Goal: Task Accomplishment & Management: Contribute content

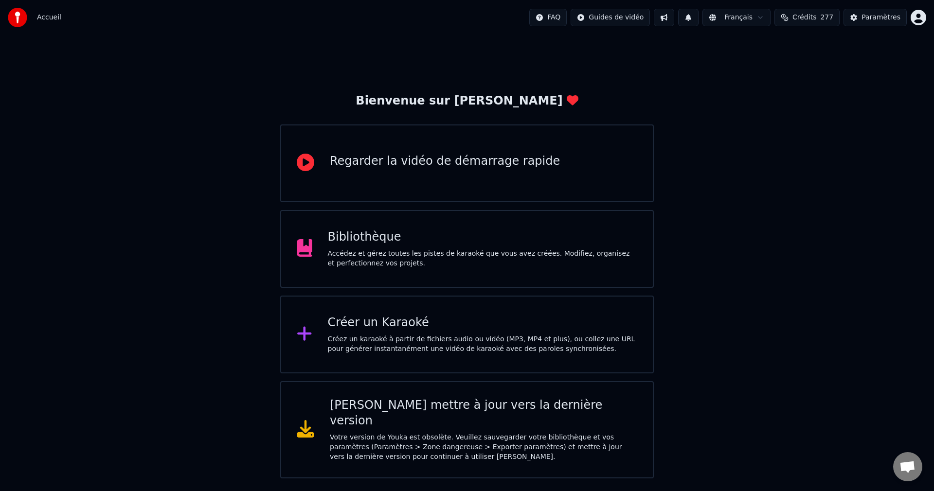
click at [424, 253] on div "Accédez et gérez toutes les pistes de karaoké que vous avez créées. Modifiez, o…" at bounding box center [483, 258] width 310 height 19
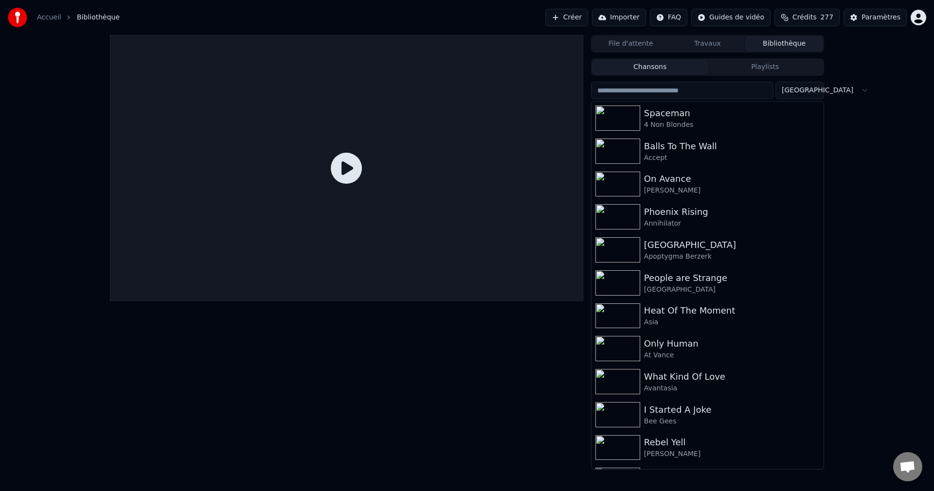
click at [570, 17] on button "Créer" at bounding box center [566, 18] width 43 height 18
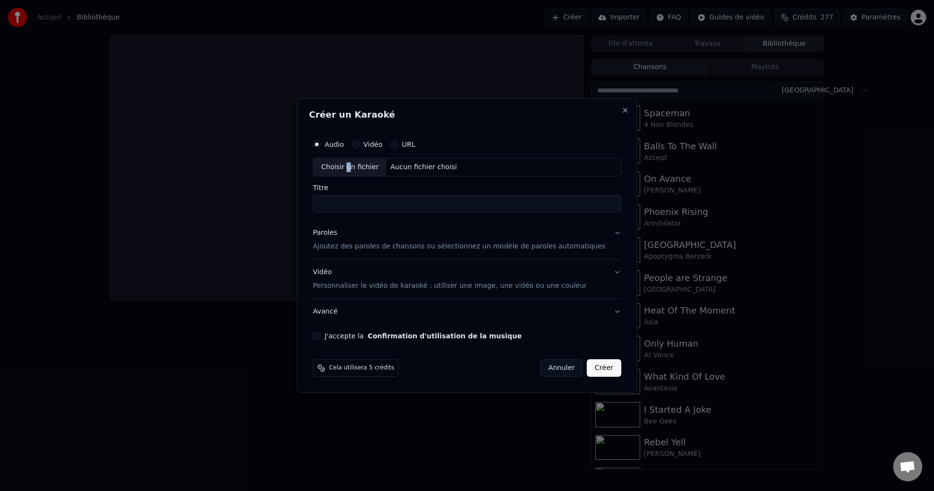
click at [361, 169] on div "Choisir un fichier" at bounding box center [349, 168] width 73 height 18
type input "**********"
click at [598, 235] on button "Paroles Ajoutez des paroles de chansons ou sélectionnez un modèle de paroles au…" at bounding box center [467, 239] width 308 height 39
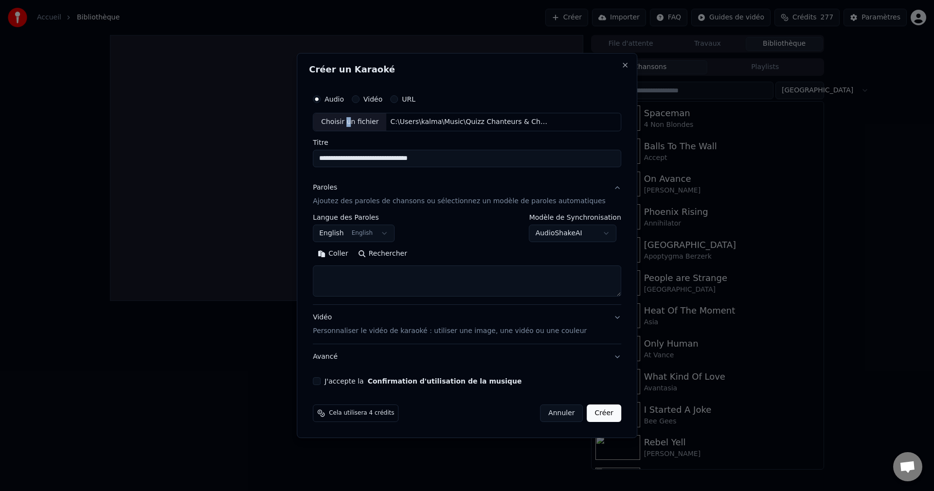
click at [407, 259] on button "Rechercher" at bounding box center [382, 254] width 59 height 16
type textarea "**********"
click at [321, 380] on button "J'accepte la Confirmation d'utilisation de la musique" at bounding box center [317, 382] width 8 height 8
click at [587, 413] on button "Créer" at bounding box center [604, 414] width 34 height 18
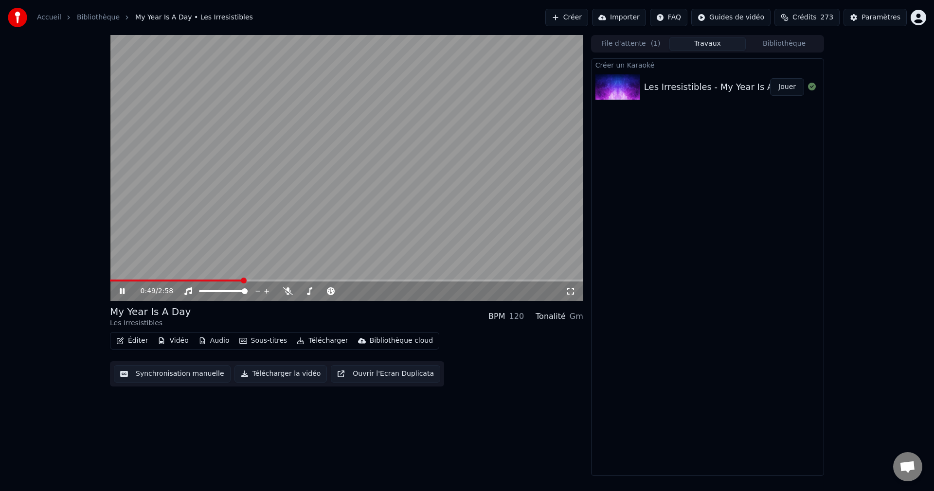
click at [124, 289] on icon at bounding box center [122, 292] width 5 height 6
click at [176, 341] on button "Vidéo" at bounding box center [173, 341] width 38 height 14
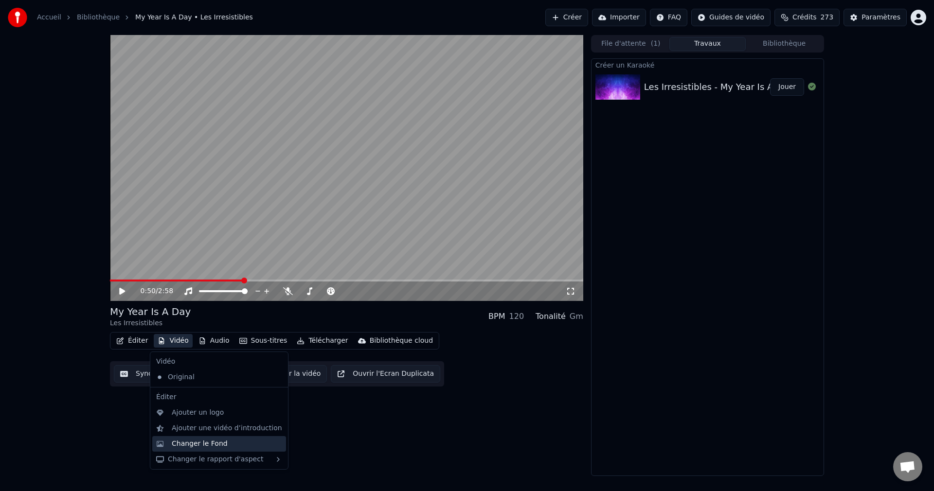
click at [194, 443] on div "Changer le Fond" at bounding box center [200, 444] width 56 height 10
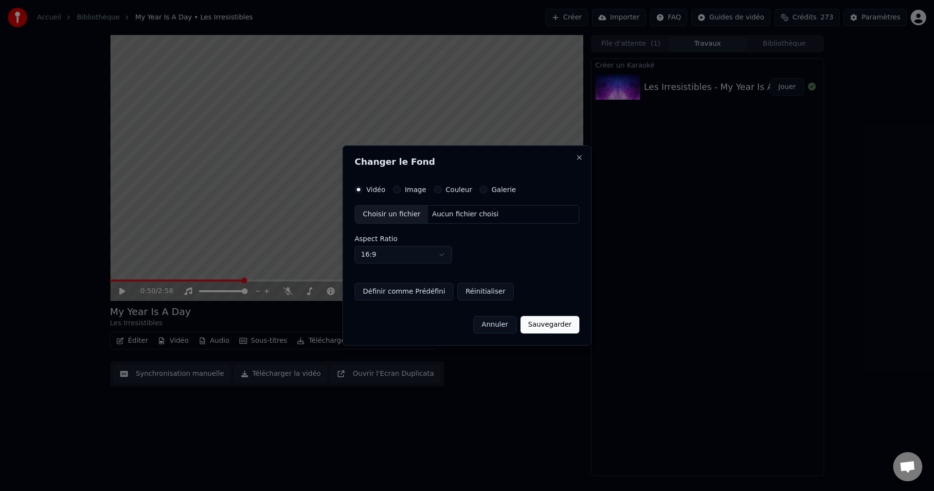
click at [379, 214] on div "Choisir un fichier" at bounding box center [391, 215] width 73 height 18
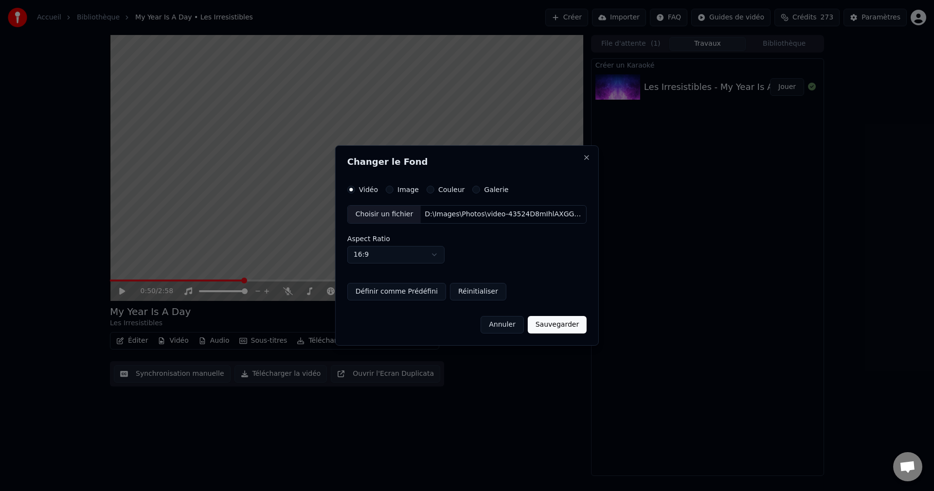
click at [552, 323] on button "Sauvegarder" at bounding box center [557, 325] width 59 height 18
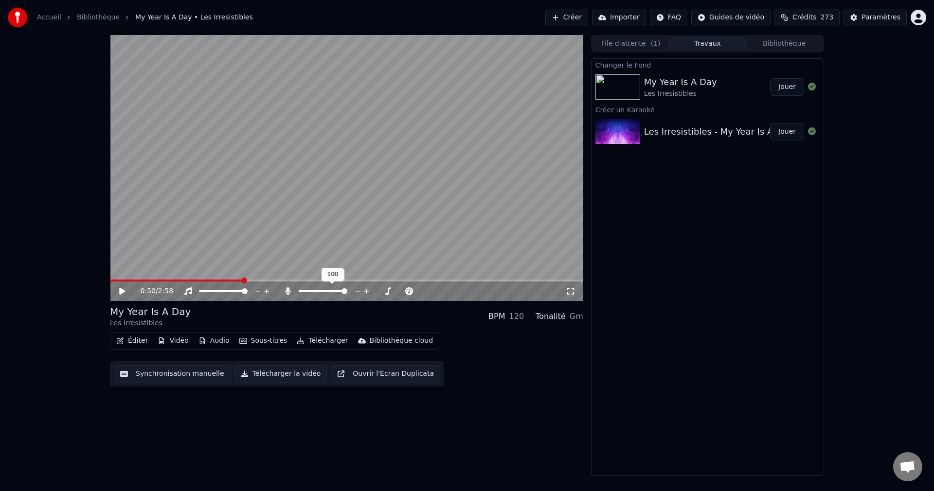
click at [347, 293] on span at bounding box center [345, 292] width 6 height 6
click at [781, 85] on button "Jouer" at bounding box center [787, 87] width 34 height 18
click at [434, 280] on span at bounding box center [346, 281] width 473 height 2
click at [439, 280] on span at bounding box center [346, 281] width 473 height 2
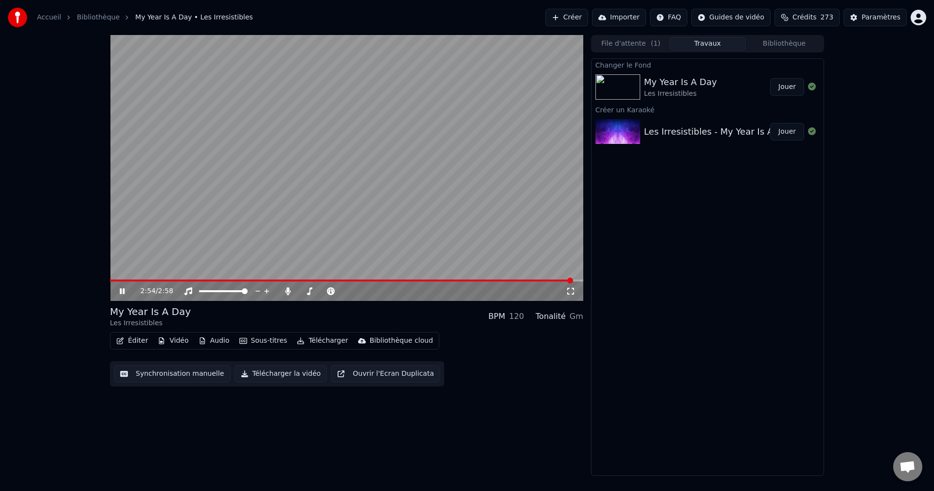
click at [123, 289] on icon at bounding box center [129, 292] width 23 height 8
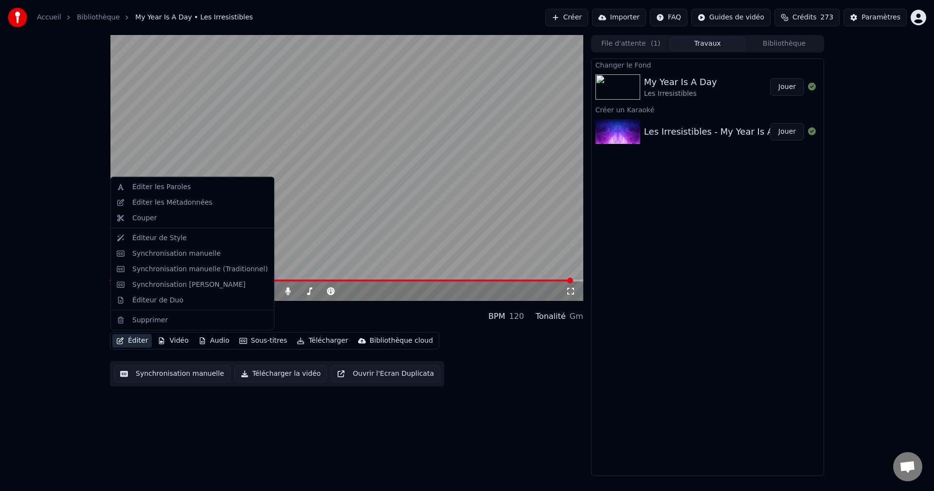
click at [137, 340] on button "Éditer" at bounding box center [131, 341] width 39 height 14
click at [163, 251] on div "Synchronisation manuelle" at bounding box center [176, 254] width 89 height 10
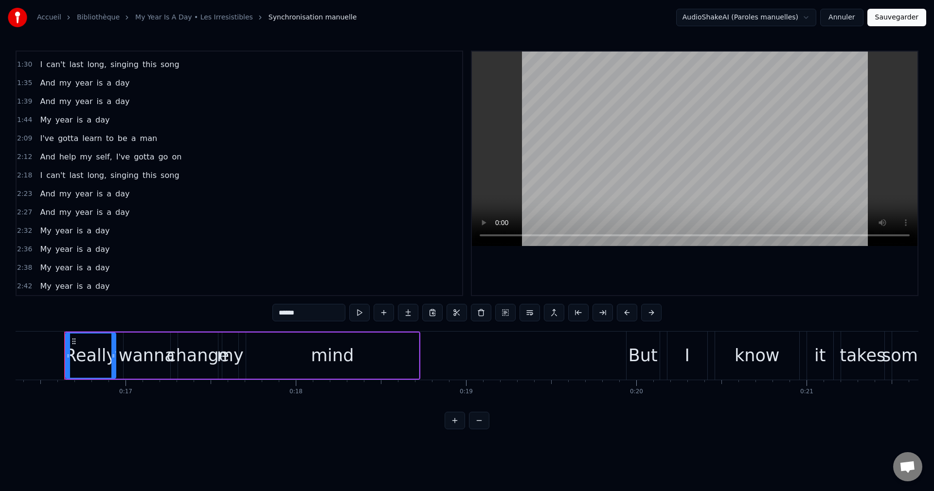
scroll to position [311, 0]
click at [39, 176] on span "And" at bounding box center [47, 174] width 17 height 11
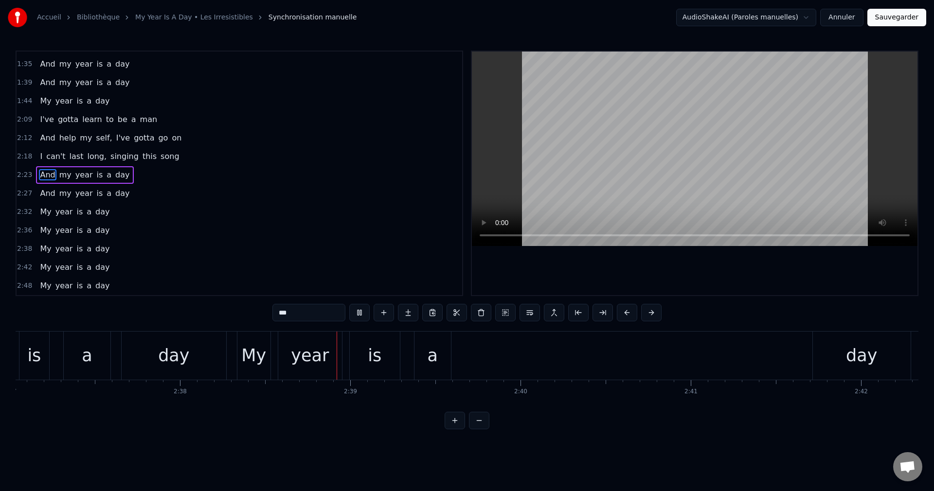
scroll to position [0, 26932]
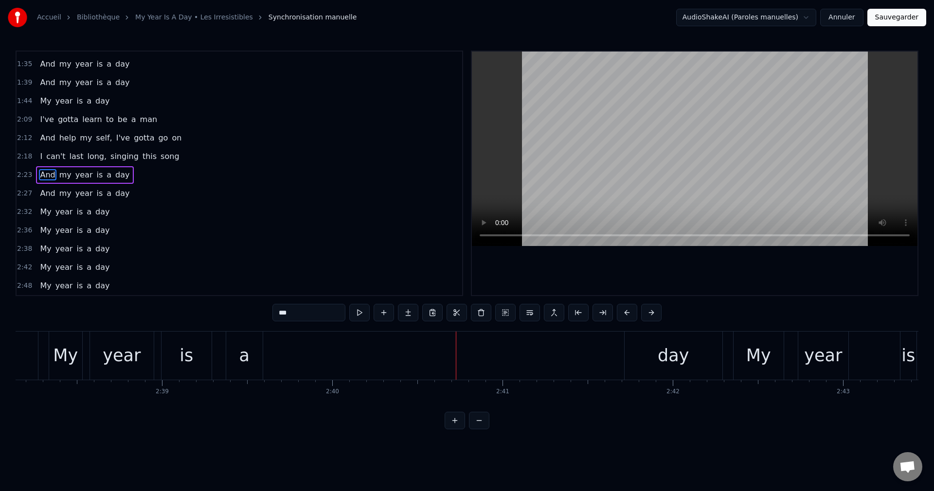
click at [643, 350] on div "day" at bounding box center [674, 356] width 98 height 48
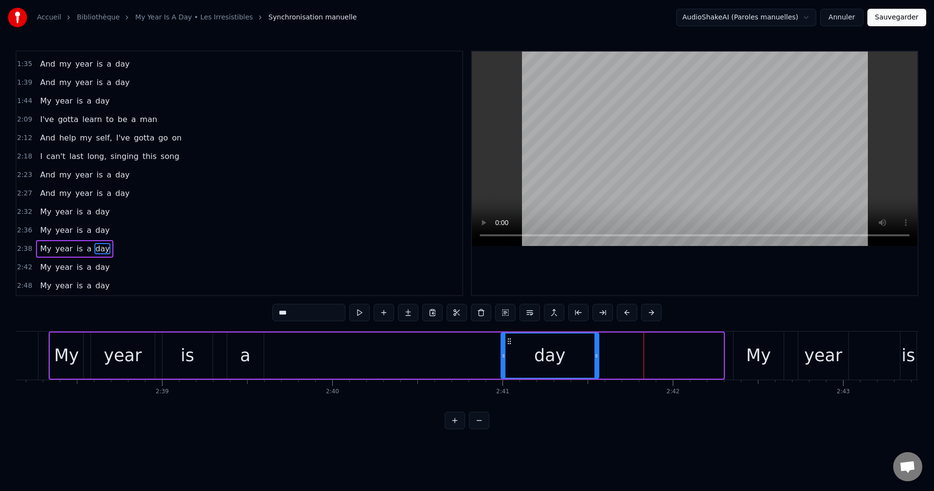
drag, startPoint x: 635, startPoint y: 341, endPoint x: 511, endPoint y: 358, distance: 125.8
click at [511, 358] on div "day" at bounding box center [550, 356] width 97 height 44
click at [251, 348] on div "a" at bounding box center [245, 356] width 36 height 46
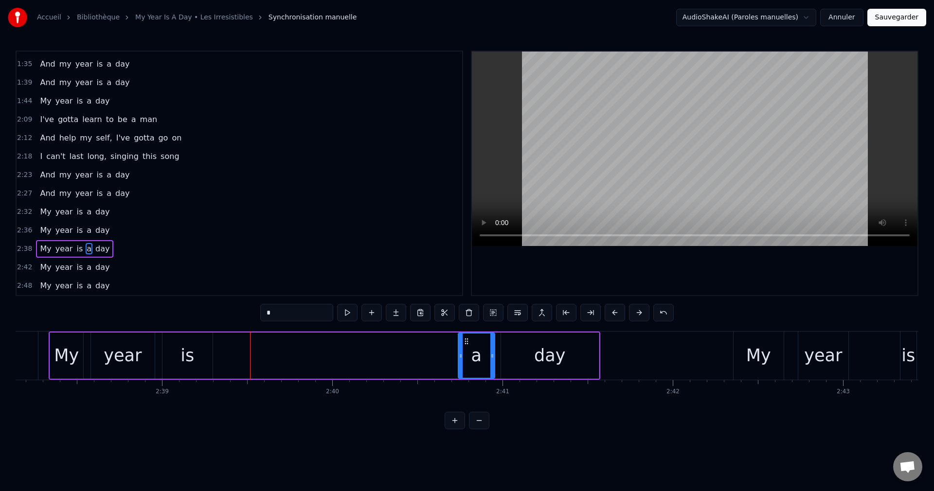
drag, startPoint x: 234, startPoint y: 338, endPoint x: 465, endPoint y: 356, distance: 231.9
click at [465, 356] on div "a" at bounding box center [477, 356] width 36 height 44
click at [180, 351] on div "is" at bounding box center [188, 356] width 50 height 46
drag, startPoint x: 172, startPoint y: 341, endPoint x: 412, endPoint y: 355, distance: 240.3
click at [412, 355] on div "is" at bounding box center [427, 356] width 49 height 44
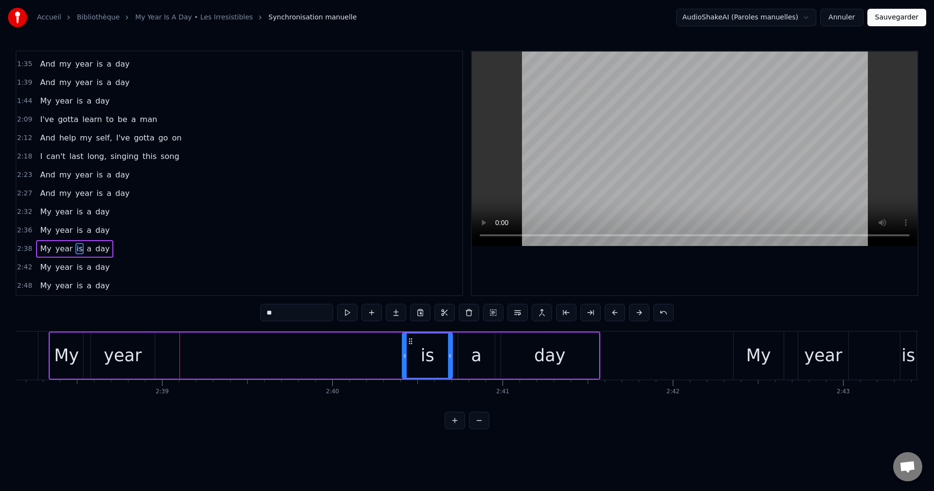
click at [115, 356] on div "year" at bounding box center [123, 356] width 38 height 26
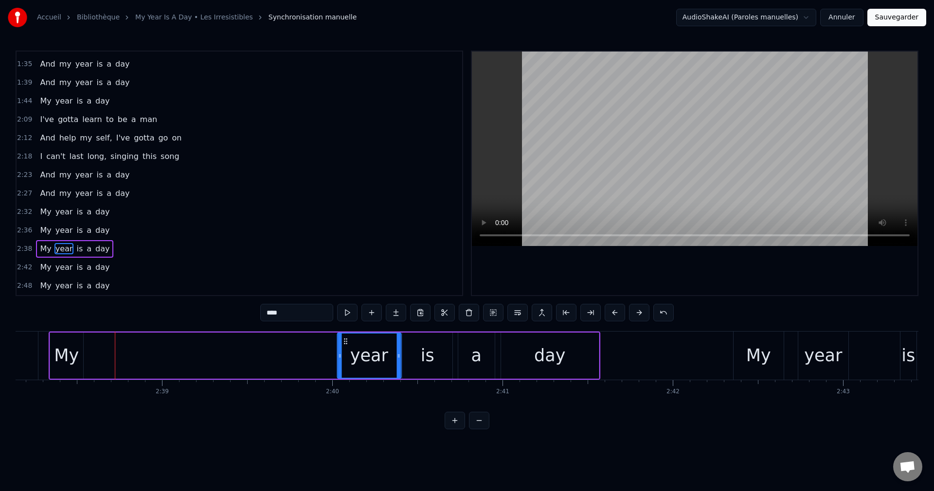
drag, startPoint x: 100, startPoint y: 338, endPoint x: 346, endPoint y: 354, distance: 247.2
click at [346, 354] on div "year" at bounding box center [369, 356] width 63 height 44
click at [73, 343] on div "My" at bounding box center [66, 356] width 33 height 46
drag, startPoint x: 59, startPoint y: 338, endPoint x: 310, endPoint y: 357, distance: 251.8
click at [310, 357] on div "My" at bounding box center [318, 356] width 32 height 44
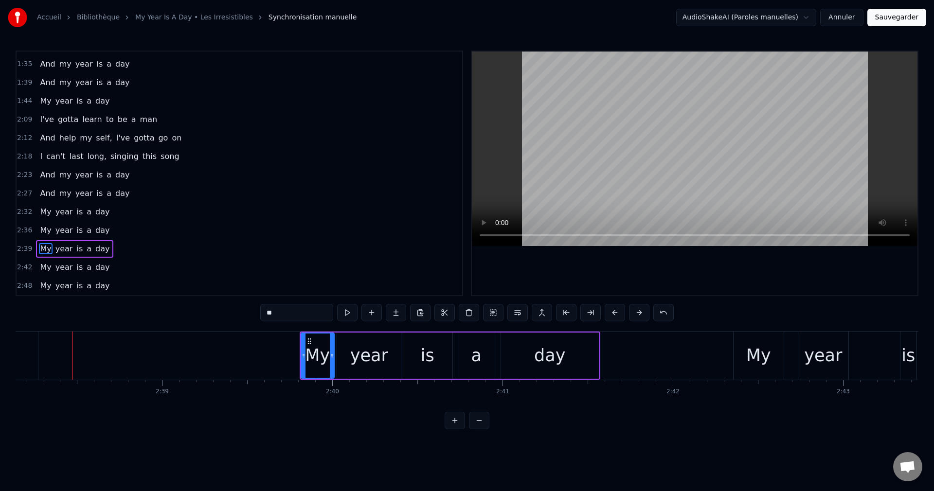
click at [45, 199] on span "And" at bounding box center [47, 193] width 17 height 11
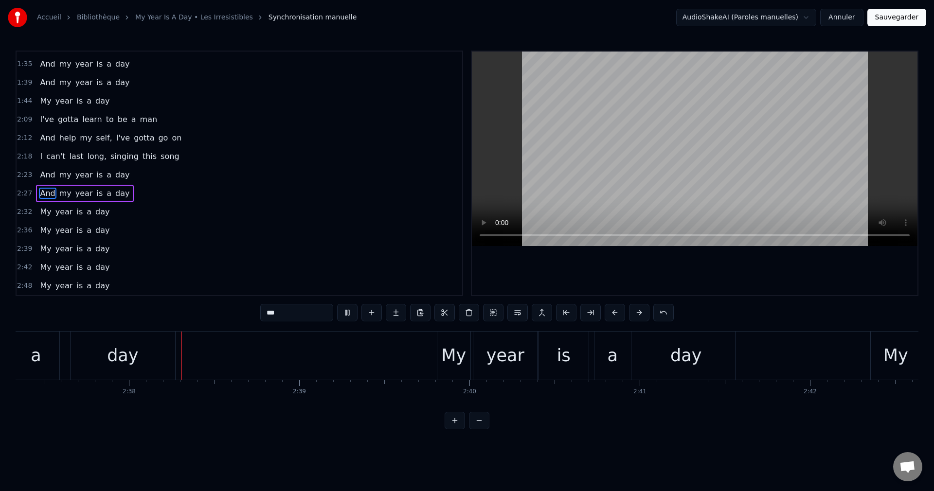
scroll to position [0, 26796]
click at [694, 358] on div "day" at bounding box center [685, 356] width 31 height 26
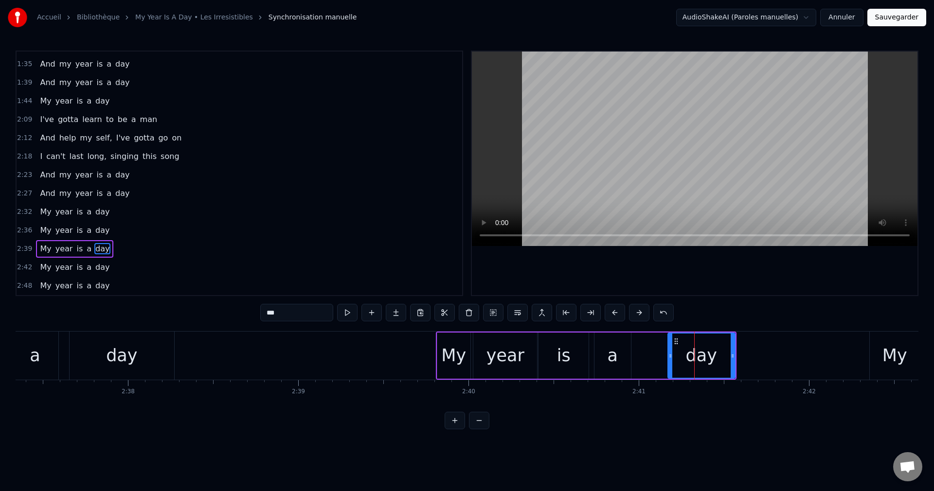
drag, startPoint x: 637, startPoint y: 357, endPoint x: 668, endPoint y: 363, distance: 31.1
click at [669, 363] on div at bounding box center [671, 356] width 4 height 44
click at [617, 362] on div "a" at bounding box center [613, 356] width 36 height 46
drag, startPoint x: 604, startPoint y: 339, endPoint x: 638, endPoint y: 347, distance: 35.4
click at [638, 347] on div "a" at bounding box center [648, 356] width 36 height 44
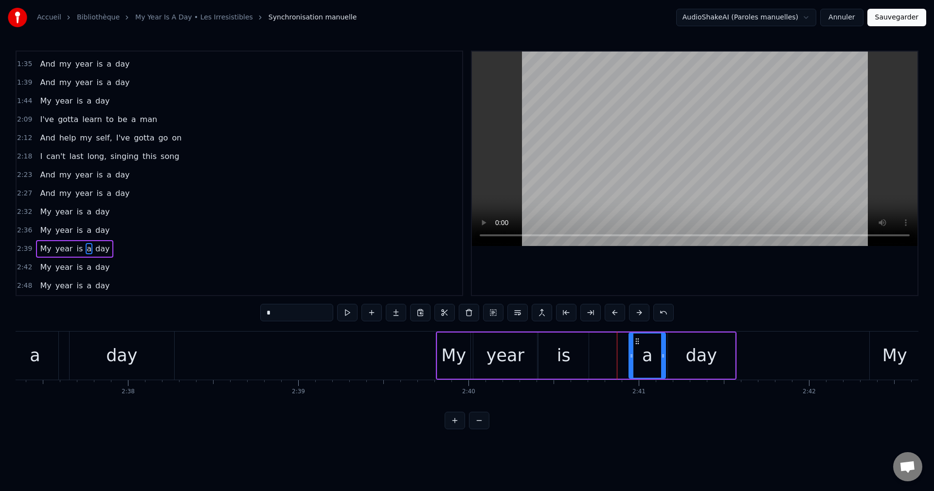
click at [576, 351] on div "is" at bounding box center [564, 356] width 50 height 46
drag, startPoint x: 547, startPoint y: 341, endPoint x: 584, endPoint y: 354, distance: 39.2
click at [584, 354] on div "is" at bounding box center [600, 356] width 49 height 44
click at [520, 359] on div "year" at bounding box center [506, 356] width 38 height 26
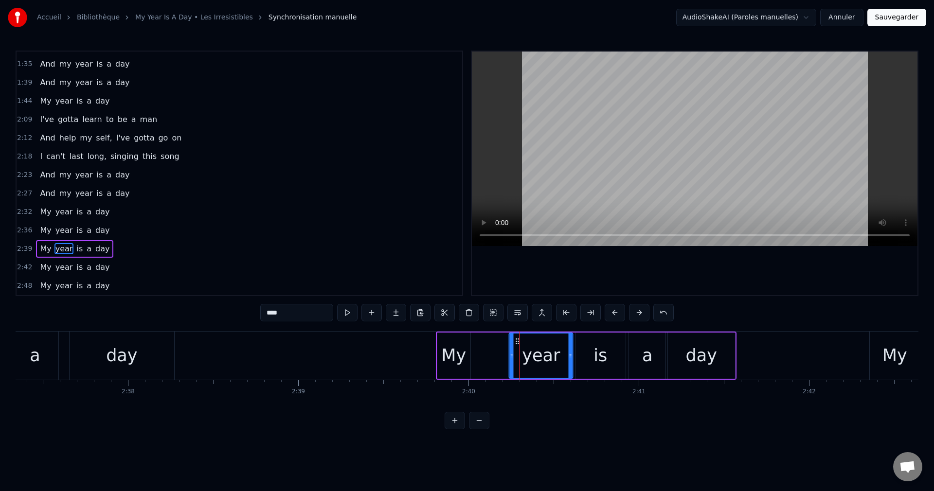
drag, startPoint x: 484, startPoint y: 342, endPoint x: 520, endPoint y: 353, distance: 37.7
click at [520, 353] on div "year" at bounding box center [541, 356] width 63 height 44
click at [461, 355] on div "My" at bounding box center [453, 356] width 25 height 26
type input "**"
drag, startPoint x: 446, startPoint y: 340, endPoint x: 488, endPoint y: 355, distance: 44.5
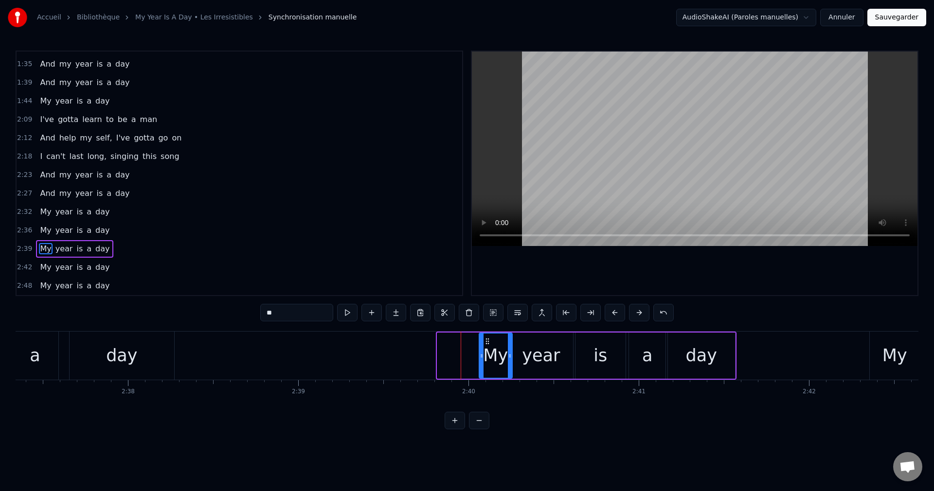
click at [488, 355] on div "My" at bounding box center [496, 356] width 32 height 44
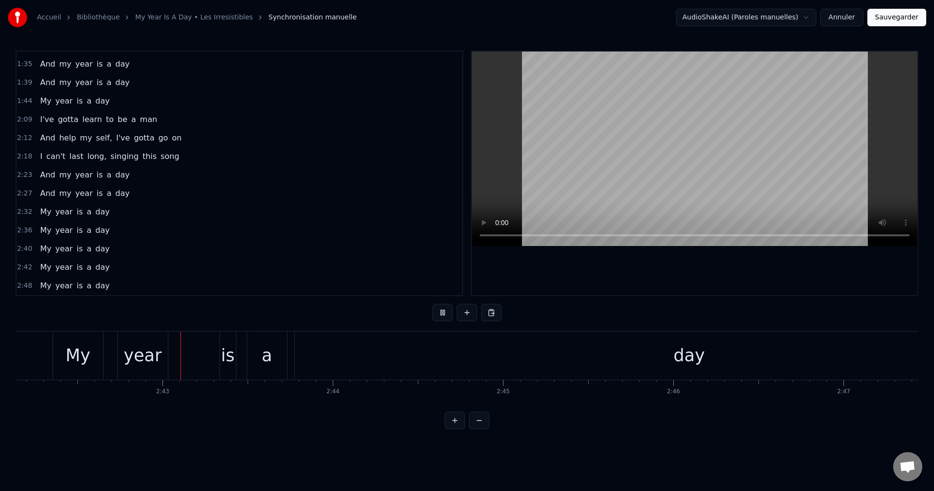
scroll to position [0, 27617]
click at [682, 356] on div "day" at bounding box center [685, 356] width 31 height 26
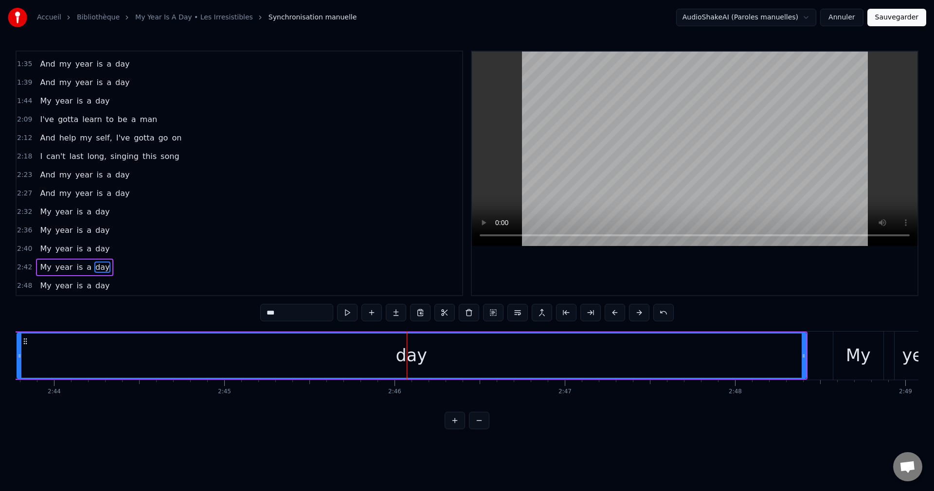
scroll to position [0, 27900]
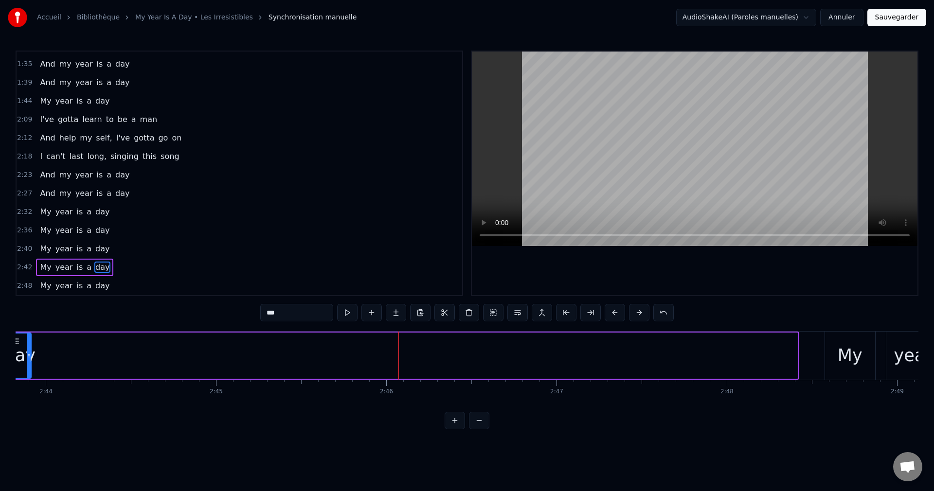
drag, startPoint x: 794, startPoint y: 357, endPoint x: 27, endPoint y: 380, distance: 767.2
click at [27, 380] on div "My year is a day" at bounding box center [282, 356] width 1034 height 48
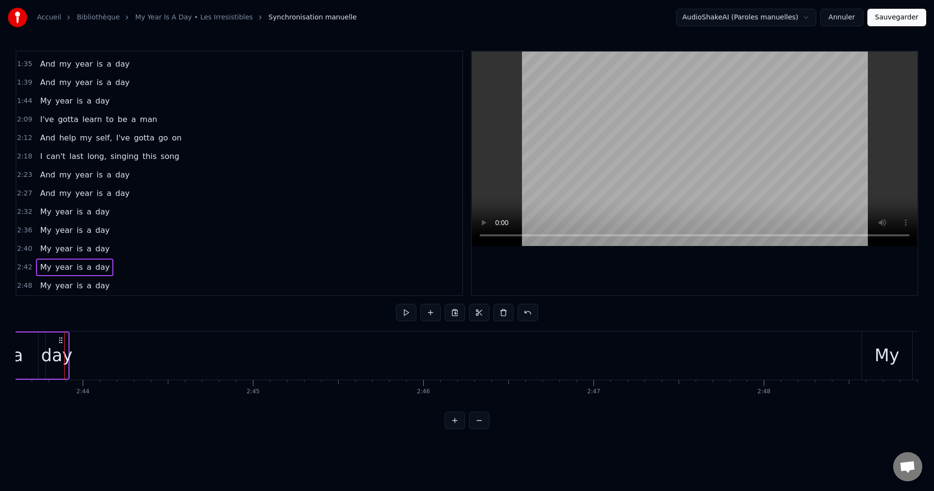
click at [892, 363] on div "My" at bounding box center [887, 356] width 25 height 26
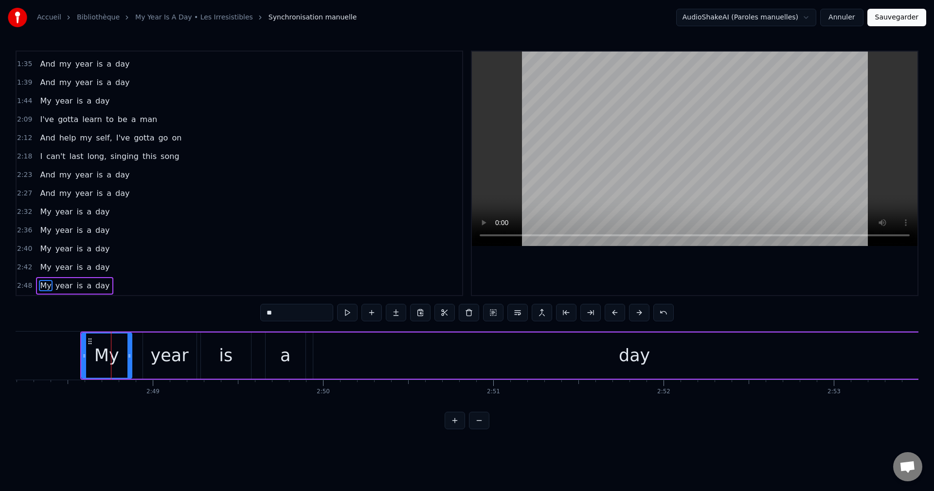
scroll to position [0, 28691]
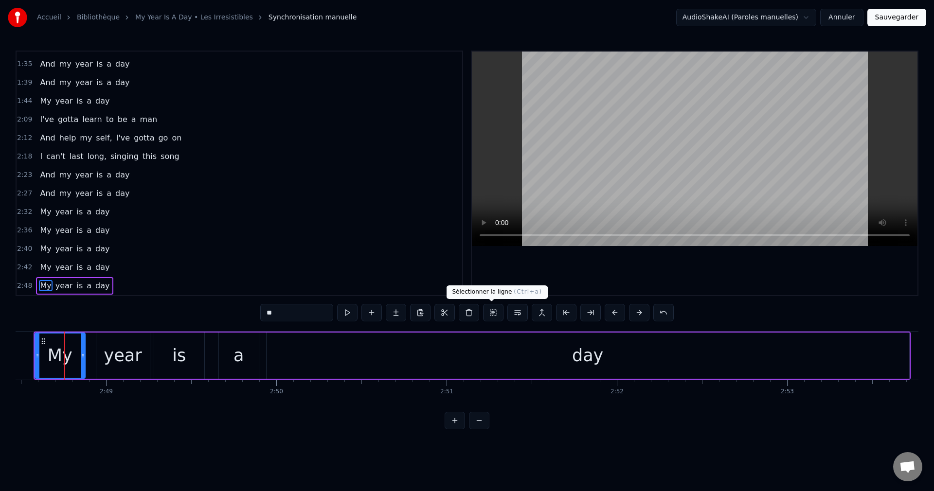
click at [492, 315] on button at bounding box center [493, 313] width 20 height 18
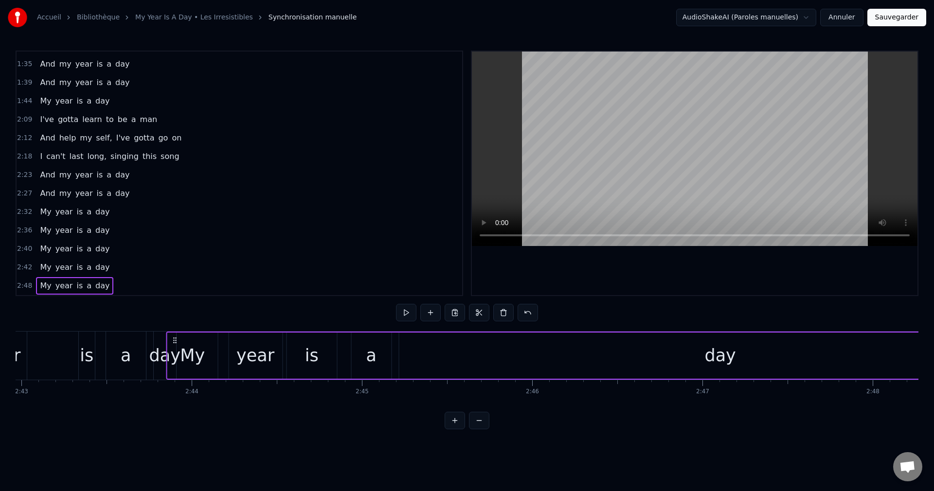
scroll to position [0, 27752]
drag, startPoint x: 74, startPoint y: 340, endPoint x: 205, endPoint y: 362, distance: 132.2
click at [205, 362] on div "My year is a day" at bounding box center [633, 356] width 877 height 48
click at [45, 211] on span "My" at bounding box center [45, 211] width 13 height 11
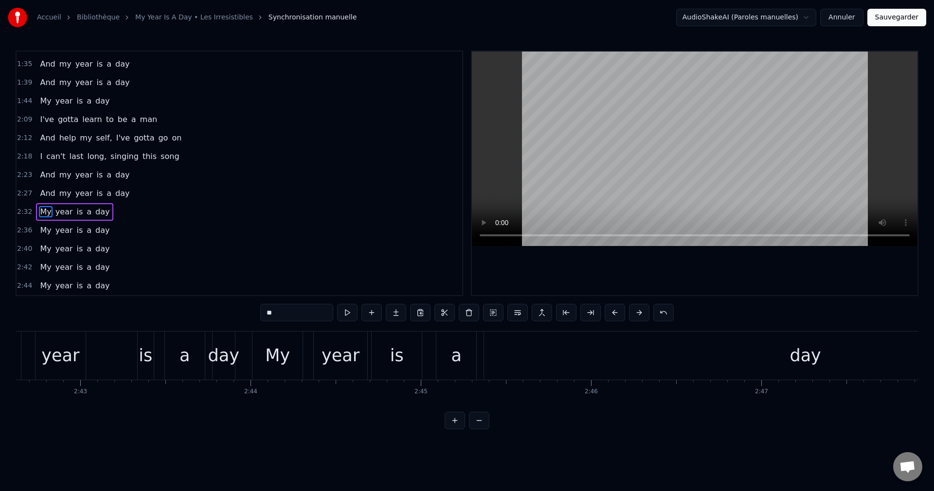
scroll to position [0, 27545]
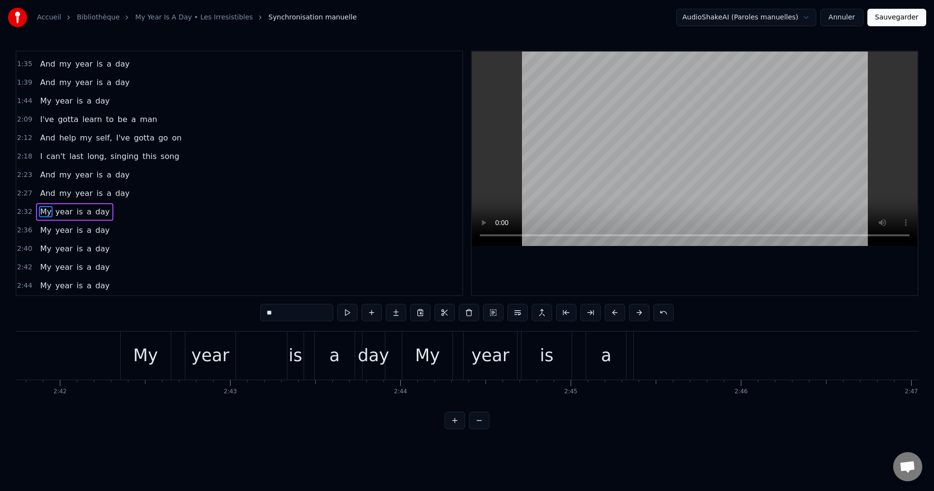
click at [160, 364] on div "My" at bounding box center [146, 356] width 50 height 48
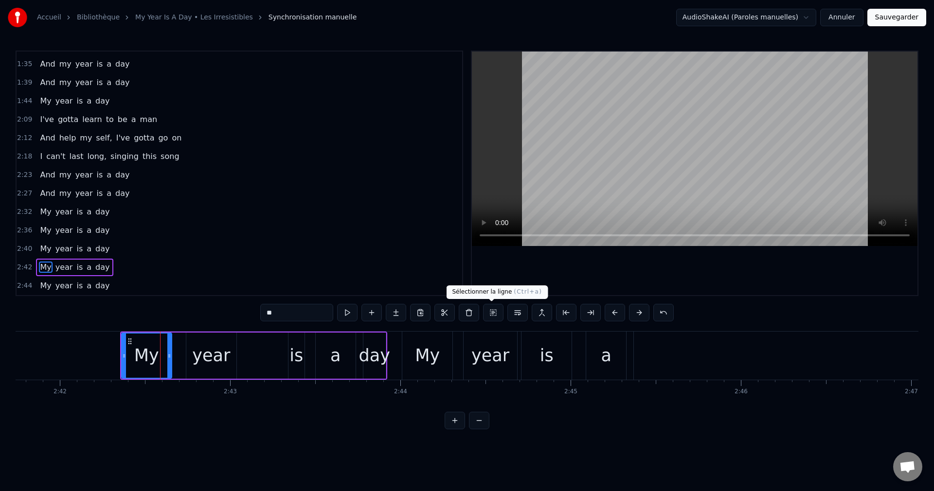
click at [490, 314] on button at bounding box center [493, 313] width 20 height 18
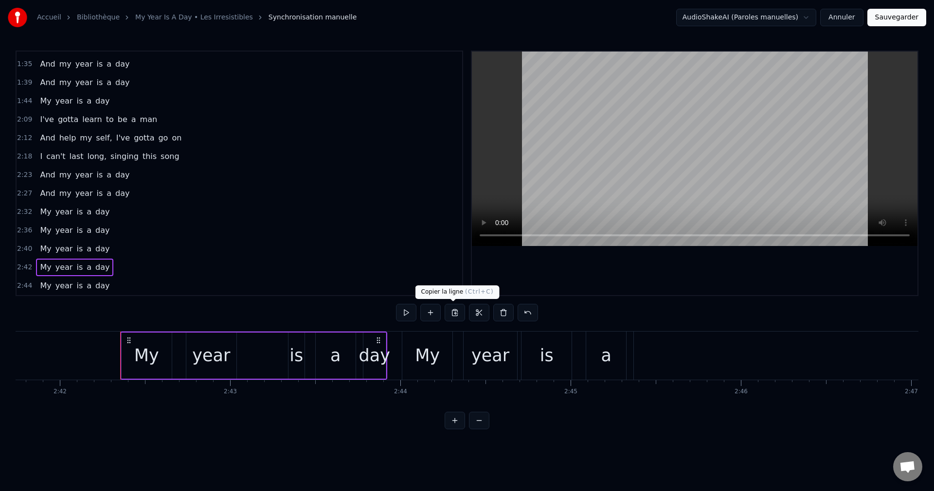
click at [455, 315] on button at bounding box center [455, 313] width 20 height 18
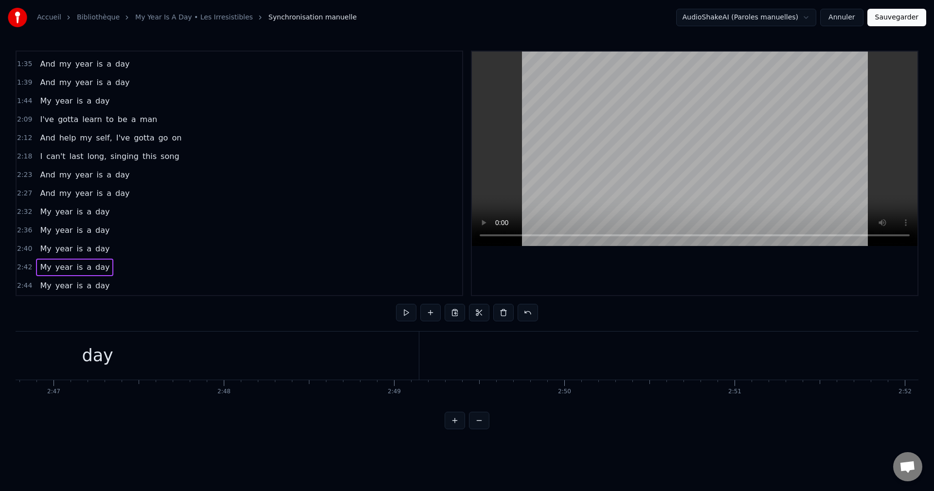
scroll to position [0, 28428]
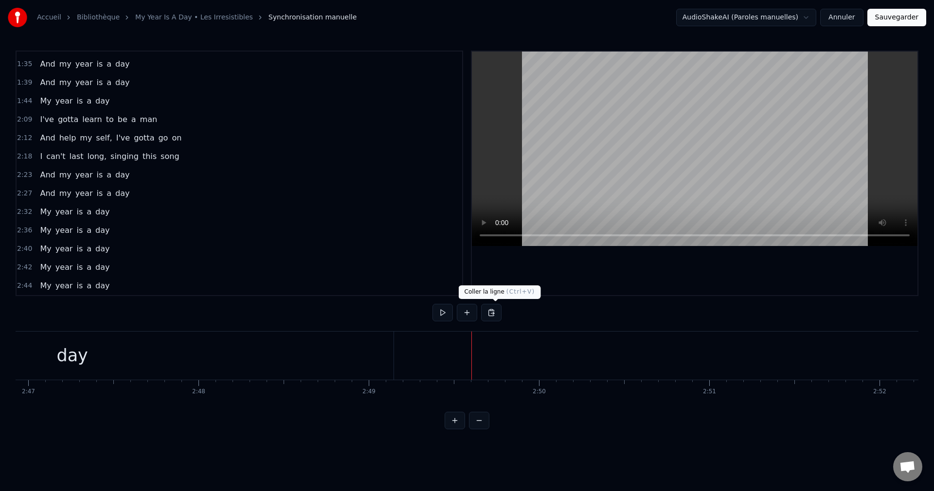
click at [497, 315] on button at bounding box center [491, 313] width 20 height 18
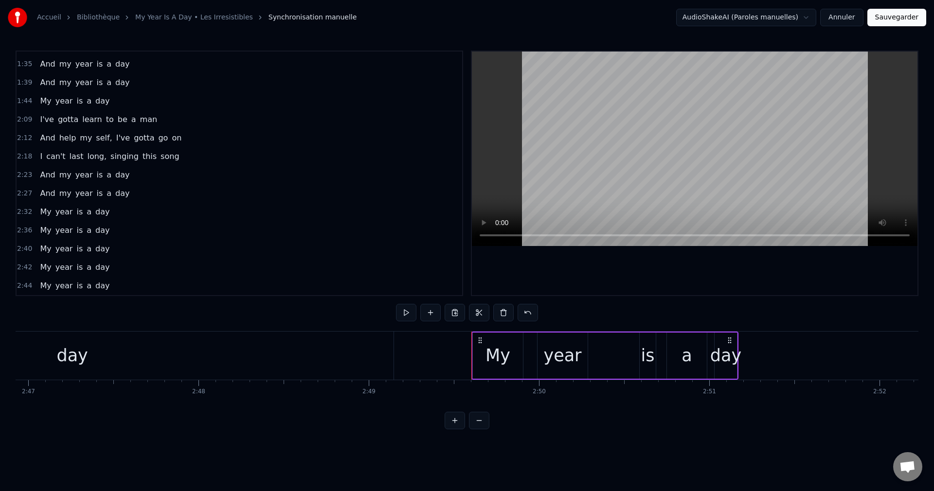
click at [182, 363] on div "day" at bounding box center [72, 356] width 643 height 48
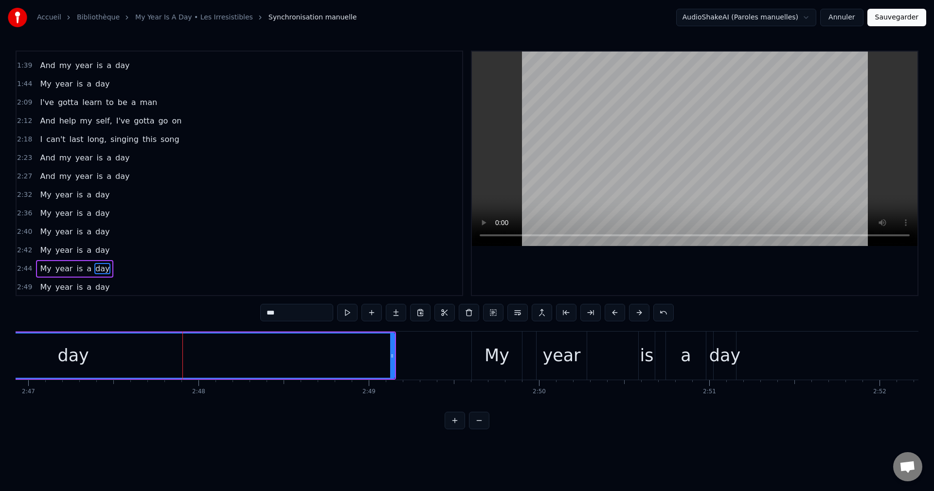
scroll to position [329, 0]
click at [513, 355] on div "My" at bounding box center [497, 356] width 50 height 48
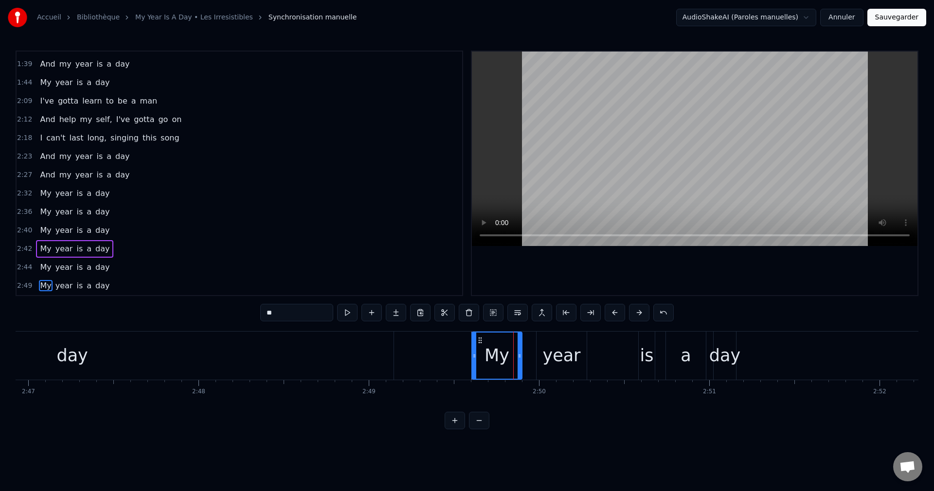
click at [354, 361] on div "day" at bounding box center [72, 356] width 643 height 48
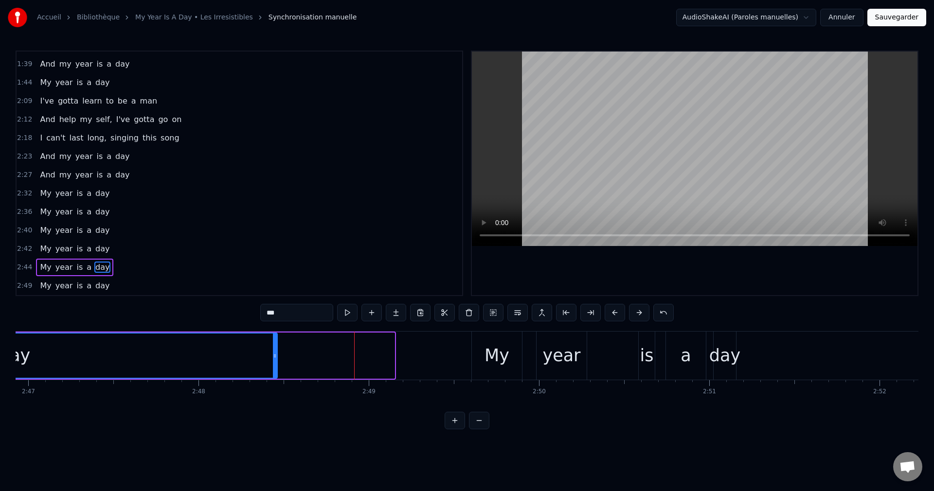
drag, startPoint x: 394, startPoint y: 355, endPoint x: 274, endPoint y: 363, distance: 119.5
click at [274, 363] on div at bounding box center [275, 356] width 4 height 44
click at [489, 360] on div "My" at bounding box center [497, 356] width 25 height 26
type input "**"
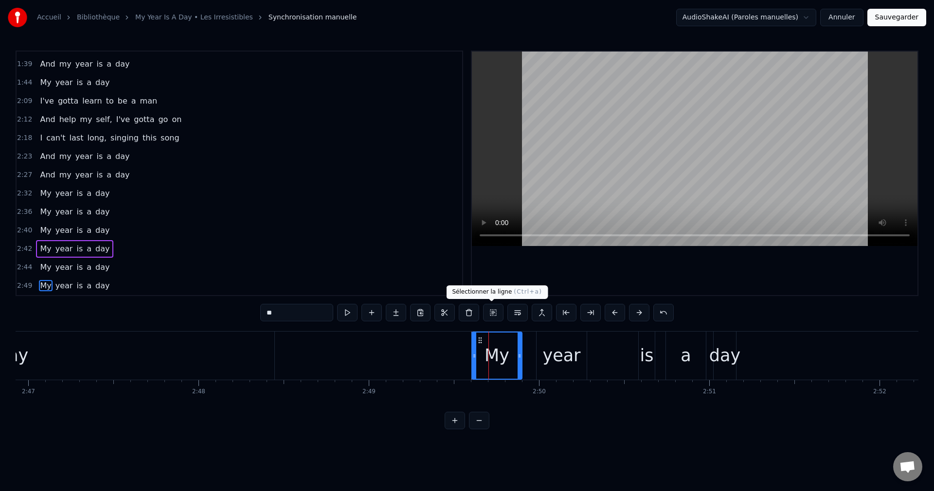
click at [489, 313] on button at bounding box center [493, 313] width 20 height 18
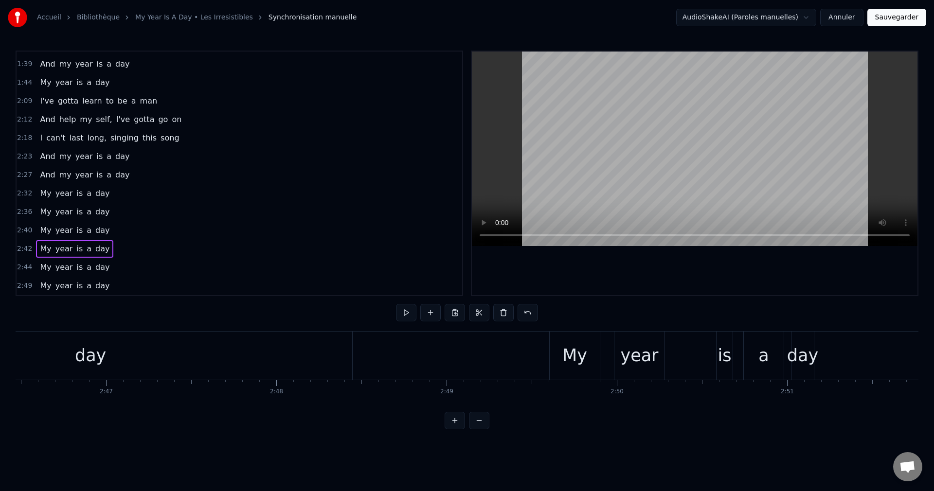
scroll to position [0, 28359]
click at [596, 366] on div "My year is a day" at bounding box center [674, 356] width 267 height 48
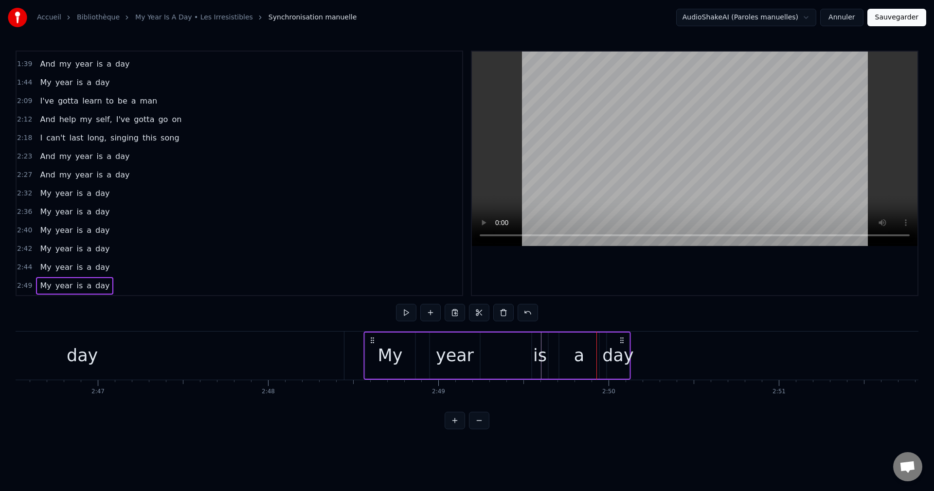
drag, startPoint x: 546, startPoint y: 340, endPoint x: 369, endPoint y: 358, distance: 178.5
click at [369, 358] on div "My year is a day" at bounding box center [497, 356] width 267 height 48
click at [92, 362] on div "day" at bounding box center [82, 356] width 31 height 26
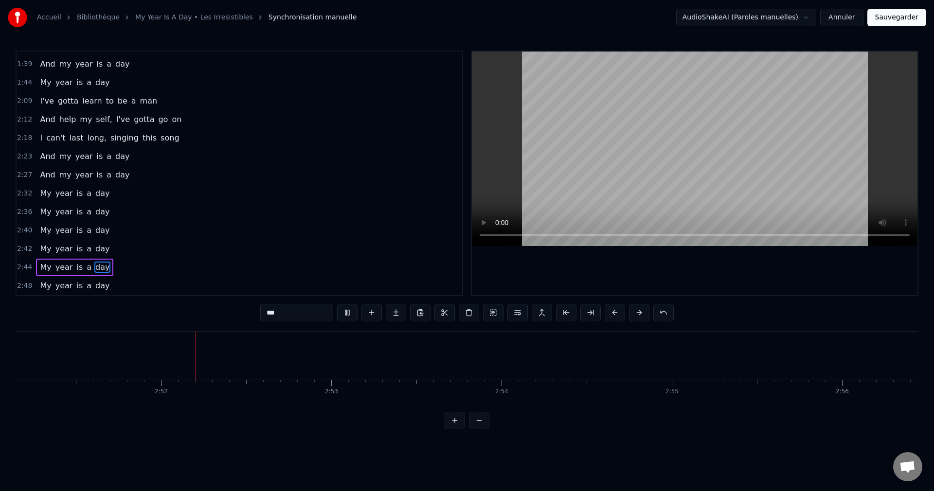
scroll to position [0, 29194]
click at [901, 22] on button "Sauvegarder" at bounding box center [897, 18] width 59 height 18
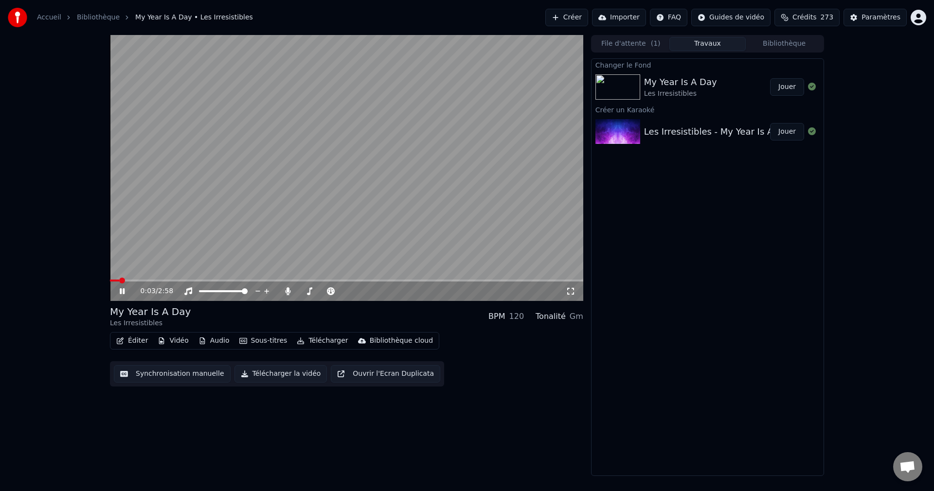
click at [253, 282] on div "0:03 / 2:58" at bounding box center [346, 291] width 473 height 19
click at [266, 282] on div "0:05 / 2:58" at bounding box center [346, 291] width 473 height 19
click at [270, 280] on span at bounding box center [346, 281] width 473 height 2
click at [305, 292] on span at bounding box center [302, 291] width 6 height 2
click at [124, 288] on icon at bounding box center [129, 292] width 23 height 8
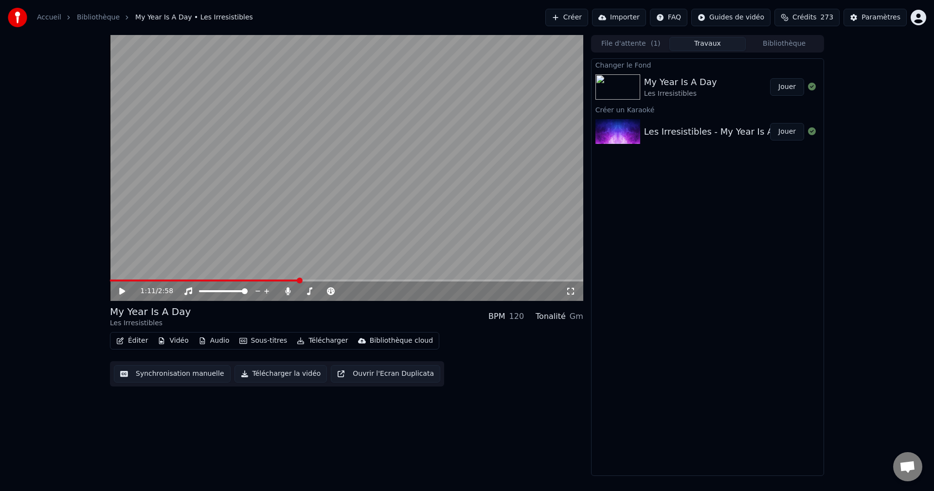
click at [273, 376] on button "Télécharger la vidéo" at bounding box center [281, 374] width 93 height 18
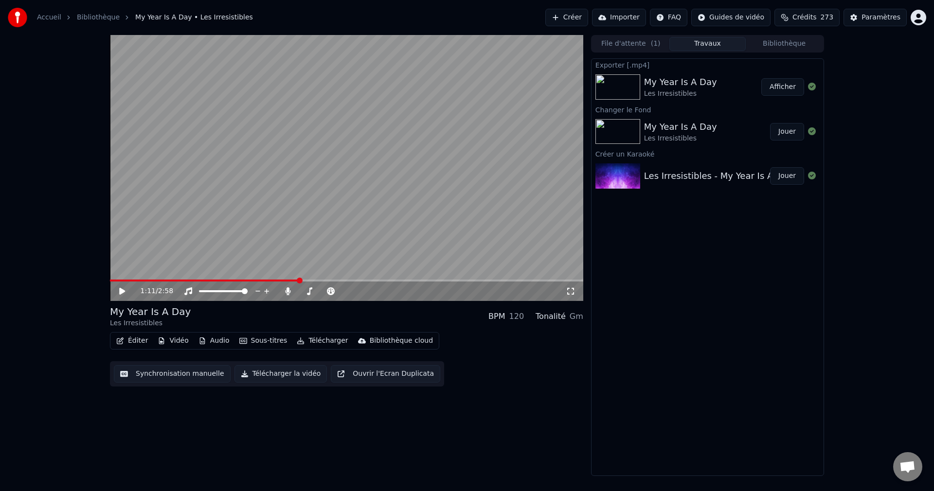
click at [566, 19] on button "Créer" at bounding box center [566, 18] width 43 height 18
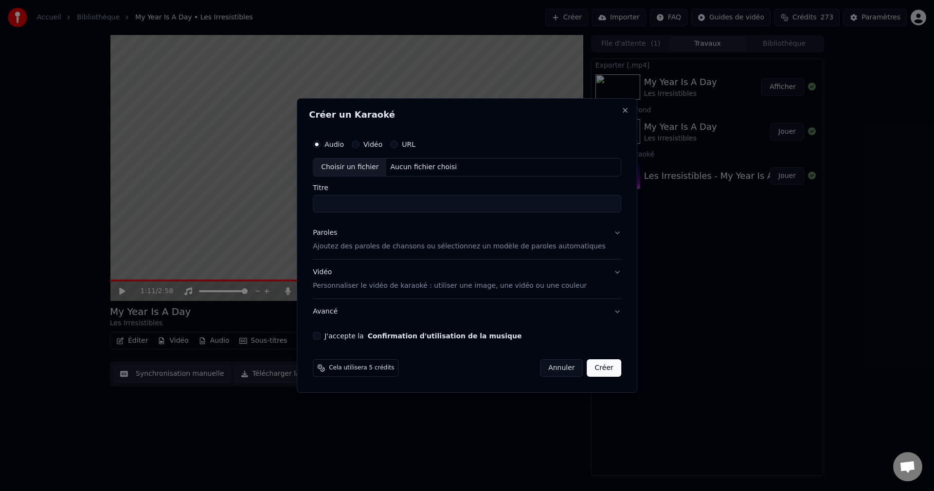
click at [368, 169] on div "Choisir un fichier" at bounding box center [349, 168] width 73 height 18
type input "**********"
click at [603, 233] on button "Paroles Ajoutez des paroles de chansons ou sélectionnez un modèle de paroles au…" at bounding box center [467, 239] width 308 height 39
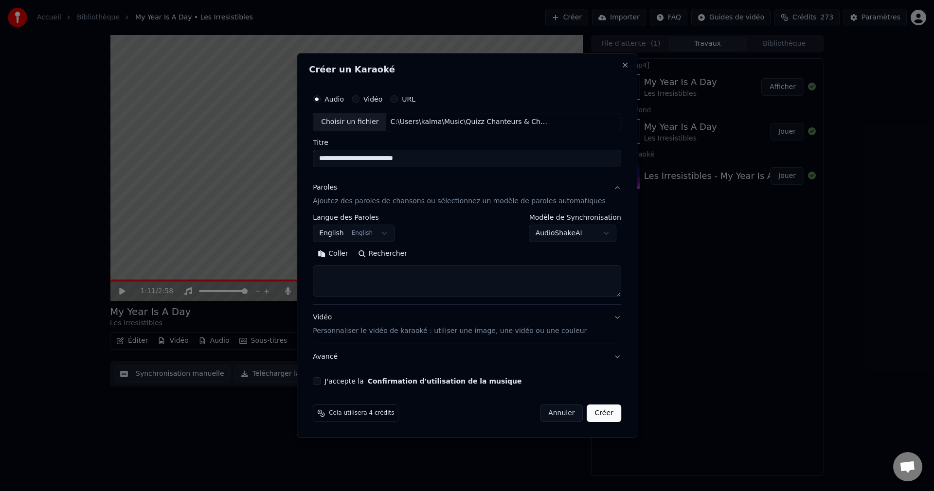
click at [391, 256] on button "Rechercher" at bounding box center [382, 254] width 59 height 16
type textarea "**********"
click at [321, 382] on button "J'accepte la Confirmation d'utilisation de la musique" at bounding box center [317, 382] width 8 height 8
click at [588, 420] on button "Créer" at bounding box center [604, 414] width 34 height 18
select select
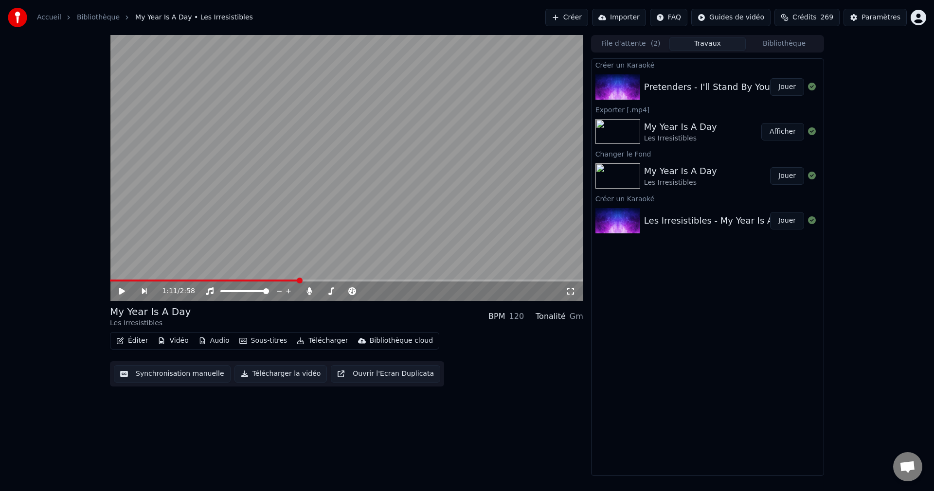
click at [790, 89] on button "Jouer" at bounding box center [787, 87] width 34 height 18
click at [121, 290] on icon at bounding box center [122, 292] width 5 height 6
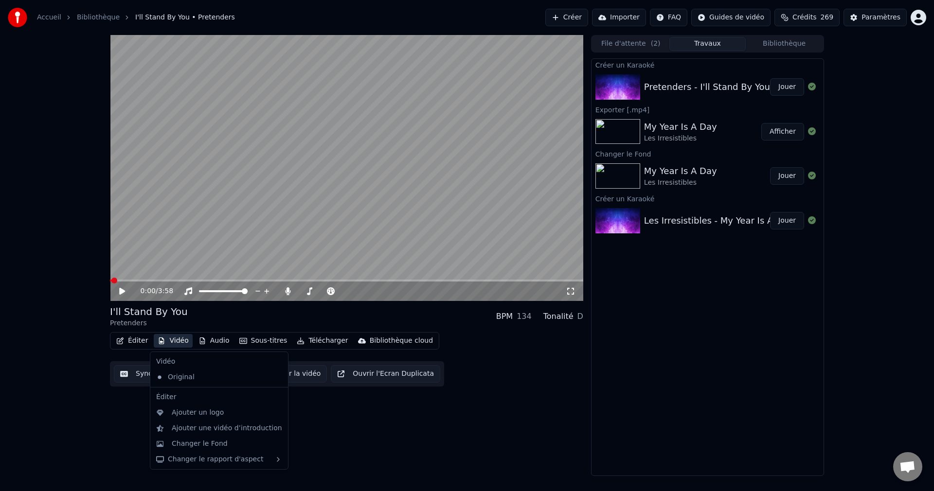
click at [181, 343] on button "Vidéo" at bounding box center [173, 341] width 38 height 14
click at [180, 444] on div "Changer le Fond" at bounding box center [200, 444] width 56 height 10
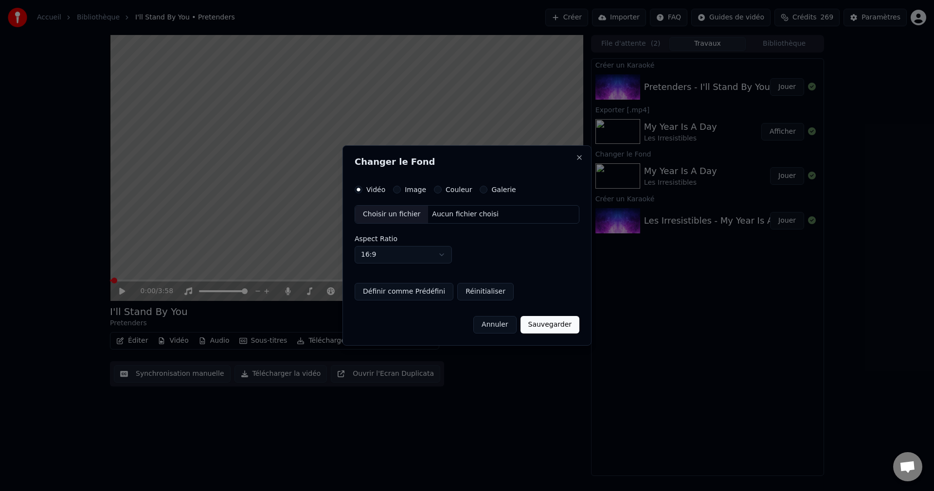
click at [397, 217] on div "Choisir un fichier" at bounding box center [391, 215] width 73 height 18
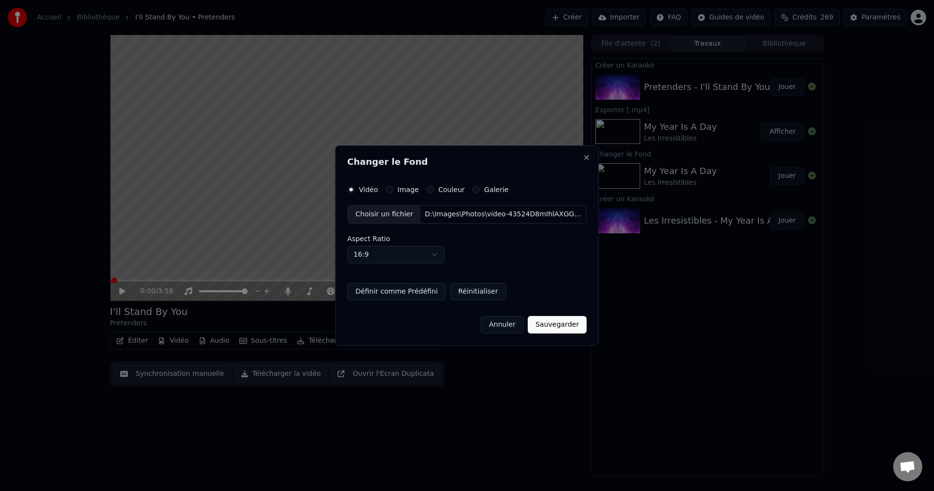
click at [541, 329] on button "Sauvegarder" at bounding box center [557, 325] width 59 height 18
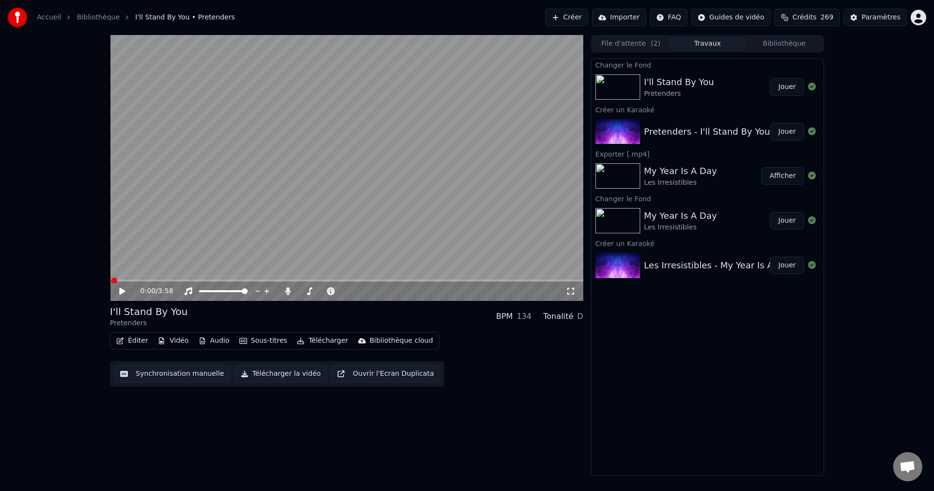
click at [786, 90] on button "Jouer" at bounding box center [787, 87] width 34 height 18
click at [347, 294] on span at bounding box center [345, 292] width 6 height 6
click at [390, 281] on span at bounding box center [346, 281] width 473 height 2
click at [399, 281] on span at bounding box center [346, 281] width 473 height 2
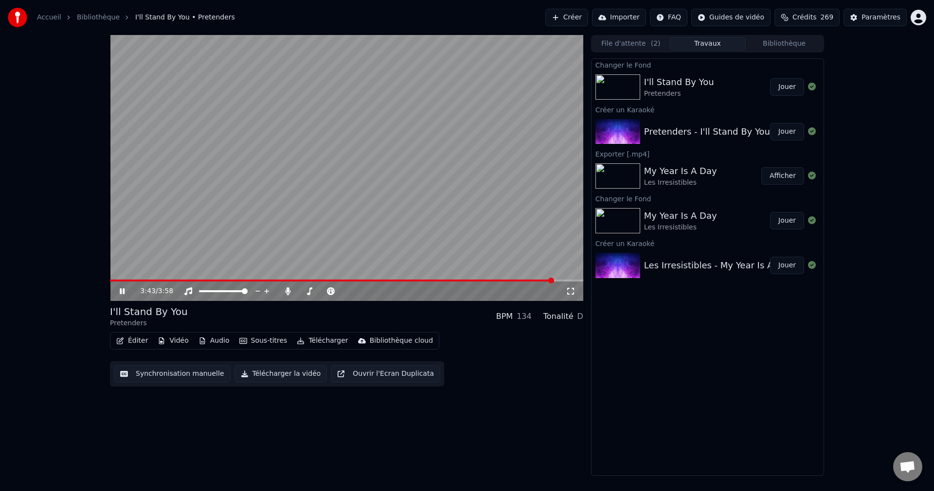
click at [124, 291] on icon at bounding box center [122, 292] width 5 height 6
click at [137, 337] on button "Éditer" at bounding box center [131, 341] width 39 height 14
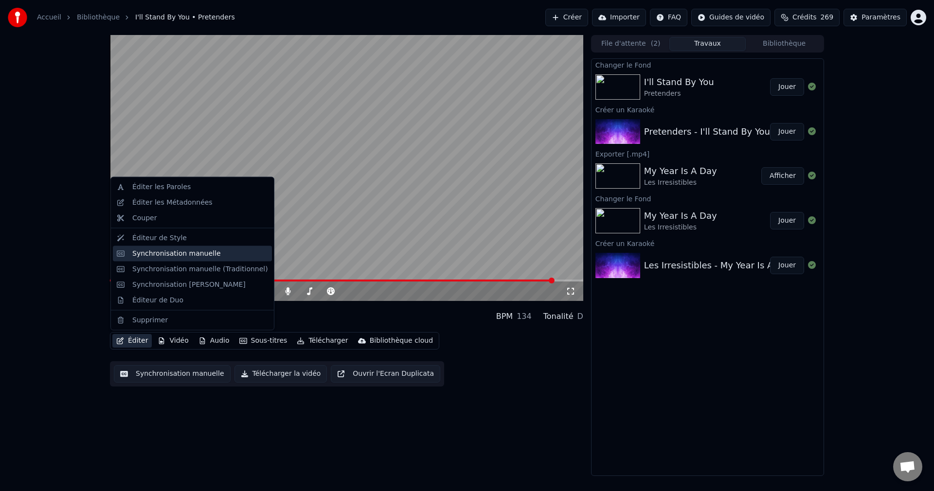
click at [177, 258] on div "Synchronisation manuelle" at bounding box center [176, 254] width 89 height 10
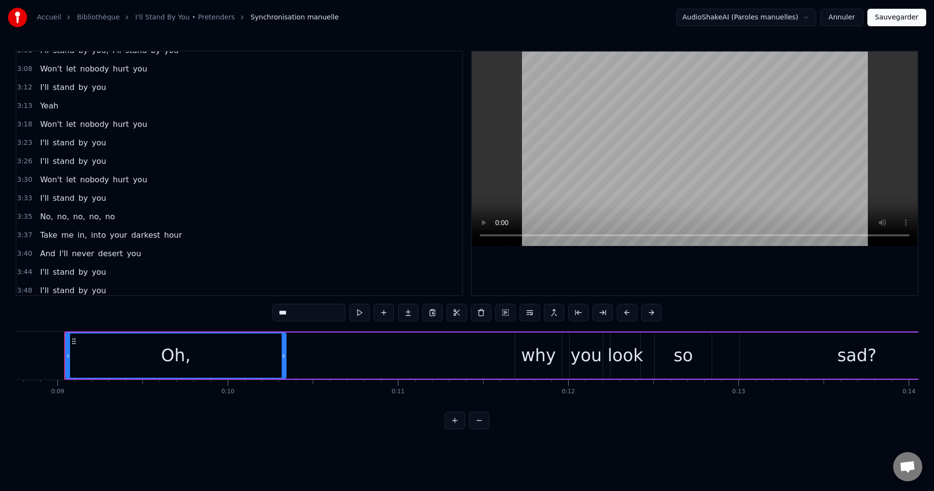
scroll to position [669, 0]
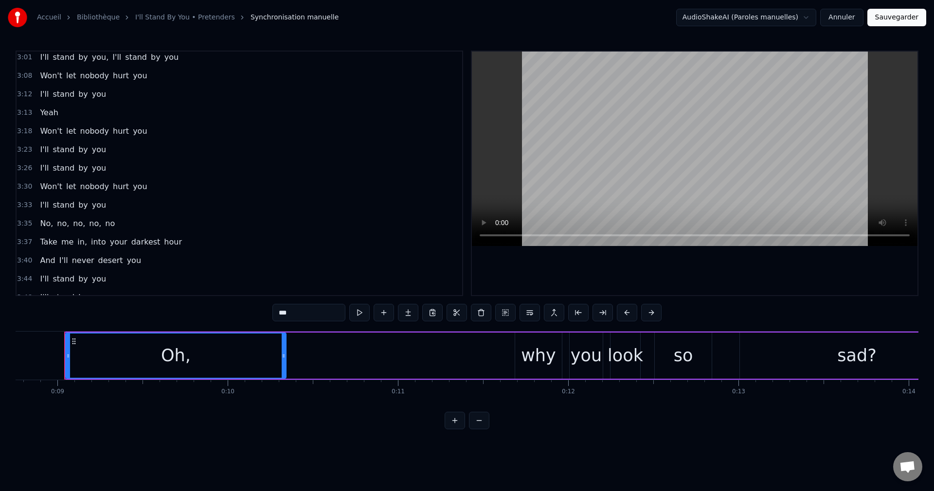
click at [40, 110] on span "Yeah" at bounding box center [49, 112] width 20 height 11
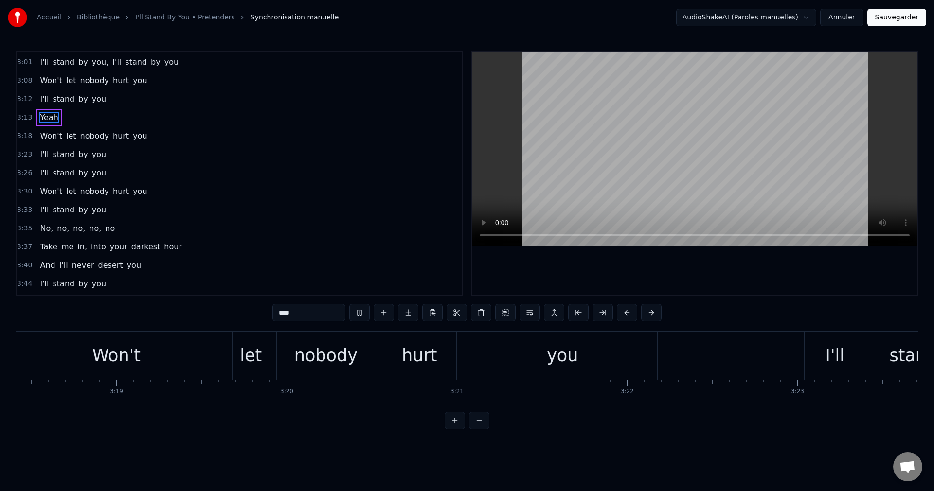
scroll to position [0, 33794]
click at [135, 350] on div "Won't" at bounding box center [113, 356] width 49 height 26
type input "*****"
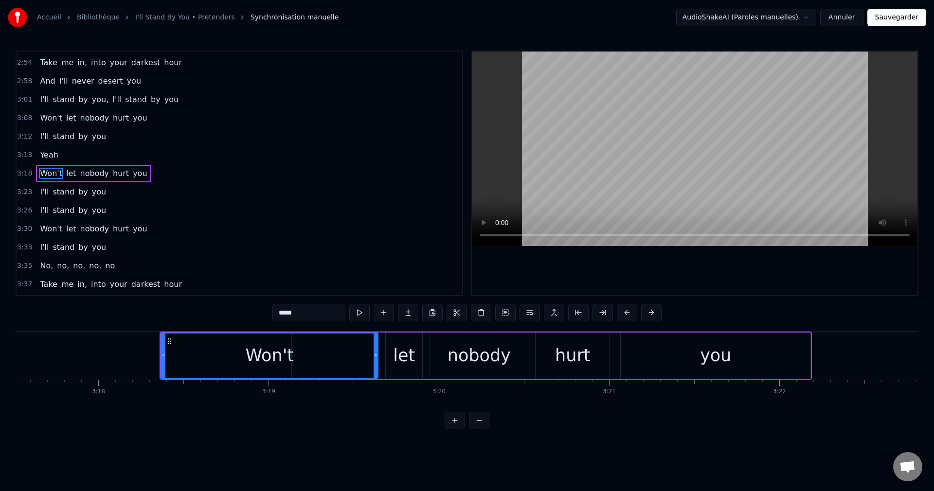
scroll to position [0, 33615]
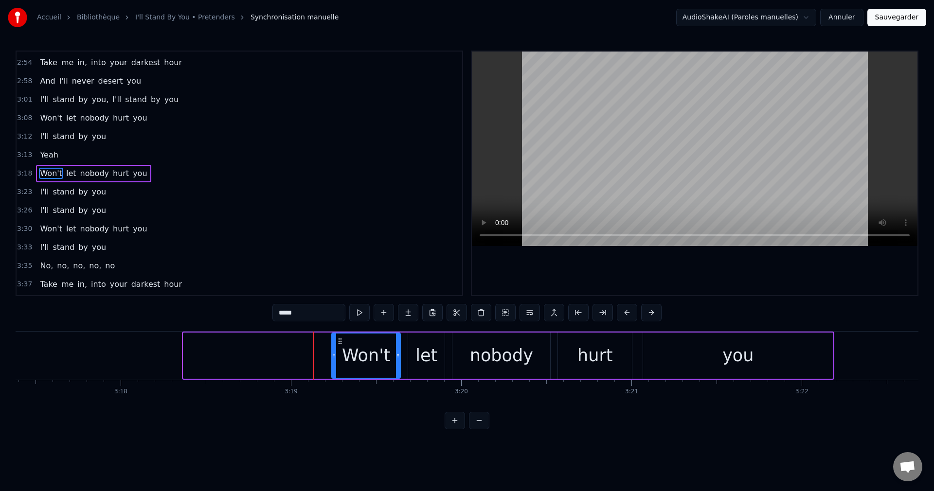
drag, startPoint x: 186, startPoint y: 355, endPoint x: 335, endPoint y: 373, distance: 149.9
click at [335, 373] on div at bounding box center [334, 356] width 4 height 44
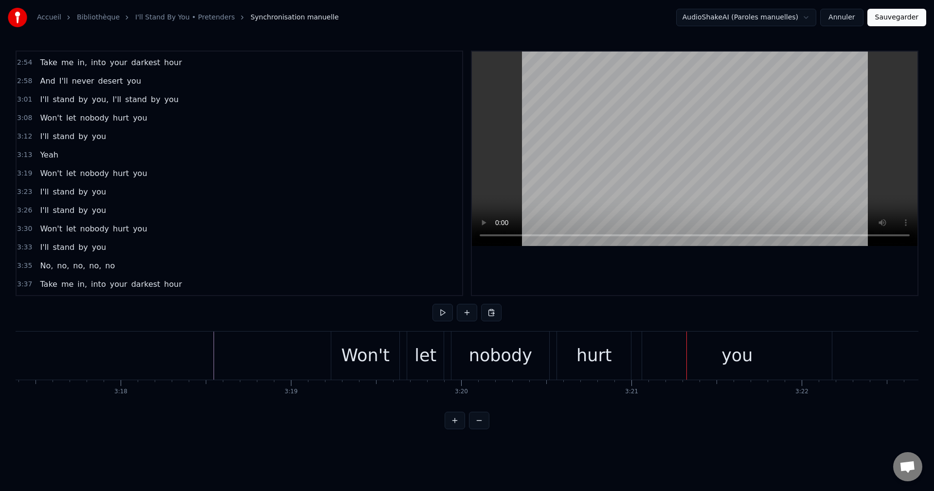
click at [906, 18] on button "Sauvegarder" at bounding box center [897, 18] width 59 height 18
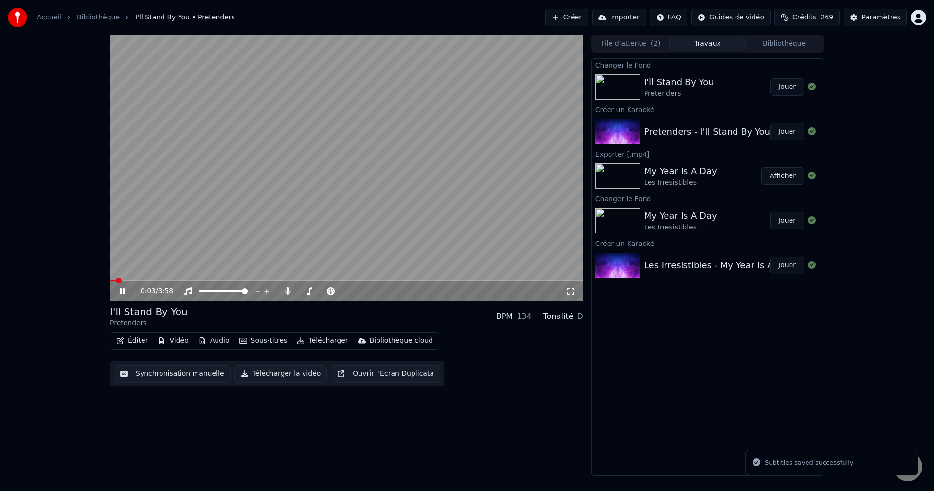
click at [249, 280] on span at bounding box center [346, 281] width 473 height 2
click at [304, 292] on span at bounding box center [301, 291] width 5 height 2
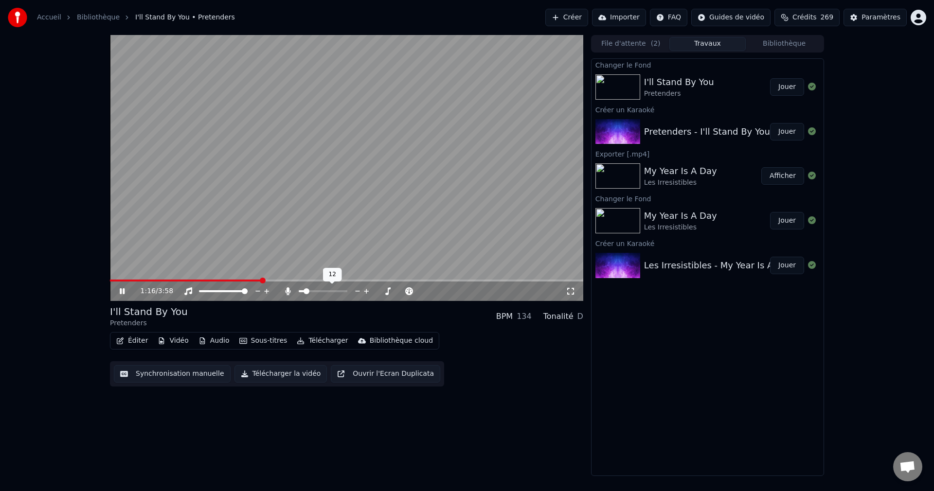
click at [304, 291] on span at bounding box center [307, 292] width 6 height 6
click at [123, 288] on icon at bounding box center [129, 292] width 23 height 8
click at [274, 377] on button "Télécharger la vidéo" at bounding box center [281, 374] width 93 height 18
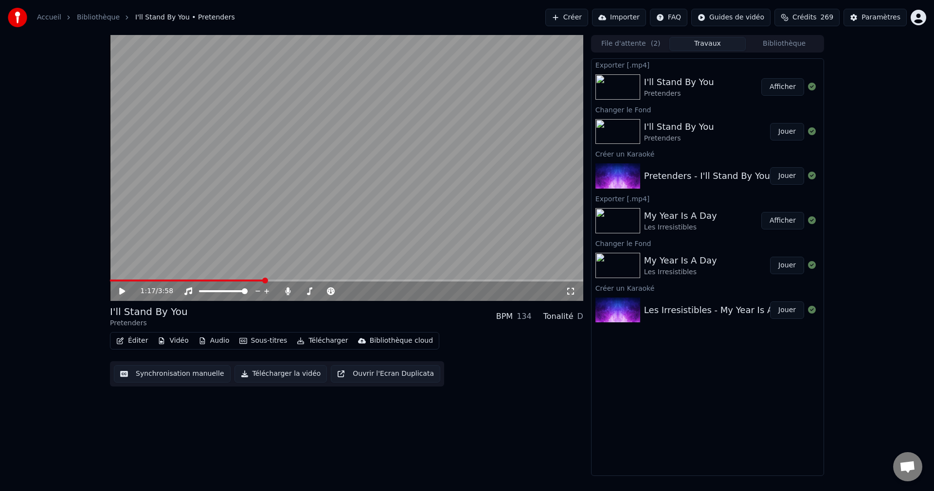
click at [569, 17] on button "Créer" at bounding box center [566, 18] width 43 height 18
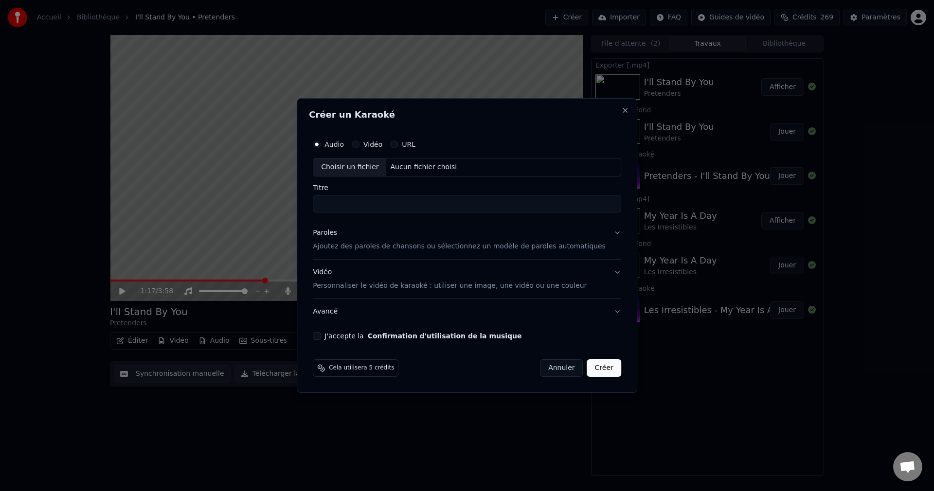
click at [362, 167] on div "Choisir un fichier" at bounding box center [349, 168] width 73 height 18
type input "**********"
click at [603, 234] on button "Paroles Ajoutez des paroles de chansons ou sélectionnez un modèle de paroles au…" at bounding box center [467, 239] width 308 height 39
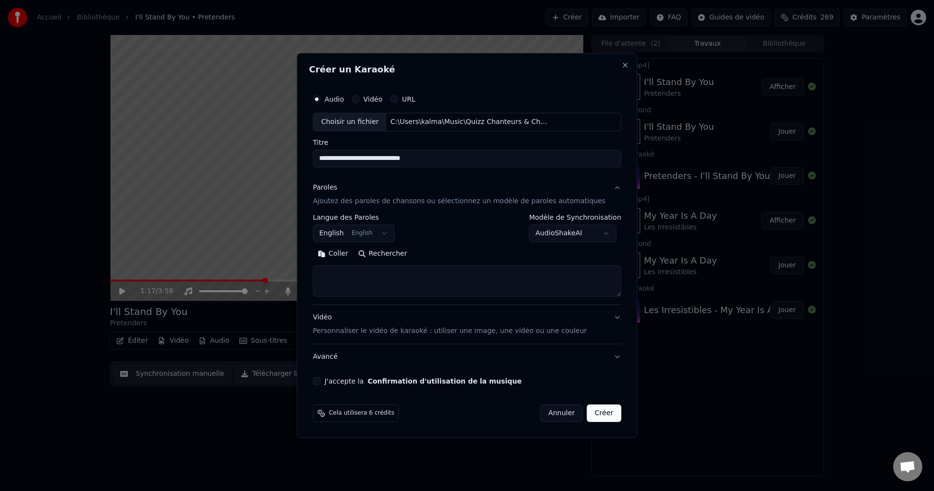
click at [401, 256] on button "Rechercher" at bounding box center [382, 254] width 59 height 16
type textarea "**********"
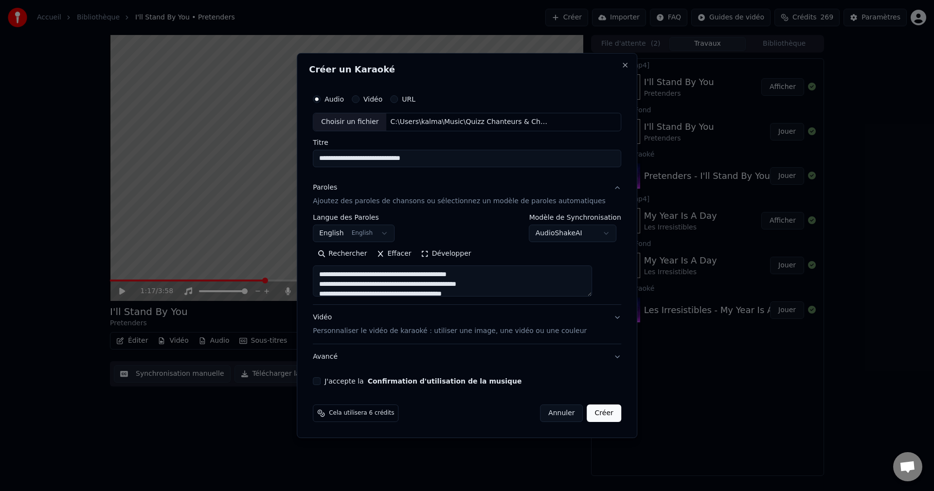
click at [321, 381] on button "J'accepte la Confirmation d'utilisation de la musique" at bounding box center [317, 382] width 8 height 8
click at [598, 412] on button "Créer" at bounding box center [604, 414] width 34 height 18
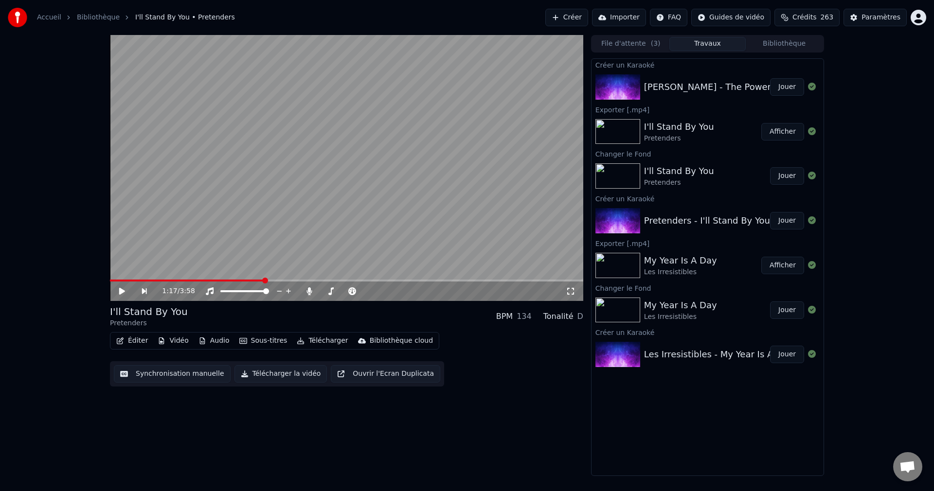
click at [785, 83] on button "Jouer" at bounding box center [787, 87] width 34 height 18
click at [123, 290] on icon at bounding box center [122, 292] width 5 height 6
click at [175, 338] on button "Vidéo" at bounding box center [173, 341] width 38 height 14
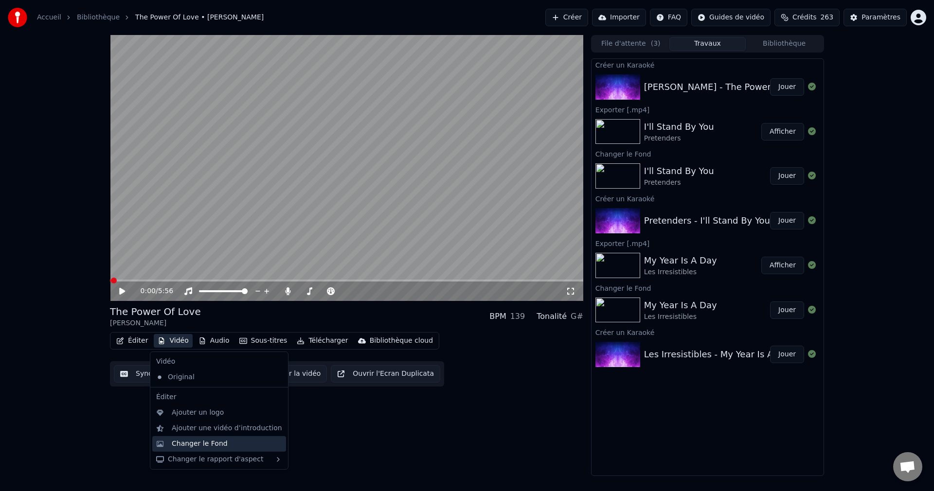
click at [188, 441] on div "Changer le Fond" at bounding box center [200, 444] width 56 height 10
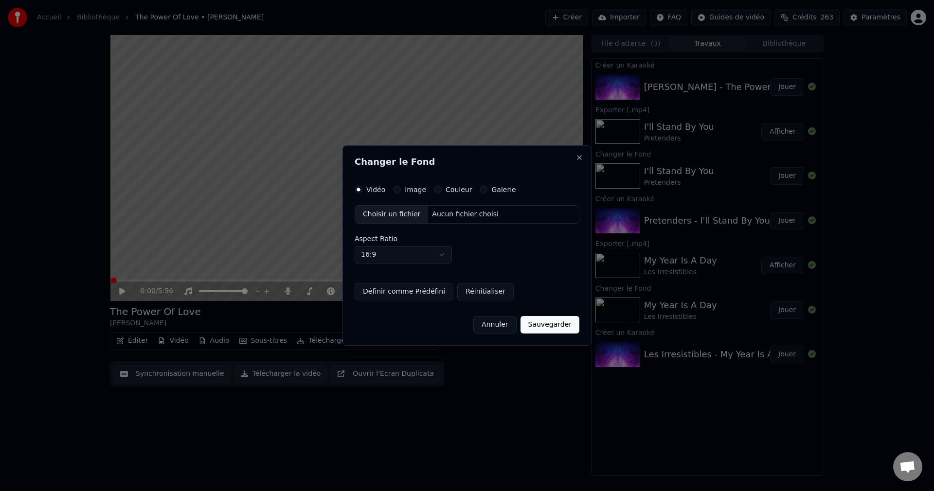
click at [375, 211] on div "Choisir un fichier" at bounding box center [391, 215] width 73 height 18
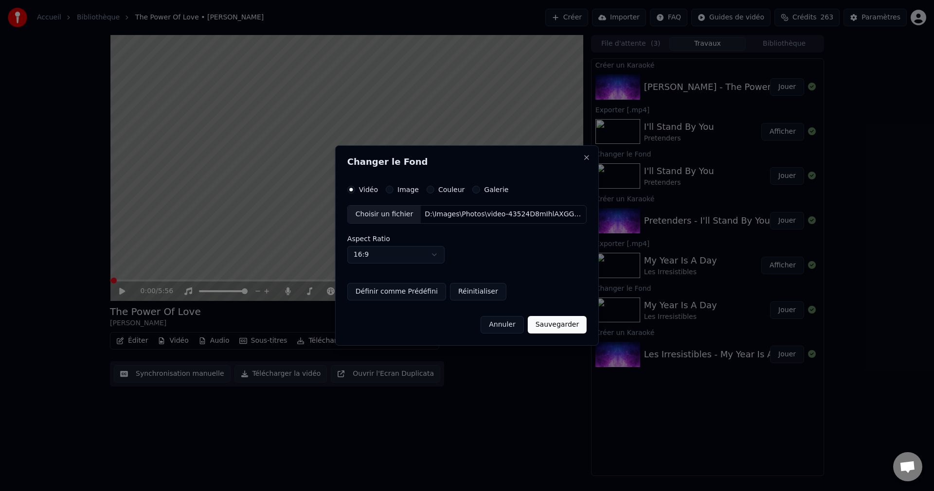
click at [540, 324] on button "Sauvegarder" at bounding box center [557, 325] width 59 height 18
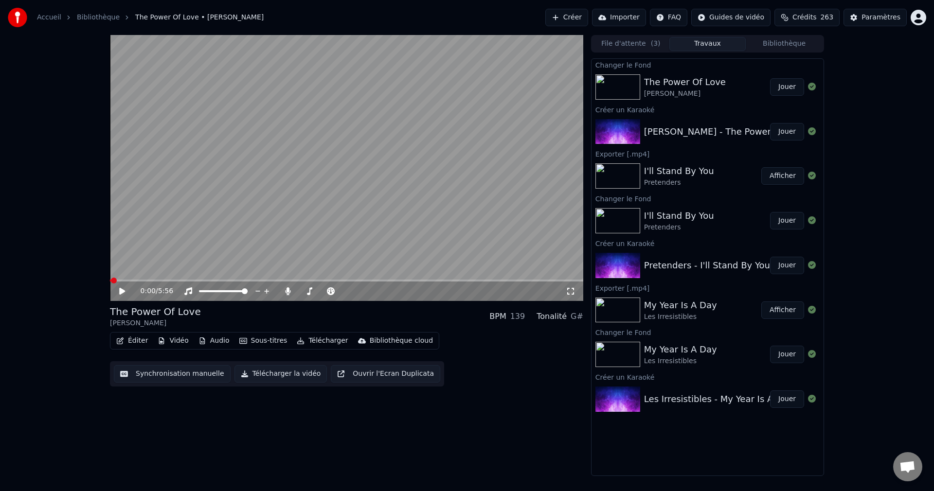
click at [791, 87] on button "Jouer" at bounding box center [787, 87] width 34 height 18
click at [347, 294] on span at bounding box center [345, 292] width 6 height 6
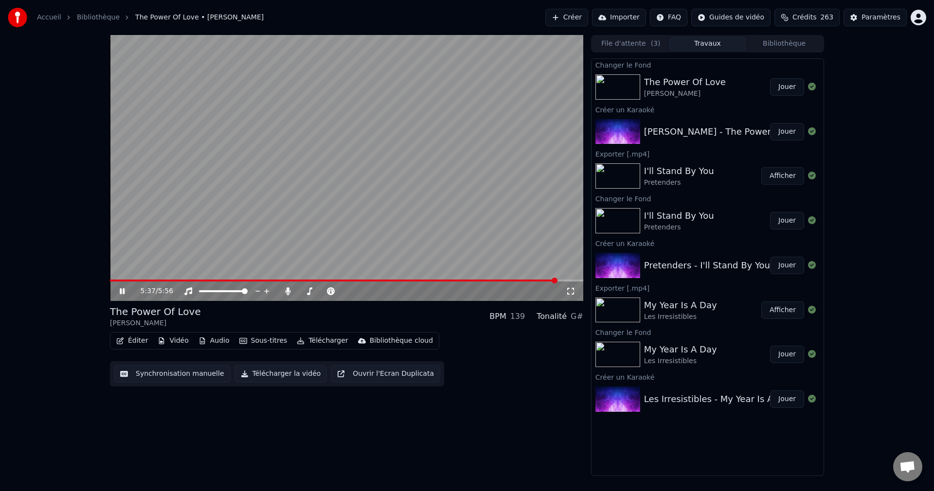
click at [124, 289] on icon at bounding box center [122, 292] width 5 height 6
click at [137, 342] on button "Éditer" at bounding box center [131, 341] width 39 height 14
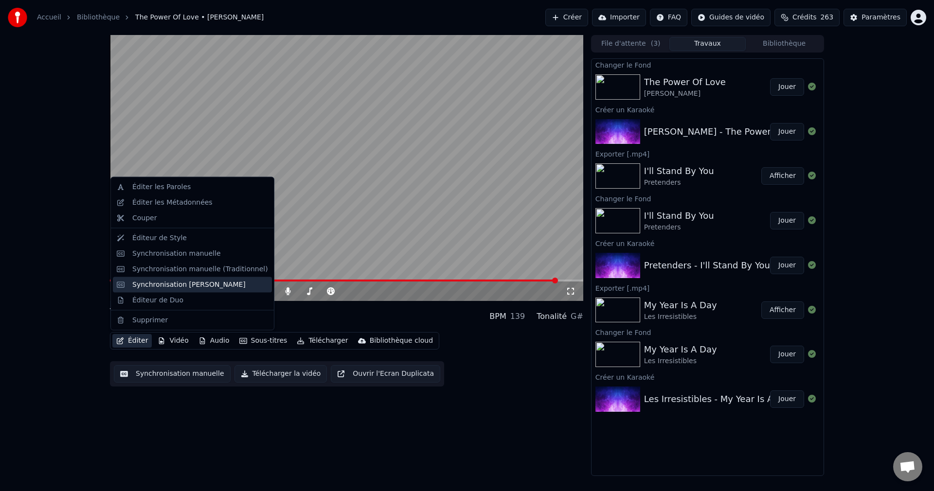
click at [196, 281] on div "Synchronisation [PERSON_NAME]" at bounding box center [188, 285] width 113 height 10
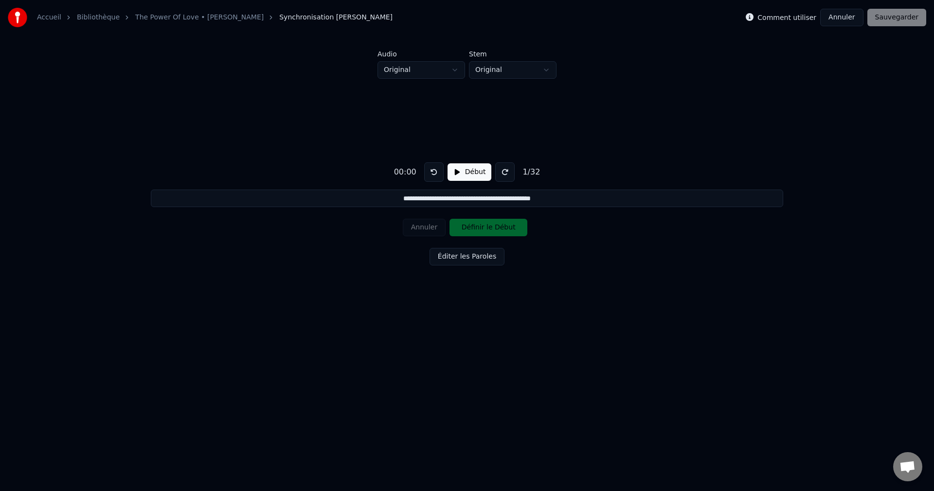
click at [847, 15] on button "Annuler" at bounding box center [841, 18] width 43 height 18
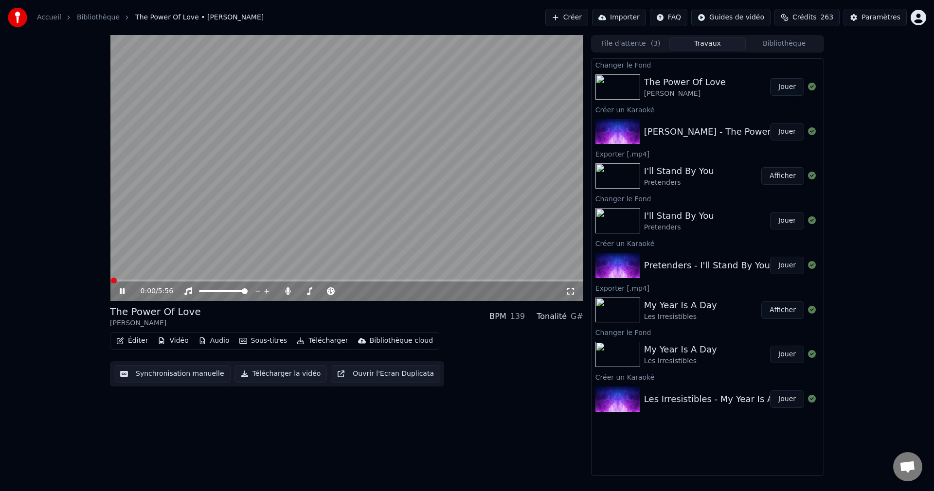
click at [125, 290] on icon at bounding box center [129, 292] width 23 height 8
click at [124, 342] on button "Éditer" at bounding box center [131, 341] width 39 height 14
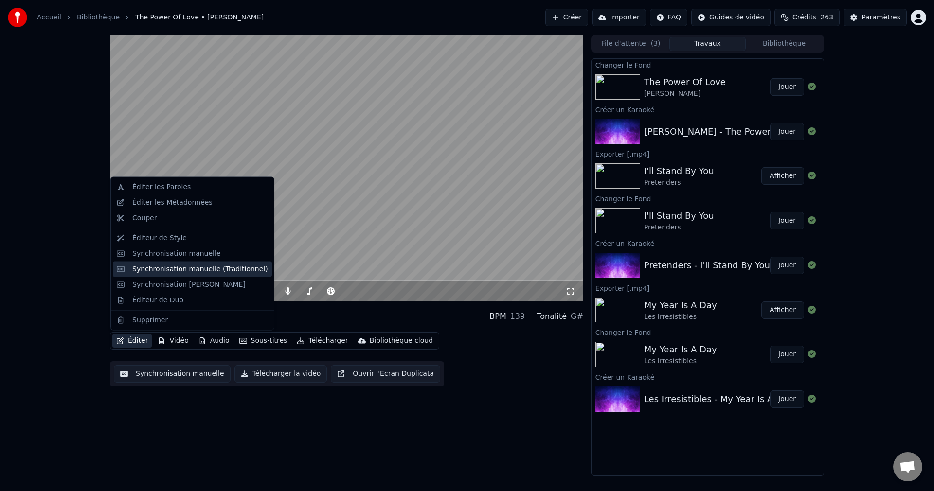
click at [175, 273] on div "Synchronisation manuelle (Traditionnel)" at bounding box center [200, 269] width 136 height 10
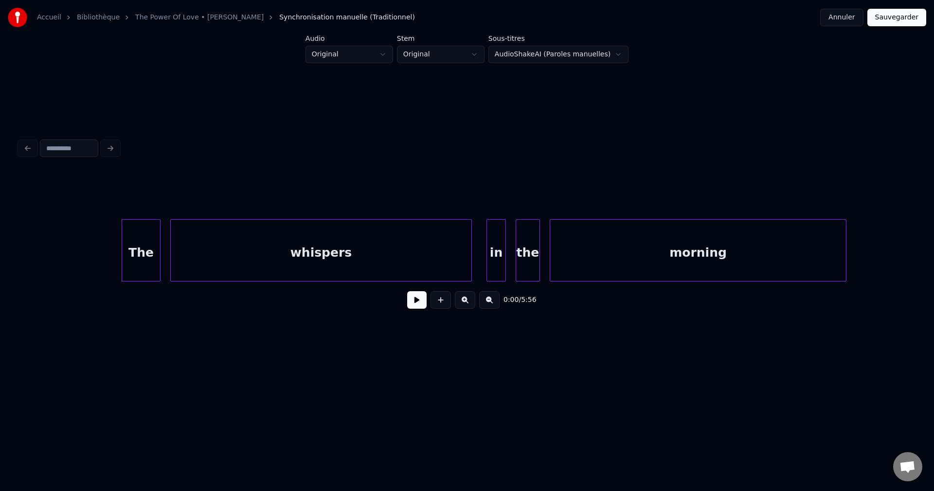
click at [147, 246] on div "The" at bounding box center [141, 253] width 38 height 66
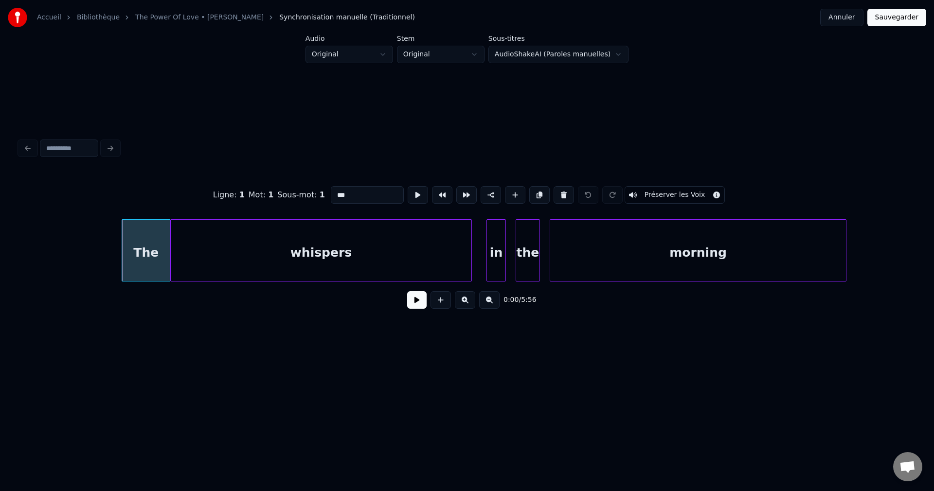
click at [169, 261] on div at bounding box center [168, 250] width 3 height 61
click at [497, 250] on div "in" at bounding box center [496, 253] width 18 height 66
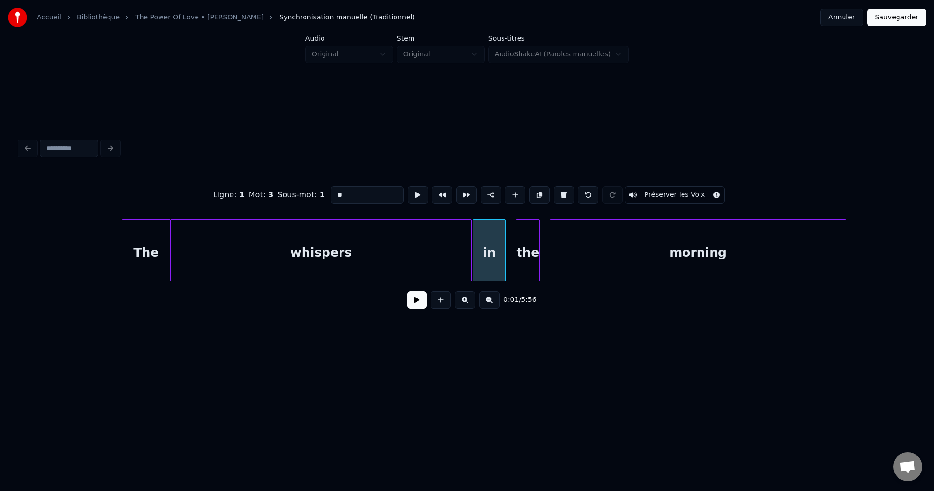
click at [475, 250] on div at bounding box center [474, 250] width 3 height 61
click at [508, 254] on div at bounding box center [507, 250] width 3 height 61
click at [512, 253] on div at bounding box center [512, 250] width 3 height 61
click at [544, 255] on div at bounding box center [544, 250] width 3 height 61
click at [548, 255] on div at bounding box center [549, 250] width 3 height 61
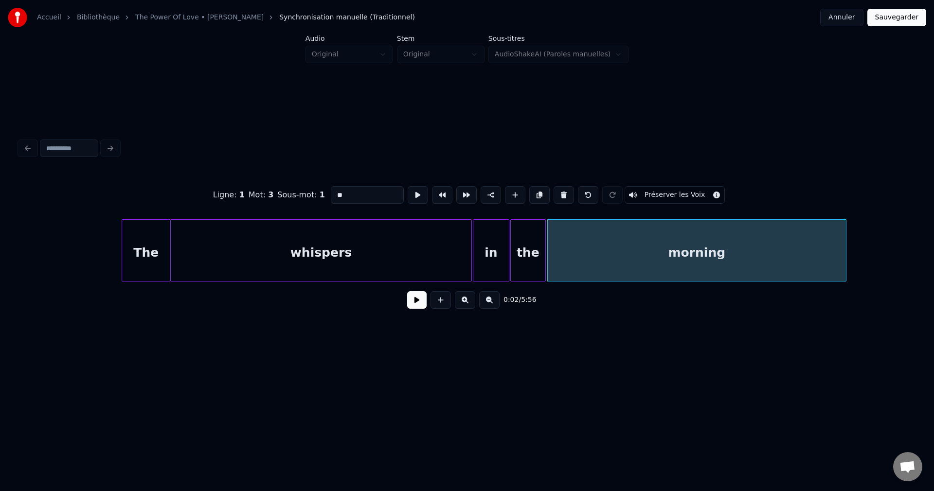
click at [156, 258] on div "The" at bounding box center [146, 253] width 48 height 66
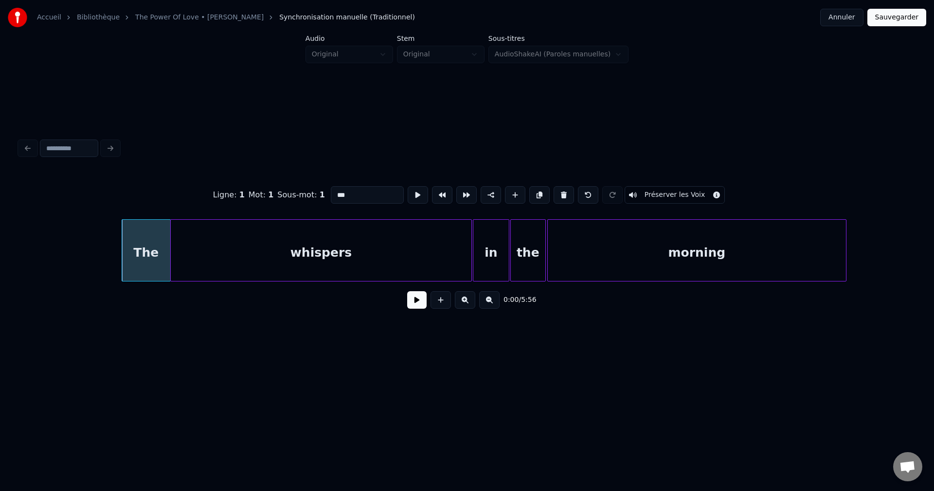
click at [681, 187] on button "Préserver les Voix" at bounding box center [675, 195] width 101 height 18
click at [400, 251] on div "whispers" at bounding box center [321, 253] width 301 height 66
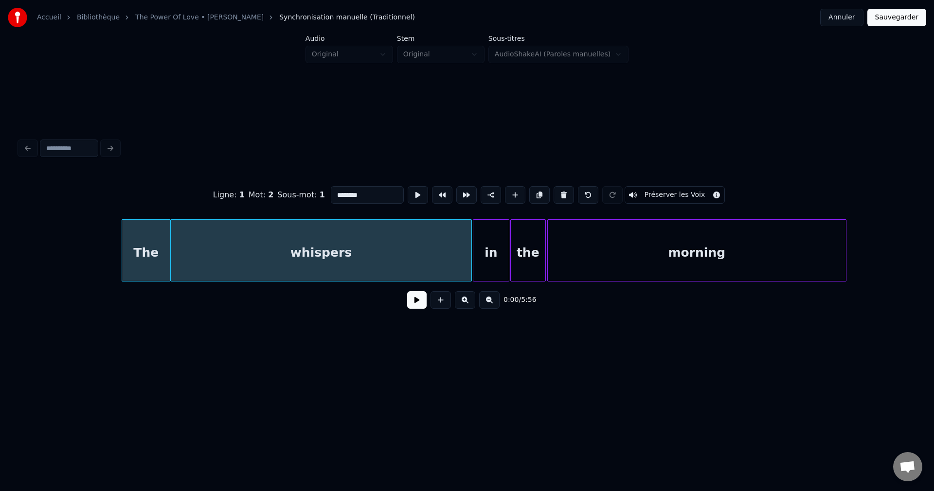
click at [670, 192] on button "Préserver les Voix" at bounding box center [675, 195] width 101 height 18
click at [497, 239] on div "in" at bounding box center [491, 253] width 36 height 66
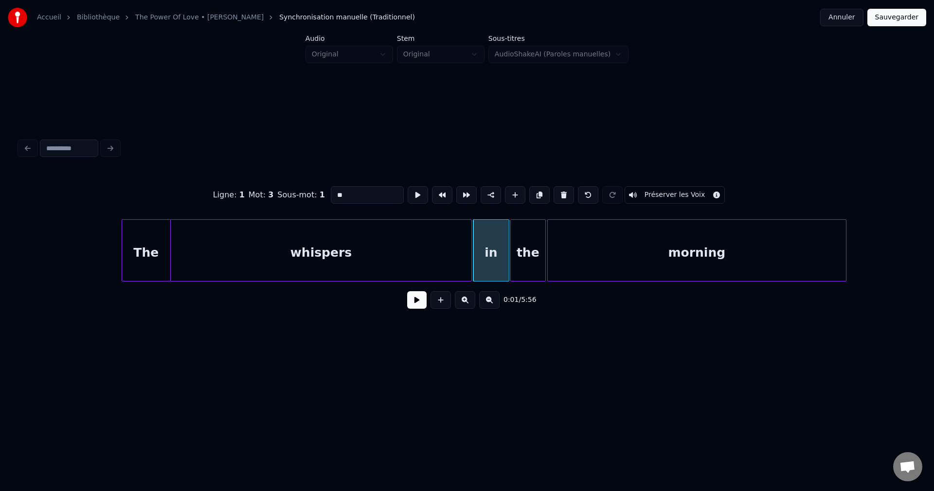
click at [668, 190] on button "Préserver les Voix" at bounding box center [675, 195] width 101 height 18
click at [529, 236] on div "the" at bounding box center [528, 253] width 35 height 66
click at [658, 189] on button "Préserver les Voix" at bounding box center [675, 195] width 101 height 18
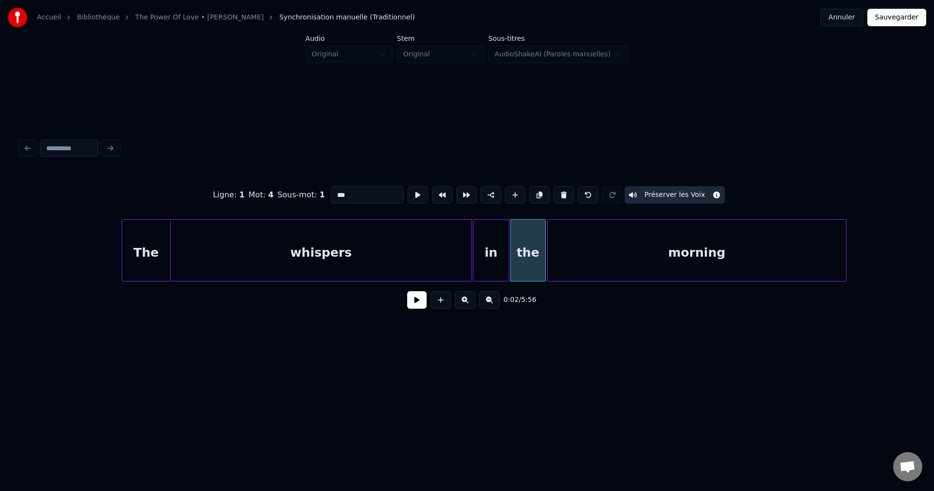
click at [632, 250] on div "morning" at bounding box center [697, 253] width 299 height 66
type input "*******"
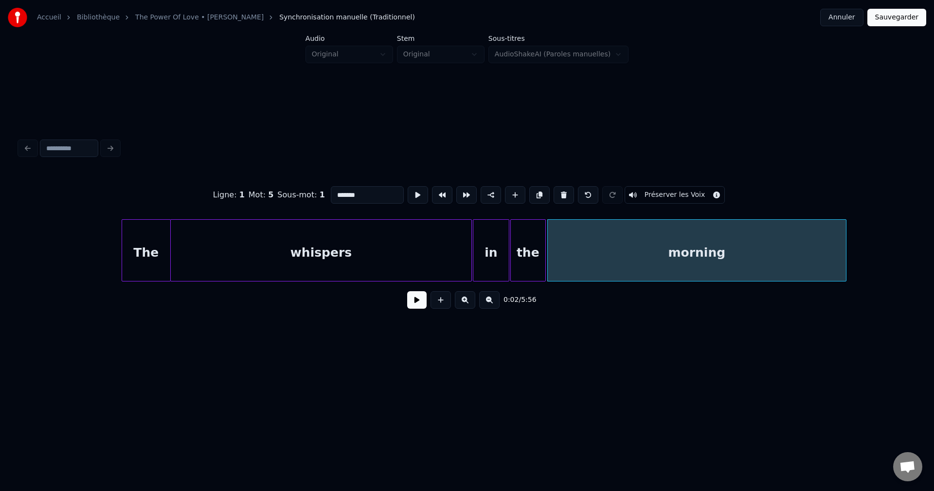
click at [673, 194] on button "Préserver les Voix" at bounding box center [675, 195] width 101 height 18
click at [901, 17] on button "Sauvegarder" at bounding box center [897, 18] width 59 height 18
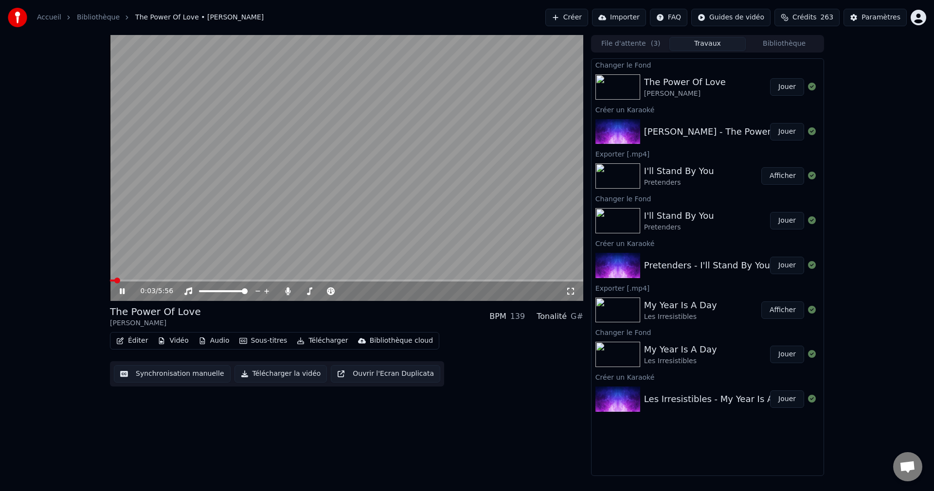
click at [308, 281] on span at bounding box center [346, 281] width 473 height 2
click at [304, 292] on span at bounding box center [307, 292] width 6 height 6
click at [122, 292] on icon at bounding box center [129, 292] width 23 height 8
click at [110, 280] on span at bounding box center [215, 281] width 210 height 2
click at [121, 288] on icon at bounding box center [129, 292] width 23 height 8
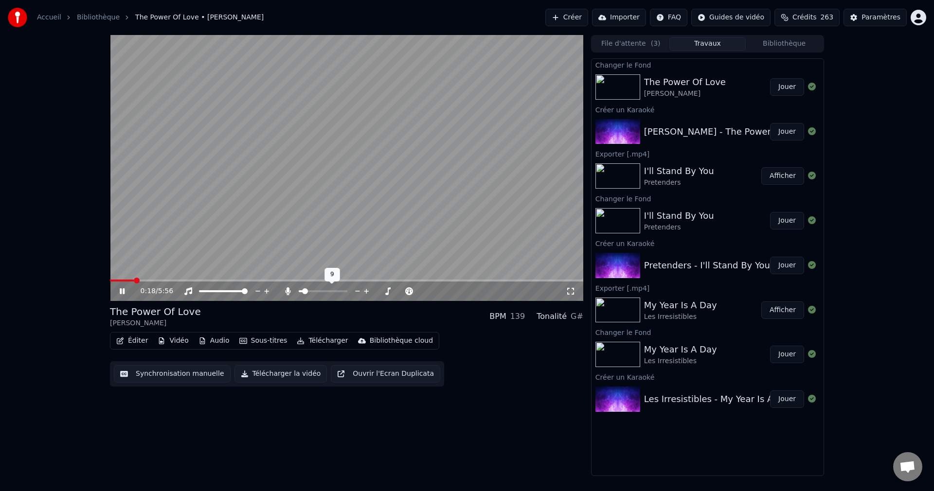
click at [303, 292] on span at bounding box center [305, 292] width 6 height 6
click at [124, 289] on icon at bounding box center [129, 292] width 23 height 8
click at [265, 373] on button "Télécharger la vidéo" at bounding box center [281, 374] width 93 height 18
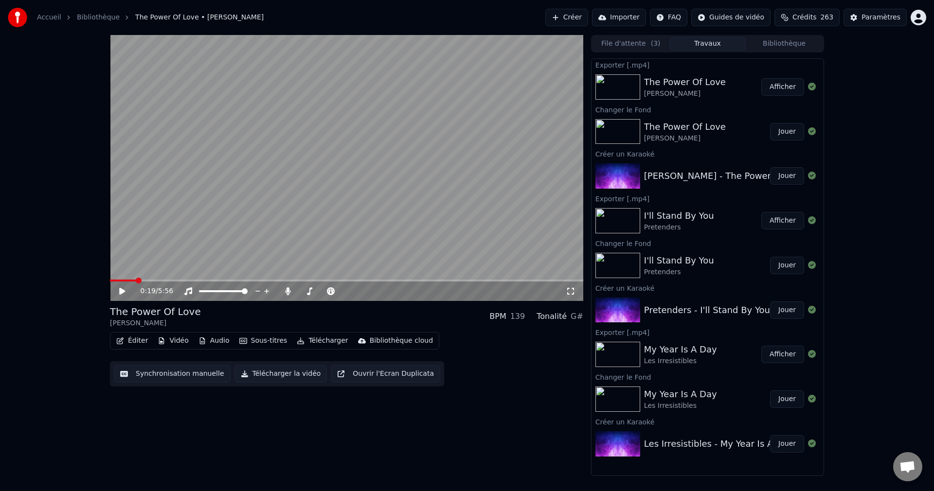
click at [569, 16] on button "Créer" at bounding box center [566, 18] width 43 height 18
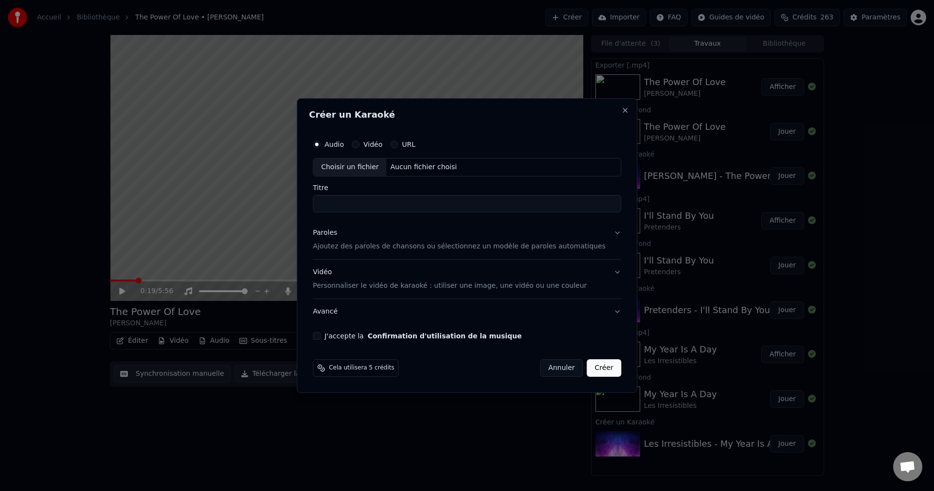
click at [349, 172] on div "Choisir un fichier" at bounding box center [349, 168] width 73 height 18
type input "**********"
click at [605, 232] on button "Paroles Ajoutez des paroles de chansons ou sélectionnez un modèle de paroles au…" at bounding box center [467, 239] width 308 height 39
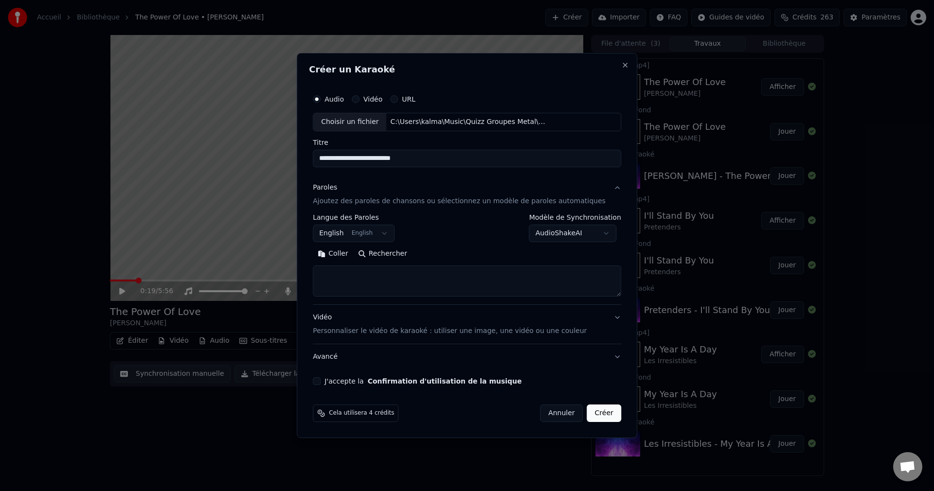
click at [404, 254] on button "Rechercher" at bounding box center [382, 254] width 59 height 16
type textarea "**********"
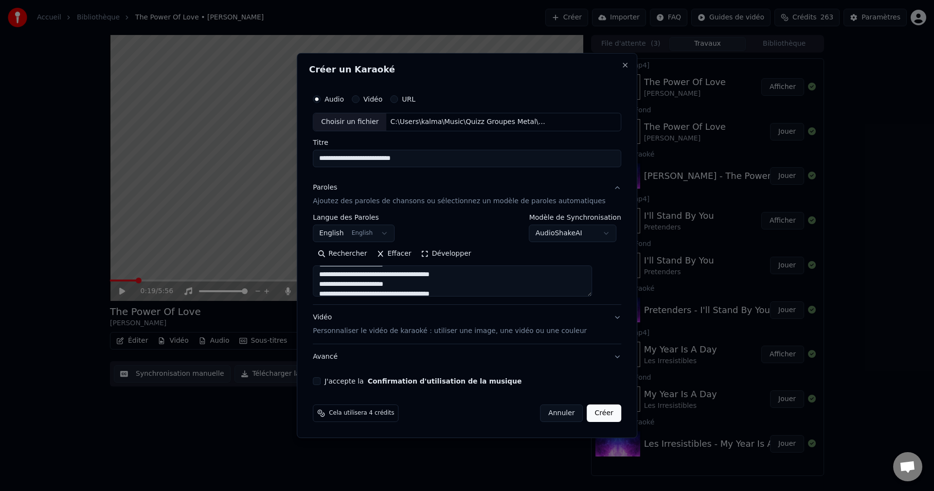
click at [321, 381] on button "J'accepte la Confirmation d'utilisation de la musique" at bounding box center [317, 382] width 8 height 8
click at [588, 413] on button "Créer" at bounding box center [604, 414] width 34 height 18
select select
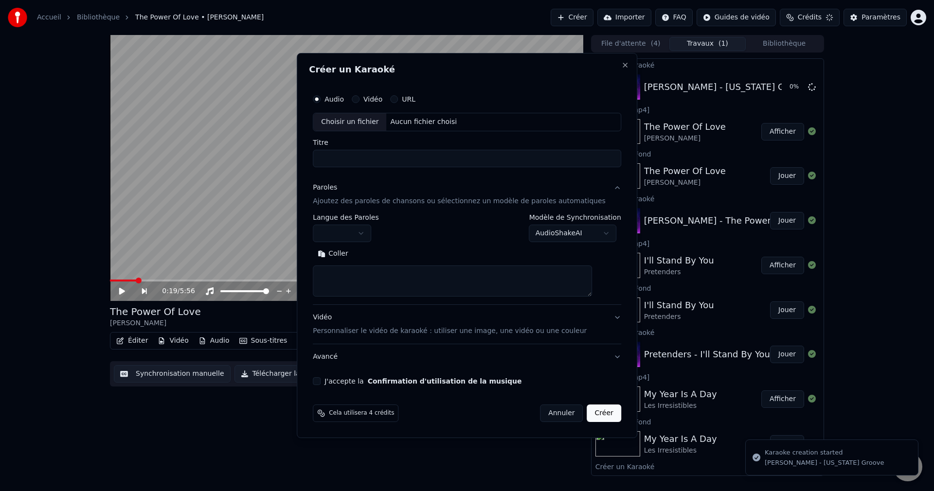
scroll to position [0, 0]
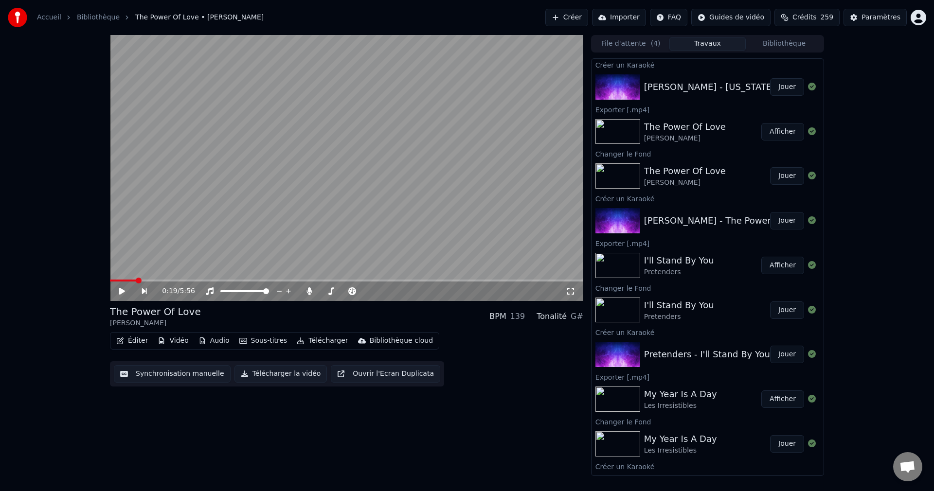
click at [780, 83] on button "Jouer" at bounding box center [787, 87] width 34 height 18
click at [122, 289] on icon at bounding box center [129, 292] width 23 height 8
click at [163, 341] on icon "button" at bounding box center [162, 341] width 8 height 7
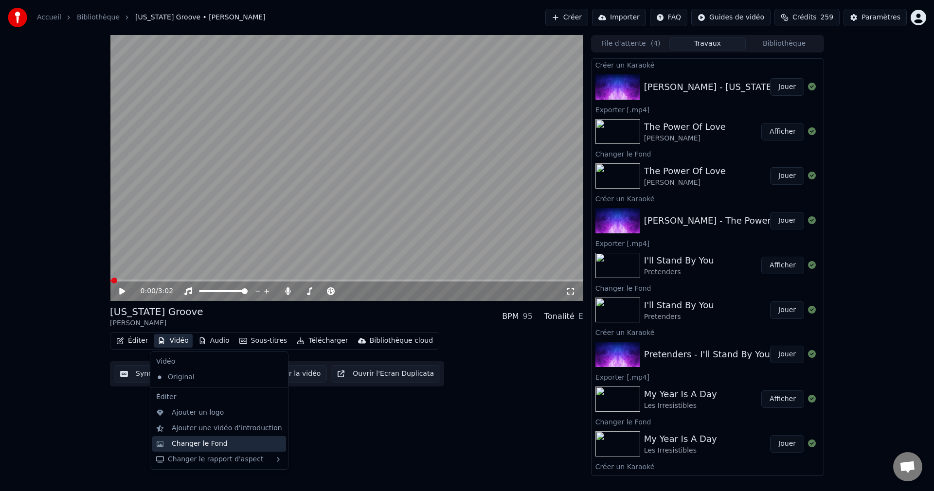
click at [201, 441] on div "Changer le Fond" at bounding box center [200, 444] width 56 height 10
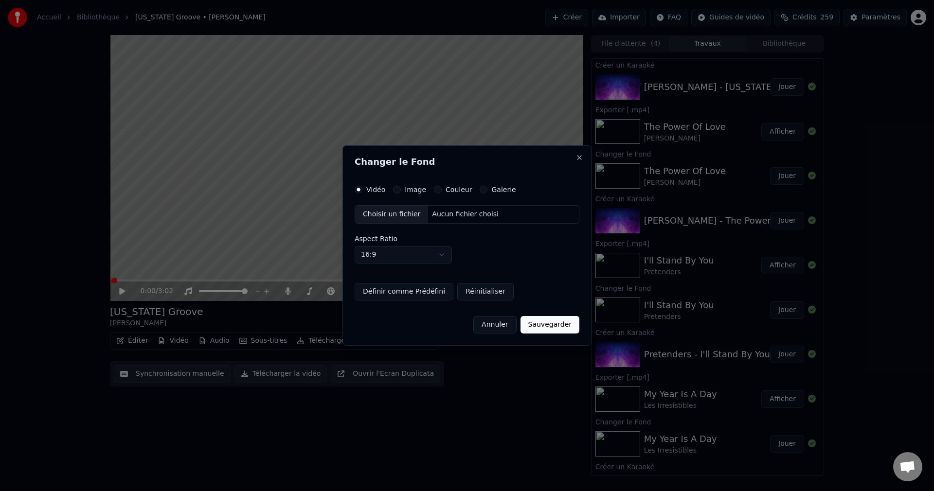
click at [541, 324] on button "Sauvegarder" at bounding box center [550, 325] width 59 height 18
click at [397, 215] on div "Choisir un fichier" at bounding box center [391, 215] width 73 height 18
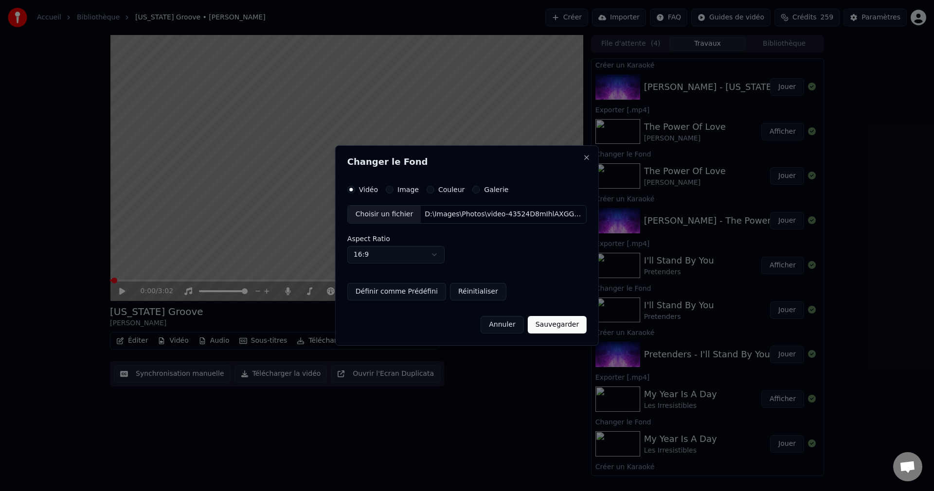
click at [555, 322] on button "Sauvegarder" at bounding box center [557, 325] width 59 height 18
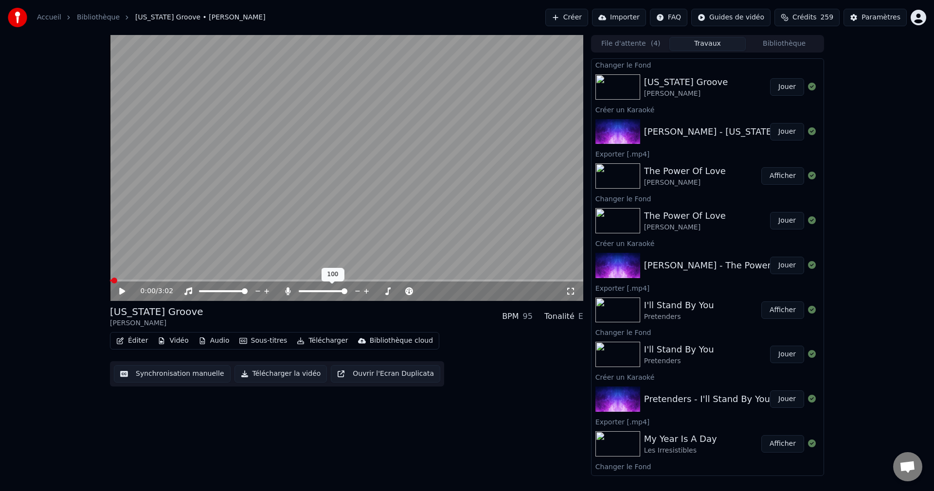
click at [347, 294] on span at bounding box center [345, 292] width 6 height 6
click at [776, 85] on button "Jouer" at bounding box center [787, 87] width 34 height 18
click at [121, 292] on icon at bounding box center [122, 292] width 5 height 6
click at [126, 342] on button "Éditer" at bounding box center [131, 341] width 39 height 14
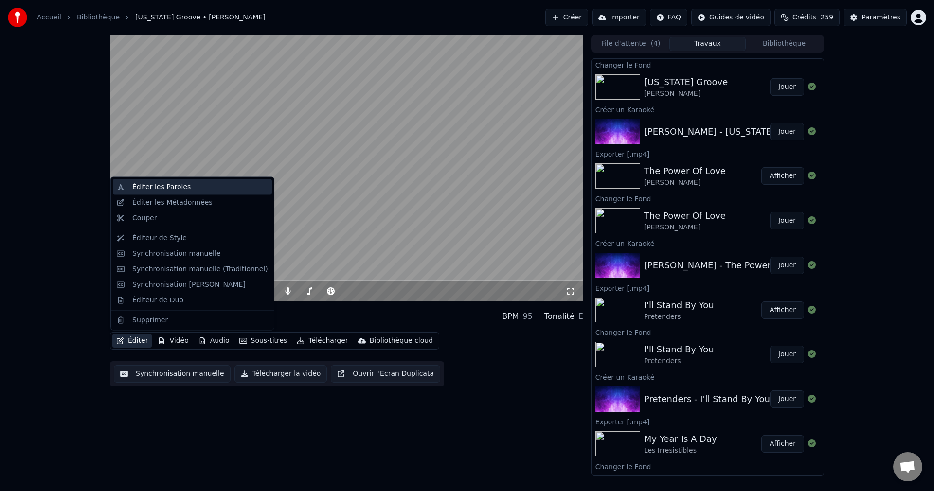
click at [167, 189] on div "Éditer les Paroles" at bounding box center [161, 187] width 58 height 10
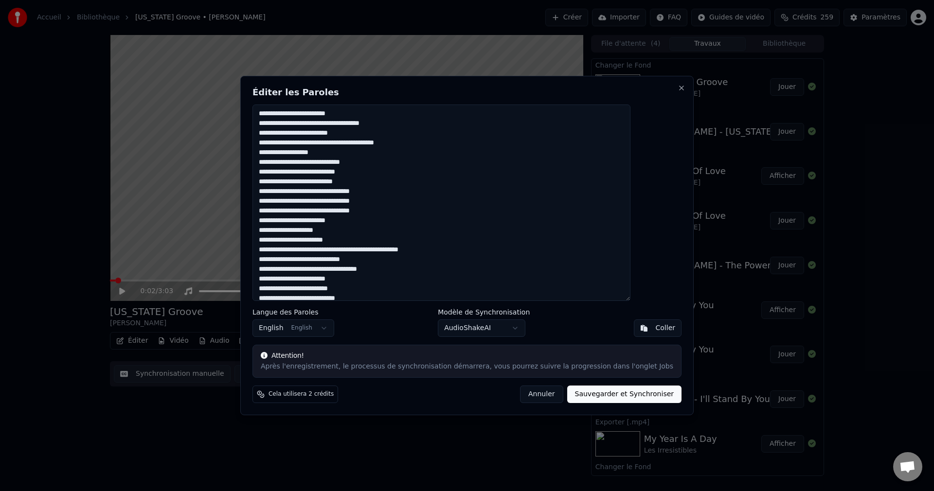
click at [356, 153] on textarea at bounding box center [442, 203] width 378 height 197
click at [304, 170] on textarea at bounding box center [442, 203] width 378 height 197
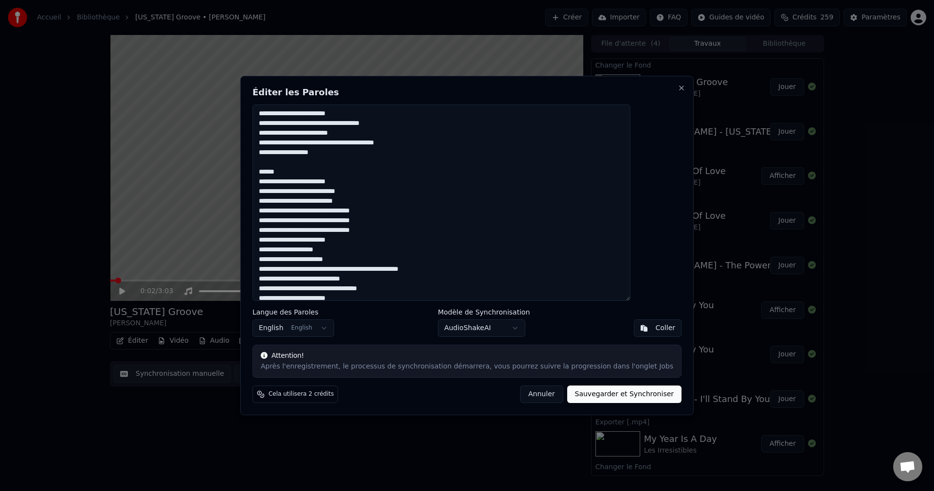
click at [304, 191] on textarea at bounding box center [442, 203] width 378 height 197
click at [384, 210] on textarea at bounding box center [442, 203] width 378 height 197
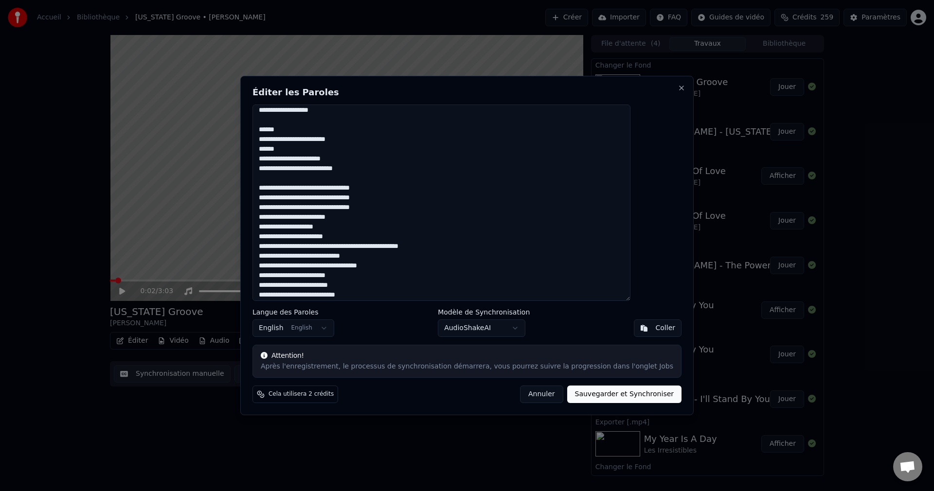
scroll to position [49, 0]
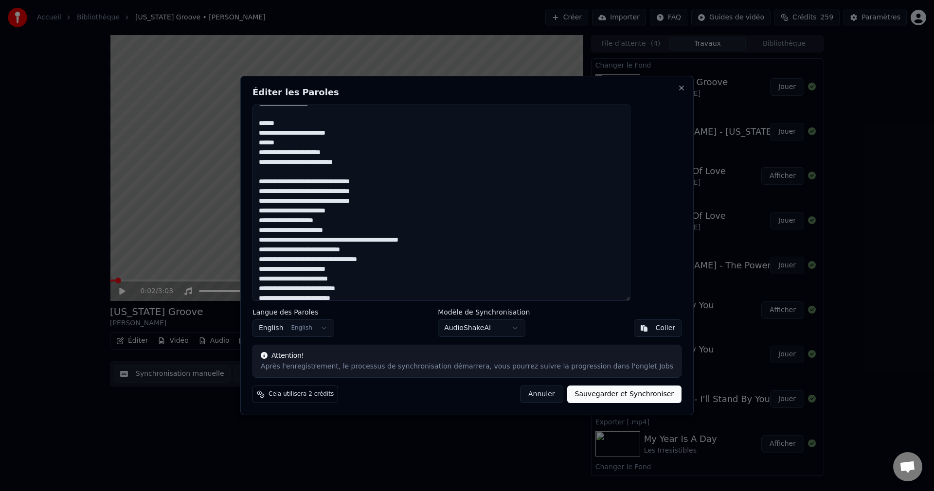
click at [408, 204] on textarea at bounding box center [442, 203] width 378 height 197
click at [364, 230] on textarea at bounding box center [442, 203] width 378 height 197
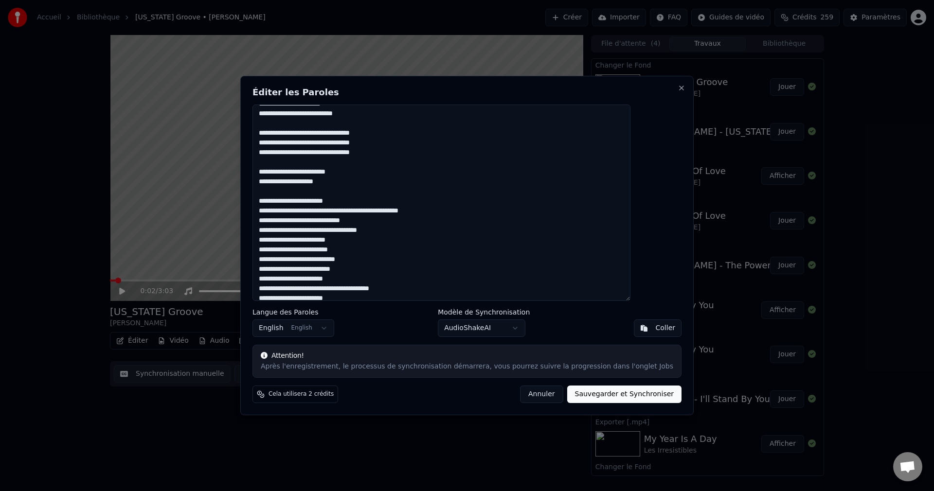
scroll to position [146, 0]
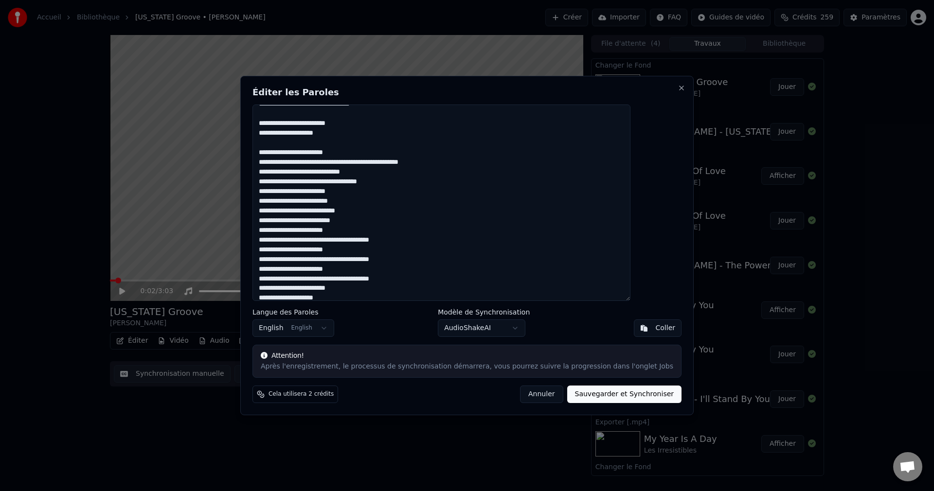
click at [377, 196] on textarea at bounding box center [442, 203] width 378 height 197
click at [303, 212] on textarea at bounding box center [442, 203] width 378 height 197
click at [304, 232] on textarea at bounding box center [442, 203] width 378 height 197
click at [381, 252] on textarea at bounding box center [442, 203] width 378 height 197
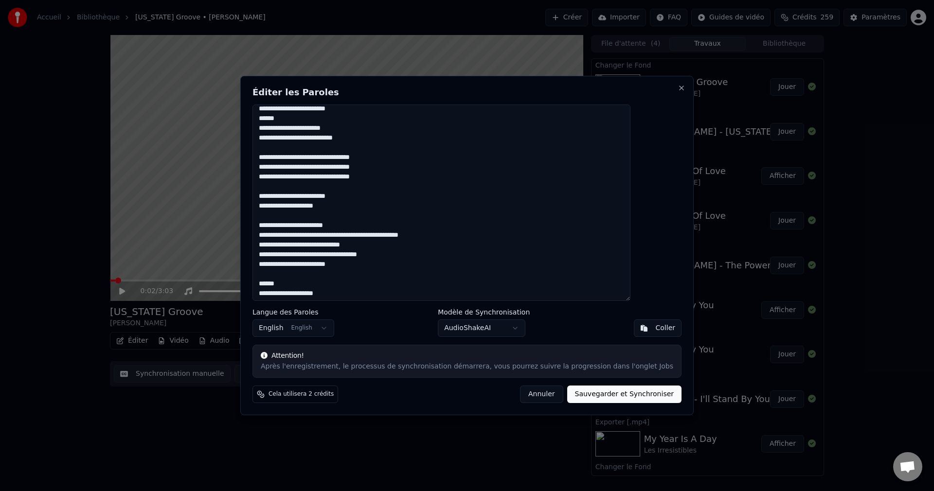
scroll to position [49, 0]
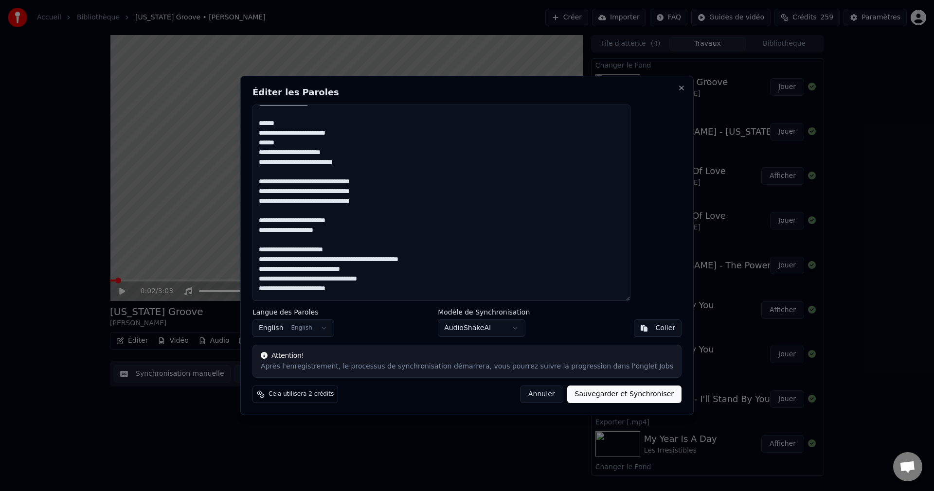
drag, startPoint x: 285, startPoint y: 182, endPoint x: 399, endPoint y: 232, distance: 124.2
click at [399, 232] on textarea at bounding box center [442, 203] width 378 height 197
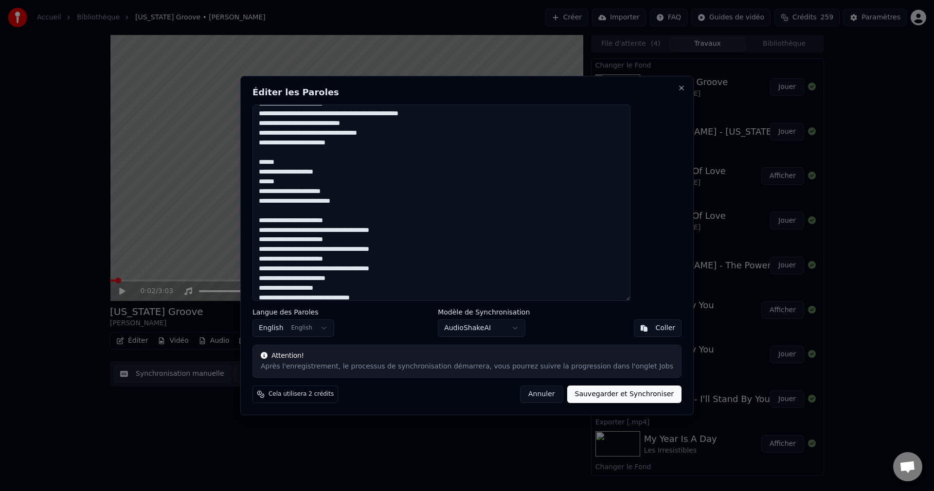
scroll to position [243, 0]
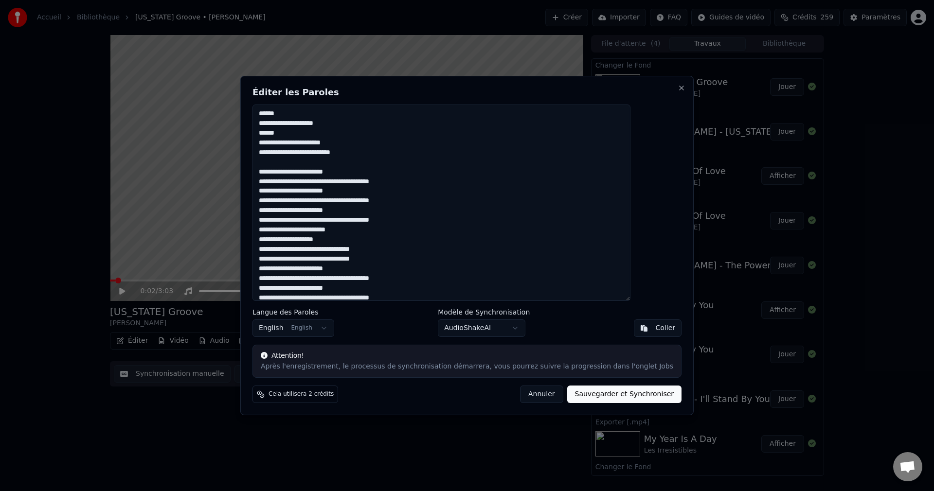
click at [385, 153] on textarea at bounding box center [442, 203] width 378 height 197
paste textarea "**********"
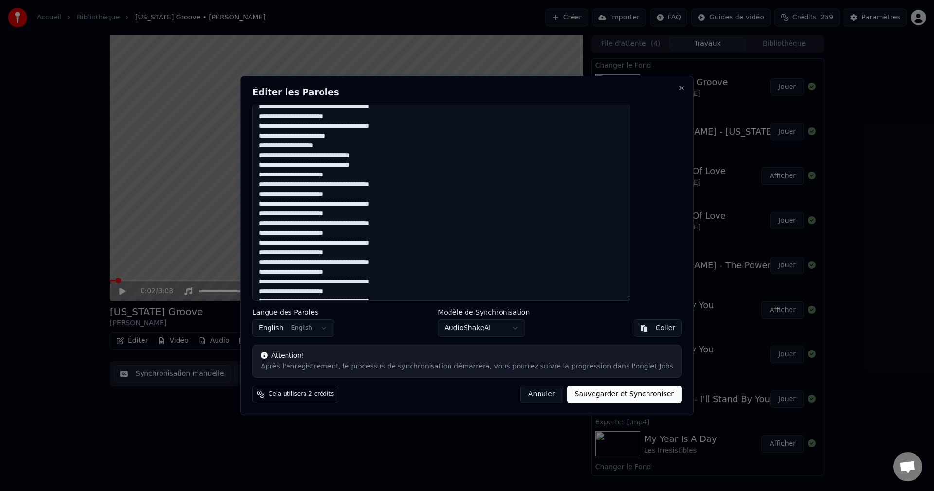
scroll to position [473, 0]
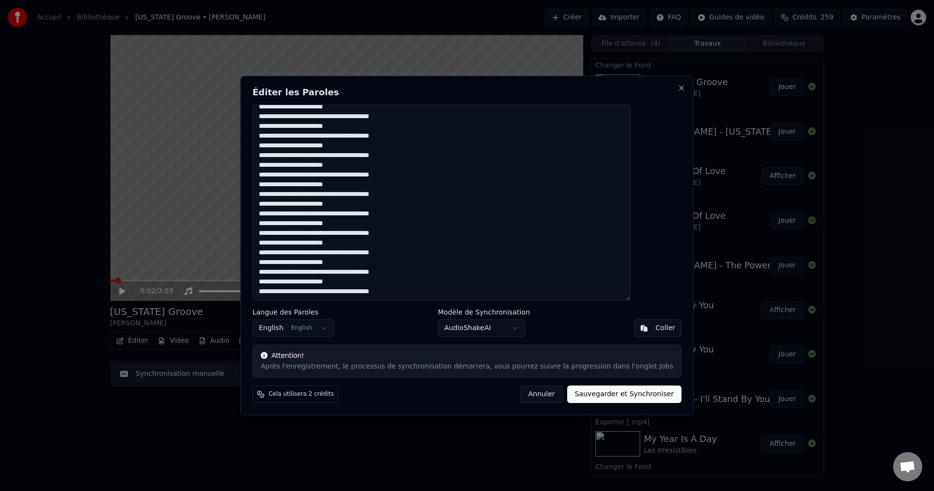
drag, startPoint x: 282, startPoint y: 241, endPoint x: 474, endPoint y: 313, distance: 205.9
click at [474, 313] on div "Éditer les Paroles Langue des Paroles English English Modèle de Synchronisation…" at bounding box center [466, 246] width 453 height 340
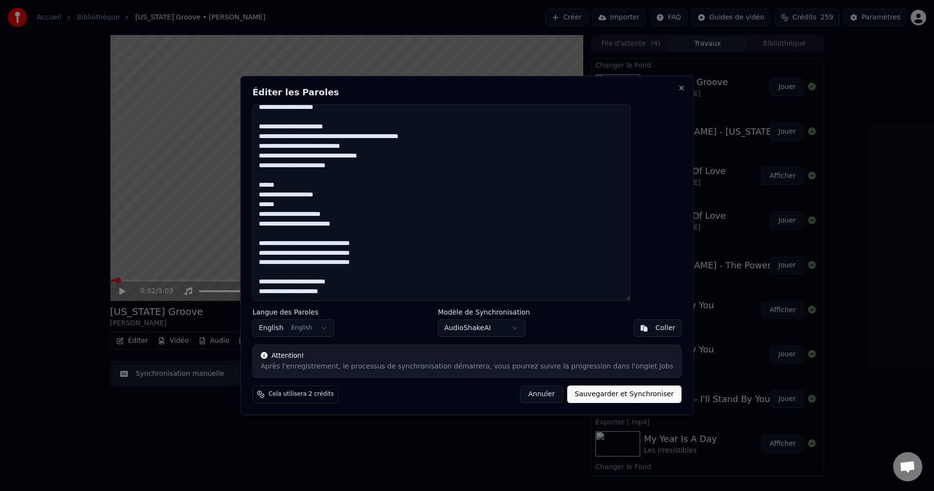
scroll to position [187, 0]
paste textarea "**********"
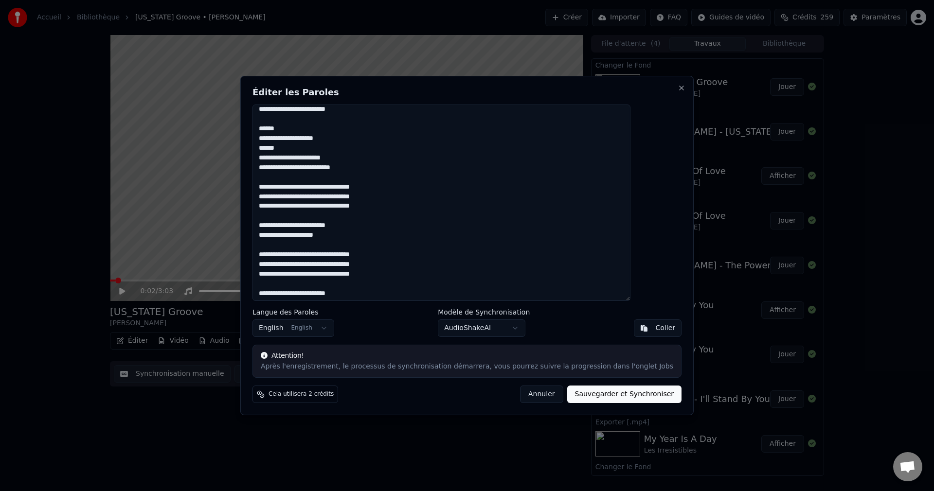
scroll to position [240, 0]
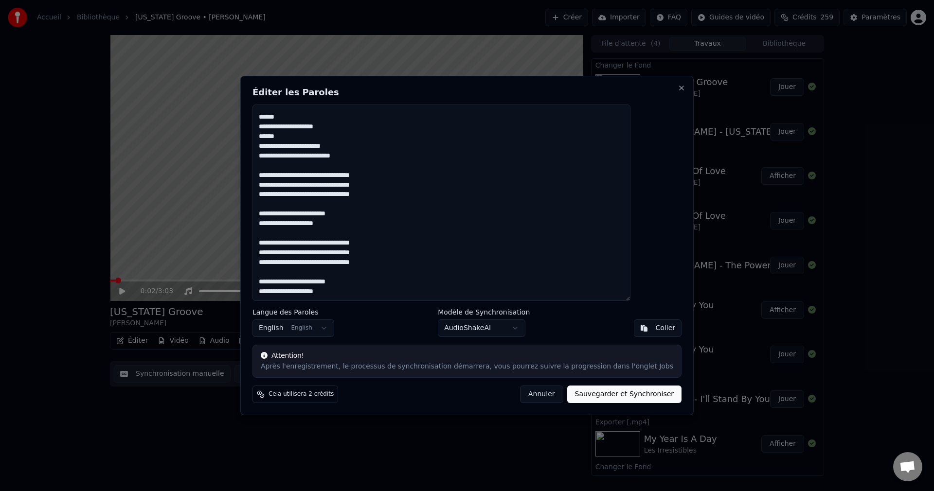
drag, startPoint x: 284, startPoint y: 268, endPoint x: 397, endPoint y: 271, distance: 112.9
click at [397, 271] on textarea at bounding box center [442, 203] width 378 height 197
click at [406, 263] on textarea at bounding box center [442, 203] width 378 height 197
paste textarea "**********"
click at [285, 284] on textarea at bounding box center [442, 203] width 378 height 197
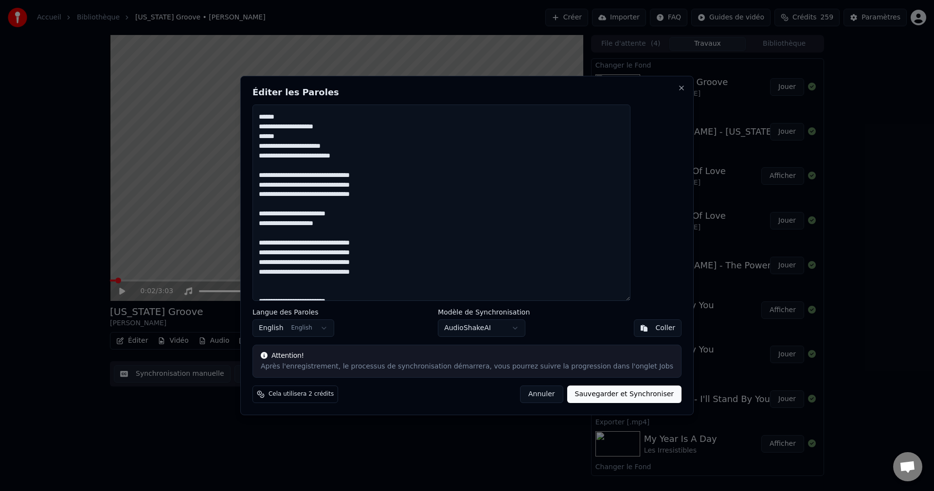
paste textarea "**********"
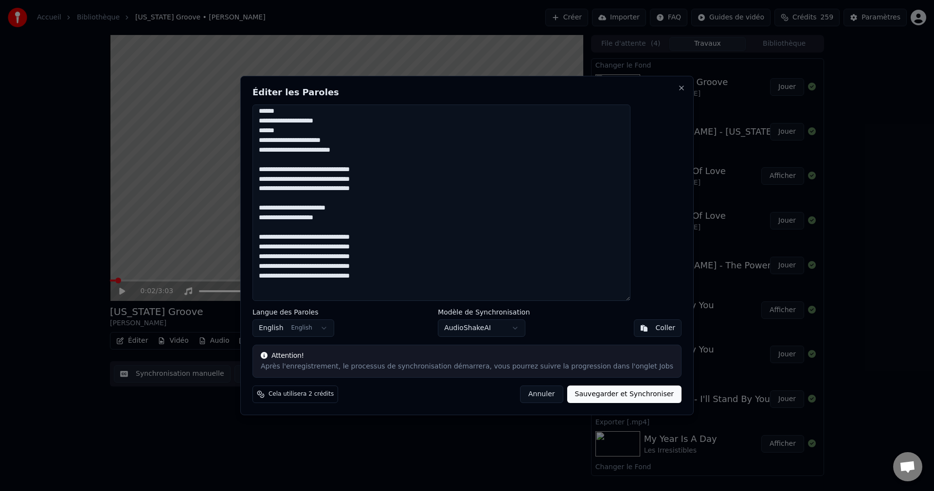
paste textarea "**********"
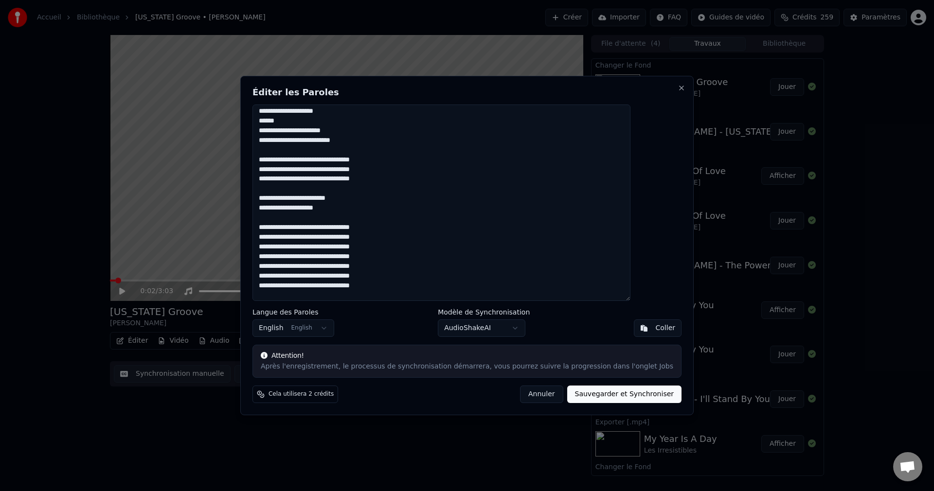
paste textarea "**********"
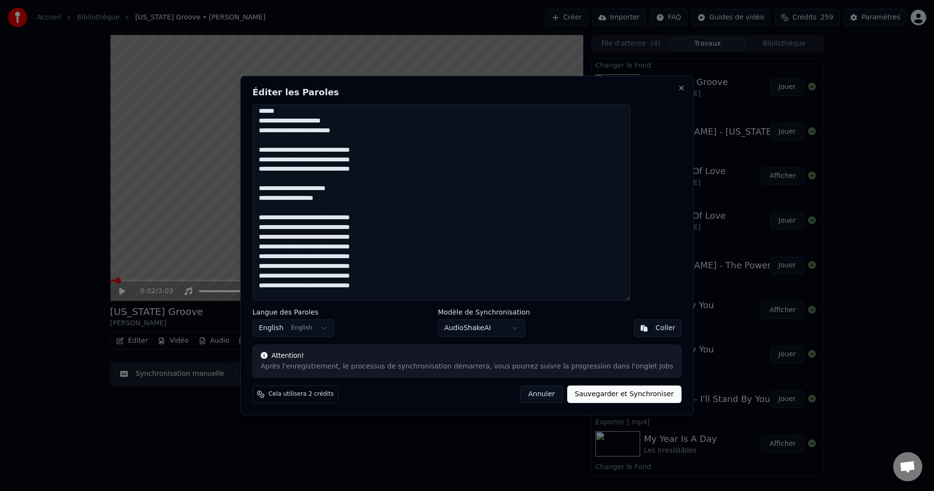
paste textarea "**********"
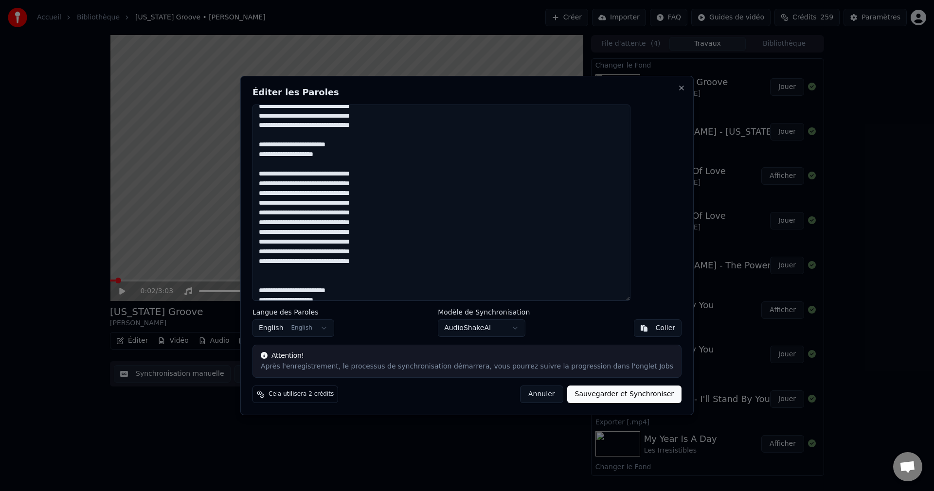
scroll to position [318, 0]
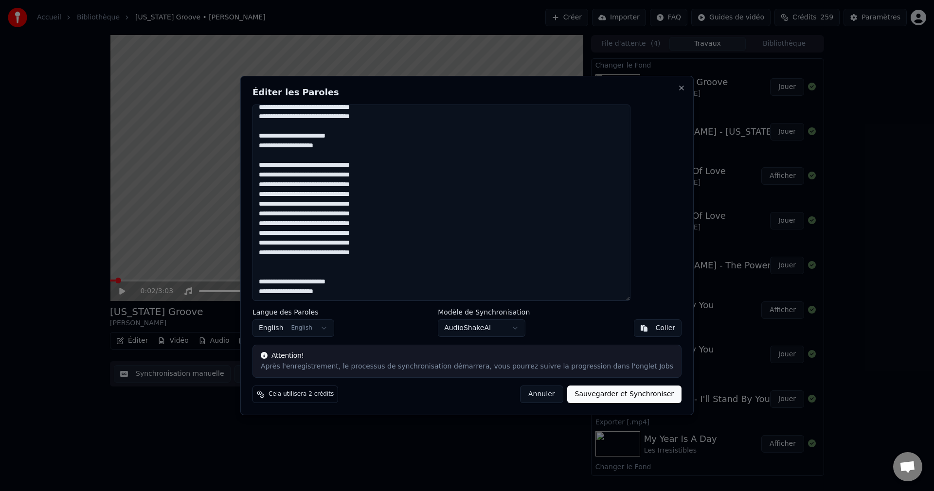
drag, startPoint x: 366, startPoint y: 291, endPoint x: 283, endPoint y: 286, distance: 83.4
click at [283, 286] on textarea at bounding box center [442, 203] width 378 height 197
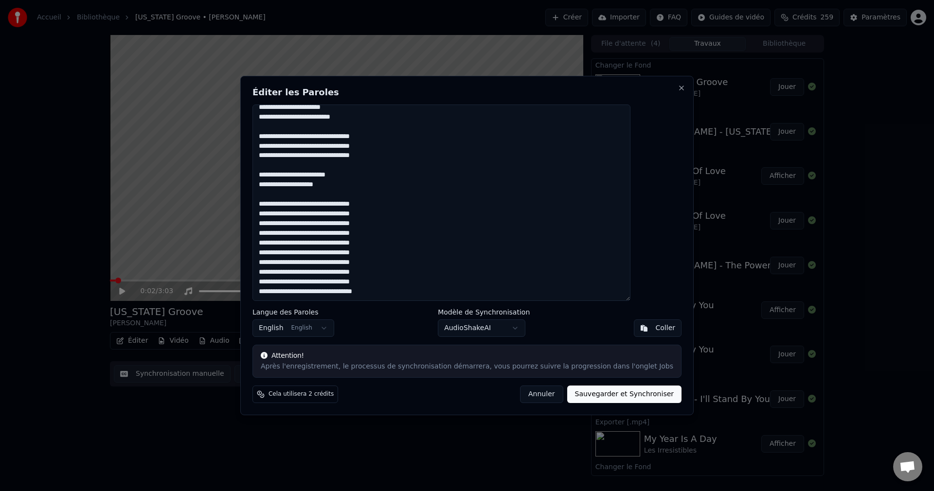
scroll to position [289, 0]
click at [602, 397] on button "Sauvegarder et Synchroniser" at bounding box center [624, 395] width 115 height 18
type textarea "**********"
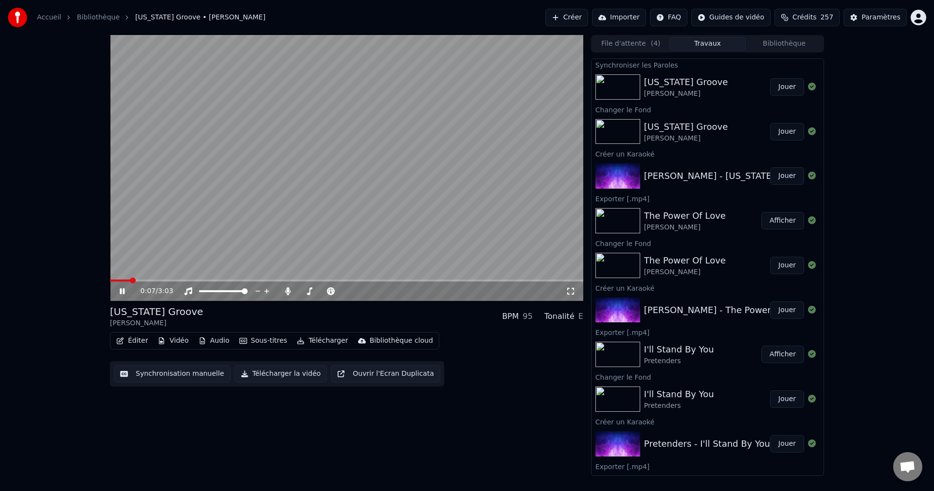
click at [124, 291] on icon at bounding box center [122, 292] width 5 height 6
click at [138, 345] on button "Éditer" at bounding box center [131, 341] width 39 height 14
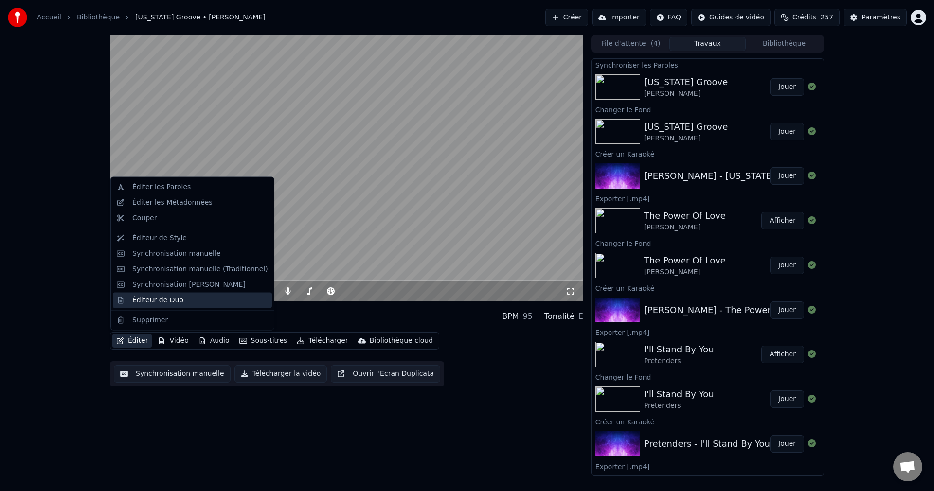
click at [160, 302] on div "Éditeur de Duo" at bounding box center [157, 300] width 51 height 10
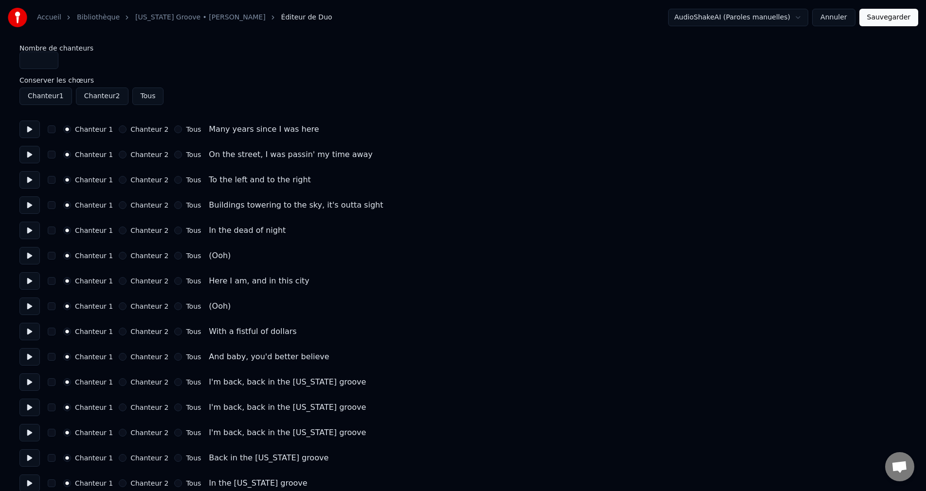
click at [123, 256] on button "Chanteur 2" at bounding box center [123, 256] width 8 height 8
click at [121, 305] on button "Chanteur 2" at bounding box center [123, 307] width 8 height 8
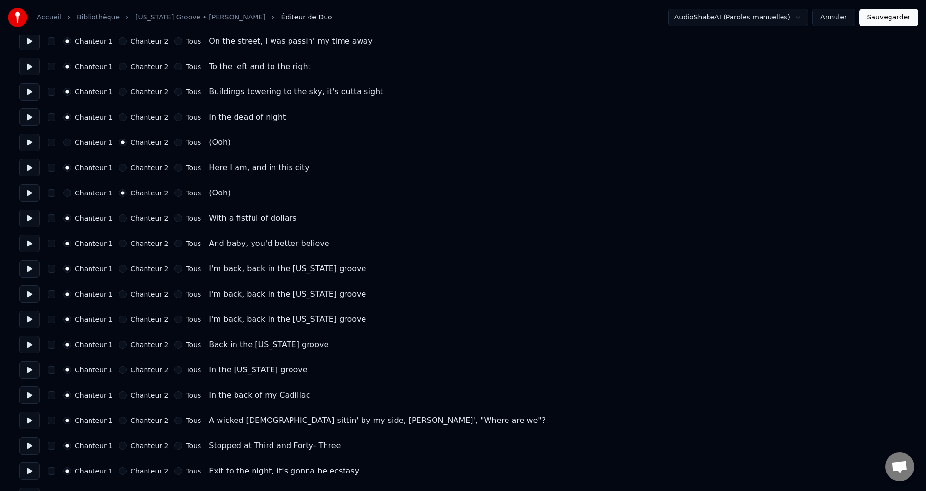
scroll to position [146, 0]
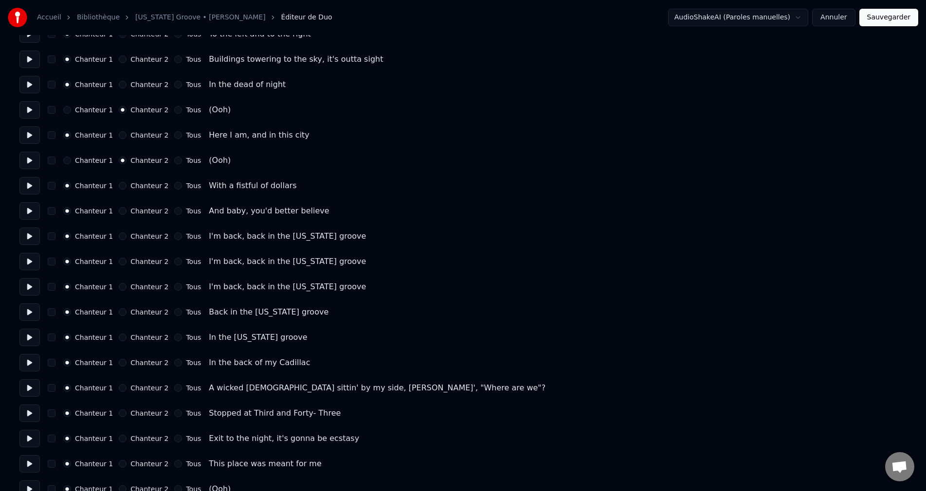
click at [174, 237] on button "Tous" at bounding box center [178, 237] width 8 height 8
click at [174, 260] on button "Tous" at bounding box center [178, 262] width 8 height 8
click at [174, 287] on button "Tous" at bounding box center [178, 287] width 8 height 8
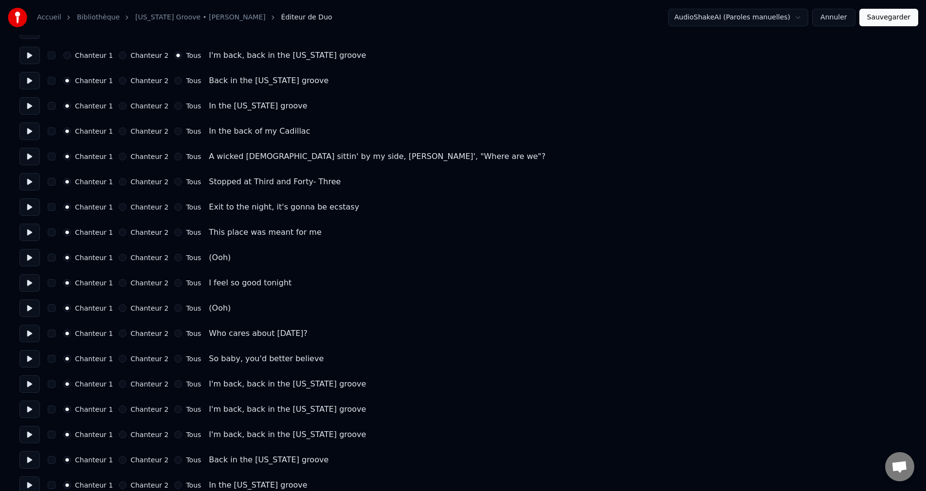
scroll to position [389, 0]
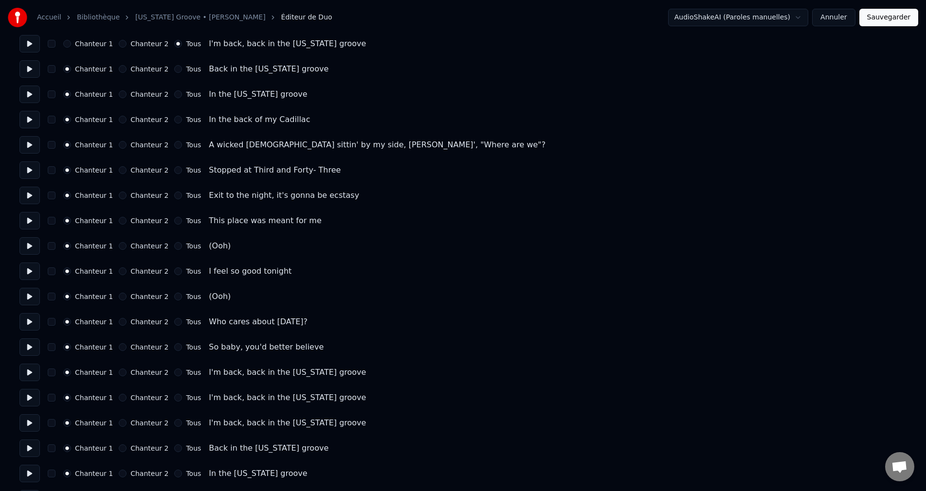
click at [120, 247] on button "Chanteur 2" at bounding box center [123, 246] width 8 height 8
click at [119, 298] on button "Chanteur 2" at bounding box center [123, 297] width 8 height 8
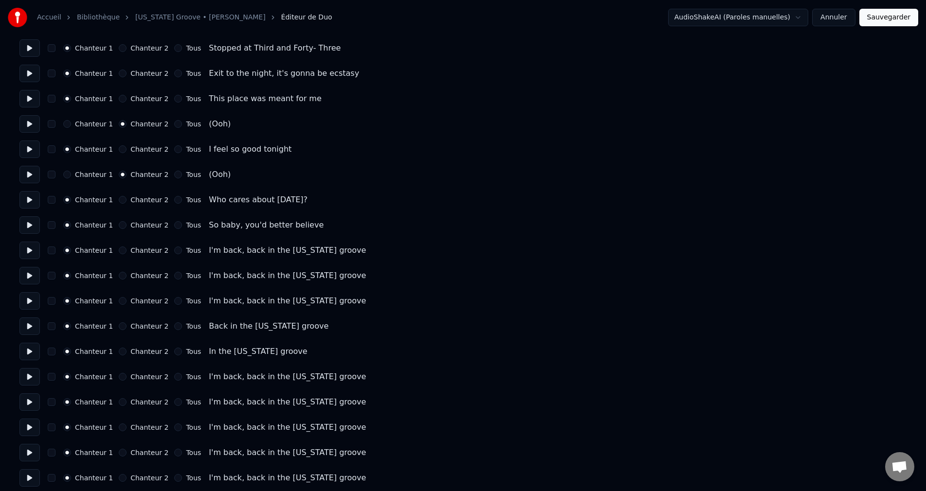
scroll to position [535, 0]
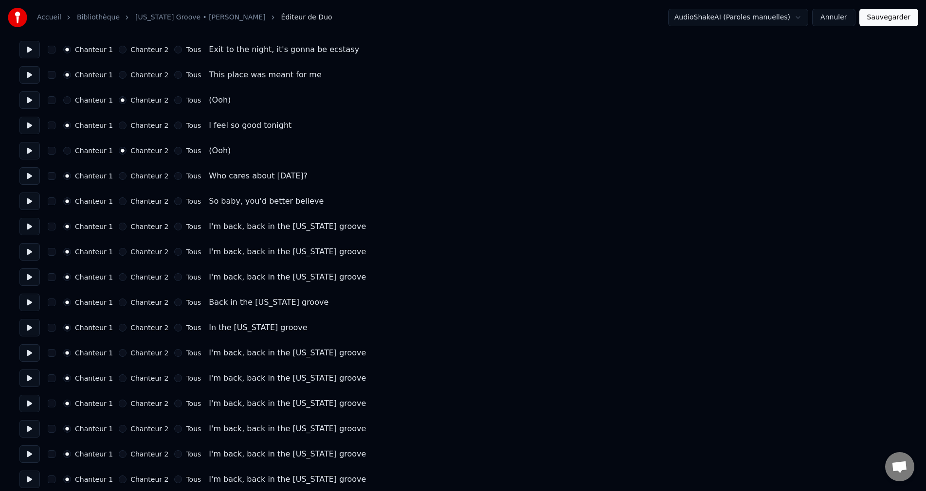
click at [175, 230] on button "Tous" at bounding box center [178, 227] width 8 height 8
click at [174, 253] on button "Tous" at bounding box center [178, 252] width 8 height 8
click at [173, 281] on div "Chanteur 1 Chanteur 2 Tous I'm back, back in the [US_STATE] groove" at bounding box center [462, 278] width 887 height 18
click at [176, 276] on button "Tous" at bounding box center [178, 277] width 8 height 8
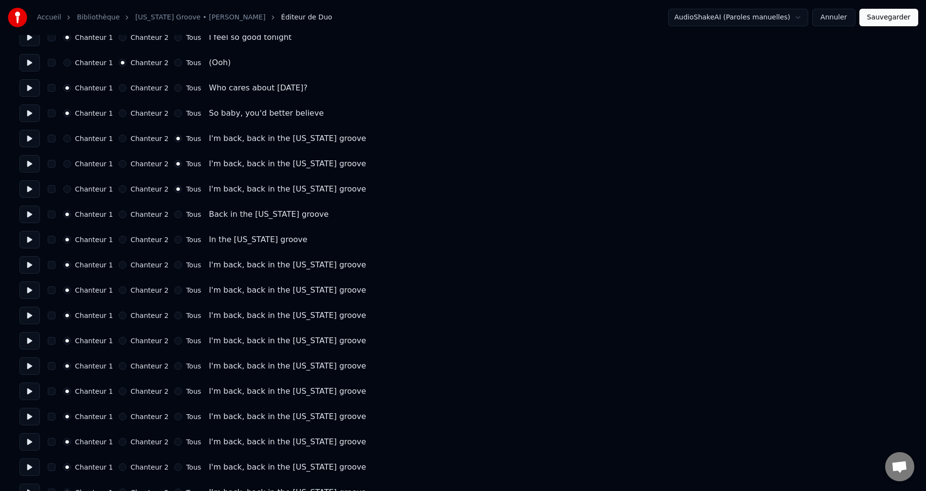
scroll to position [643, 0]
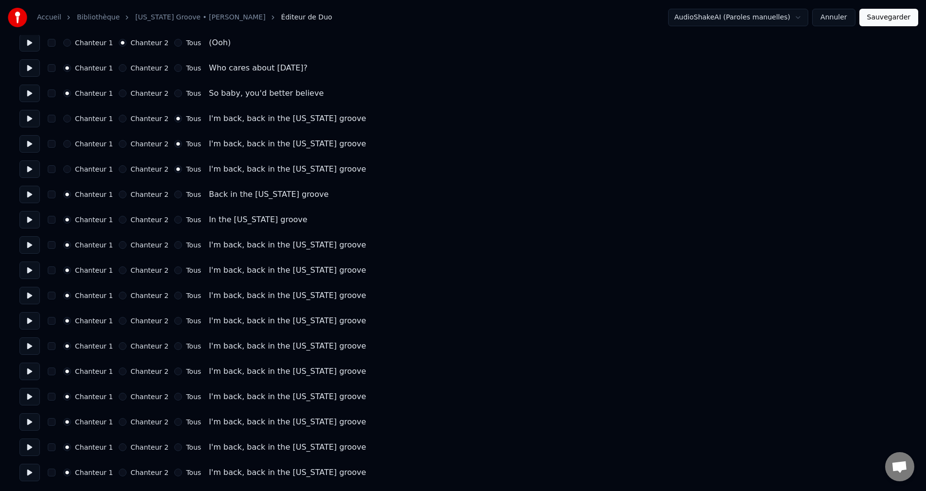
click at [174, 246] on button "Tous" at bounding box center [178, 245] width 8 height 8
click at [174, 269] on button "Tous" at bounding box center [178, 271] width 8 height 8
click at [174, 294] on button "Tous" at bounding box center [178, 296] width 8 height 8
click at [174, 322] on button "Tous" at bounding box center [178, 321] width 8 height 8
click at [175, 345] on button "Tous" at bounding box center [178, 347] width 8 height 8
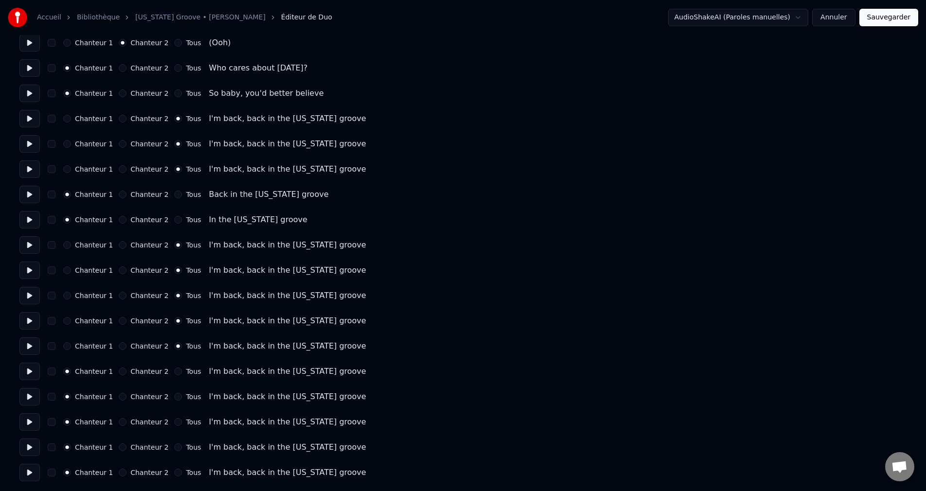
click at [174, 371] on button "Tous" at bounding box center [178, 372] width 8 height 8
click at [177, 397] on div "Tous" at bounding box center [187, 397] width 27 height 8
click at [176, 420] on button "Tous" at bounding box center [178, 422] width 8 height 8
click at [176, 398] on button "Tous" at bounding box center [178, 397] width 8 height 8
drag, startPoint x: 174, startPoint y: 447, endPoint x: 175, endPoint y: 463, distance: 16.6
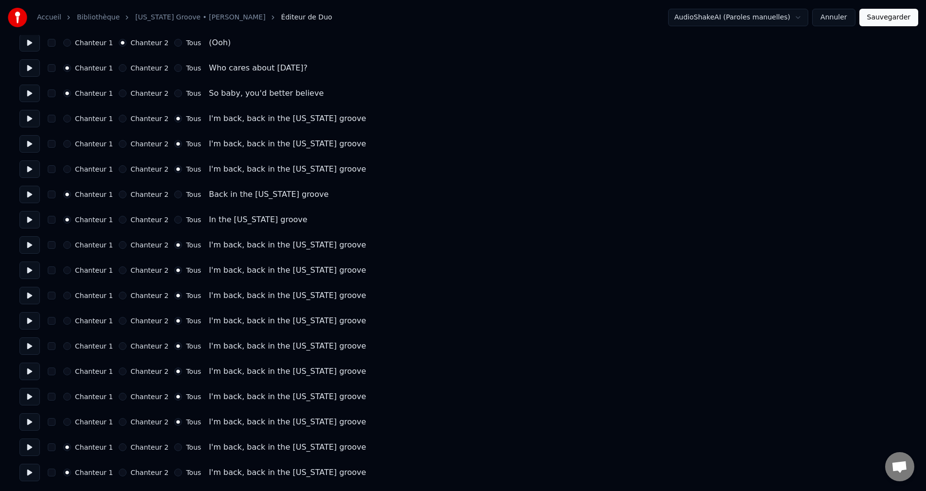
click at [174, 447] on button "Tous" at bounding box center [178, 448] width 8 height 8
click at [174, 473] on button "Tous" at bounding box center [178, 473] width 8 height 8
click at [883, 30] on div "Accueil Bibliothèque [US_STATE] Groove • [PERSON_NAME] Éditeur de Duo AudioShak…" at bounding box center [463, 17] width 926 height 35
click at [884, 18] on button "Sauvegarder" at bounding box center [888, 18] width 59 height 18
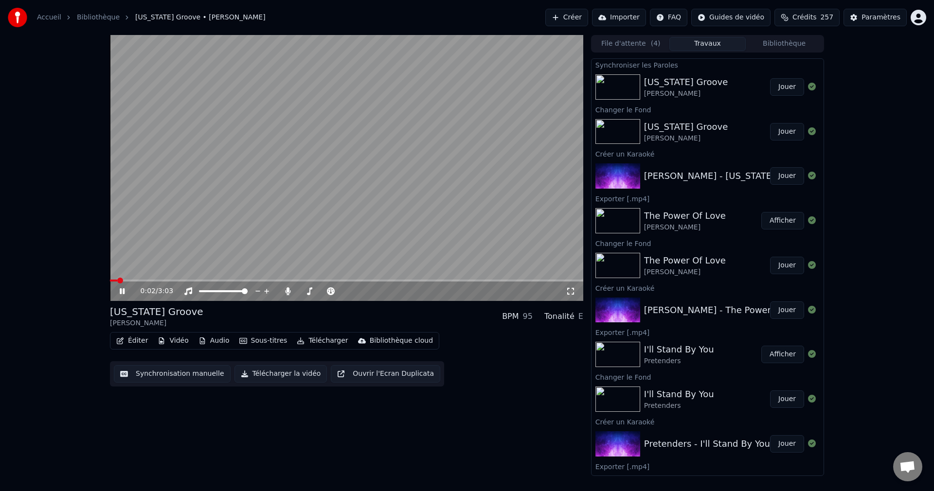
click at [120, 294] on icon at bounding box center [122, 292] width 5 height 6
click at [138, 339] on button "Éditer" at bounding box center [131, 341] width 39 height 14
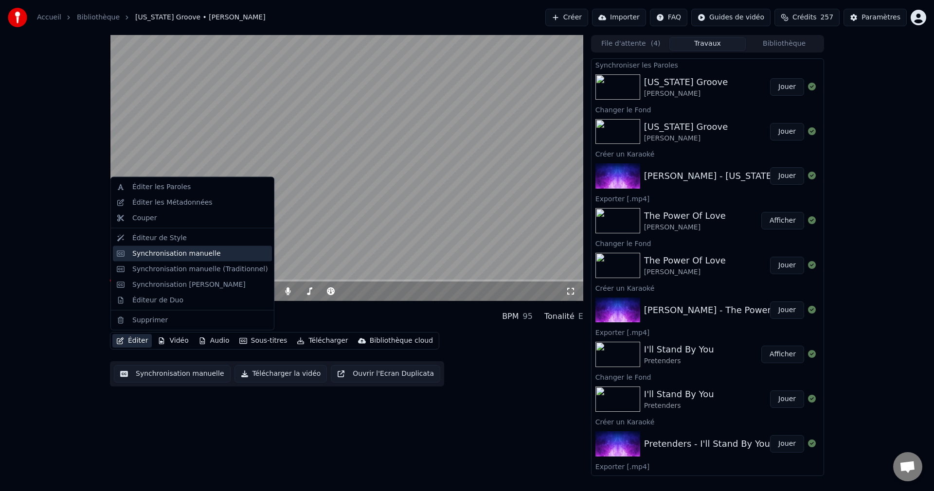
click at [194, 257] on div "Synchronisation manuelle" at bounding box center [176, 254] width 89 height 10
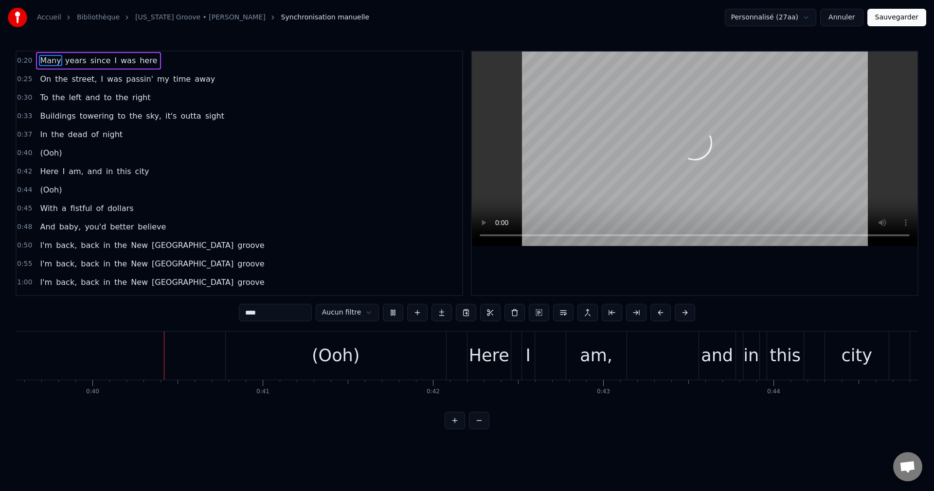
scroll to position [0, 6736]
click at [379, 359] on div "(Ooh)" at bounding box center [335, 356] width 220 height 48
type input "*****"
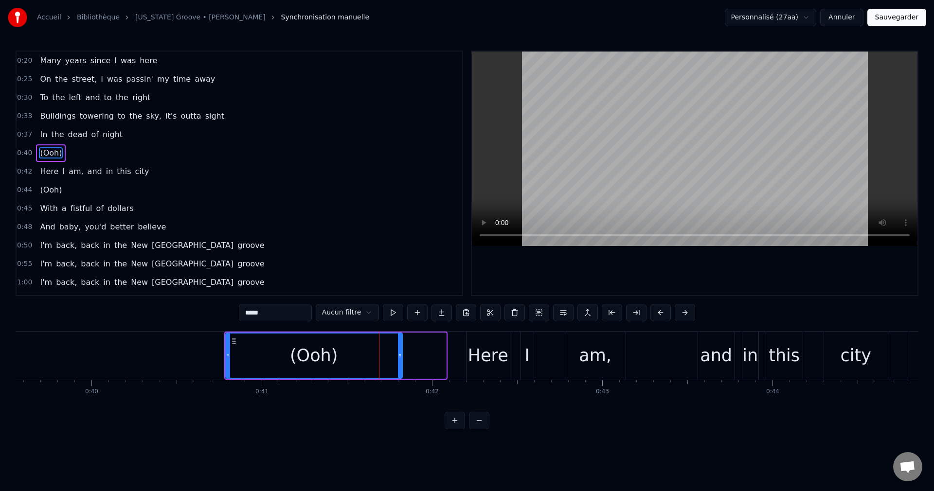
drag, startPoint x: 444, startPoint y: 358, endPoint x: 400, endPoint y: 363, distance: 44.0
click at [400, 363] on div at bounding box center [400, 356] width 4 height 44
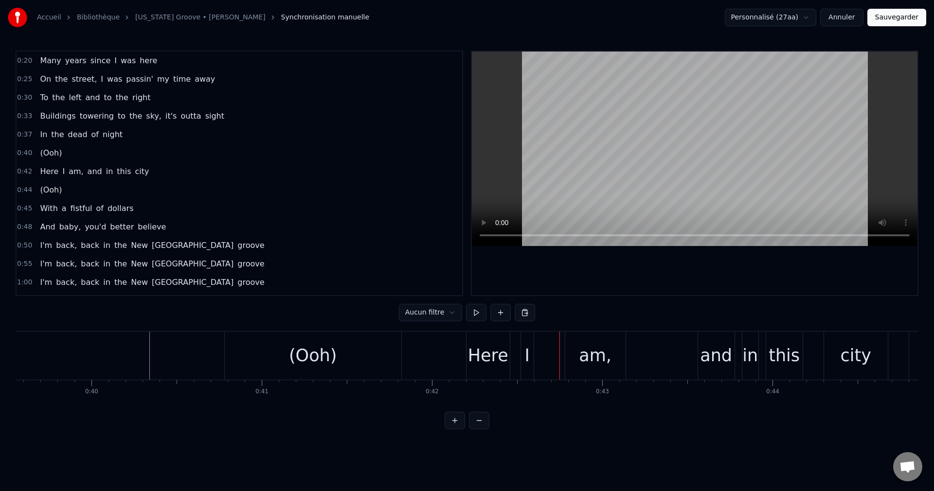
drag, startPoint x: 359, startPoint y: 364, endPoint x: 396, endPoint y: 356, distance: 37.8
click at [359, 363] on div "(Ooh)" at bounding box center [313, 356] width 177 height 48
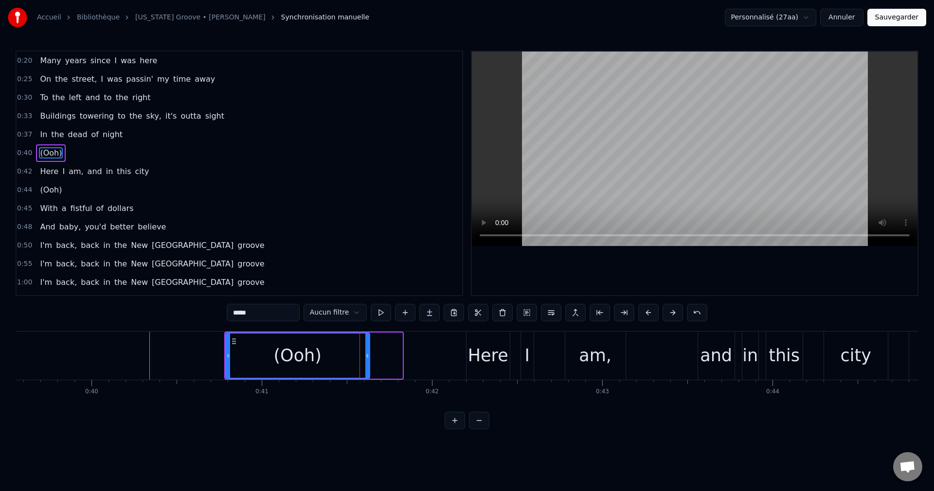
drag, startPoint x: 399, startPoint y: 355, endPoint x: 365, endPoint y: 360, distance: 34.8
click at [365, 360] on icon at bounding box center [367, 356] width 4 height 8
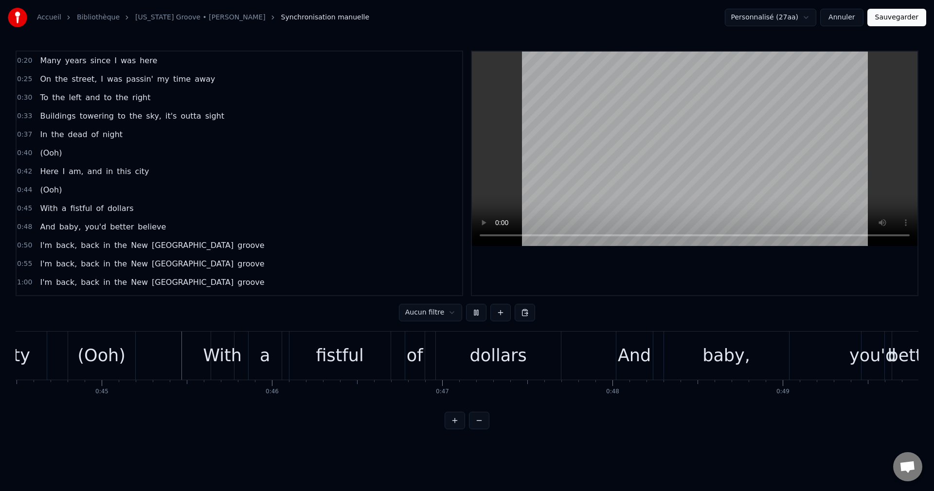
scroll to position [0, 7579]
click at [109, 367] on div "(Ooh)" at bounding box center [100, 356] width 48 height 26
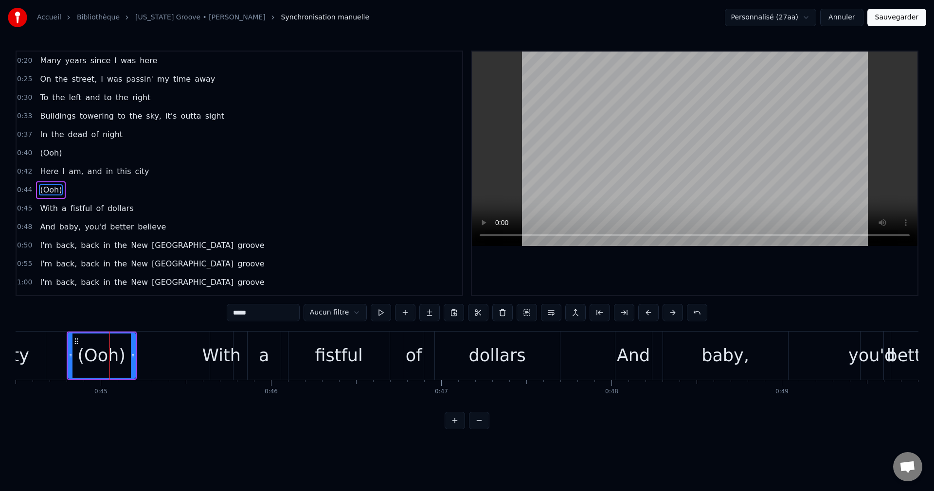
scroll to position [17, 0]
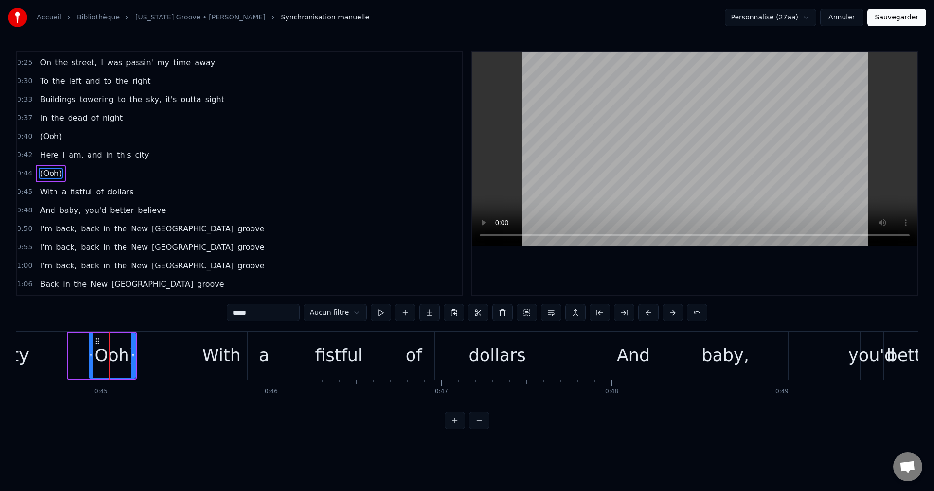
drag, startPoint x: 70, startPoint y: 356, endPoint x: 91, endPoint y: 361, distance: 21.6
click at [91, 361] on div at bounding box center [92, 356] width 4 height 44
click at [35, 360] on div "city" at bounding box center [14, 356] width 64 height 48
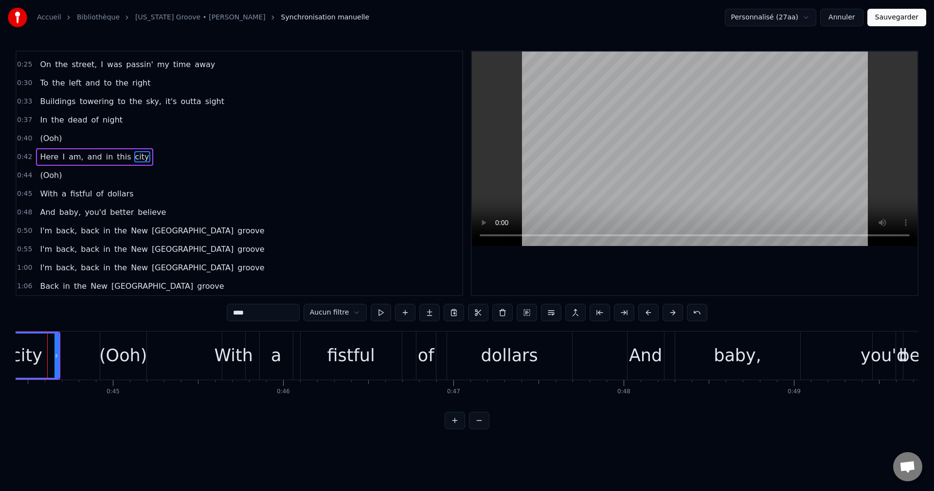
scroll to position [0, 7549]
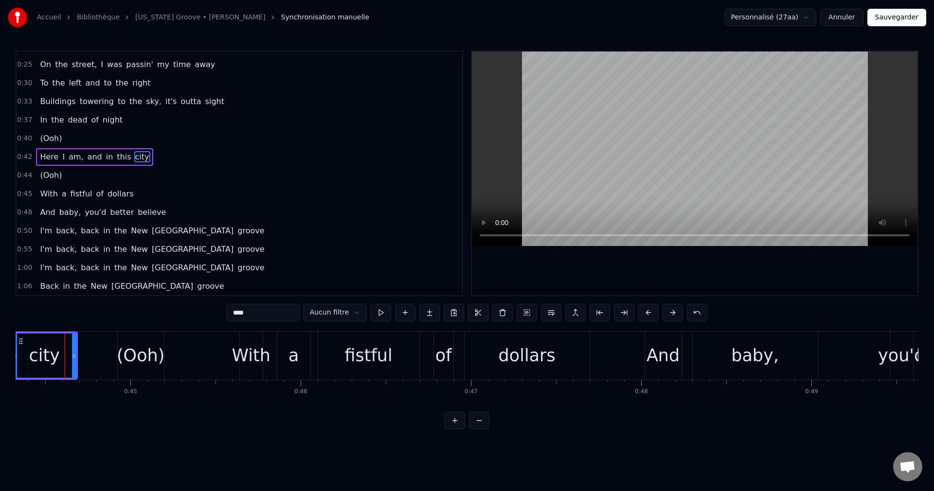
click at [143, 356] on div "(Ooh)" at bounding box center [141, 356] width 48 height 26
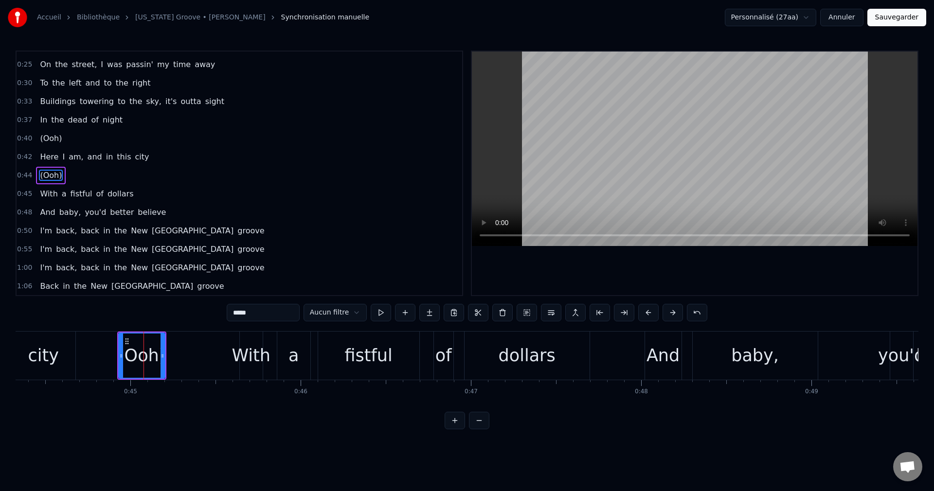
scroll to position [17, 0]
drag, startPoint x: 120, startPoint y: 355, endPoint x: 138, endPoint y: 359, distance: 18.3
click at [138, 359] on icon at bounding box center [139, 356] width 4 height 8
click at [54, 362] on div "city" at bounding box center [43, 356] width 31 height 26
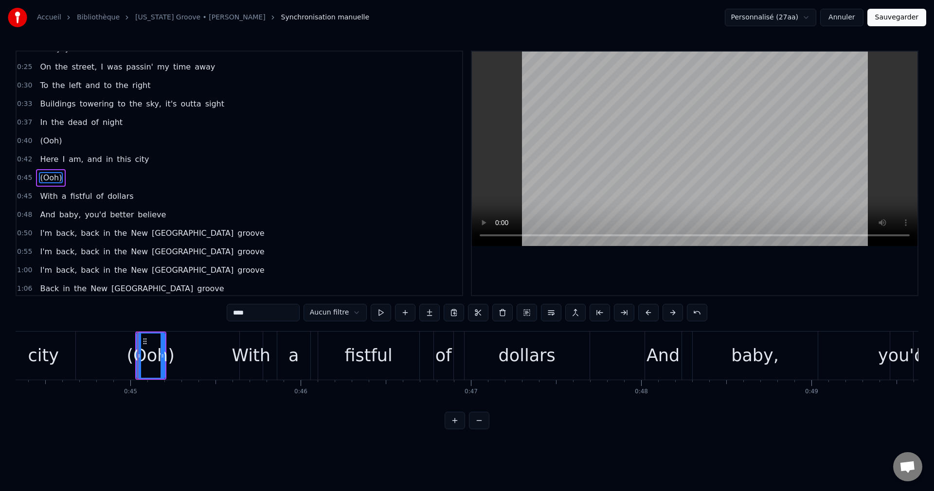
scroll to position [0, 7538]
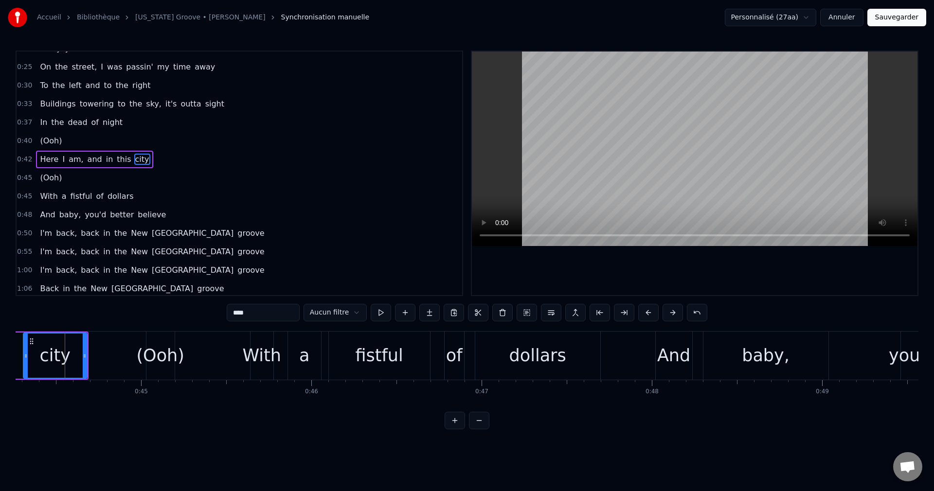
click at [168, 354] on div "(Ooh)" at bounding box center [160, 356] width 48 height 26
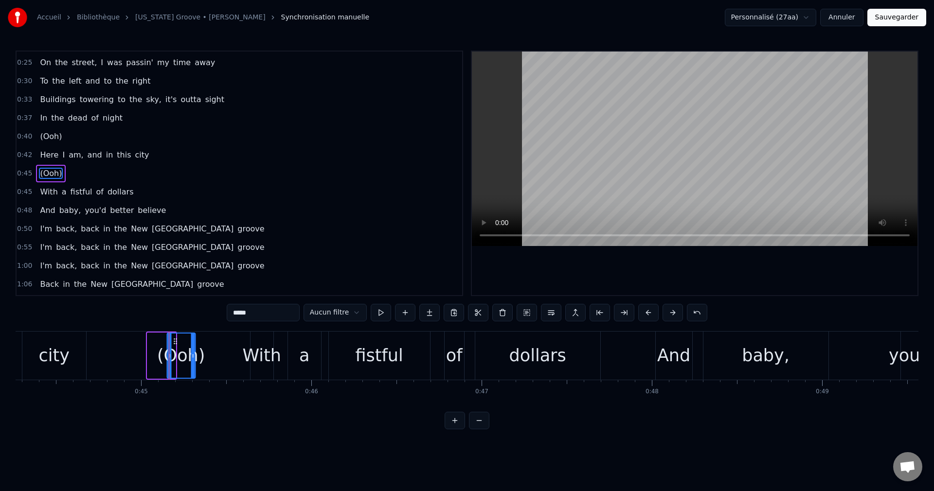
drag, startPoint x: 155, startPoint y: 339, endPoint x: 175, endPoint y: 342, distance: 20.2
click at [175, 342] on icon at bounding box center [175, 342] width 8 height 8
click at [74, 357] on div "city" at bounding box center [54, 356] width 64 height 48
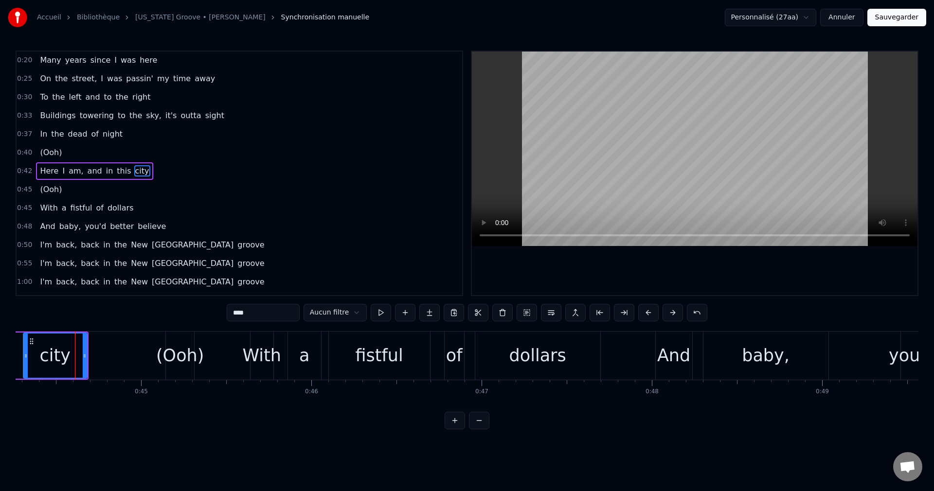
scroll to position [0, 0]
click at [298, 358] on div "a" at bounding box center [304, 356] width 33 height 48
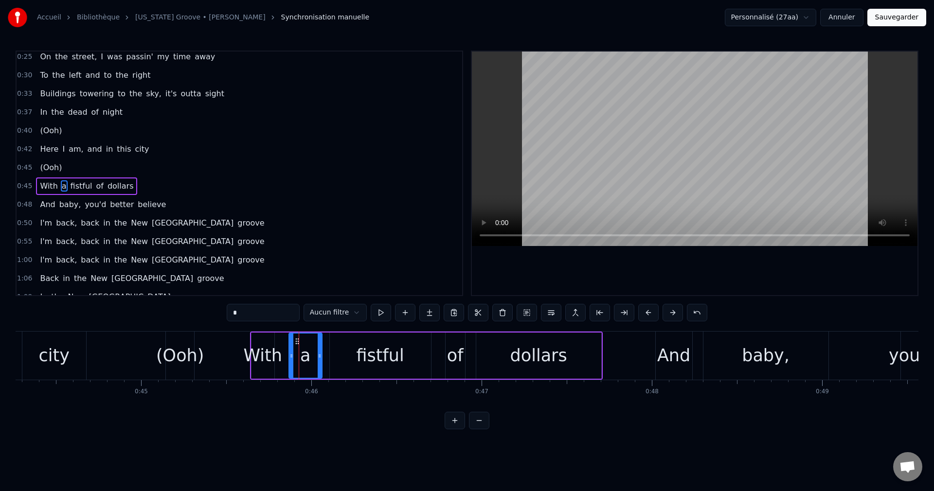
scroll to position [35, 0]
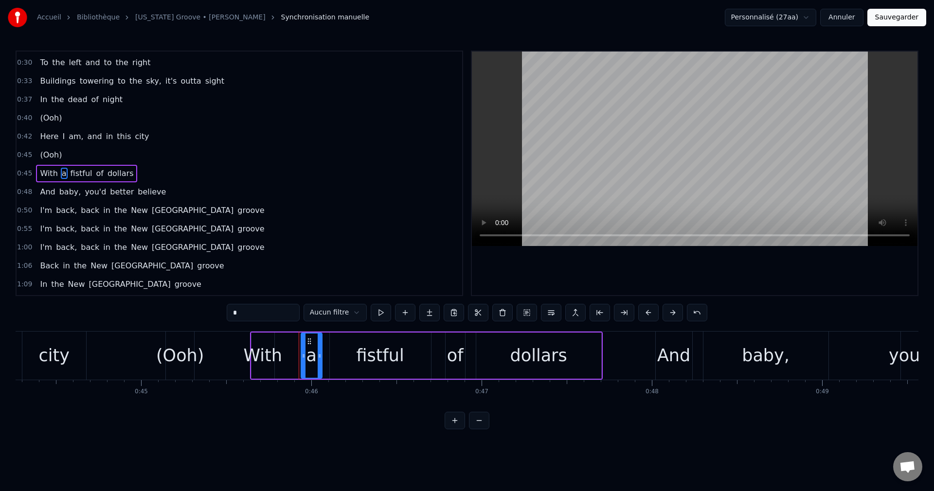
drag, startPoint x: 291, startPoint y: 355, endPoint x: 303, endPoint y: 357, distance: 12.4
click at [303, 357] on icon at bounding box center [304, 356] width 4 height 8
click at [265, 359] on div "With" at bounding box center [262, 356] width 38 height 26
drag, startPoint x: 258, startPoint y: 340, endPoint x: 280, endPoint y: 346, distance: 22.7
click at [280, 346] on div "With" at bounding box center [284, 356] width 22 height 44
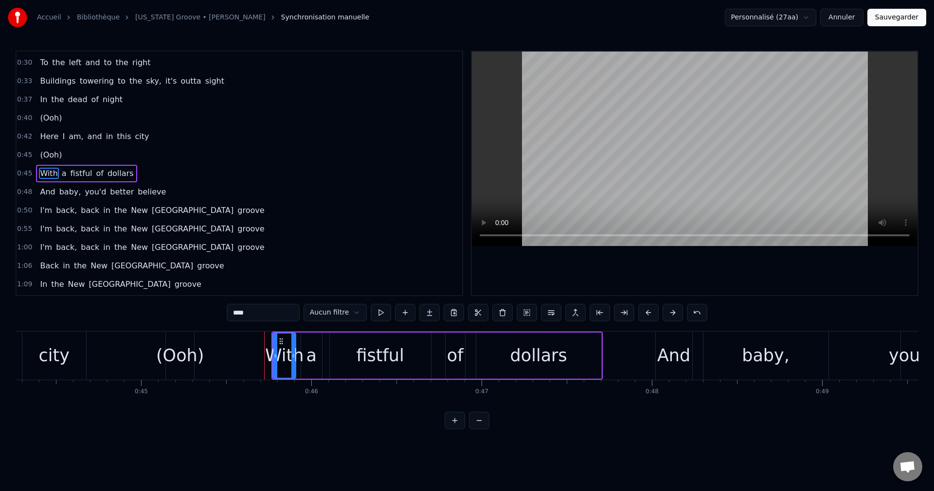
click at [177, 364] on div "(Ooh)" at bounding box center [180, 356] width 48 height 26
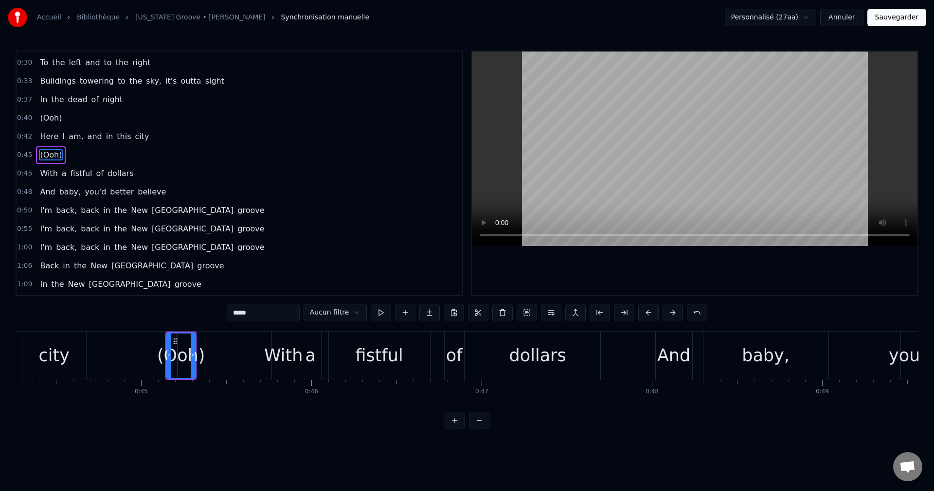
scroll to position [17, 0]
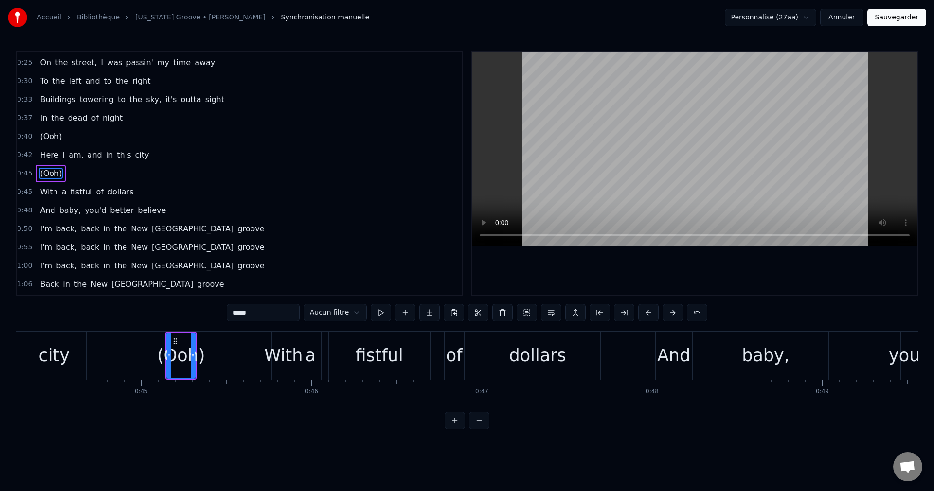
click at [59, 363] on div "city" at bounding box center [53, 356] width 31 height 26
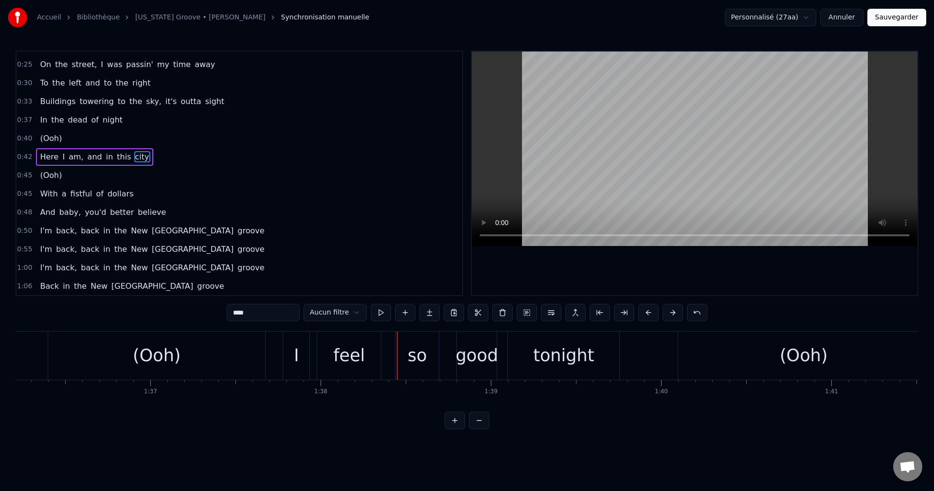
scroll to position [0, 16359]
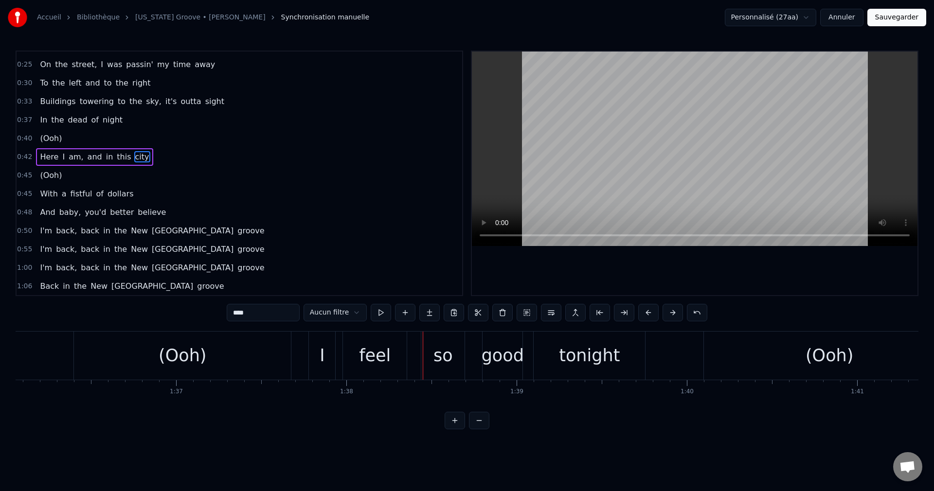
click at [211, 360] on div "(Ooh)" at bounding box center [182, 356] width 217 height 48
type input "*****"
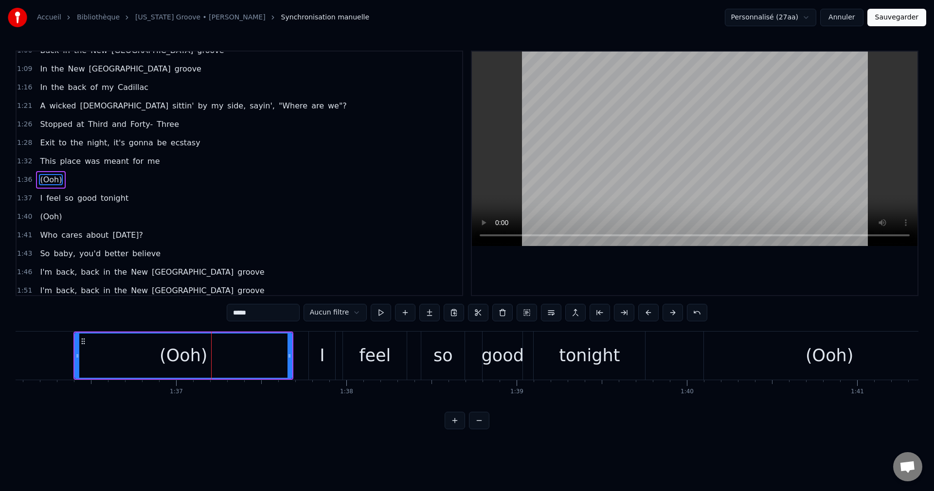
scroll to position [257, 0]
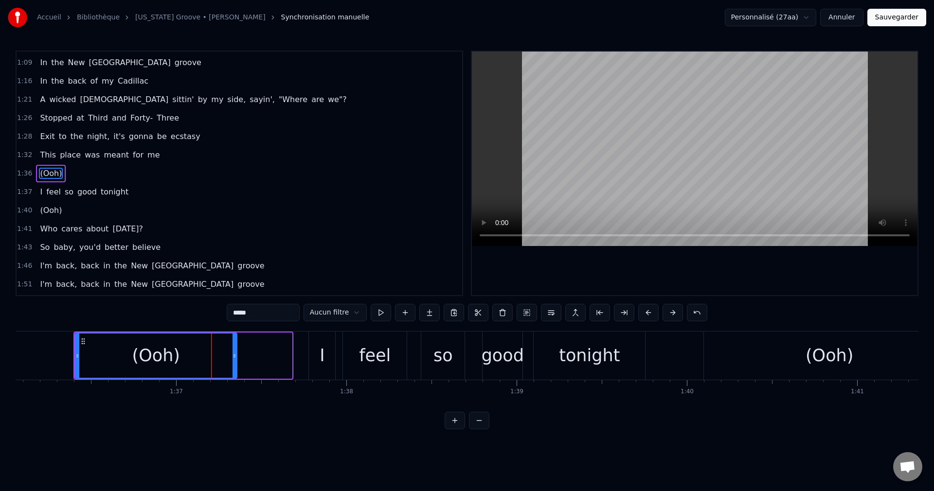
drag, startPoint x: 290, startPoint y: 358, endPoint x: 235, endPoint y: 367, distance: 55.8
click at [235, 367] on div at bounding box center [235, 356] width 4 height 44
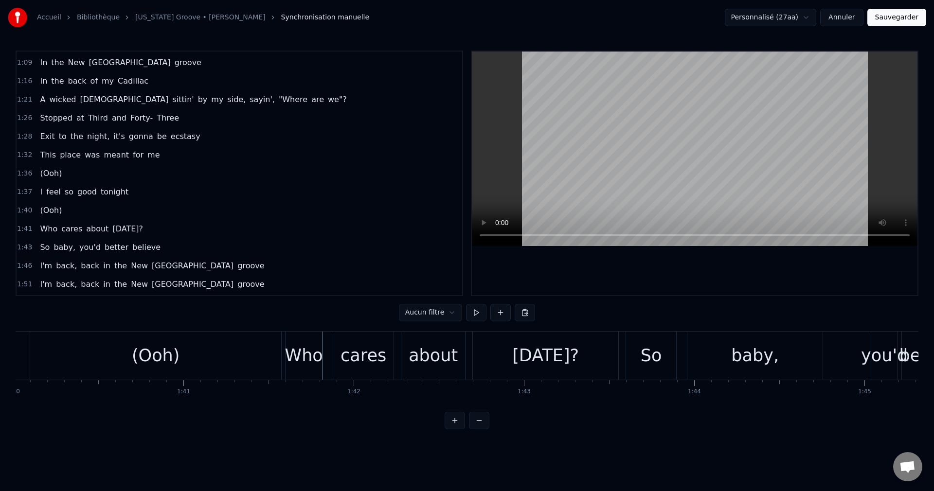
scroll to position [0, 16964]
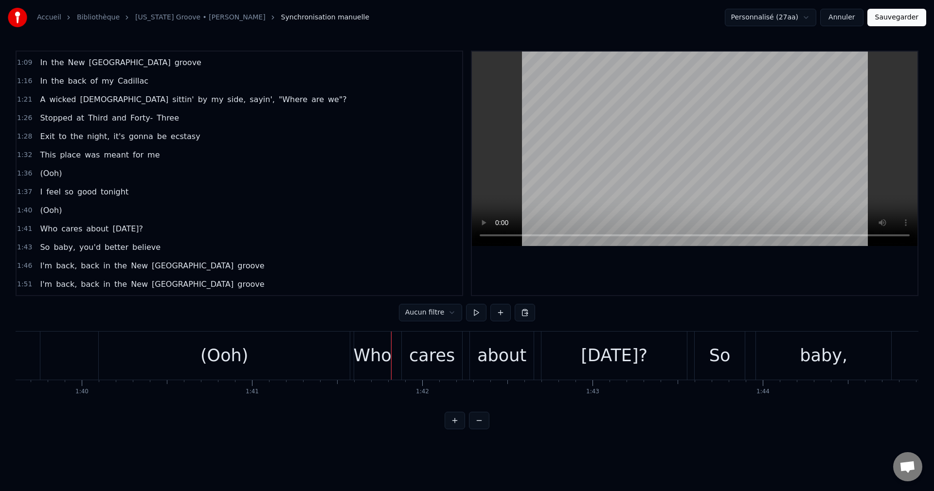
click at [251, 344] on div "(Ooh)" at bounding box center [224, 356] width 251 height 48
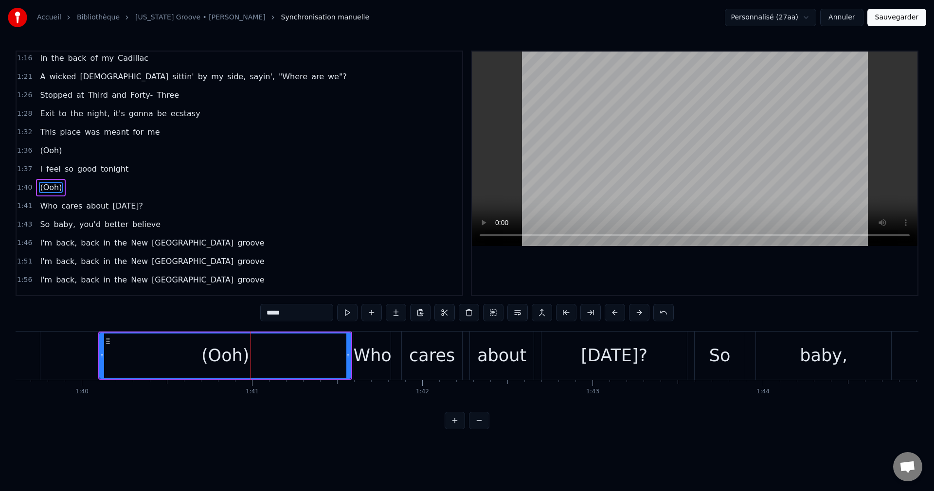
scroll to position [294, 0]
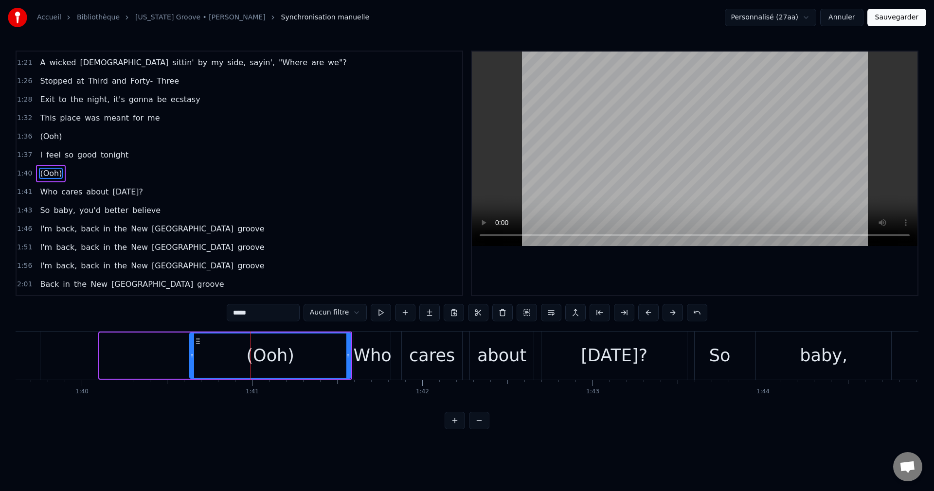
drag, startPoint x: 102, startPoint y: 358, endPoint x: 192, endPoint y: 375, distance: 91.7
click at [192, 375] on div at bounding box center [192, 356] width 4 height 44
drag, startPoint x: 348, startPoint y: 357, endPoint x: 290, endPoint y: 365, distance: 58.0
click at [290, 365] on div at bounding box center [291, 356] width 4 height 44
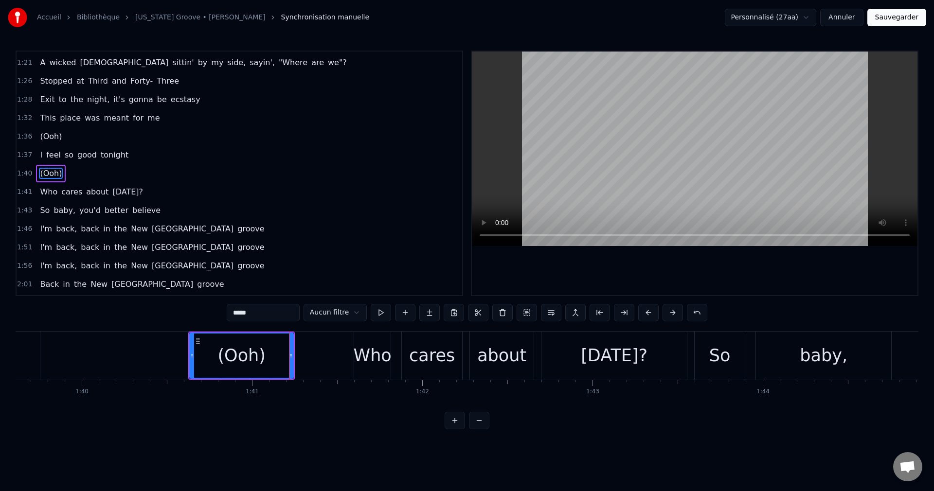
type input "*******"
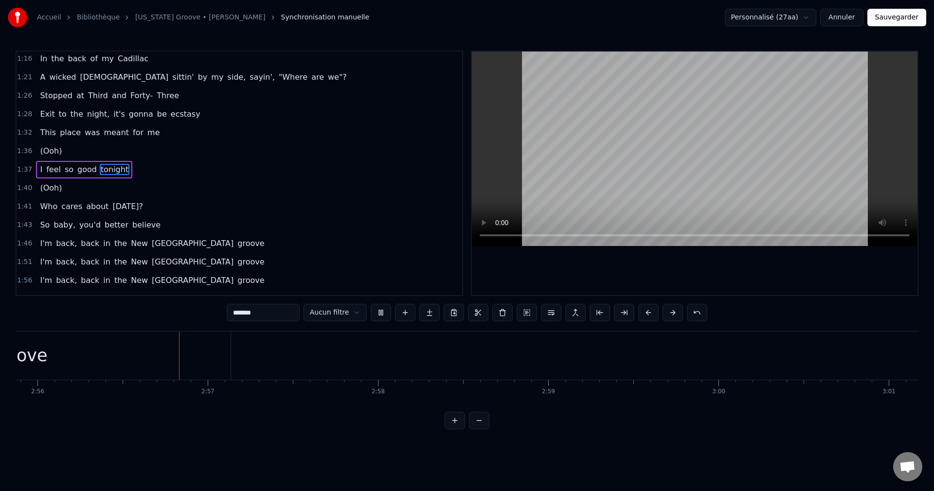
scroll to position [0, 29956]
click at [888, 17] on button "Sauvegarder" at bounding box center [897, 18] width 59 height 18
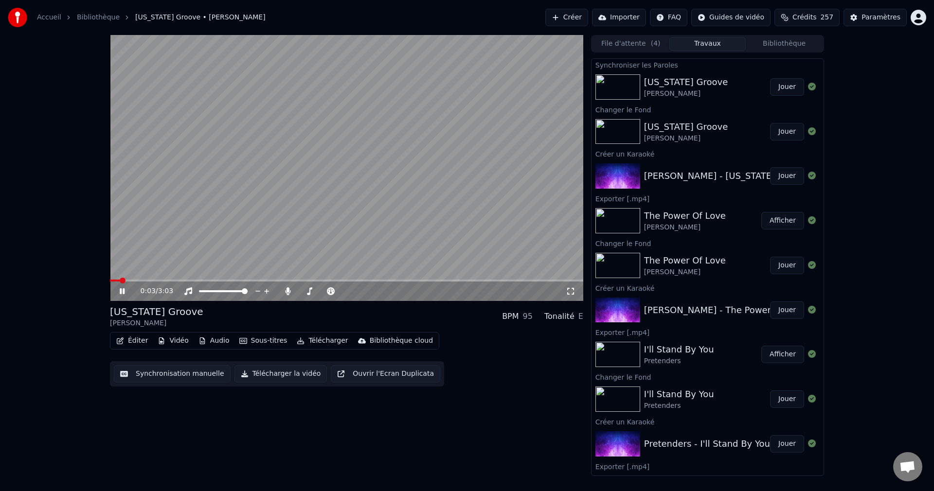
click at [234, 280] on span at bounding box center [346, 281] width 473 height 2
click at [306, 291] on span at bounding box center [302, 291] width 7 height 2
click at [304, 291] on span at bounding box center [307, 292] width 6 height 6
click at [124, 292] on icon at bounding box center [122, 292] width 5 height 6
click at [253, 375] on button "Télécharger la vidéo" at bounding box center [281, 374] width 93 height 18
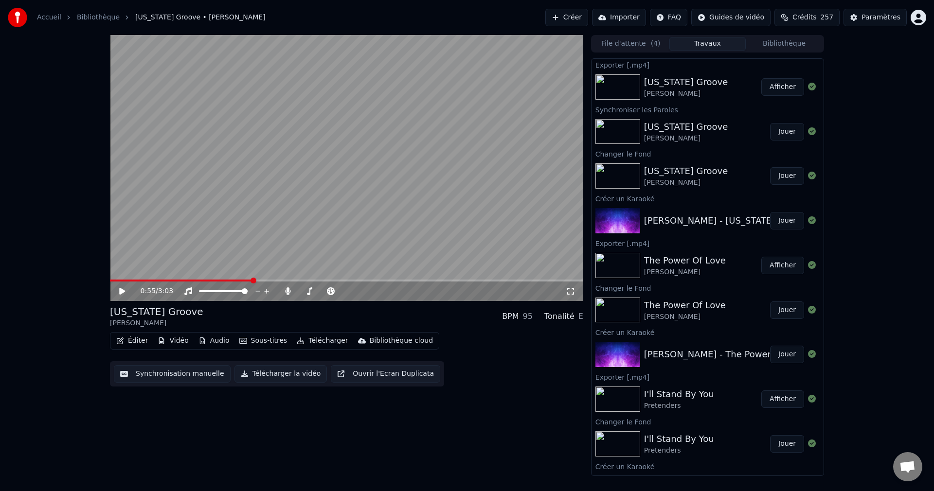
click at [571, 19] on button "Créer" at bounding box center [566, 18] width 43 height 18
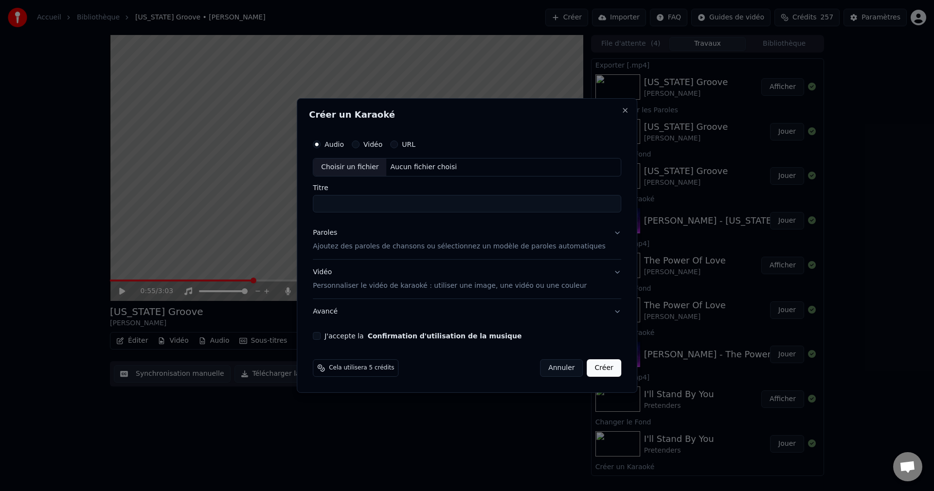
click at [368, 171] on div "Choisir un fichier" at bounding box center [349, 168] width 73 height 18
click at [598, 234] on button "Paroles Ajoutez des paroles de chansons ou sélectionnez un modèle de paroles au…" at bounding box center [467, 239] width 308 height 39
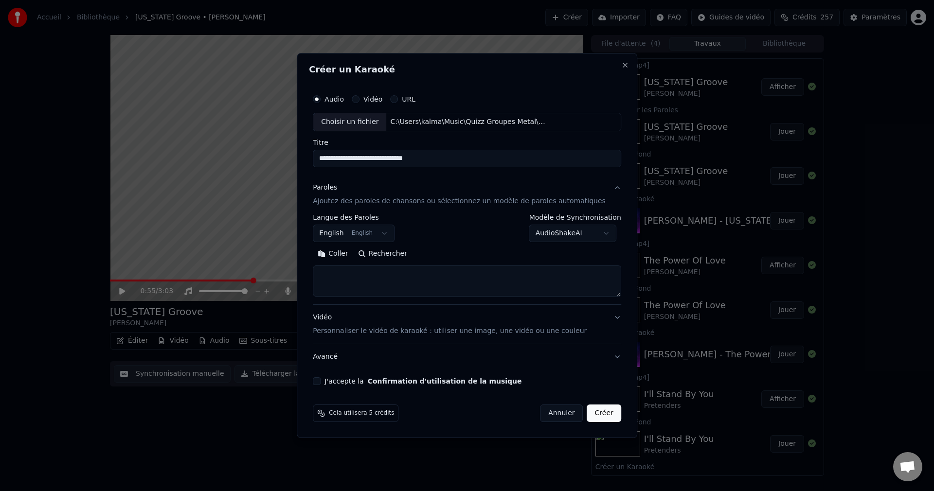
click at [396, 254] on button "Rechercher" at bounding box center [382, 254] width 59 height 16
drag, startPoint x: 456, startPoint y: 159, endPoint x: 420, endPoint y: 162, distance: 36.6
click at [420, 162] on input "**********" at bounding box center [467, 159] width 308 height 18
type input "**********"
click at [395, 258] on button "Rechercher" at bounding box center [382, 254] width 59 height 16
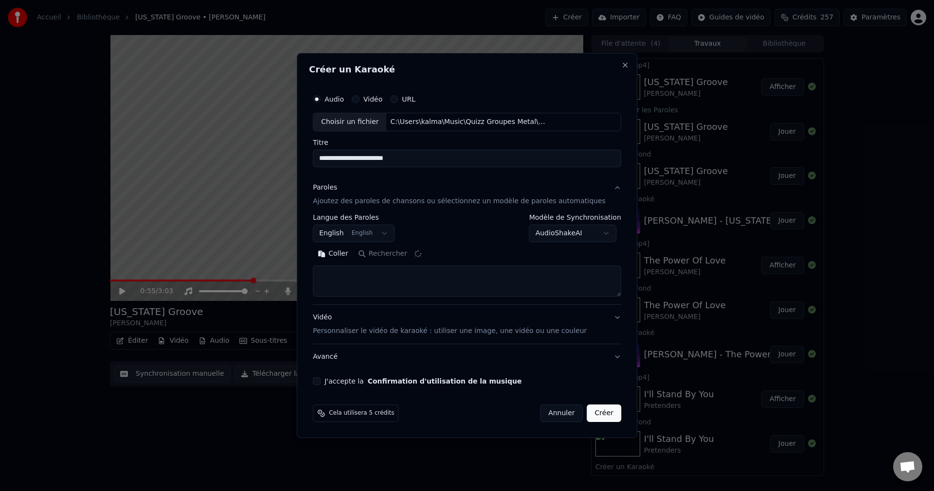
type textarea "**********"
click at [321, 382] on button "J'accepte la Confirmation d'utilisation de la musique" at bounding box center [317, 382] width 8 height 8
click at [590, 416] on button "Créer" at bounding box center [604, 414] width 34 height 18
select select
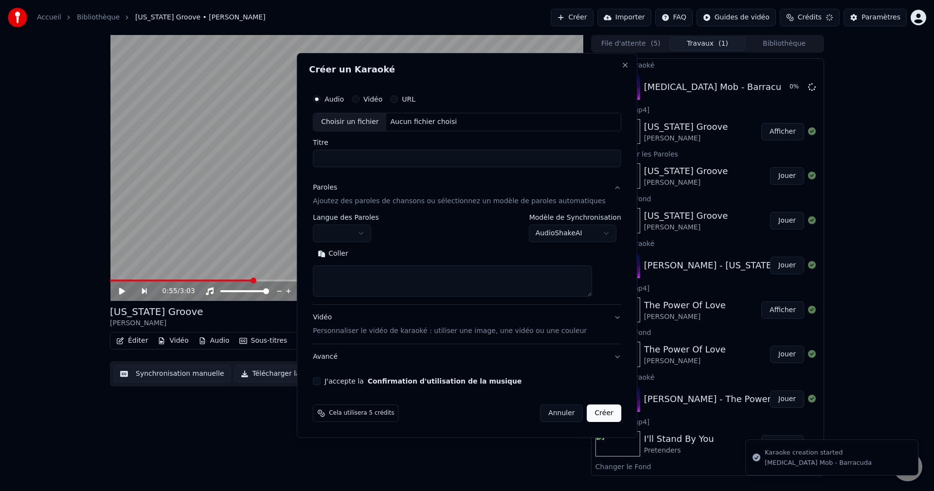
scroll to position [0, 0]
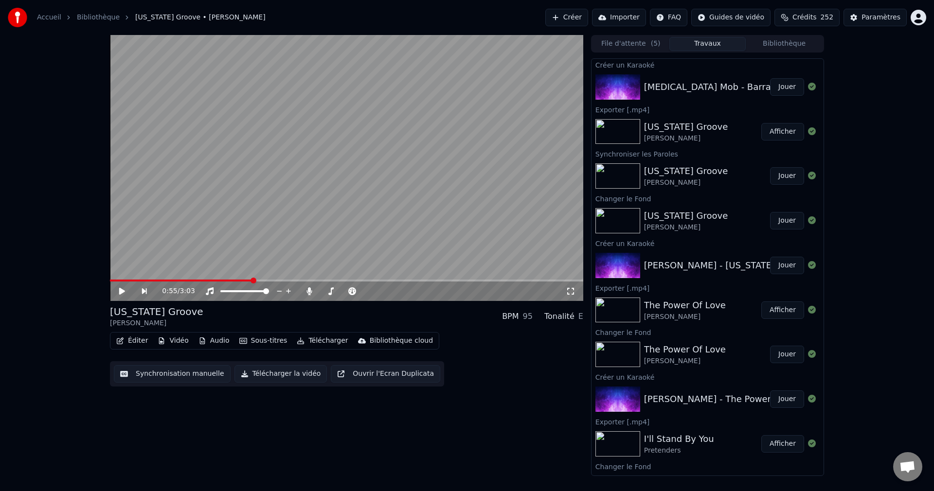
click at [780, 89] on button "Jouer" at bounding box center [787, 87] width 34 height 18
click at [120, 289] on icon at bounding box center [129, 292] width 23 height 8
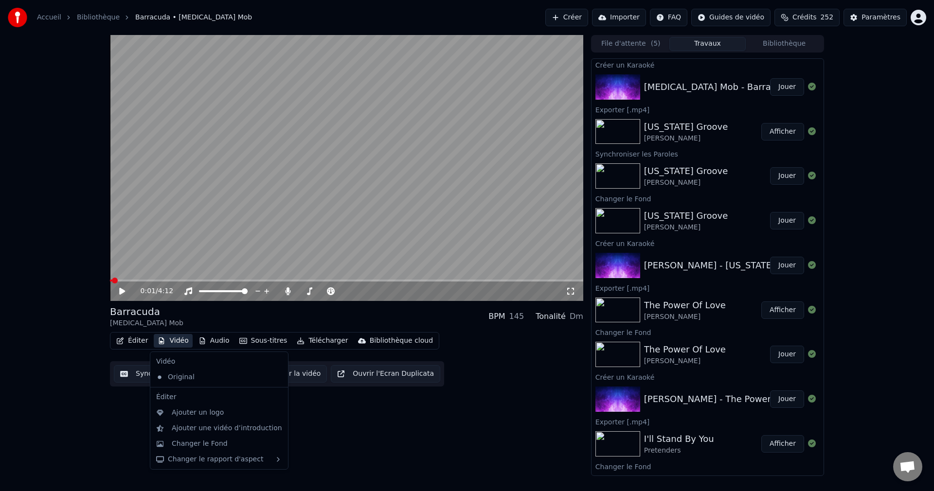
click at [176, 341] on button "Vidéo" at bounding box center [173, 341] width 38 height 14
click at [194, 445] on div "Changer le Fond" at bounding box center [200, 444] width 56 height 10
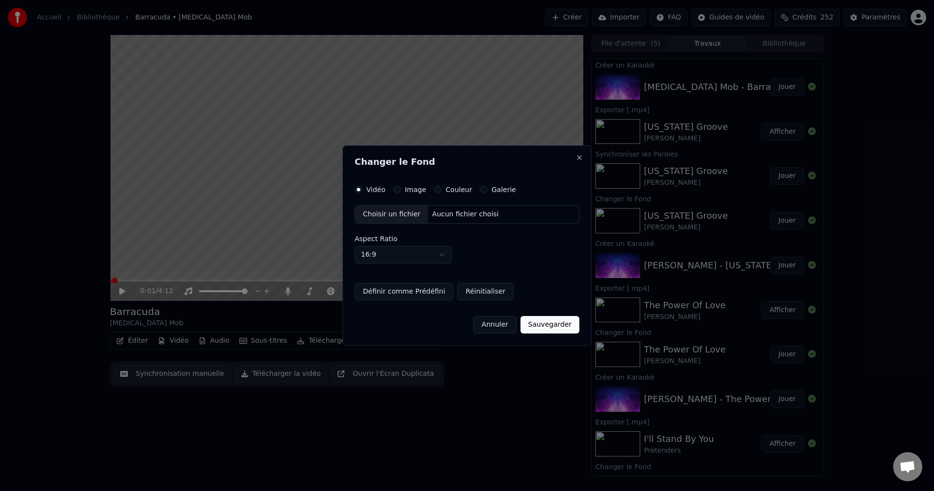
click at [378, 217] on div "Choisir un fichier" at bounding box center [391, 215] width 73 height 18
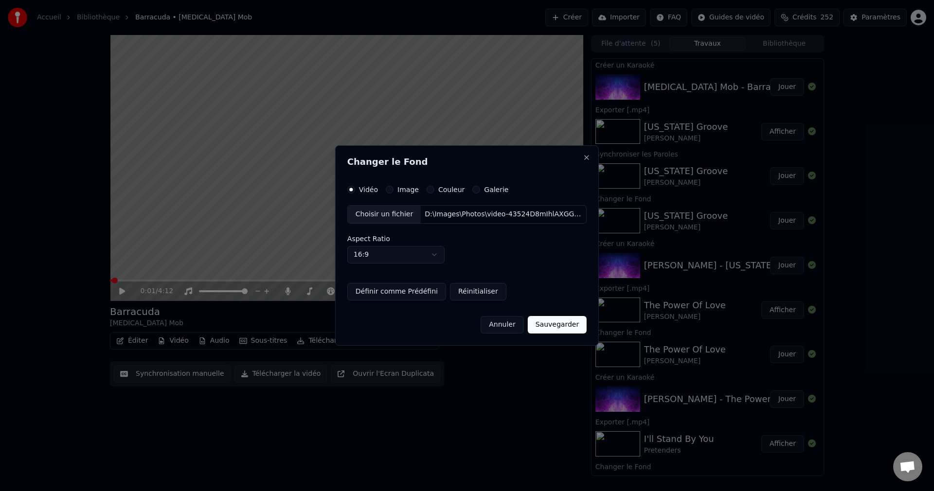
click at [555, 325] on button "Sauvegarder" at bounding box center [557, 325] width 59 height 18
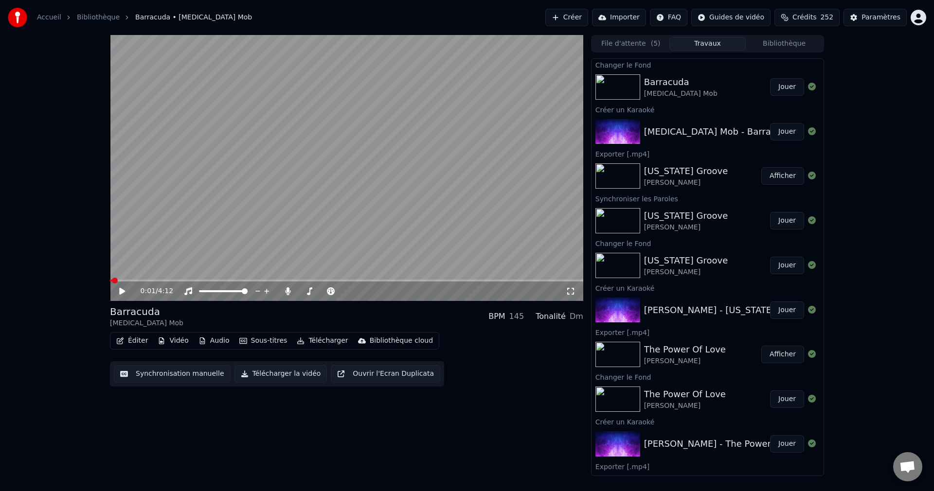
click at [787, 85] on button "Jouer" at bounding box center [787, 87] width 34 height 18
click at [347, 294] on span at bounding box center [345, 292] width 6 height 6
click at [122, 291] on icon at bounding box center [129, 292] width 23 height 8
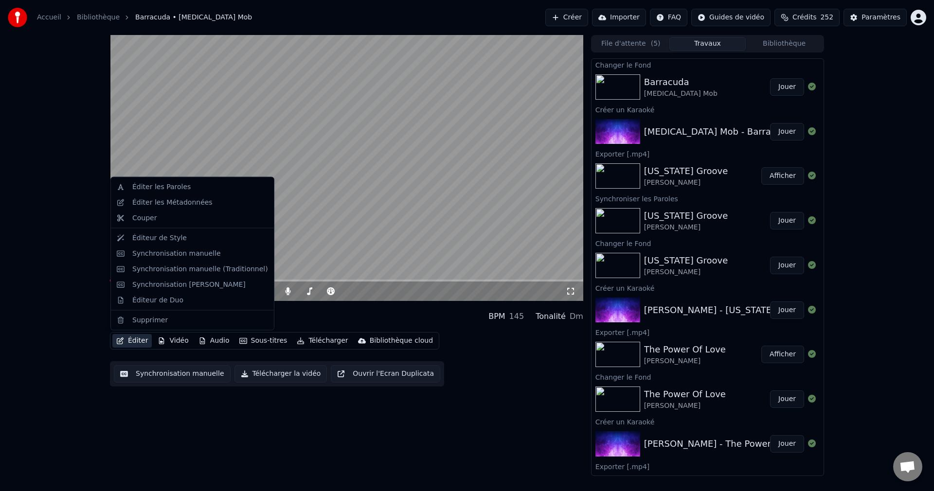
click at [138, 342] on button "Éditer" at bounding box center [131, 341] width 39 height 14
click at [179, 194] on div "Éditer les Paroles" at bounding box center [192, 188] width 159 height 16
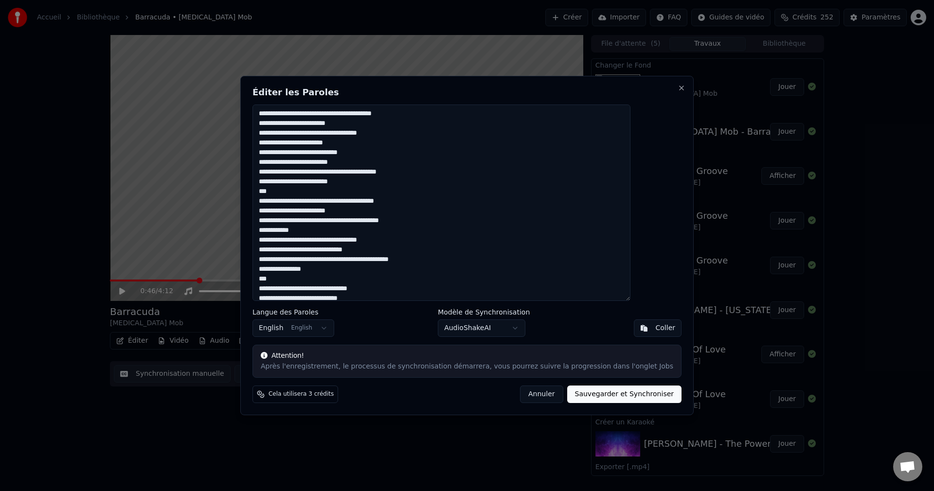
click at [347, 114] on textarea "**********" at bounding box center [442, 203] width 378 height 197
click at [398, 117] on textarea "**********" at bounding box center [442, 203] width 378 height 197
click at [357, 135] on textarea "**********" at bounding box center [442, 203] width 378 height 197
click at [316, 145] on textarea "**********" at bounding box center [442, 203] width 378 height 197
click at [408, 221] on textarea "**********" at bounding box center [442, 203] width 378 height 197
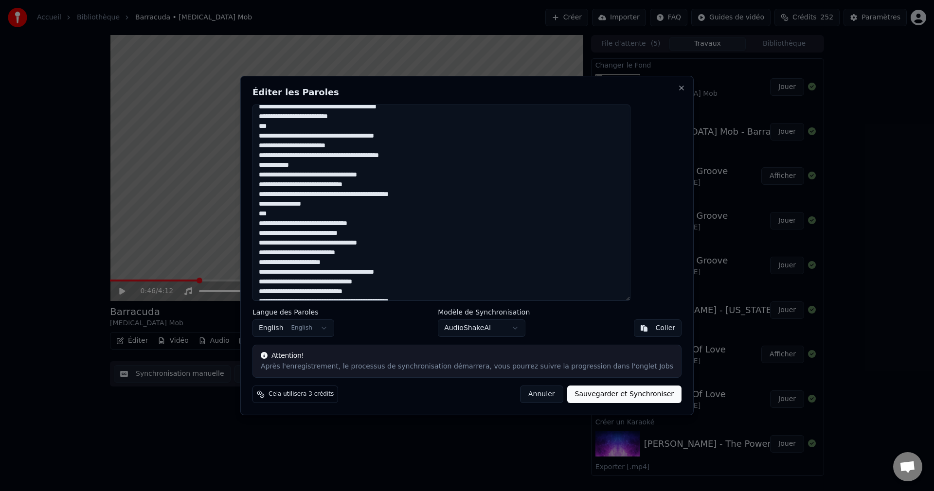
scroll to position [85, 0]
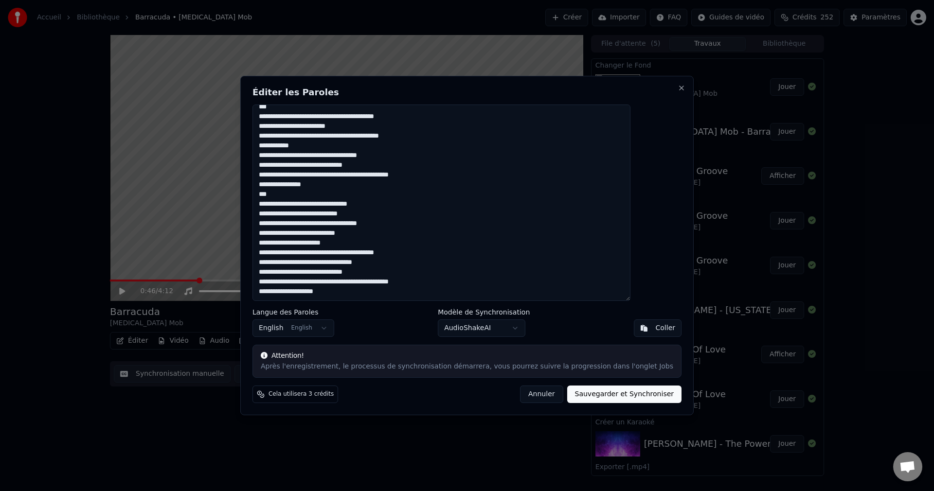
drag, startPoint x: 286, startPoint y: 113, endPoint x: 393, endPoint y: 326, distance: 238.7
click at [393, 326] on div "**********" at bounding box center [466, 246] width 453 height 340
paste textarea "**********"
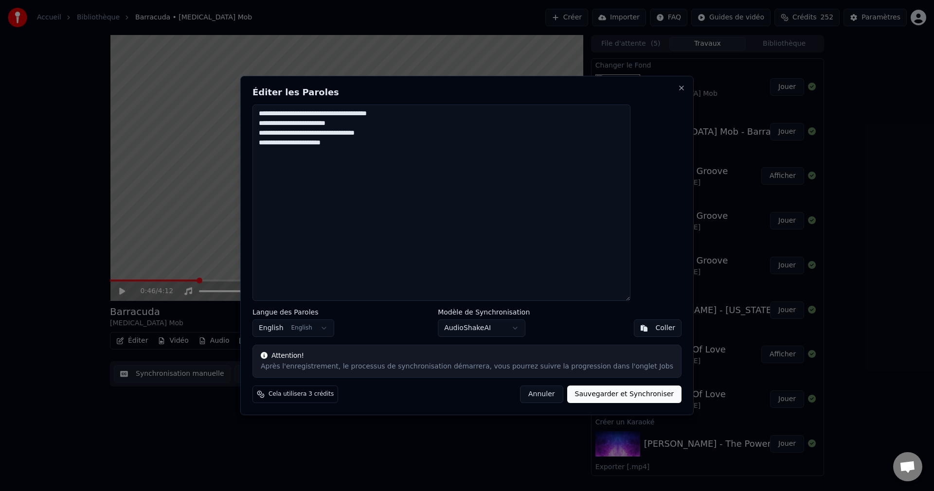
scroll to position [0, 0]
paste textarea "**********"
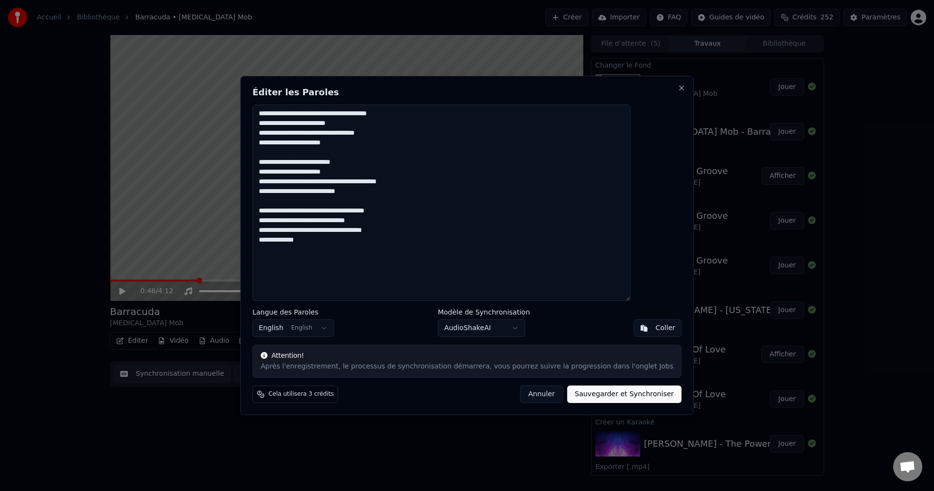
paste textarea "**********"
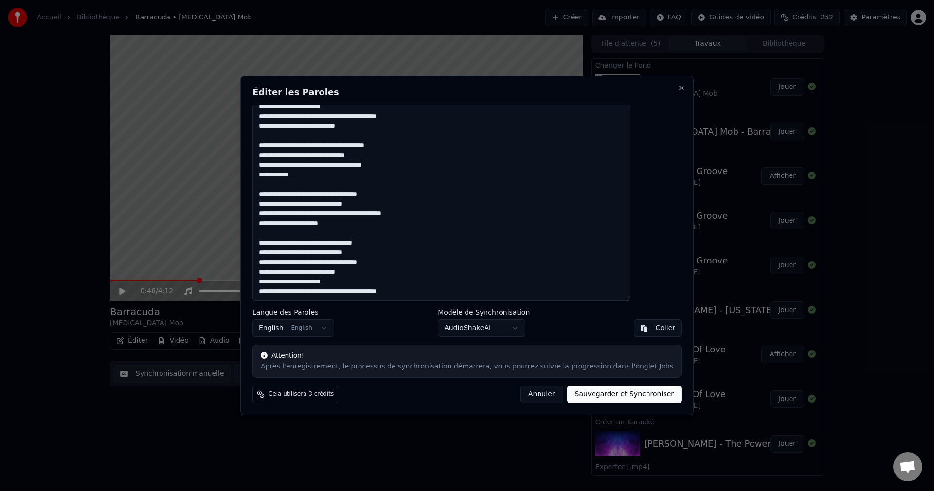
scroll to position [85, 0]
paste textarea "**********"
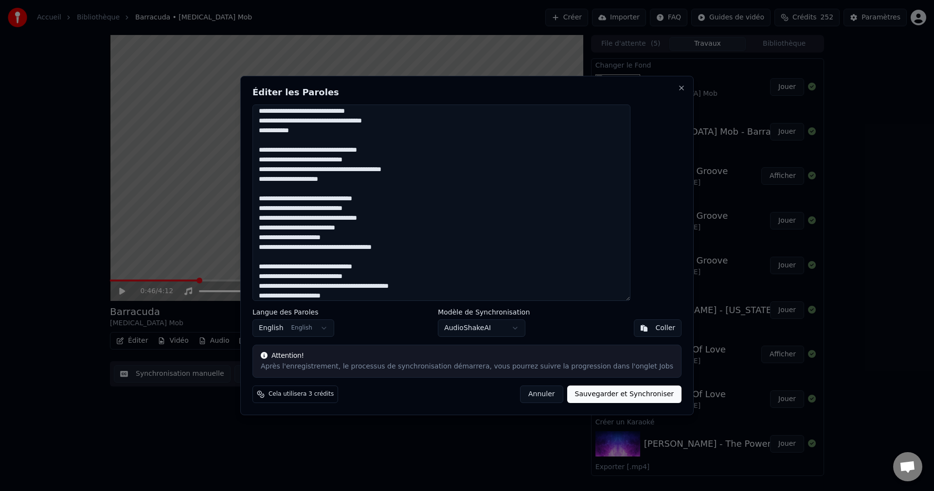
scroll to position [0, 0]
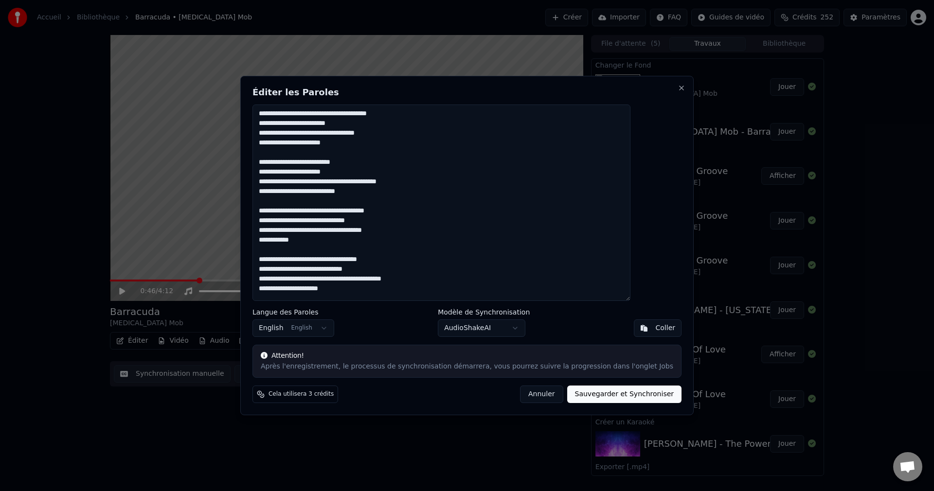
click at [387, 192] on textarea "**********" at bounding box center [442, 203] width 378 height 197
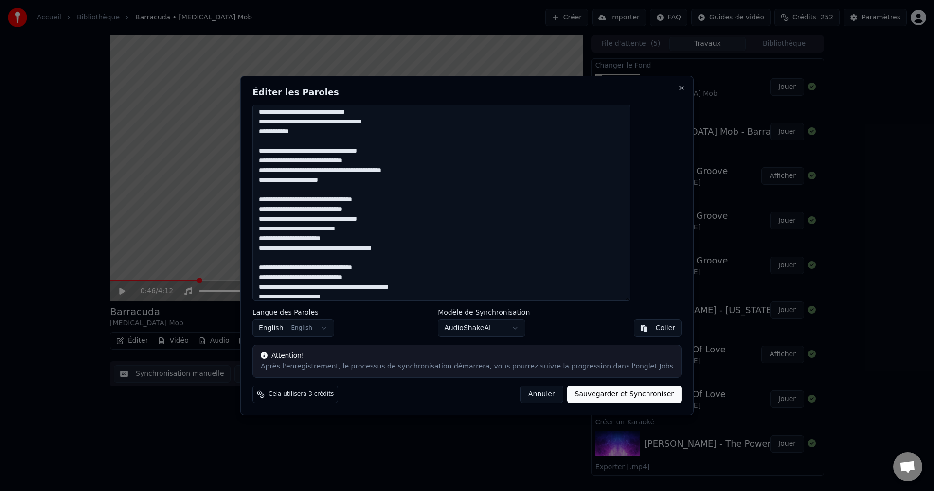
scroll to position [114, 0]
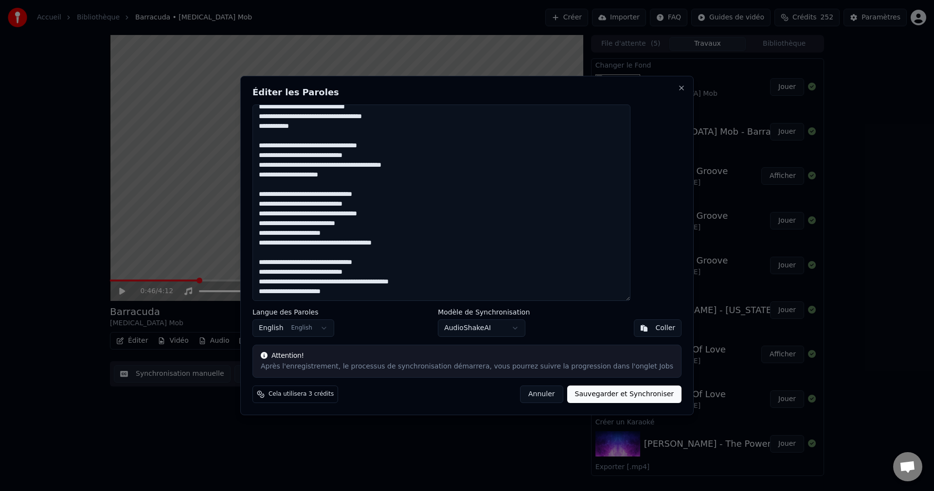
click at [287, 262] on textarea "**********" at bounding box center [442, 203] width 378 height 197
type textarea "**********"
click at [613, 399] on button "Sauvegarder et Synchroniser" at bounding box center [624, 395] width 115 height 18
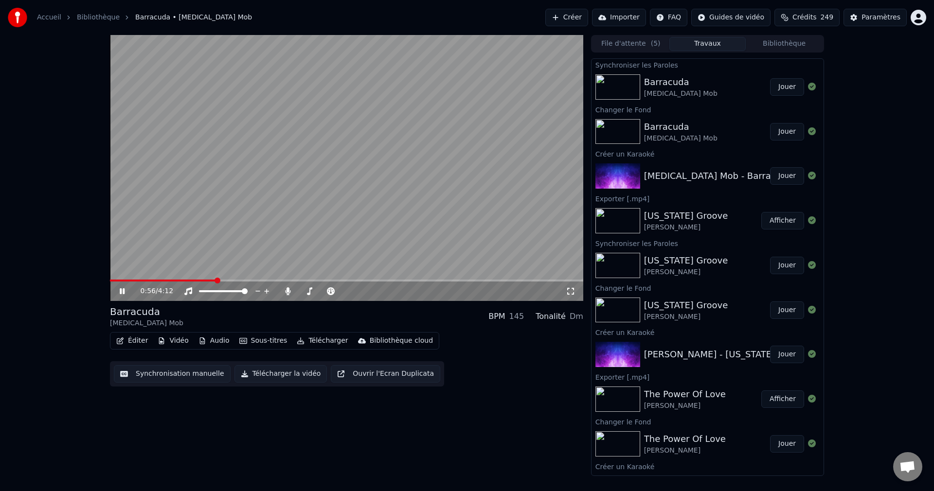
click at [124, 289] on icon at bounding box center [122, 292] width 5 height 6
click at [125, 342] on button "Éditer" at bounding box center [131, 341] width 39 height 14
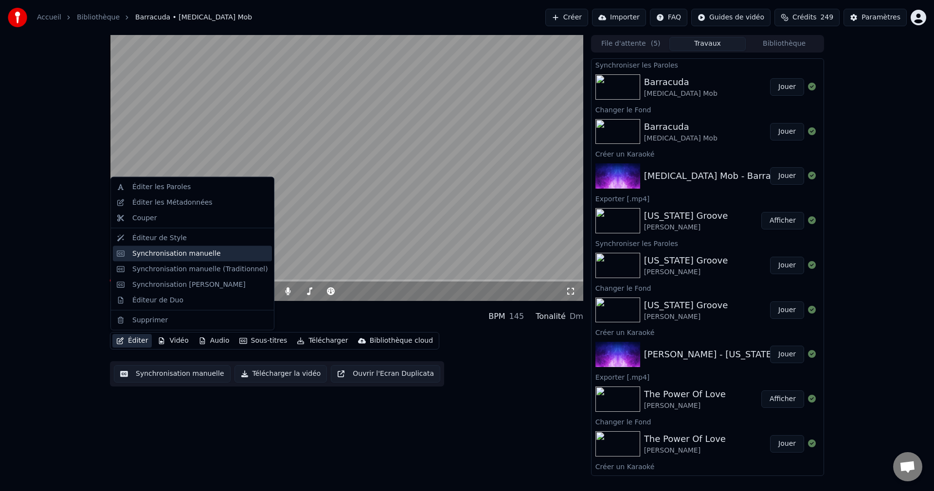
click at [182, 256] on div "Synchronisation manuelle" at bounding box center [176, 254] width 89 height 10
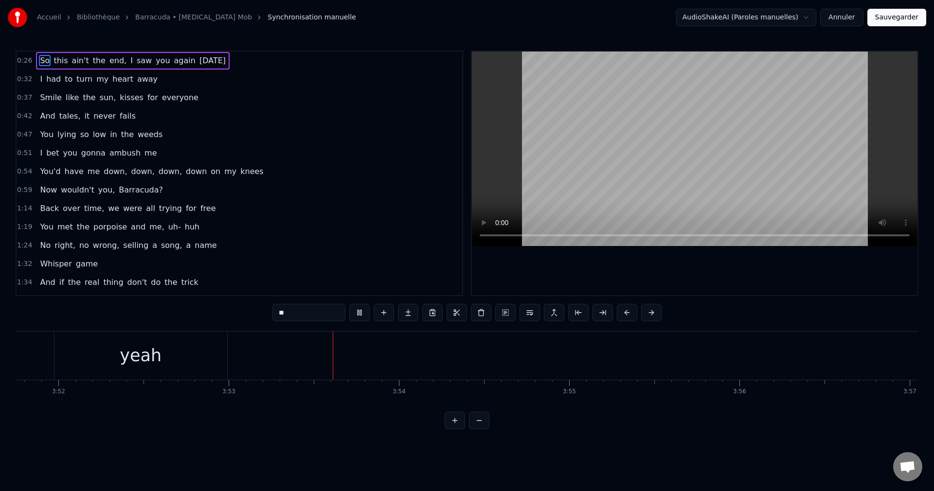
scroll to position [0, 39657]
click at [902, 16] on button "Sauvegarder" at bounding box center [897, 18] width 59 height 18
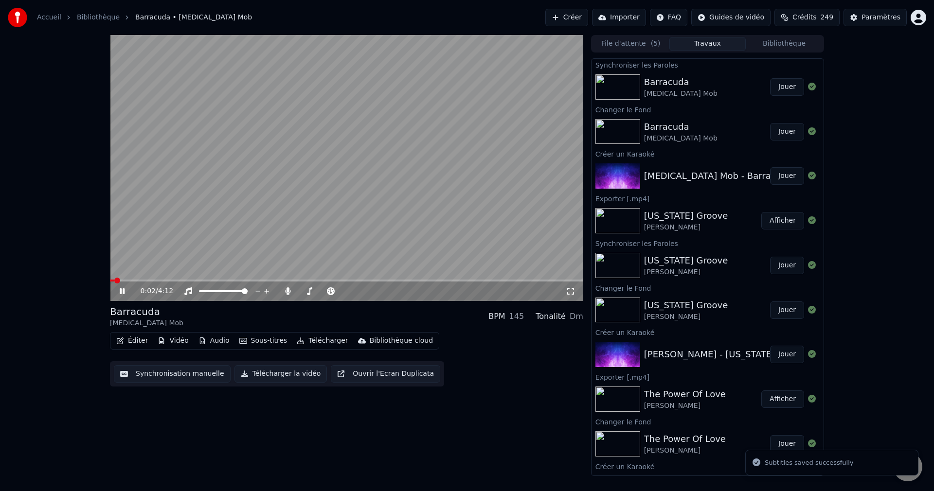
click at [211, 281] on span at bounding box center [346, 281] width 473 height 2
click at [308, 291] on span at bounding box center [323, 291] width 49 height 2
click at [304, 292] on span at bounding box center [307, 292] width 6 height 6
click at [125, 291] on icon at bounding box center [129, 292] width 23 height 8
click at [290, 378] on button "Télécharger la vidéo" at bounding box center [281, 374] width 93 height 18
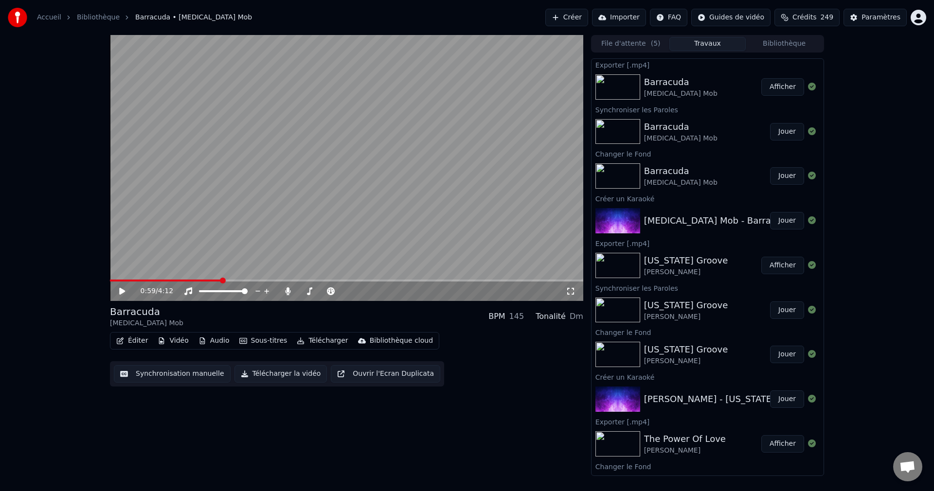
click at [576, 15] on button "Créer" at bounding box center [566, 18] width 43 height 18
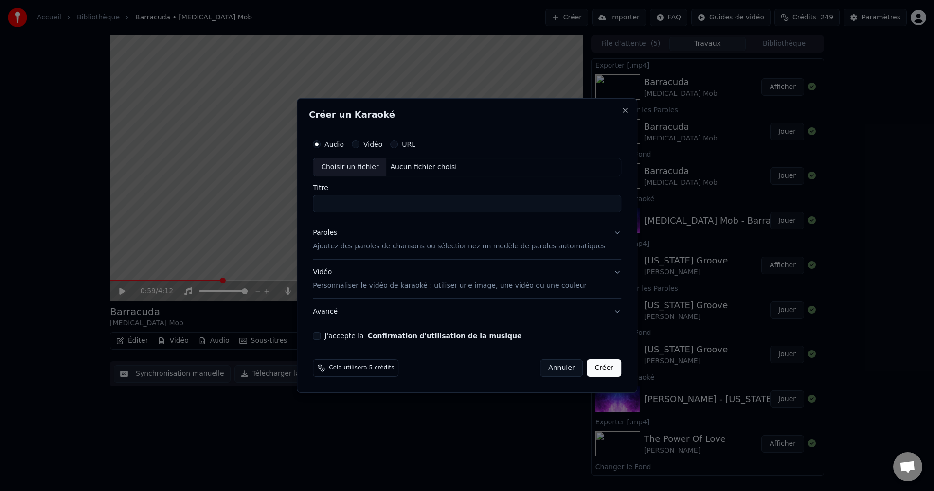
click at [376, 168] on div "Choisir un fichier" at bounding box center [349, 168] width 73 height 18
type input "**********"
click at [601, 234] on button "Paroles Ajoutez des paroles de chansons ou sélectionnez un modèle de paroles au…" at bounding box center [467, 239] width 308 height 39
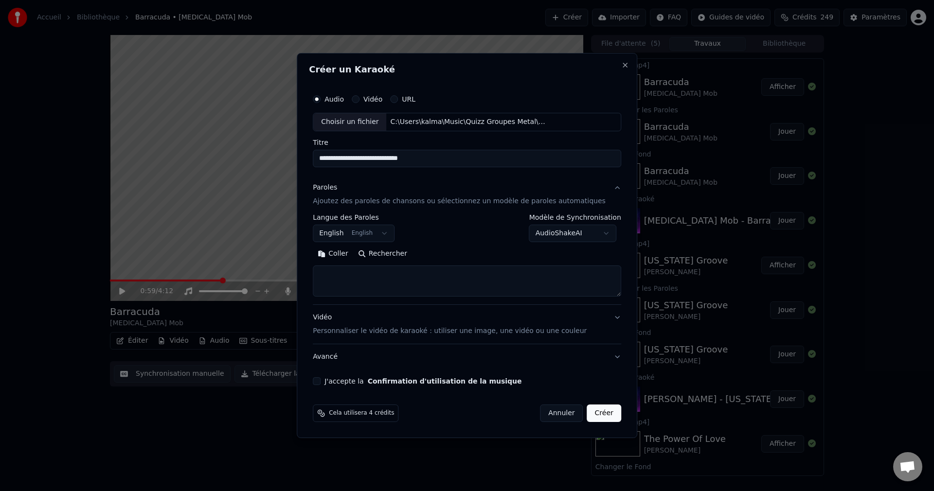
click at [409, 255] on button "Rechercher" at bounding box center [382, 254] width 59 height 16
type textarea "**********"
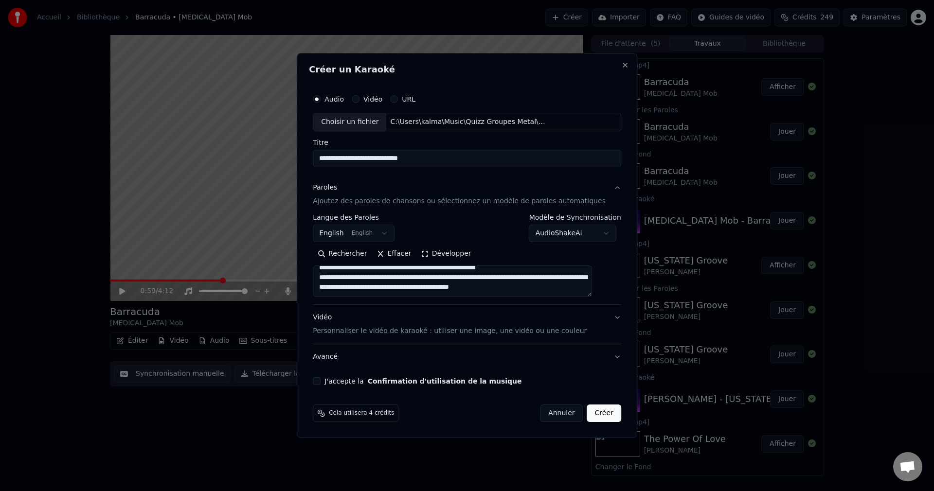
scroll to position [2069, 0]
drag, startPoint x: 333, startPoint y: 275, endPoint x: 600, endPoint y: 314, distance: 269.4
click at [600, 314] on div "**********" at bounding box center [467, 272] width 308 height 195
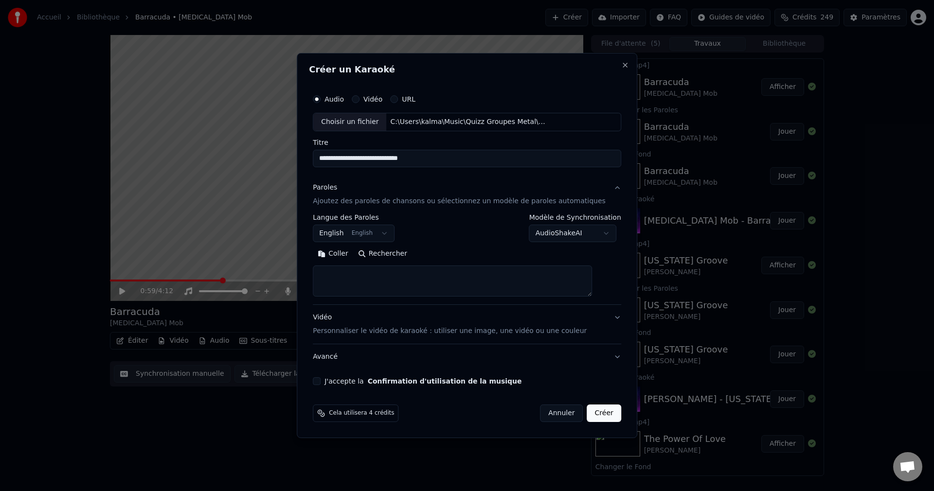
scroll to position [0, 0]
drag, startPoint x: 448, startPoint y: 156, endPoint x: 328, endPoint y: 161, distance: 120.3
click at [328, 161] on input "**********" at bounding box center [467, 159] width 308 height 18
click at [375, 285] on textarea at bounding box center [452, 281] width 279 height 31
paste textarea "**********"
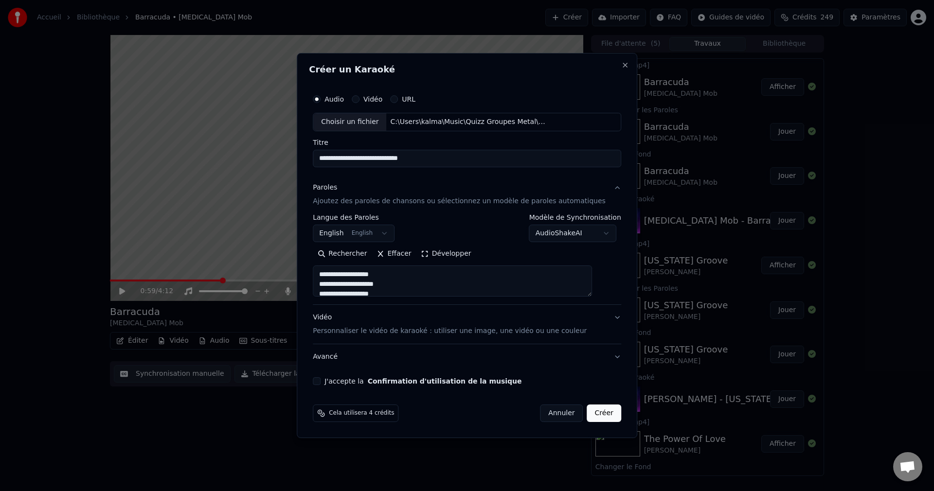
scroll to position [421, 0]
type textarea "**********"
click at [321, 379] on button "J'accepte la Confirmation d'utilisation de la musique" at bounding box center [317, 382] width 8 height 8
click at [589, 418] on button "Créer" at bounding box center [604, 414] width 34 height 18
select select
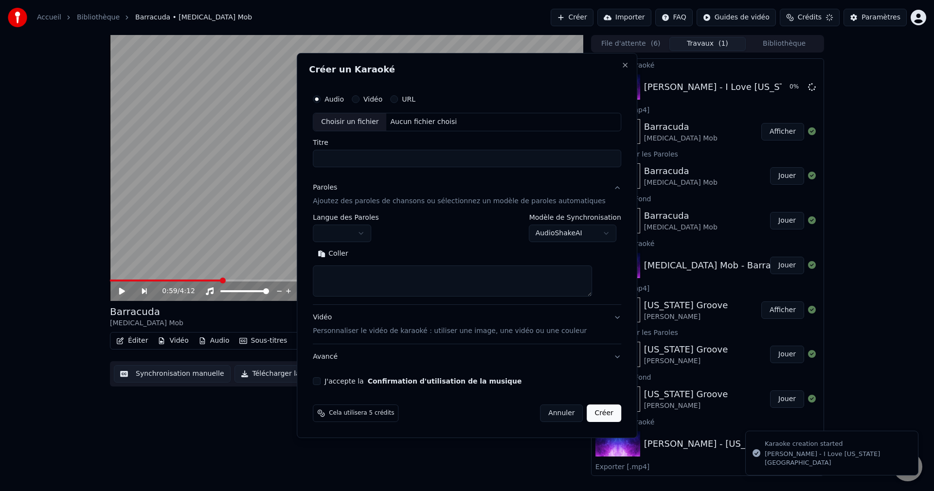
scroll to position [0, 0]
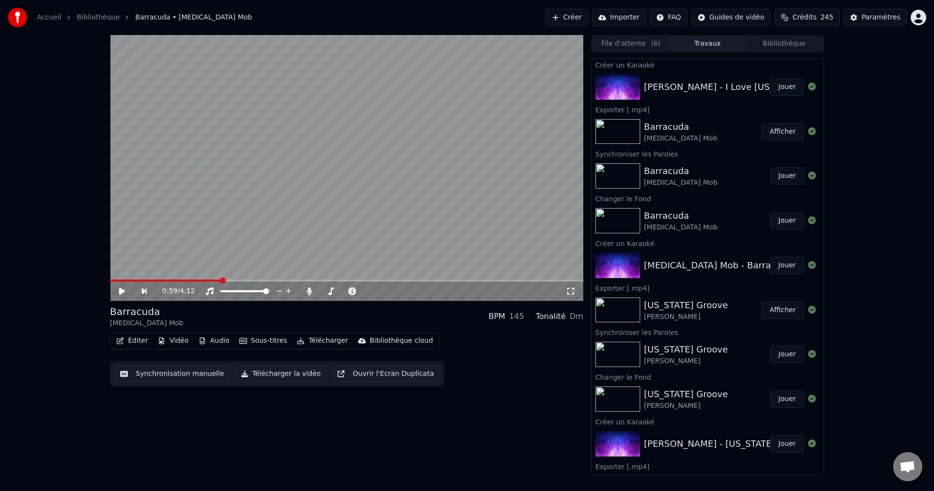
click at [772, 88] on button "Jouer" at bounding box center [787, 87] width 34 height 18
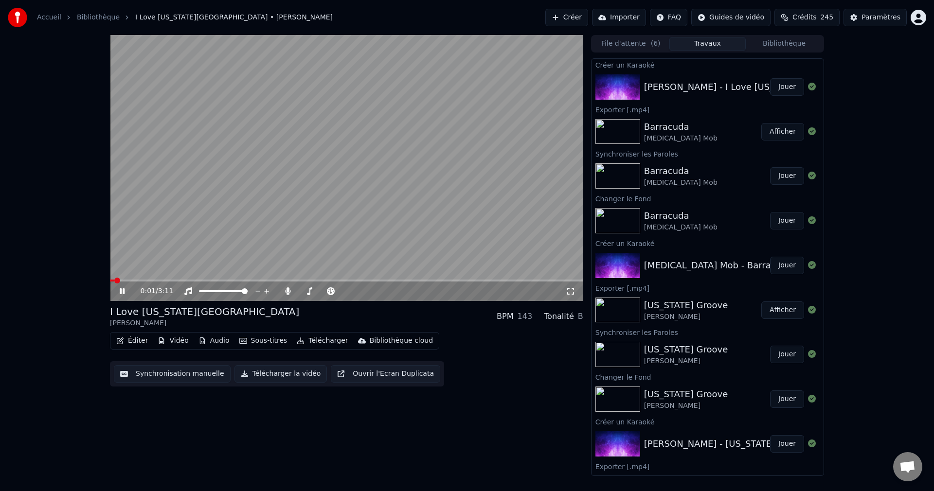
click at [120, 292] on icon at bounding box center [122, 292] width 5 height 6
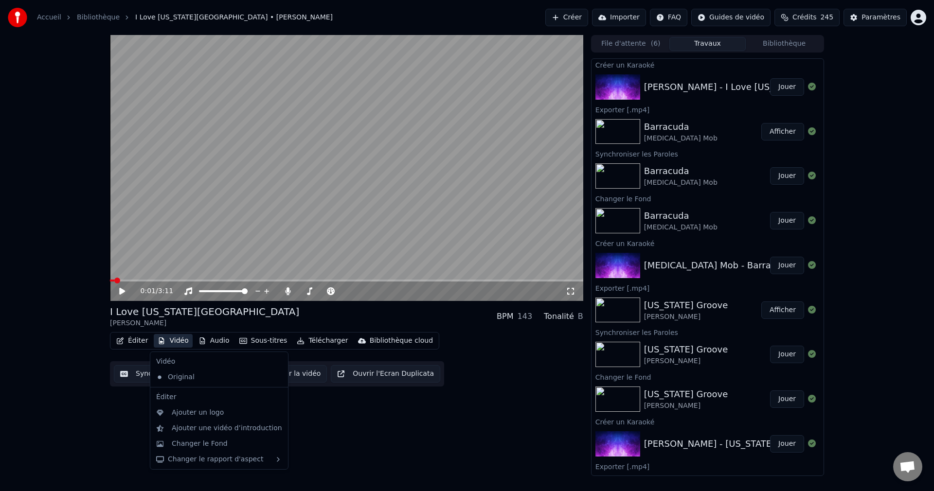
click at [174, 339] on button "Vidéo" at bounding box center [173, 341] width 38 height 14
click at [187, 442] on div "Changer le Fond" at bounding box center [200, 444] width 56 height 10
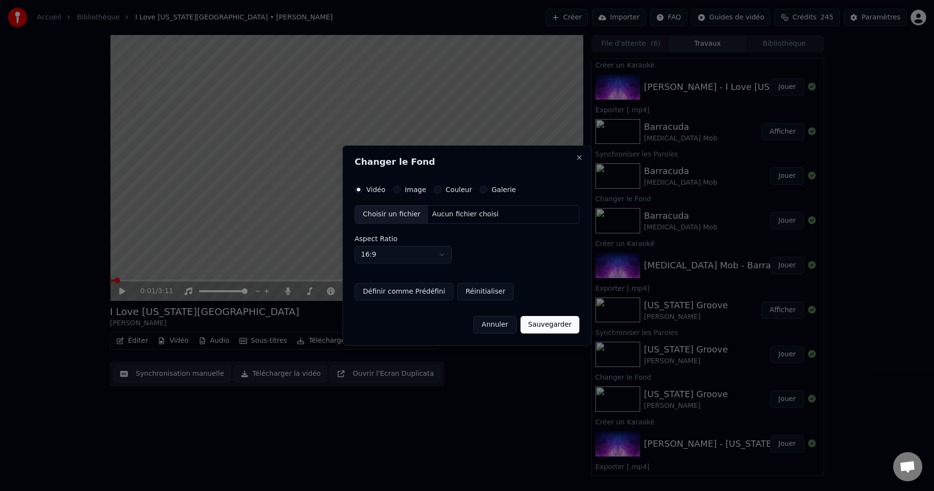
click at [399, 217] on div "Choisir un fichier" at bounding box center [391, 215] width 73 height 18
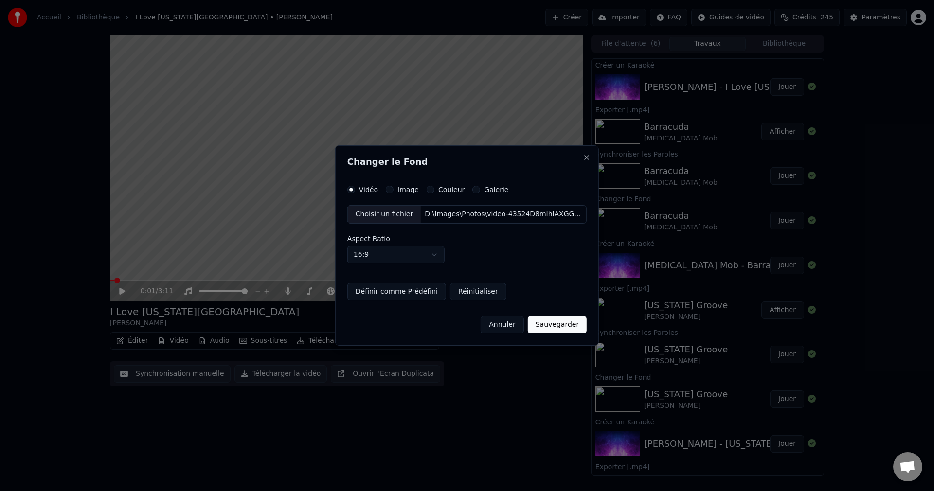
click at [548, 327] on button "Sauvegarder" at bounding box center [557, 325] width 59 height 18
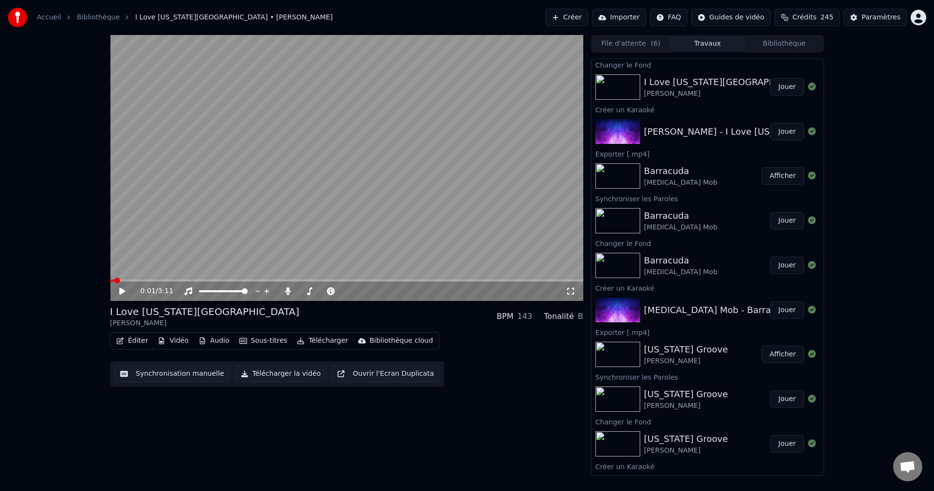
click at [775, 84] on button "Jouer" at bounding box center [787, 87] width 34 height 18
click at [347, 294] on span at bounding box center [345, 292] width 6 height 6
click at [126, 288] on icon at bounding box center [129, 292] width 23 height 8
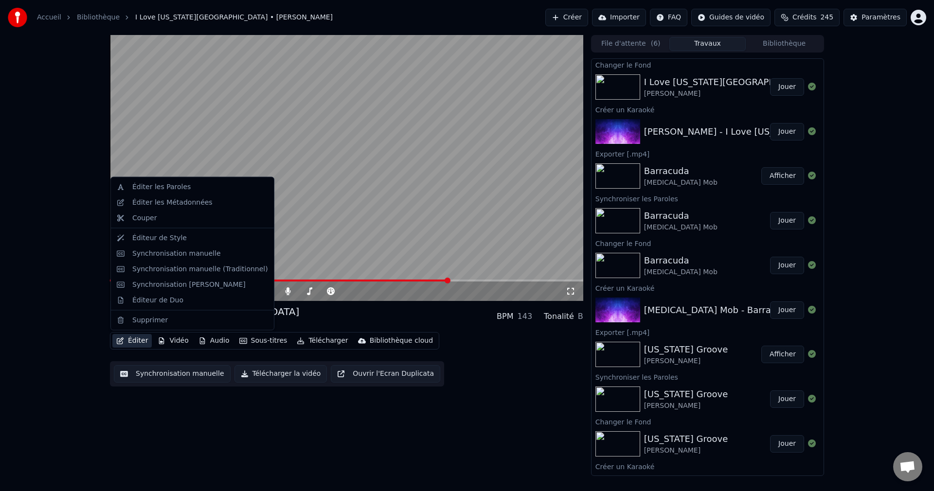
click at [136, 340] on button "Éditer" at bounding box center [131, 341] width 39 height 14
click at [173, 187] on div "Éditer les Paroles" at bounding box center [161, 187] width 58 height 10
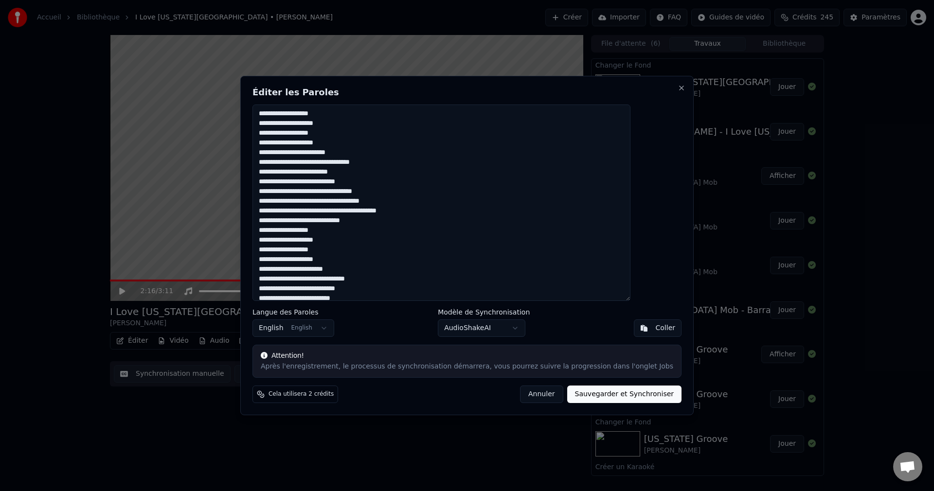
click at [363, 142] on textarea at bounding box center [442, 203] width 378 height 197
click at [392, 234] on textarea at bounding box center [442, 203] width 378 height 197
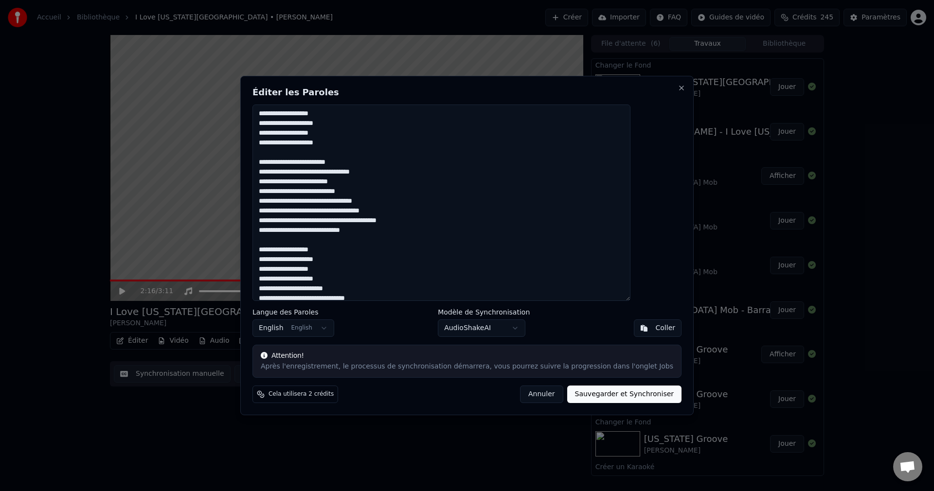
click at [390, 194] on textarea at bounding box center [442, 203] width 378 height 197
click at [365, 286] on textarea at bounding box center [442, 203] width 378 height 197
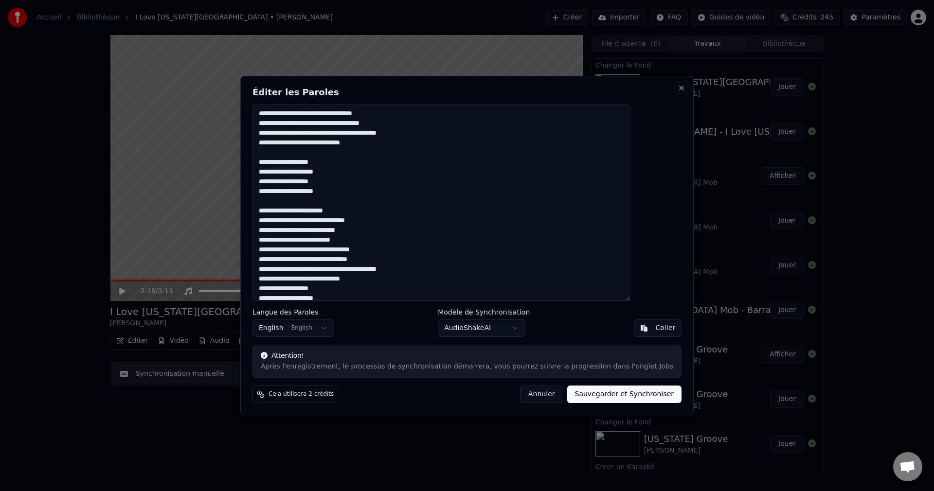
scroll to position [146, 0]
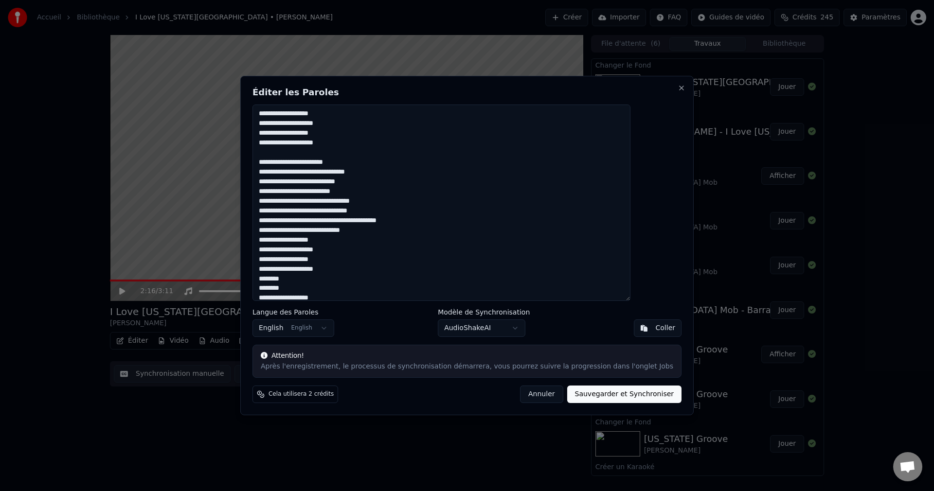
click at [383, 193] on textarea at bounding box center [442, 203] width 378 height 197
click at [397, 243] on textarea at bounding box center [442, 203] width 378 height 197
click at [367, 289] on textarea at bounding box center [442, 203] width 378 height 197
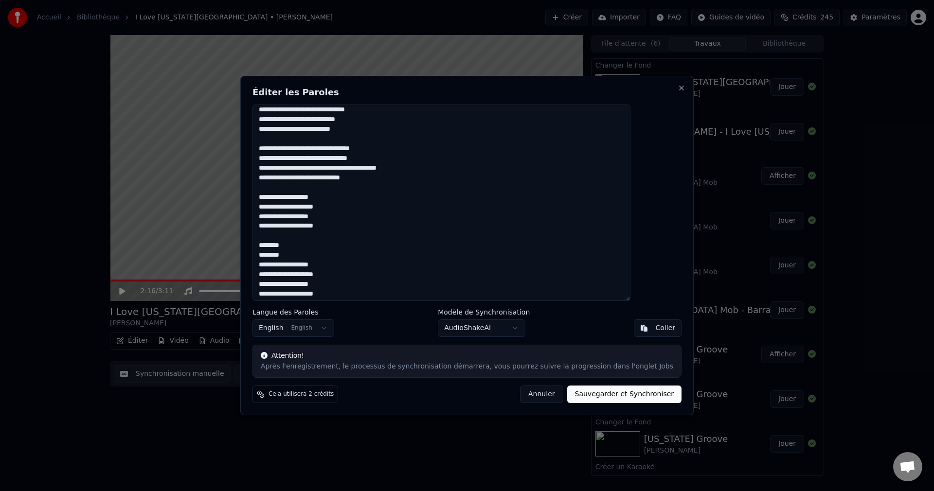
scroll to position [197, 0]
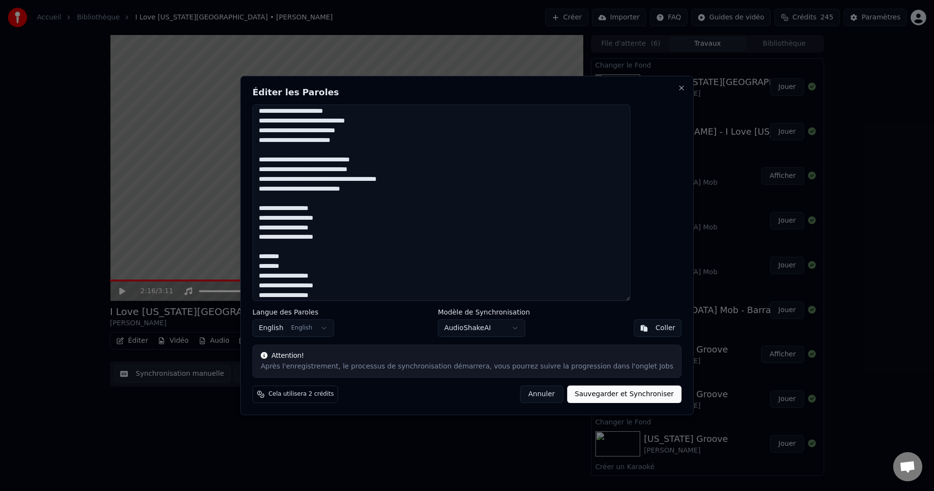
click at [322, 268] on textarea at bounding box center [442, 203] width 378 height 197
click at [285, 259] on textarea at bounding box center [442, 203] width 378 height 197
click at [286, 267] on textarea at bounding box center [442, 203] width 378 height 197
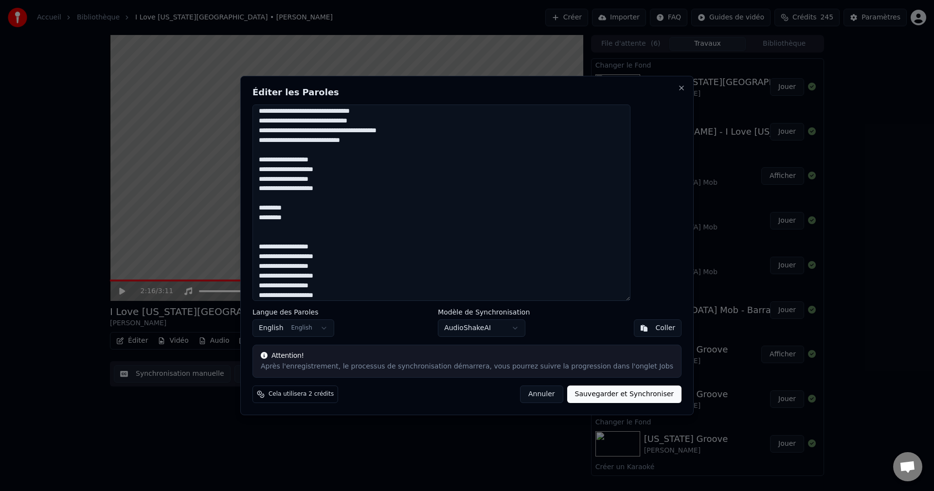
click at [329, 210] on textarea at bounding box center [442, 203] width 378 height 197
click at [324, 210] on textarea at bounding box center [442, 203] width 378 height 197
click at [326, 230] on textarea at bounding box center [442, 203] width 378 height 197
drag, startPoint x: 284, startPoint y: 207, endPoint x: 322, endPoint y: 226, distance: 42.4
click at [322, 226] on textarea at bounding box center [442, 203] width 378 height 197
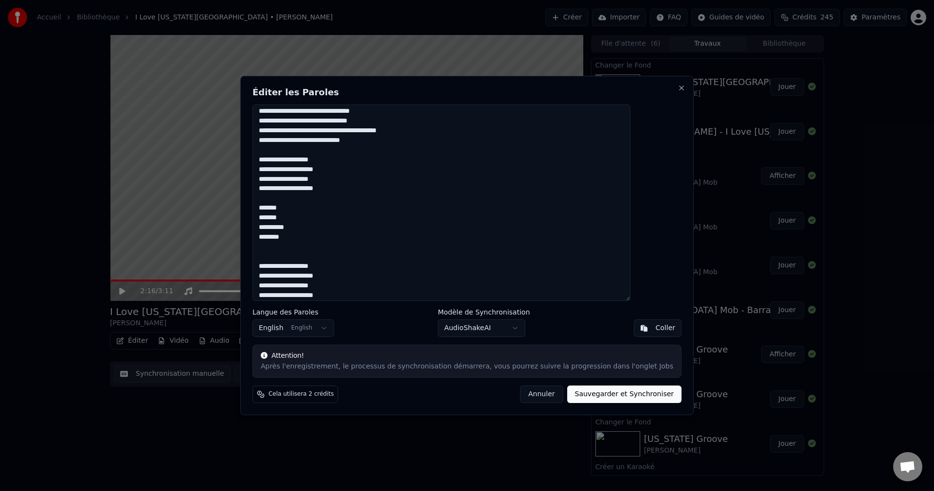
click at [317, 242] on textarea at bounding box center [442, 203] width 378 height 197
paste textarea "**********"
click at [331, 269] on textarea at bounding box center [442, 203] width 378 height 197
click at [284, 293] on textarea at bounding box center [442, 203] width 378 height 197
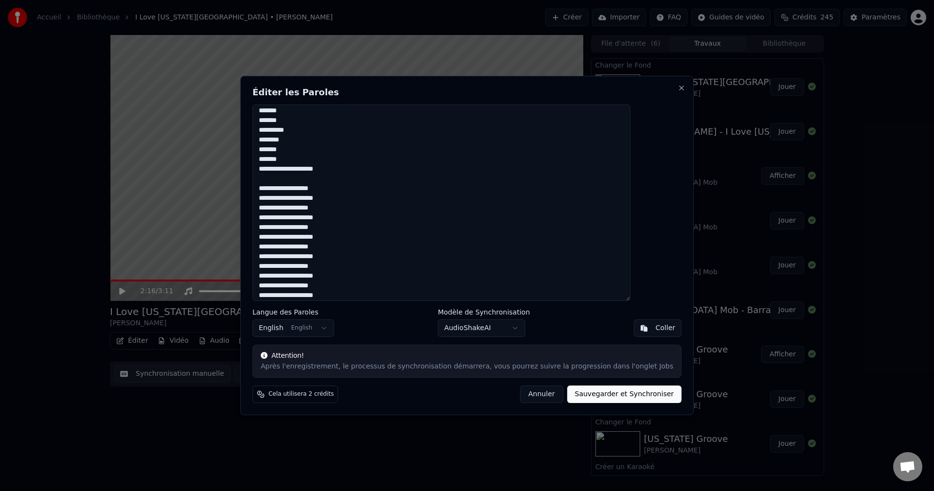
scroll to position [386, 0]
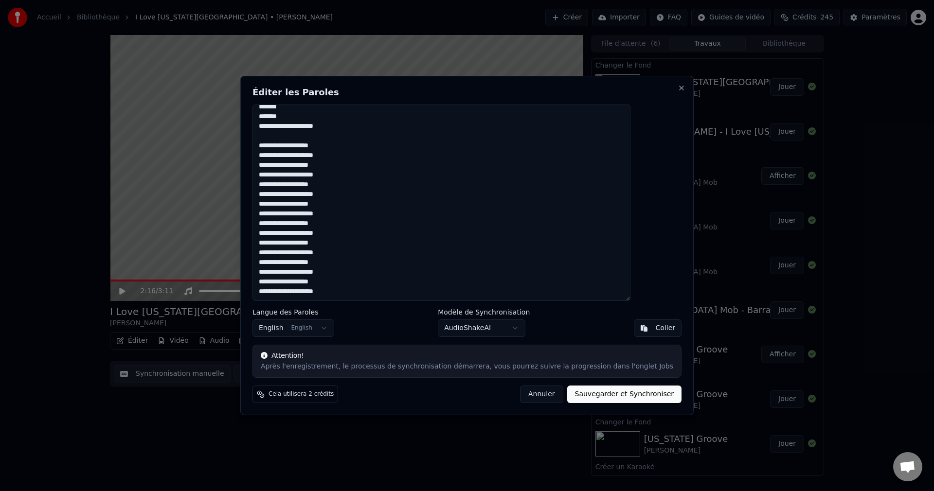
click at [363, 176] on textarea at bounding box center [442, 203] width 378 height 197
click at [357, 225] on textarea at bounding box center [442, 203] width 378 height 197
click at [361, 256] on textarea at bounding box center [442, 203] width 378 height 197
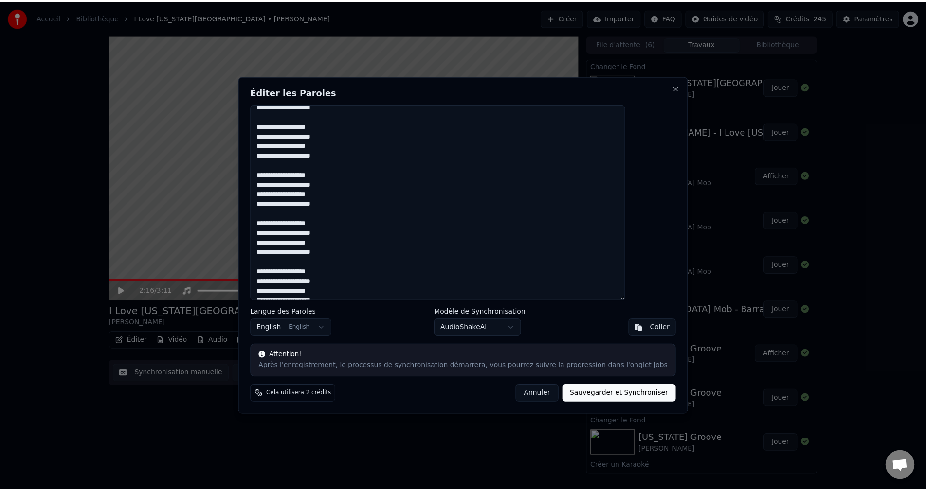
scroll to position [415, 0]
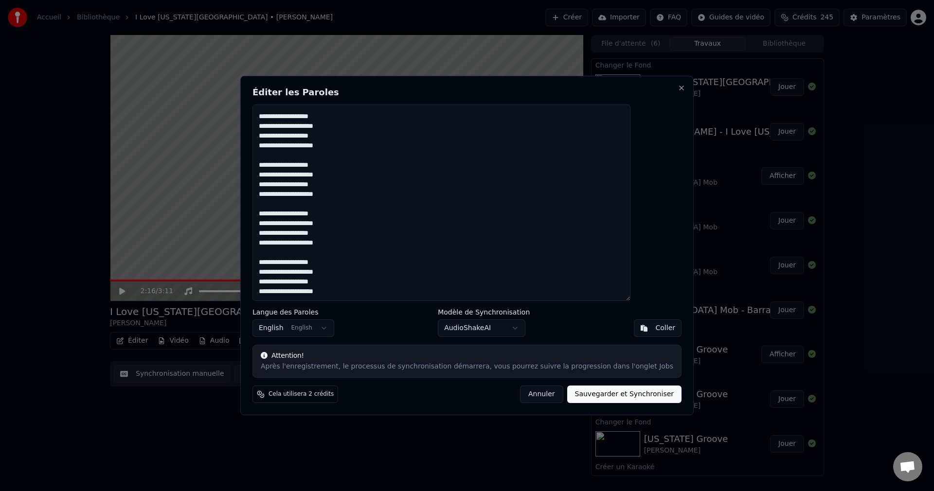
type textarea "**********"
click at [599, 394] on button "Sauvegarder et Synchroniser" at bounding box center [624, 395] width 115 height 18
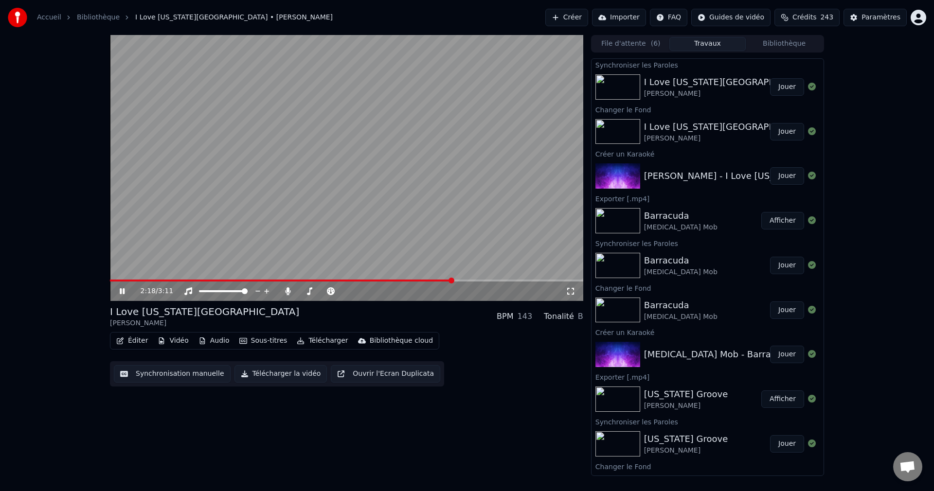
click at [122, 291] on icon at bounding box center [129, 292] width 23 height 8
click at [140, 340] on button "Éditer" at bounding box center [131, 341] width 39 height 14
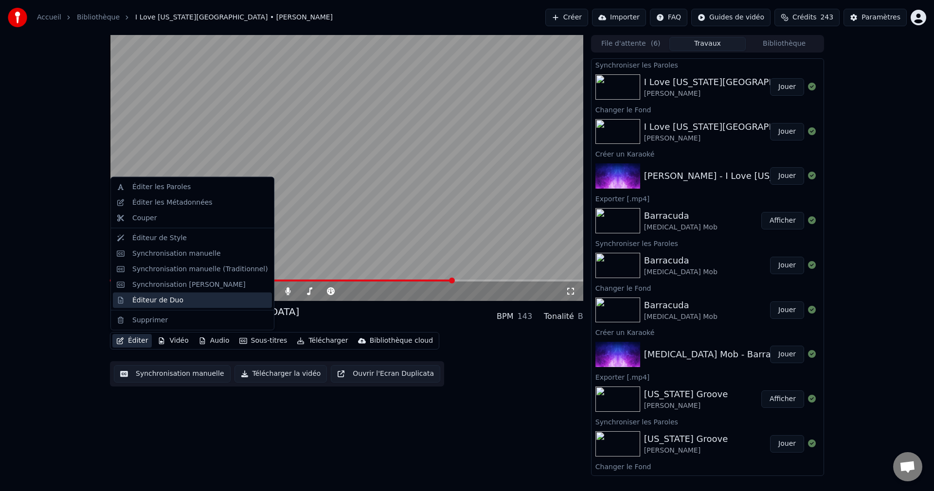
click at [168, 304] on div "Éditeur de Duo" at bounding box center [157, 300] width 51 height 10
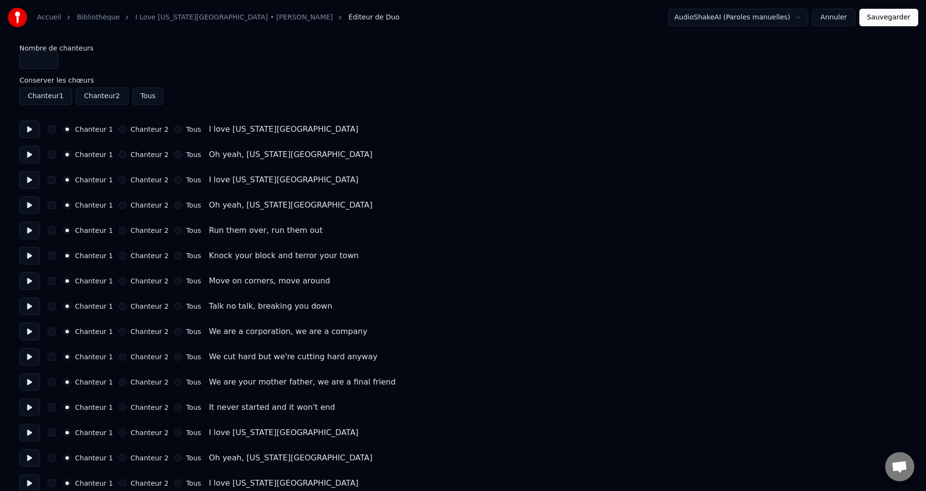
click at [174, 180] on button "Tous" at bounding box center [178, 180] width 8 height 8
click at [174, 206] on button "Tous" at bounding box center [178, 205] width 8 height 8
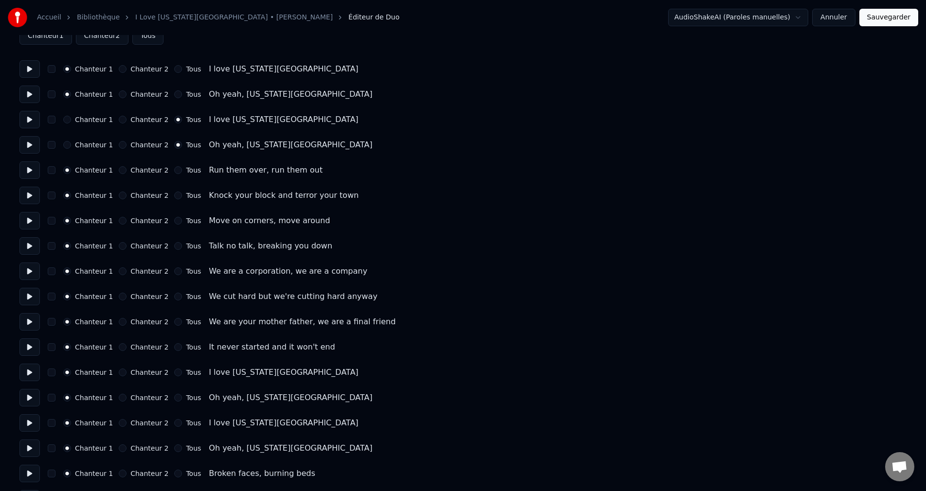
scroll to position [49, 0]
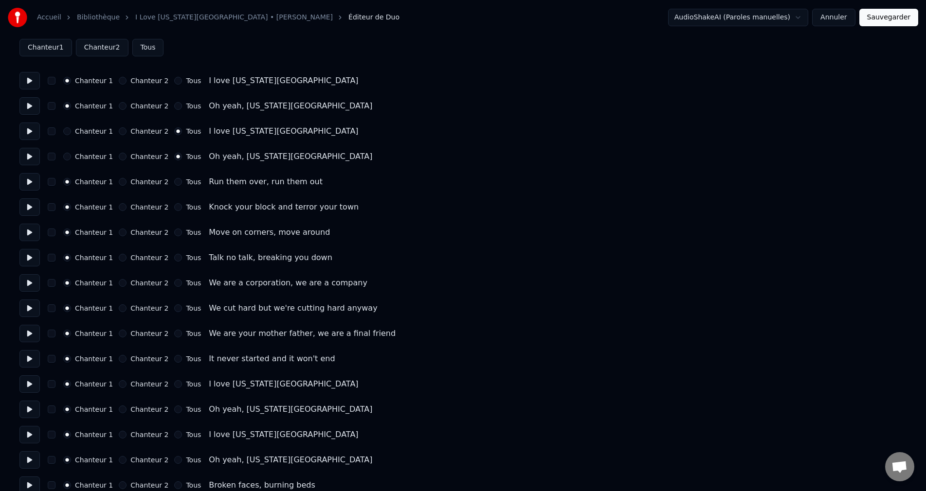
click at [32, 134] on button at bounding box center [29, 132] width 20 height 18
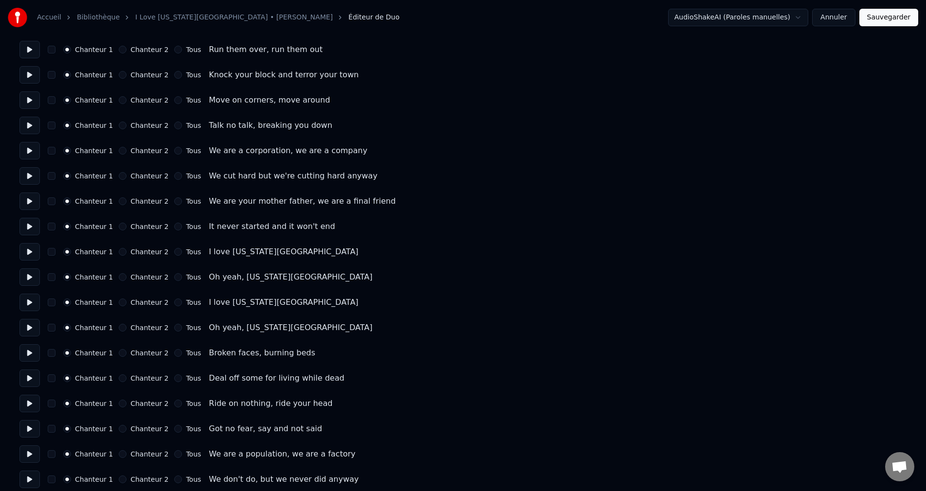
scroll to position [195, 0]
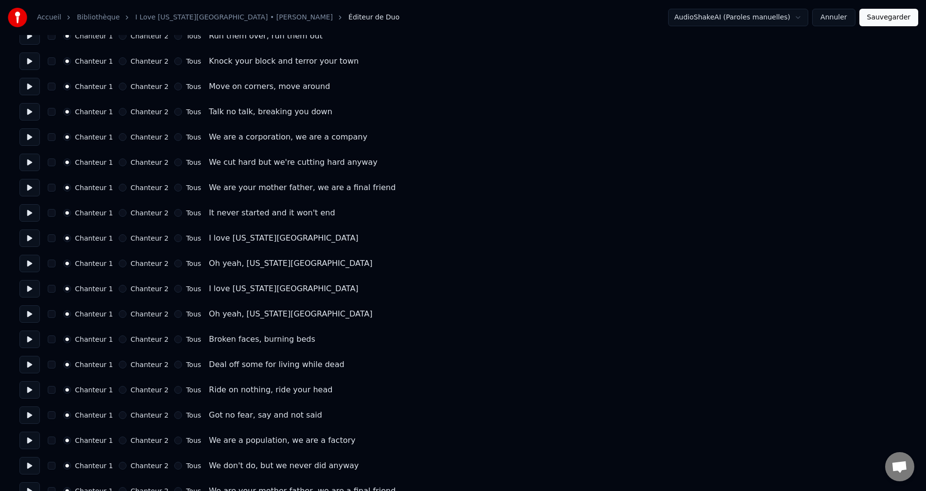
click at [175, 288] on button "Tous" at bounding box center [178, 289] width 8 height 8
click at [175, 314] on button "Tous" at bounding box center [178, 314] width 8 height 8
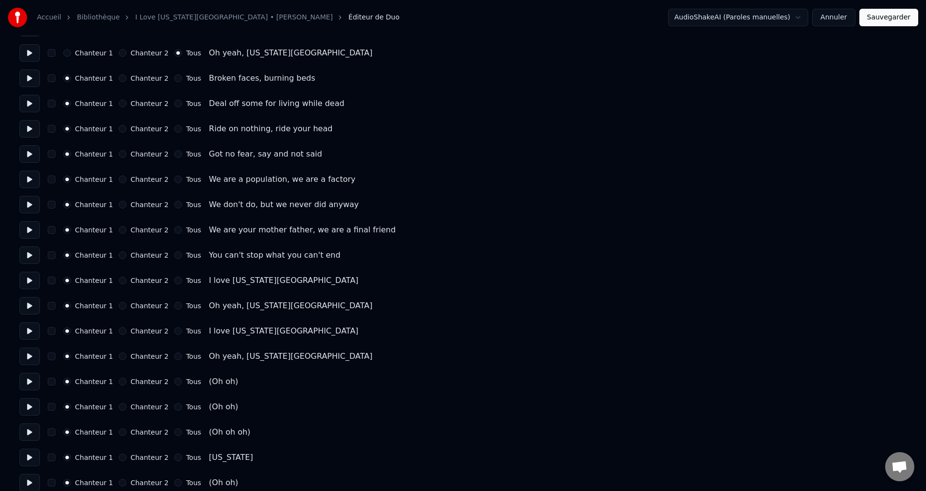
scroll to position [487, 0]
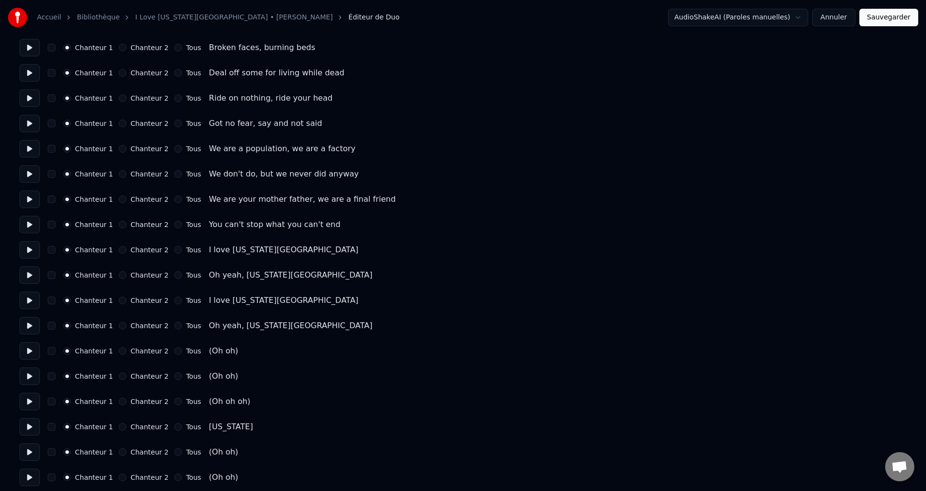
click at [174, 299] on button "Tous" at bounding box center [178, 301] width 8 height 8
click at [174, 325] on button "Tous" at bounding box center [178, 326] width 8 height 8
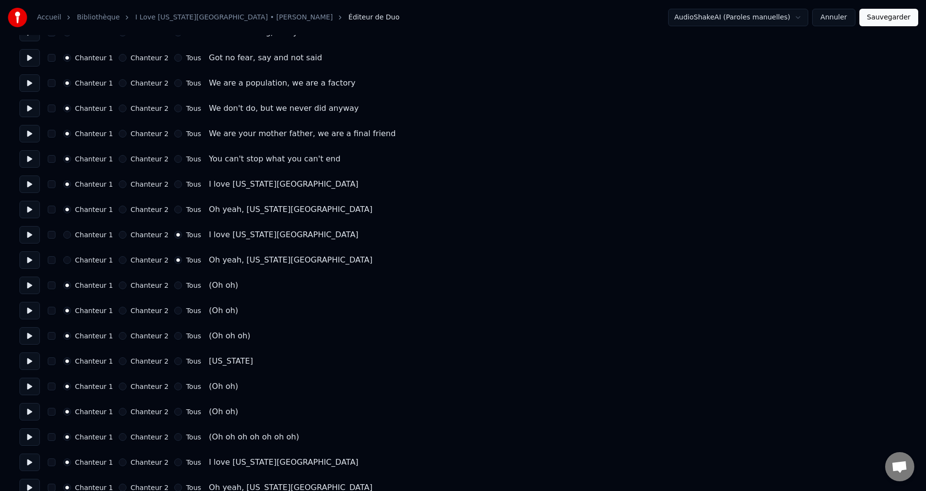
scroll to position [584, 0]
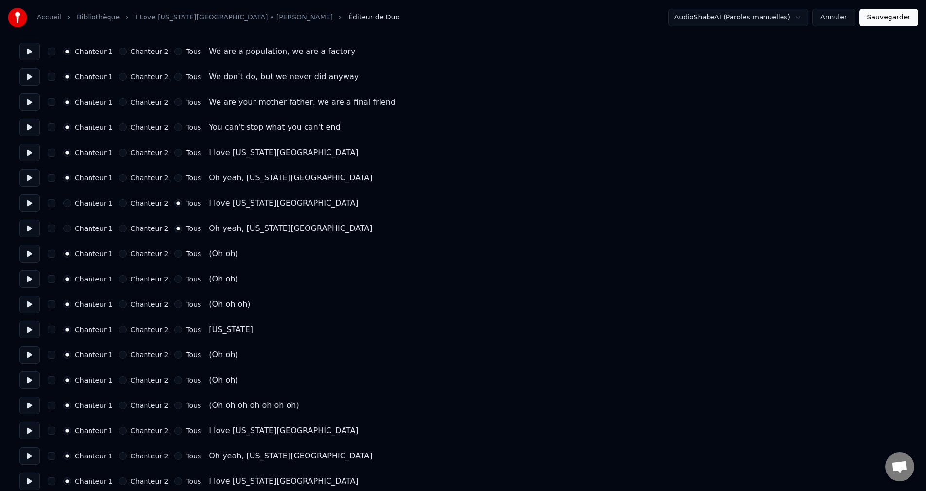
click at [120, 254] on button "Chanteur 2" at bounding box center [123, 254] width 8 height 8
click at [122, 276] on button "Chanteur 2" at bounding box center [123, 279] width 8 height 8
click at [125, 302] on button "Chanteur 2" at bounding box center [123, 305] width 8 height 8
click at [121, 356] on button "Chanteur 2" at bounding box center [123, 355] width 8 height 8
click at [119, 381] on button "Chanteur 2" at bounding box center [123, 381] width 8 height 8
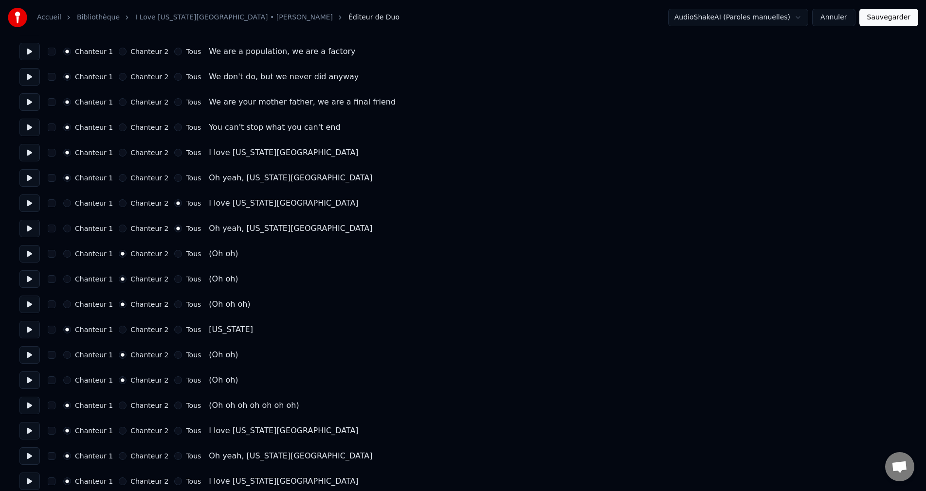
click at [119, 406] on button "Chanteur 2" at bounding box center [123, 406] width 8 height 8
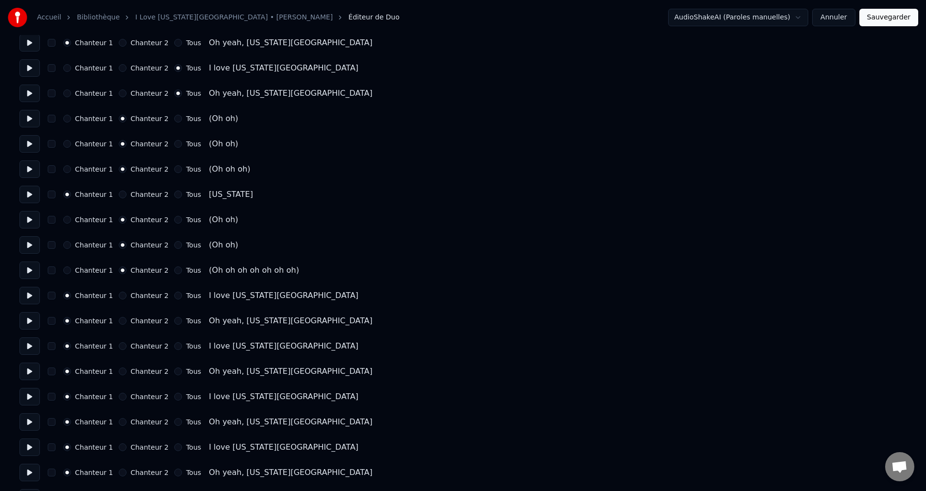
scroll to position [730, 0]
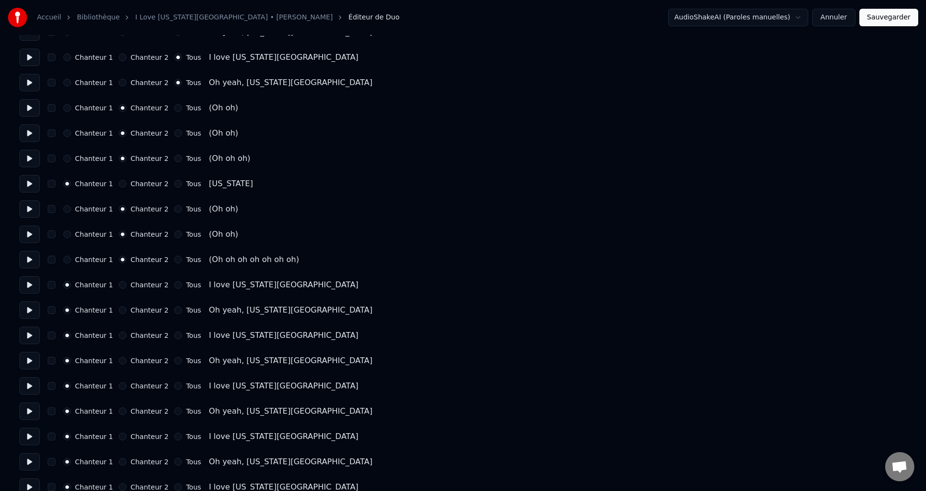
click at [122, 335] on button "Chanteur 2" at bounding box center [123, 336] width 8 height 8
click at [123, 360] on button "Chanteur 2" at bounding box center [123, 361] width 8 height 8
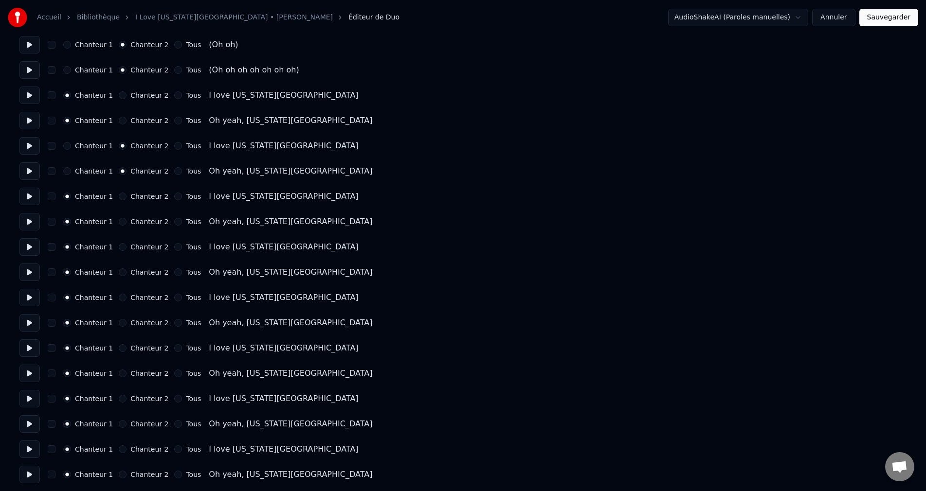
scroll to position [922, 0]
click at [174, 193] on button "Tous" at bounding box center [178, 195] width 8 height 8
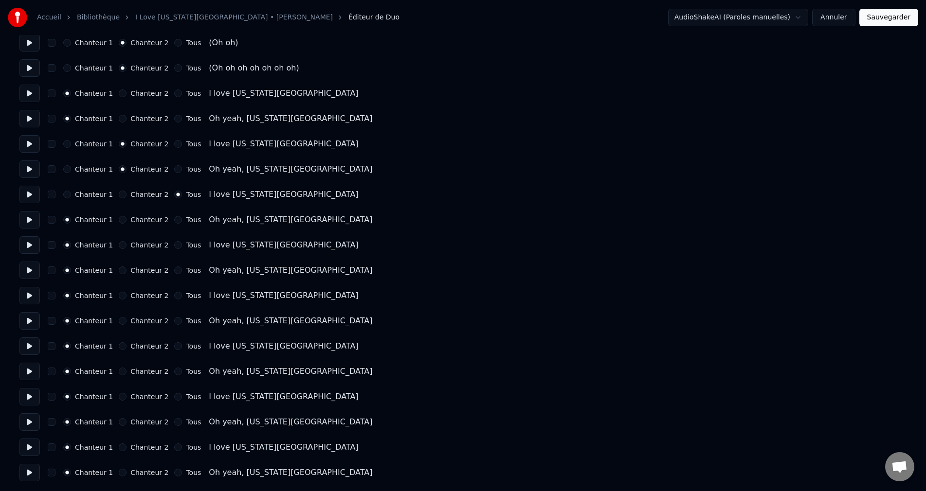
click at [173, 215] on div "Chanteur 1 Chanteur 2 Tous Oh yeah, [US_STATE][GEOGRAPHIC_DATA]" at bounding box center [462, 220] width 887 height 18
click at [174, 222] on button "Tous" at bounding box center [178, 220] width 8 height 8
click at [174, 244] on button "Tous" at bounding box center [178, 245] width 8 height 8
click at [174, 271] on button "Tous" at bounding box center [178, 271] width 8 height 8
click at [176, 294] on button "Tous" at bounding box center [178, 296] width 8 height 8
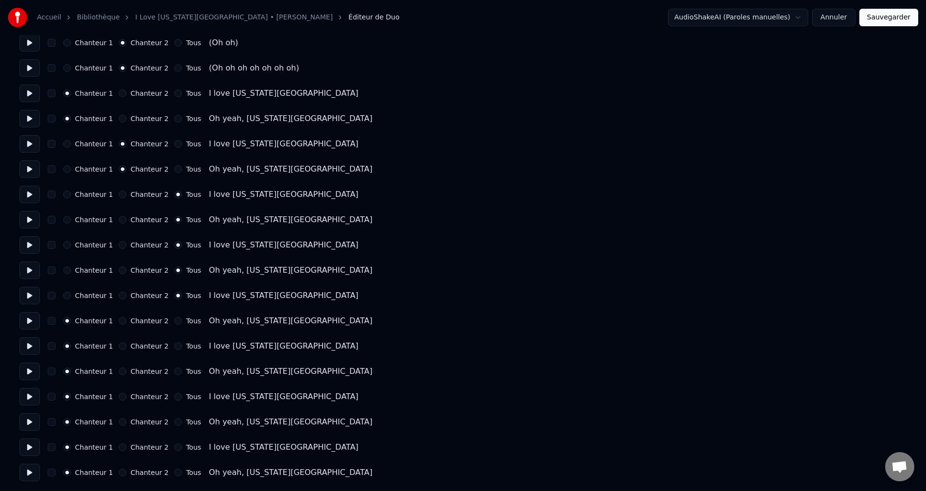
click at [174, 322] on button "Tous" at bounding box center [178, 321] width 8 height 8
click at [174, 343] on button "Tous" at bounding box center [178, 347] width 8 height 8
click at [174, 370] on button "Tous" at bounding box center [178, 372] width 8 height 8
click at [174, 396] on button "Tous" at bounding box center [178, 397] width 8 height 8
click at [174, 420] on button "Tous" at bounding box center [178, 422] width 8 height 8
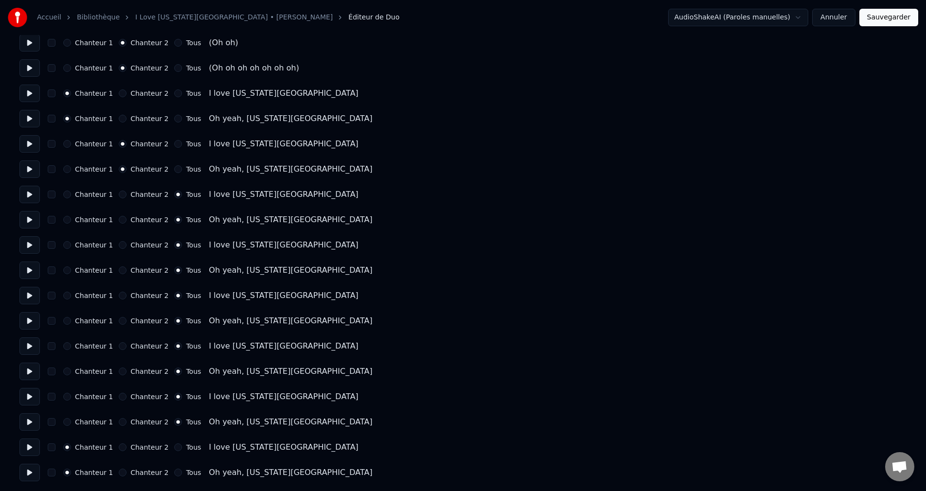
click at [174, 447] on button "Tous" at bounding box center [178, 448] width 8 height 8
click at [174, 474] on button "Tous" at bounding box center [178, 473] width 8 height 8
click at [892, 18] on button "Sauvegarder" at bounding box center [888, 18] width 59 height 18
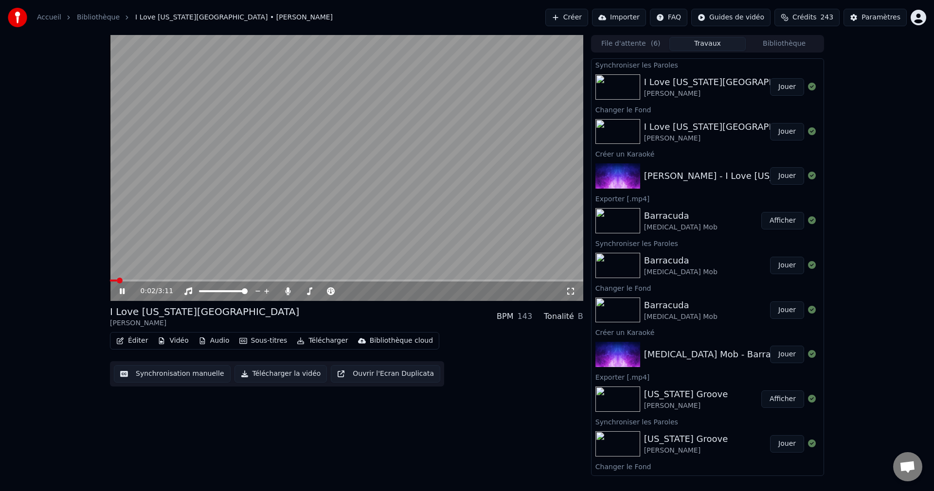
click at [123, 291] on icon at bounding box center [122, 292] width 5 height 6
click at [137, 344] on button "Éditer" at bounding box center [131, 341] width 39 height 14
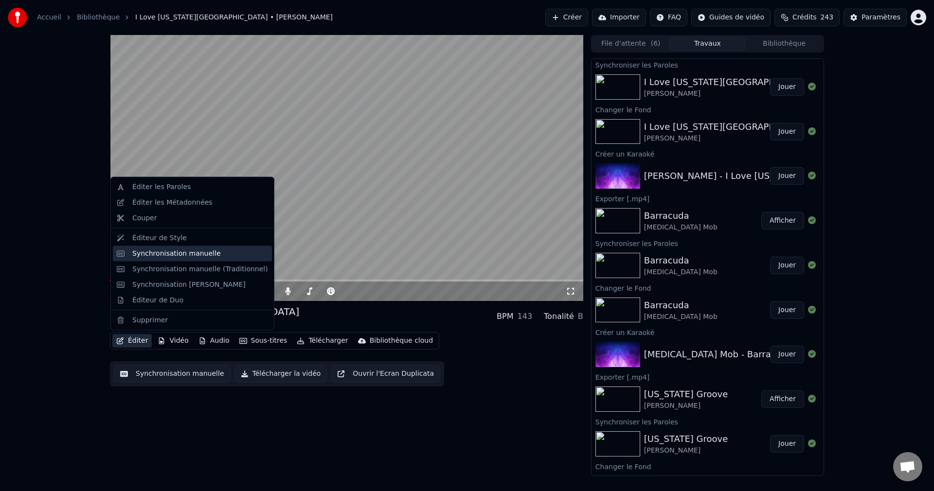
click at [169, 253] on div "Synchronisation manuelle" at bounding box center [176, 254] width 89 height 10
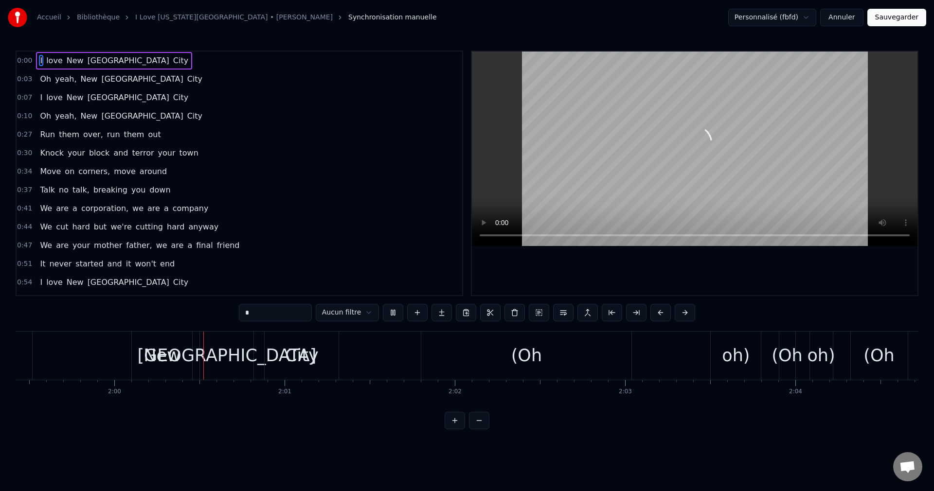
scroll to position [0, 20371]
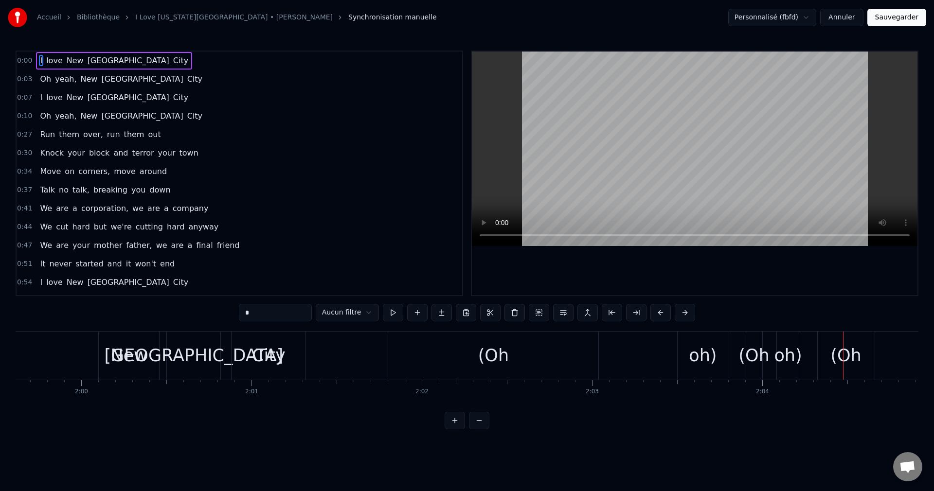
click at [448, 357] on div "(Oh" at bounding box center [493, 356] width 210 height 48
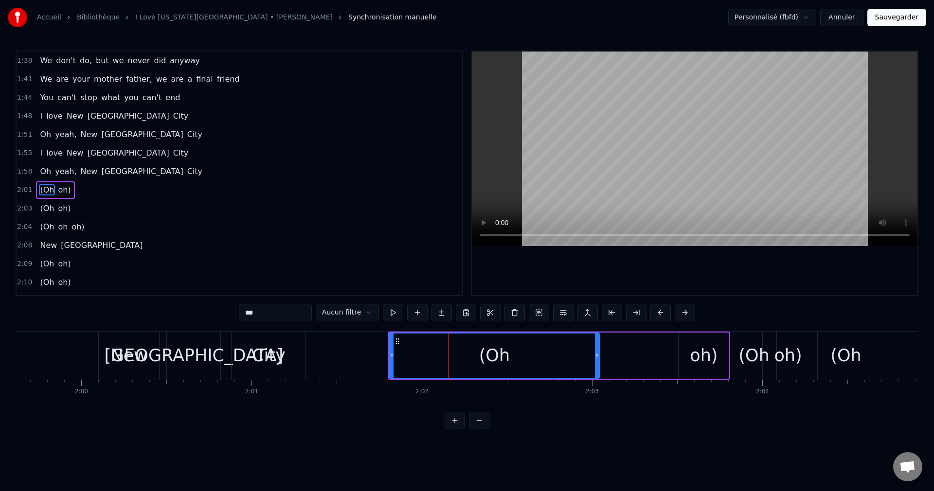
scroll to position [405, 0]
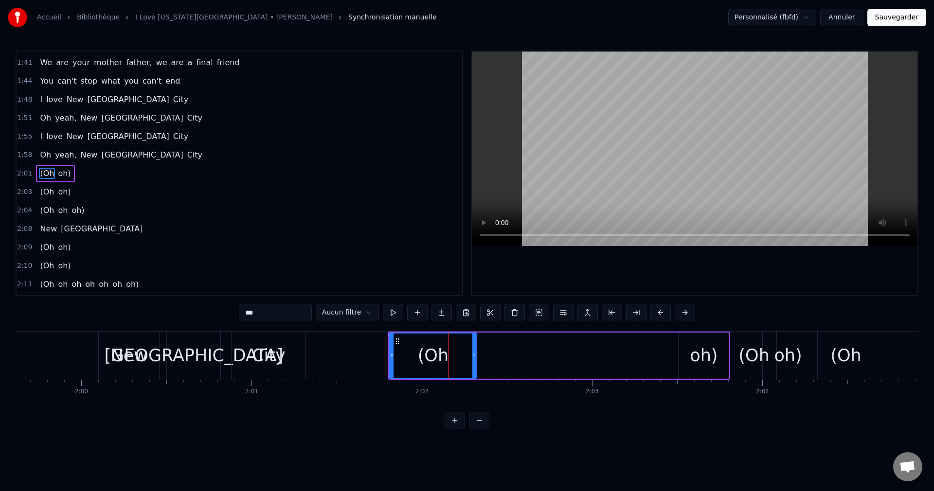
drag, startPoint x: 598, startPoint y: 357, endPoint x: 476, endPoint y: 363, distance: 122.8
click at [476, 363] on div at bounding box center [474, 356] width 4 height 44
click at [707, 363] on div "oh)" at bounding box center [704, 356] width 28 height 26
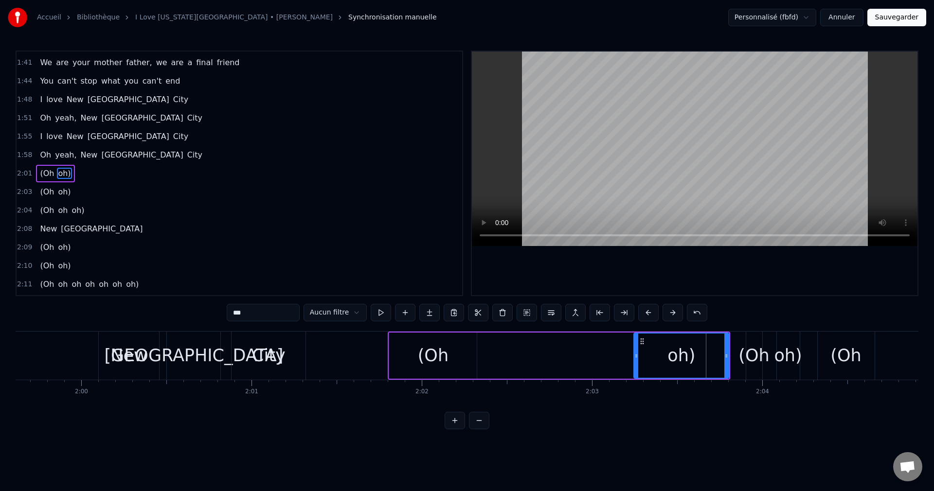
drag, startPoint x: 682, startPoint y: 358, endPoint x: 637, endPoint y: 366, distance: 45.5
click at [637, 366] on div at bounding box center [637, 356] width 4 height 44
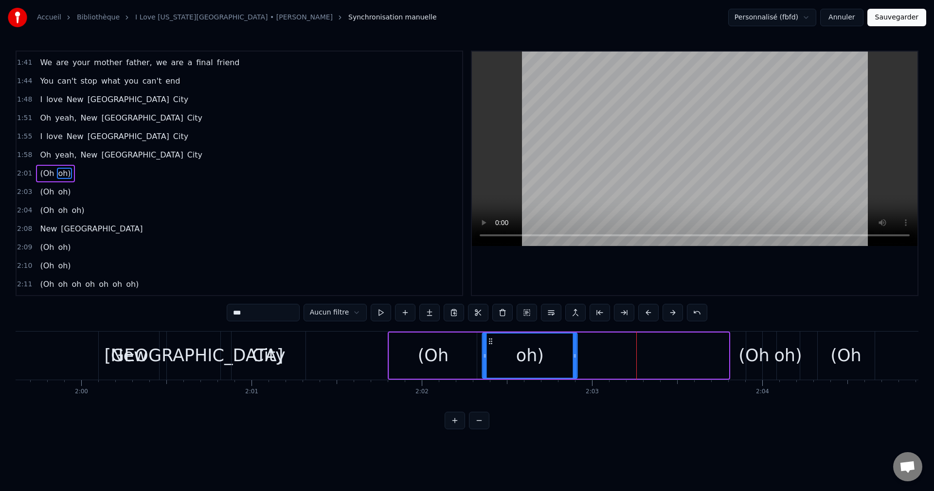
drag, startPoint x: 643, startPoint y: 341, endPoint x: 491, endPoint y: 357, distance: 152.7
click at [491, 357] on div "oh)" at bounding box center [530, 356] width 94 height 44
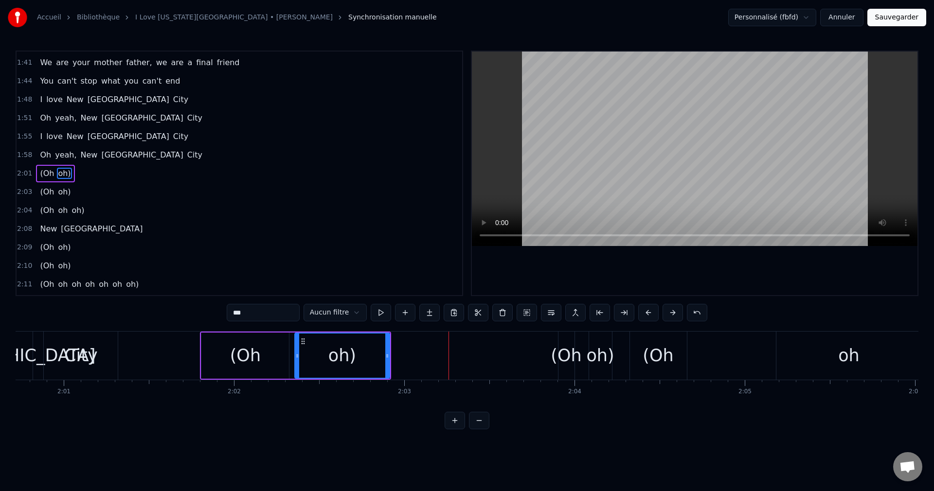
scroll to position [0, 20585]
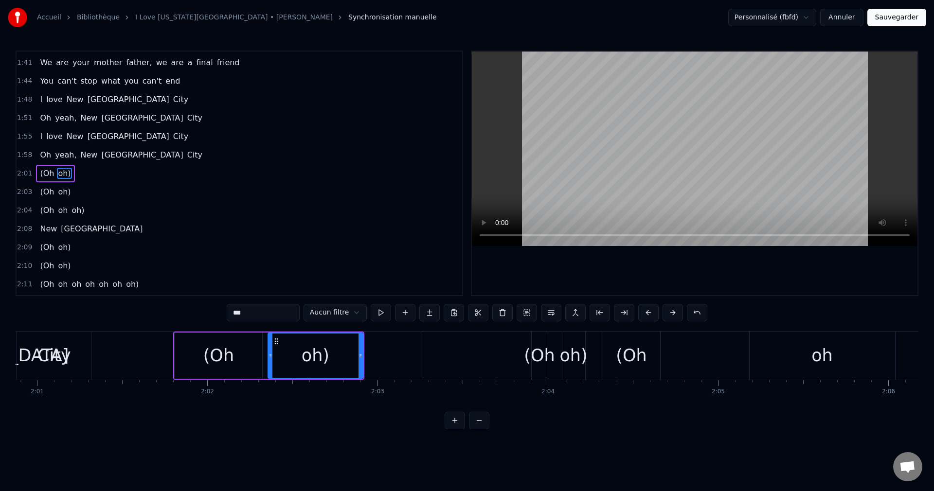
click at [539, 359] on div "(Oh" at bounding box center [539, 356] width 31 height 26
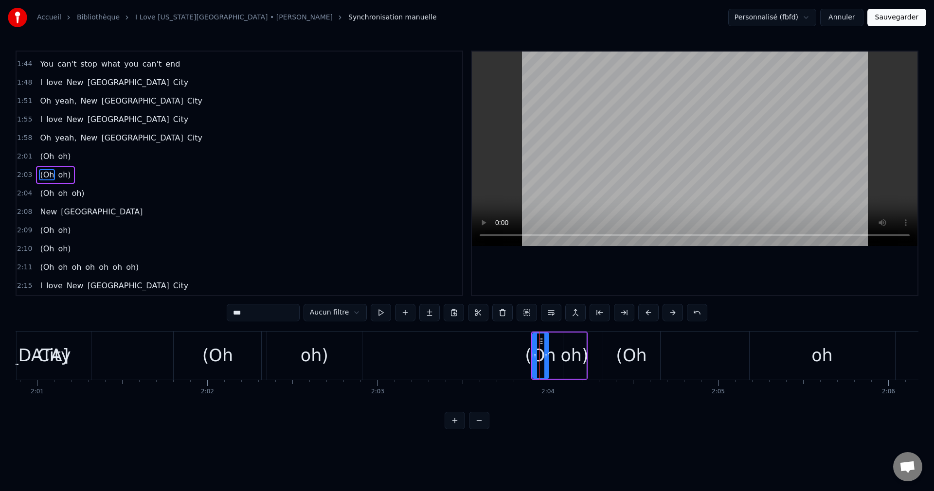
scroll to position [423, 0]
drag, startPoint x: 533, startPoint y: 357, endPoint x: 461, endPoint y: 360, distance: 72.6
click at [461, 360] on div at bounding box center [463, 356] width 4 height 44
click at [628, 359] on div "(Oh" at bounding box center [631, 356] width 31 height 26
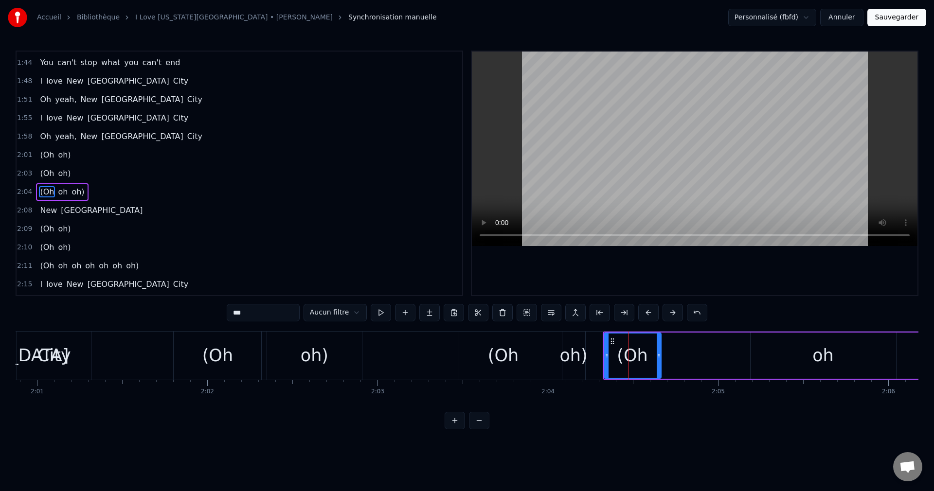
scroll to position [442, 0]
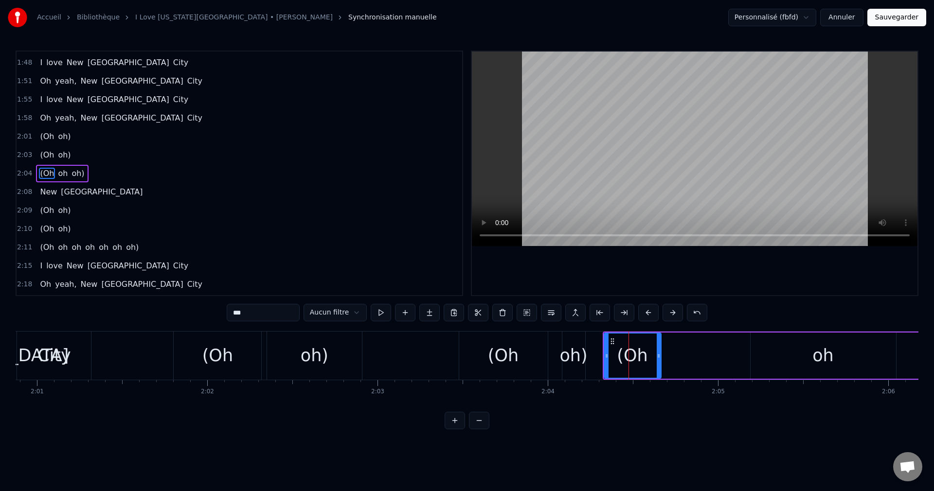
click at [786, 354] on div "oh" at bounding box center [823, 356] width 145 height 46
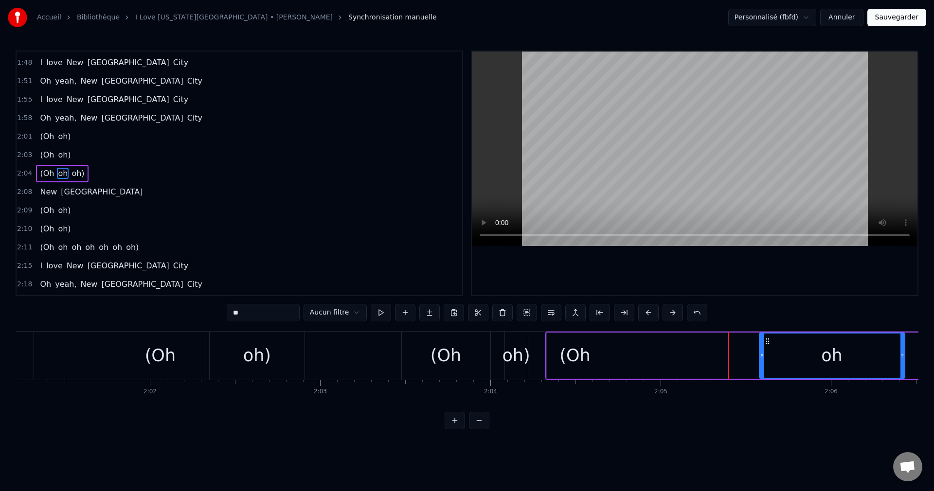
scroll to position [0, 20660]
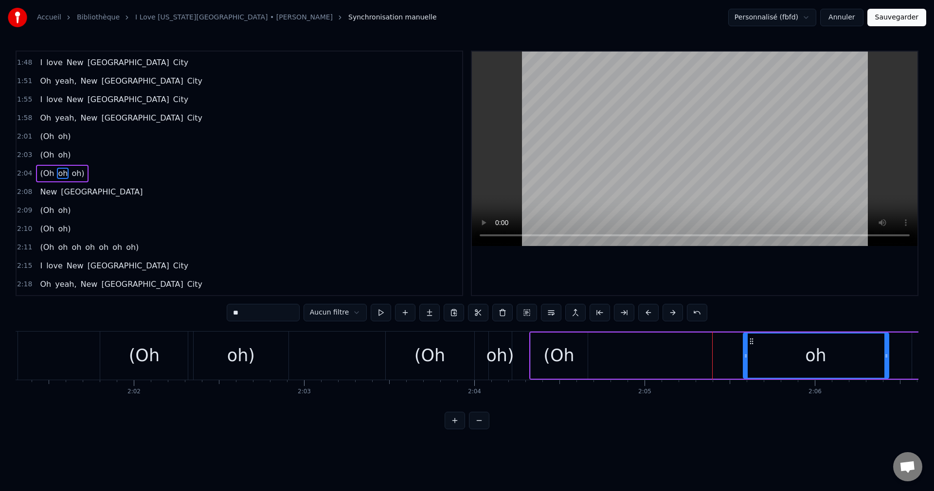
drag, startPoint x: 759, startPoint y: 341, endPoint x: 751, endPoint y: 343, distance: 8.0
click at [756, 343] on icon at bounding box center [752, 342] width 8 height 8
click at [578, 354] on div "(Oh" at bounding box center [557, 356] width 57 height 46
type input "***"
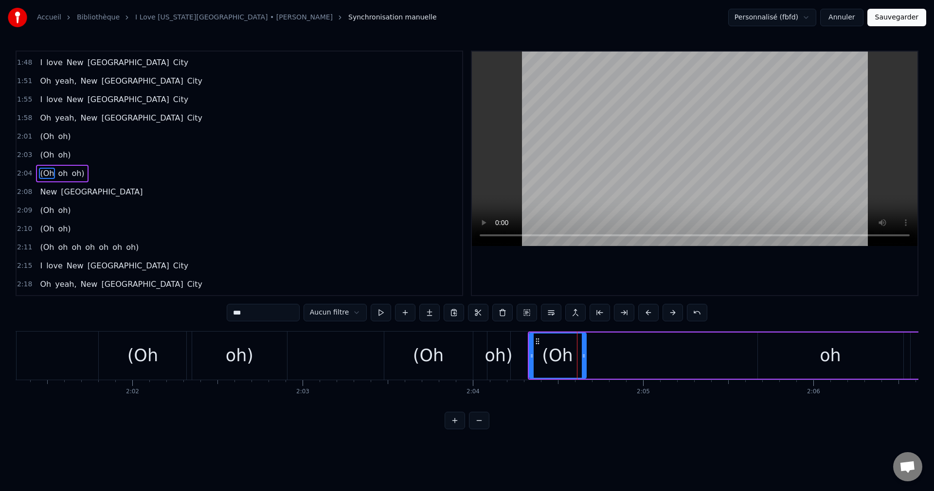
drag, startPoint x: 536, startPoint y: 337, endPoint x: 628, endPoint y: 353, distance: 93.4
click at [628, 353] on div "(Oh oh oh)" at bounding box center [844, 356] width 632 height 48
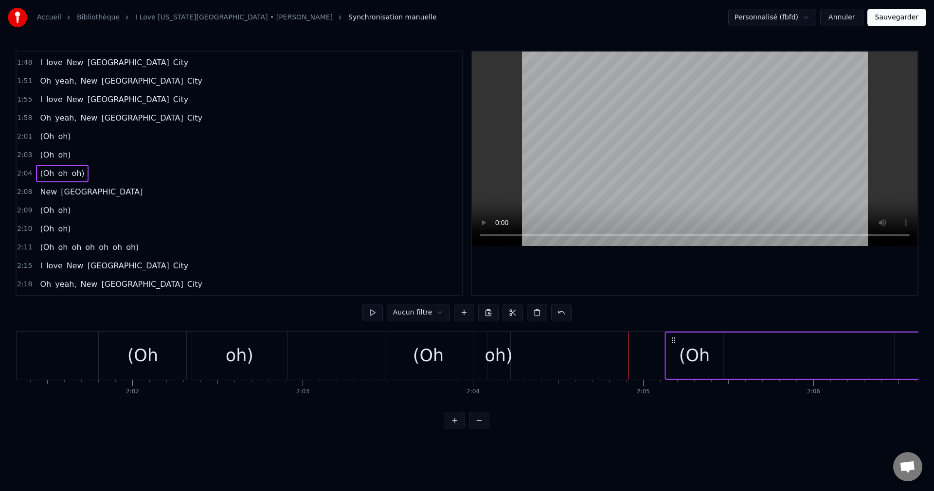
drag, startPoint x: 535, startPoint y: 341, endPoint x: 672, endPoint y: 353, distance: 137.8
drag, startPoint x: 534, startPoint y: 338, endPoint x: 669, endPoint y: 349, distance: 135.2
click at [504, 358] on div "oh)" at bounding box center [499, 356] width 28 height 26
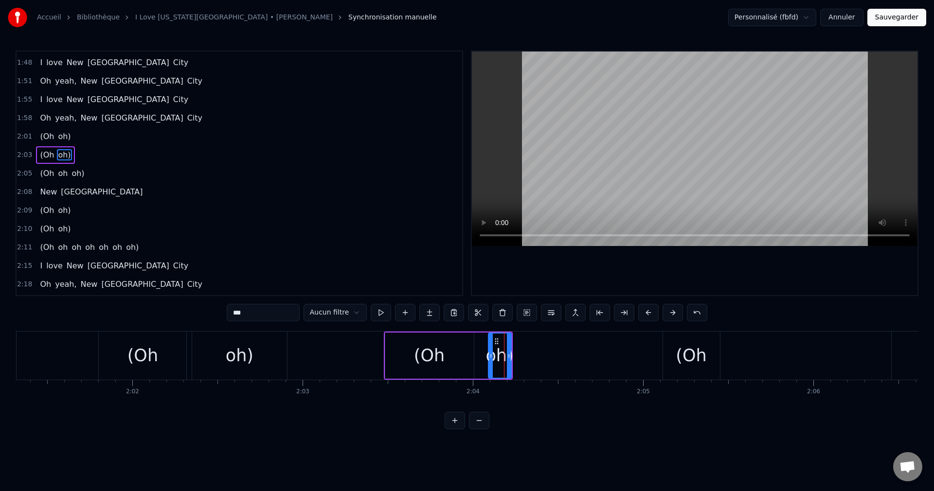
scroll to position [423, 0]
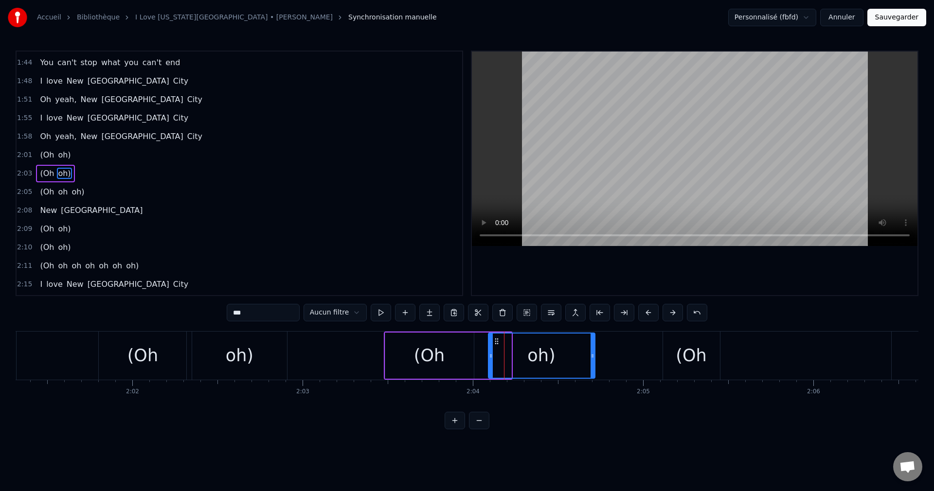
drag, startPoint x: 509, startPoint y: 356, endPoint x: 593, endPoint y: 368, distance: 84.6
click at [593, 368] on div at bounding box center [593, 356] width 4 height 44
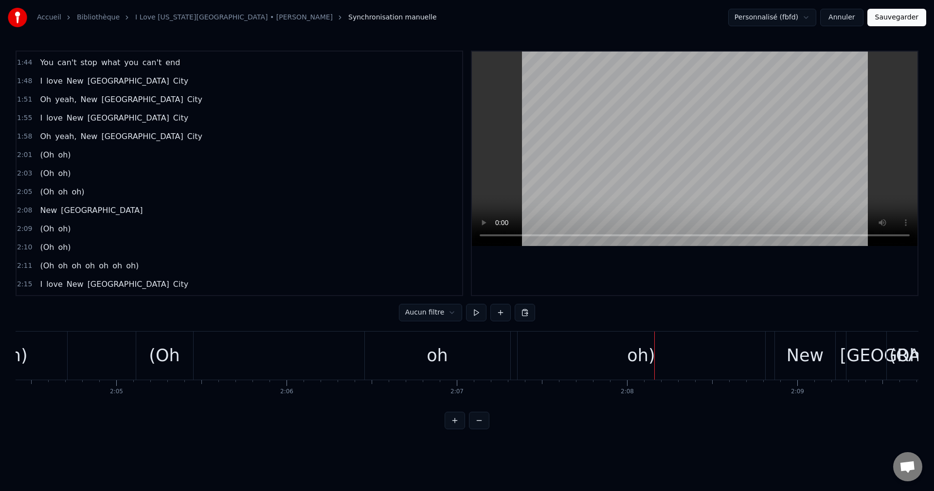
scroll to position [0, 21161]
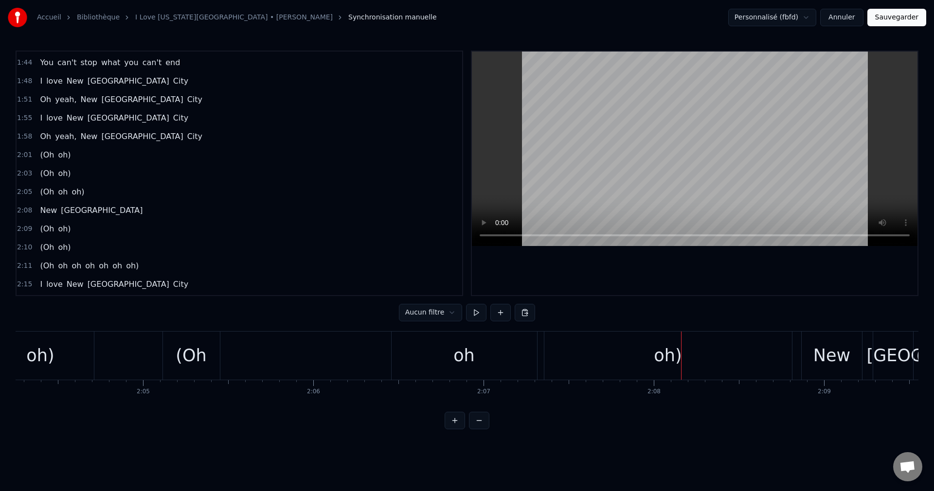
click at [429, 358] on div "oh" at bounding box center [464, 356] width 145 height 48
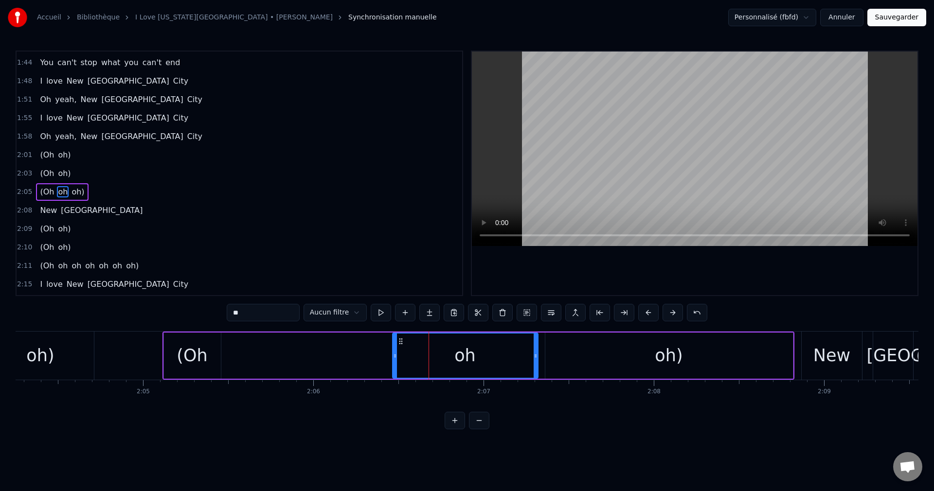
scroll to position [442, 0]
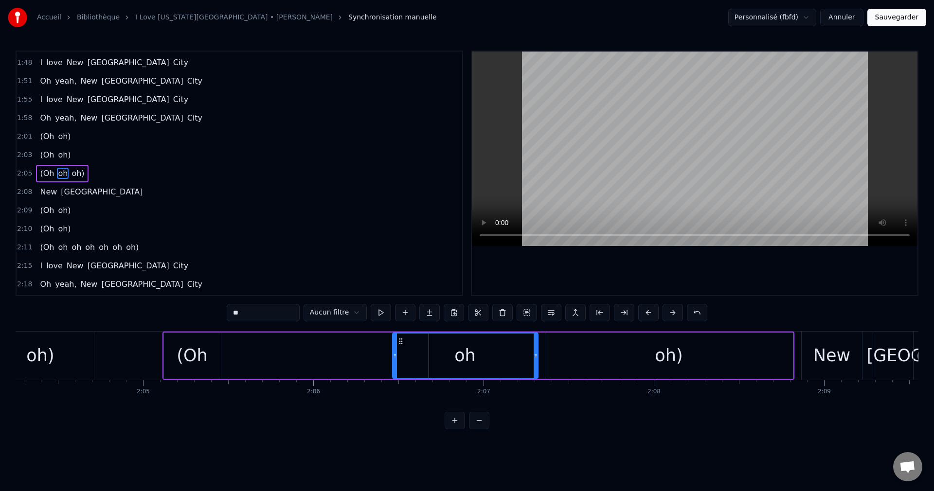
click at [201, 370] on div "(Oh" at bounding box center [192, 356] width 57 height 46
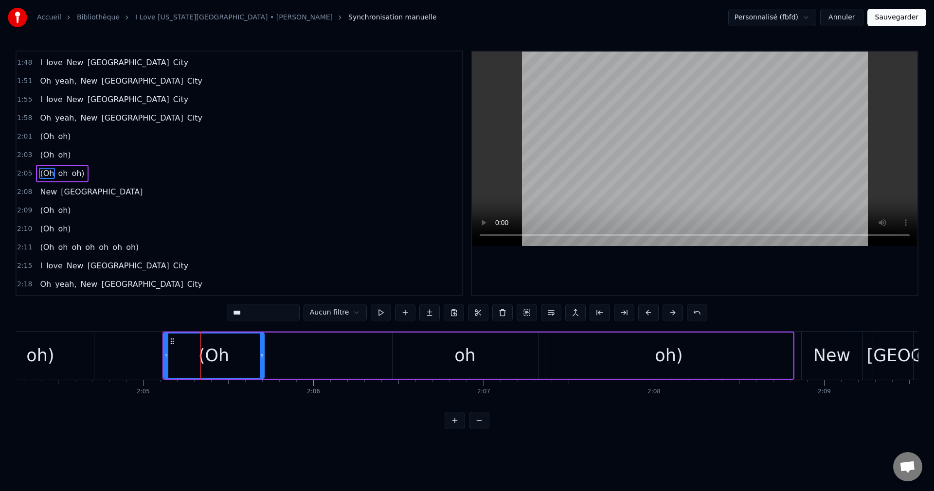
drag, startPoint x: 218, startPoint y: 357, endPoint x: 261, endPoint y: 364, distance: 43.9
click at [261, 364] on div at bounding box center [262, 356] width 4 height 44
drag, startPoint x: 263, startPoint y: 355, endPoint x: 286, endPoint y: 362, distance: 23.7
click at [286, 362] on div at bounding box center [285, 356] width 4 height 44
click at [409, 356] on div "oh" at bounding box center [465, 356] width 145 height 46
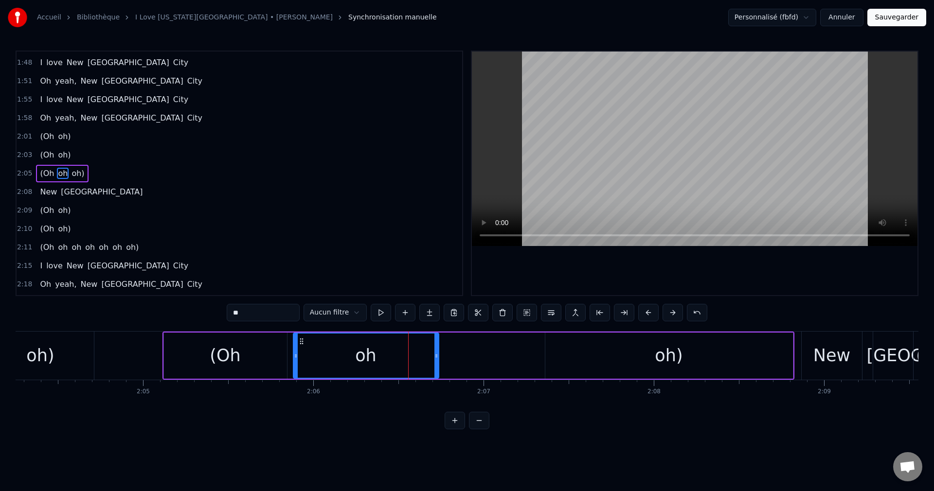
drag, startPoint x: 398, startPoint y: 341, endPoint x: 299, endPoint y: 350, distance: 99.7
click at [299, 350] on div "oh" at bounding box center [366, 356] width 145 height 44
click at [257, 354] on div "(Oh" at bounding box center [225, 356] width 123 height 46
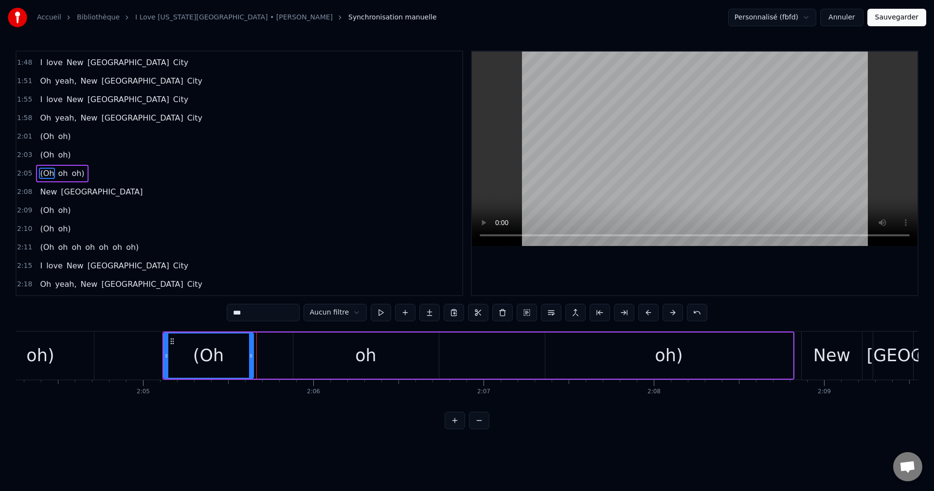
drag, startPoint x: 284, startPoint y: 356, endPoint x: 251, endPoint y: 361, distance: 33.9
click at [251, 361] on div at bounding box center [251, 356] width 4 height 44
click at [326, 359] on div "oh" at bounding box center [365, 356] width 145 height 46
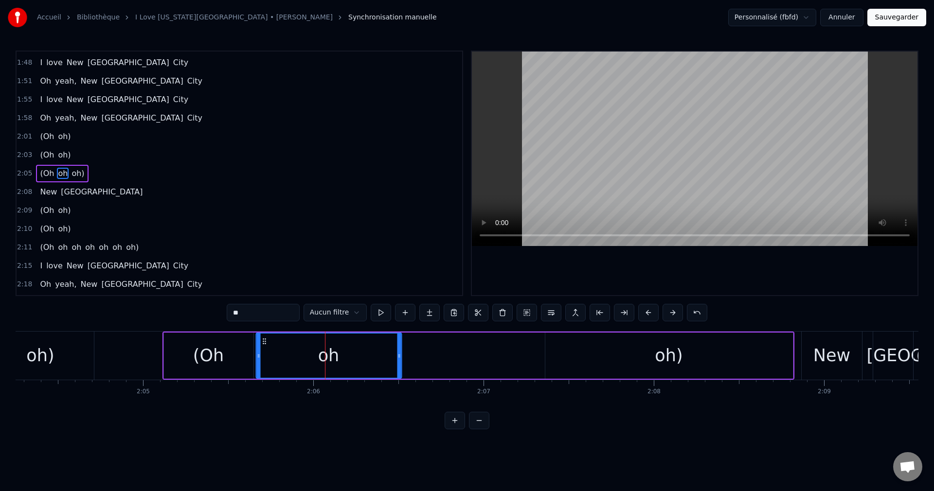
drag, startPoint x: 302, startPoint y: 342, endPoint x: 265, endPoint y: 348, distance: 38.1
click at [265, 348] on div "oh" at bounding box center [328, 356] width 145 height 44
drag, startPoint x: 399, startPoint y: 356, endPoint x: 359, endPoint y: 367, distance: 41.9
click at [359, 367] on div at bounding box center [359, 356] width 4 height 44
click at [654, 367] on div "oh)" at bounding box center [669, 356] width 248 height 46
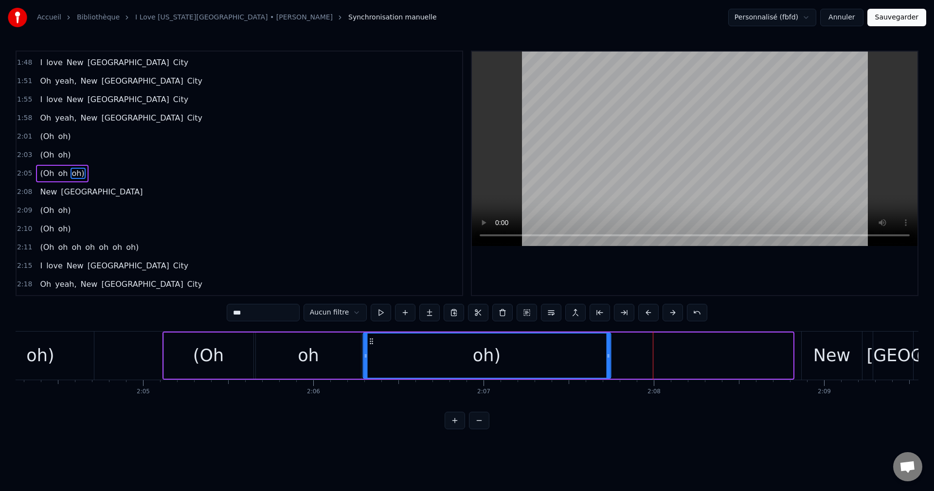
drag, startPoint x: 553, startPoint y: 338, endPoint x: 371, endPoint y: 370, distance: 185.3
click at [371, 370] on div "oh)" at bounding box center [486, 356] width 247 height 44
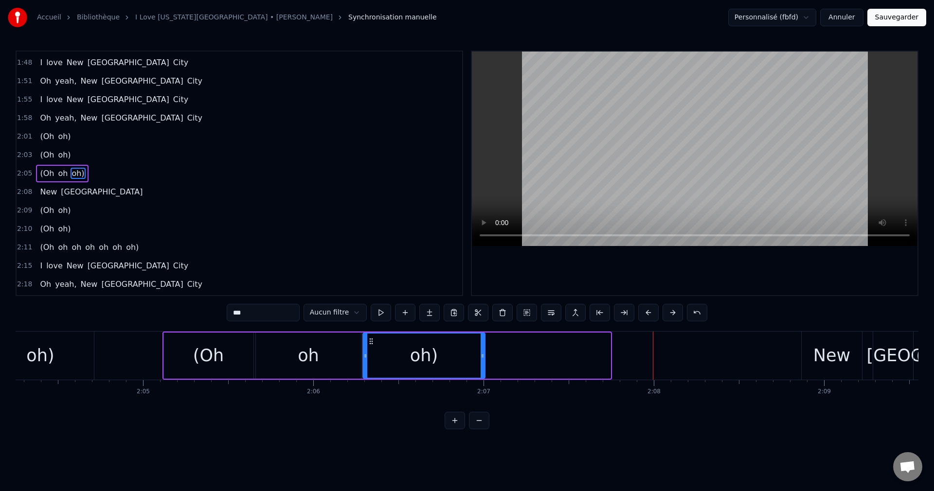
drag, startPoint x: 609, startPoint y: 355, endPoint x: 484, endPoint y: 381, distance: 128.1
click at [484, 381] on div "I love [US_STATE][GEOGRAPHIC_DATA] Oh yeah, [US_STATE][GEOGRAPHIC_DATA] I love …" at bounding box center [467, 367] width 903 height 73
click at [40, 142] on span "(Oh" at bounding box center [47, 136] width 16 height 11
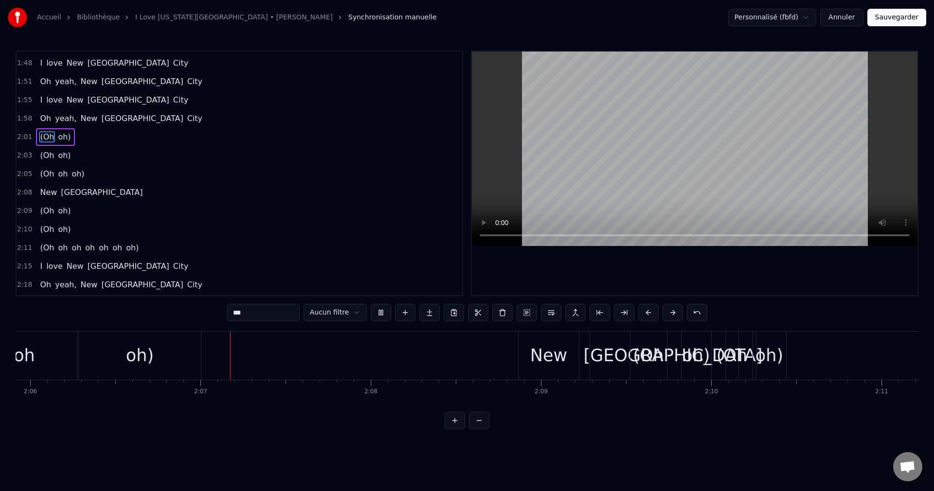
scroll to position [0, 21504]
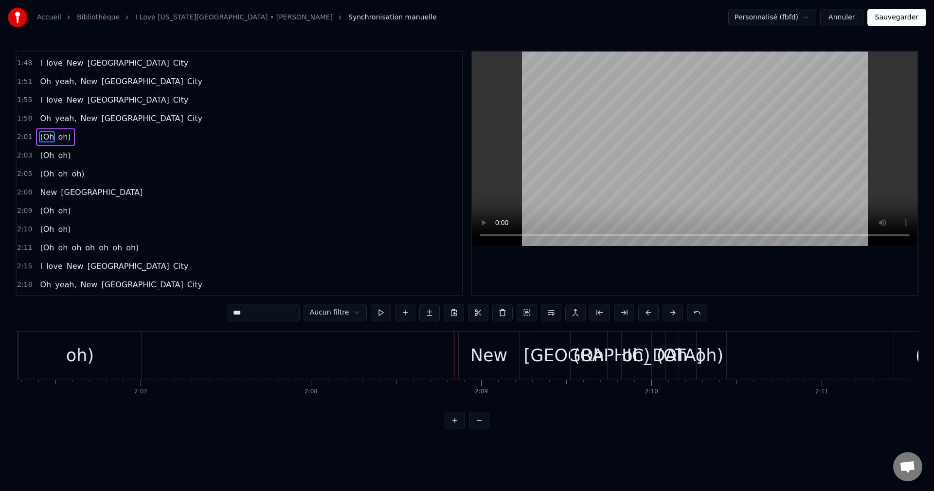
click at [491, 364] on div "New" at bounding box center [489, 356] width 37 height 26
type input "***"
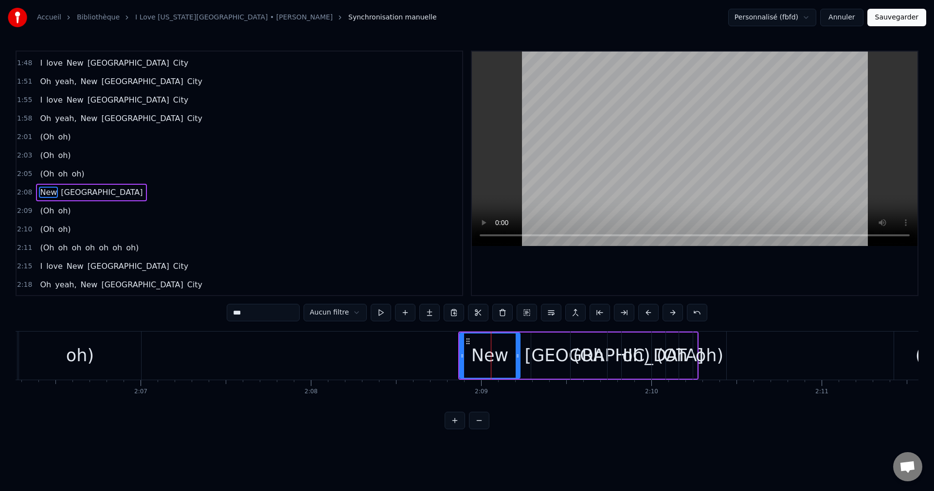
scroll to position [460, 0]
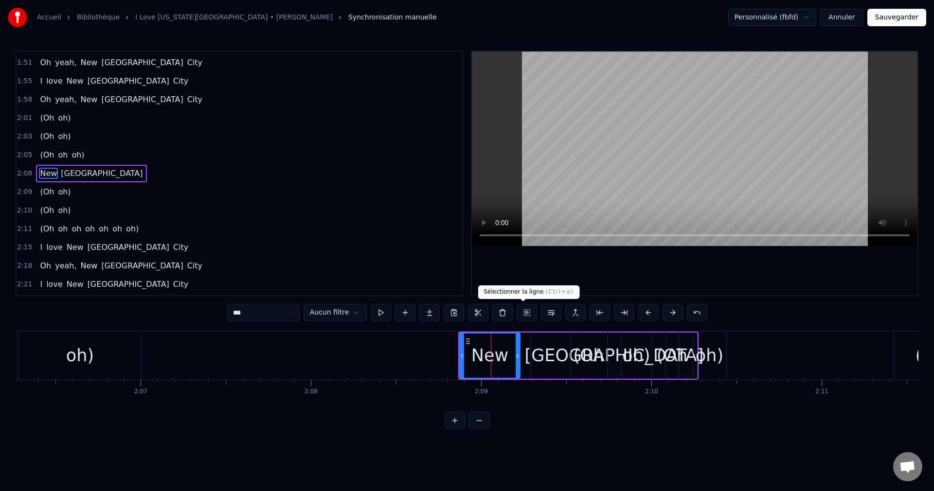
click at [521, 314] on button at bounding box center [527, 313] width 20 height 18
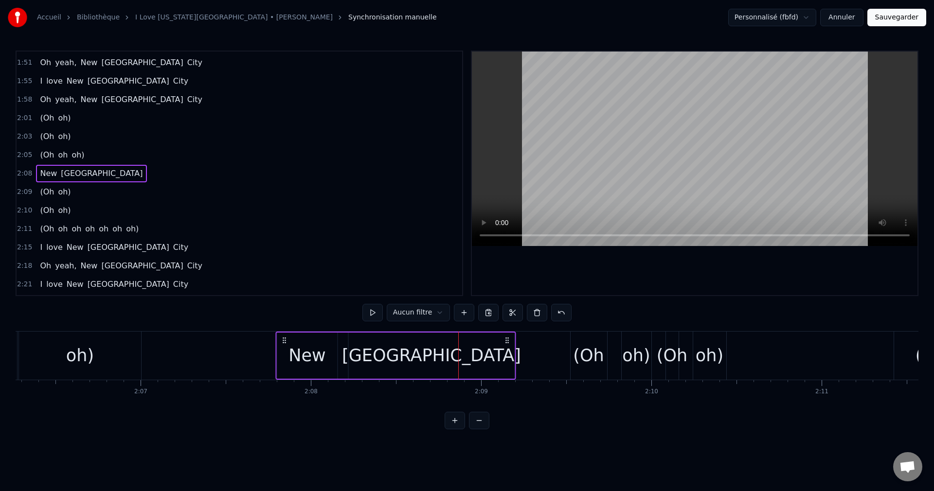
drag, startPoint x: 466, startPoint y: 339, endPoint x: 280, endPoint y: 365, distance: 188.2
click at [280, 365] on div "[US_STATE]" at bounding box center [396, 356] width 240 height 48
click at [88, 361] on div "oh)" at bounding box center [80, 356] width 28 height 26
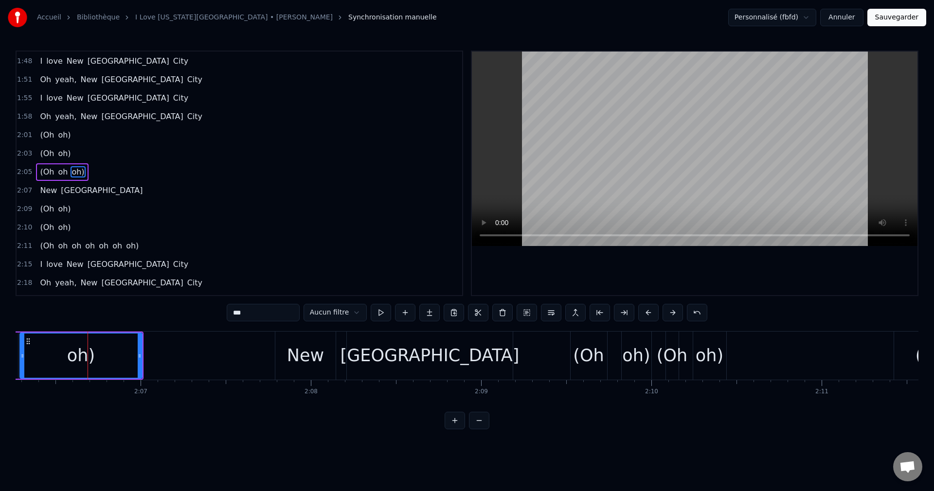
scroll to position [442, 0]
click at [443, 354] on div "[GEOGRAPHIC_DATA]" at bounding box center [430, 356] width 179 height 26
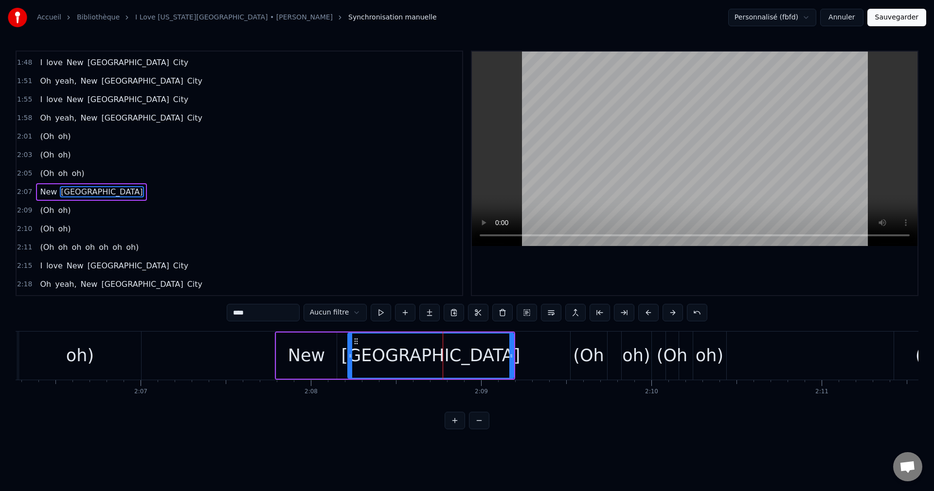
scroll to position [460, 0]
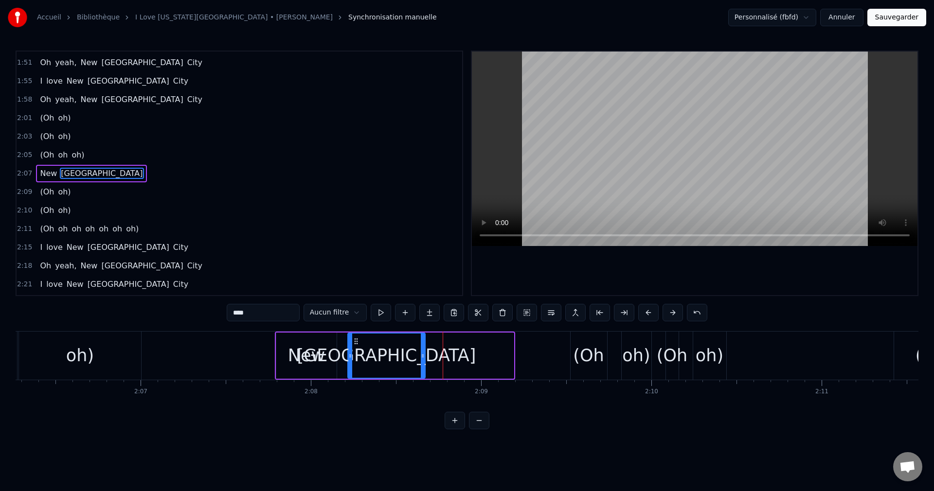
drag, startPoint x: 512, startPoint y: 354, endPoint x: 423, endPoint y: 366, distance: 89.3
click at [423, 366] on div at bounding box center [423, 356] width 4 height 44
click at [585, 360] on div "(Oh" at bounding box center [588, 356] width 31 height 26
type input "***"
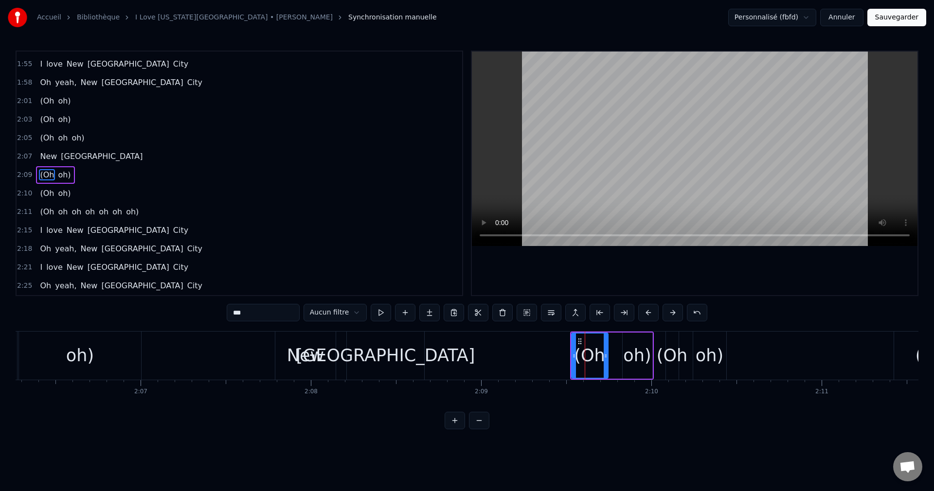
scroll to position [479, 0]
click at [522, 313] on button at bounding box center [527, 313] width 20 height 18
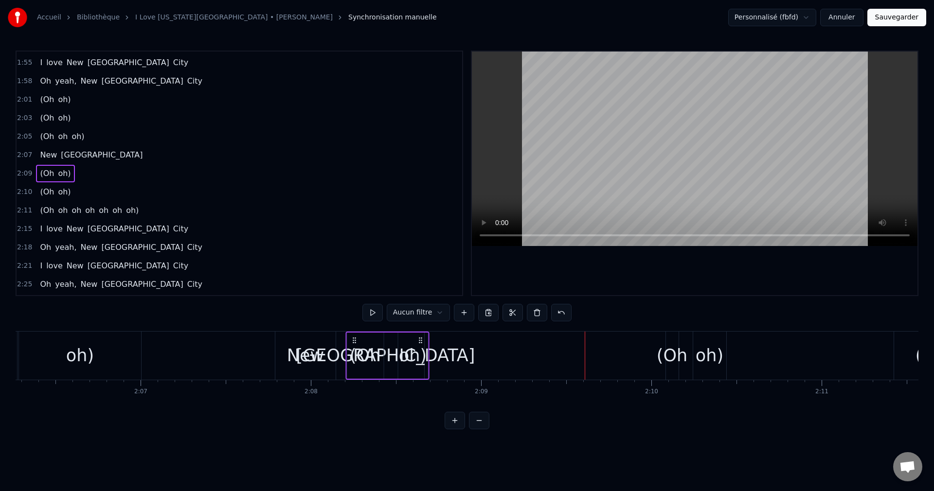
drag, startPoint x: 577, startPoint y: 341, endPoint x: 352, endPoint y: 377, distance: 227.7
click at [352, 377] on div "(Oh oh)" at bounding box center [387, 356] width 84 height 48
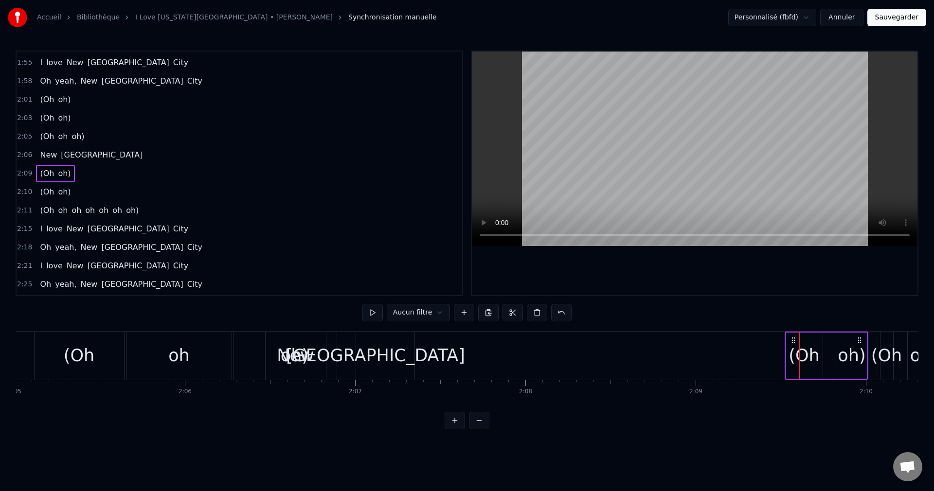
scroll to position [0, 21199]
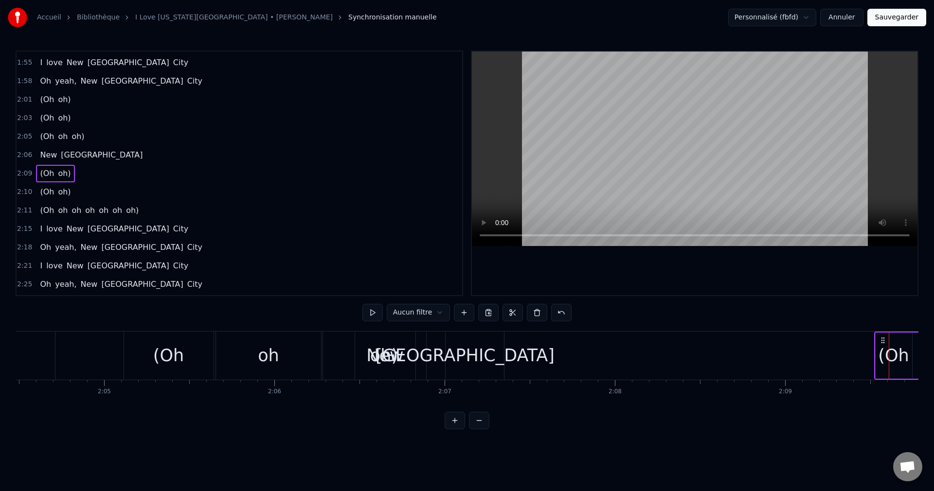
click at [46, 103] on span "(Oh" at bounding box center [47, 99] width 16 height 11
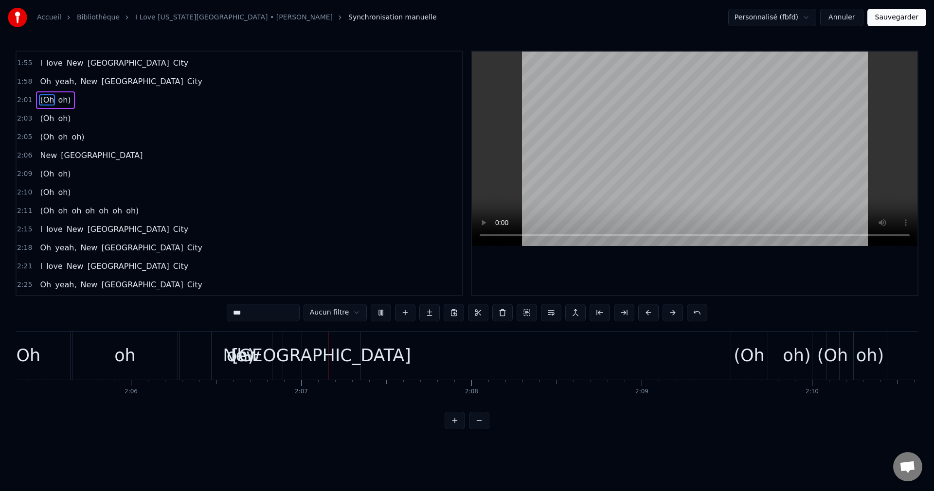
scroll to position [0, 21505]
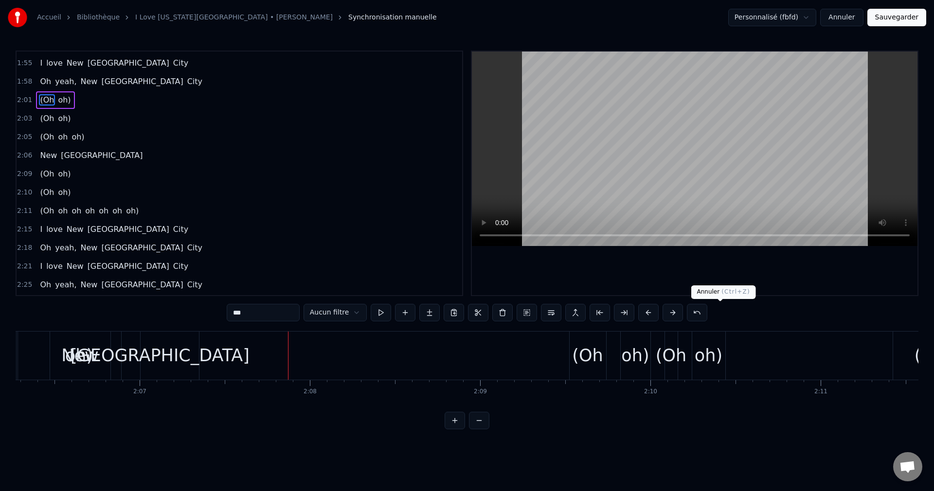
click at [707, 314] on button at bounding box center [697, 313] width 20 height 18
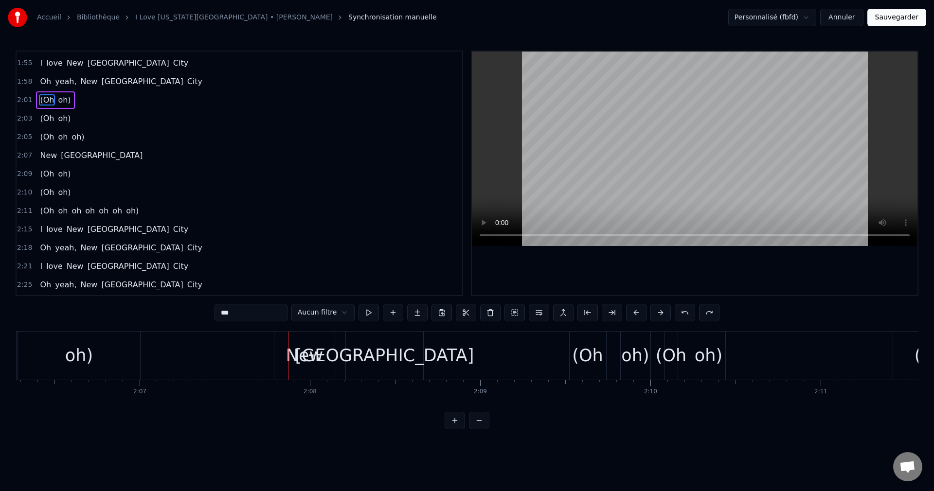
click at [43, 99] on span "(Oh" at bounding box center [47, 99] width 16 height 11
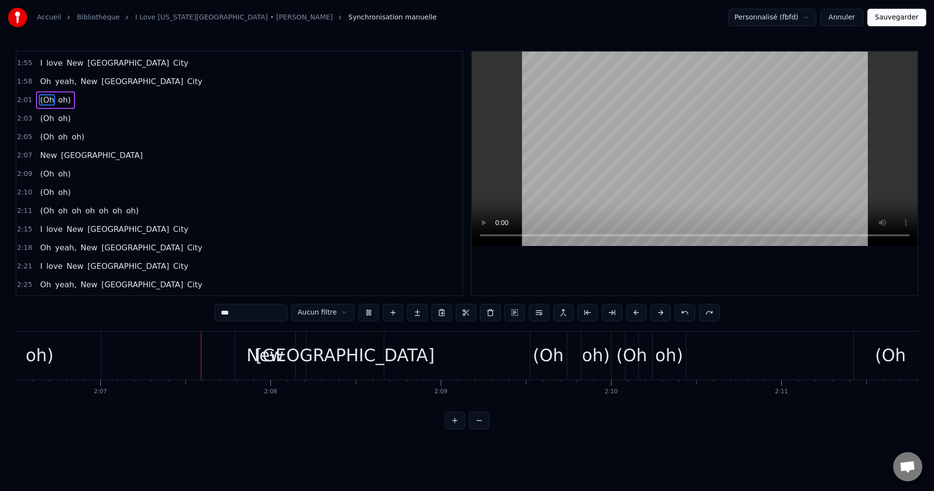
scroll to position [0, 21545]
click at [47, 172] on span "(Oh" at bounding box center [47, 173] width 16 height 11
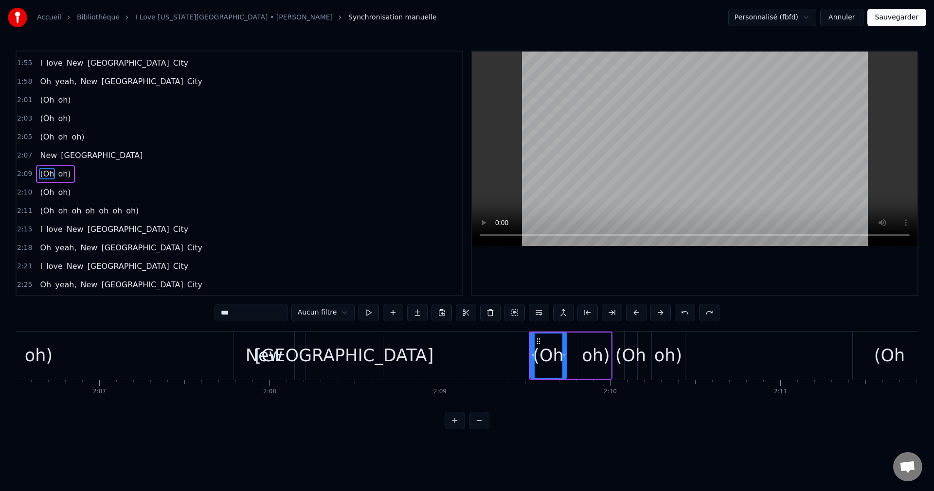
scroll to position [479, 0]
click at [507, 313] on button at bounding box center [515, 313] width 20 height 18
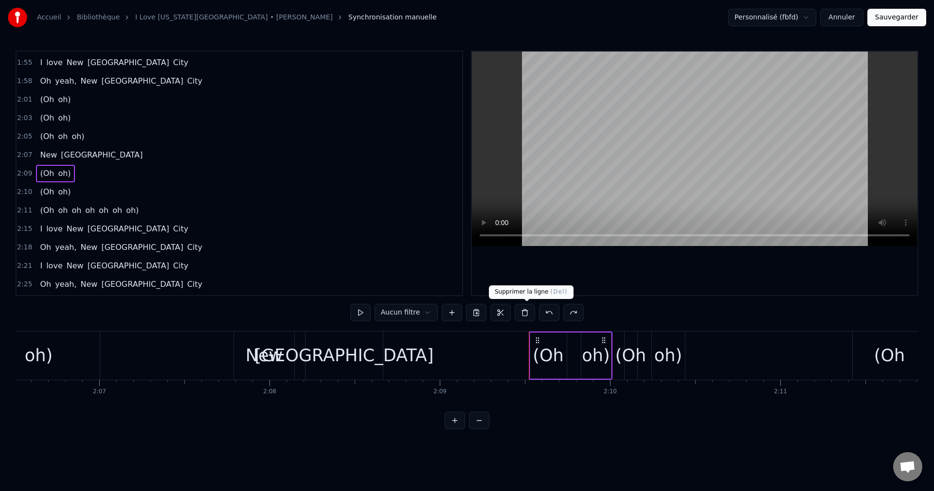
click at [524, 315] on button at bounding box center [525, 313] width 20 height 18
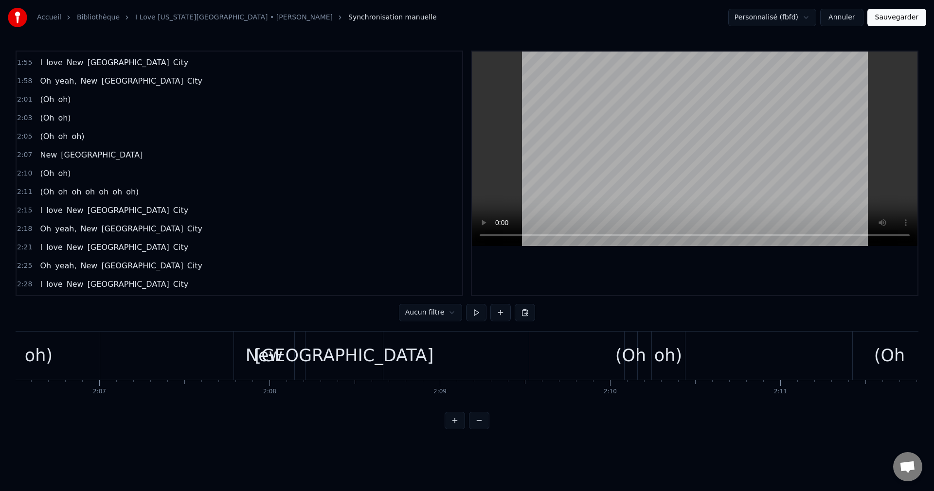
click at [43, 80] on span "Oh" at bounding box center [45, 80] width 13 height 11
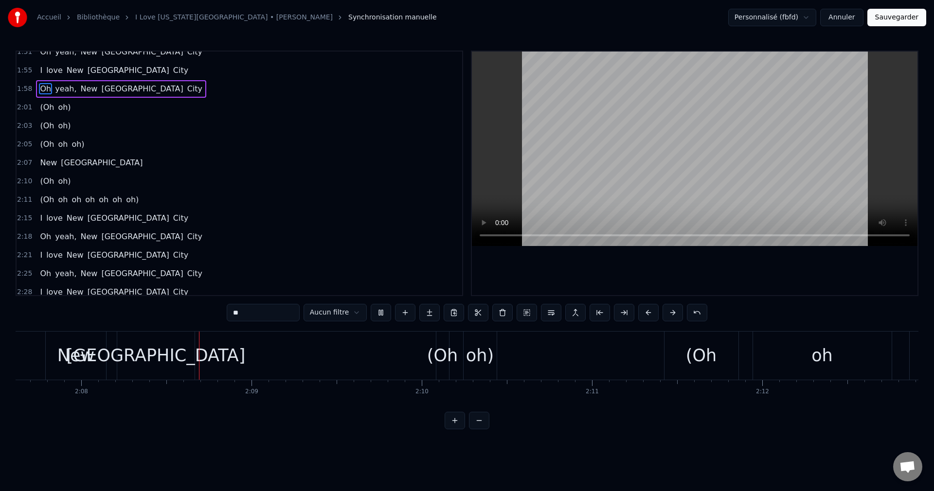
scroll to position [0, 21737]
click at [440, 359] on div "(Oh" at bounding box center [438, 356] width 31 height 26
type input "***"
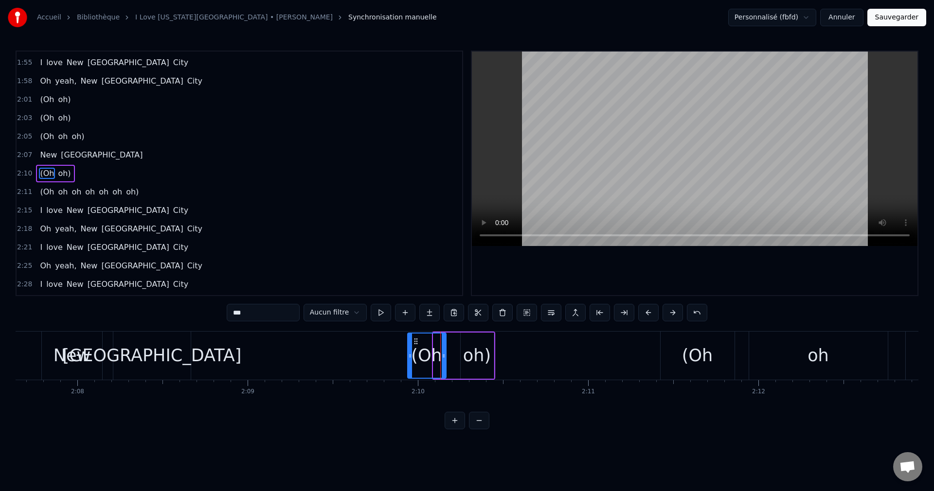
drag, startPoint x: 435, startPoint y: 357, endPoint x: 442, endPoint y: 369, distance: 13.9
click at [409, 362] on div at bounding box center [410, 356] width 4 height 44
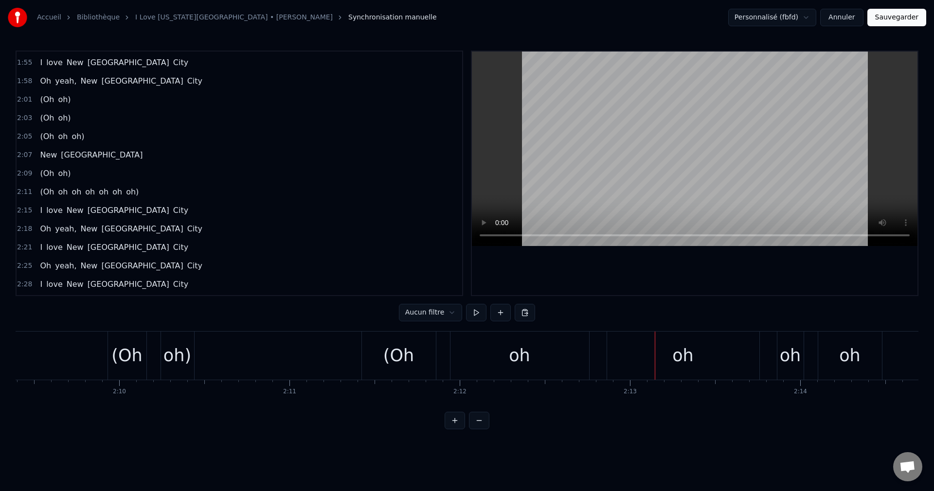
scroll to position [0, 21973]
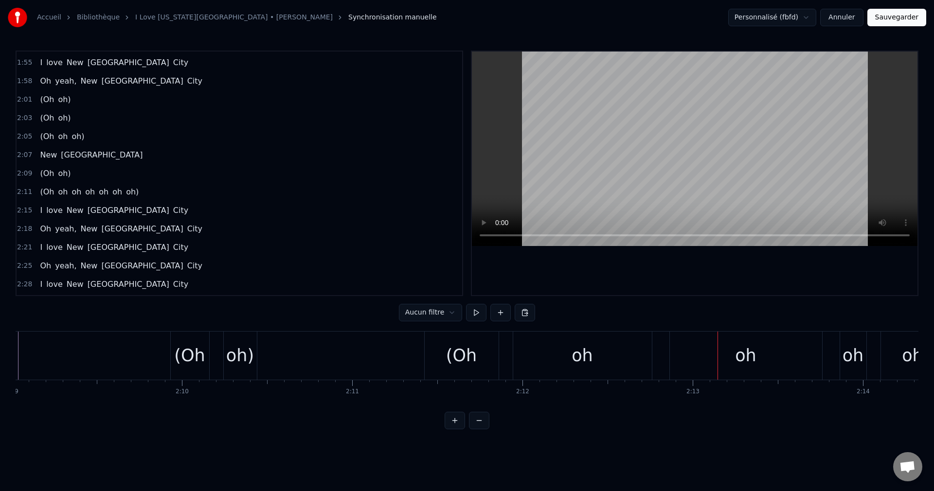
click at [247, 357] on div "oh)" at bounding box center [240, 356] width 28 height 26
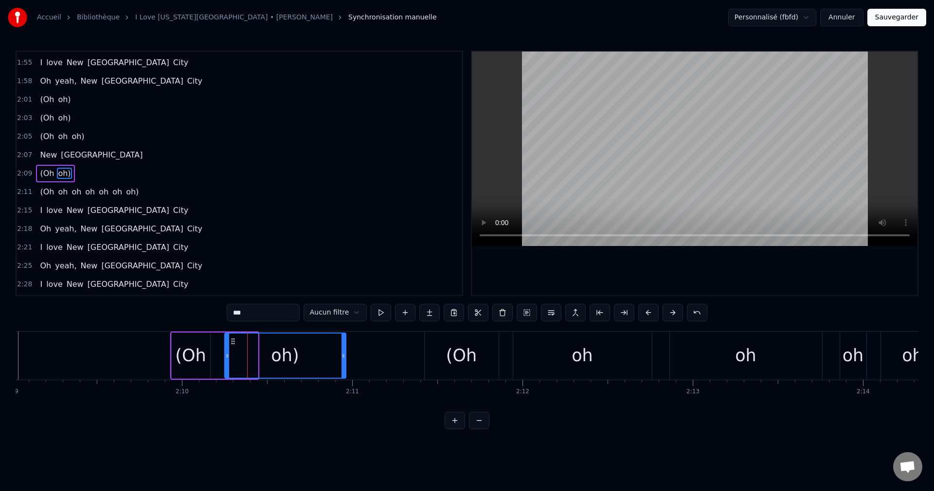
drag, startPoint x: 255, startPoint y: 358, endPoint x: 344, endPoint y: 363, distance: 88.2
click at [344, 363] on div at bounding box center [344, 356] width 4 height 44
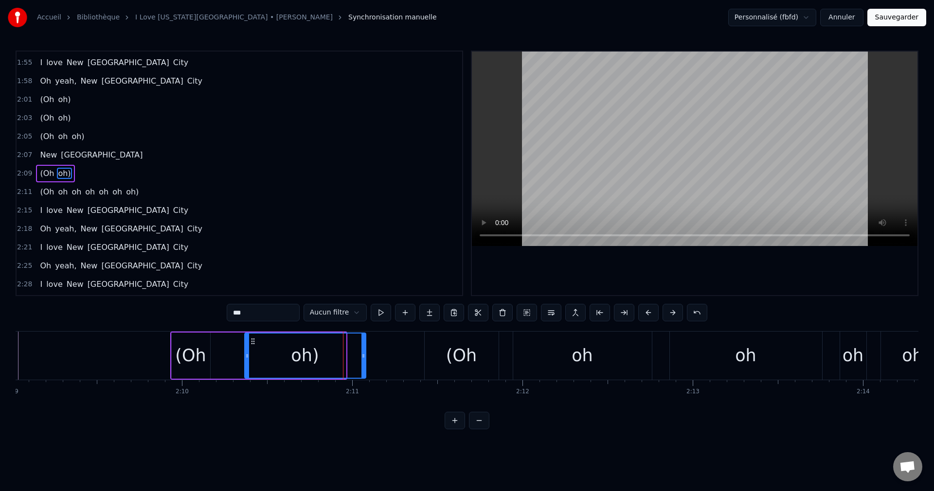
drag, startPoint x: 233, startPoint y: 341, endPoint x: 253, endPoint y: 346, distance: 20.8
click at [253, 346] on div "oh)" at bounding box center [305, 356] width 120 height 44
click at [202, 351] on div "(Oh" at bounding box center [190, 356] width 31 height 26
type input "***"
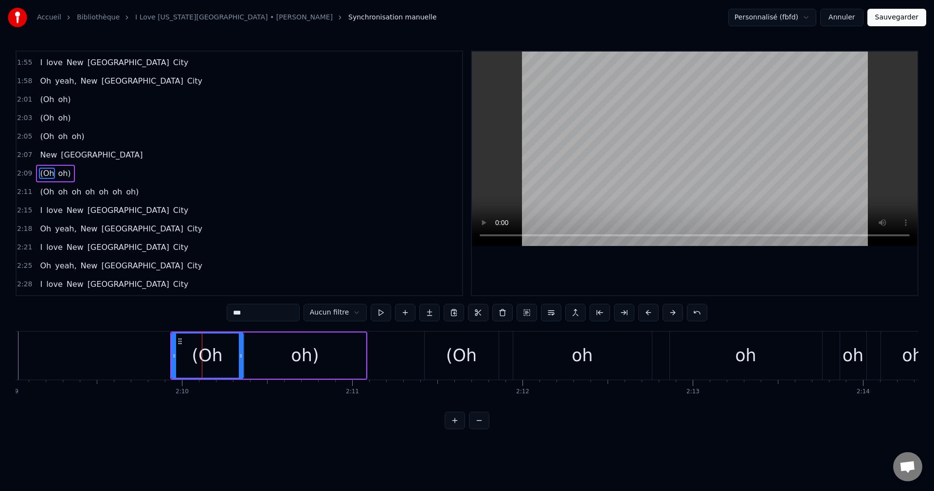
drag, startPoint x: 208, startPoint y: 355, endPoint x: 241, endPoint y: 364, distance: 34.7
click at [241, 364] on div at bounding box center [241, 356] width 4 height 44
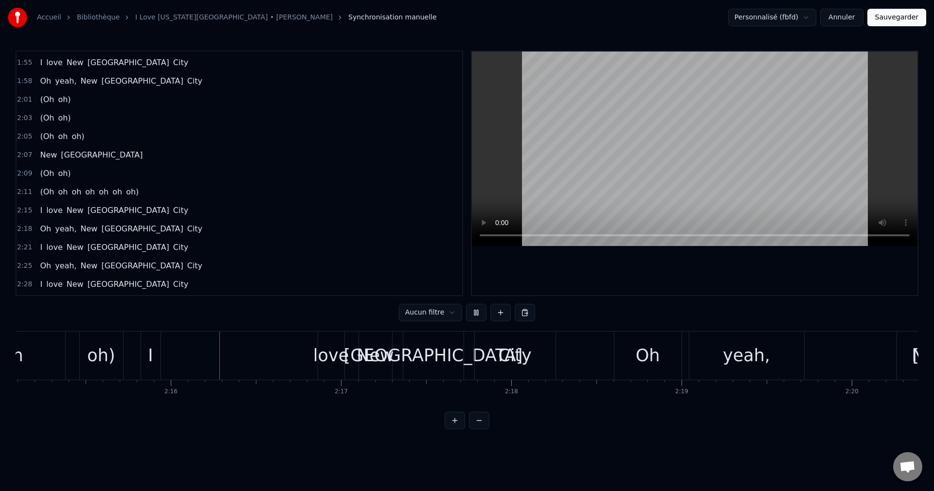
scroll to position [0, 23054]
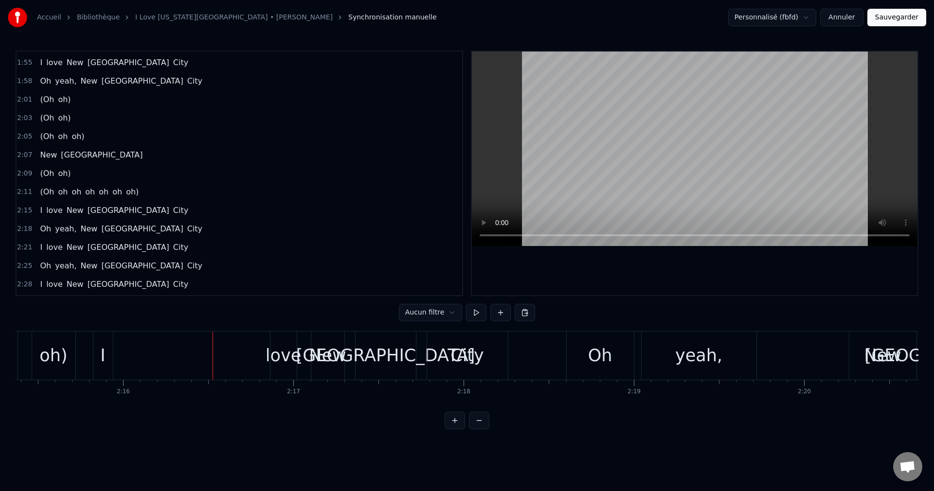
click at [107, 357] on div "I" at bounding box center [102, 356] width 19 height 48
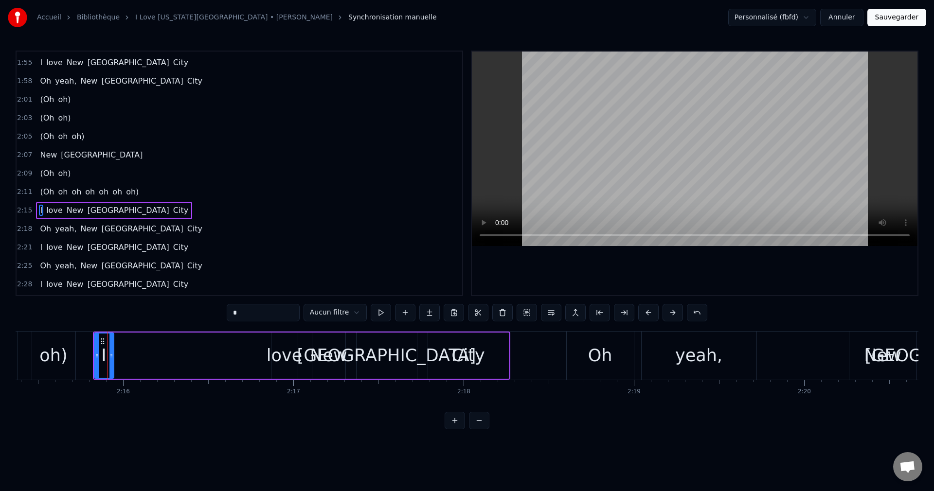
scroll to position [516, 0]
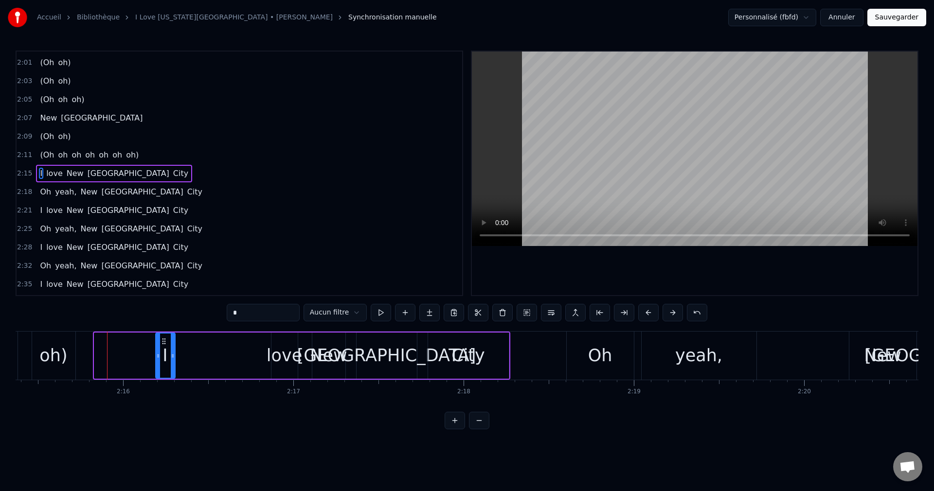
drag, startPoint x: 102, startPoint y: 340, endPoint x: 163, endPoint y: 360, distance: 64.6
click at [163, 360] on div "I" at bounding box center [165, 356] width 18 height 44
click at [51, 351] on div "oh)" at bounding box center [53, 356] width 28 height 26
type input "***"
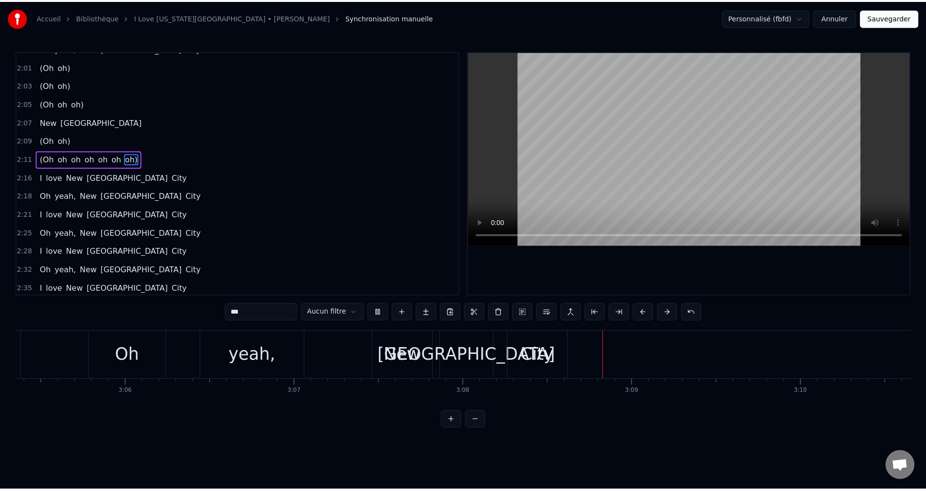
scroll to position [0, 31673]
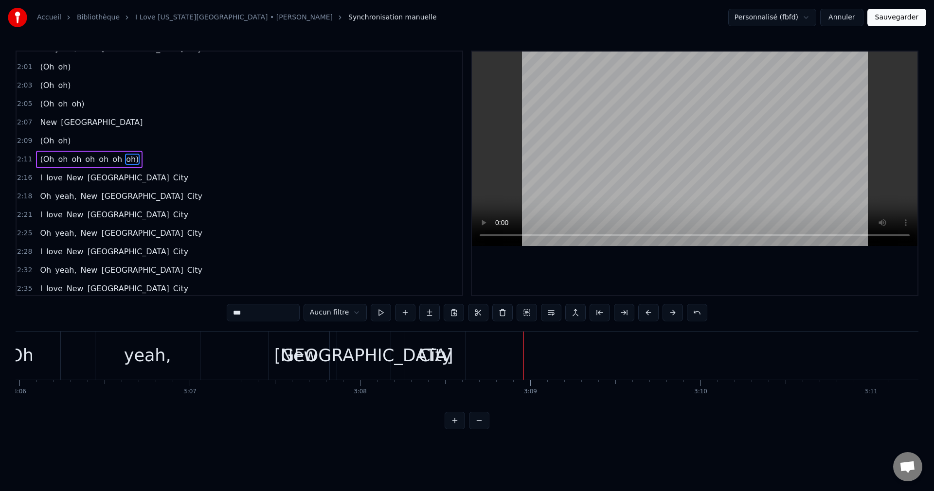
click at [894, 22] on button "Sauvegarder" at bounding box center [897, 18] width 59 height 18
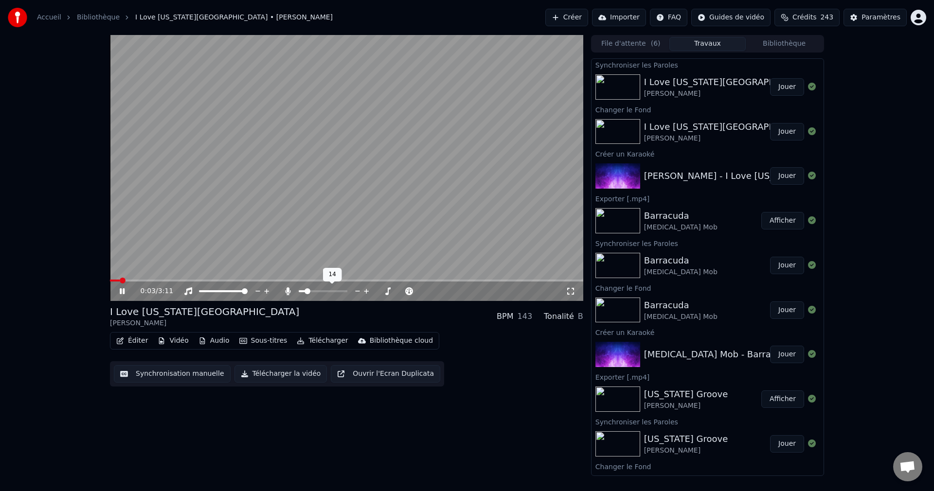
click at [306, 291] on span at bounding box center [302, 291] width 7 height 2
click at [304, 291] on span at bounding box center [306, 292] width 6 height 6
click at [125, 290] on icon at bounding box center [129, 292] width 23 height 8
click at [135, 342] on button "Éditer" at bounding box center [131, 341] width 39 height 14
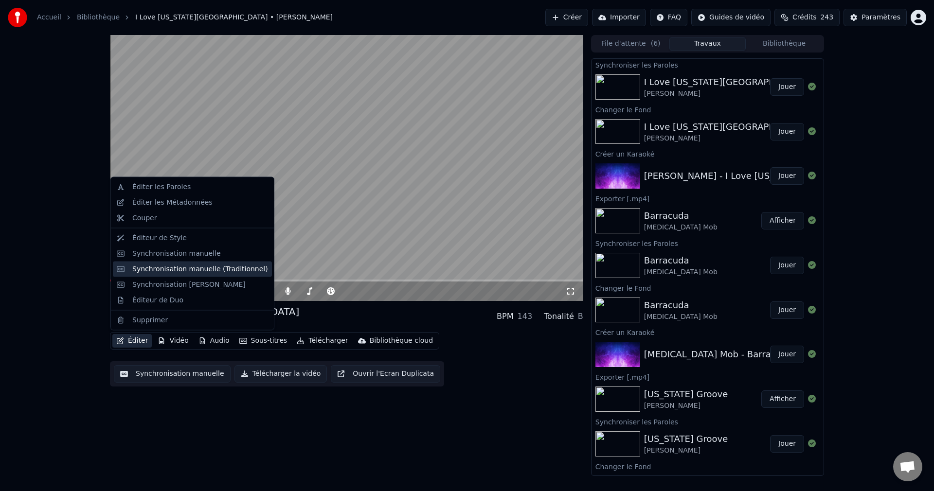
click at [194, 270] on div "Synchronisation manuelle (Traditionnel)" at bounding box center [200, 269] width 136 height 10
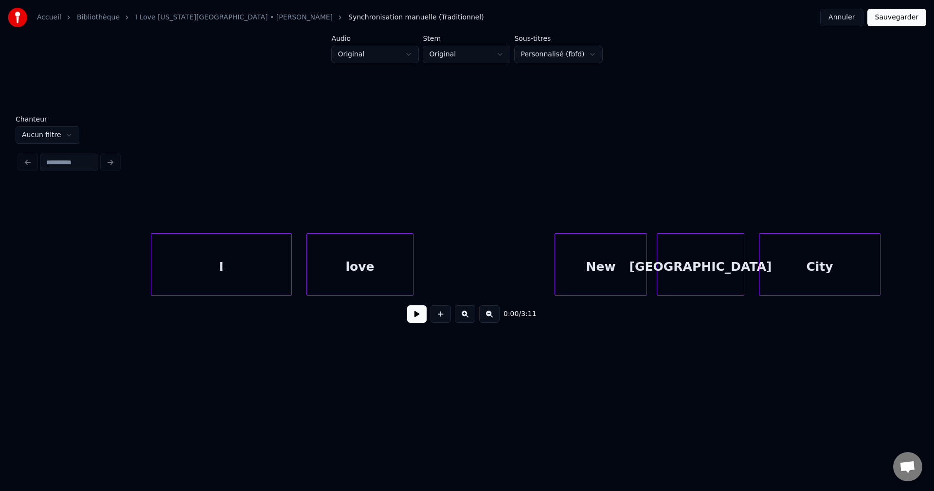
click at [327, 266] on div "love" at bounding box center [360, 267] width 106 height 66
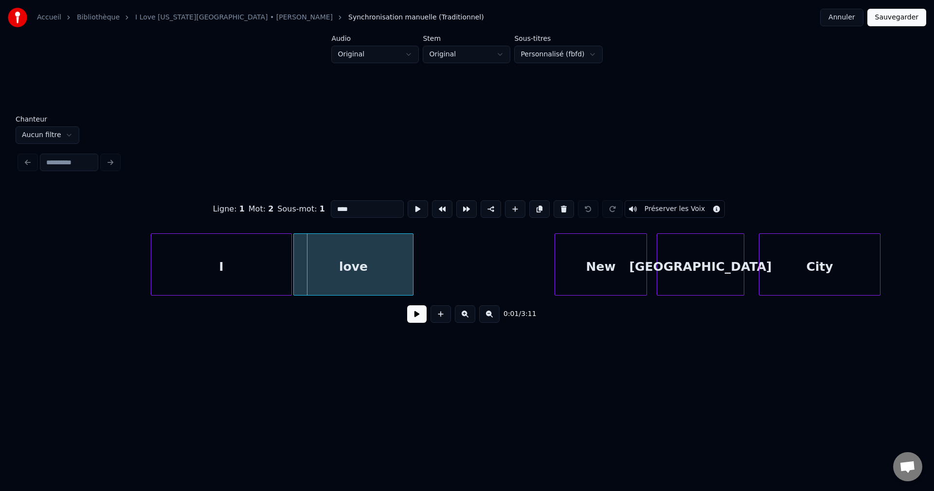
click at [295, 266] on div at bounding box center [295, 264] width 3 height 61
click at [235, 278] on div "I" at bounding box center [221, 267] width 140 height 66
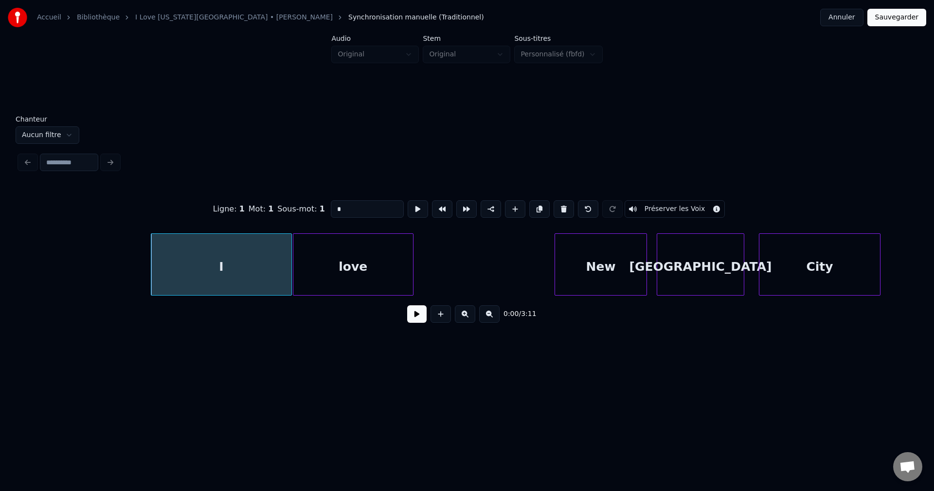
click at [661, 203] on button "Préserver les Voix" at bounding box center [675, 209] width 101 height 18
click at [381, 265] on div "love" at bounding box center [353, 267] width 120 height 66
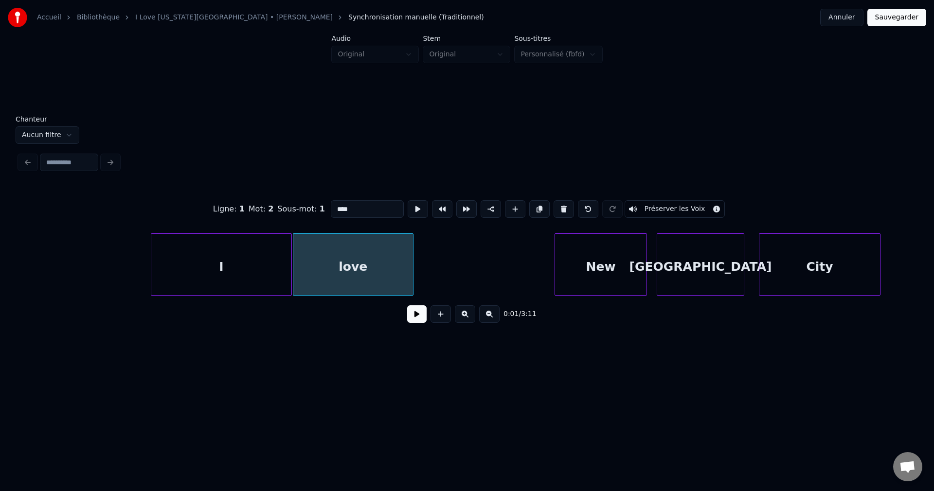
click at [676, 201] on button "Préserver les Voix" at bounding box center [675, 209] width 101 height 18
click at [606, 270] on div "New" at bounding box center [600, 267] width 91 height 66
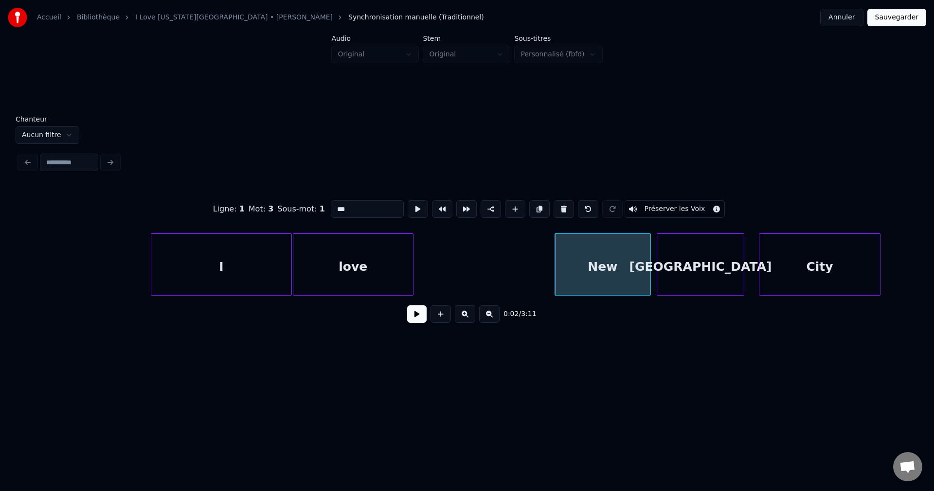
click at [650, 262] on div at bounding box center [649, 264] width 3 height 61
click at [654, 262] on div at bounding box center [655, 264] width 3 height 61
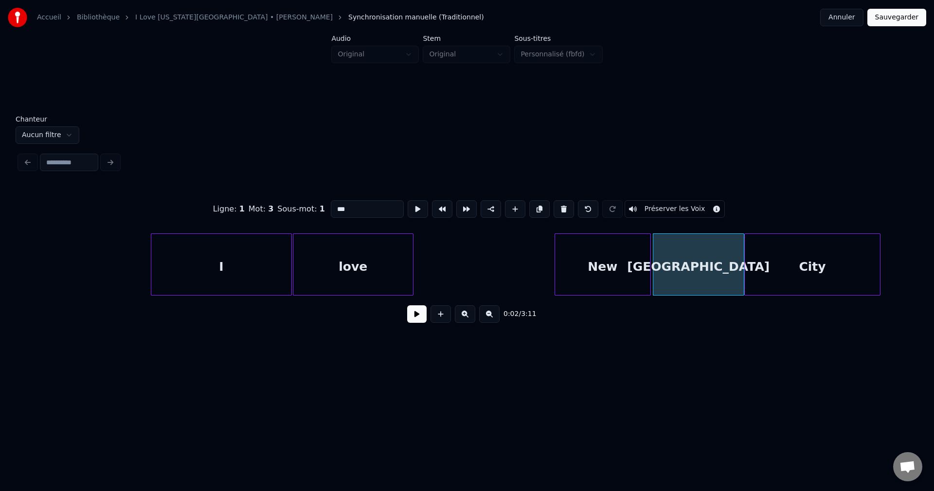
click at [746, 267] on div at bounding box center [746, 264] width 3 height 61
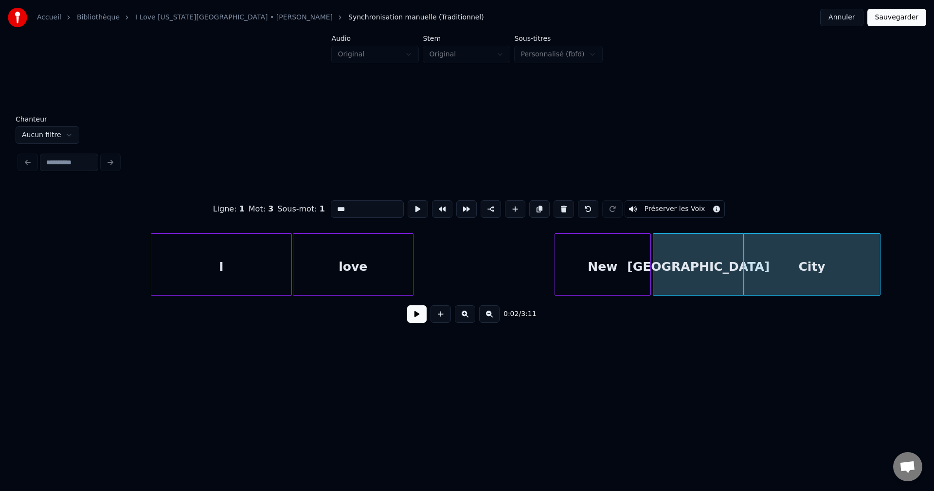
click at [617, 278] on div "New" at bounding box center [602, 267] width 95 height 66
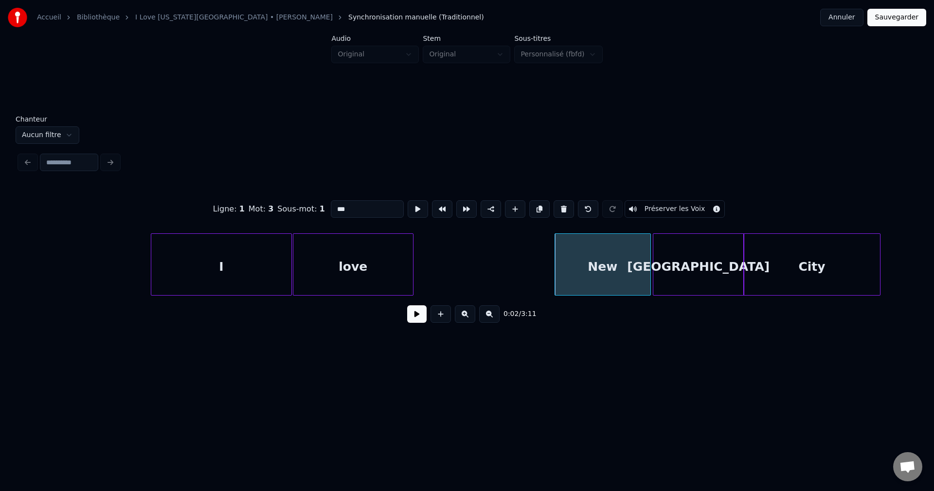
click at [687, 200] on button "Préserver les Voix" at bounding box center [675, 209] width 101 height 18
click at [693, 252] on div "[GEOGRAPHIC_DATA]" at bounding box center [698, 267] width 91 height 66
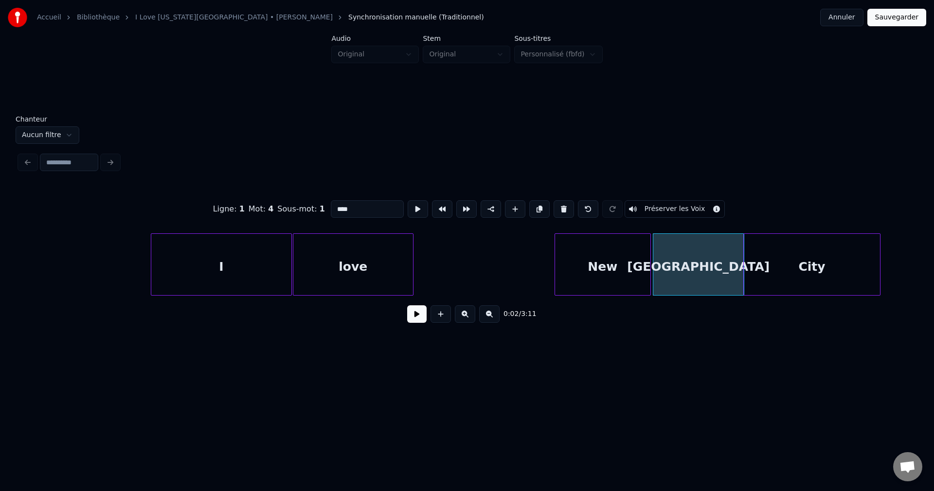
click at [696, 201] on button "Préserver les Voix" at bounding box center [675, 209] width 101 height 18
click at [799, 271] on div "City" at bounding box center [812, 267] width 136 height 66
type input "****"
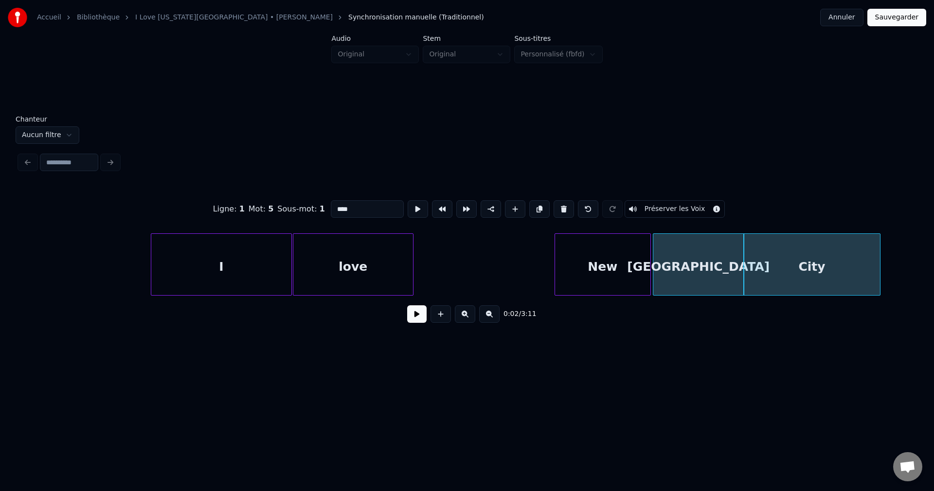
click at [693, 205] on button "Préserver les Voix" at bounding box center [675, 209] width 101 height 18
click at [906, 20] on button "Sauvegarder" at bounding box center [897, 18] width 59 height 18
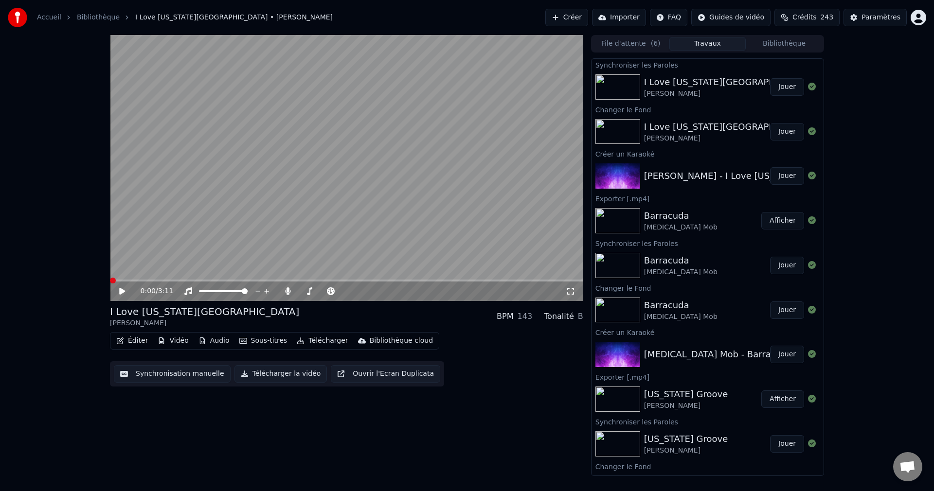
click at [120, 290] on icon at bounding box center [122, 291] width 6 height 7
click at [124, 290] on icon at bounding box center [122, 292] width 5 height 6
click at [291, 375] on button "Télécharger la vidéo" at bounding box center [281, 374] width 93 height 18
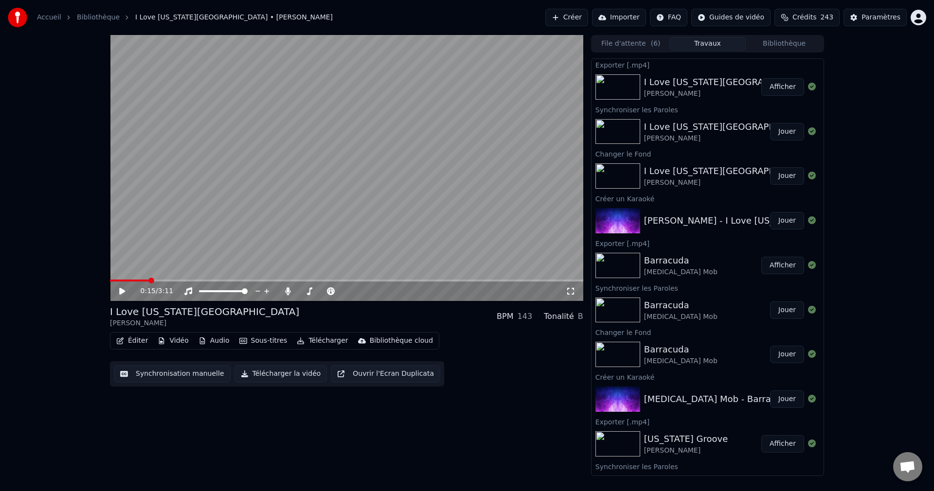
click at [570, 12] on button "Créer" at bounding box center [566, 18] width 43 height 18
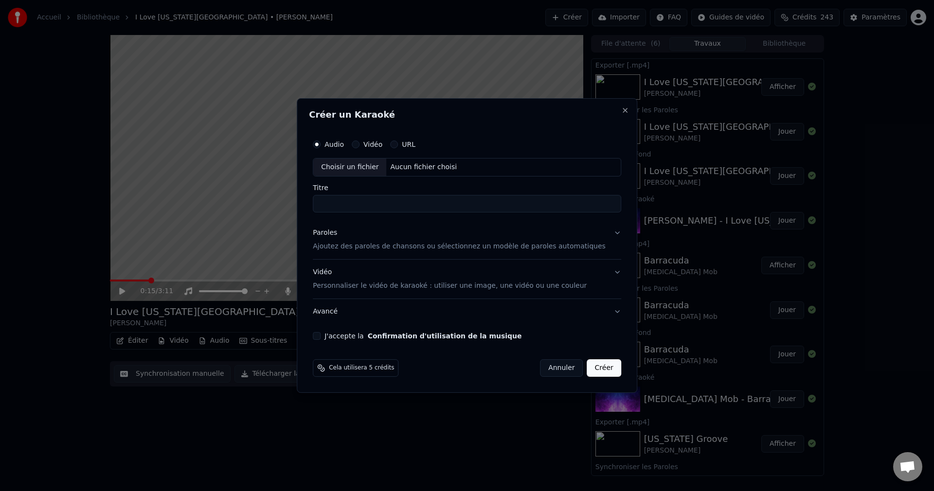
click at [358, 163] on div "Choisir un fichier" at bounding box center [349, 168] width 73 height 18
type input "**********"
click at [602, 235] on button "Paroles Ajoutez des paroles de chansons ou sélectionnez un modèle de paroles au…" at bounding box center [467, 239] width 308 height 39
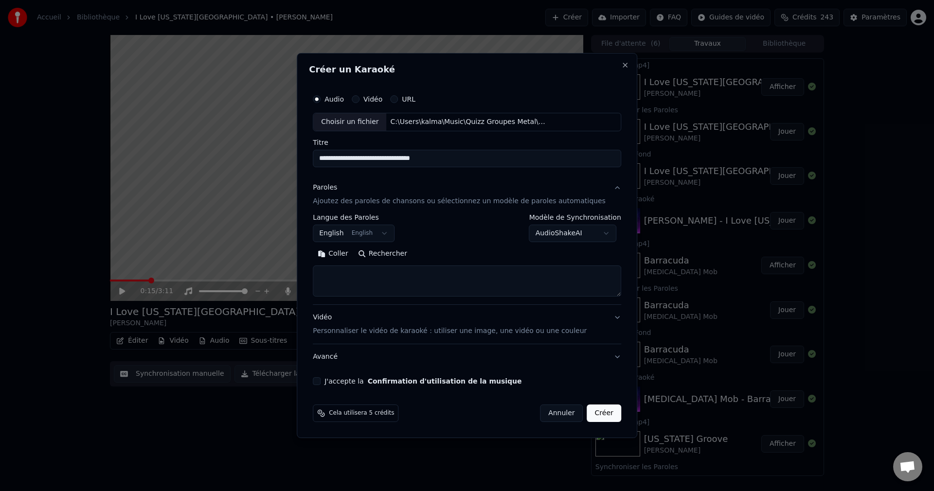
click at [394, 254] on button "Rechercher" at bounding box center [382, 254] width 59 height 16
type textarea "**********"
click at [321, 383] on button "J'accepte la Confirmation d'utilisation de la musique" at bounding box center [317, 382] width 8 height 8
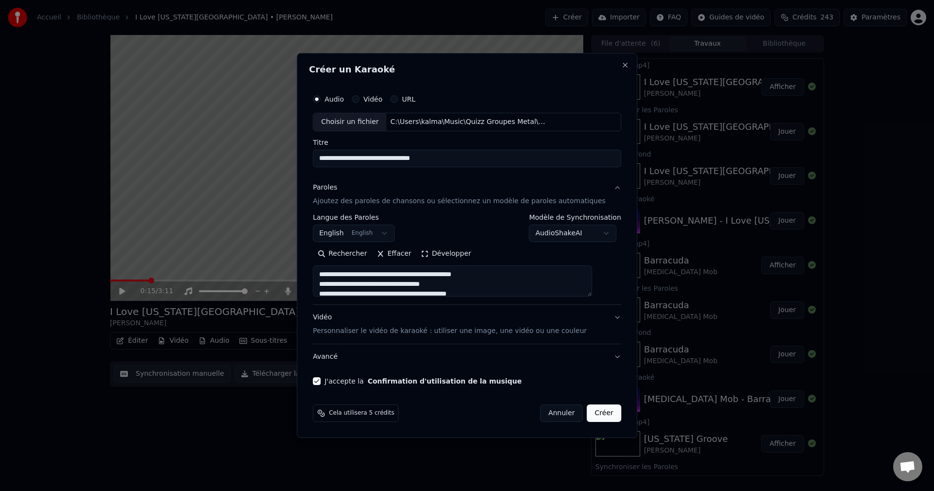
click at [596, 419] on button "Créer" at bounding box center [604, 414] width 34 height 18
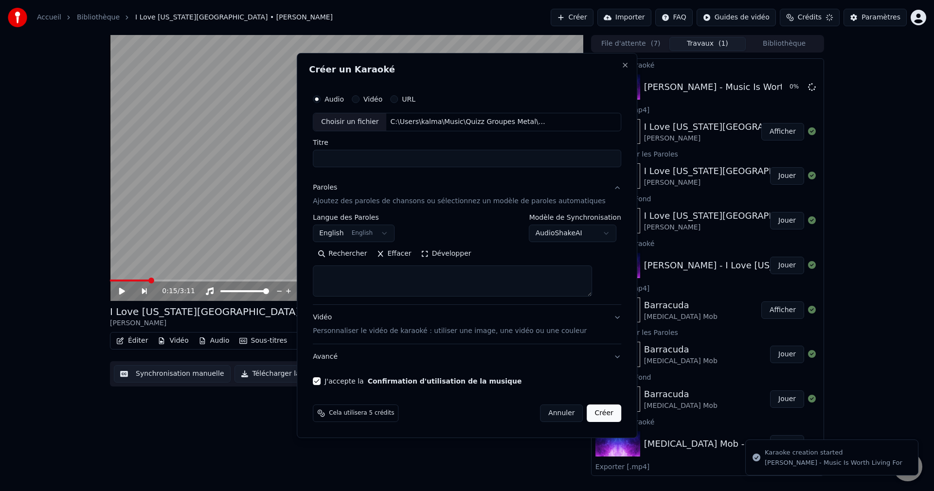
select select
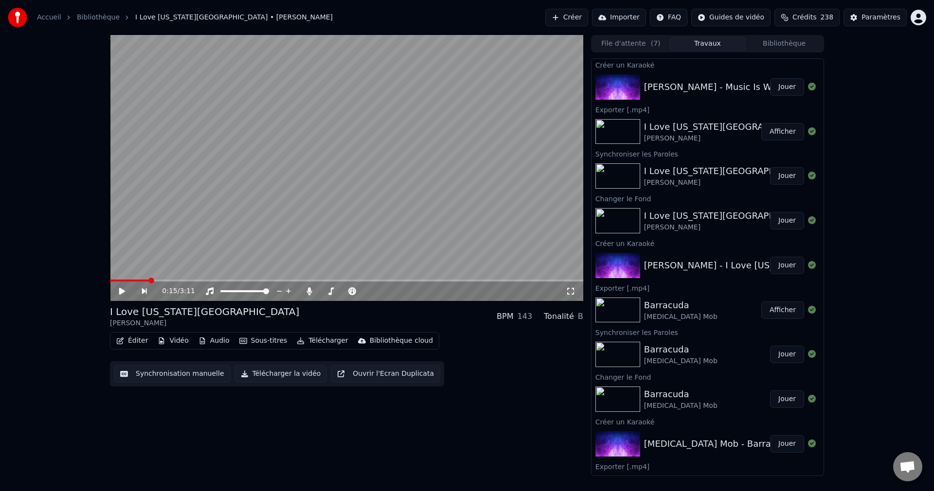
click at [779, 88] on button "Jouer" at bounding box center [787, 87] width 34 height 18
click at [122, 290] on icon at bounding box center [129, 292] width 23 height 8
click at [172, 340] on button "Vidéo" at bounding box center [173, 341] width 38 height 14
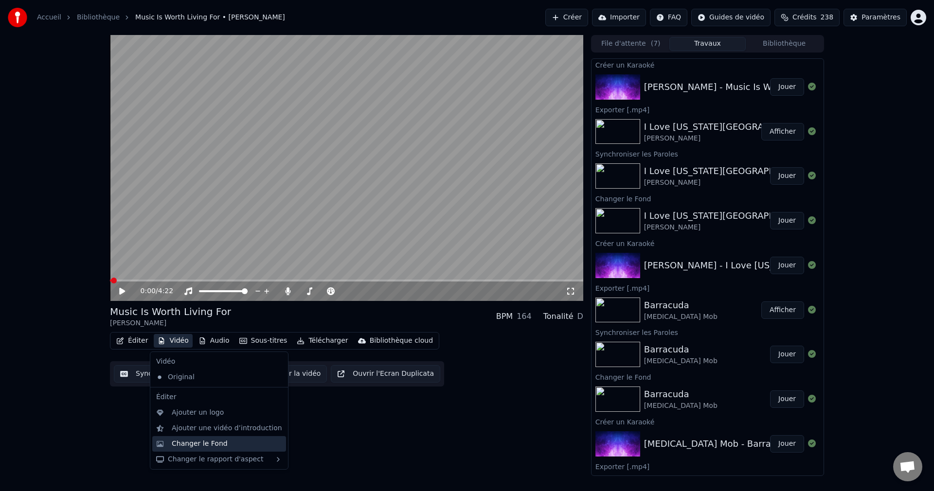
click at [184, 444] on div "Changer le Fond" at bounding box center [200, 444] width 56 height 10
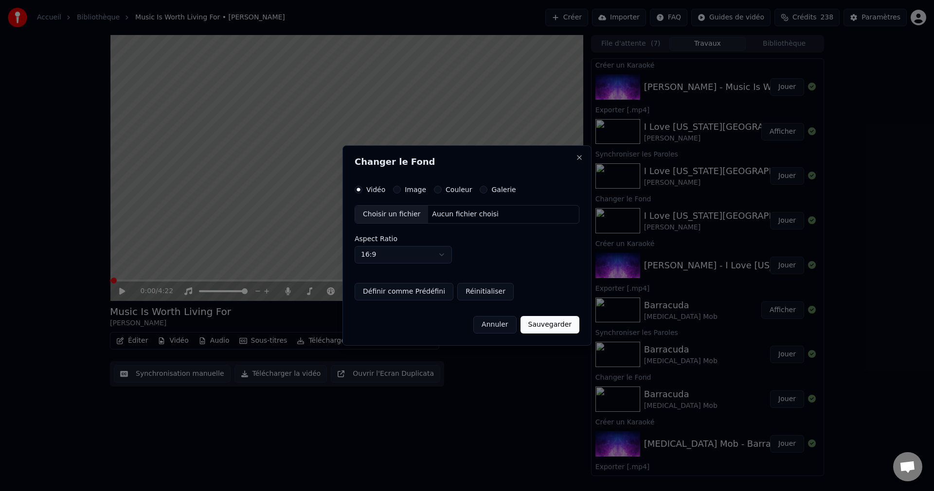
click at [394, 218] on div "Choisir un fichier" at bounding box center [391, 215] width 73 height 18
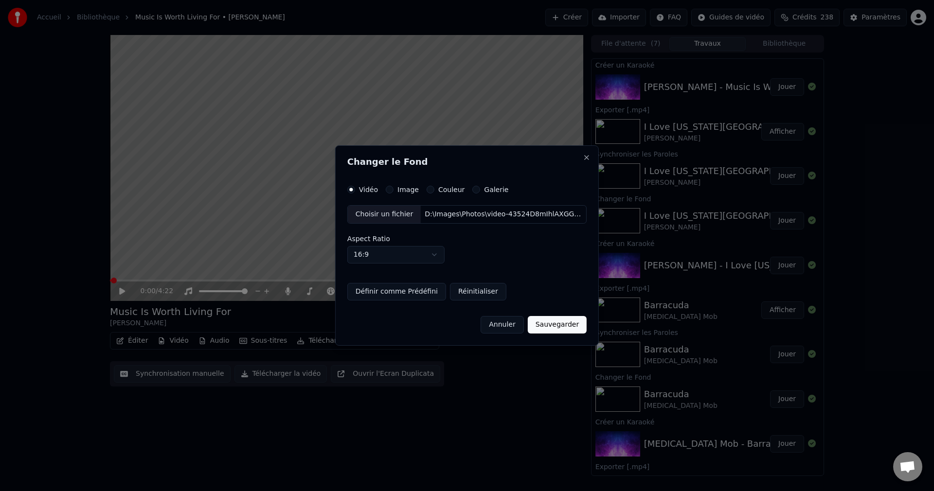
click at [552, 326] on button "Sauvegarder" at bounding box center [557, 325] width 59 height 18
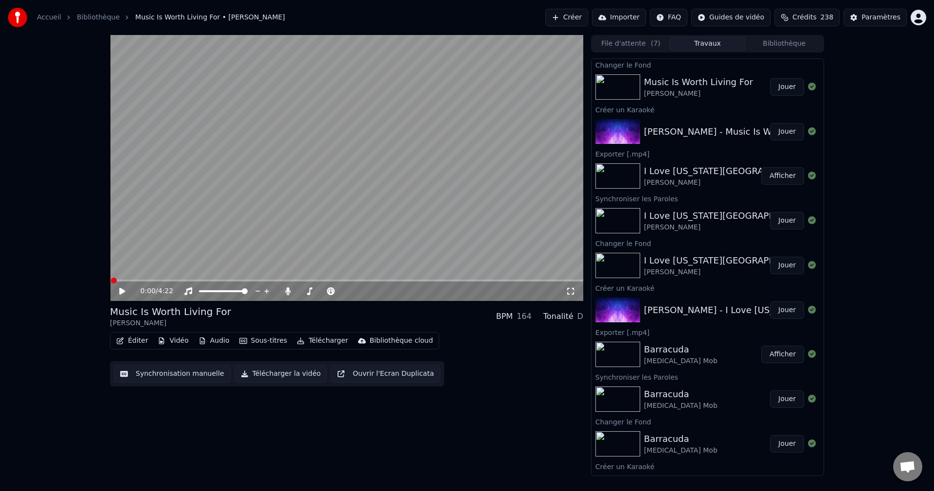
click at [785, 86] on button "Jouer" at bounding box center [787, 87] width 34 height 18
click at [347, 294] on span at bounding box center [345, 292] width 6 height 6
click at [350, 189] on video at bounding box center [346, 168] width 473 height 266
click at [353, 281] on span at bounding box center [346, 281] width 473 height 2
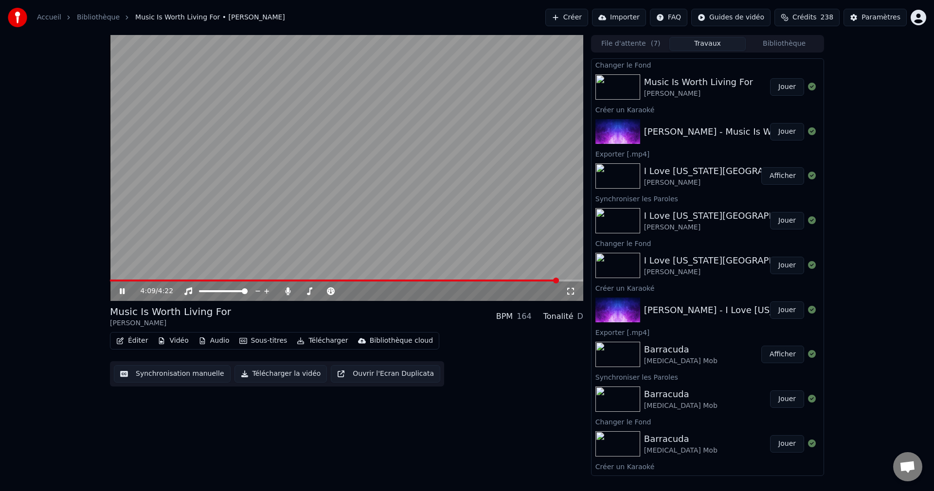
click at [122, 290] on icon at bounding box center [129, 292] width 23 height 8
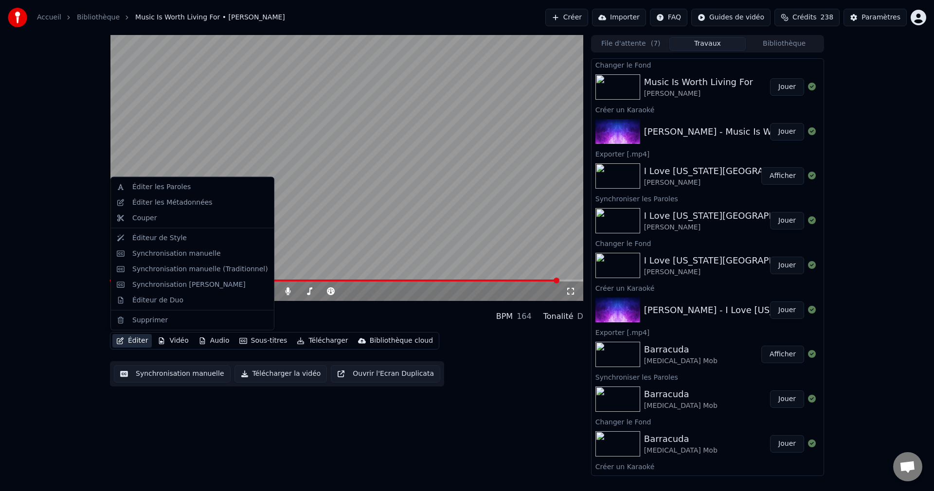
click at [135, 341] on button "Éditer" at bounding box center [131, 341] width 39 height 14
click at [164, 303] on div "Éditeur de Duo" at bounding box center [157, 300] width 51 height 10
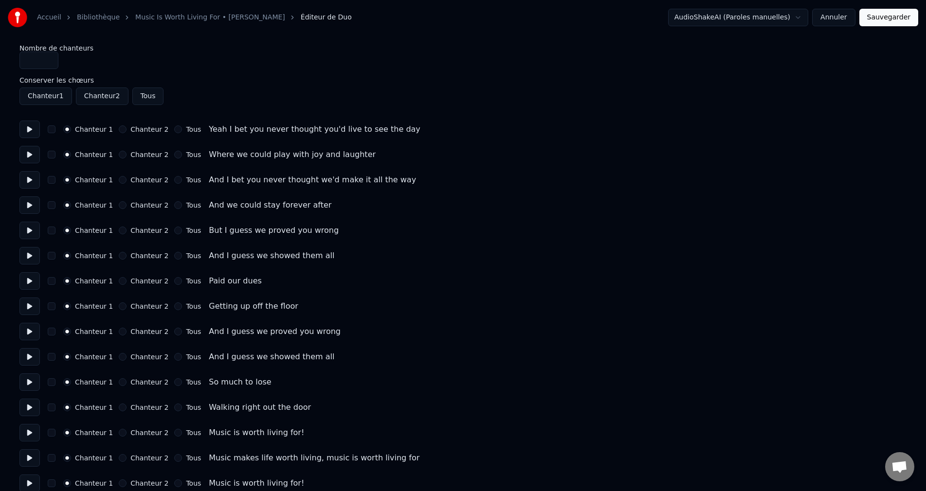
click at [37, 206] on button at bounding box center [29, 206] width 20 height 18
click at [32, 231] on button at bounding box center [29, 231] width 20 height 18
click at [174, 230] on button "Tous" at bounding box center [178, 231] width 8 height 8
click at [174, 256] on button "Tous" at bounding box center [178, 256] width 8 height 8
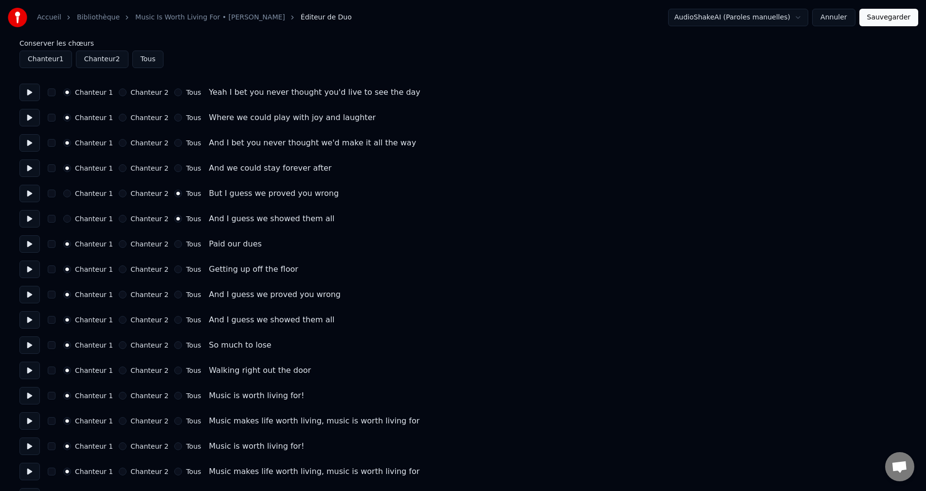
scroll to position [49, 0]
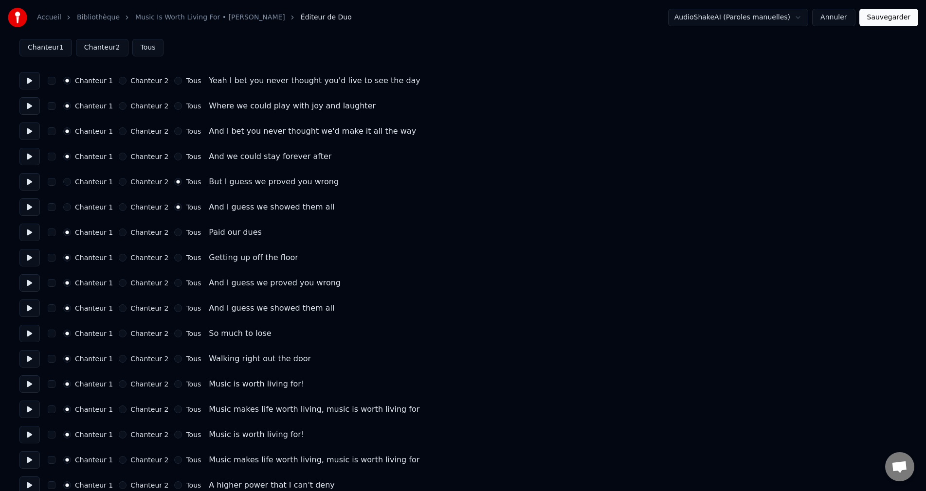
click at [33, 260] on button at bounding box center [29, 258] width 20 height 18
click at [32, 283] on button at bounding box center [29, 283] width 20 height 18
click at [174, 284] on button "Tous" at bounding box center [178, 283] width 8 height 8
click at [174, 308] on button "Tous" at bounding box center [178, 309] width 8 height 8
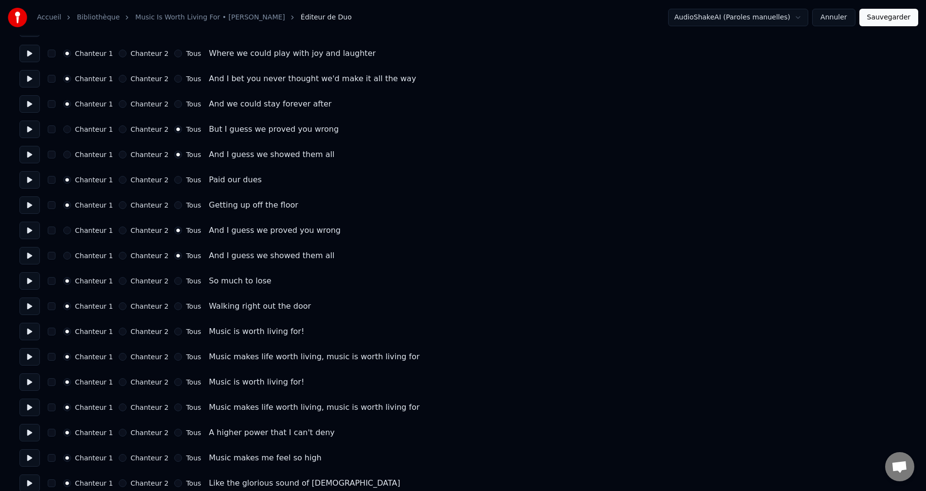
scroll to position [146, 0]
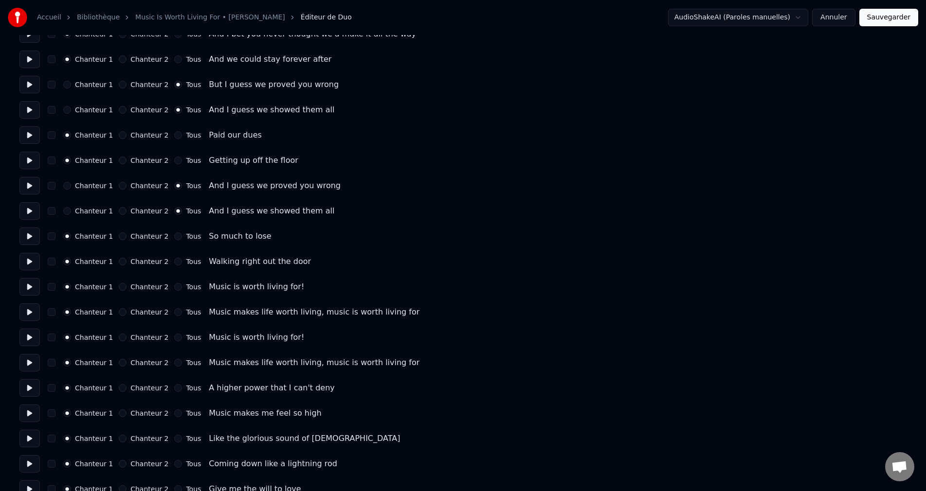
click at [37, 262] on button at bounding box center [29, 262] width 20 height 18
click at [123, 289] on button "Chanteur 2" at bounding box center [123, 287] width 8 height 8
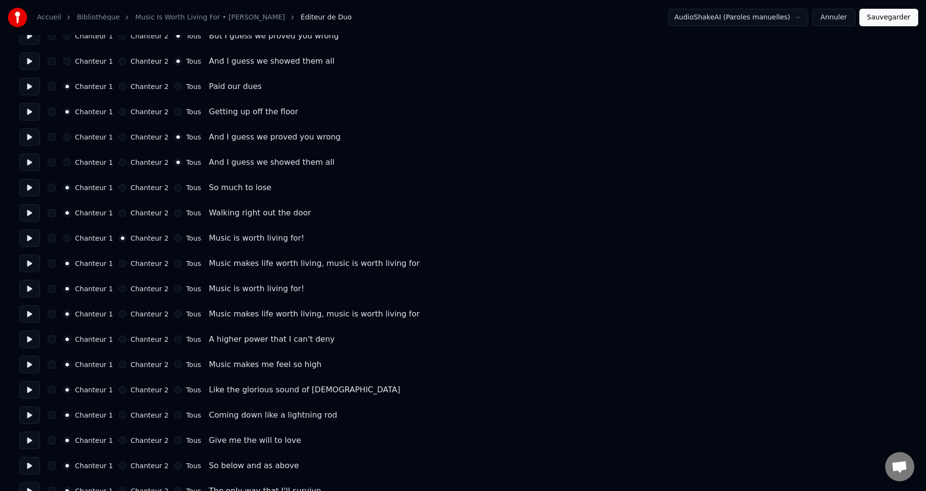
click at [174, 265] on button "Tous" at bounding box center [178, 264] width 8 height 8
click at [174, 290] on button "Tous" at bounding box center [178, 289] width 8 height 8
click at [174, 311] on button "Tous" at bounding box center [178, 314] width 8 height 8
click at [30, 342] on button at bounding box center [29, 340] width 20 height 18
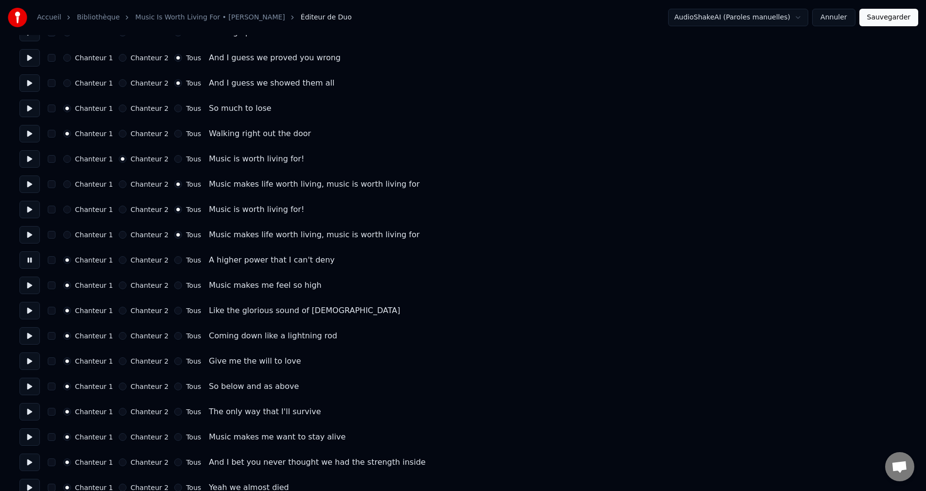
scroll to position [292, 0]
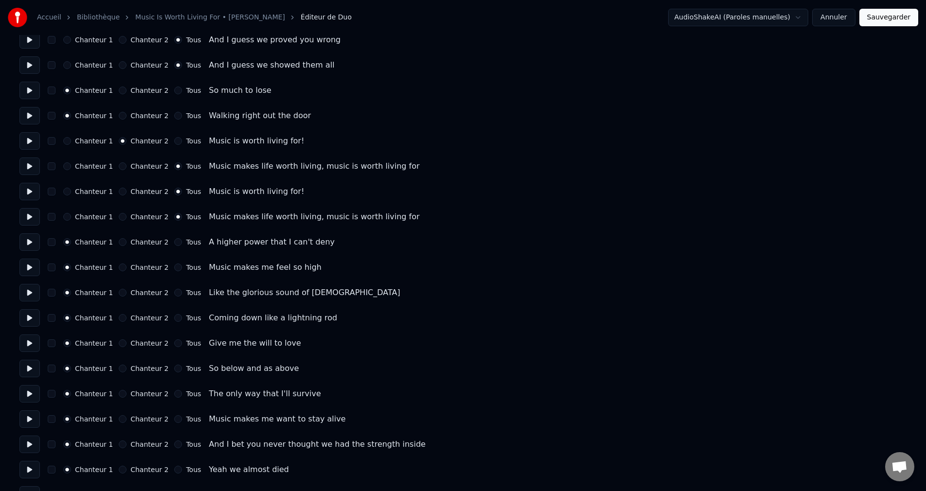
click at [31, 292] on button at bounding box center [29, 293] width 20 height 18
click at [35, 321] on button at bounding box center [29, 318] width 20 height 18
click at [36, 346] on button at bounding box center [29, 344] width 20 height 18
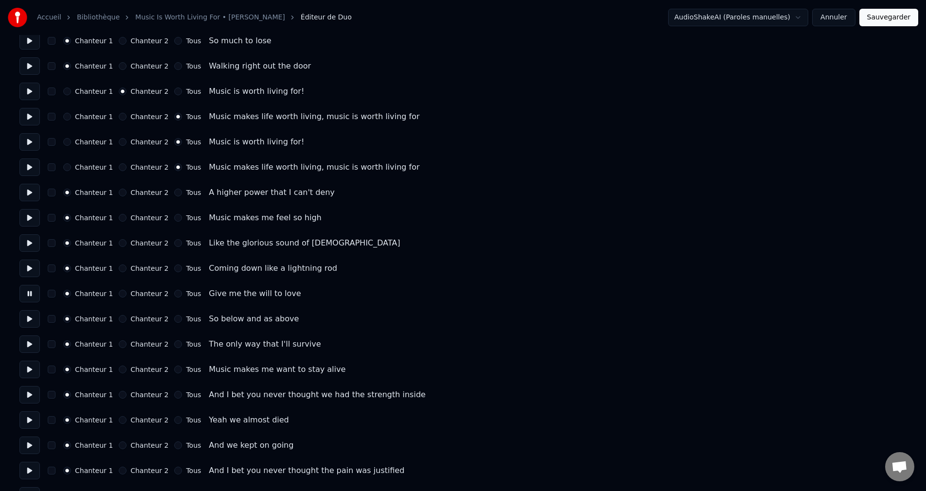
scroll to position [389, 0]
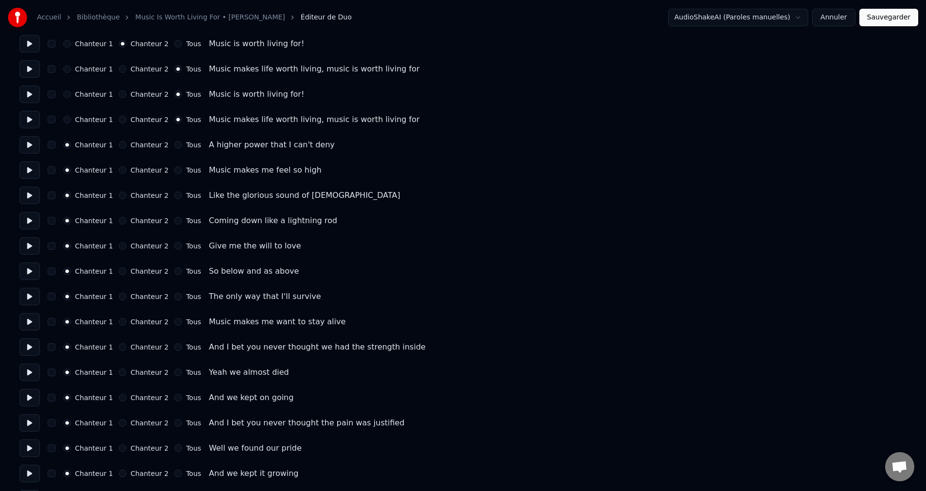
click at [33, 274] on button at bounding box center [29, 272] width 20 height 18
click at [32, 299] on button at bounding box center [29, 297] width 20 height 18
click at [33, 327] on button at bounding box center [29, 322] width 20 height 18
click at [122, 321] on button "Chanteur 2" at bounding box center [123, 322] width 8 height 8
click at [37, 349] on button at bounding box center [29, 348] width 20 height 18
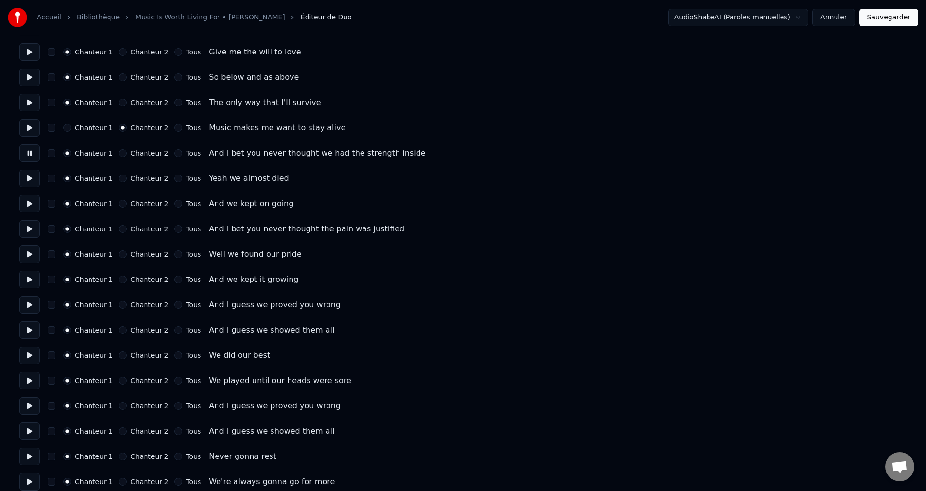
scroll to position [584, 0]
click at [35, 256] on button at bounding box center [29, 254] width 20 height 18
click at [174, 308] on button "Tous" at bounding box center [178, 305] width 8 height 8
click at [174, 331] on button "Tous" at bounding box center [178, 330] width 8 height 8
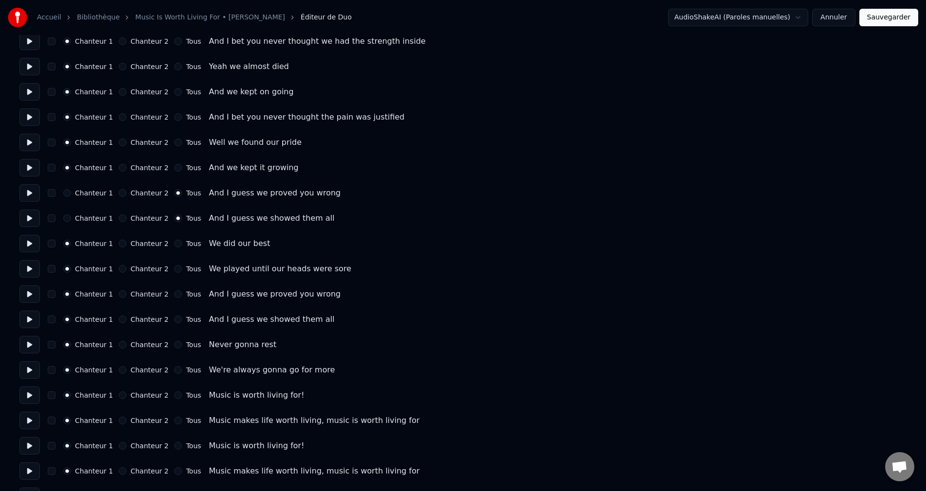
scroll to position [730, 0]
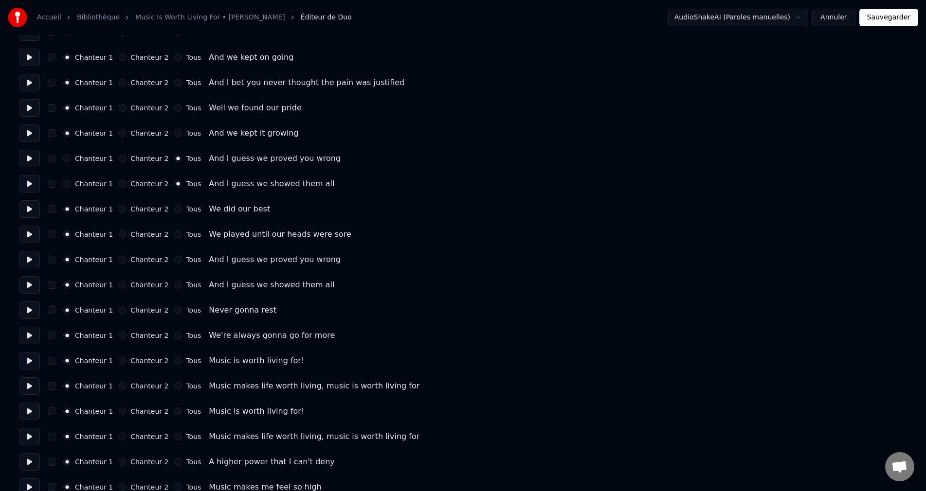
click at [34, 238] on button at bounding box center [29, 235] width 20 height 18
click at [34, 262] on button at bounding box center [29, 260] width 20 height 18
click at [175, 261] on button "Tous" at bounding box center [178, 260] width 8 height 8
click at [176, 285] on button "Tous" at bounding box center [178, 285] width 8 height 8
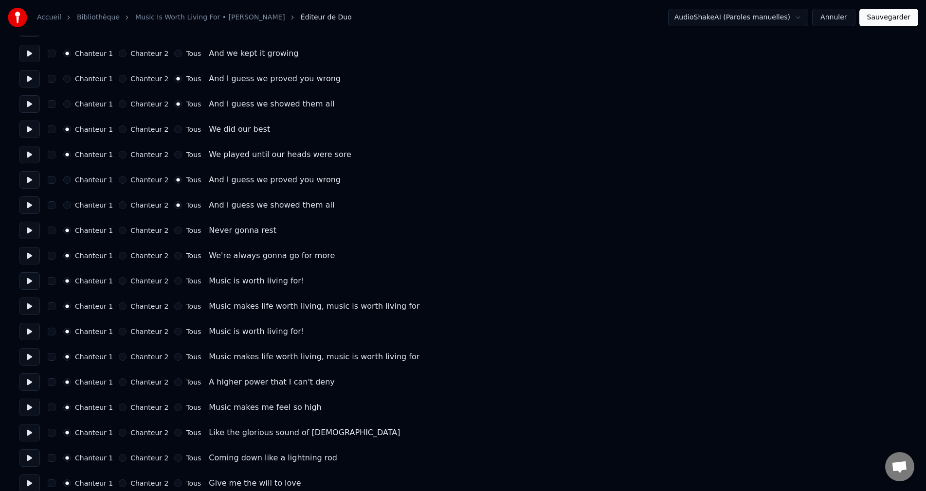
scroll to position [827, 0]
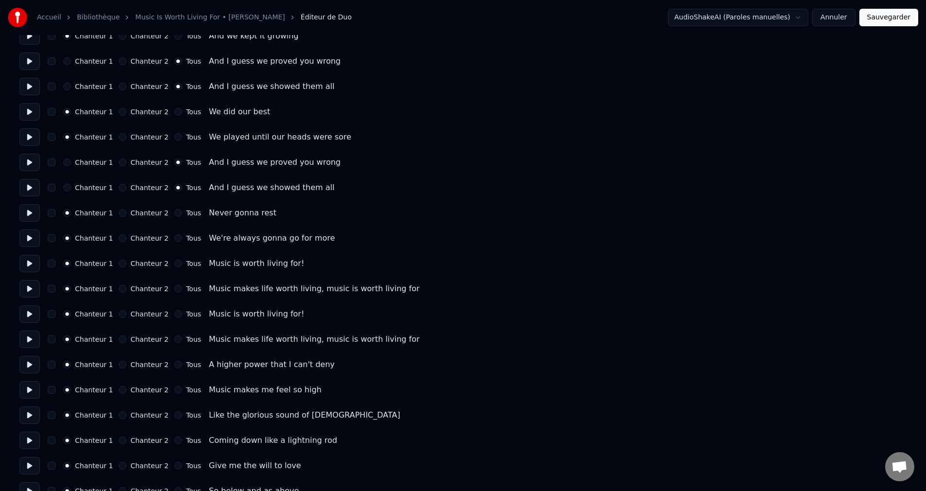
click at [120, 264] on button "Chanteur 2" at bounding box center [123, 264] width 8 height 8
click at [174, 290] on button "Tous" at bounding box center [178, 289] width 8 height 8
click at [174, 315] on button "Tous" at bounding box center [178, 314] width 8 height 8
click at [174, 339] on button "Tous" at bounding box center [178, 340] width 8 height 8
click at [30, 364] on button at bounding box center [29, 365] width 20 height 18
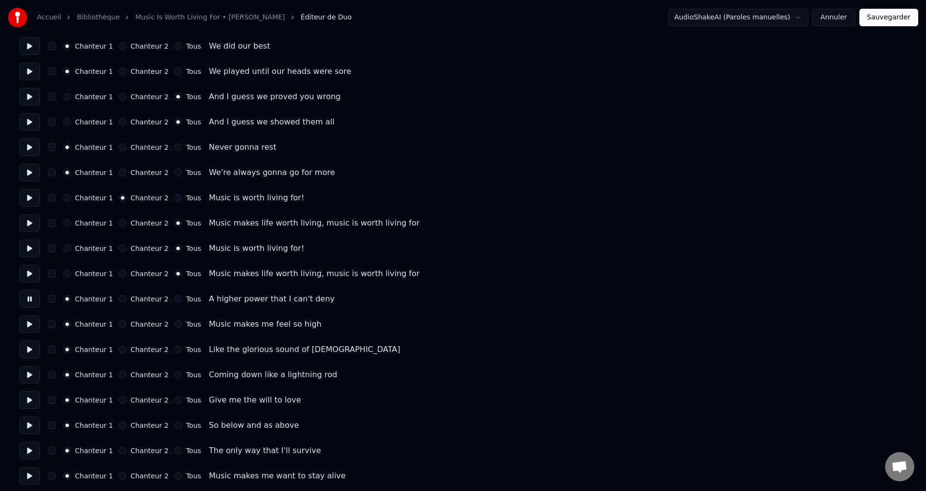
scroll to position [896, 0]
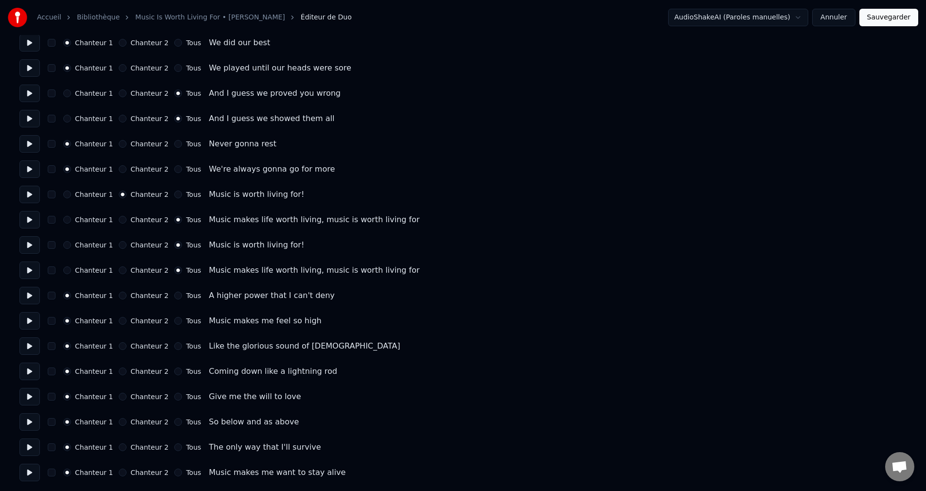
click at [36, 324] on button at bounding box center [29, 321] width 20 height 18
click at [35, 347] on button at bounding box center [29, 347] width 20 height 18
click at [33, 372] on button at bounding box center [29, 372] width 20 height 18
click at [32, 299] on button at bounding box center [29, 296] width 20 height 18
click at [174, 293] on button "Tous" at bounding box center [178, 296] width 8 height 8
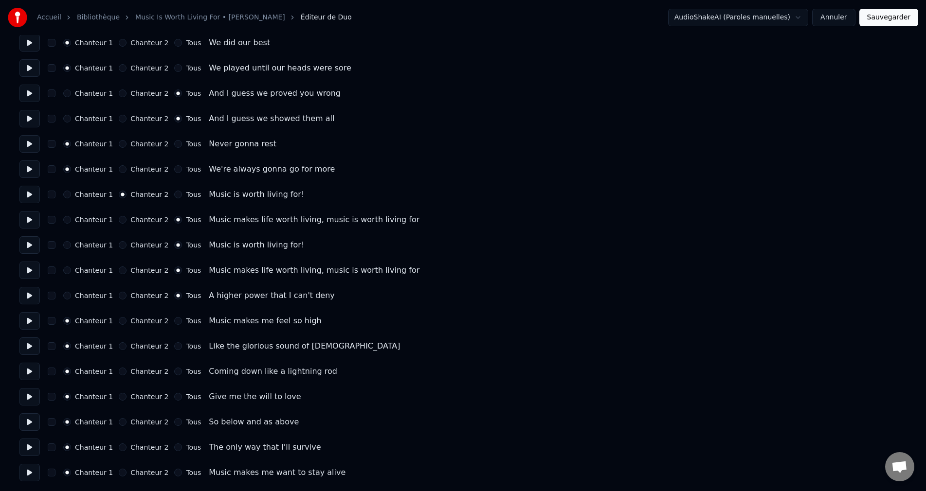
click at [174, 321] on button "Tous" at bounding box center [178, 321] width 8 height 8
click at [174, 347] on button "Tous" at bounding box center [178, 347] width 8 height 8
click at [32, 371] on button at bounding box center [29, 372] width 20 height 18
click at [174, 371] on button "Tous" at bounding box center [178, 372] width 8 height 8
click at [34, 398] on button at bounding box center [29, 397] width 20 height 18
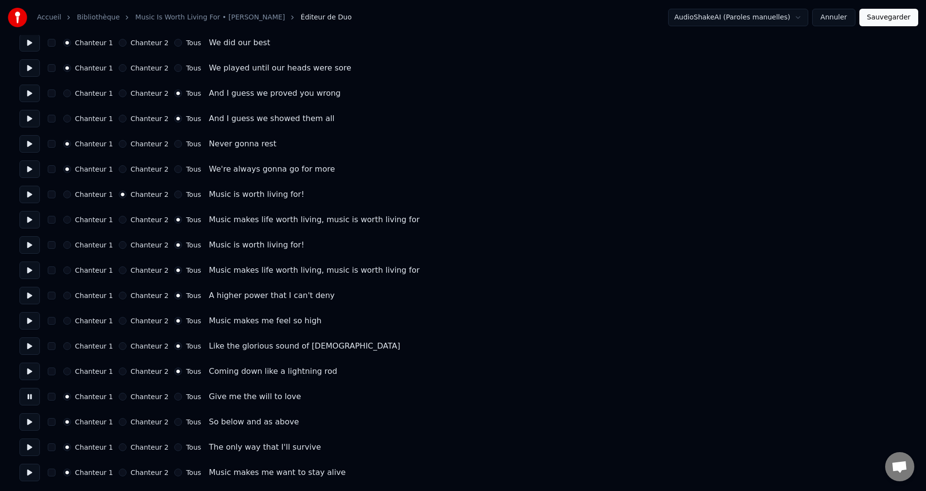
click at [174, 399] on button "Tous" at bounding box center [178, 397] width 8 height 8
click at [31, 424] on button at bounding box center [29, 423] width 20 height 18
click at [174, 421] on button "Tous" at bounding box center [178, 422] width 8 height 8
click at [37, 448] on button at bounding box center [29, 448] width 20 height 18
click at [174, 447] on button "Tous" at bounding box center [178, 448] width 8 height 8
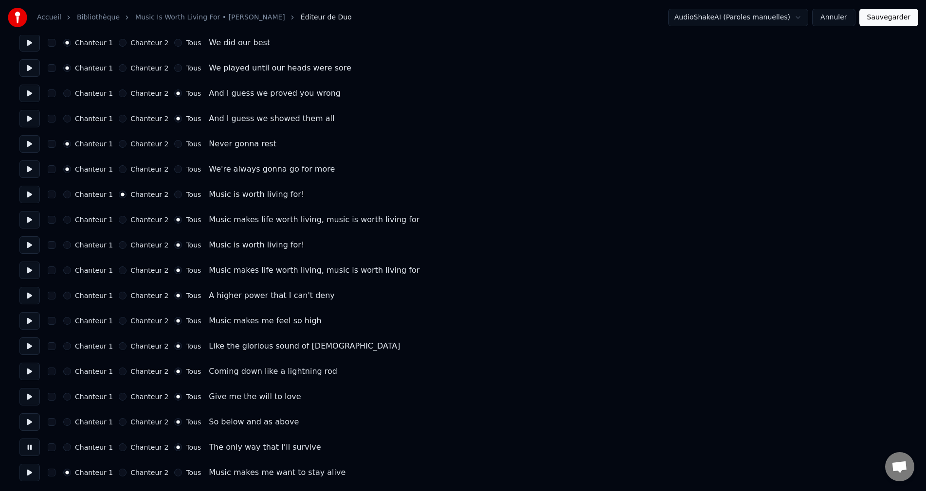
click at [28, 473] on button at bounding box center [29, 473] width 20 height 18
click at [174, 471] on button "Tous" at bounding box center [178, 473] width 8 height 8
click at [892, 18] on button "Sauvegarder" at bounding box center [888, 18] width 59 height 18
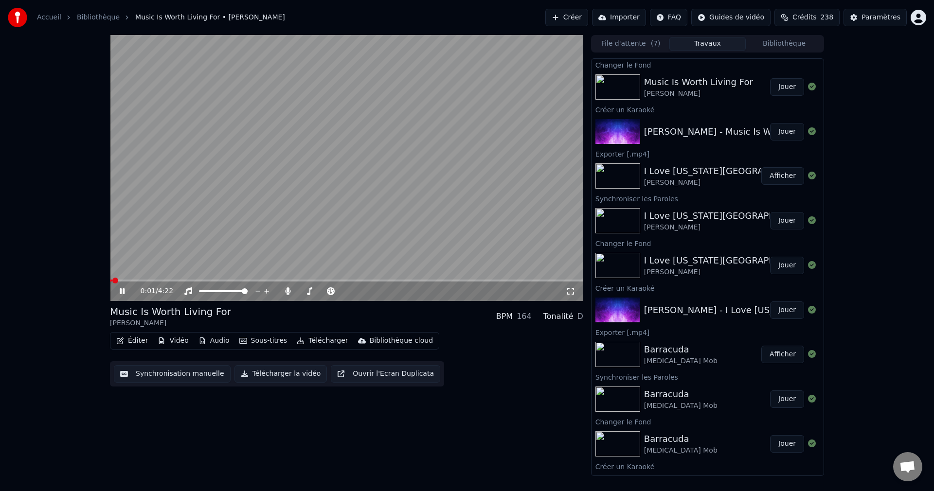
click at [122, 292] on icon at bounding box center [129, 292] width 23 height 8
click at [132, 341] on button "Éditer" at bounding box center [131, 341] width 39 height 14
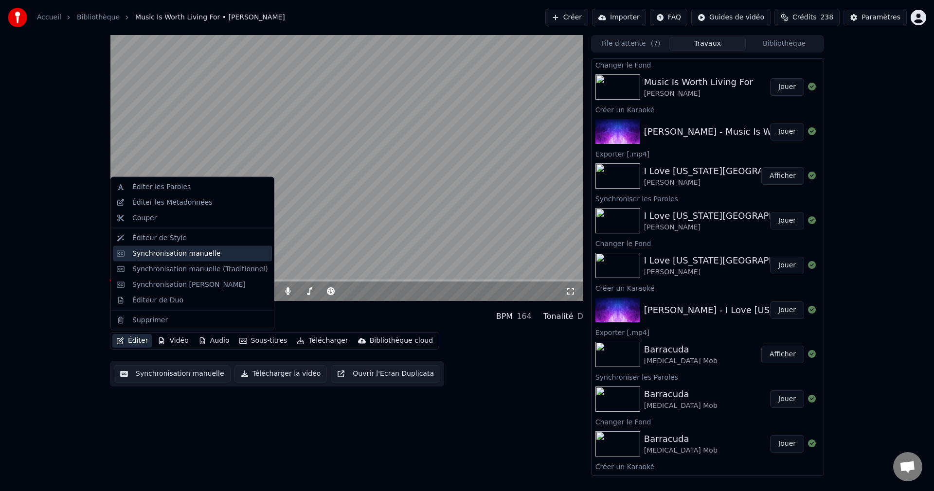
click at [197, 253] on div "Synchronisation manuelle" at bounding box center [176, 254] width 89 height 10
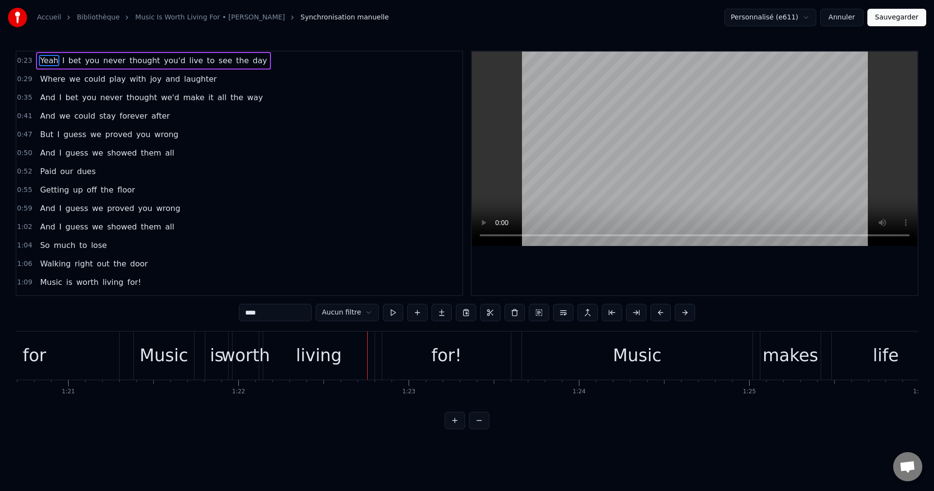
scroll to position [0, 13730]
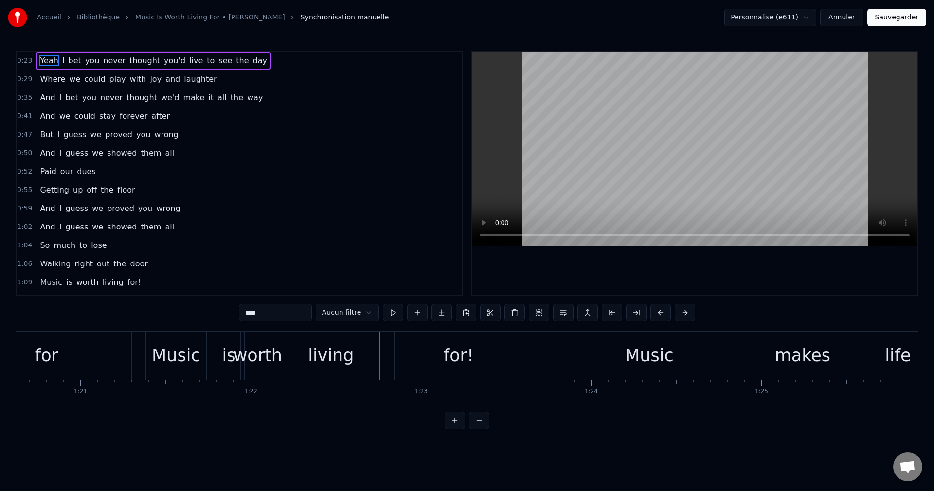
click at [188, 367] on div "Music" at bounding box center [176, 356] width 49 height 26
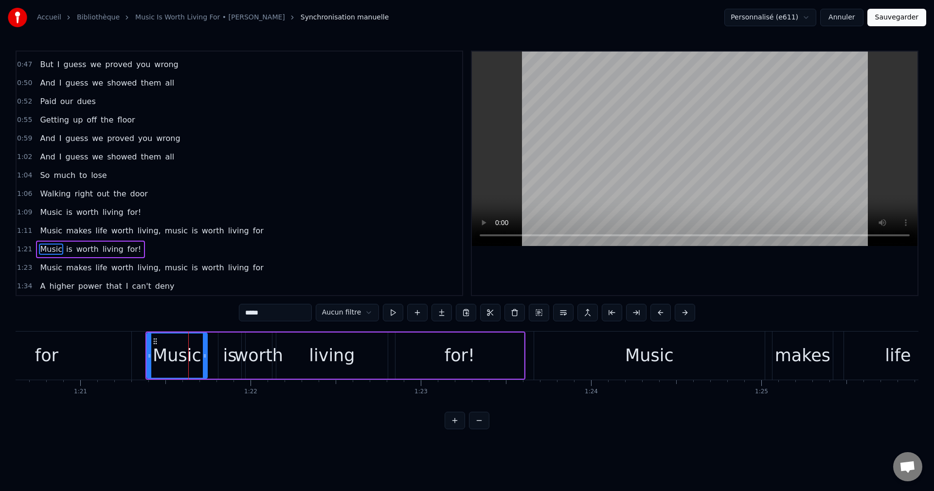
scroll to position [146, 0]
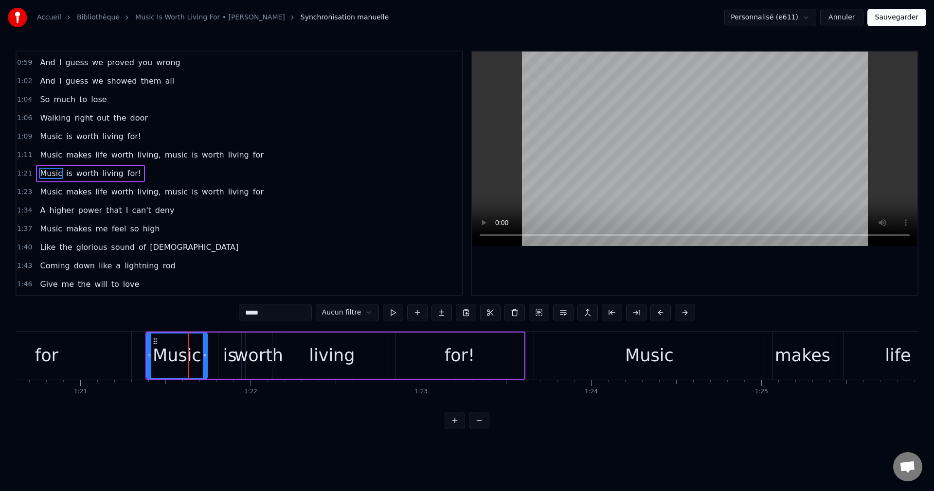
click at [105, 356] on div "for" at bounding box center [46, 356] width 169 height 48
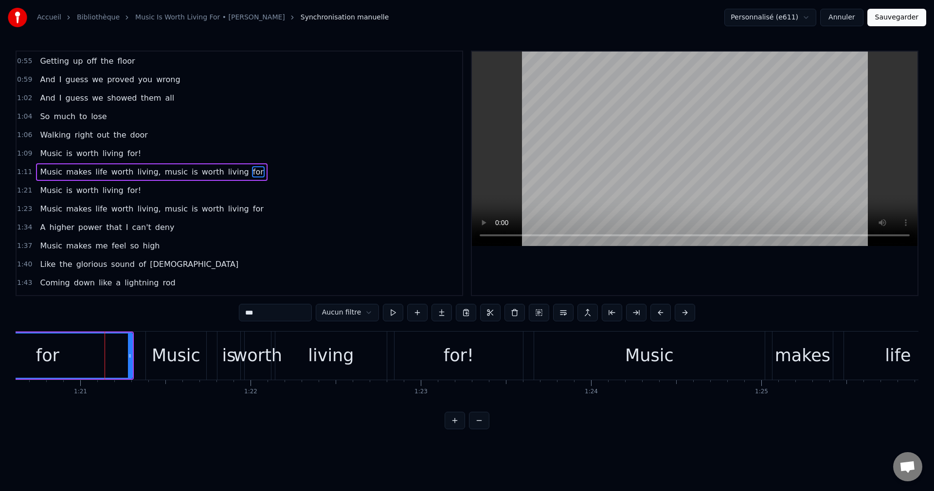
scroll to position [127, 0]
drag, startPoint x: 129, startPoint y: 357, endPoint x: 76, endPoint y: 363, distance: 53.3
click at [76, 363] on div at bounding box center [77, 356] width 4 height 44
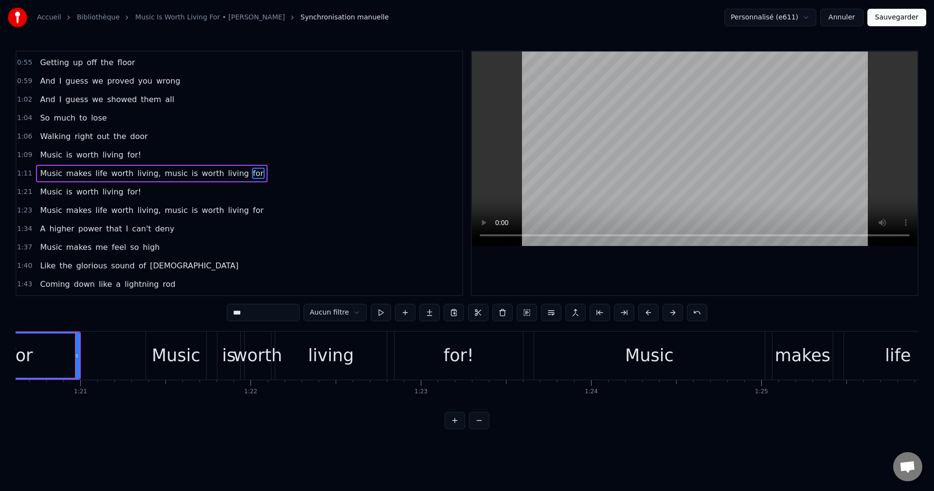
click at [10, 357] on div "Accueil Bibliothèque Music Is Worth Living For • [PERSON_NAME] Synchronisation …" at bounding box center [467, 215] width 934 height 430
click at [42, 140] on span "Walking" at bounding box center [55, 136] width 33 height 11
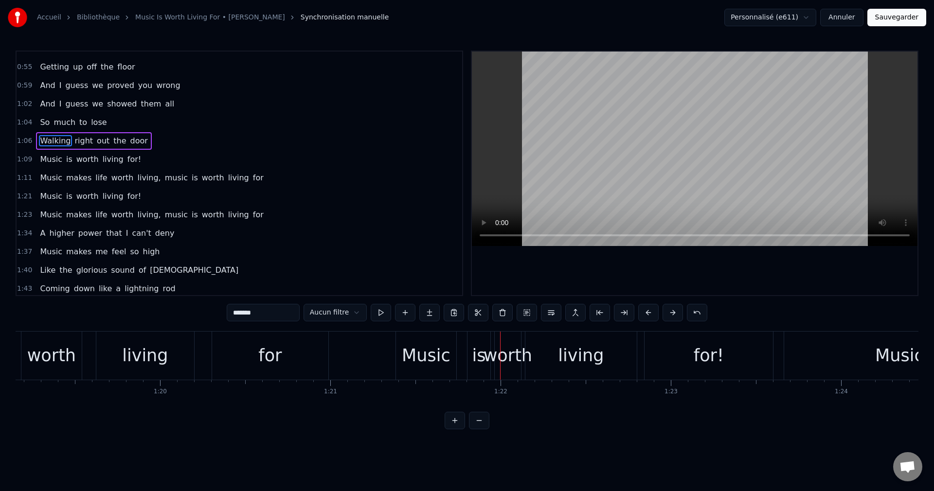
scroll to position [0, 13394]
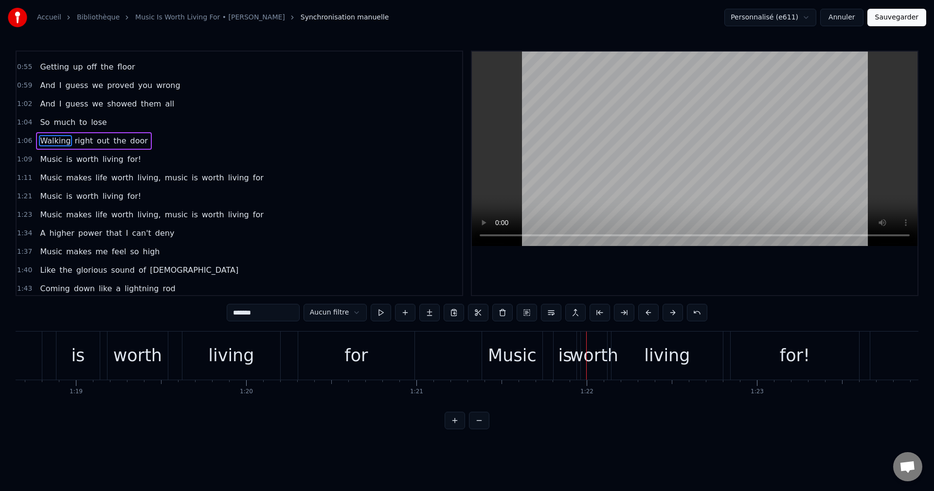
click at [326, 361] on div "for" at bounding box center [356, 356] width 116 height 48
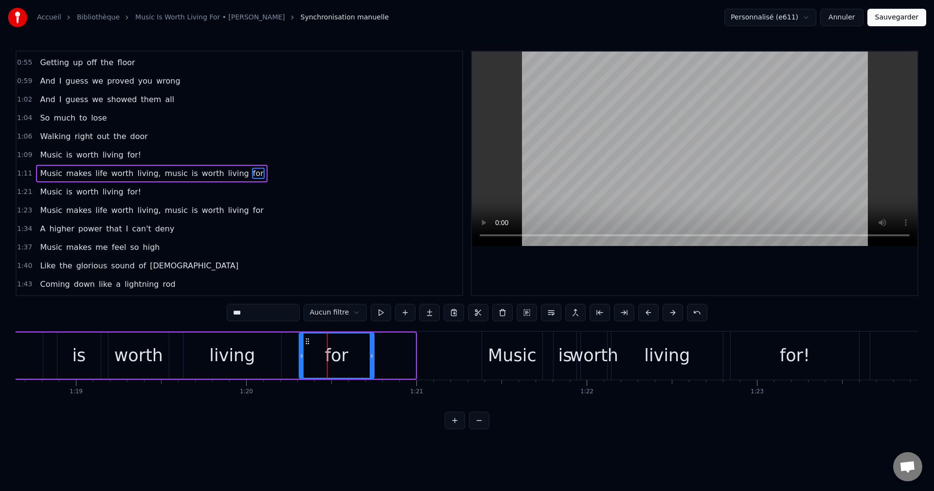
drag, startPoint x: 414, startPoint y: 356, endPoint x: 373, endPoint y: 365, distance: 42.4
click at [373, 365] on div at bounding box center [372, 356] width 4 height 44
click at [137, 360] on div "worth" at bounding box center [138, 356] width 49 height 26
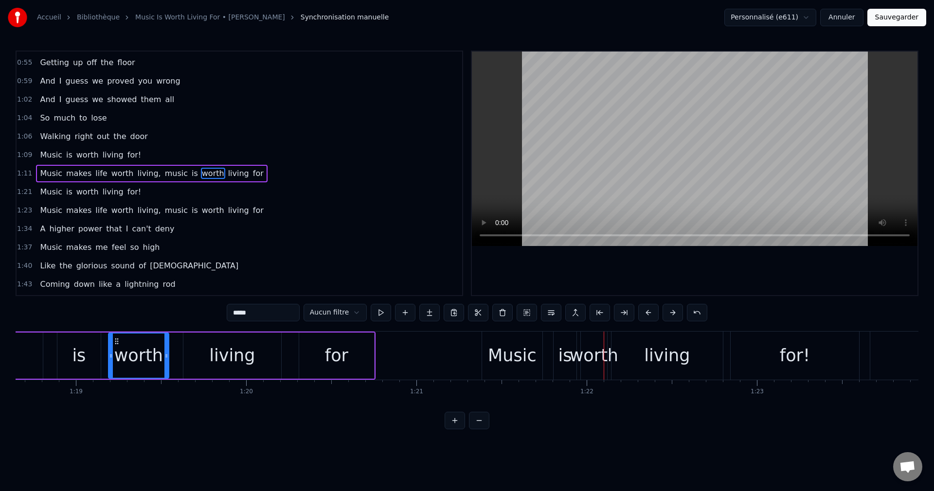
click at [334, 362] on div "for" at bounding box center [336, 356] width 23 height 26
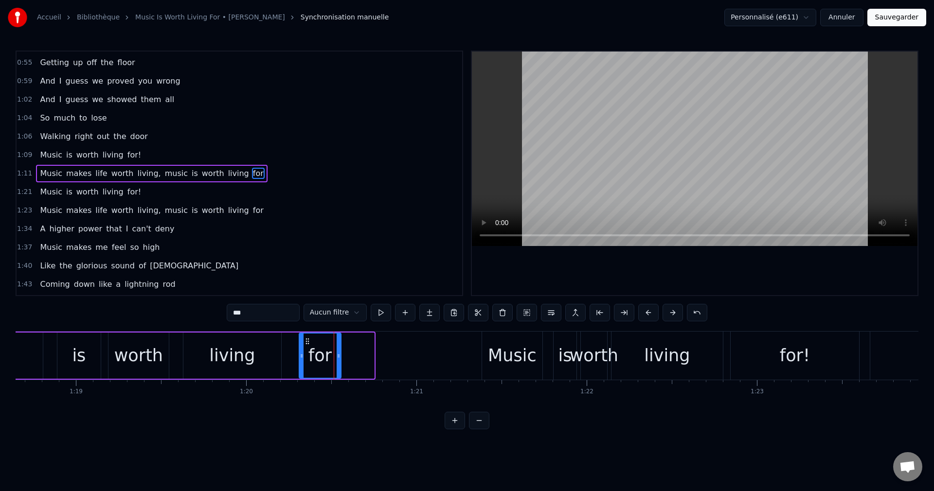
drag, startPoint x: 372, startPoint y: 355, endPoint x: 339, endPoint y: 358, distance: 33.2
click at [339, 358] on icon at bounding box center [339, 356] width 4 height 8
click at [234, 355] on div "living" at bounding box center [232, 356] width 46 height 26
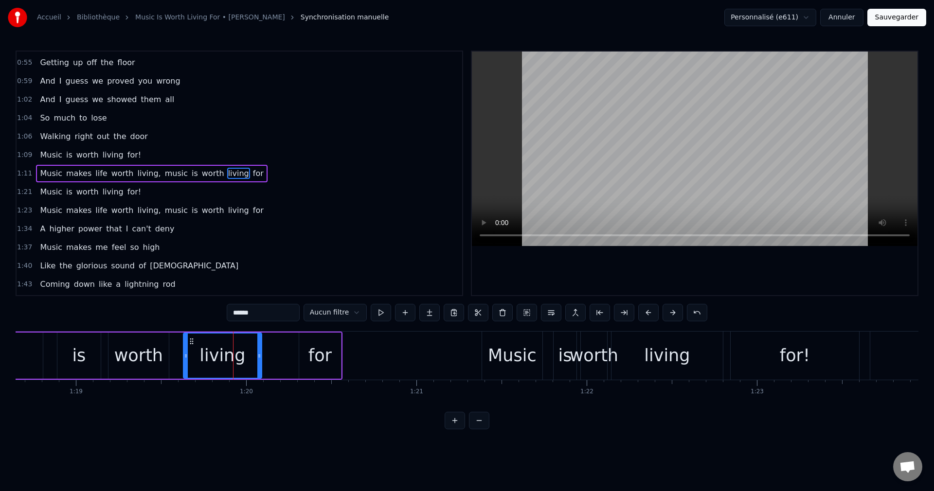
drag, startPoint x: 278, startPoint y: 355, endPoint x: 258, endPoint y: 362, distance: 20.6
click at [258, 362] on div at bounding box center [259, 356] width 4 height 44
click at [313, 357] on div "for" at bounding box center [319, 356] width 23 height 26
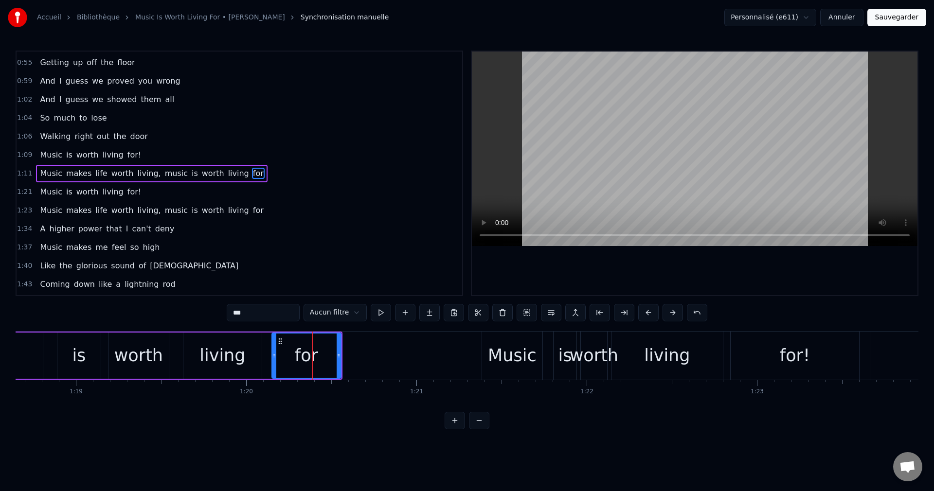
drag, startPoint x: 302, startPoint y: 356, endPoint x: 274, endPoint y: 363, distance: 28.1
click at [274, 363] on div at bounding box center [274, 356] width 4 height 44
click at [494, 359] on div "Music" at bounding box center [512, 356] width 49 height 26
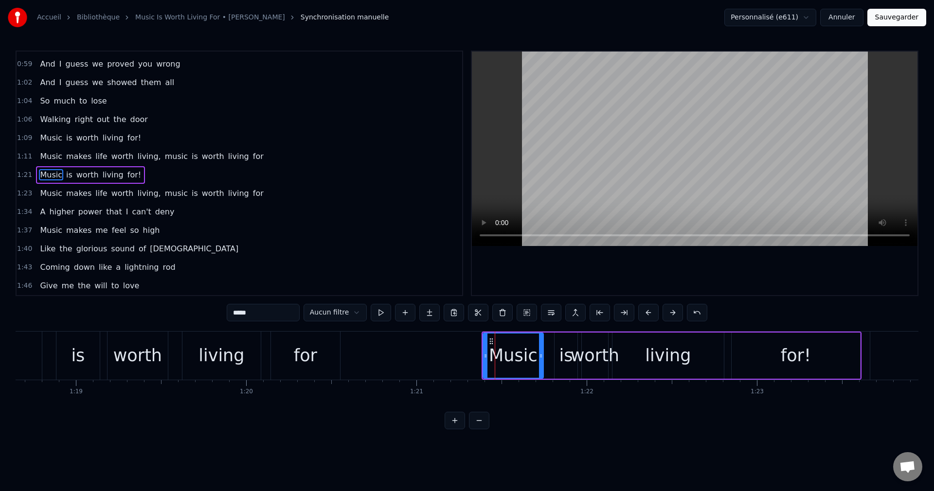
scroll to position [146, 0]
drag, startPoint x: 486, startPoint y: 355, endPoint x: 504, endPoint y: 358, distance: 18.2
click at [504, 358] on icon at bounding box center [503, 356] width 4 height 8
click at [310, 358] on div "for" at bounding box center [305, 356] width 23 height 26
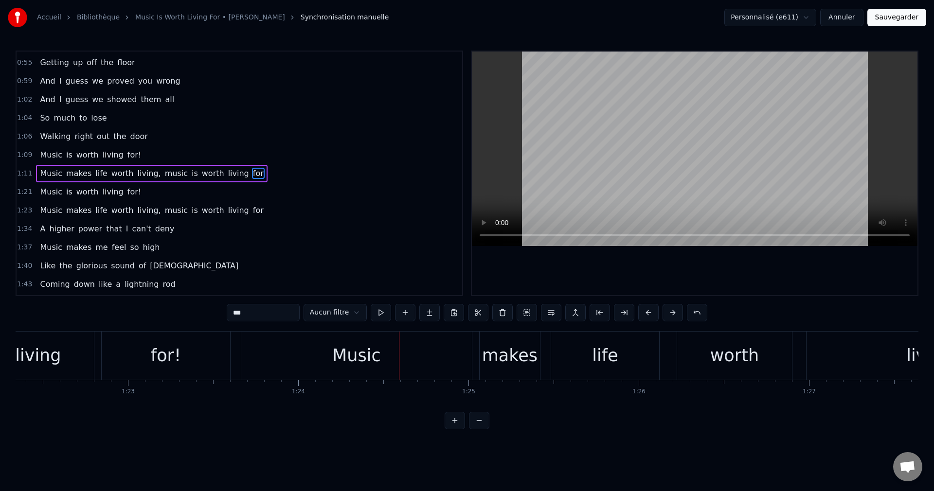
scroll to position [0, 13998]
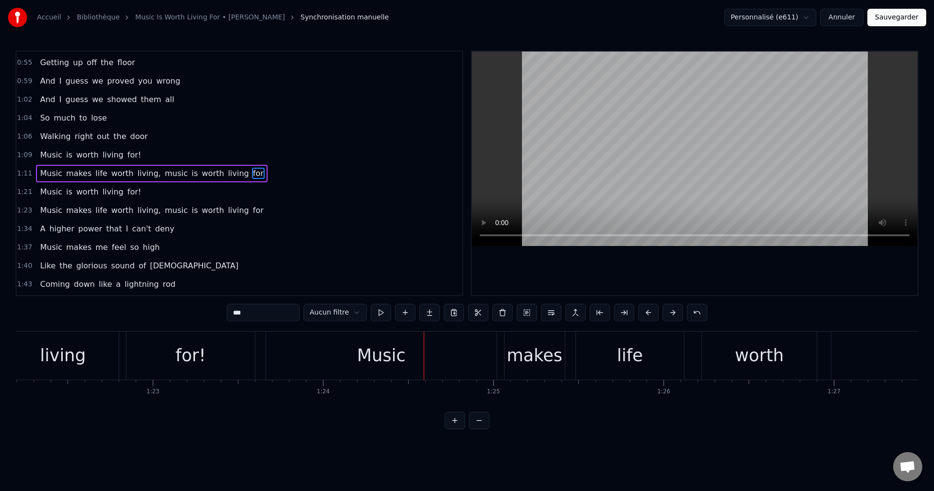
click at [334, 366] on div "Music" at bounding box center [381, 356] width 231 height 48
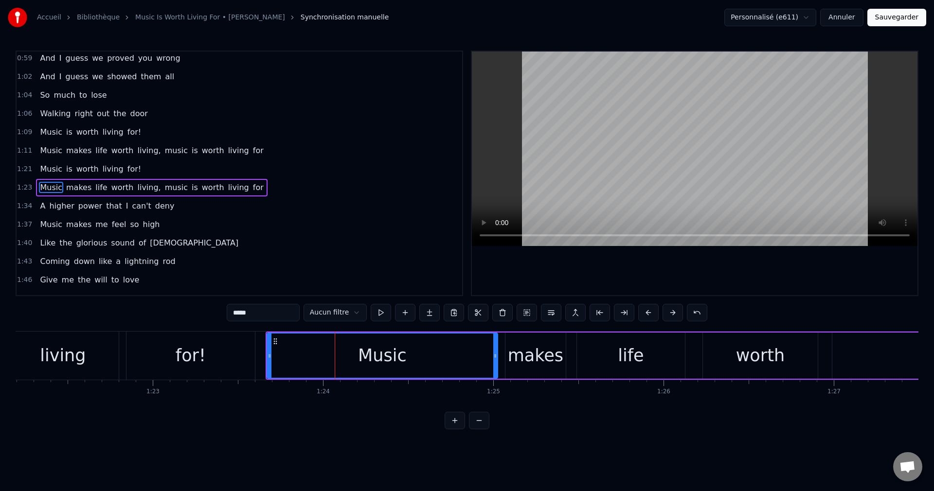
scroll to position [164, 0]
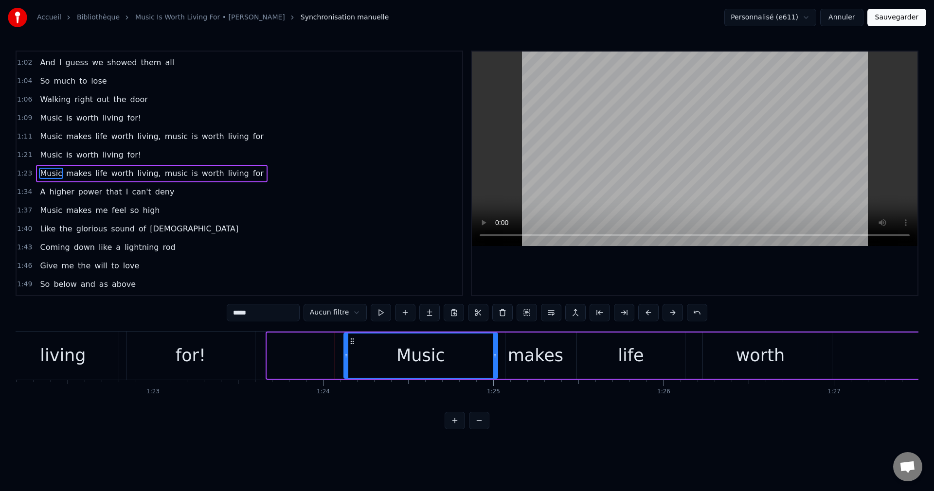
drag, startPoint x: 267, startPoint y: 357, endPoint x: 344, endPoint y: 371, distance: 78.1
click at [345, 371] on div at bounding box center [347, 356] width 4 height 44
click at [49, 358] on div "living" at bounding box center [63, 356] width 46 height 26
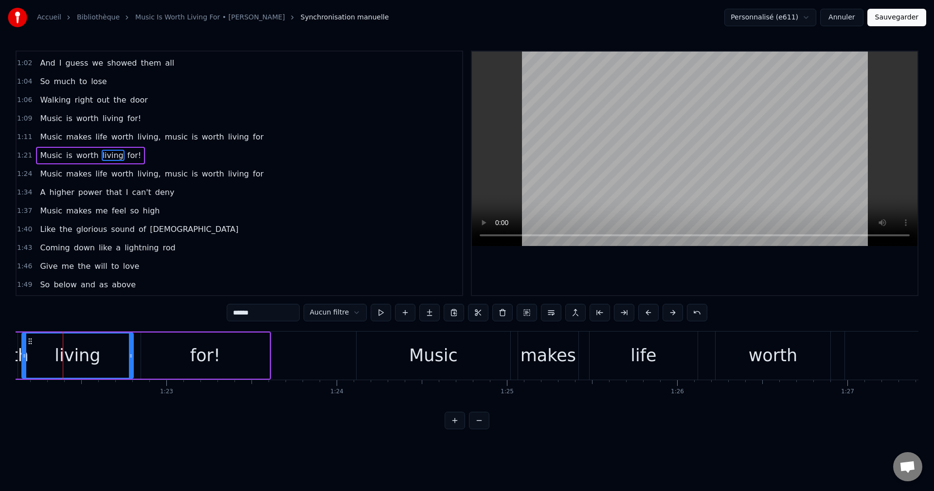
scroll to position [0, 13982]
click at [47, 137] on span "Music" at bounding box center [51, 136] width 24 height 11
type input "*****"
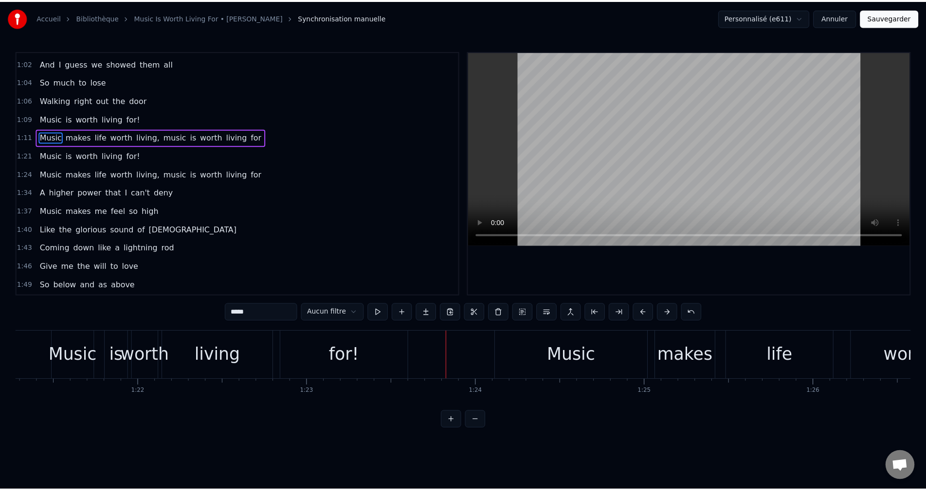
scroll to position [0, 13694]
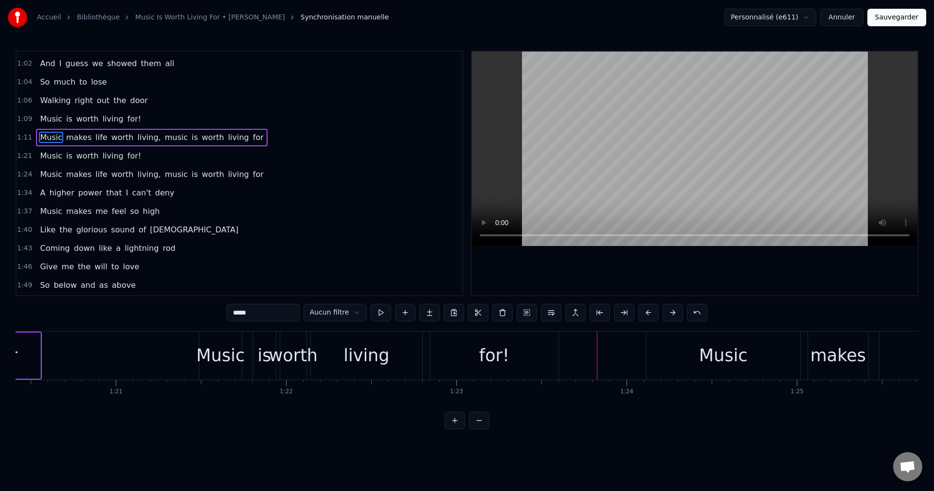
click at [890, 15] on button "Sauvegarder" at bounding box center [897, 18] width 59 height 18
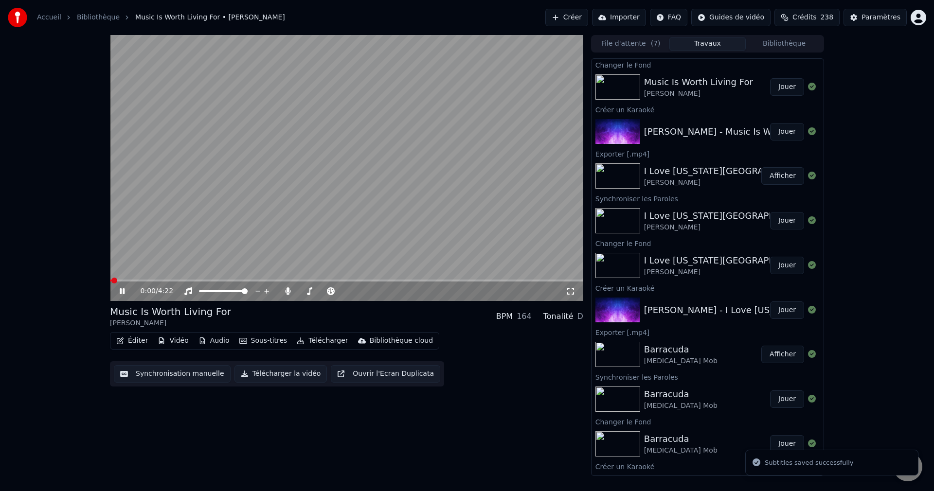
click at [121, 290] on icon at bounding box center [122, 292] width 5 height 6
click at [131, 341] on button "Éditer" at bounding box center [131, 341] width 39 height 14
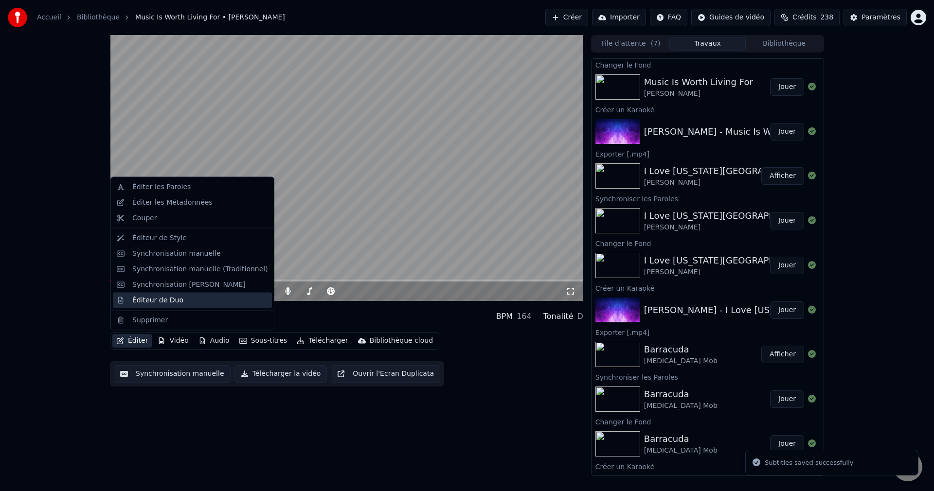
click at [149, 305] on div "Éditeur de Duo" at bounding box center [192, 300] width 159 height 16
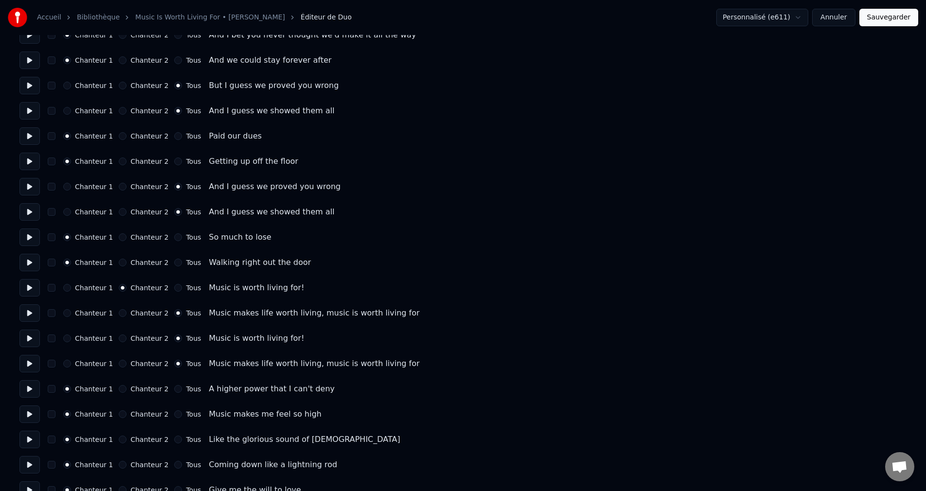
scroll to position [146, 0]
click at [123, 337] on button "Chanteur 2" at bounding box center [123, 338] width 8 height 8
click at [889, 19] on button "Sauvegarder" at bounding box center [888, 18] width 59 height 18
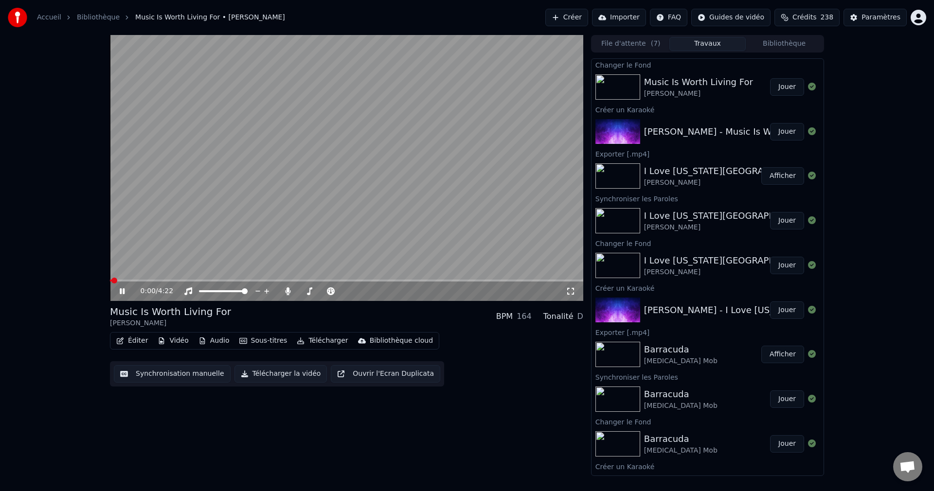
click at [123, 292] on icon at bounding box center [129, 292] width 23 height 8
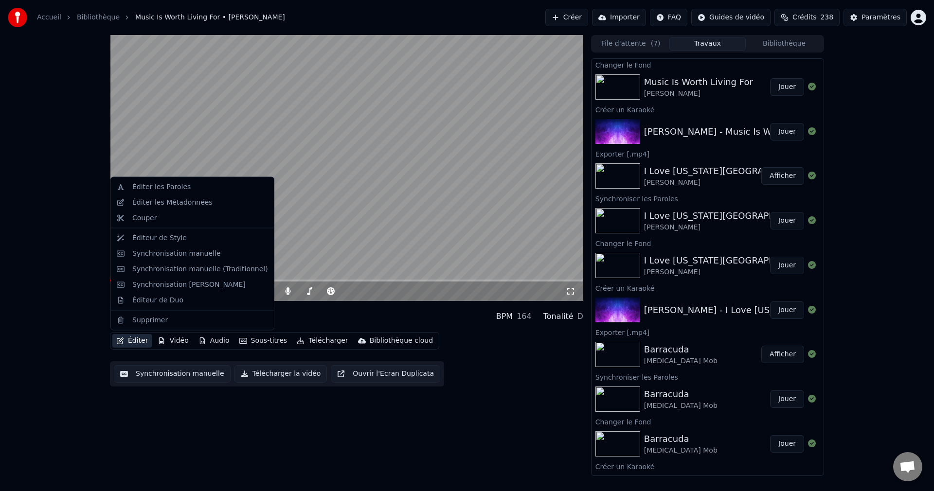
click at [135, 344] on button "Éditer" at bounding box center [131, 341] width 39 height 14
click at [186, 254] on div "Synchronisation manuelle" at bounding box center [176, 254] width 89 height 10
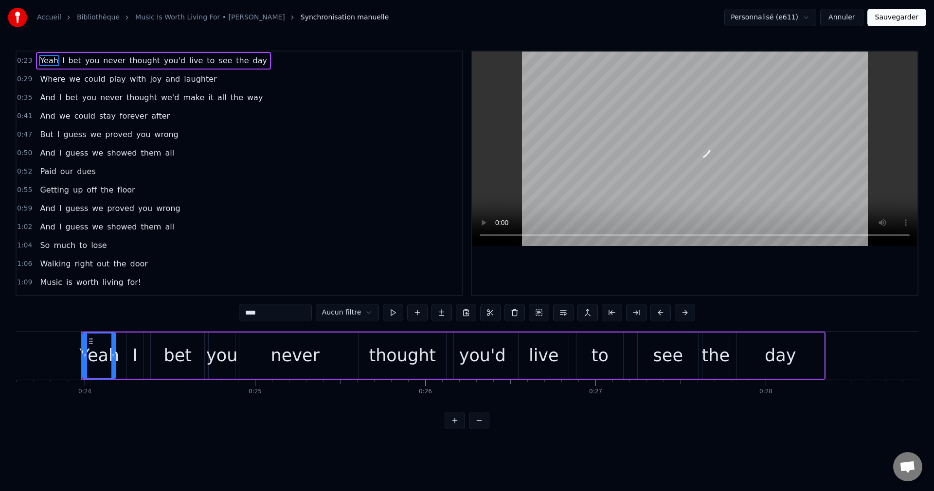
scroll to position [0, 4035]
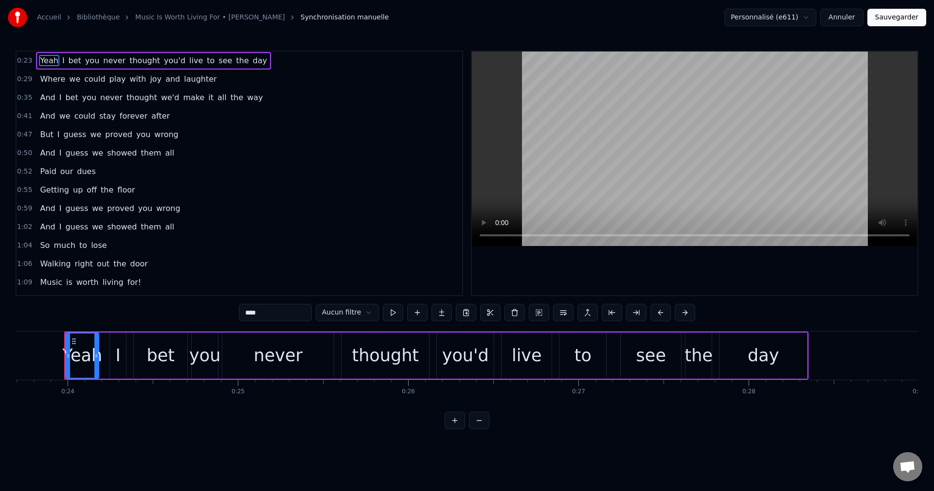
click at [39, 265] on span "Walking" at bounding box center [55, 263] width 33 height 11
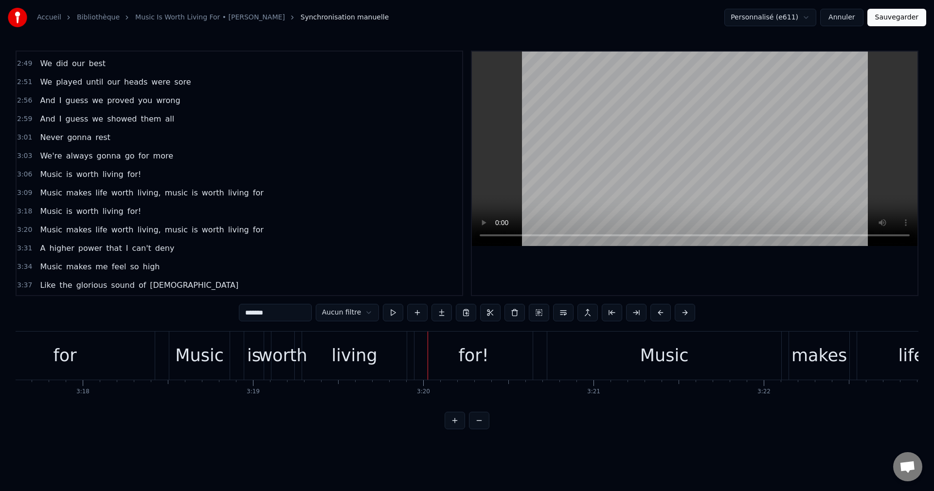
scroll to position [592, 0]
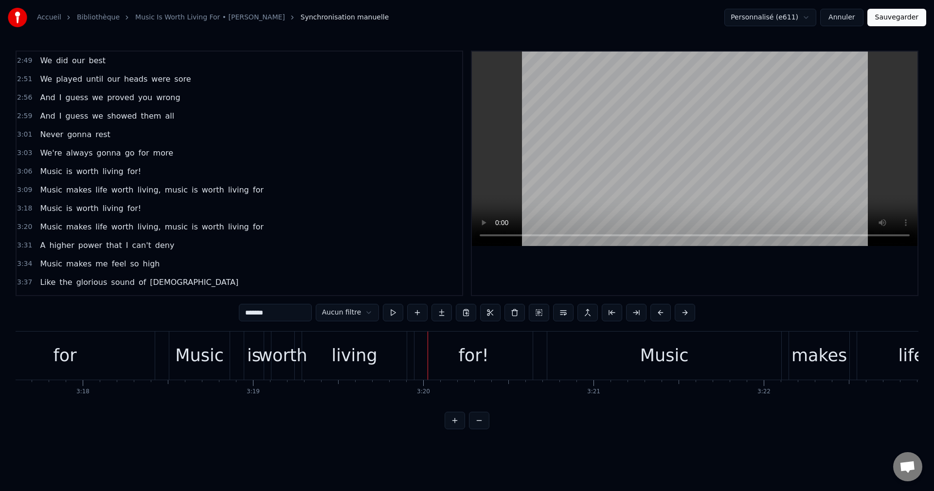
click at [46, 210] on span "Music" at bounding box center [51, 208] width 24 height 11
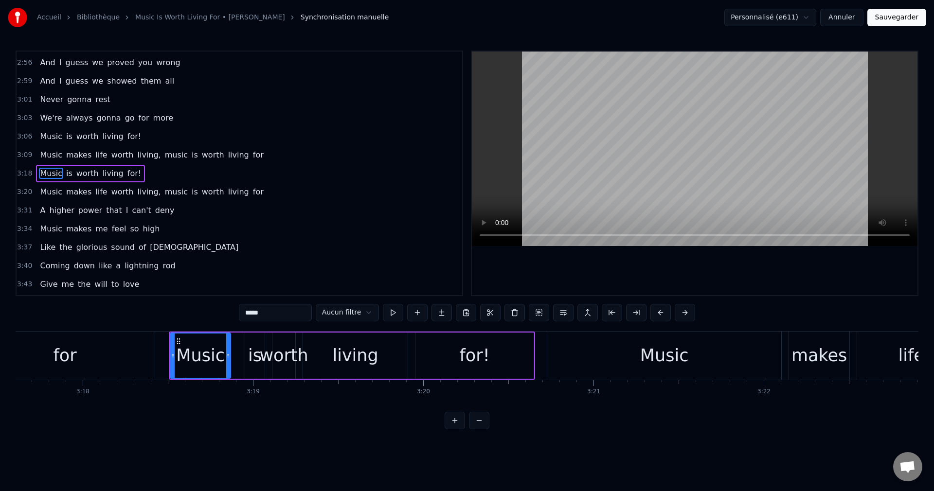
scroll to position [627, 0]
click at [107, 346] on div "for" at bounding box center [65, 356] width 180 height 48
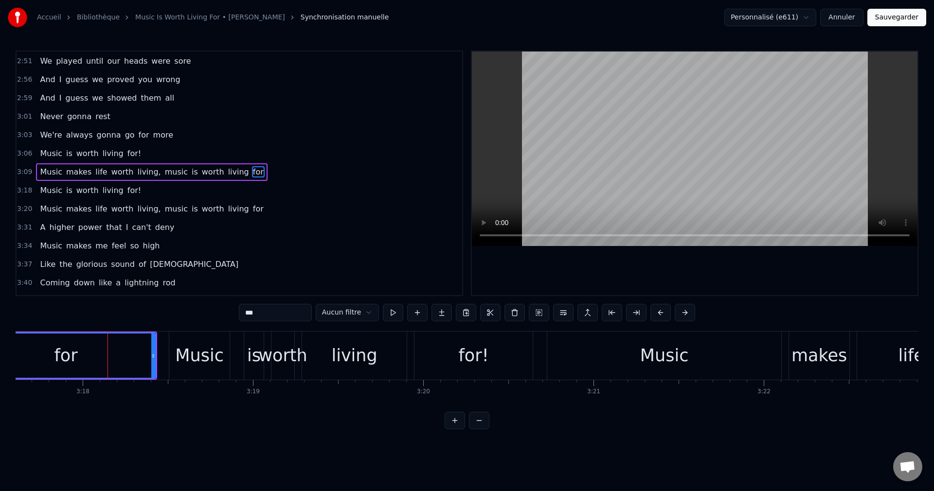
scroll to position [608, 0]
drag, startPoint x: 153, startPoint y: 356, endPoint x: 96, endPoint y: 360, distance: 56.6
click at [96, 360] on div at bounding box center [97, 356] width 4 height 44
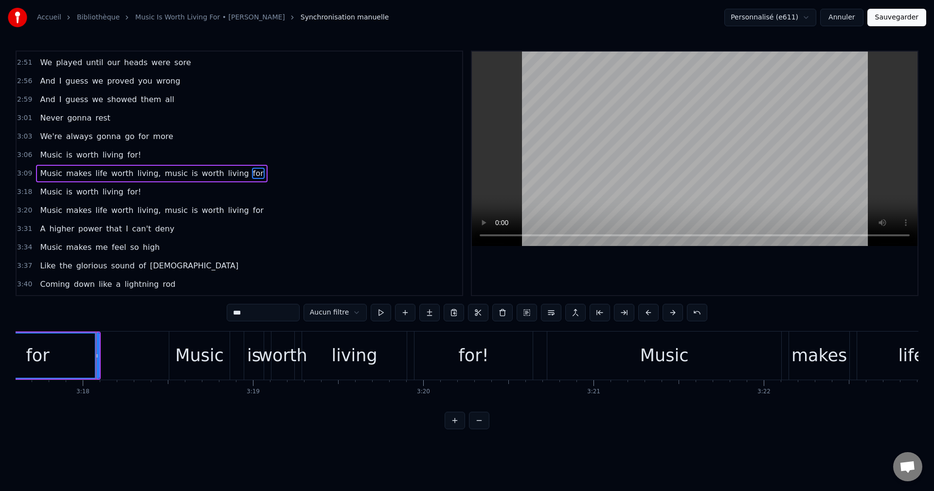
click at [475, 353] on div "for!" at bounding box center [474, 356] width 30 height 26
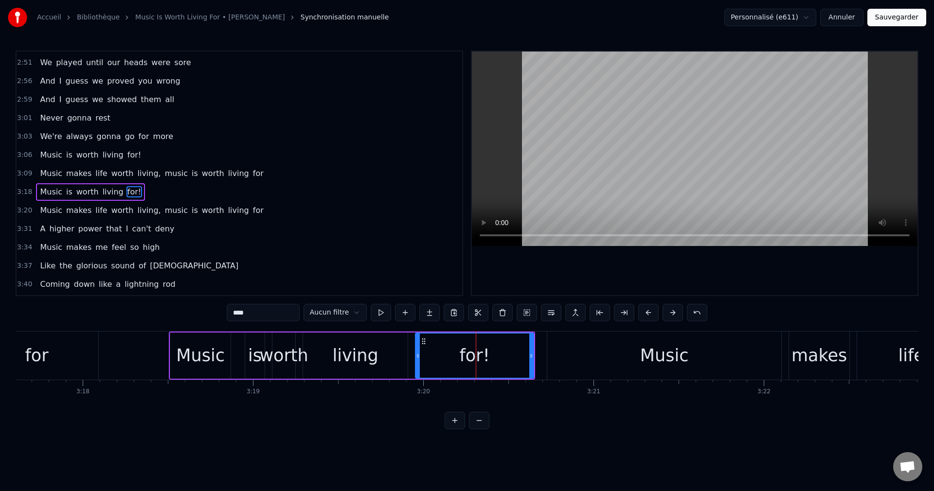
scroll to position [627, 0]
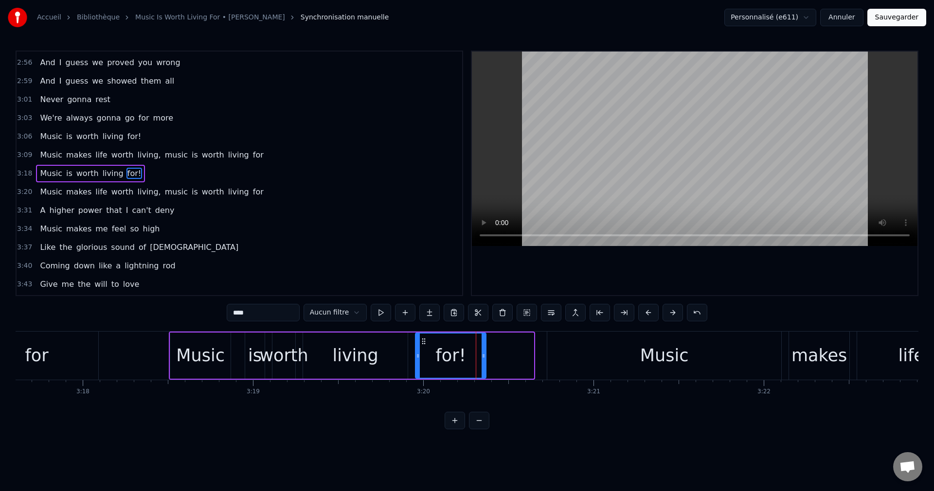
drag, startPoint x: 533, startPoint y: 354, endPoint x: 485, endPoint y: 364, distance: 48.8
click at [485, 364] on div at bounding box center [484, 356] width 4 height 44
click at [44, 157] on span "Music" at bounding box center [51, 154] width 24 height 11
type input "*****"
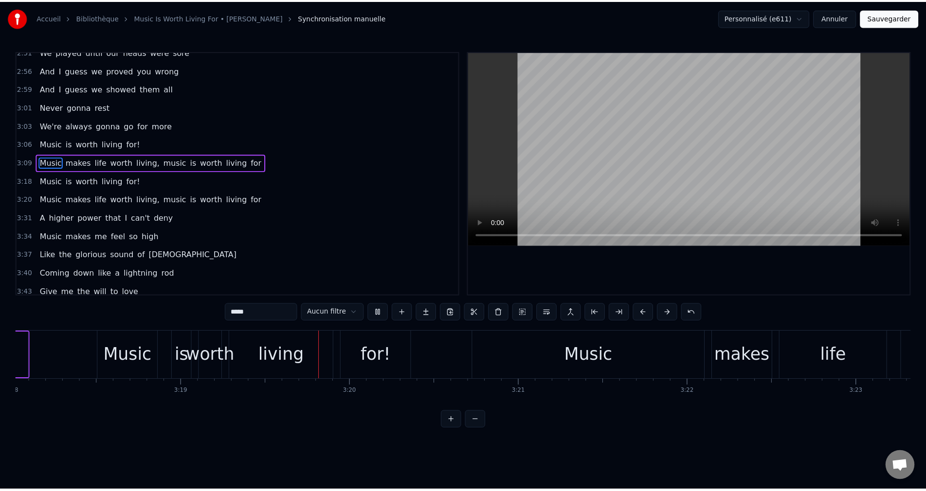
scroll to position [0, 33890]
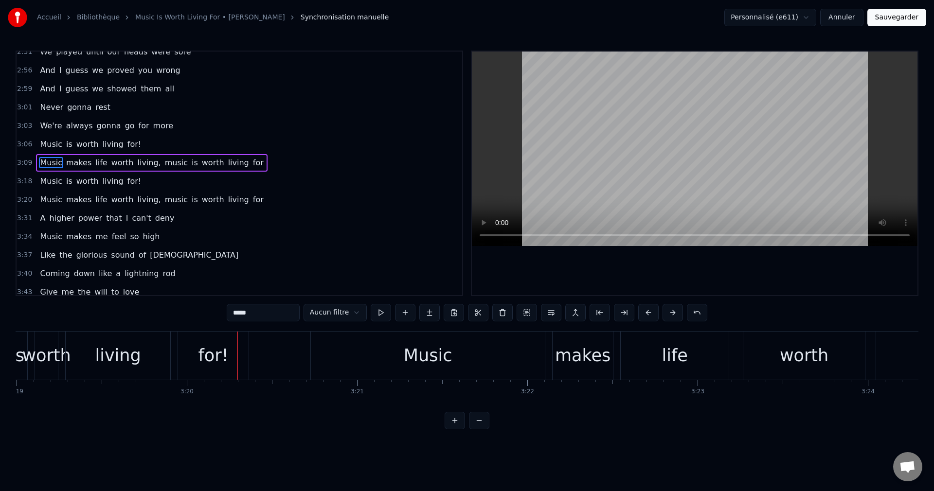
click at [898, 19] on button "Sauvegarder" at bounding box center [897, 18] width 59 height 18
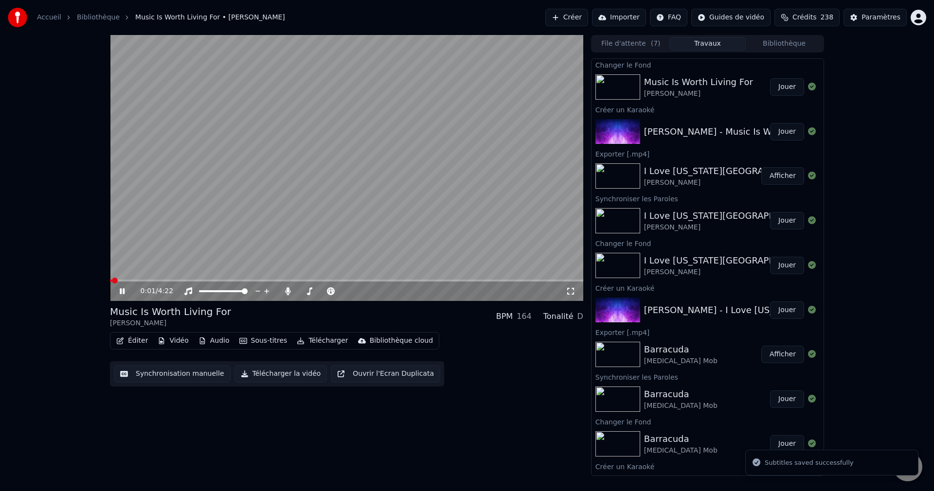
click at [123, 291] on icon at bounding box center [122, 292] width 5 height 6
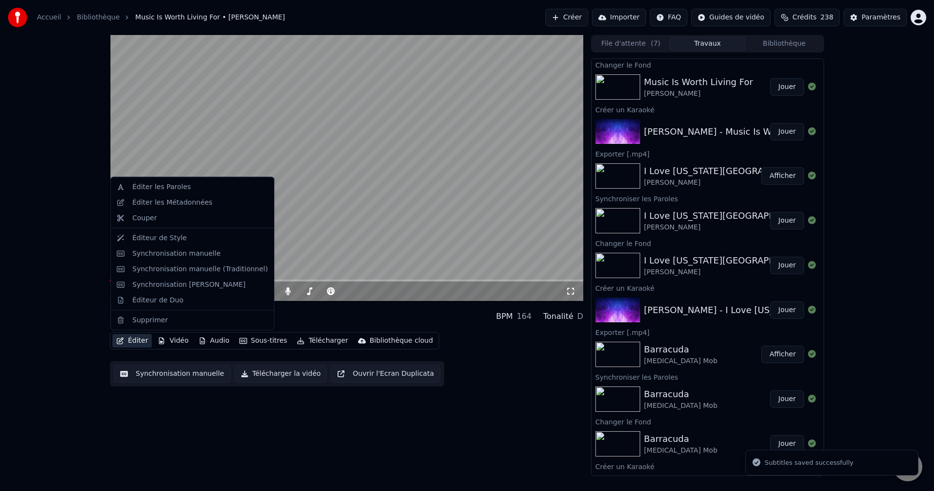
click at [127, 341] on button "Éditer" at bounding box center [131, 341] width 39 height 14
click at [153, 298] on div "Éditeur de Duo" at bounding box center [157, 300] width 51 height 10
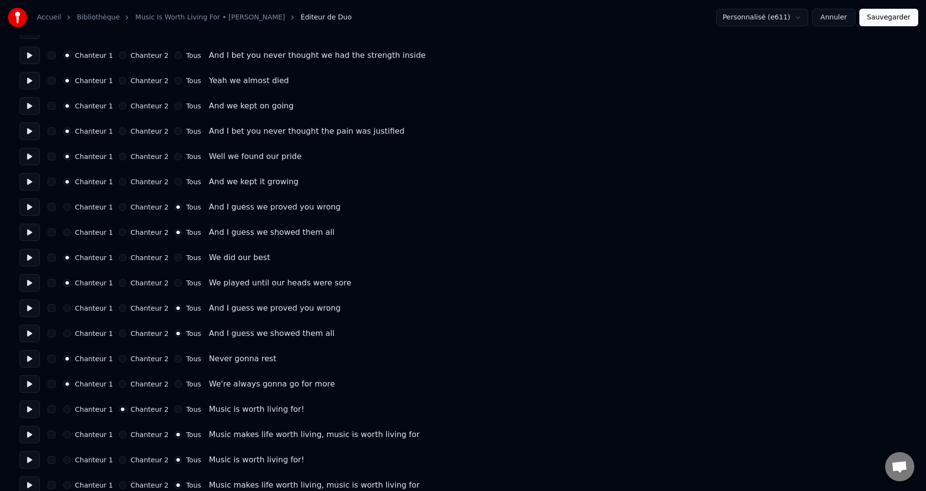
scroll to position [730, 0]
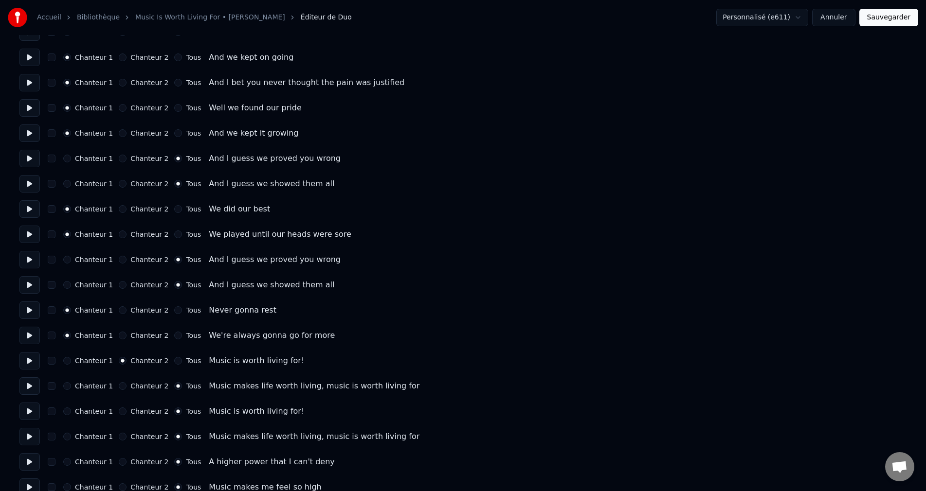
click at [122, 412] on button "Chanteur 2" at bounding box center [123, 412] width 8 height 8
click at [873, 21] on button "Sauvegarder" at bounding box center [888, 18] width 59 height 18
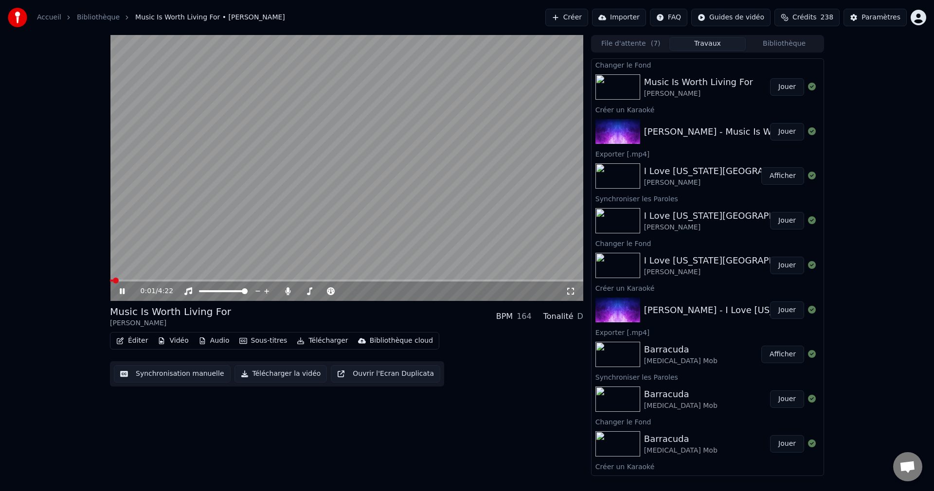
click at [121, 292] on icon at bounding box center [122, 292] width 5 height 6
click at [127, 343] on button "Éditer" at bounding box center [131, 341] width 39 height 14
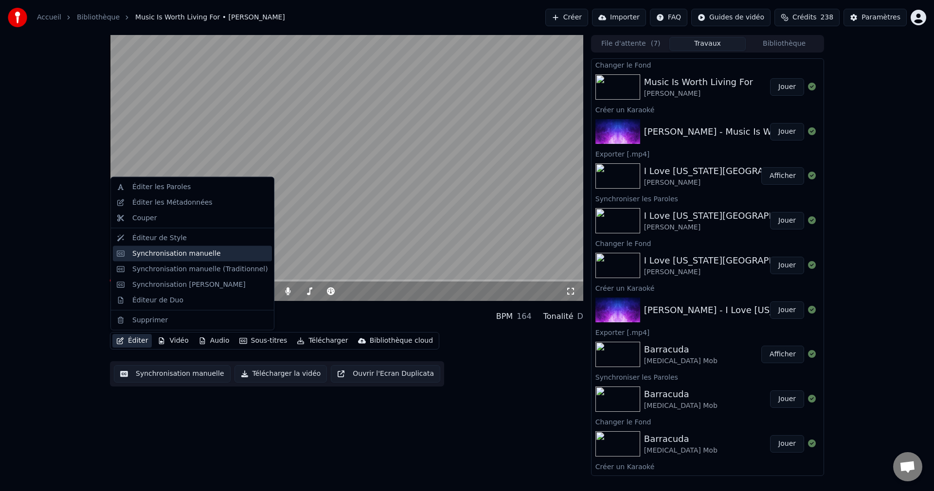
click at [184, 255] on div "Synchronisation manuelle" at bounding box center [176, 254] width 89 height 10
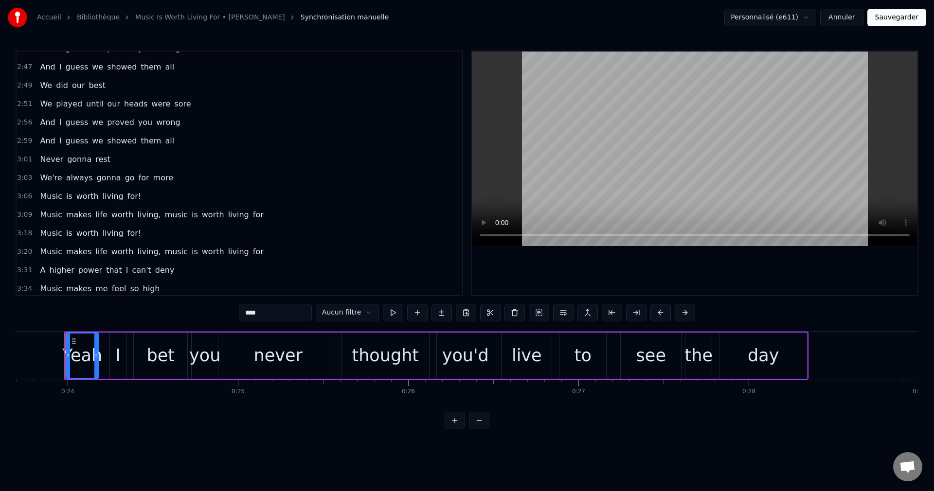
scroll to position [535, 0]
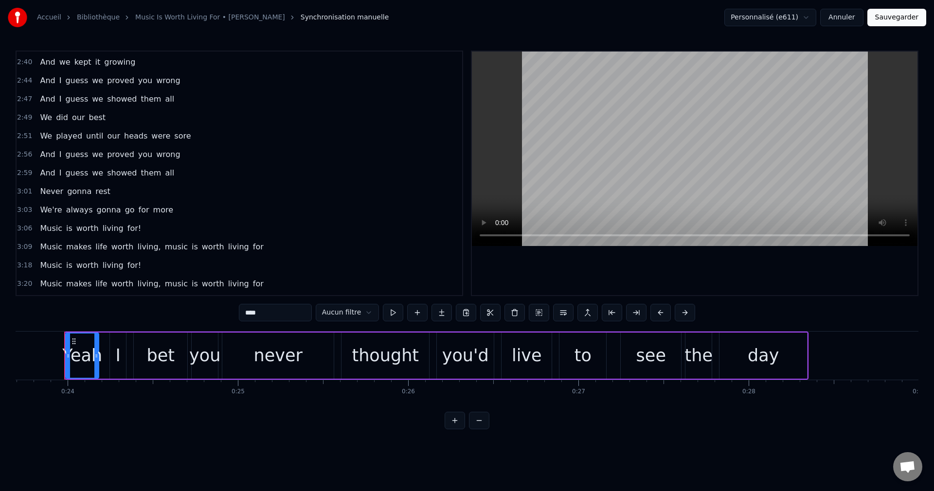
click at [40, 207] on span "We're" at bounding box center [51, 209] width 24 height 11
type input "*****"
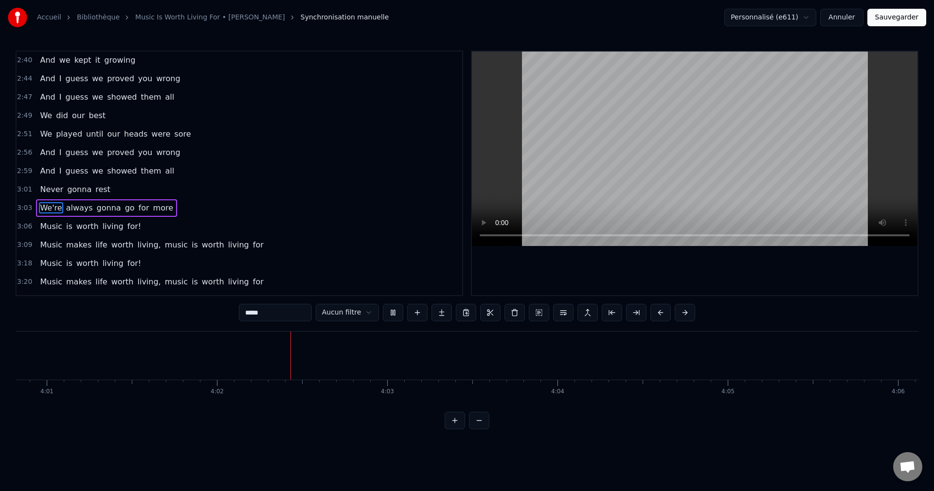
scroll to position [0, 41061]
click at [908, 15] on button "Sauvegarder" at bounding box center [897, 18] width 59 height 18
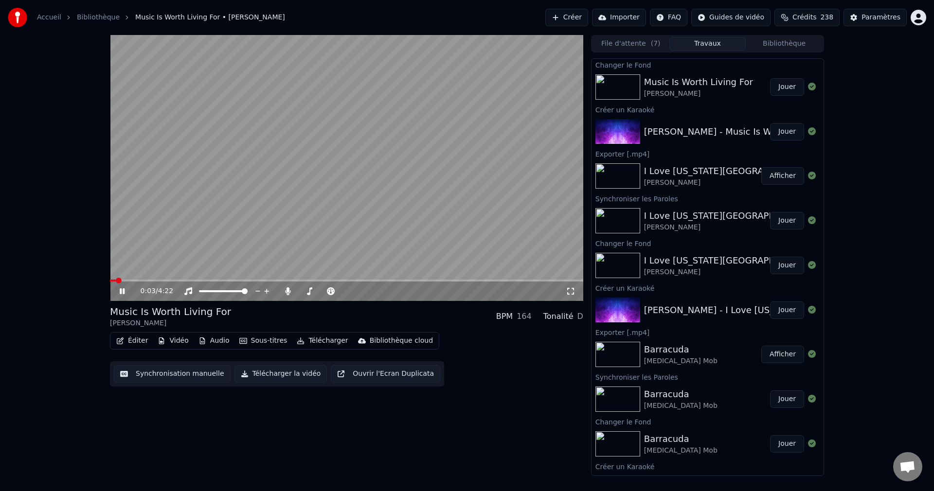
click at [177, 282] on div "0:03 / 4:22" at bounding box center [346, 291] width 473 height 19
click at [178, 280] on span at bounding box center [346, 281] width 473 height 2
click at [305, 290] on span at bounding box center [323, 291] width 49 height 2
click at [126, 289] on icon at bounding box center [129, 292] width 23 height 8
click at [269, 377] on button "Télécharger la vidéo" at bounding box center [281, 374] width 93 height 18
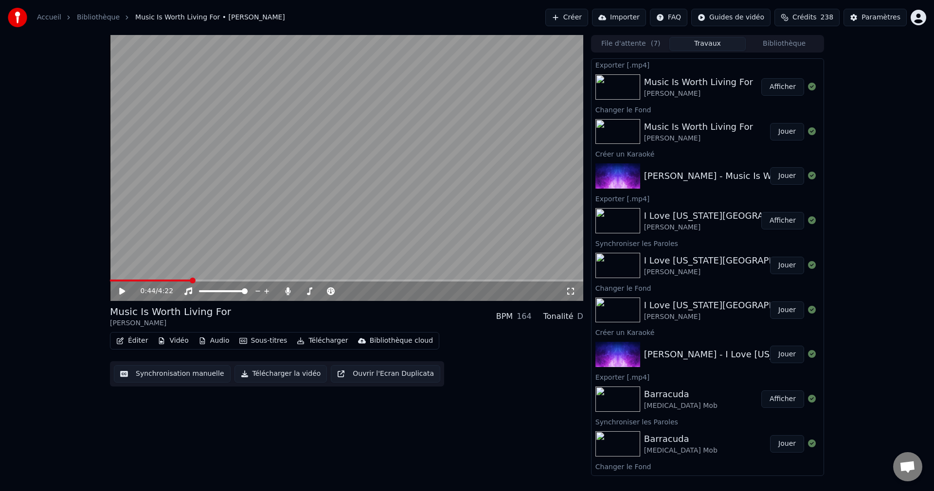
click at [572, 18] on button "Créer" at bounding box center [566, 18] width 43 height 18
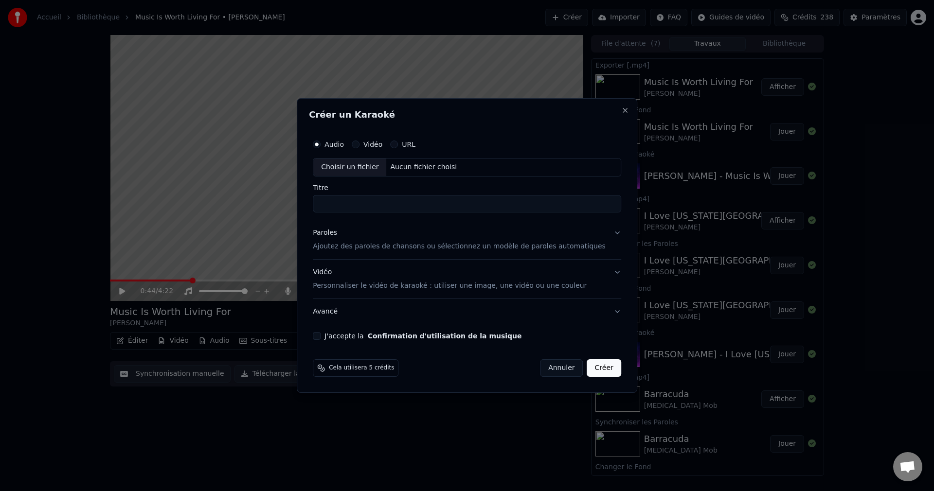
click at [367, 165] on div "Choisir un fichier" at bounding box center [349, 168] width 73 height 18
type input "**********"
click at [601, 235] on button "Paroles Ajoutez des paroles de chansons ou sélectionnez un modèle de paroles au…" at bounding box center [467, 239] width 308 height 39
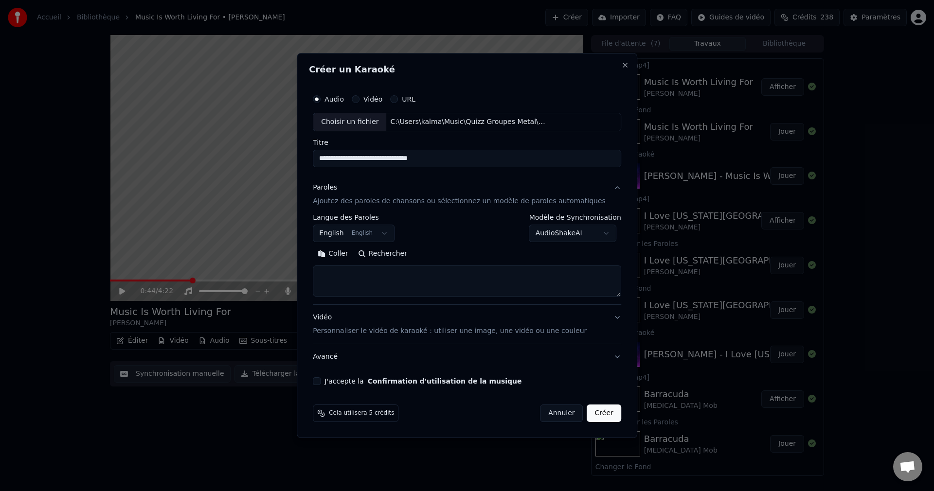
click at [403, 256] on button "Rechercher" at bounding box center [382, 254] width 59 height 16
type textarea "**********"
click at [321, 378] on button "J'accepte la Confirmation d'utilisation de la musique" at bounding box center [317, 382] width 8 height 8
click at [587, 419] on button "Créer" at bounding box center [604, 414] width 34 height 18
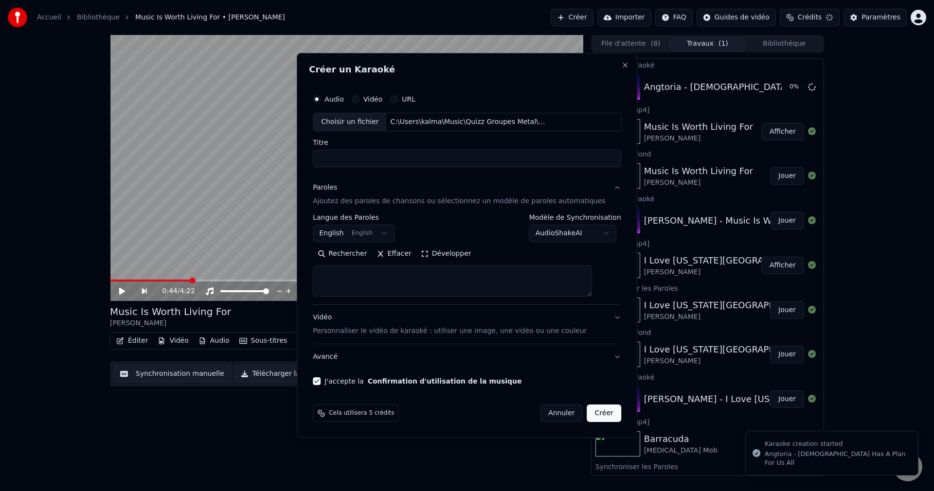
select select
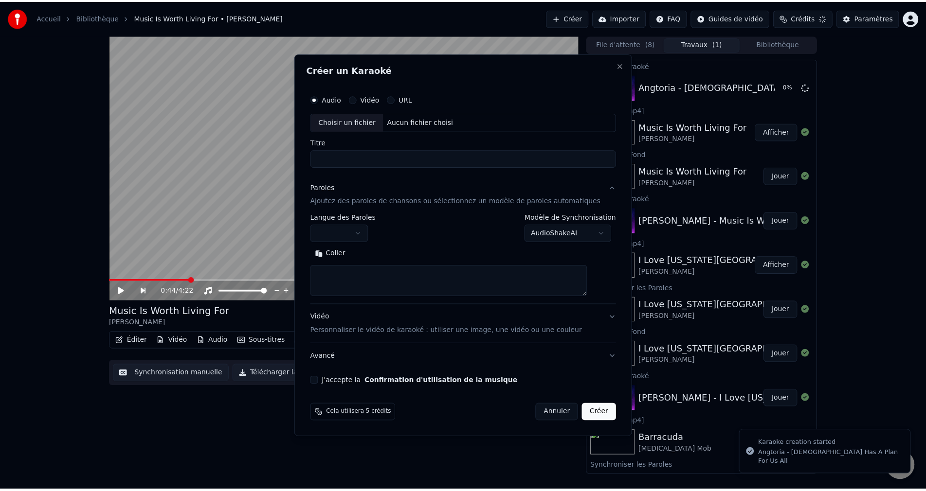
scroll to position [0, 0]
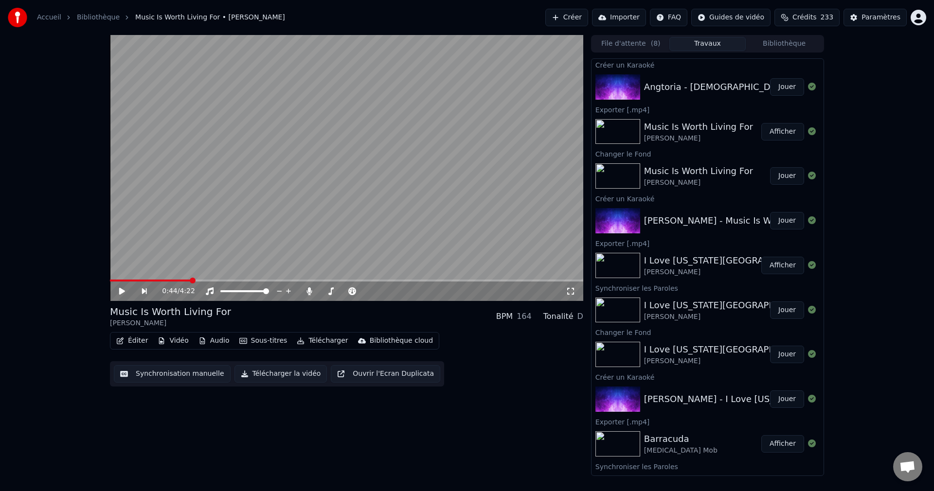
click at [775, 90] on button "Jouer" at bounding box center [787, 87] width 34 height 18
click at [123, 291] on icon at bounding box center [122, 292] width 5 height 6
click at [168, 341] on button "Vidéo" at bounding box center [173, 341] width 38 height 14
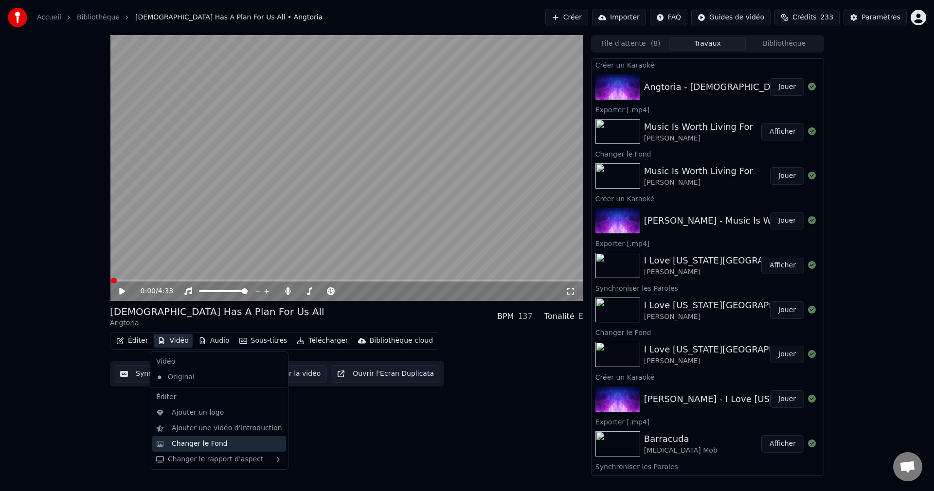
click at [178, 443] on div "Changer le Fond" at bounding box center [200, 444] width 56 height 10
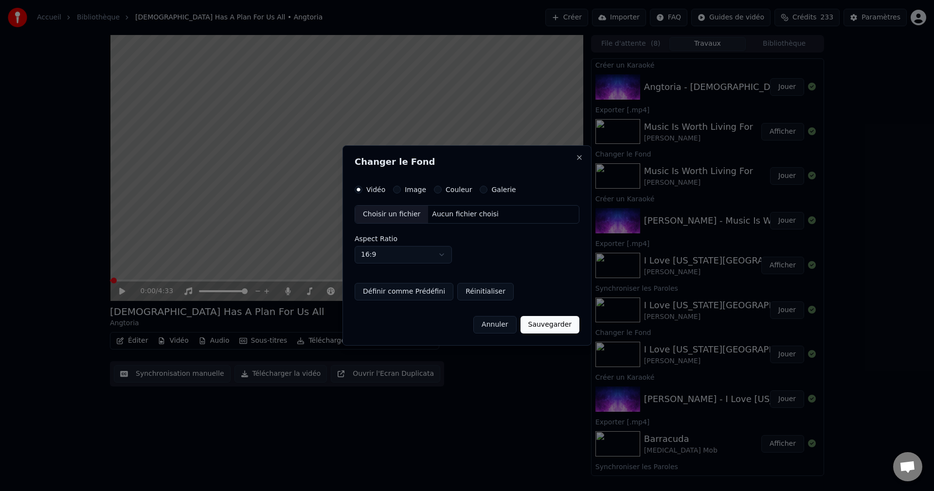
click at [403, 215] on div "Choisir un fichier" at bounding box center [391, 215] width 73 height 18
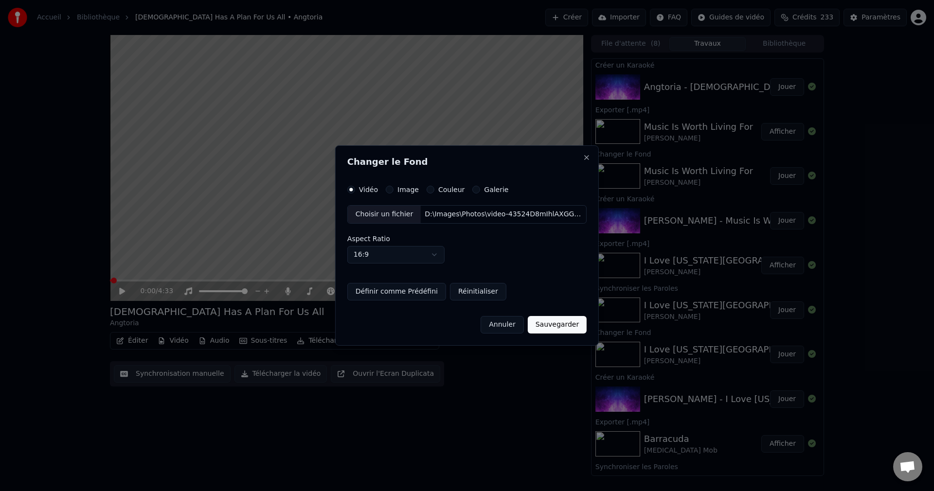
click at [553, 325] on button "Sauvegarder" at bounding box center [557, 325] width 59 height 18
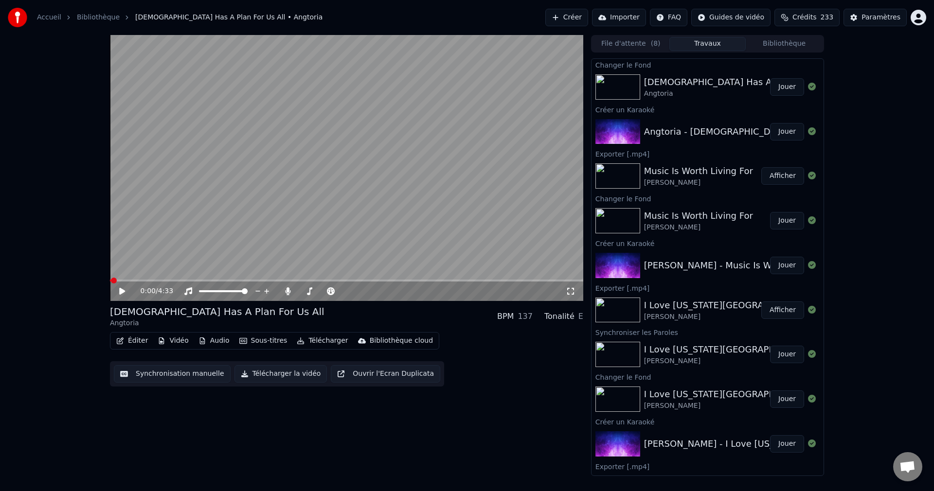
click at [779, 87] on button "Jouer" at bounding box center [787, 87] width 34 height 18
click at [347, 294] on span at bounding box center [345, 292] width 6 height 6
click at [349, 281] on span at bounding box center [346, 281] width 473 height 2
click at [365, 279] on video at bounding box center [346, 168] width 473 height 266
click at [366, 280] on span at bounding box center [346, 281] width 473 height 2
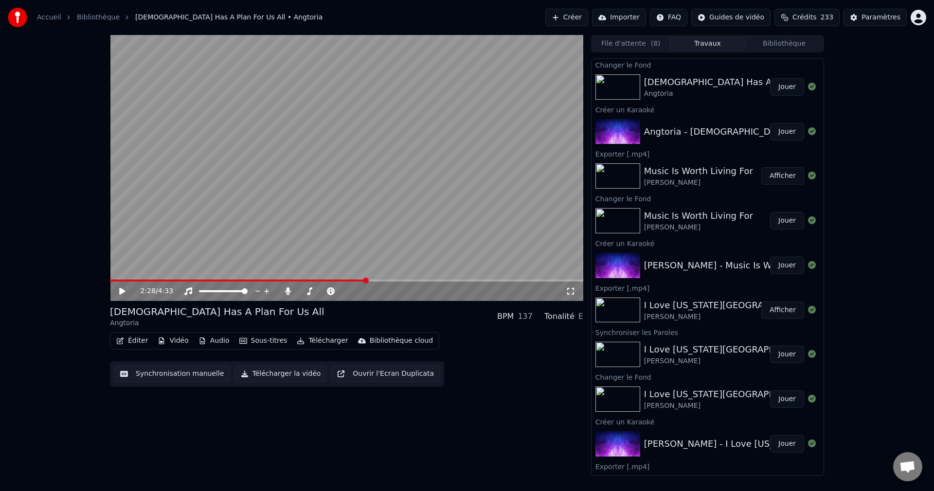
click at [121, 292] on icon at bounding box center [122, 291] width 6 height 7
click at [431, 281] on span at bounding box center [346, 281] width 473 height 2
click at [442, 281] on span at bounding box center [346, 281] width 473 height 2
click at [483, 280] on span at bounding box center [346, 281] width 473 height 2
click at [121, 292] on icon at bounding box center [122, 292] width 5 height 6
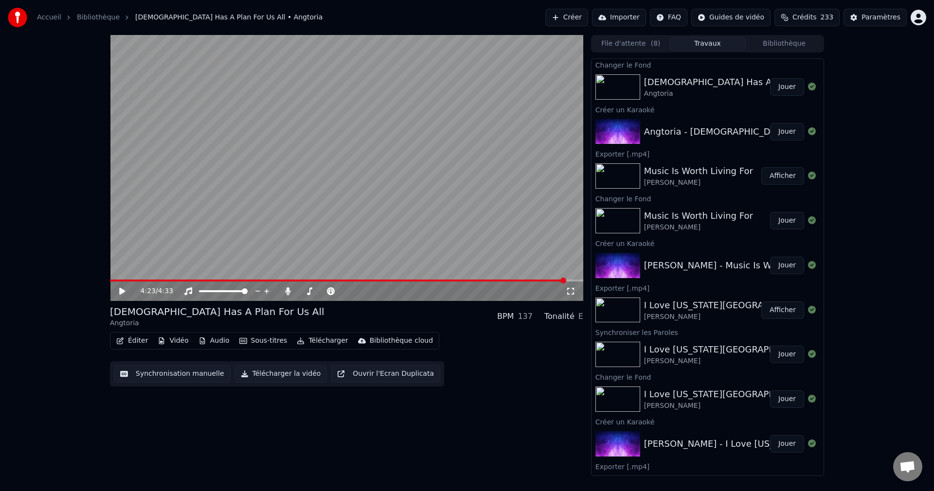
click at [138, 340] on button "Éditer" at bounding box center [131, 341] width 39 height 14
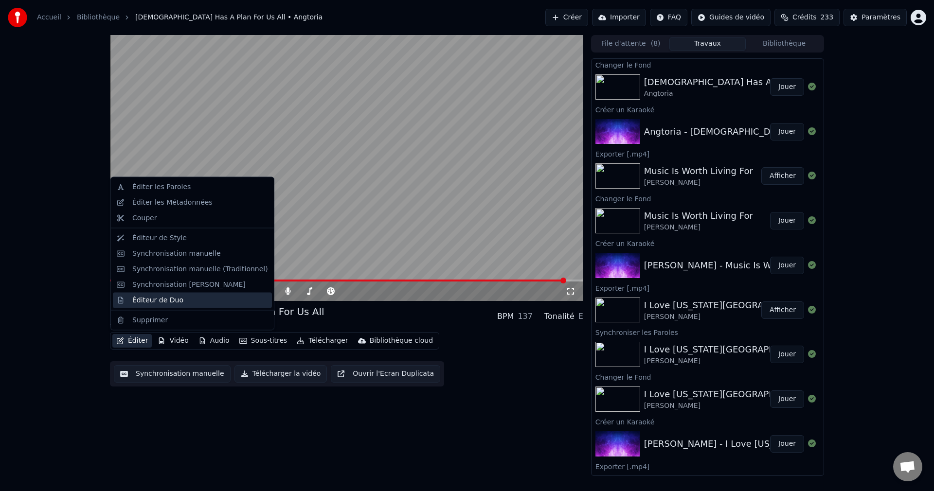
click at [167, 300] on div "Éditeur de Duo" at bounding box center [157, 300] width 51 height 10
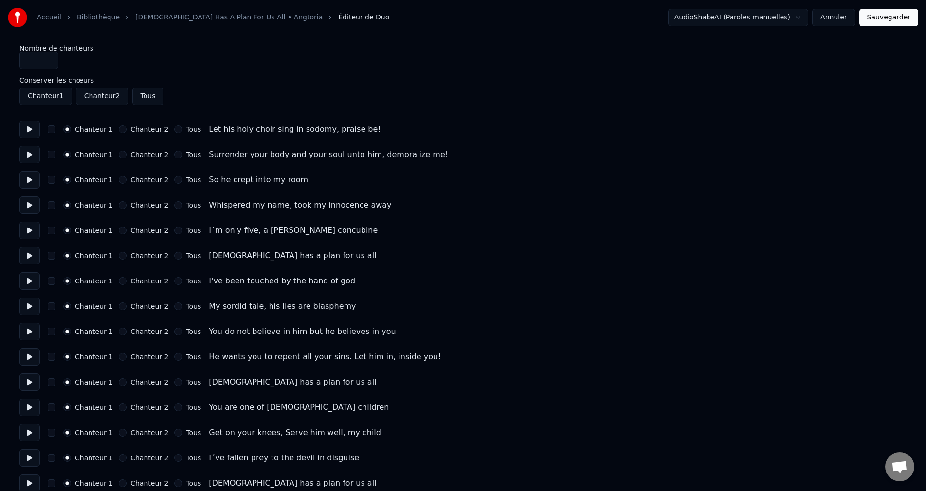
click at [123, 128] on button "Chanteur 2" at bounding box center [123, 130] width 8 height 8
click at [121, 156] on button "Chanteur 2" at bounding box center [123, 155] width 8 height 8
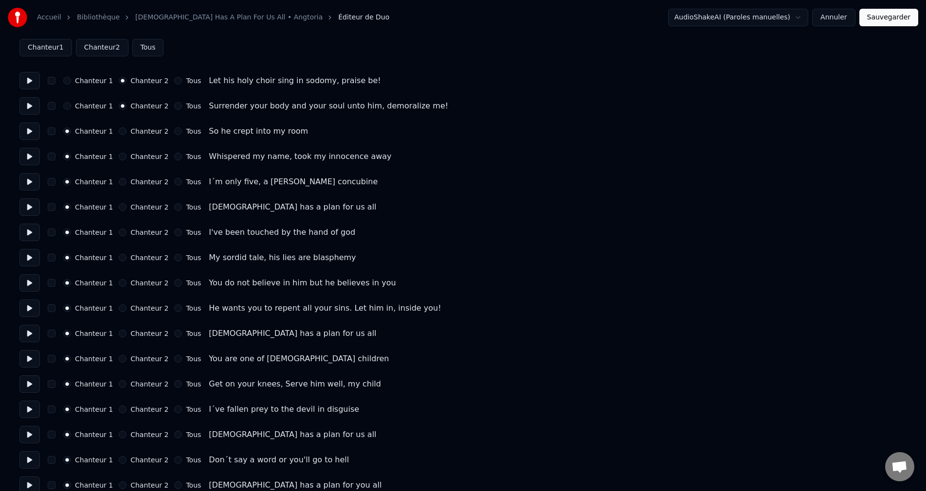
scroll to position [97, 0]
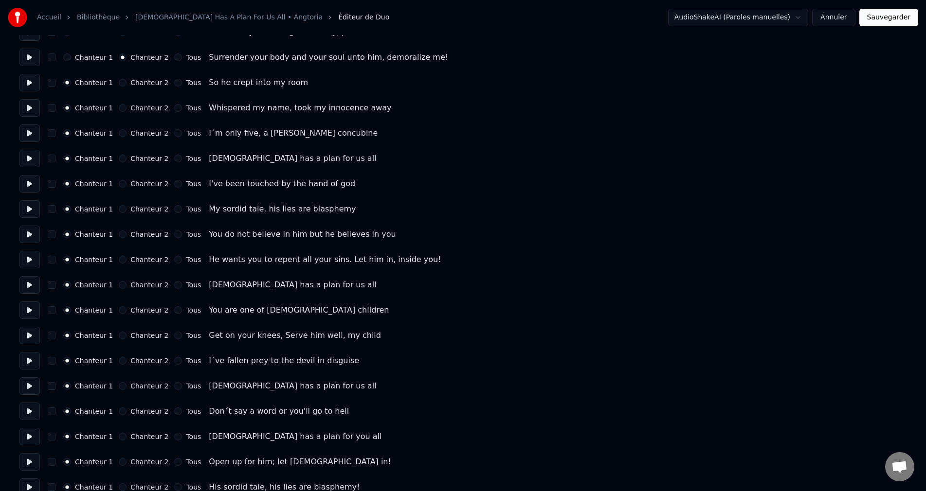
click at [30, 262] on button at bounding box center [29, 260] width 20 height 18
click at [31, 236] on button at bounding box center [29, 235] width 20 height 18
click at [123, 235] on button "Chanteur 2" at bounding box center [123, 235] width 8 height 8
click at [122, 261] on button "Chanteur 2" at bounding box center [123, 260] width 8 height 8
click at [32, 336] on button at bounding box center [29, 336] width 20 height 18
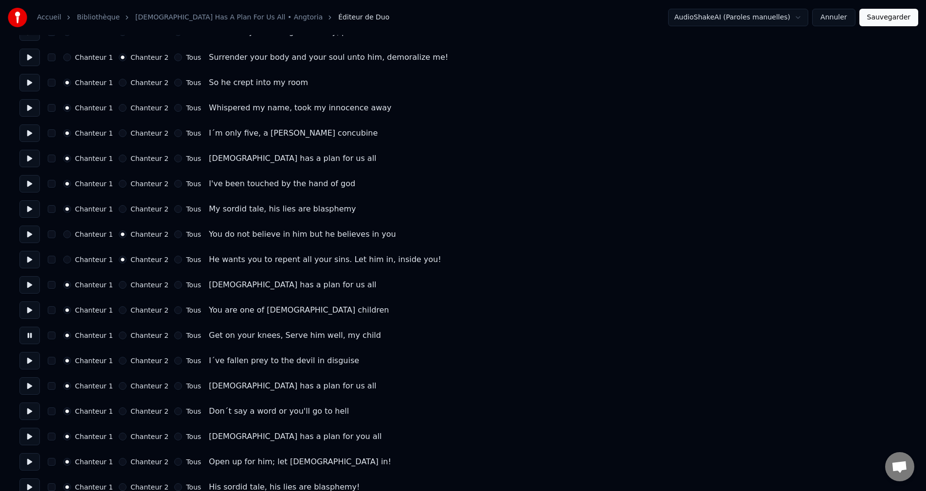
scroll to position [112, 0]
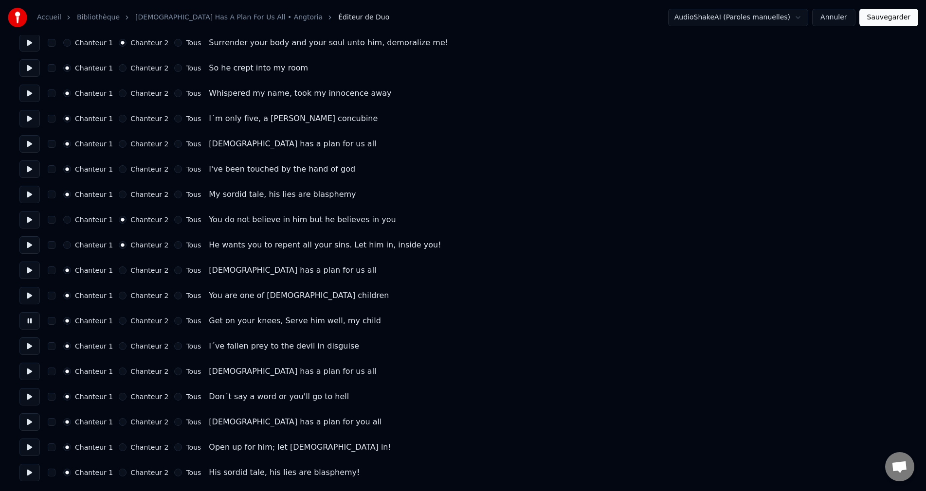
click at [32, 347] on button at bounding box center [29, 347] width 20 height 18
click at [32, 420] on button at bounding box center [29, 423] width 20 height 18
click at [893, 24] on button "Sauvegarder" at bounding box center [888, 18] width 59 height 18
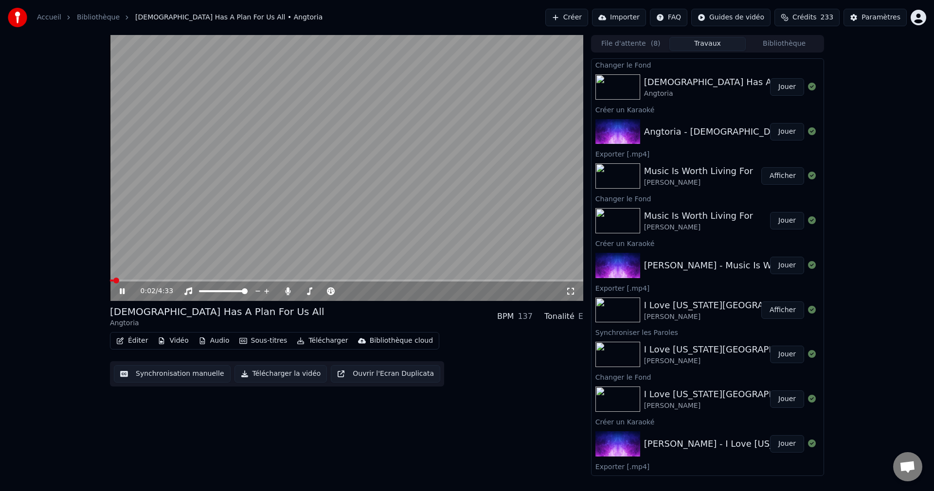
click at [120, 291] on icon at bounding box center [122, 292] width 5 height 6
click at [127, 347] on button "Éditer" at bounding box center [131, 341] width 39 height 14
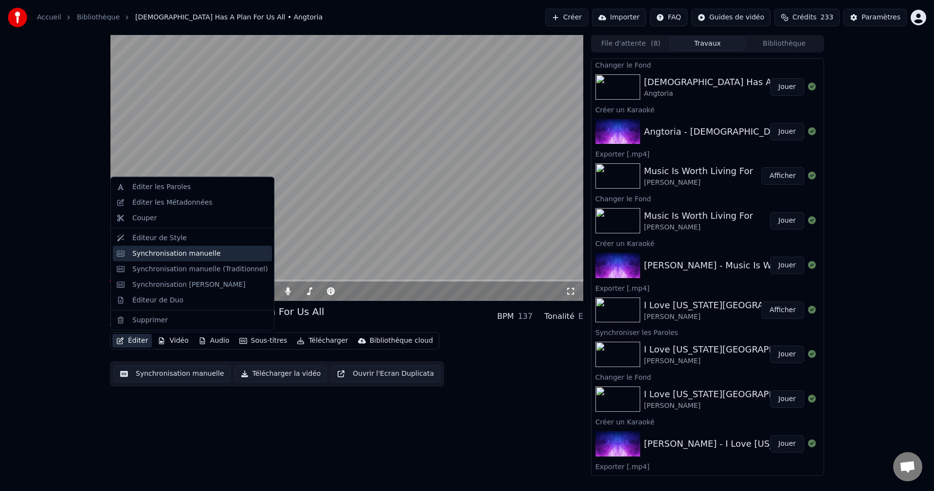
click at [185, 259] on div "Synchronisation manuelle" at bounding box center [192, 254] width 159 height 16
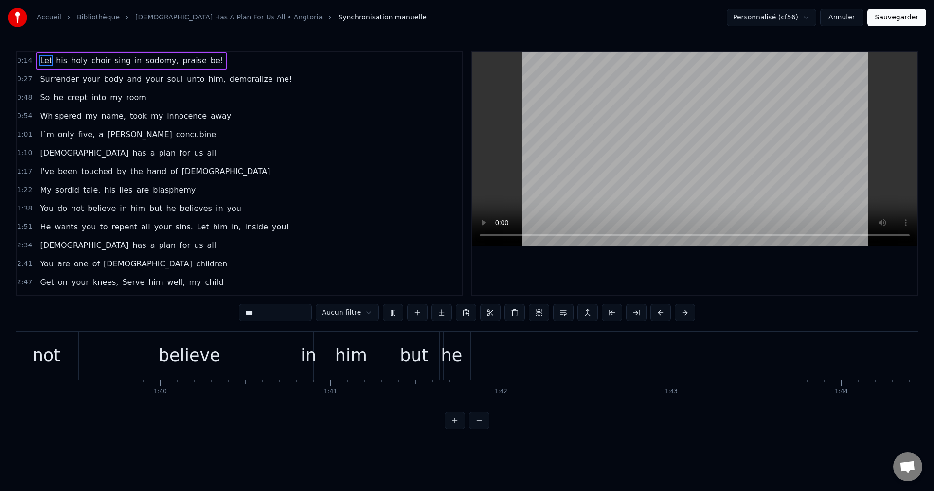
scroll to position [0, 17168]
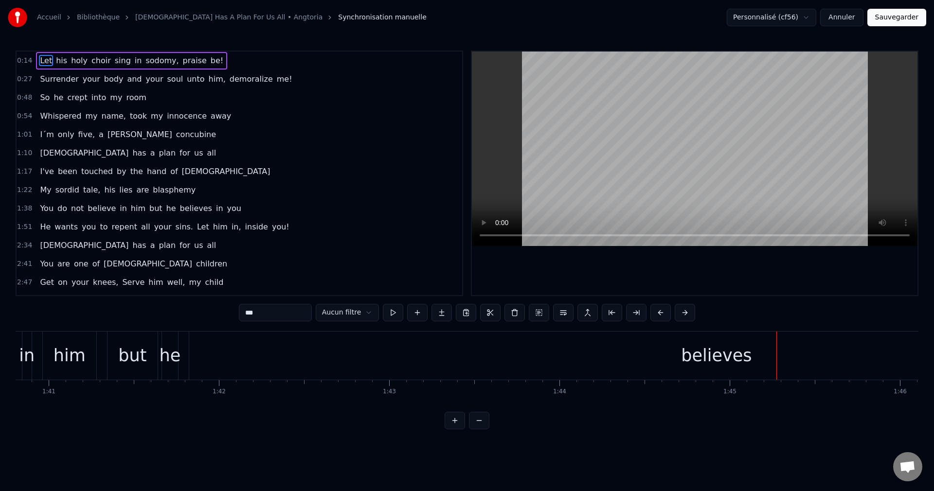
click at [216, 355] on div "believes" at bounding box center [716, 356] width 1055 height 48
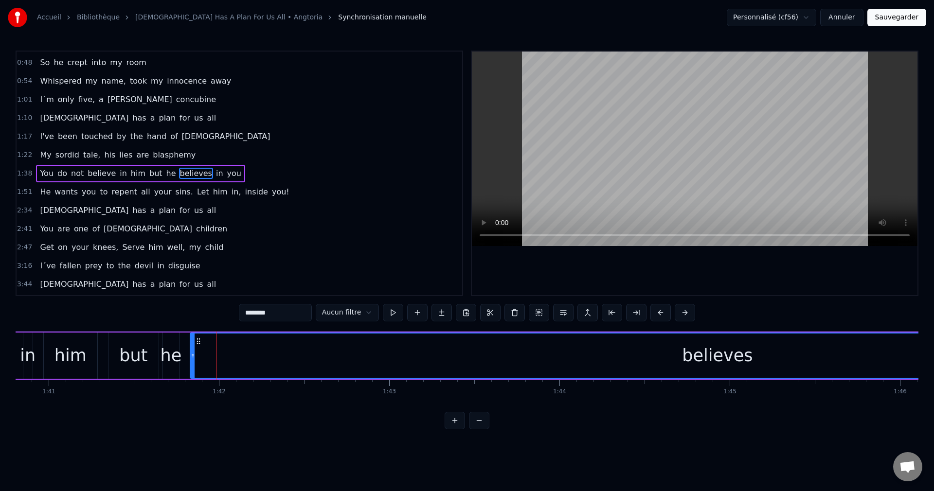
scroll to position [35, 0]
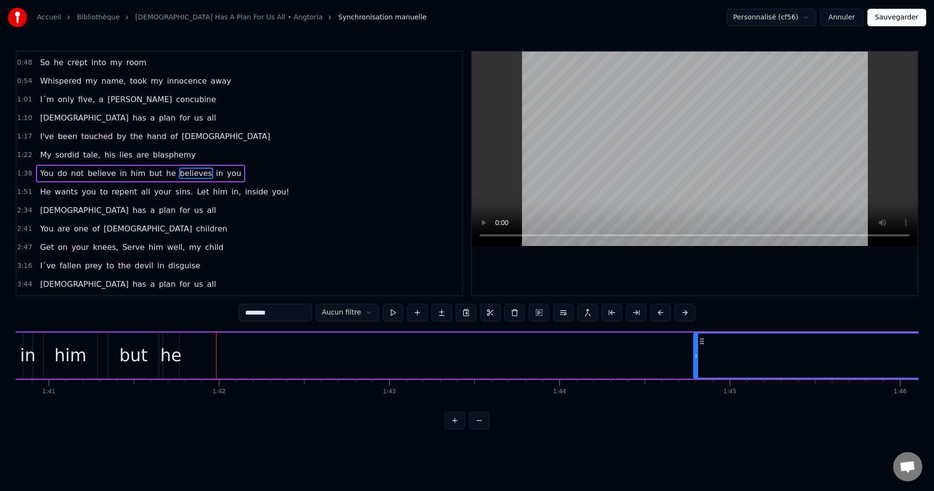
drag, startPoint x: 192, startPoint y: 356, endPoint x: 697, endPoint y: 371, distance: 505.3
click at [697, 371] on div at bounding box center [696, 356] width 4 height 44
click at [176, 354] on div "he" at bounding box center [170, 356] width 21 height 26
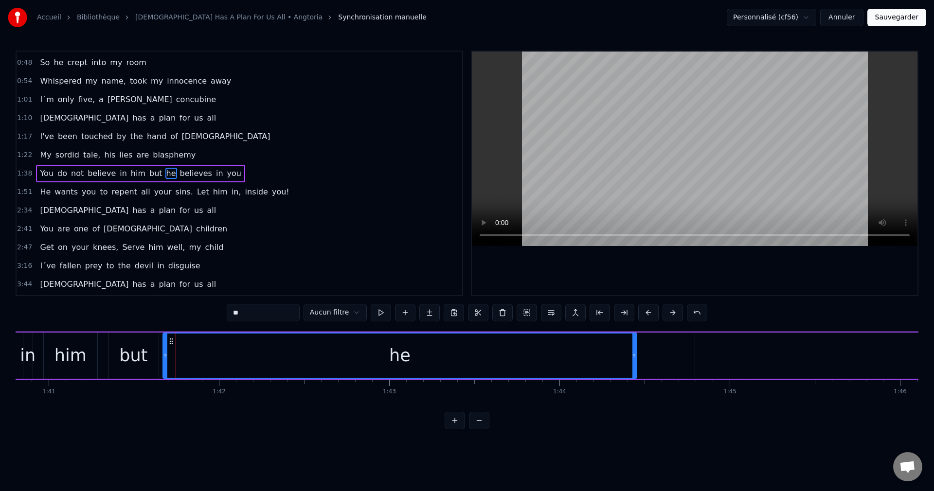
drag, startPoint x: 178, startPoint y: 355, endPoint x: 635, endPoint y: 368, distance: 458.1
click at [635, 368] on div at bounding box center [635, 356] width 4 height 44
click at [130, 356] on div "but" at bounding box center [133, 356] width 28 height 26
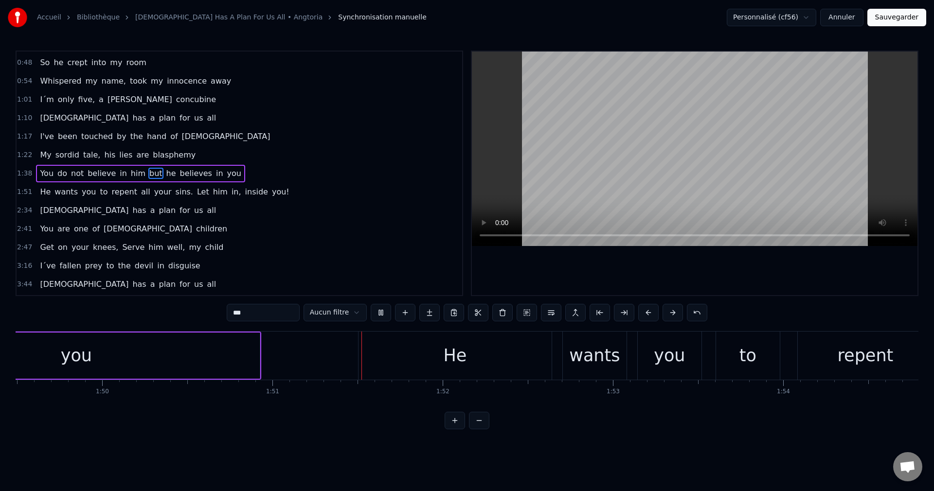
scroll to position [0, 18840]
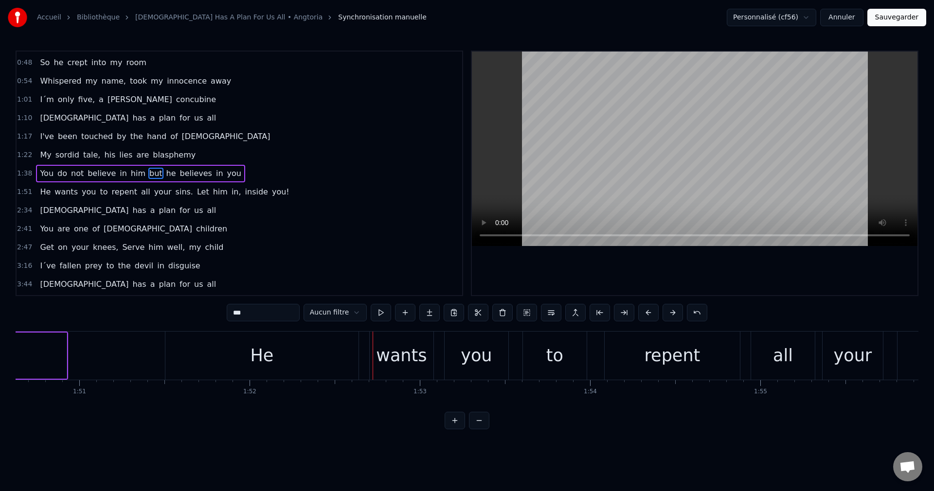
click at [272, 362] on div "He" at bounding box center [261, 356] width 23 height 26
type input "**"
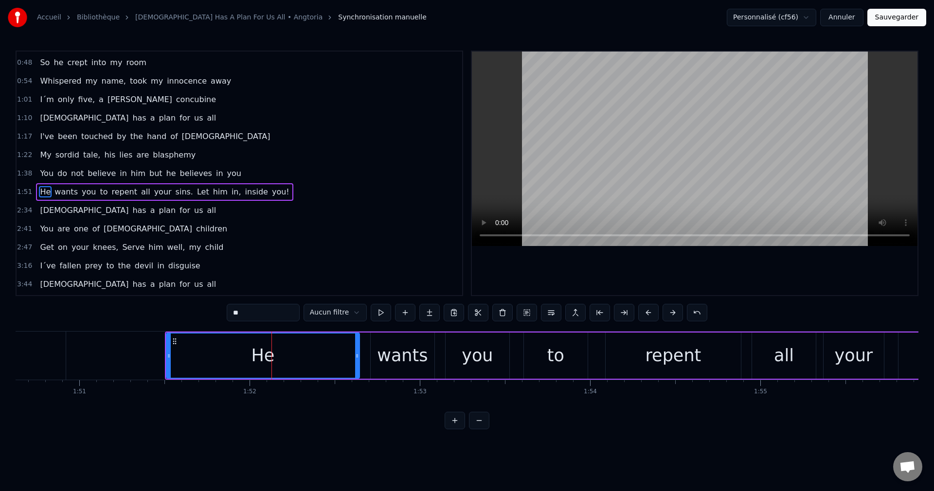
scroll to position [54, 0]
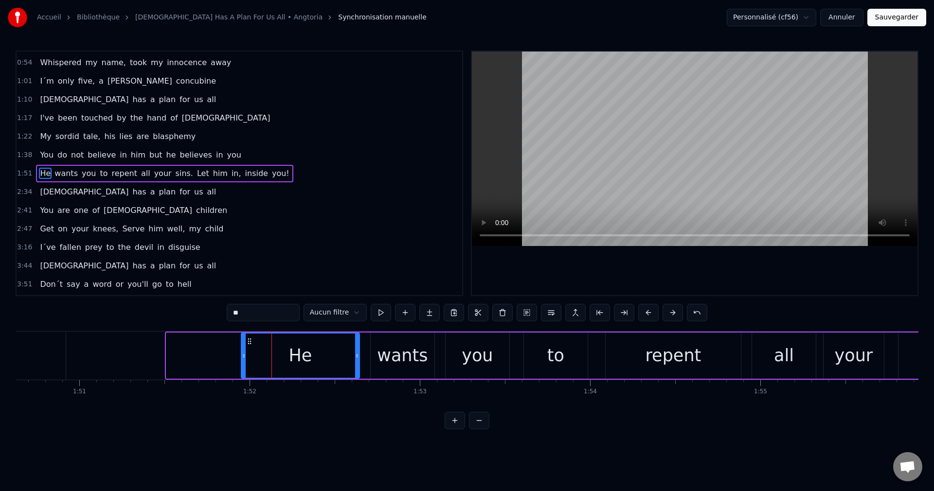
drag, startPoint x: 169, startPoint y: 355, endPoint x: 244, endPoint y: 362, distance: 75.2
click at [244, 362] on div at bounding box center [244, 356] width 4 height 44
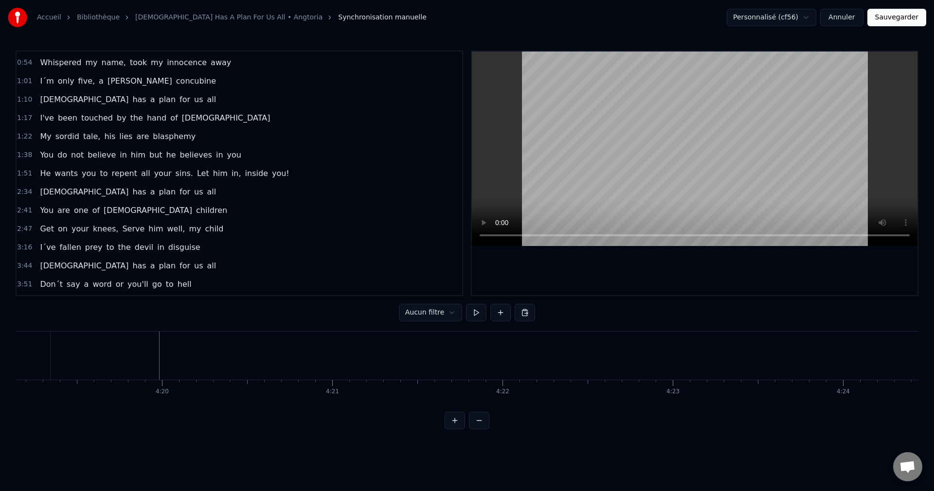
scroll to position [0, 44134]
click at [890, 14] on button "Sauvegarder" at bounding box center [897, 18] width 59 height 18
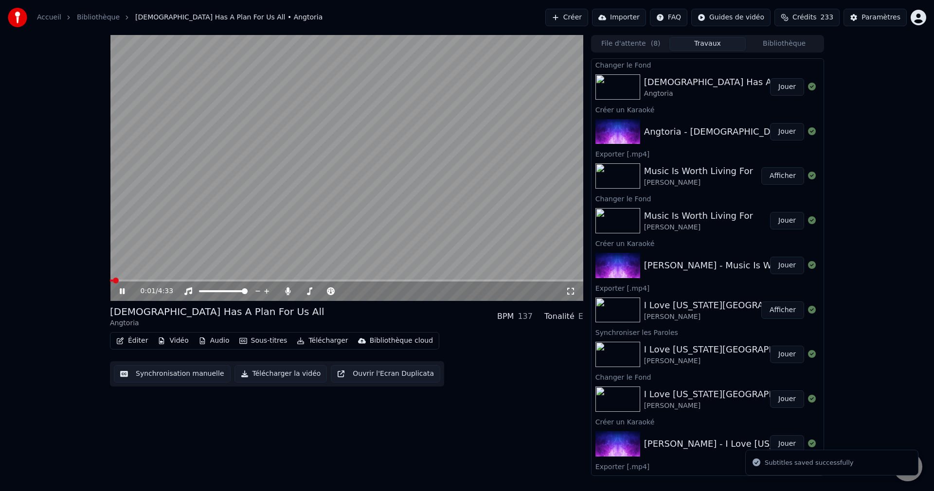
click at [227, 281] on span at bounding box center [346, 281] width 473 height 2
click at [307, 290] on span at bounding box center [303, 291] width 8 height 2
click at [305, 291] on span at bounding box center [307, 292] width 6 height 6
click at [126, 289] on icon at bounding box center [129, 292] width 23 height 8
click at [272, 371] on button "Télécharger la vidéo" at bounding box center [281, 374] width 93 height 18
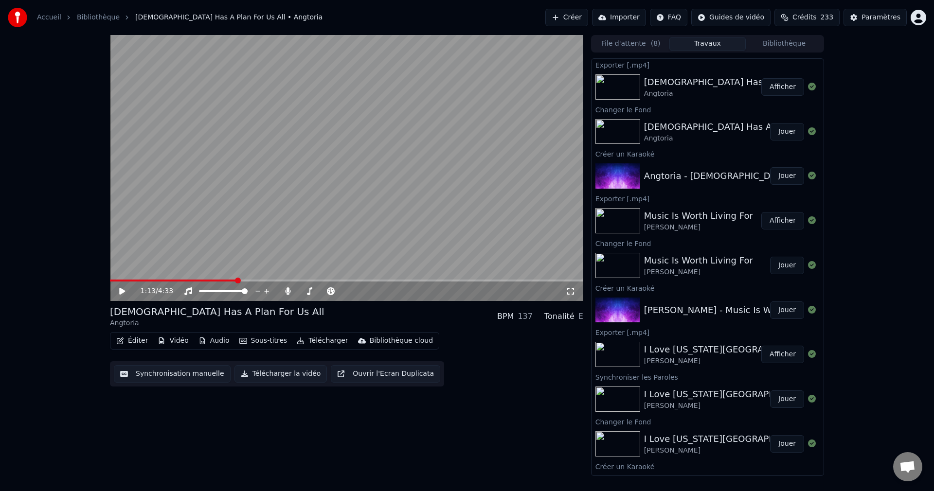
click at [565, 15] on button "Créer" at bounding box center [566, 18] width 43 height 18
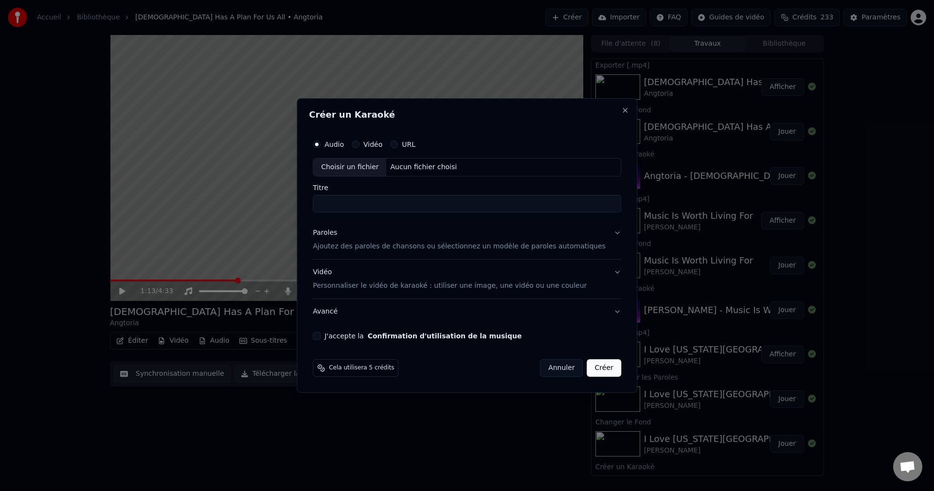
click at [360, 169] on div "Choisir un fichier" at bounding box center [349, 168] width 73 height 18
type input "**********"
click at [601, 235] on button "Paroles Ajoutez des paroles de chansons ou sélectionnez un modèle de paroles au…" at bounding box center [467, 239] width 308 height 39
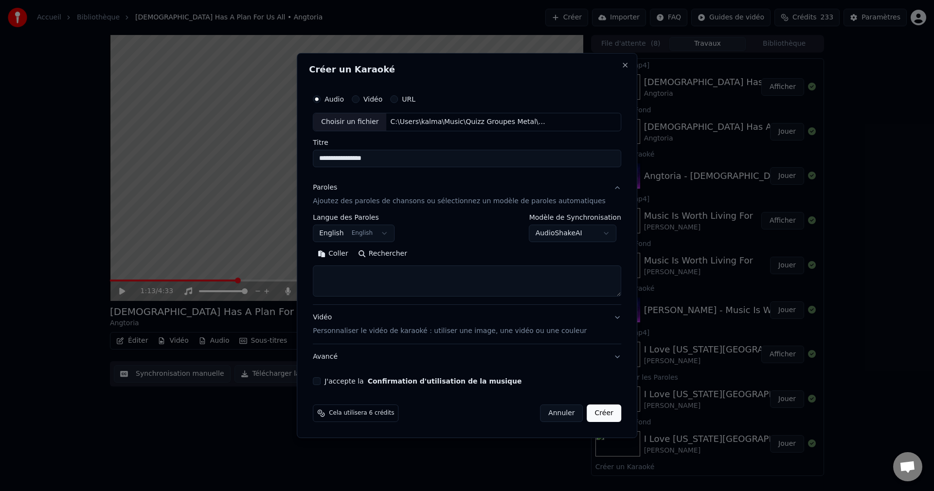
click at [400, 253] on button "Rechercher" at bounding box center [382, 254] width 59 height 16
type textarea "**********"
click at [321, 382] on button "J'accepte la Confirmation d'utilisation de la musique" at bounding box center [317, 382] width 8 height 8
click at [587, 415] on button "Créer" at bounding box center [604, 414] width 34 height 18
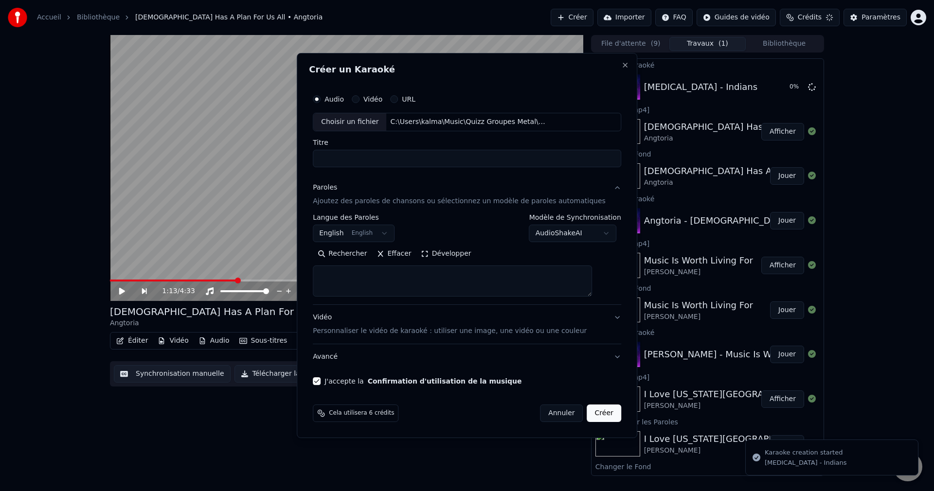
select select
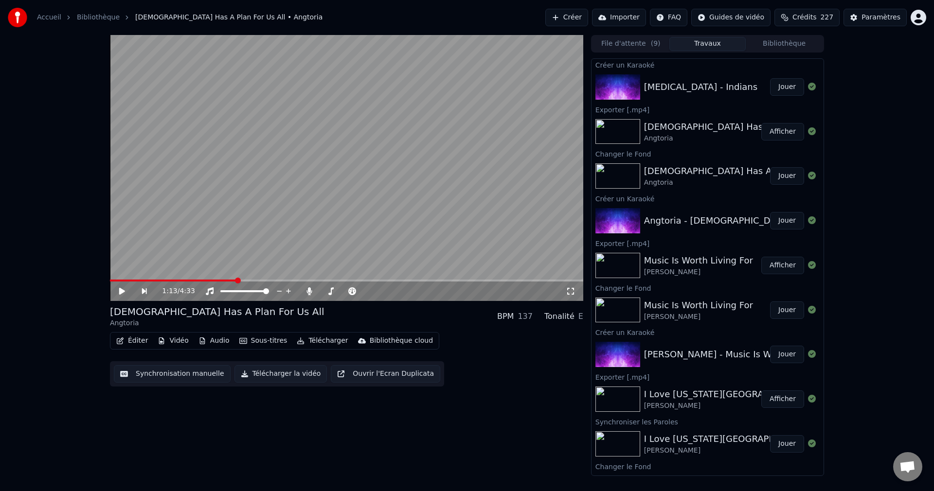
click at [770, 90] on button "Jouer" at bounding box center [787, 87] width 34 height 18
click at [121, 291] on icon at bounding box center [122, 292] width 5 height 6
click at [177, 341] on button "Vidéo" at bounding box center [173, 341] width 38 height 14
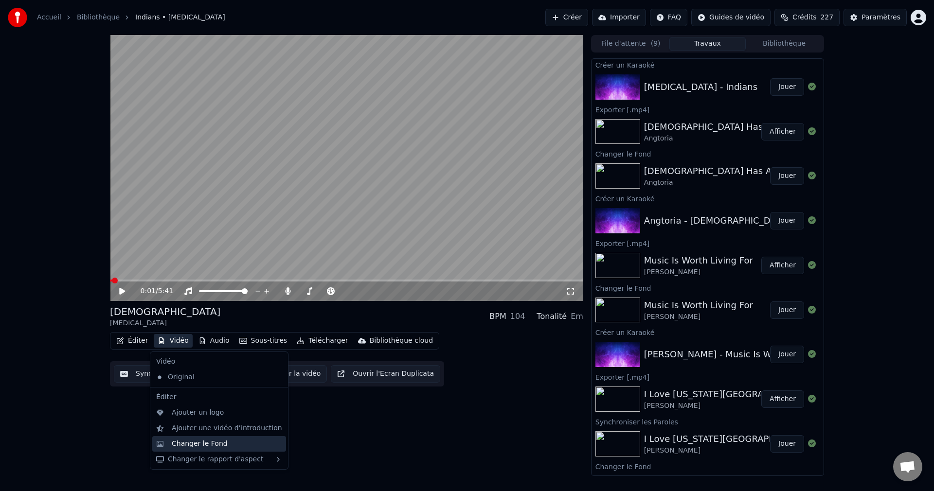
click at [188, 442] on div "Changer le Fond" at bounding box center [200, 444] width 56 height 10
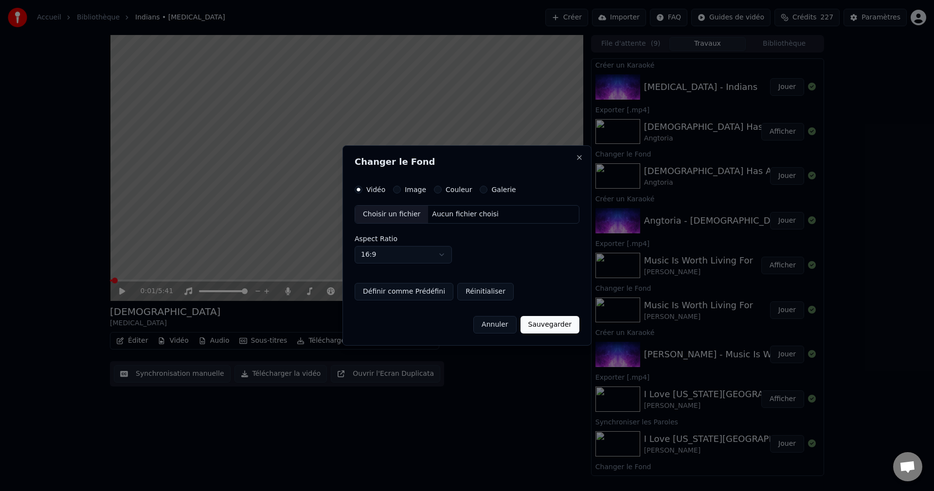
click at [393, 216] on div "Choisir un fichier" at bounding box center [391, 215] width 73 height 18
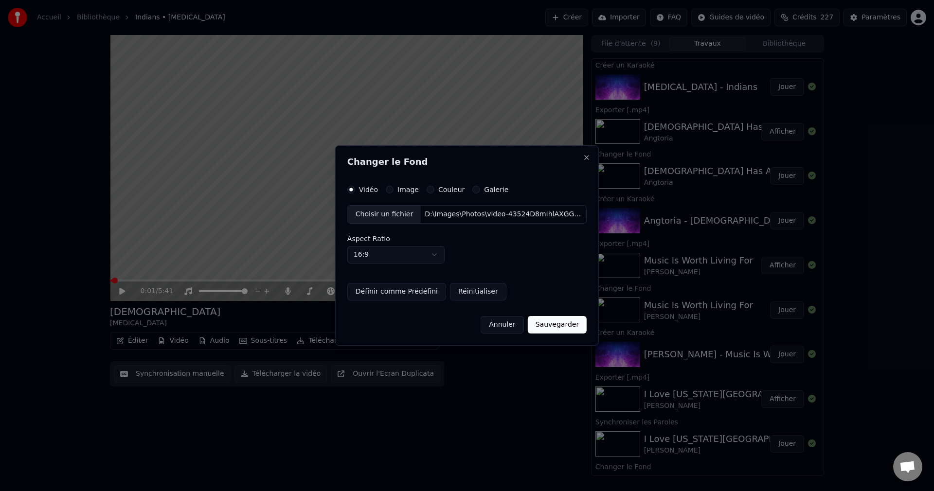
click at [560, 327] on button "Sauvegarder" at bounding box center [557, 325] width 59 height 18
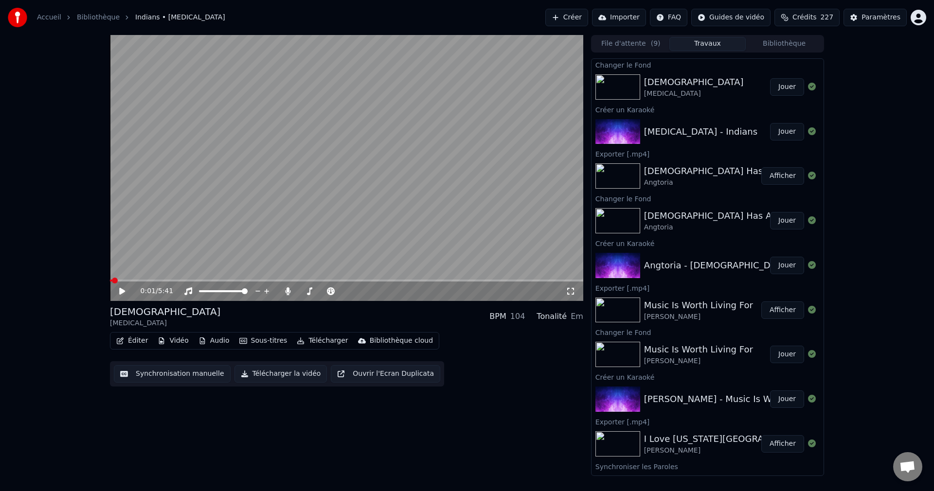
click at [780, 86] on button "Jouer" at bounding box center [787, 87] width 34 height 18
click at [347, 294] on span at bounding box center [345, 292] width 6 height 6
click at [148, 280] on span at bounding box center [346, 281] width 473 height 2
click at [172, 280] on span at bounding box center [346, 281] width 473 height 2
click at [124, 292] on icon at bounding box center [122, 292] width 5 height 6
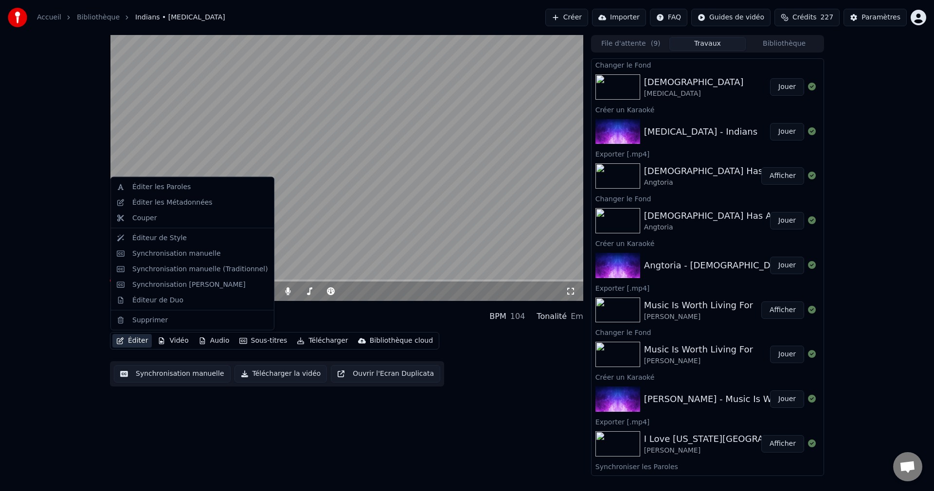
click at [137, 339] on button "Éditer" at bounding box center [131, 341] width 39 height 14
click at [158, 192] on div "Éditer les Paroles" at bounding box center [192, 188] width 159 height 16
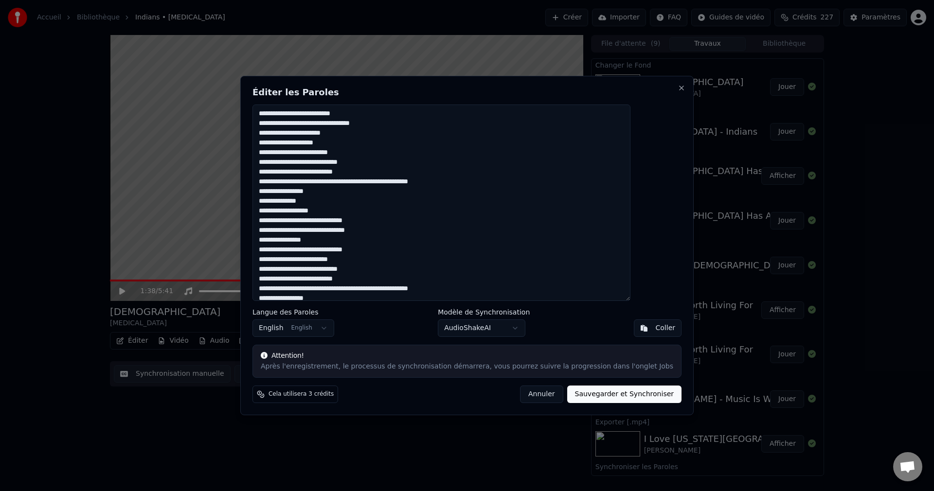
click at [363, 143] on textarea at bounding box center [442, 203] width 378 height 197
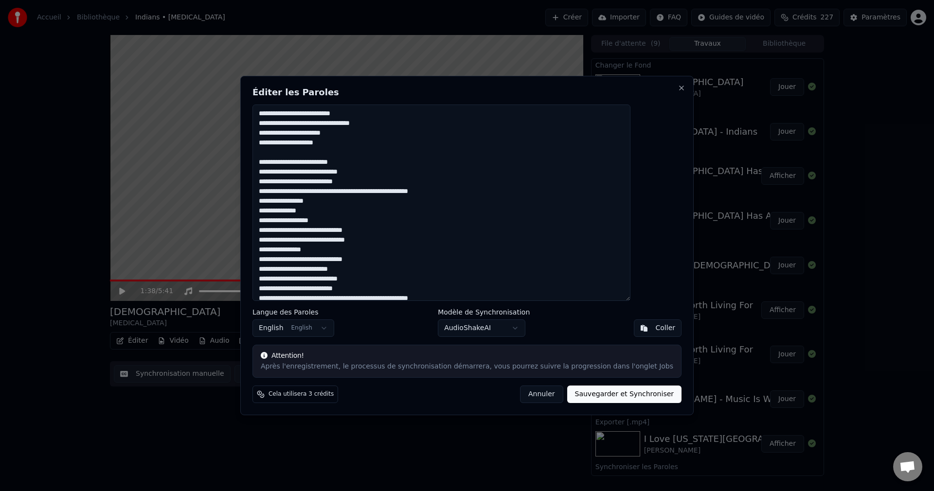
click at [321, 163] on textarea at bounding box center [442, 203] width 378 height 197
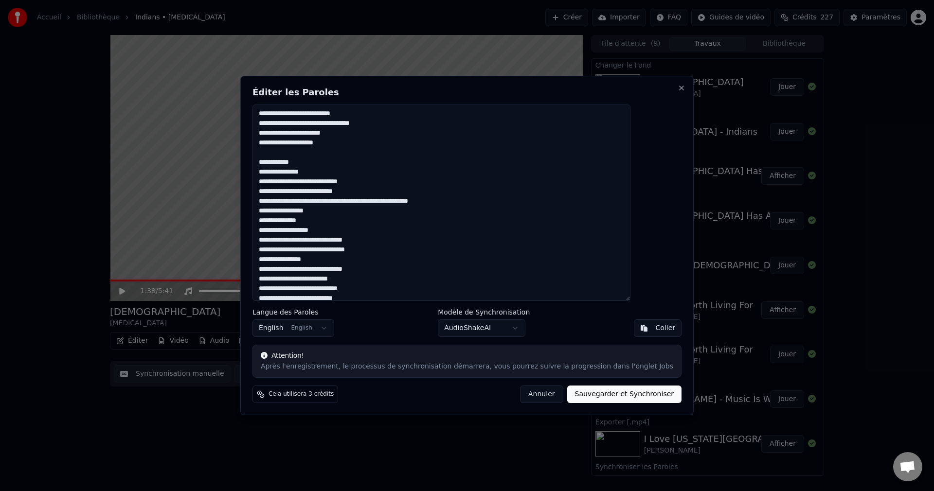
click at [321, 181] on textarea at bounding box center [442, 203] width 378 height 197
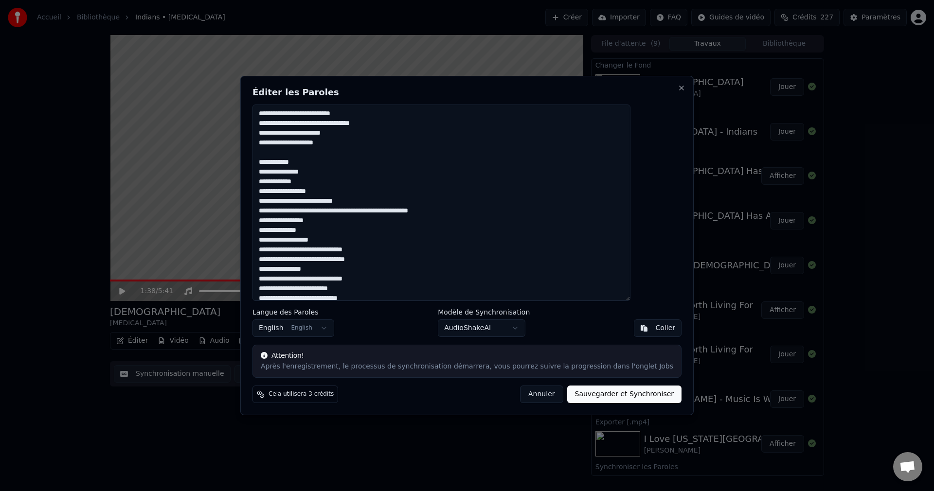
click at [311, 202] on textarea at bounding box center [442, 203] width 378 height 197
click at [320, 162] on textarea at bounding box center [442, 203] width 378 height 197
click at [285, 161] on textarea at bounding box center [442, 203] width 378 height 197
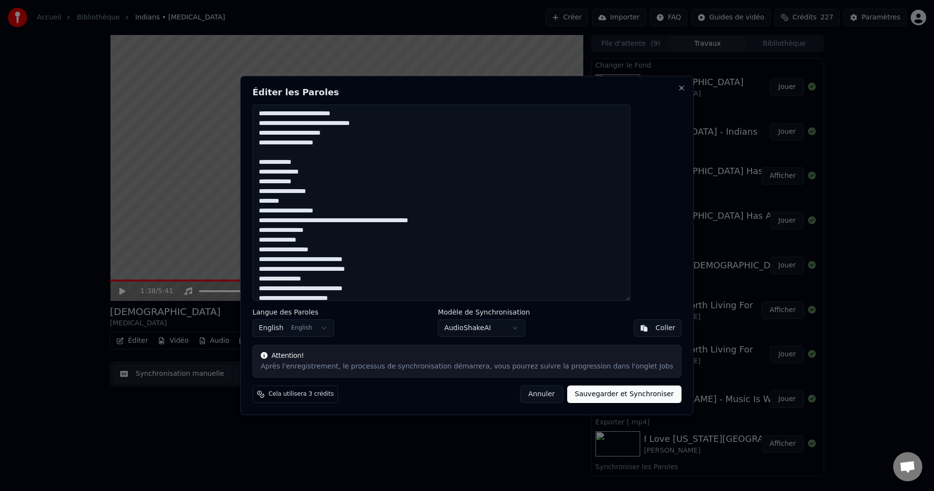
click at [286, 185] on textarea at bounding box center [442, 203] width 378 height 197
click at [325, 182] on textarea at bounding box center [442, 203] width 378 height 197
click at [286, 201] on textarea at bounding box center [442, 203] width 378 height 197
click at [311, 202] on textarea at bounding box center [442, 203] width 378 height 197
click at [360, 215] on textarea at bounding box center [442, 203] width 378 height 197
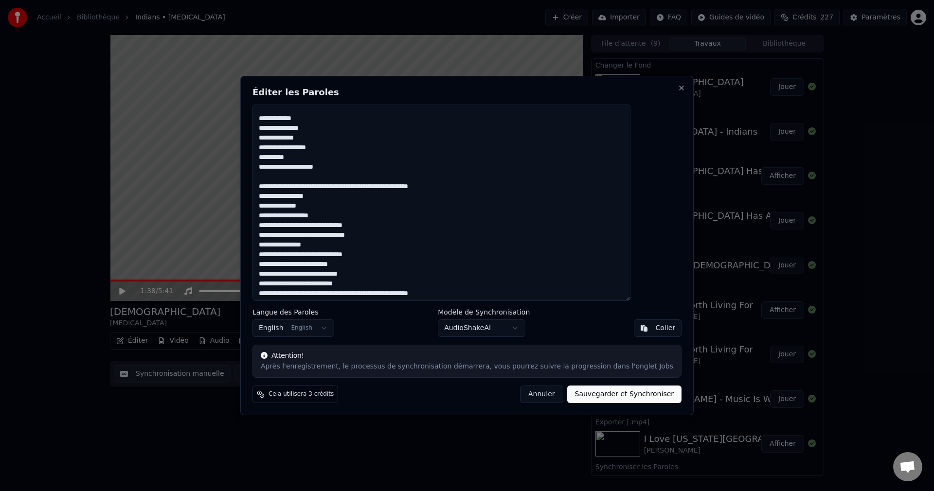
scroll to position [49, 0]
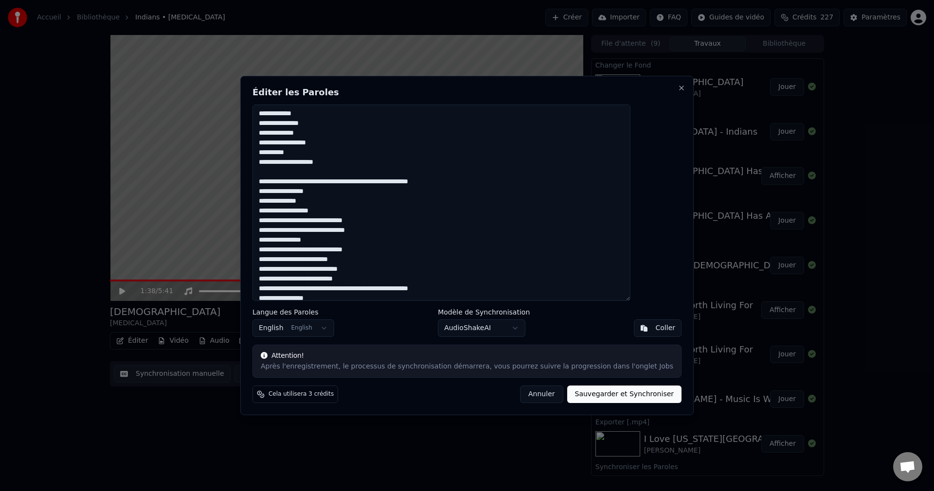
click at [354, 211] on textarea at bounding box center [442, 203] width 378 height 197
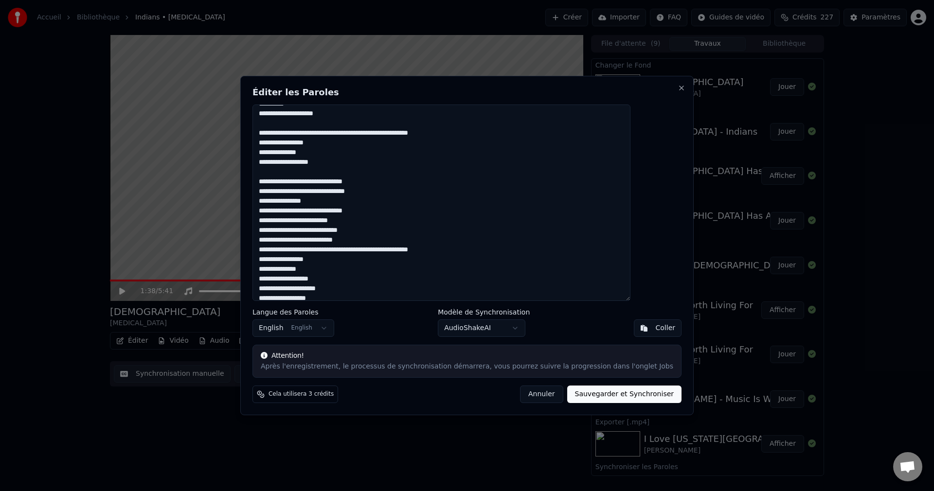
scroll to position [146, 0]
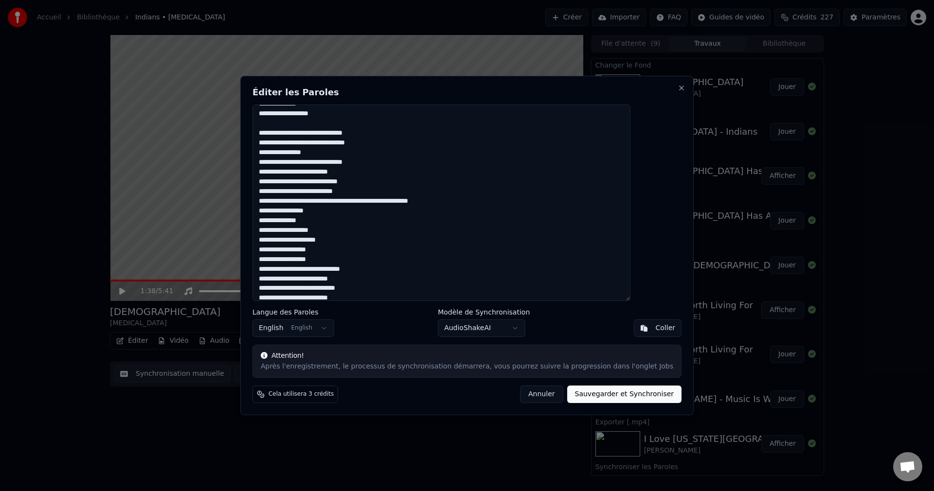
click at [391, 165] on textarea at bounding box center [442, 203] width 378 height 197
click at [319, 182] on textarea at bounding box center [442, 203] width 378 height 197
click at [320, 181] on textarea at bounding box center [442, 203] width 378 height 197
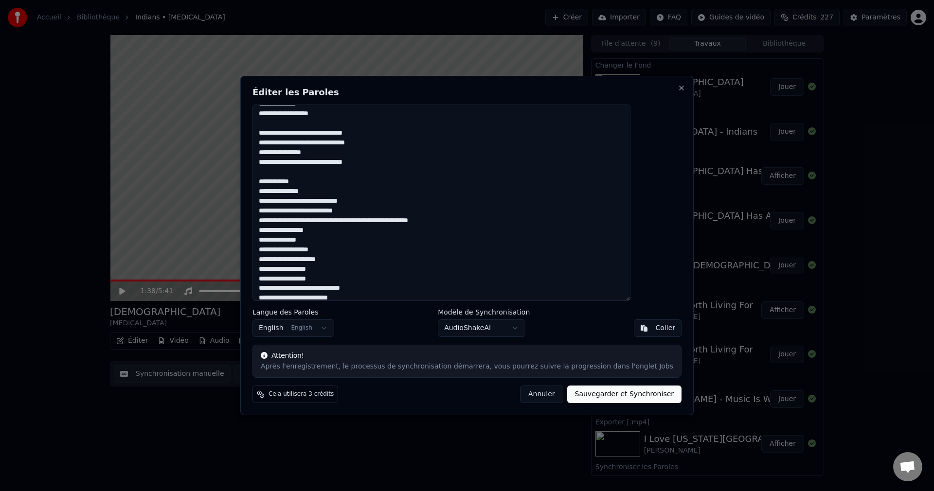
click at [321, 201] on textarea at bounding box center [442, 203] width 378 height 197
click at [309, 220] on textarea at bounding box center [442, 203] width 378 height 197
click at [310, 222] on textarea at bounding box center [442, 203] width 378 height 197
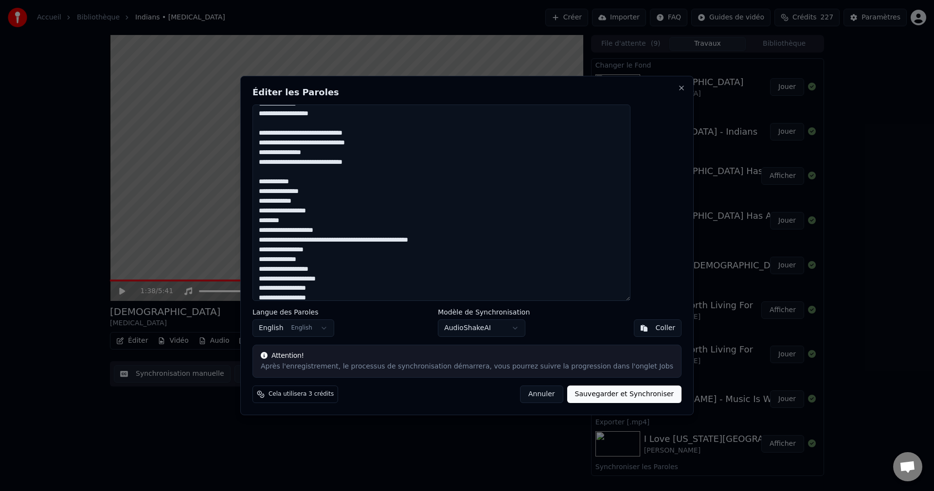
click at [354, 233] on textarea at bounding box center [442, 203] width 378 height 197
click at [351, 279] on textarea at bounding box center [442, 203] width 378 height 197
click at [286, 181] on textarea at bounding box center [442, 203] width 378 height 197
click at [285, 201] on textarea at bounding box center [442, 203] width 378 height 197
click at [284, 222] on textarea at bounding box center [442, 203] width 378 height 197
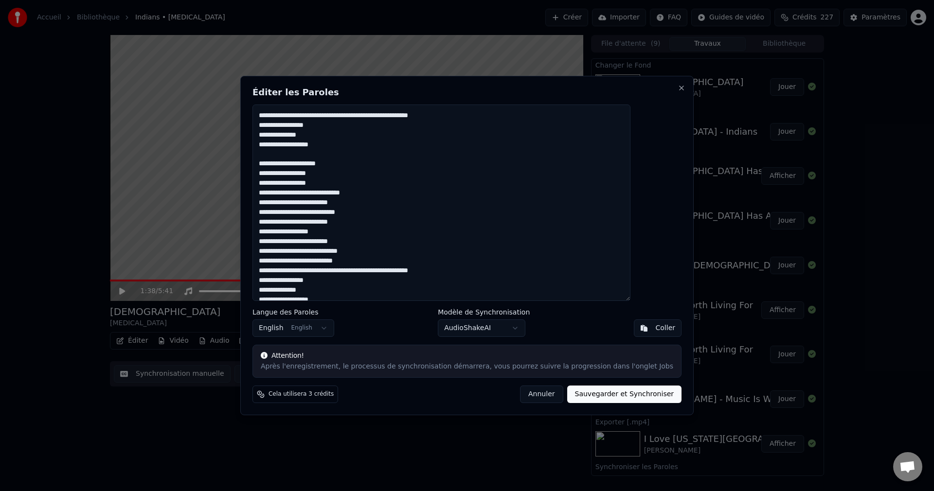
scroll to position [292, 0]
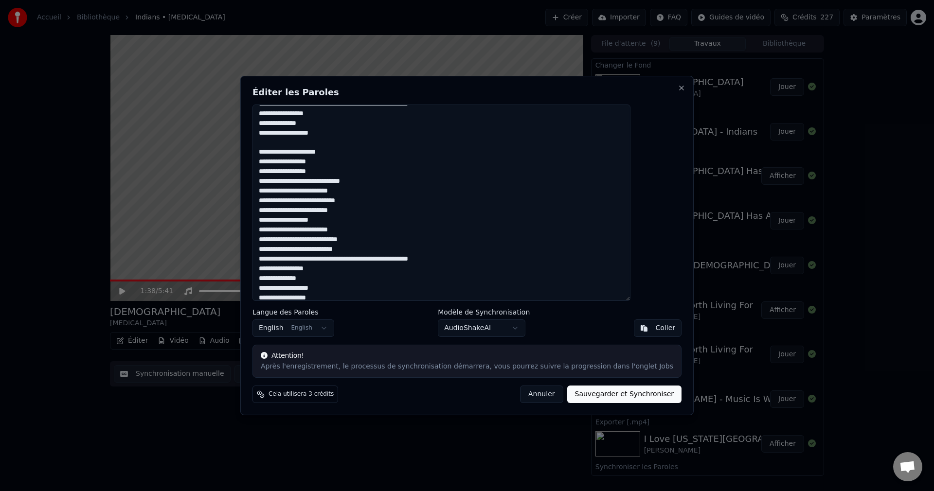
click at [344, 151] on textarea at bounding box center [442, 203] width 378 height 197
click at [390, 193] on textarea at bounding box center [442, 203] width 378 height 197
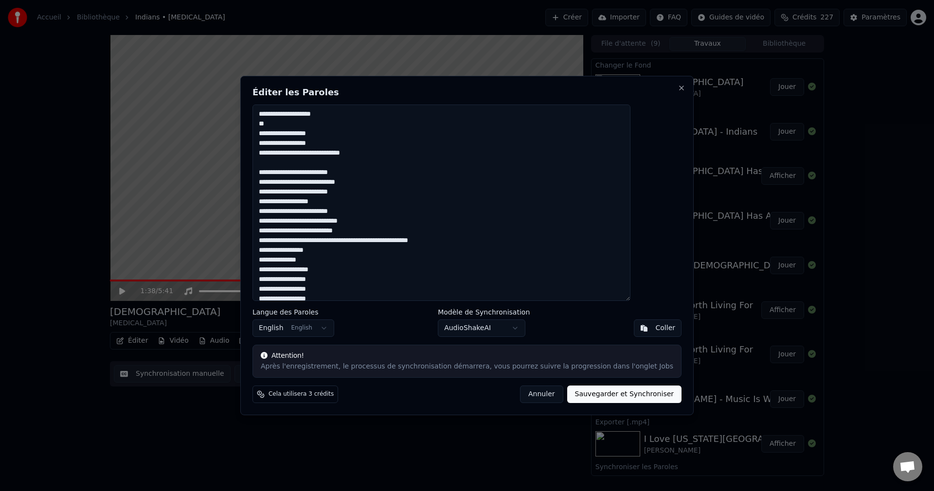
scroll to position [341, 0]
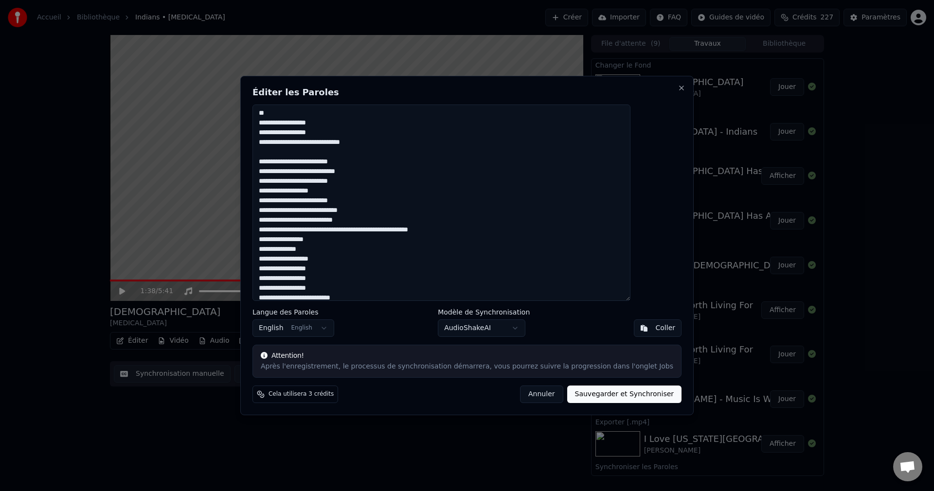
click at [358, 191] on textarea at bounding box center [442, 203] width 378 height 197
drag, startPoint x: 320, startPoint y: 211, endPoint x: 327, endPoint y: 234, distance: 23.5
click at [320, 211] on textarea at bounding box center [442, 203] width 378 height 197
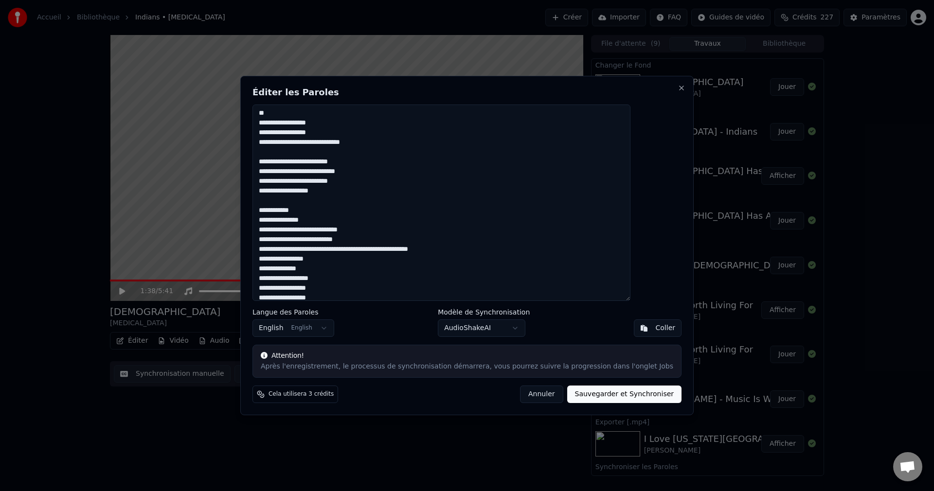
click at [321, 235] on textarea at bounding box center [442, 203] width 378 height 197
click at [311, 251] on textarea at bounding box center [442, 203] width 378 height 197
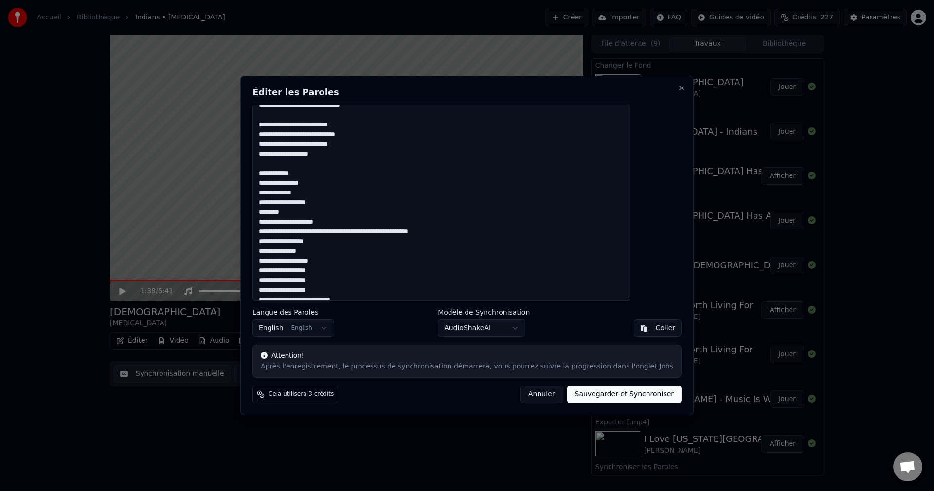
scroll to position [389, 0]
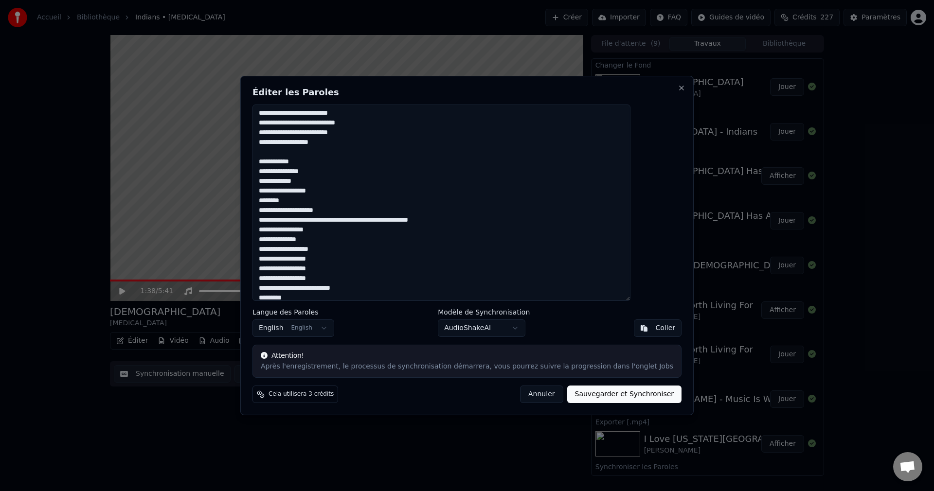
click at [354, 250] on textarea at bounding box center [442, 203] width 378 height 197
click at [284, 163] on textarea at bounding box center [442, 203] width 378 height 197
click at [320, 165] on textarea at bounding box center [442, 203] width 378 height 197
click at [324, 165] on textarea at bounding box center [442, 203] width 378 height 197
click at [284, 181] on textarea at bounding box center [442, 203] width 378 height 197
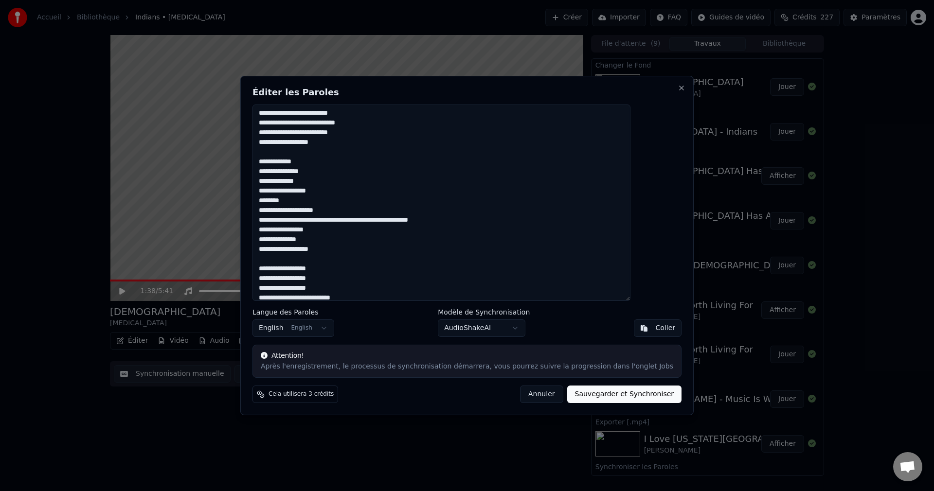
click at [322, 184] on textarea at bounding box center [442, 203] width 378 height 197
click at [284, 202] on textarea at bounding box center [442, 203] width 378 height 197
click at [311, 203] on textarea at bounding box center [442, 203] width 378 height 197
click at [375, 209] on textarea at bounding box center [442, 203] width 378 height 197
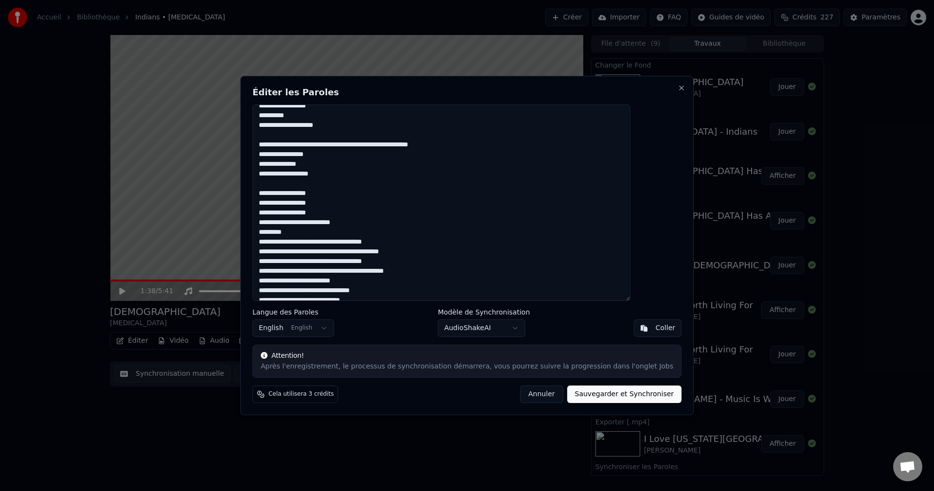
scroll to position [487, 0]
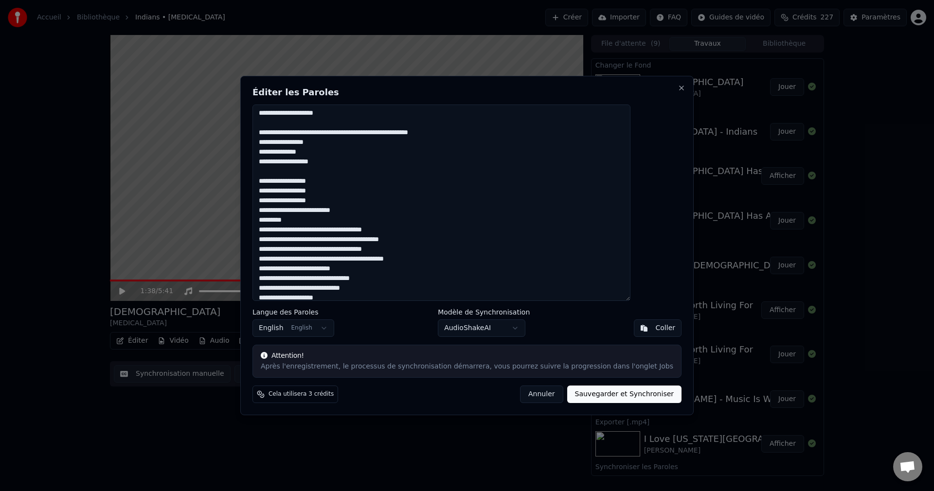
click at [377, 213] on textarea at bounding box center [442, 203] width 378 height 197
click at [333, 233] on textarea at bounding box center [442, 203] width 378 height 197
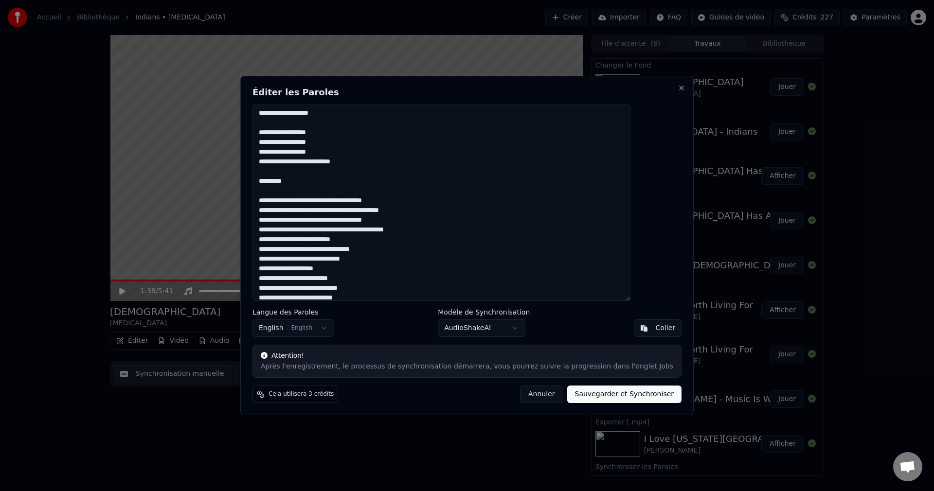
scroll to position [584, 0]
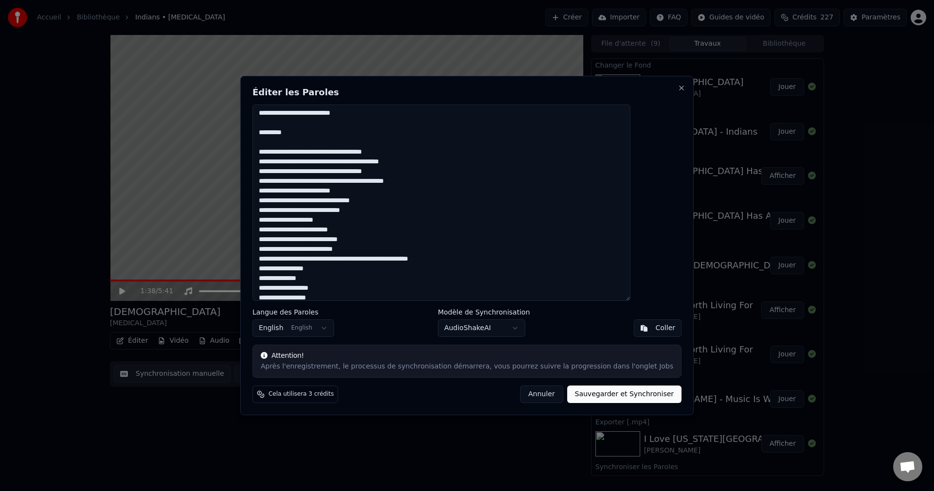
click at [311, 151] on textarea at bounding box center [442, 203] width 378 height 197
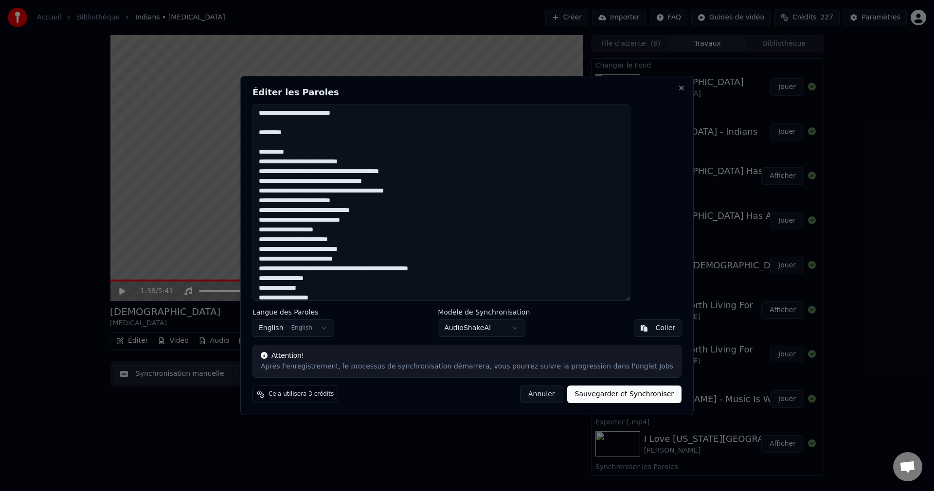
click at [317, 182] on textarea at bounding box center [442, 203] width 378 height 197
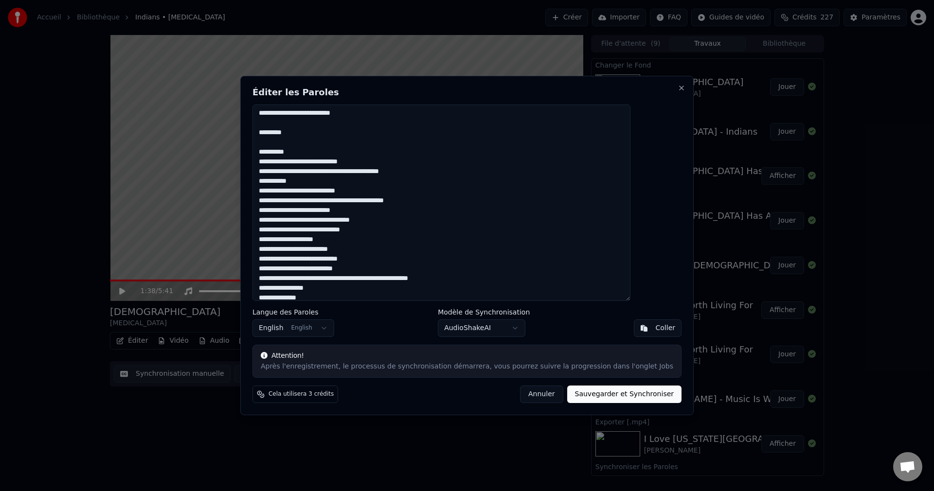
click at [440, 199] on textarea at bounding box center [442, 203] width 378 height 197
click at [285, 153] on textarea at bounding box center [442, 203] width 378 height 197
click at [286, 184] on textarea at bounding box center [442, 203] width 378 height 197
click at [316, 184] on textarea at bounding box center [442, 203] width 378 height 197
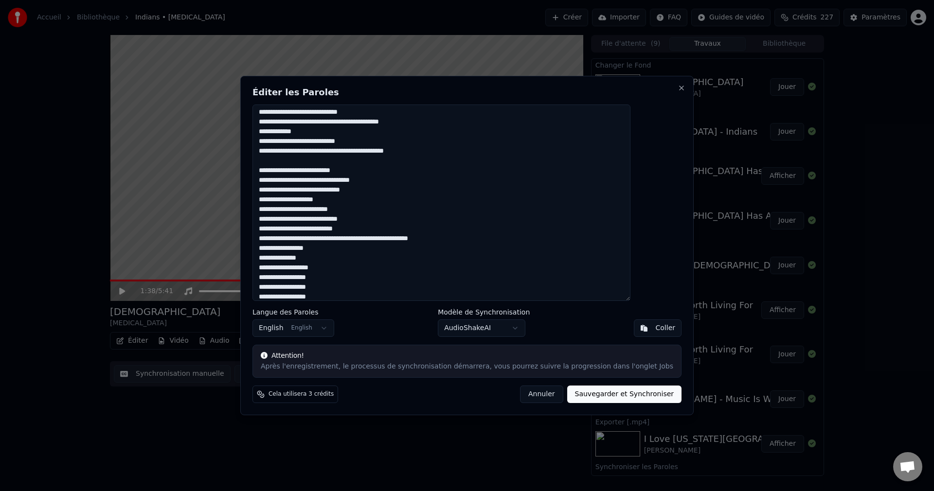
scroll to position [649, 0]
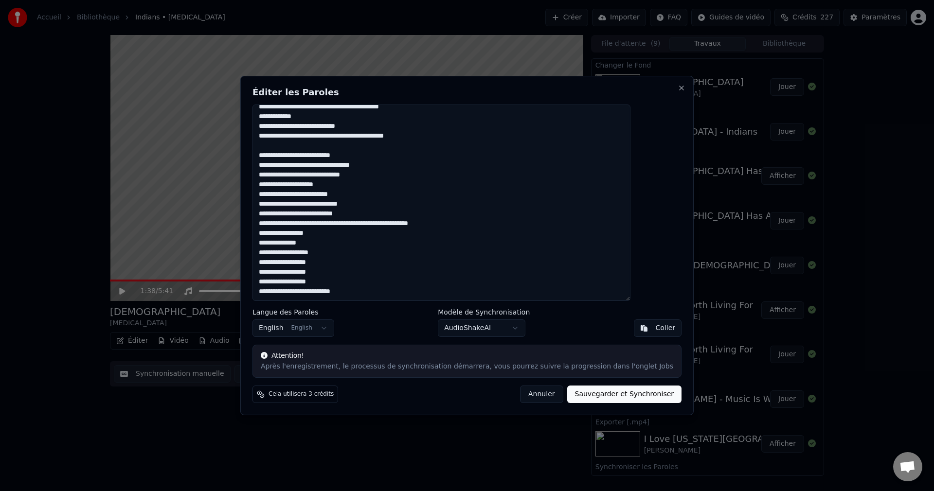
click at [371, 184] on textarea at bounding box center [442, 203] width 378 height 197
click at [322, 205] on textarea at bounding box center [442, 203] width 378 height 197
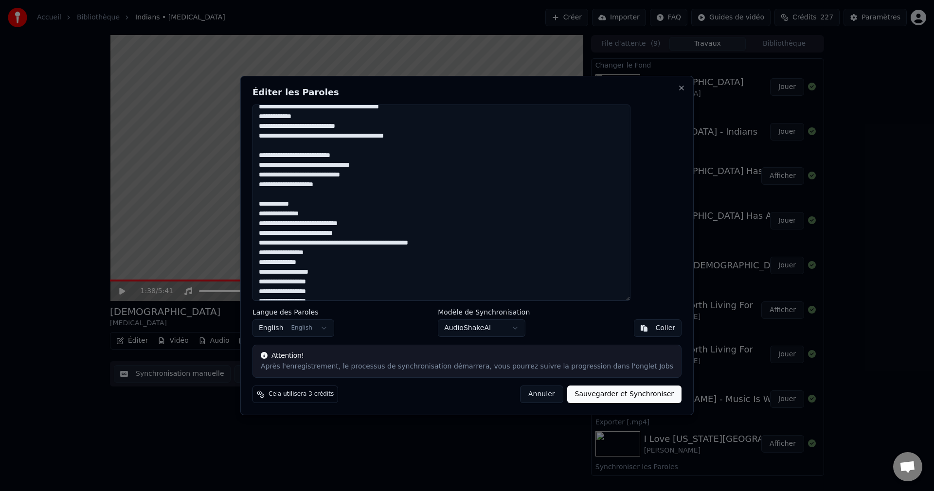
click at [323, 224] on textarea at bounding box center [442, 203] width 378 height 197
click at [321, 223] on textarea at bounding box center [442, 203] width 378 height 197
click at [311, 243] on textarea at bounding box center [442, 203] width 378 height 197
click at [358, 252] on textarea at bounding box center [442, 203] width 378 height 197
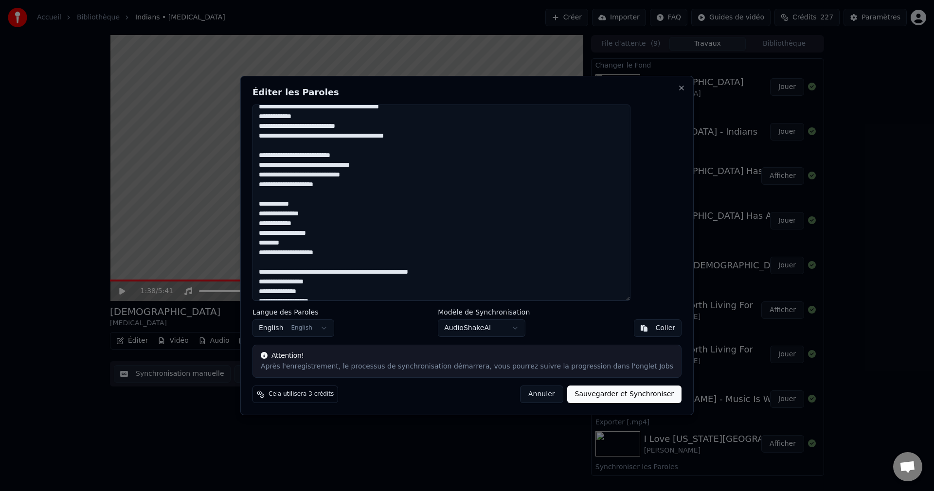
drag, startPoint x: 285, startPoint y: 203, endPoint x: 290, endPoint y: 229, distance: 26.0
click at [285, 203] on textarea at bounding box center [442, 203] width 378 height 197
click at [285, 223] on textarea at bounding box center [442, 203] width 378 height 197
click at [285, 244] on textarea at bounding box center [442, 203] width 378 height 197
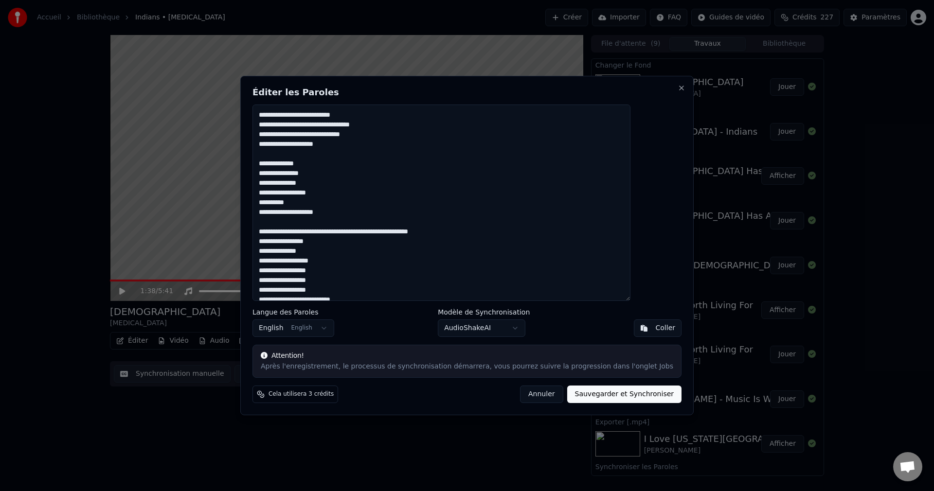
scroll to position [697, 0]
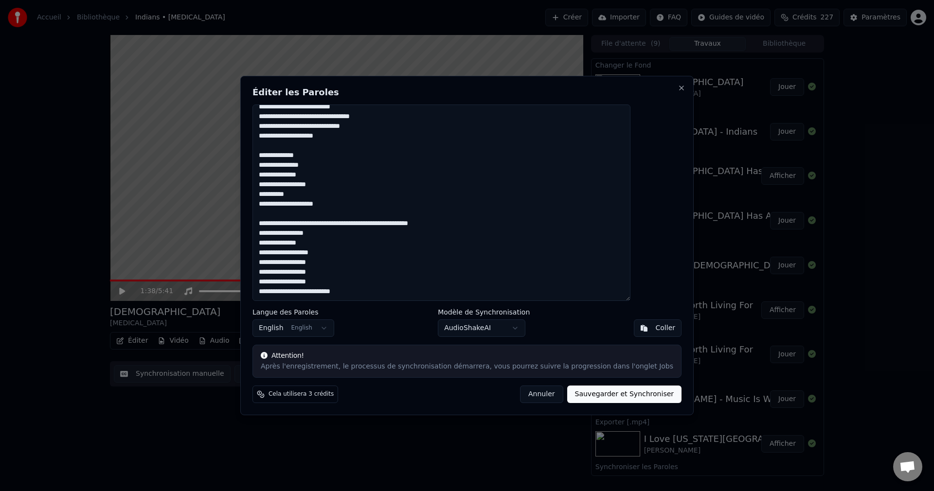
click at [351, 253] on textarea at bounding box center [442, 203] width 378 height 197
type textarea "**********"
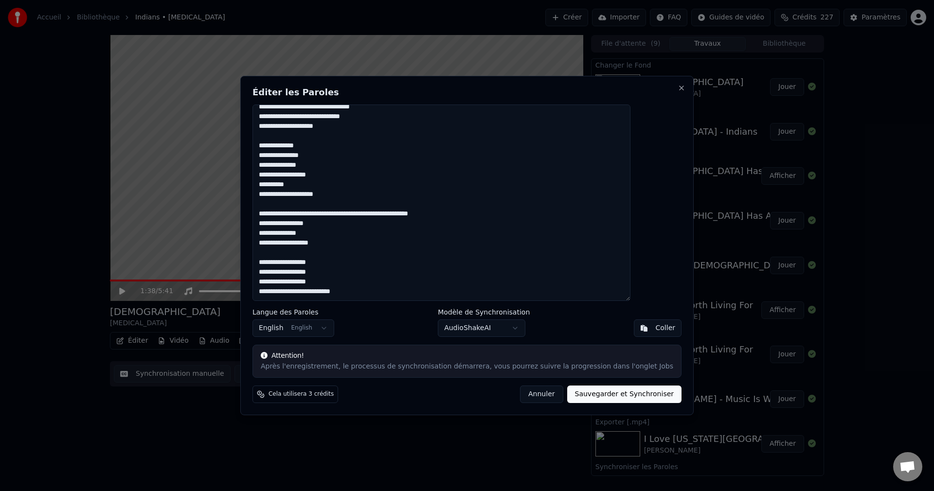
click at [592, 396] on button "Sauvegarder et Synchroniser" at bounding box center [624, 395] width 115 height 18
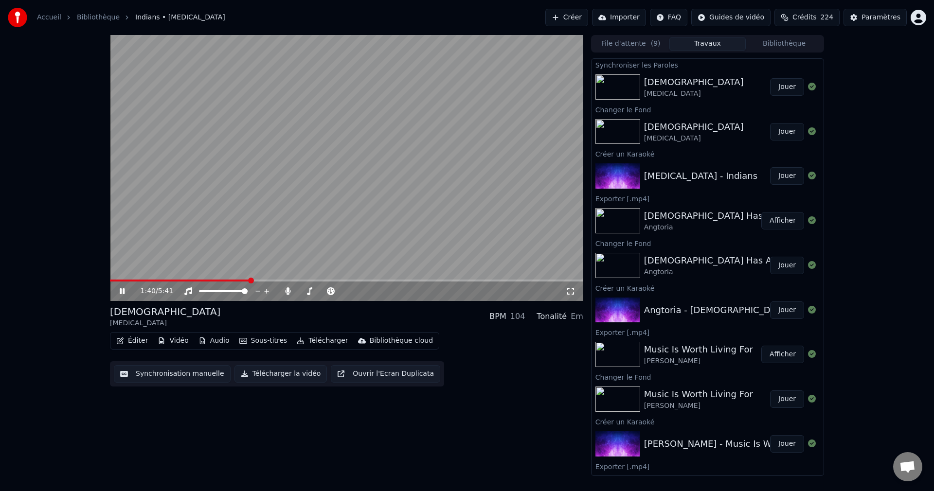
click at [123, 287] on div "1:40 / 5:41" at bounding box center [347, 292] width 466 height 10
click at [123, 289] on icon at bounding box center [129, 292] width 23 height 8
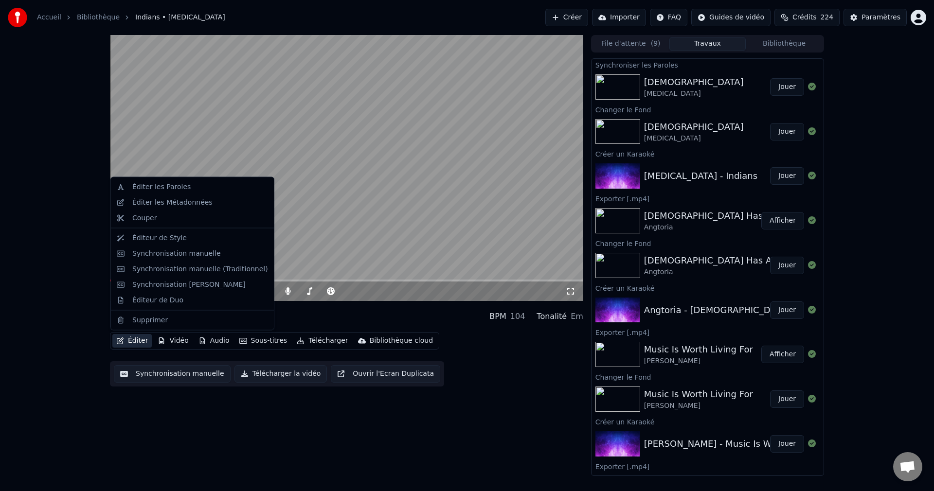
click at [134, 342] on button "Éditer" at bounding box center [131, 341] width 39 height 14
click at [161, 306] on div "Éditeur de Duo" at bounding box center [192, 300] width 159 height 16
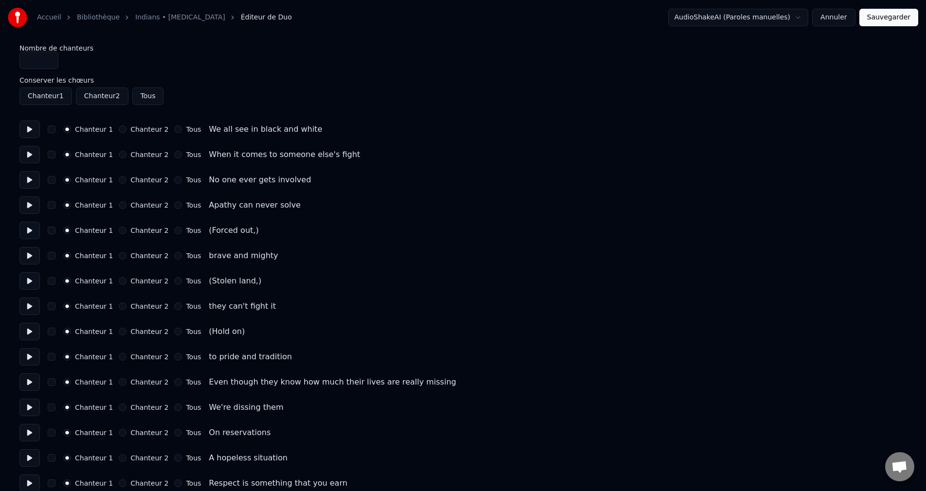
click at [120, 231] on button "Chanteur 2" at bounding box center [123, 231] width 8 height 8
click at [119, 280] on button "Chanteur 2" at bounding box center [123, 281] width 8 height 8
click at [121, 330] on button "Chanteur 2" at bounding box center [123, 332] width 8 height 8
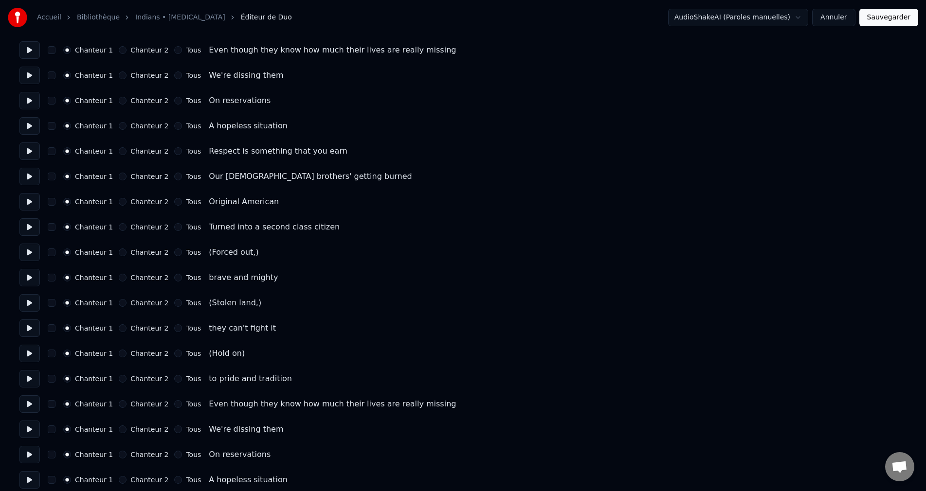
scroll to position [341, 0]
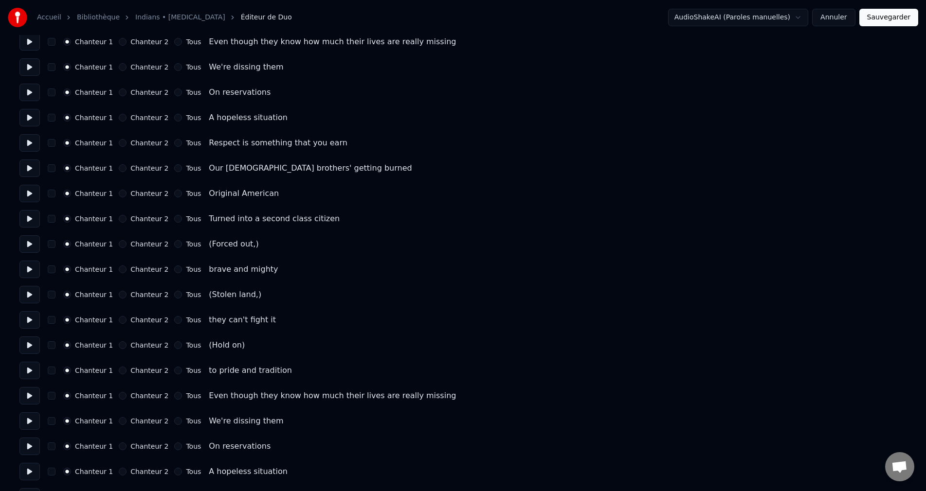
click at [120, 246] on button "Chanteur 2" at bounding box center [123, 244] width 8 height 8
click at [120, 295] on button "Chanteur 2" at bounding box center [123, 295] width 8 height 8
click at [124, 344] on button "Chanteur 2" at bounding box center [123, 346] width 8 height 8
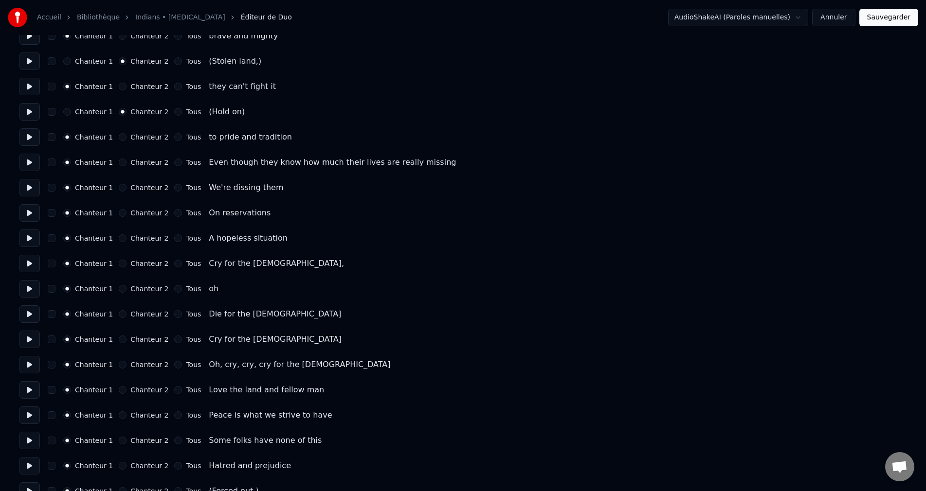
scroll to position [584, 0]
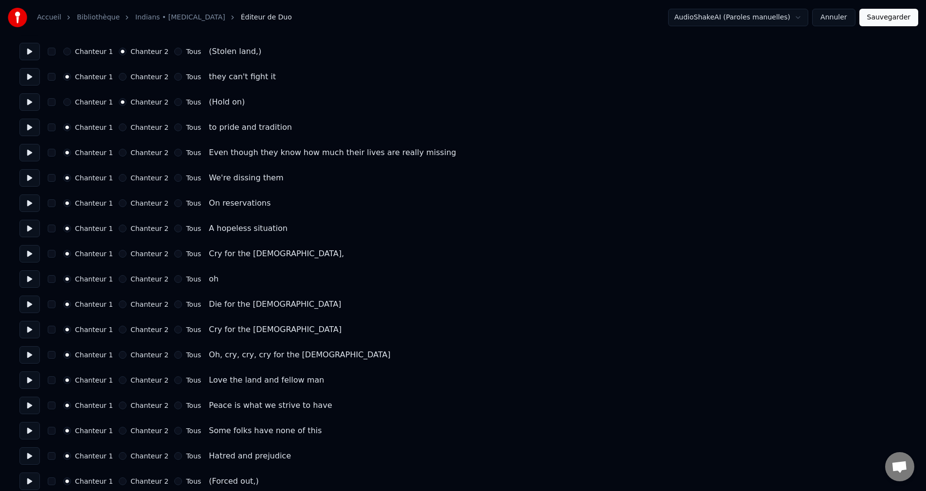
click at [174, 254] on button "Tous" at bounding box center [178, 254] width 8 height 8
click at [174, 305] on button "Tous" at bounding box center [178, 305] width 8 height 8
click at [174, 331] on button "Tous" at bounding box center [178, 330] width 8 height 8
click at [174, 356] on button "Tous" at bounding box center [178, 355] width 8 height 8
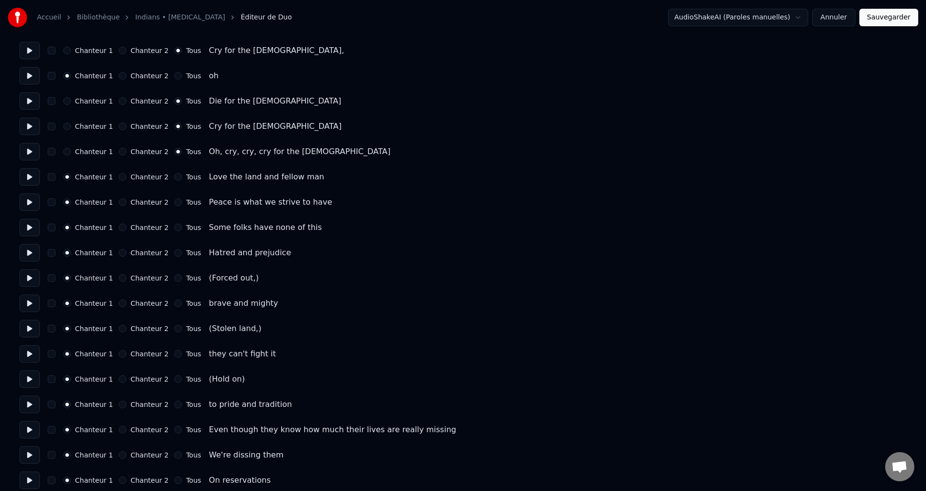
scroll to position [827, 0]
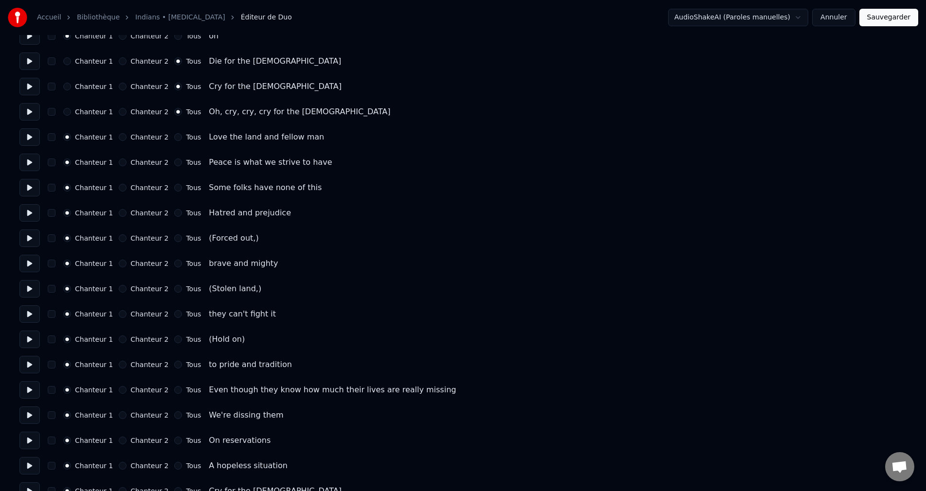
click at [122, 239] on button "Chanteur 2" at bounding box center [123, 239] width 8 height 8
click at [122, 290] on button "Chanteur 2" at bounding box center [123, 289] width 8 height 8
click at [122, 341] on button "Chanteur 2" at bounding box center [123, 340] width 8 height 8
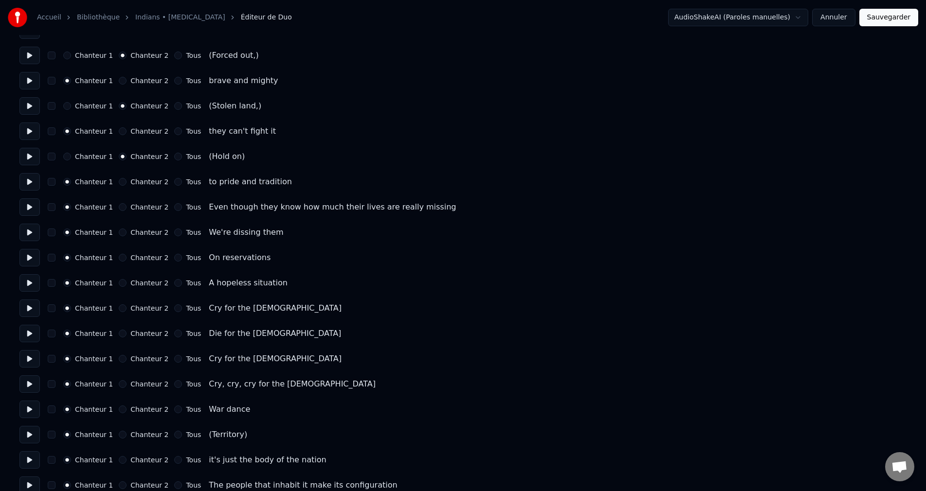
scroll to position [1022, 0]
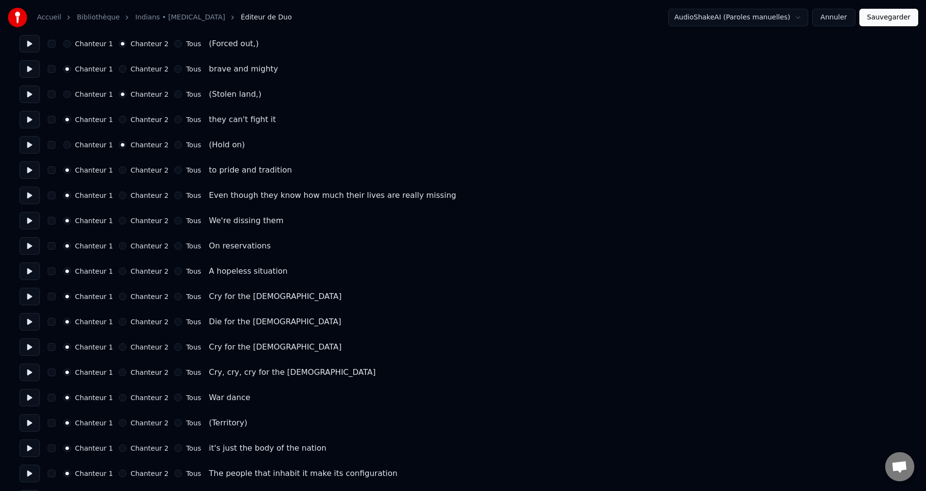
click at [174, 294] on button "Tous" at bounding box center [178, 297] width 8 height 8
click at [174, 322] on button "Tous" at bounding box center [178, 322] width 8 height 8
click at [175, 348] on button "Tous" at bounding box center [178, 348] width 8 height 8
click at [175, 375] on button "Tous" at bounding box center [178, 373] width 8 height 8
click at [119, 398] on button "Chanteur 2" at bounding box center [123, 398] width 8 height 8
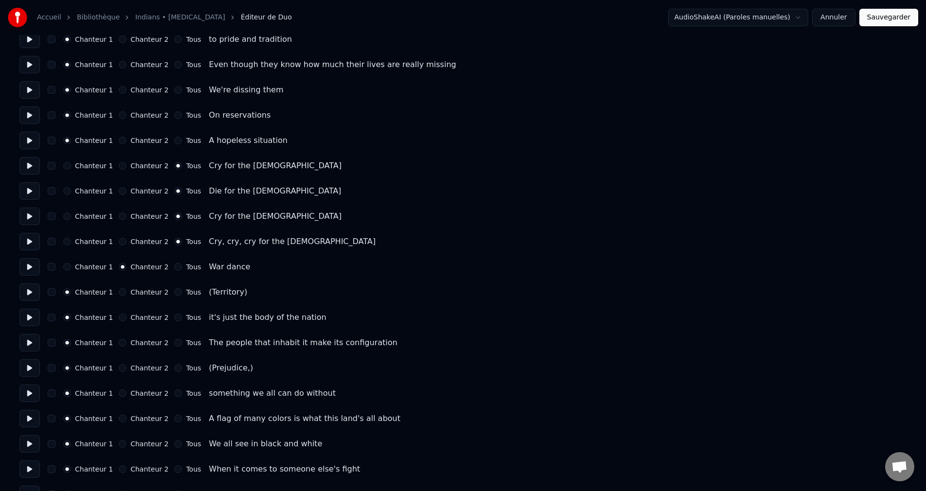
scroll to position [1168, 0]
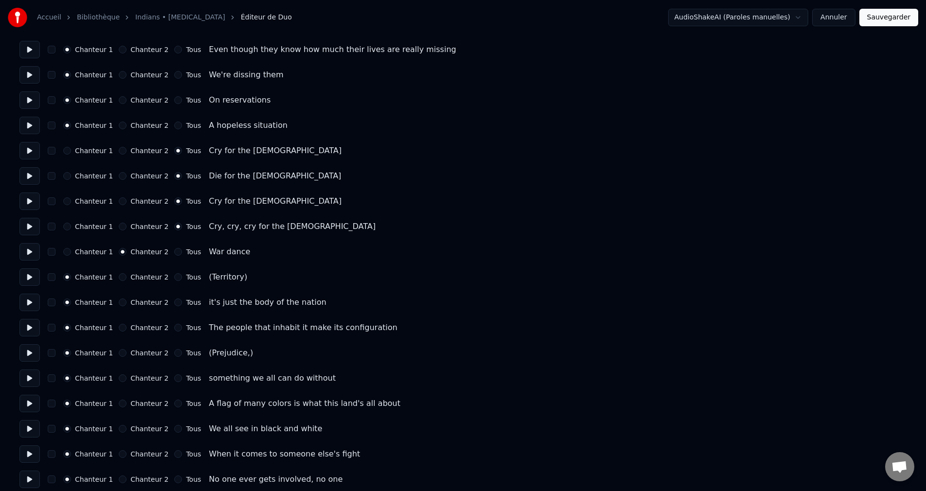
click at [120, 278] on button "Chanteur 2" at bounding box center [123, 277] width 8 height 8
click at [122, 353] on button "Chanteur 2" at bounding box center [123, 353] width 8 height 8
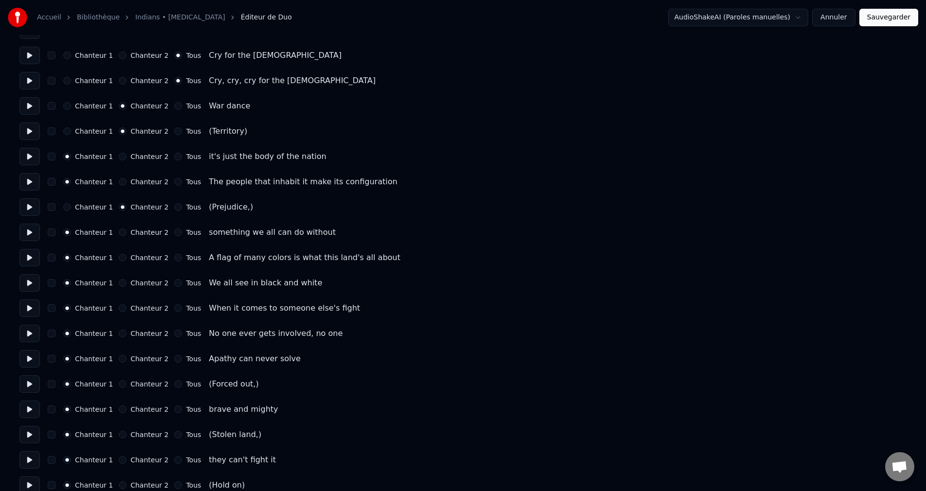
scroll to position [1362, 0]
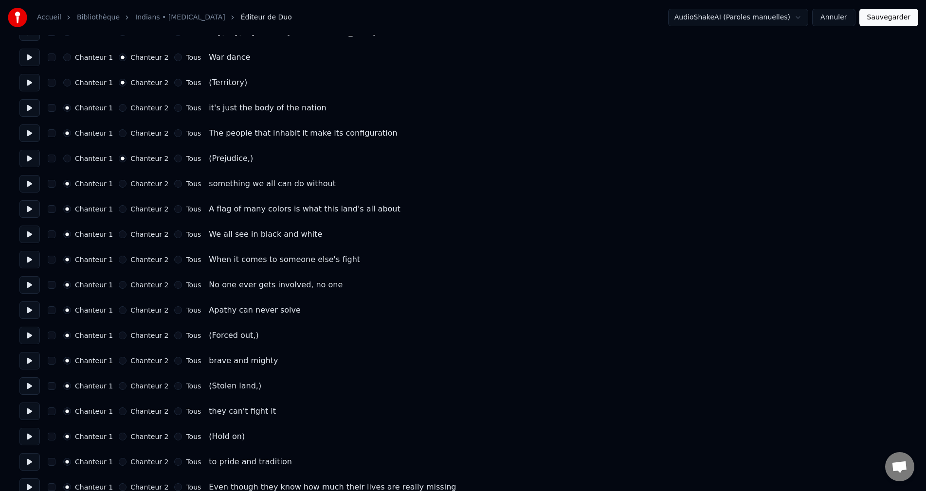
click at [121, 337] on button "Chanteur 2" at bounding box center [123, 336] width 8 height 8
click at [124, 386] on button "Chanteur 2" at bounding box center [123, 386] width 8 height 8
click at [123, 437] on button "Chanteur 2" at bounding box center [123, 437] width 8 height 8
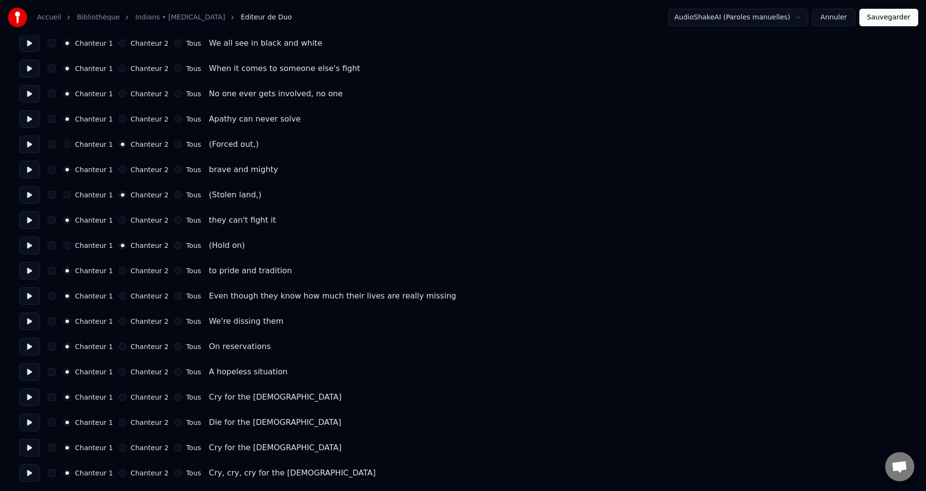
scroll to position [1554, 0]
click at [174, 399] on button "Tous" at bounding box center [178, 397] width 8 height 8
click at [175, 422] on button "Tous" at bounding box center [178, 422] width 8 height 8
click at [174, 445] on button "Tous" at bounding box center [178, 448] width 8 height 8
click at [174, 474] on button "Tous" at bounding box center [178, 473] width 8 height 8
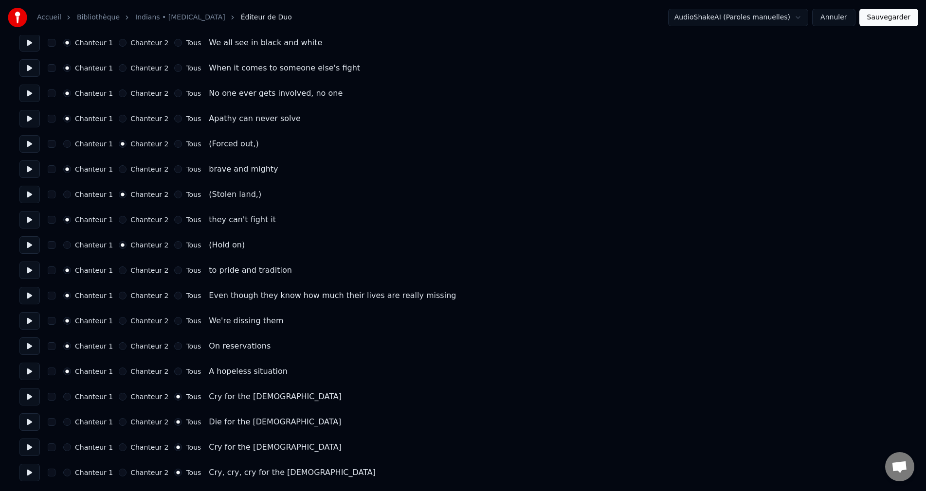
click at [895, 21] on button "Sauvegarder" at bounding box center [888, 18] width 59 height 18
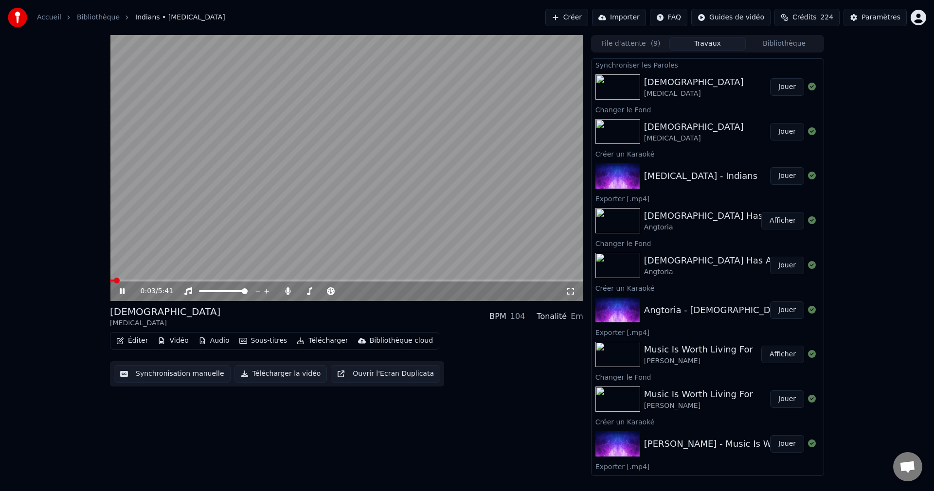
click at [123, 290] on icon at bounding box center [129, 292] width 23 height 8
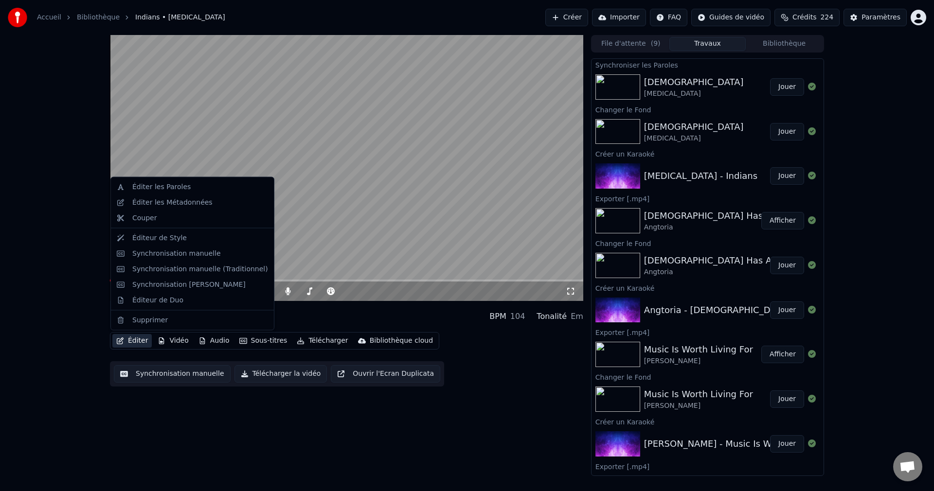
click at [135, 339] on button "Éditer" at bounding box center [131, 341] width 39 height 14
click at [188, 255] on div "Synchronisation manuelle" at bounding box center [176, 254] width 89 height 10
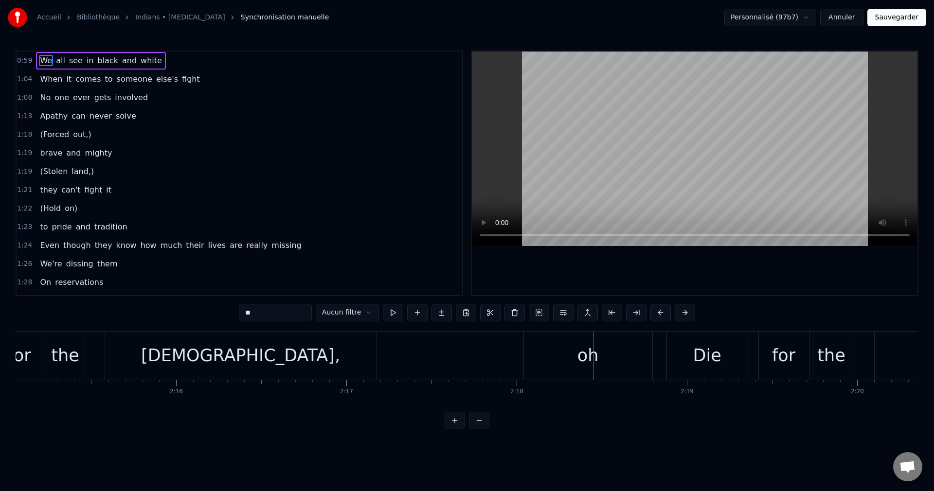
scroll to position [0, 23048]
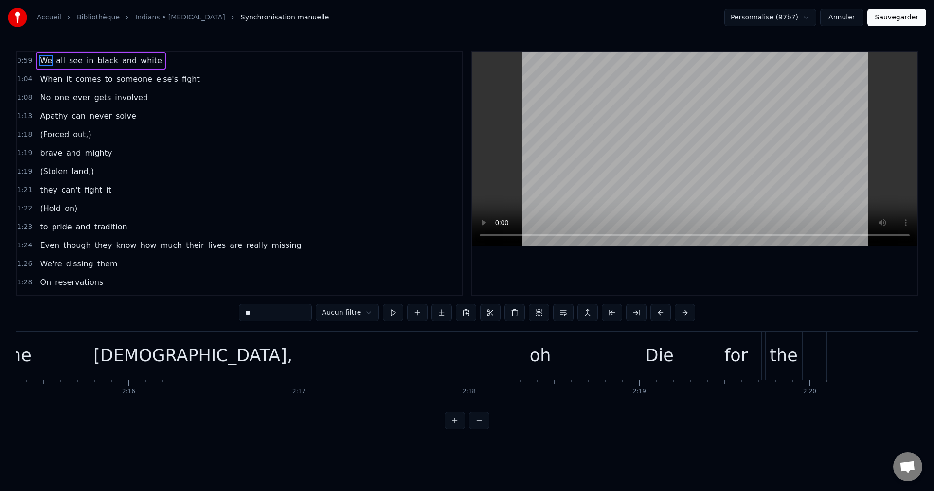
click at [512, 361] on div "oh" at bounding box center [540, 356] width 128 height 48
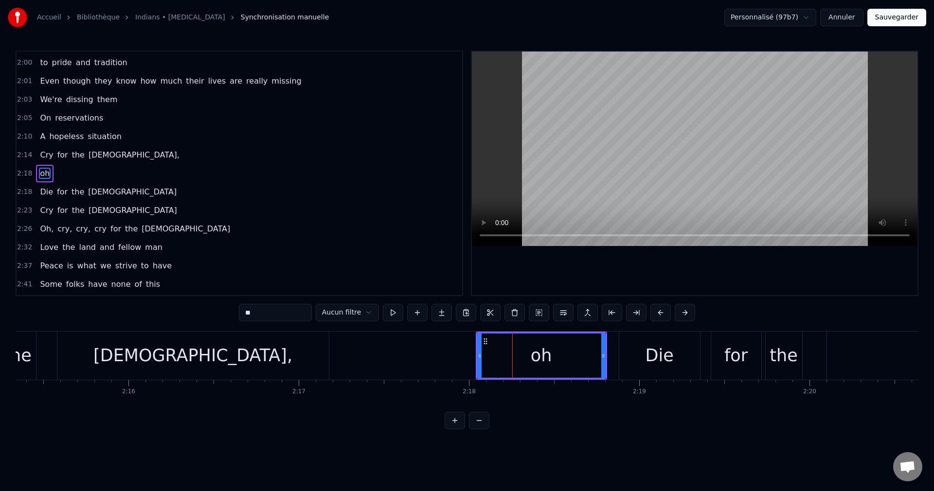
scroll to position [423, 0]
drag, startPoint x: 485, startPoint y: 344, endPoint x: 468, endPoint y: 348, distance: 17.2
click at [468, 348] on div "oh" at bounding box center [525, 356] width 127 height 44
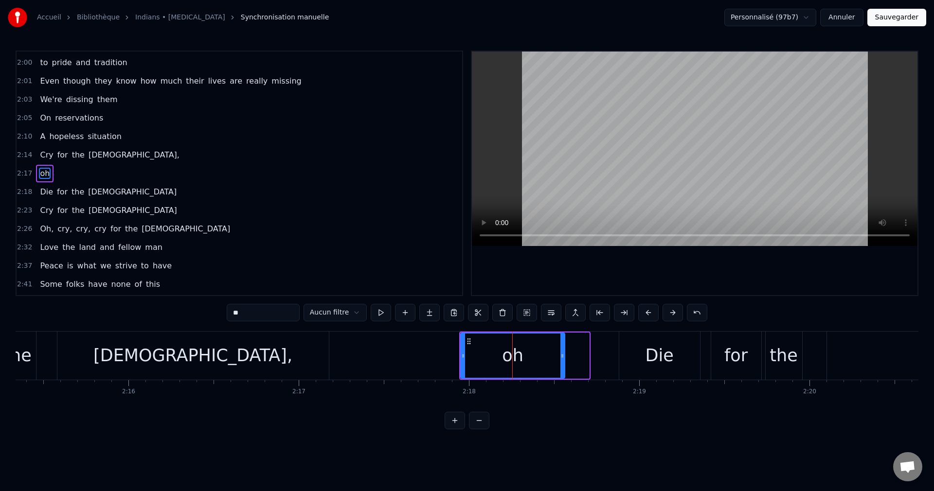
drag, startPoint x: 587, startPoint y: 357, endPoint x: 562, endPoint y: 363, distance: 25.0
click at [562, 363] on div at bounding box center [563, 356] width 4 height 44
click at [164, 356] on div "Indians," at bounding box center [192, 356] width 199 height 26
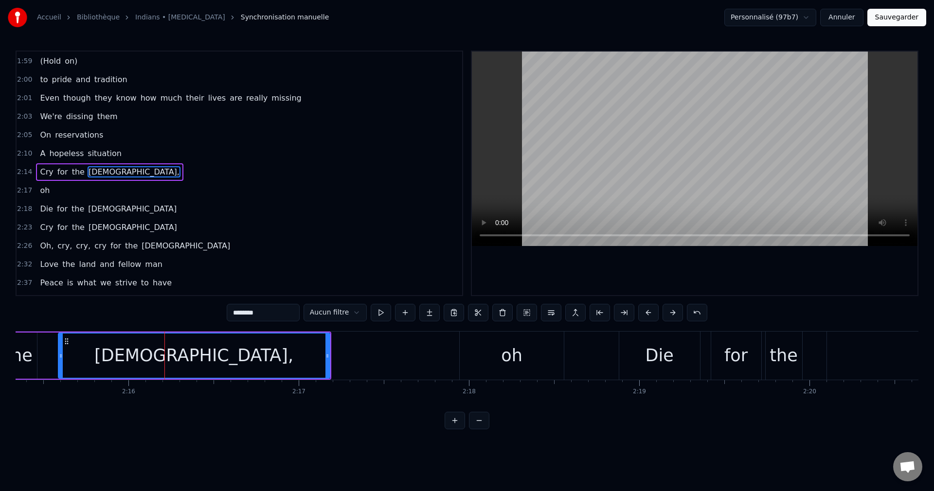
scroll to position [405, 0]
click at [503, 362] on div "oh" at bounding box center [511, 356] width 21 height 26
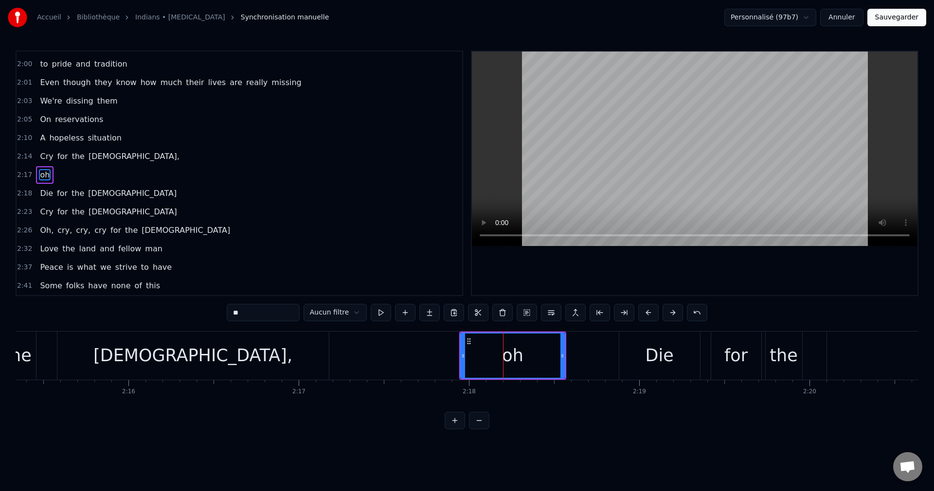
scroll to position [423, 0]
drag, startPoint x: 562, startPoint y: 357, endPoint x: 545, endPoint y: 356, distance: 17.0
click at [545, 356] on icon at bounding box center [546, 356] width 4 height 8
click at [227, 355] on div "Indians," at bounding box center [193, 356] width 272 height 48
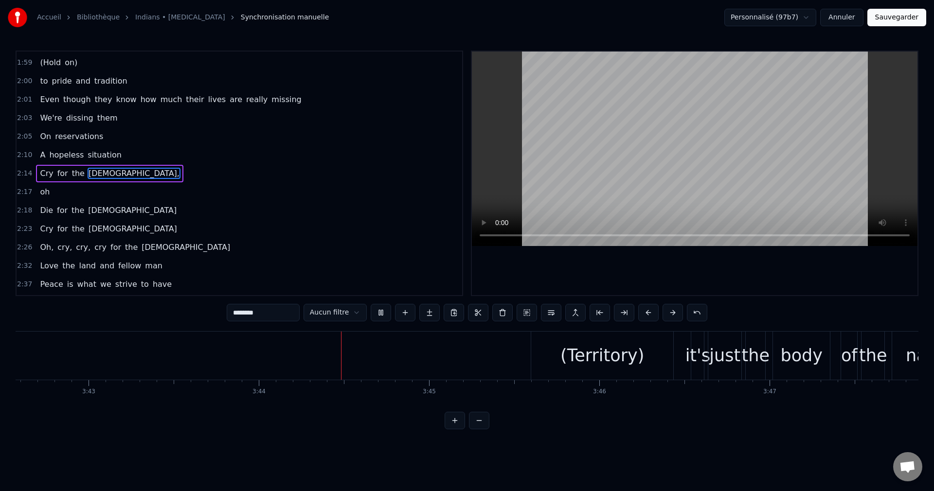
scroll to position [0, 38073]
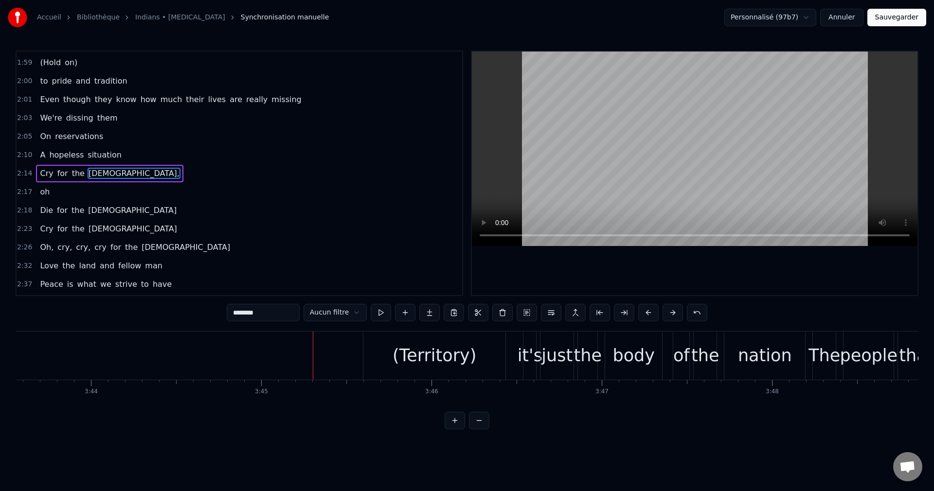
click at [446, 353] on div "(Territory)" at bounding box center [435, 356] width 84 height 26
type input "**********"
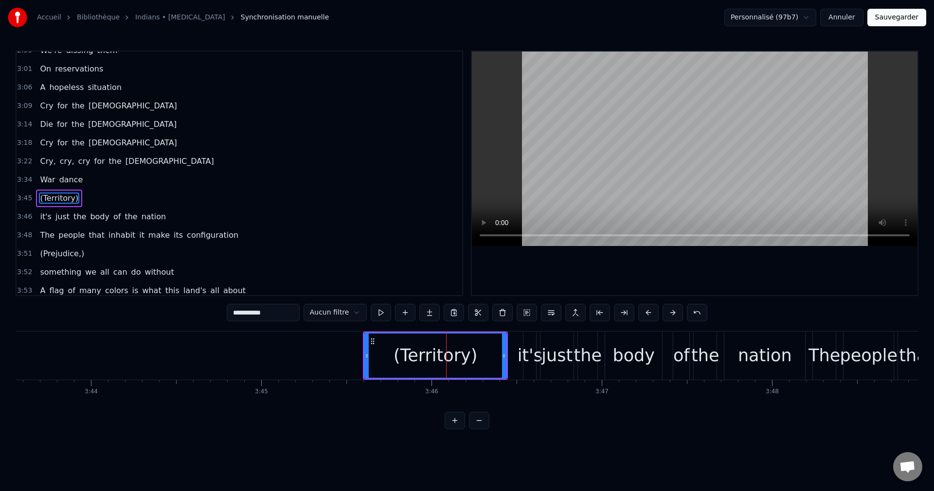
scroll to position [849, 0]
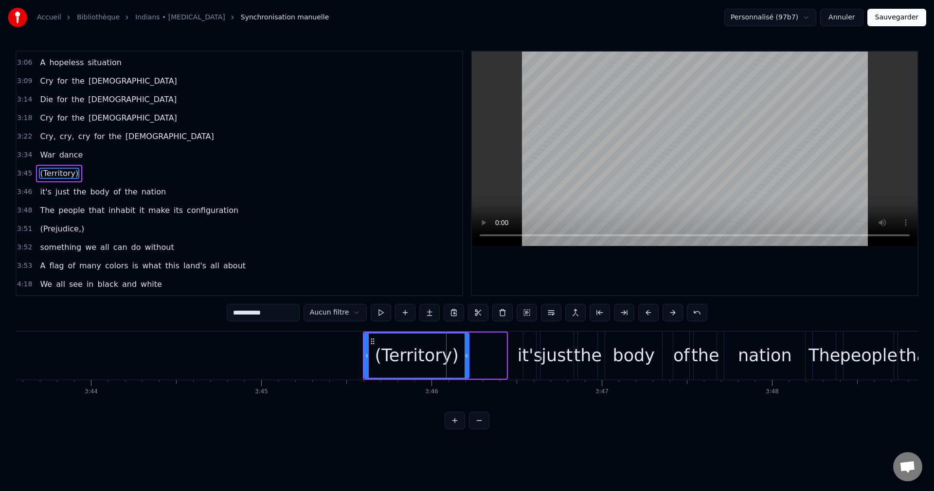
drag, startPoint x: 505, startPoint y: 356, endPoint x: 467, endPoint y: 357, distance: 37.5
click at [467, 357] on icon at bounding box center [467, 356] width 4 height 8
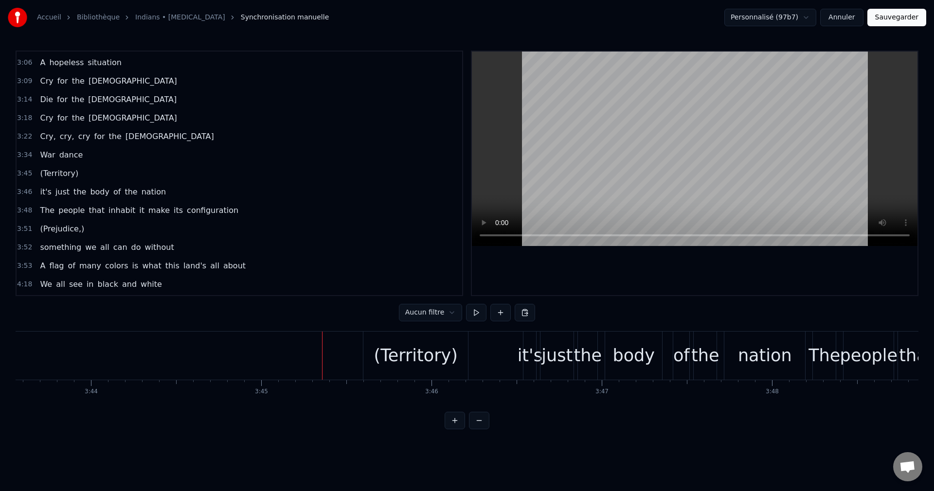
click at [436, 350] on div "(Territory)" at bounding box center [416, 356] width 84 height 26
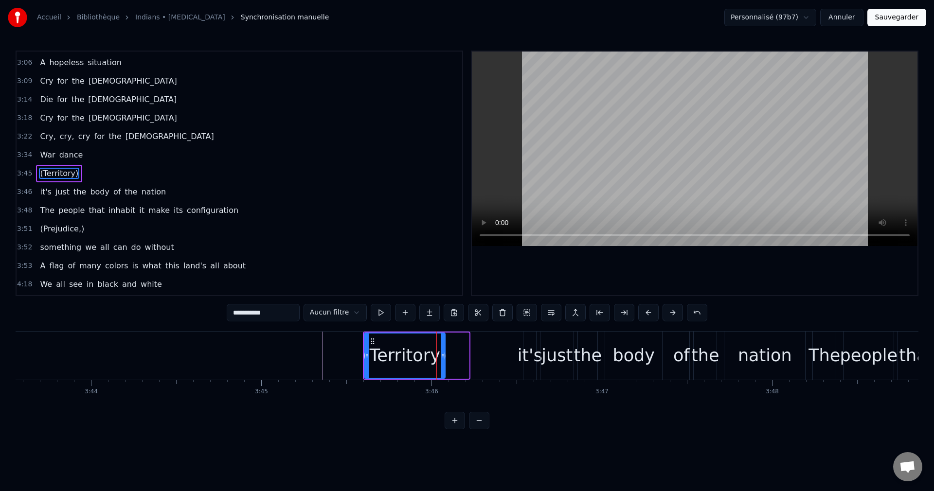
drag, startPoint x: 467, startPoint y: 356, endPoint x: 443, endPoint y: 357, distance: 23.9
click at [443, 357] on icon at bounding box center [443, 356] width 4 height 8
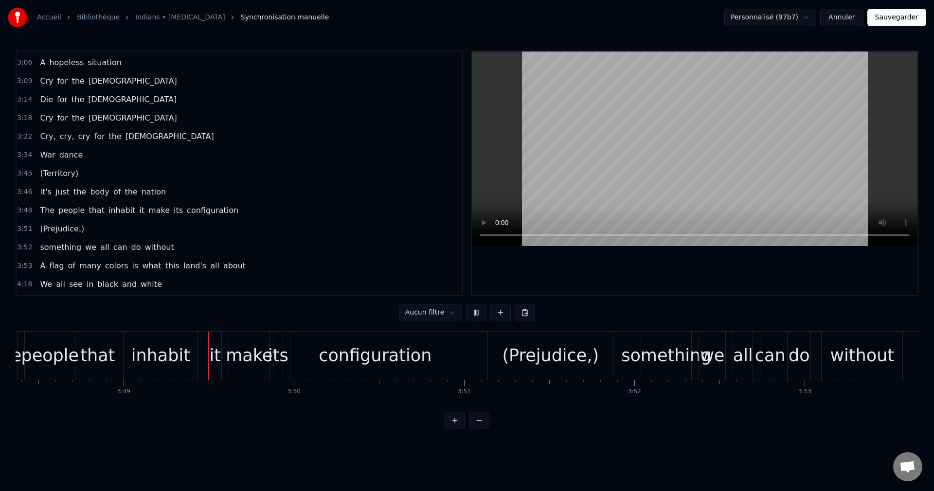
scroll to position [0, 38900]
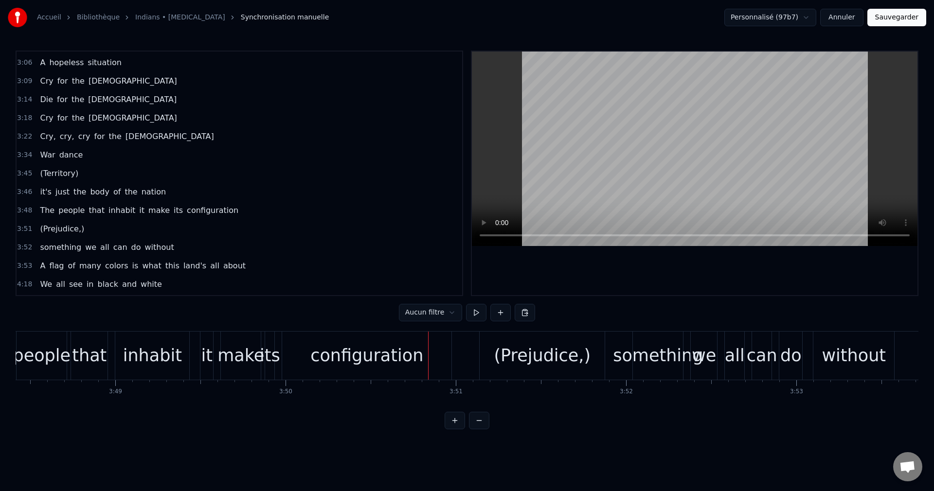
click at [423, 356] on div "configuration" at bounding box center [366, 356] width 169 height 48
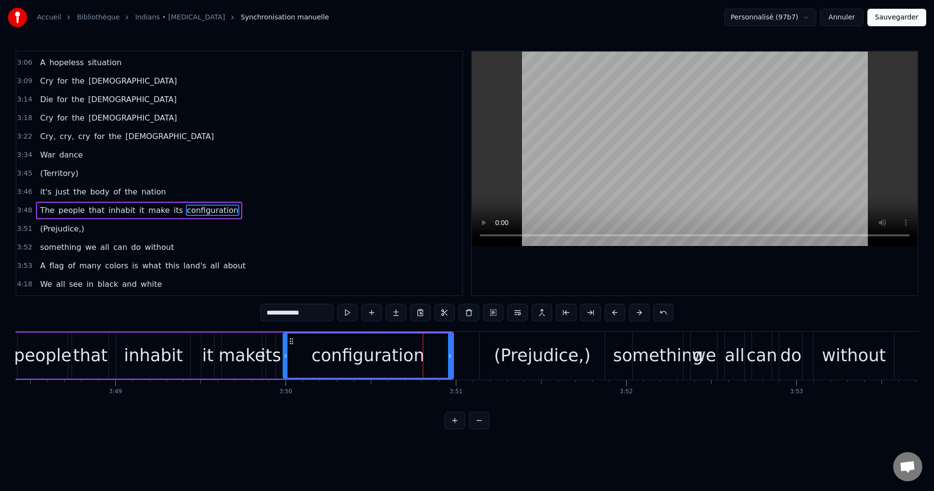
scroll to position [886, 0]
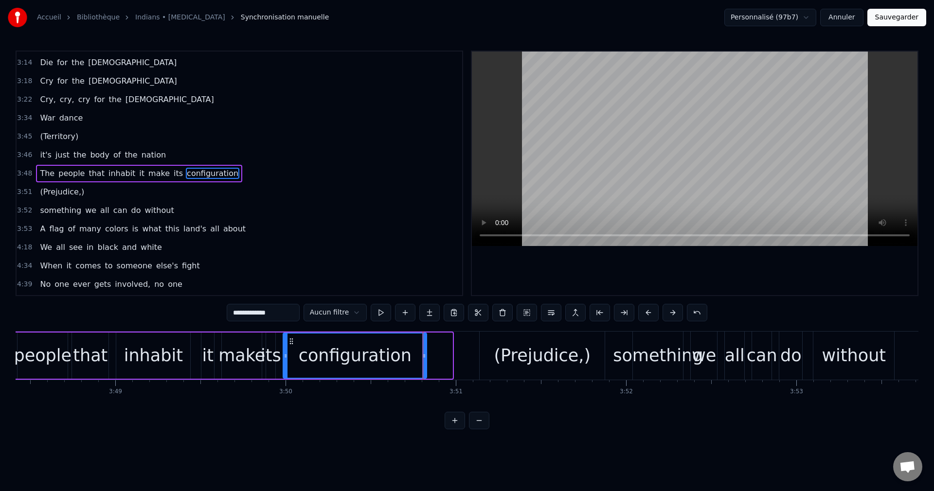
drag, startPoint x: 452, startPoint y: 355, endPoint x: 426, endPoint y: 359, distance: 26.0
click at [426, 359] on icon at bounding box center [424, 356] width 4 height 8
click at [540, 359] on div "(Prejudice,)" at bounding box center [542, 356] width 97 height 26
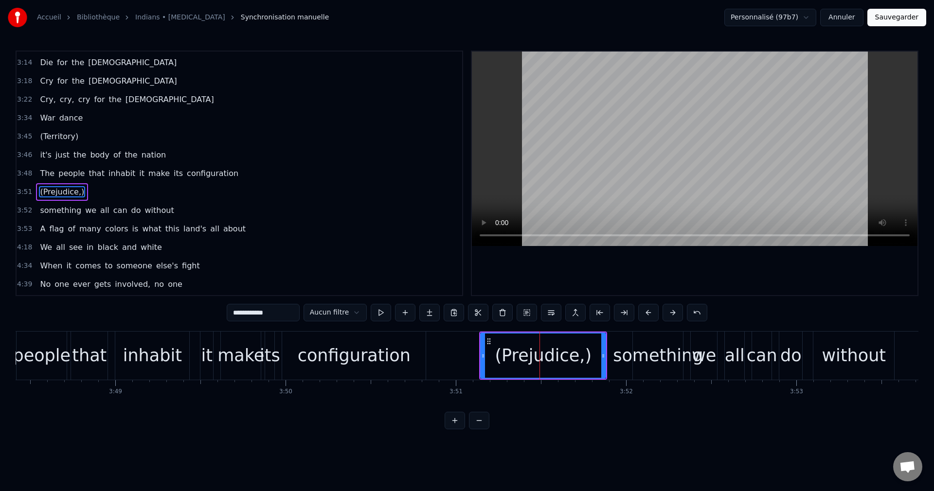
scroll to position [904, 0]
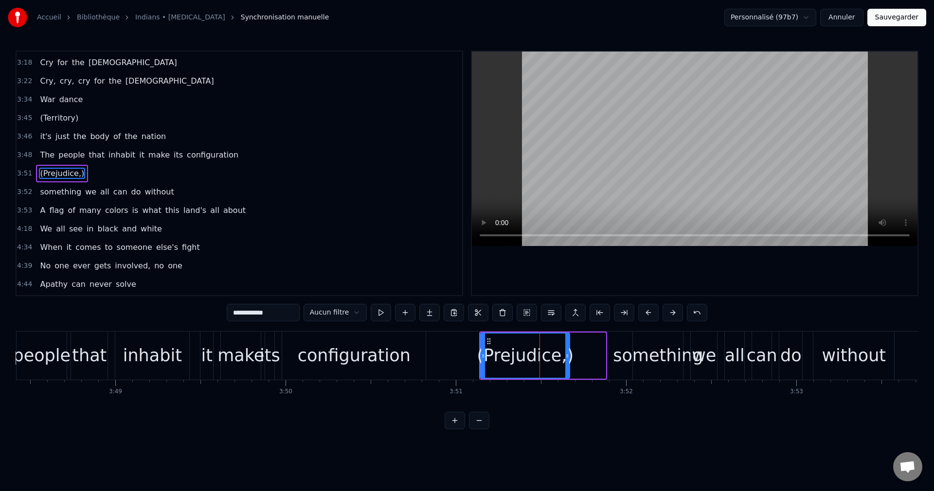
drag, startPoint x: 604, startPoint y: 355, endPoint x: 568, endPoint y: 360, distance: 36.3
click at [568, 360] on div at bounding box center [567, 356] width 4 height 44
drag, startPoint x: 568, startPoint y: 355, endPoint x: 544, endPoint y: 356, distance: 23.4
click at [544, 356] on icon at bounding box center [544, 356] width 4 height 8
click at [368, 360] on div "configuration" at bounding box center [354, 356] width 113 height 26
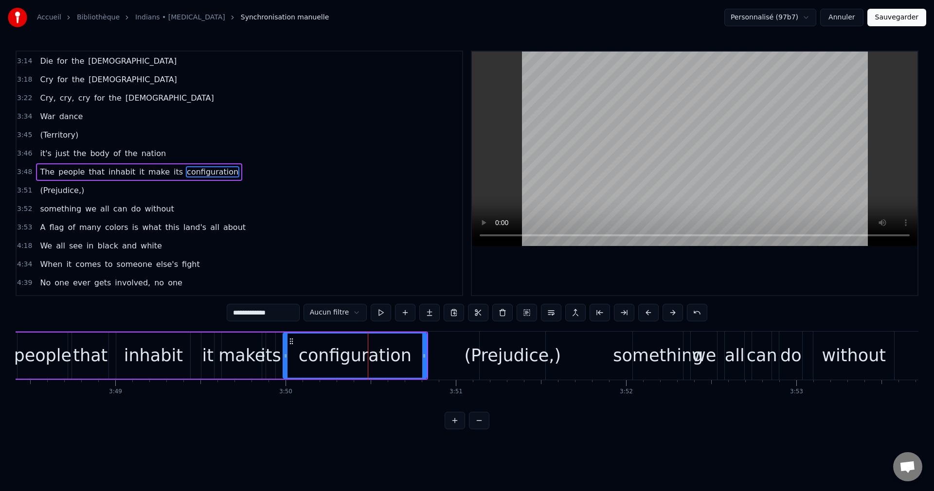
scroll to position [886, 0]
click at [499, 350] on div "(Prejudice,)" at bounding box center [512, 356] width 97 height 26
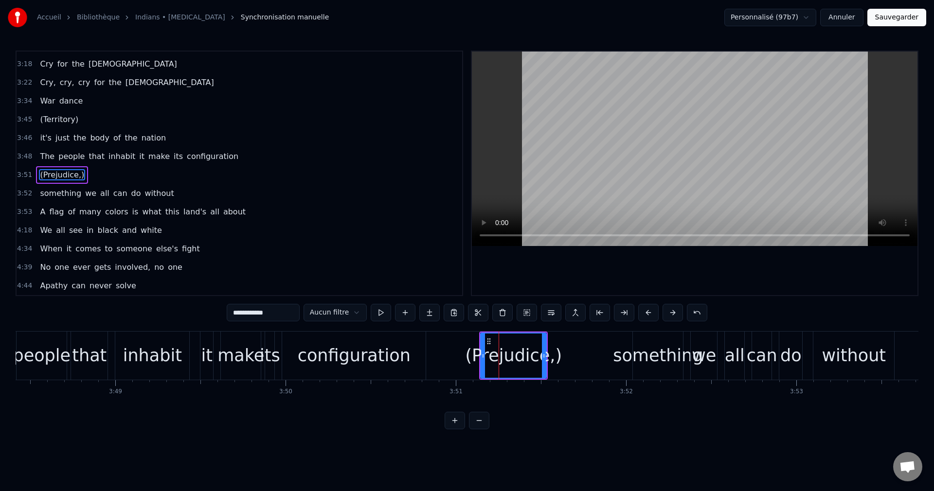
scroll to position [904, 0]
click at [666, 358] on div "something" at bounding box center [658, 356] width 90 height 26
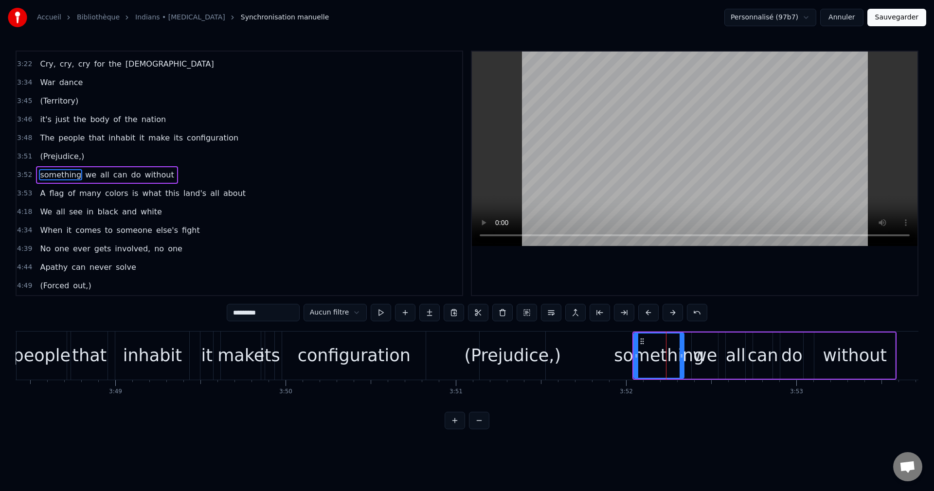
scroll to position [923, 0]
click at [525, 357] on div "(Prejudice,)" at bounding box center [512, 356] width 97 height 26
type input "**********"
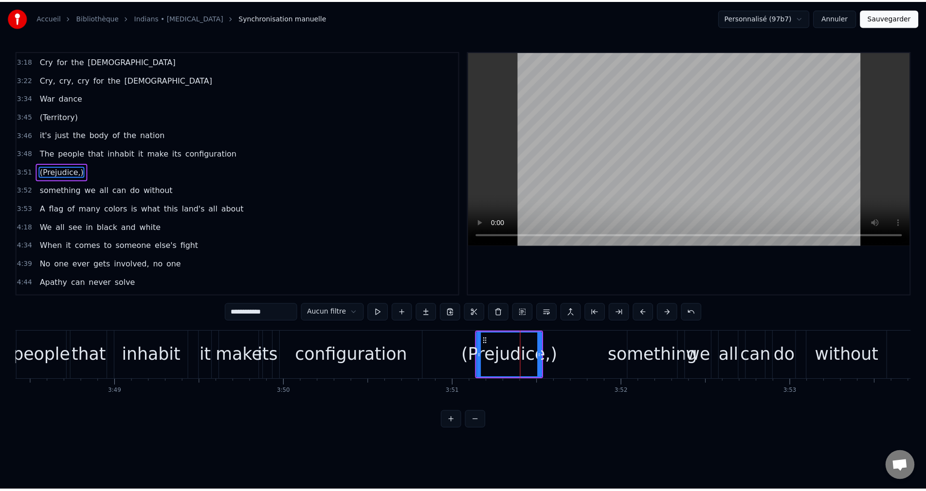
scroll to position [904, 0]
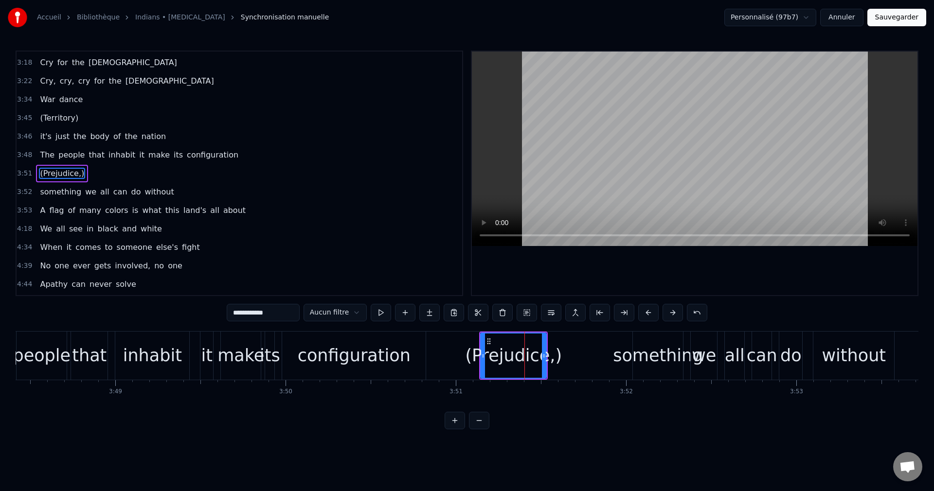
click at [906, 18] on button "Sauvegarder" at bounding box center [897, 18] width 59 height 18
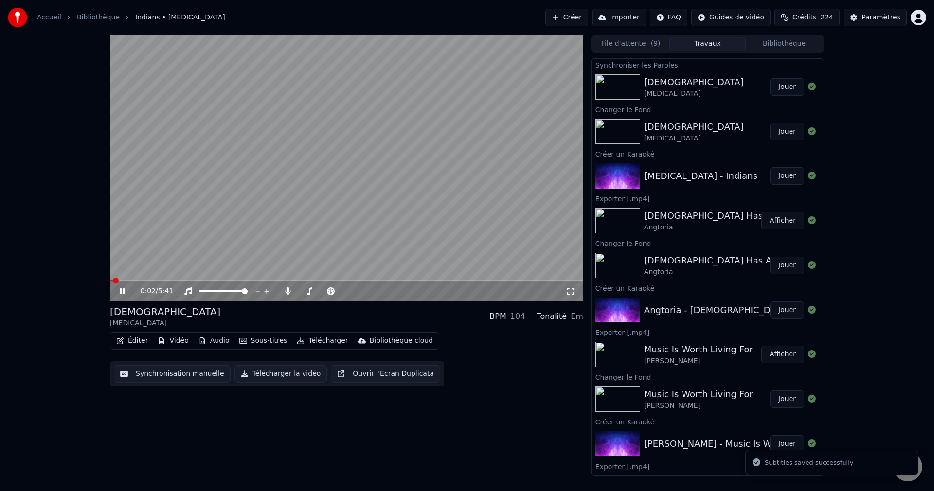
click at [123, 289] on icon at bounding box center [122, 292] width 5 height 6
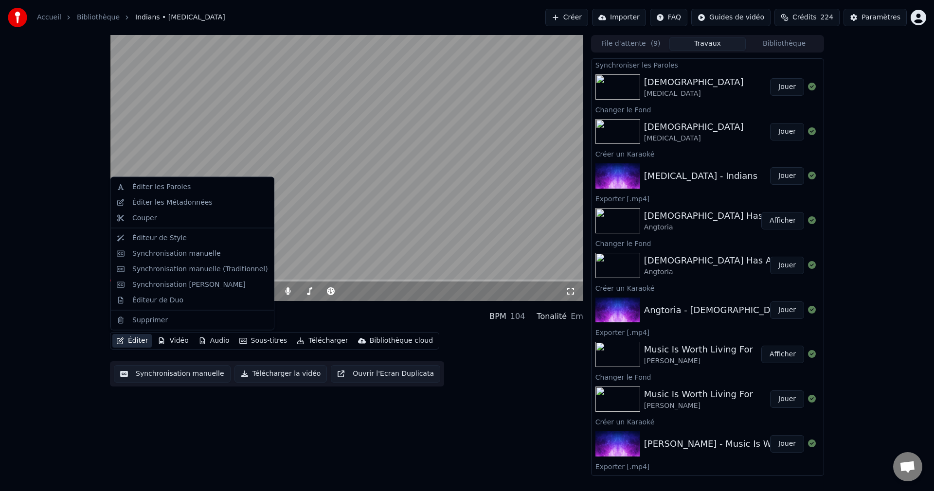
click at [132, 344] on button "Éditer" at bounding box center [131, 341] width 39 height 14
click at [162, 303] on div "Éditeur de Duo" at bounding box center [157, 300] width 51 height 10
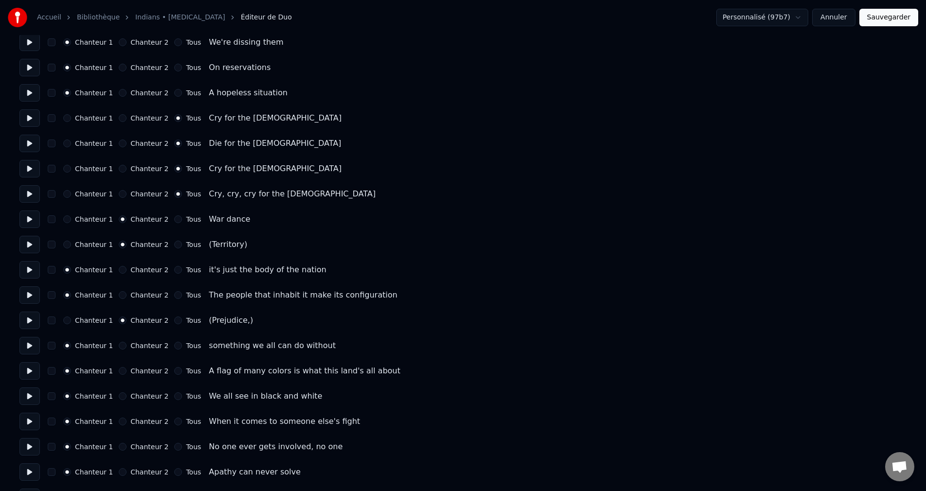
scroll to position [1216, 0]
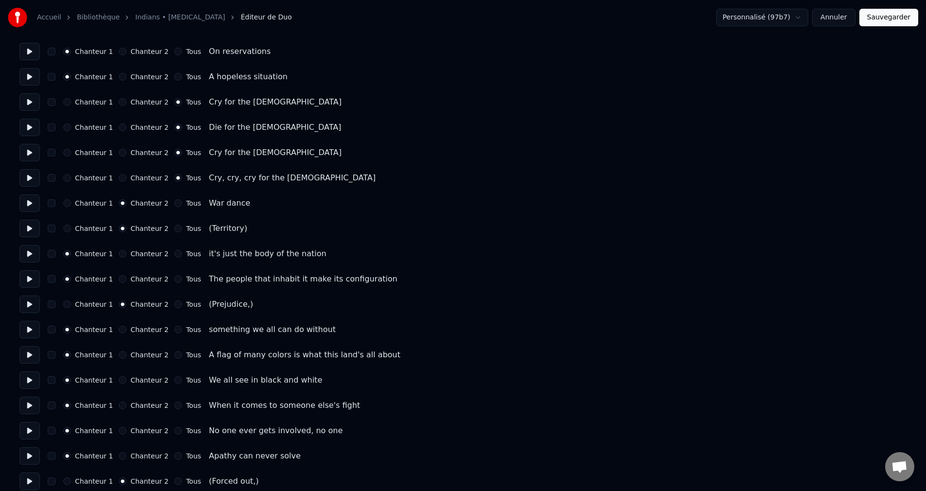
click at [839, 20] on button "Annuler" at bounding box center [833, 18] width 43 height 18
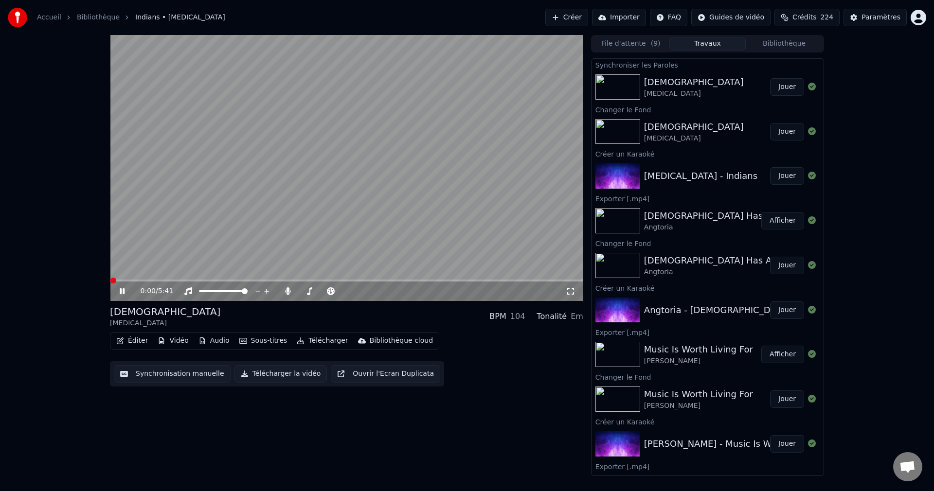
click at [124, 291] on icon at bounding box center [122, 292] width 5 height 6
click at [132, 345] on button "Éditer" at bounding box center [131, 341] width 39 height 14
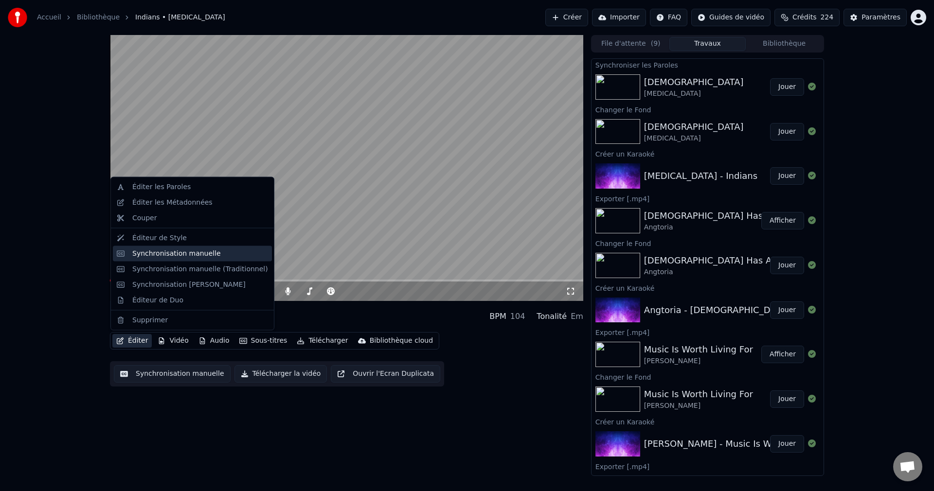
click at [184, 254] on div "Synchronisation manuelle" at bounding box center [176, 254] width 89 height 10
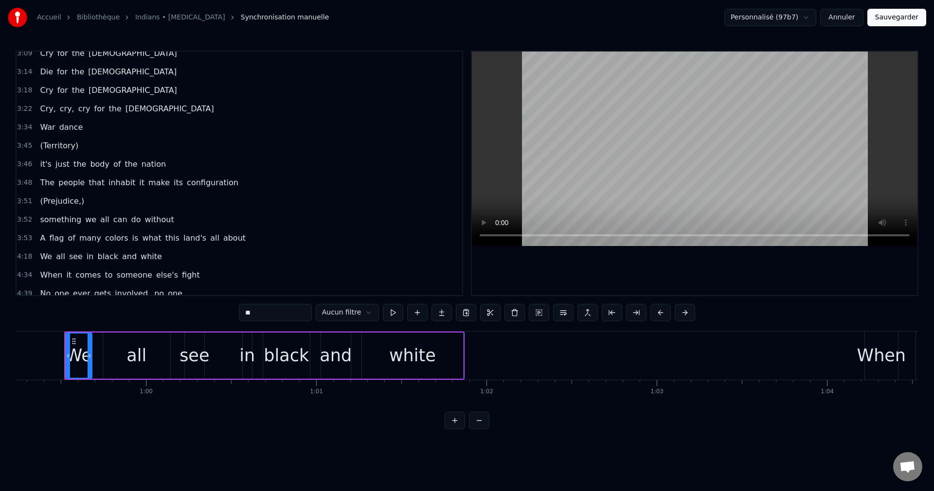
scroll to position [876, 0]
click at [50, 200] on span "(Prejudice,)" at bounding box center [62, 201] width 46 height 11
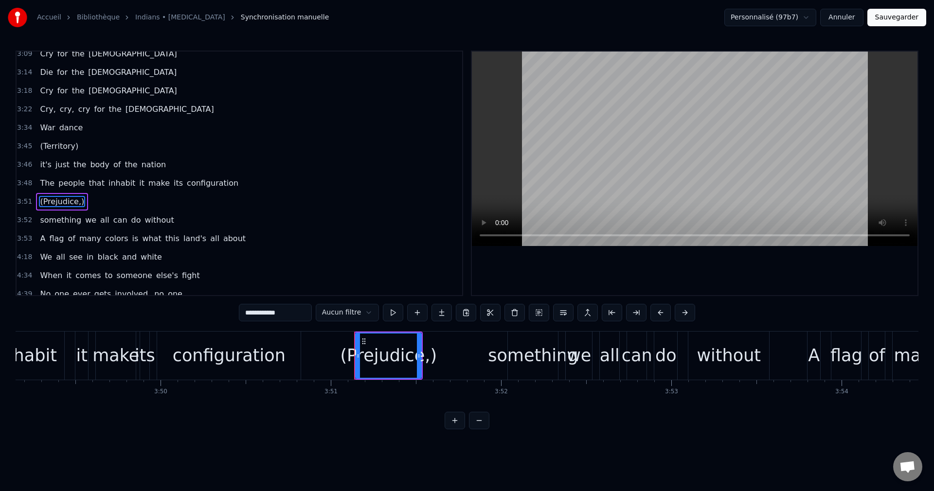
scroll to position [0, 39315]
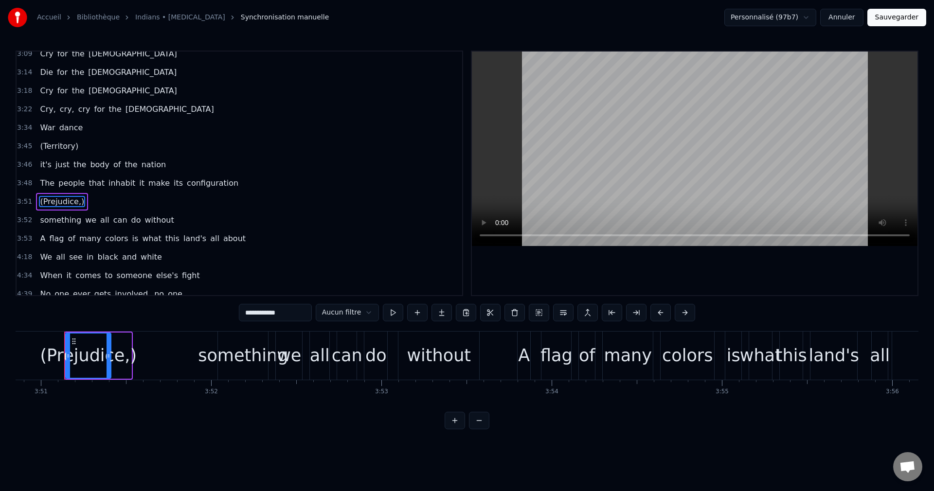
drag, startPoint x: 130, startPoint y: 358, endPoint x: 110, endPoint y: 362, distance: 20.8
click at [110, 362] on div at bounding box center [109, 356] width 4 height 44
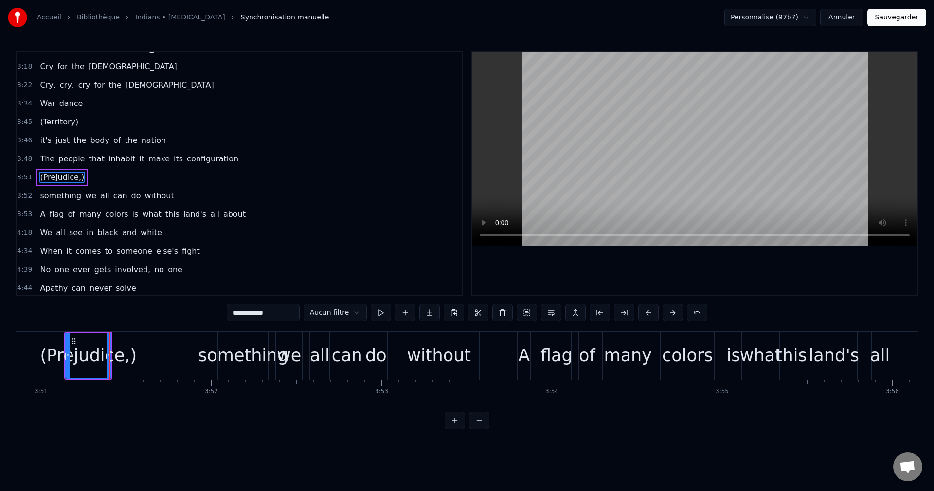
scroll to position [904, 0]
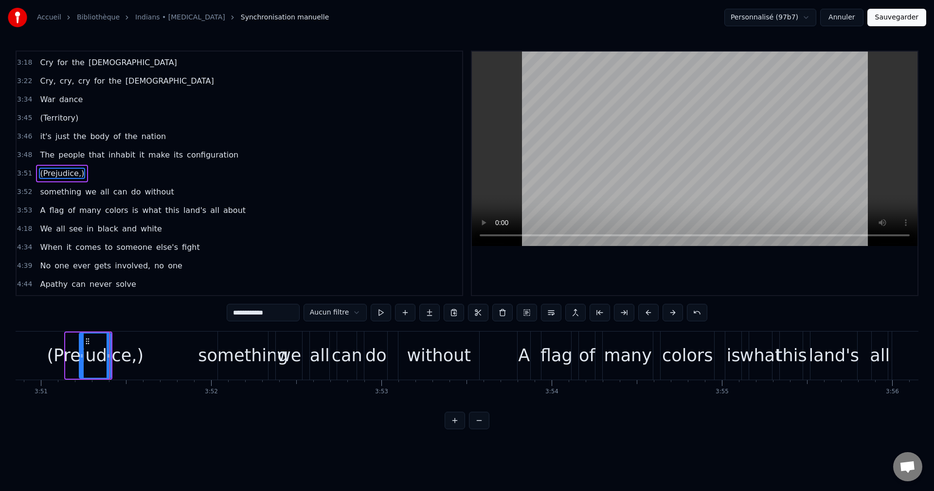
drag, startPoint x: 67, startPoint y: 355, endPoint x: 80, endPoint y: 359, distance: 14.2
click at [80, 359] on icon at bounding box center [82, 356] width 4 height 8
click at [15, 359] on div "Accueil Bibliothèque Indians • Anthrax Synchronisation manuelle Personnalisé (9…" at bounding box center [467, 215] width 934 height 430
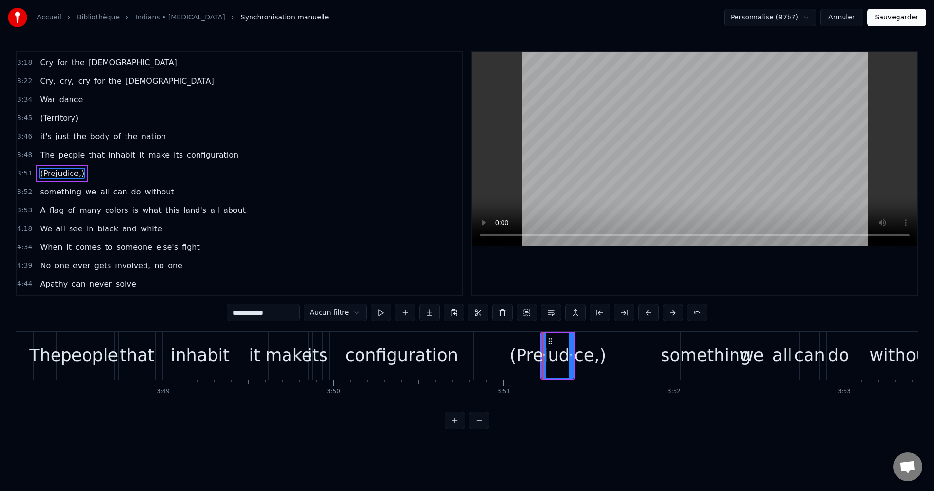
scroll to position [0, 38805]
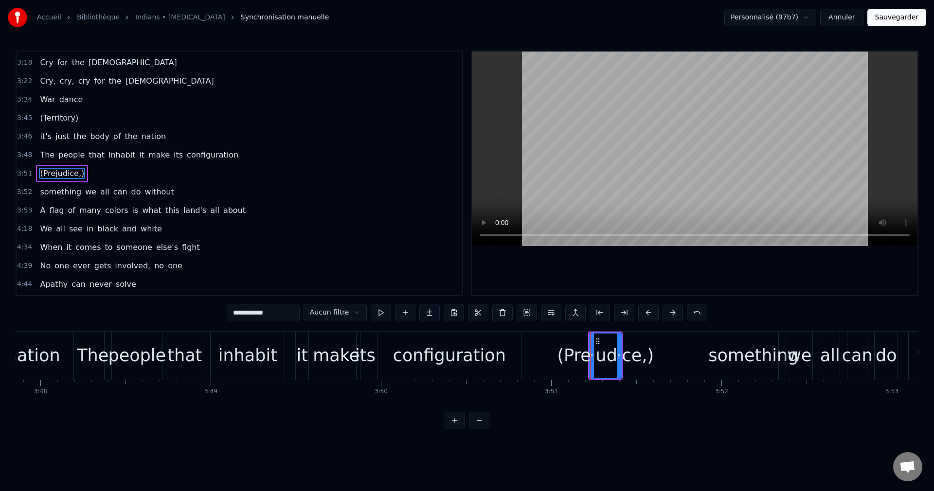
click at [444, 359] on div "configuration" at bounding box center [449, 356] width 113 height 26
type input "**********"
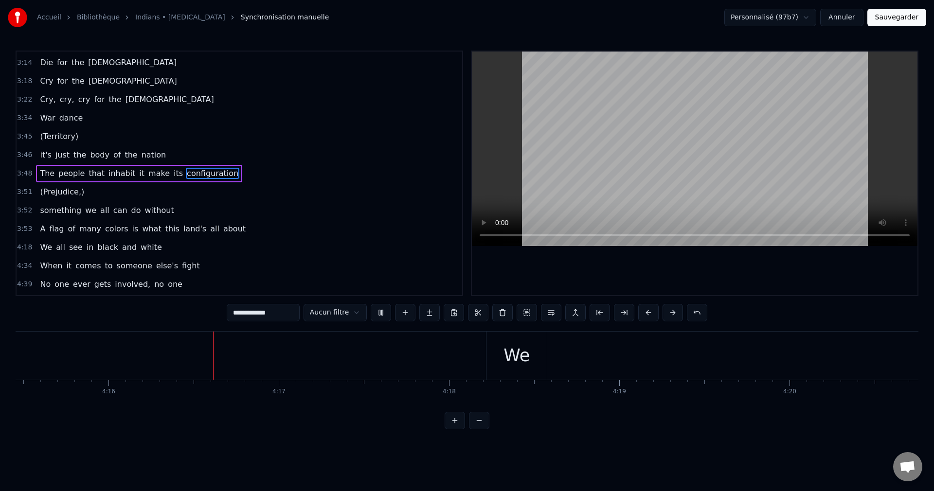
scroll to position [0, 43545]
click at [468, 348] on div "We" at bounding box center [477, 356] width 26 height 26
type input "**"
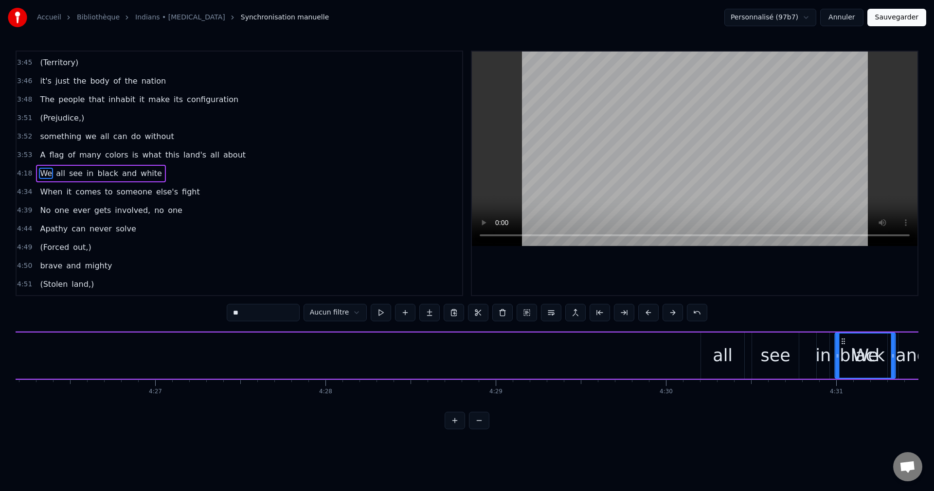
scroll to position [0, 45332]
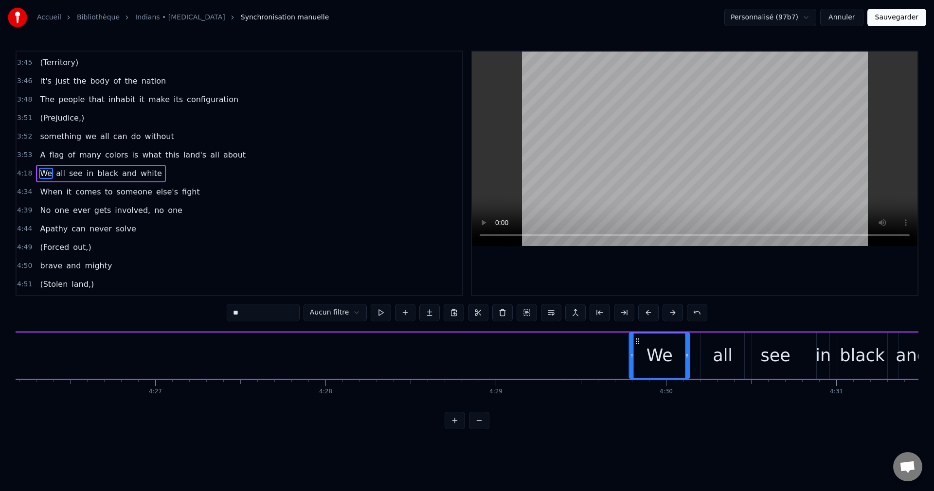
drag, startPoint x: 455, startPoint y: 339, endPoint x: 637, endPoint y: 366, distance: 183.9
click at [637, 366] on div "We" at bounding box center [659, 356] width 59 height 44
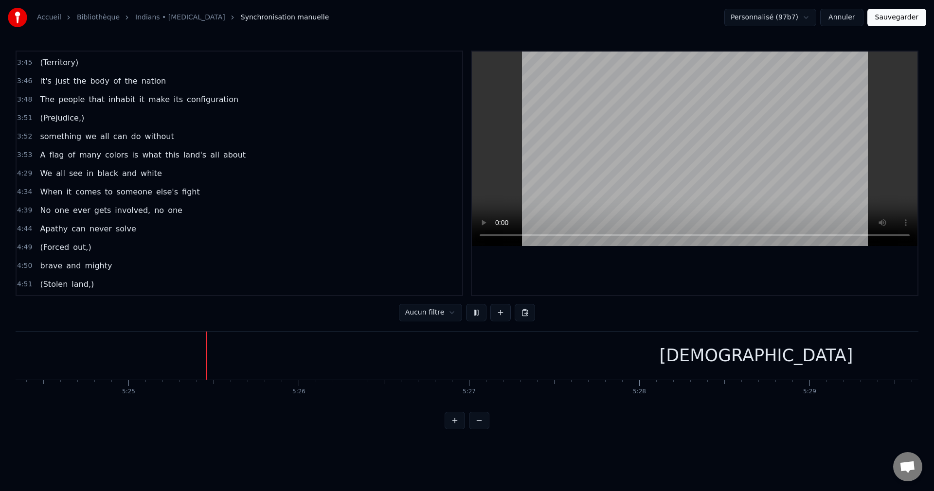
scroll to position [0, 55270]
click at [899, 15] on button "Sauvegarder" at bounding box center [897, 18] width 59 height 18
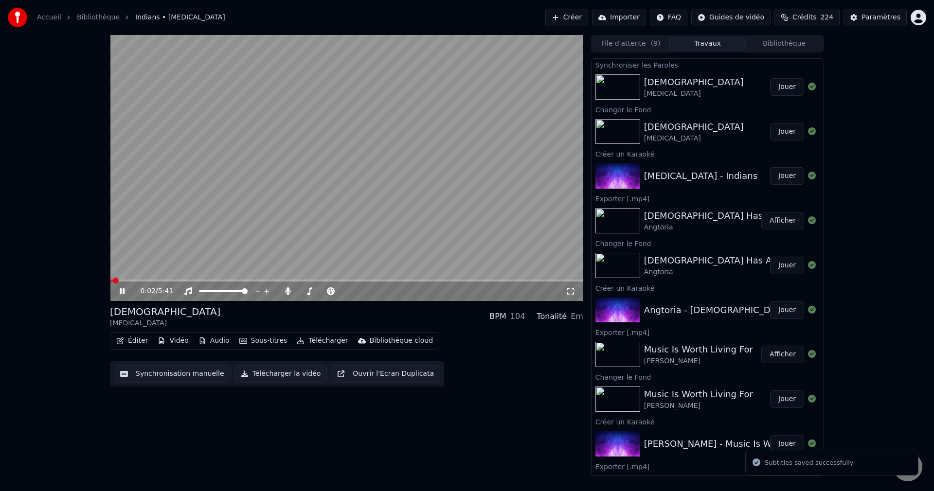
click at [226, 280] on span at bounding box center [346, 281] width 473 height 2
click at [307, 291] on span at bounding box center [323, 291] width 49 height 2
click at [304, 291] on span at bounding box center [306, 292] width 6 height 6
click at [119, 293] on icon at bounding box center [129, 292] width 23 height 8
click at [263, 374] on button "Télécharger la vidéo" at bounding box center [281, 374] width 93 height 18
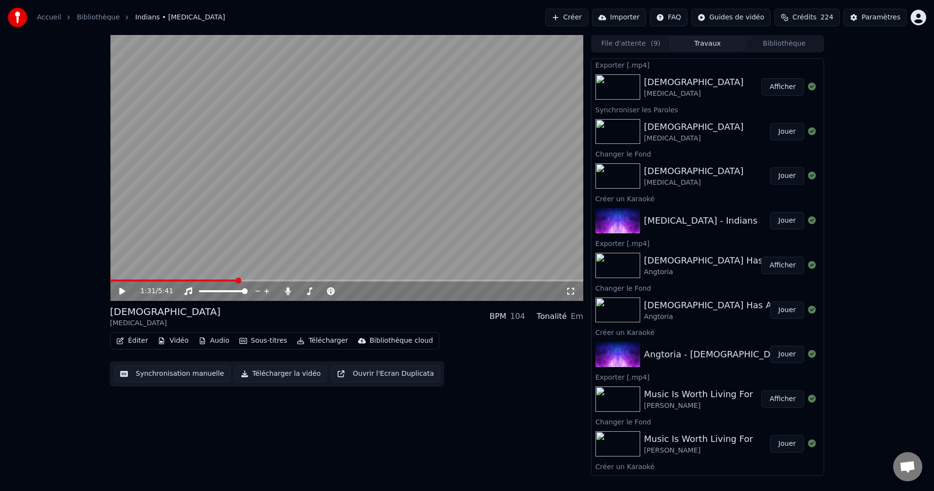
click at [563, 16] on button "Créer" at bounding box center [566, 18] width 43 height 18
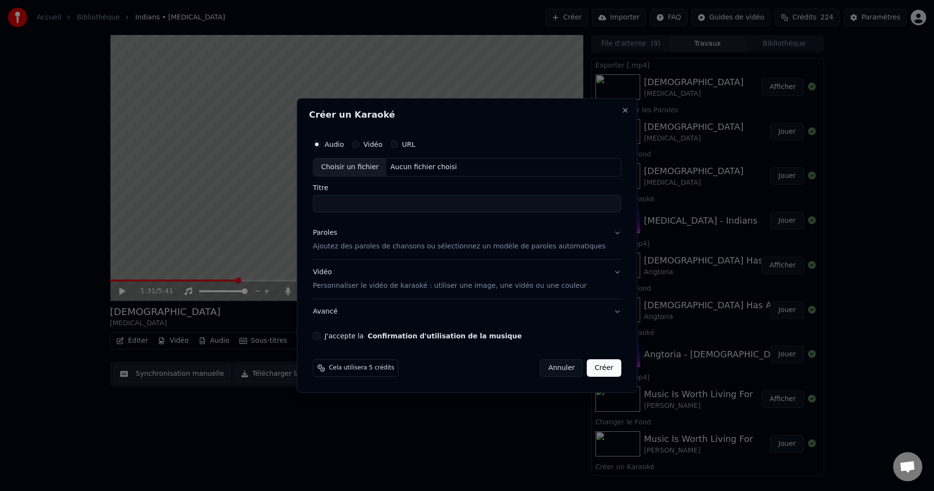
click at [349, 167] on div "Choisir un fichier" at bounding box center [349, 168] width 73 height 18
type input "**********"
click at [600, 233] on button "Paroles Ajoutez des paroles de chansons ou sélectionnez un modèle de paroles au…" at bounding box center [467, 239] width 308 height 39
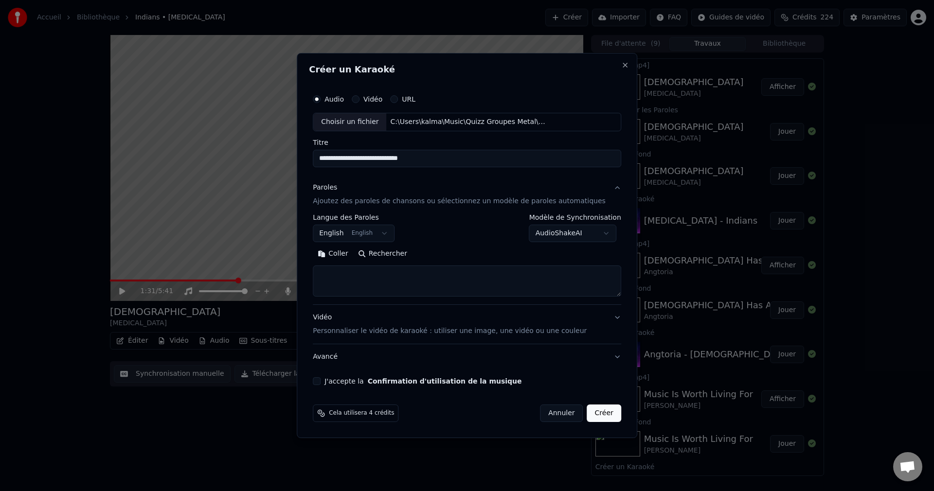
click at [404, 254] on button "Rechercher" at bounding box center [382, 254] width 59 height 16
type textarea "**********"
click at [321, 381] on button "J'accepte la Confirmation d'utilisation de la musique" at bounding box center [317, 382] width 8 height 8
click at [598, 415] on button "Créer" at bounding box center [604, 414] width 34 height 18
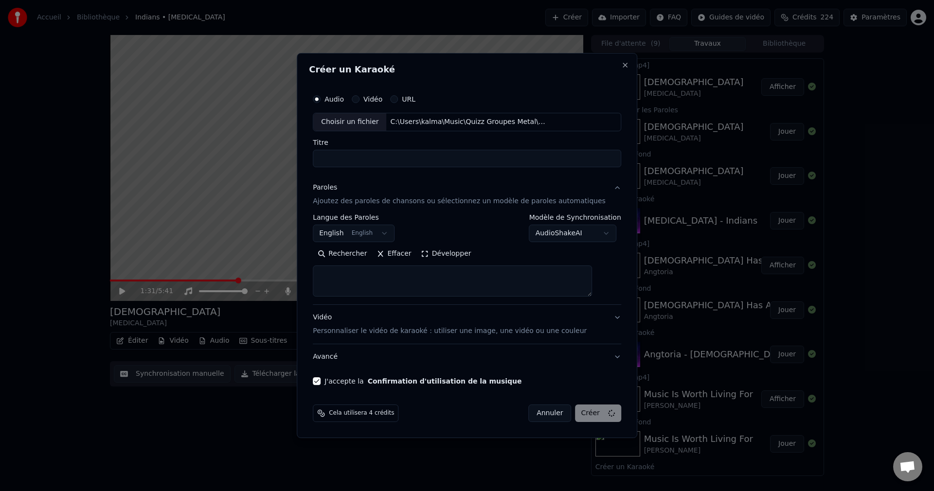
select select
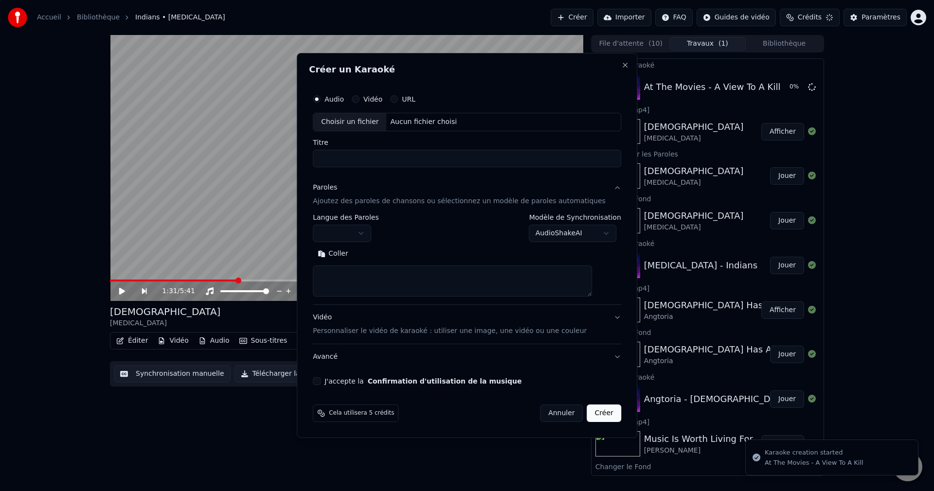
scroll to position [0, 0]
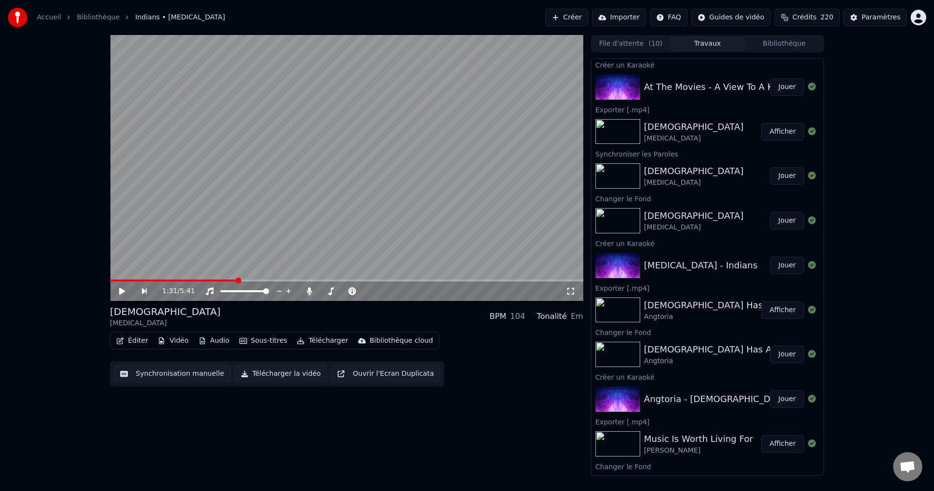
click at [771, 90] on button "Jouer" at bounding box center [787, 87] width 34 height 18
click at [121, 292] on icon at bounding box center [122, 292] width 5 height 6
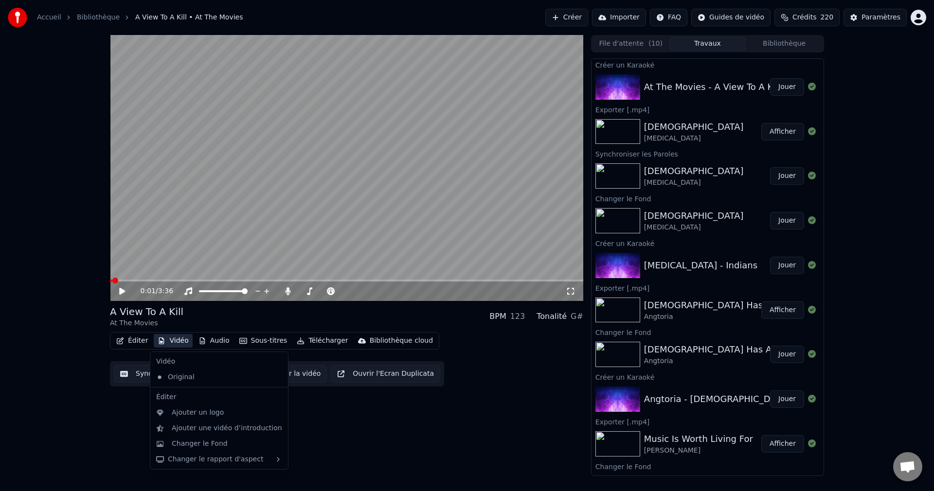
click at [176, 344] on button "Vidéo" at bounding box center [173, 341] width 38 height 14
click at [201, 443] on div "Changer le Fond" at bounding box center [200, 444] width 56 height 10
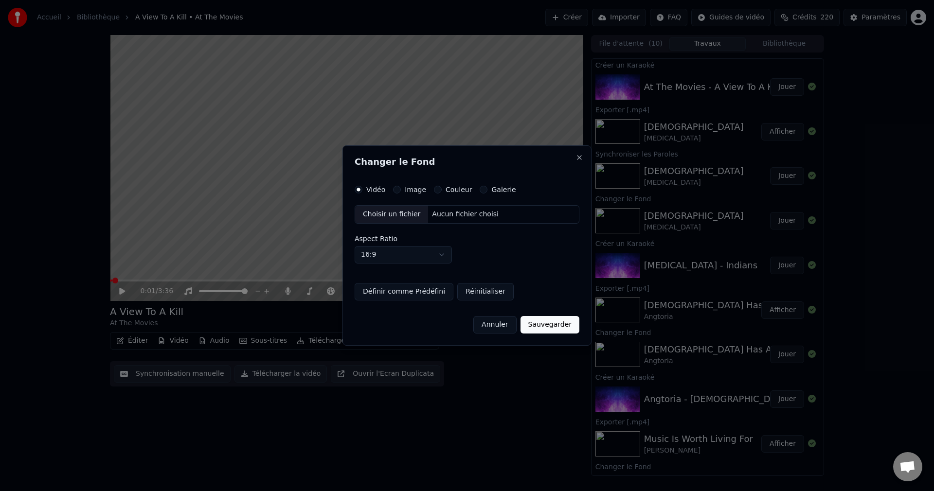
click at [396, 211] on div "Choisir un fichier" at bounding box center [391, 215] width 73 height 18
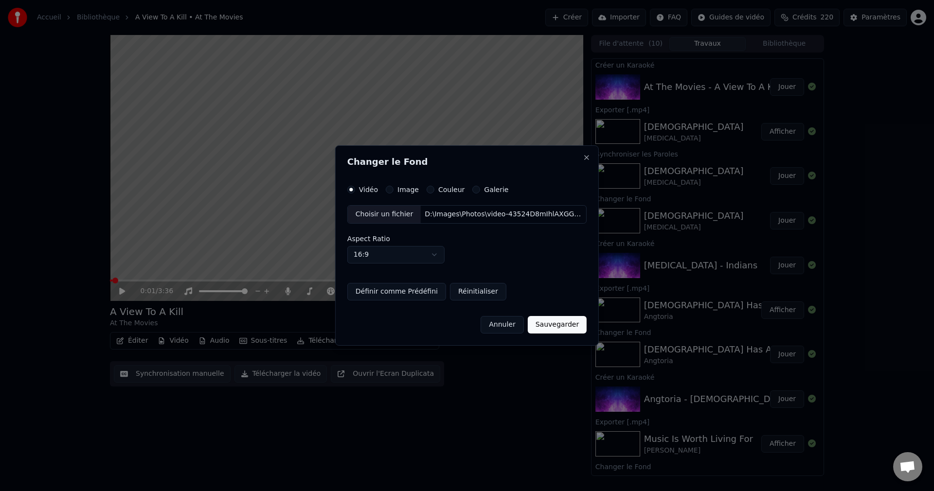
click at [544, 323] on button "Sauvegarder" at bounding box center [557, 325] width 59 height 18
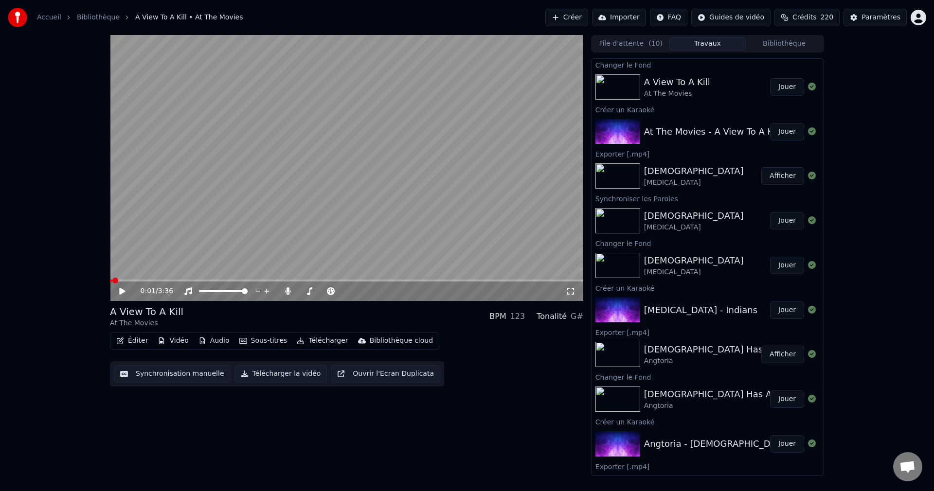
click at [789, 89] on button "Jouer" at bounding box center [787, 87] width 34 height 18
click at [347, 294] on span at bounding box center [345, 292] width 6 height 6
click at [167, 281] on span at bounding box center [346, 281] width 473 height 2
click at [158, 280] on span at bounding box center [134, 281] width 48 height 2
click at [351, 280] on span at bounding box center [346, 281] width 473 height 2
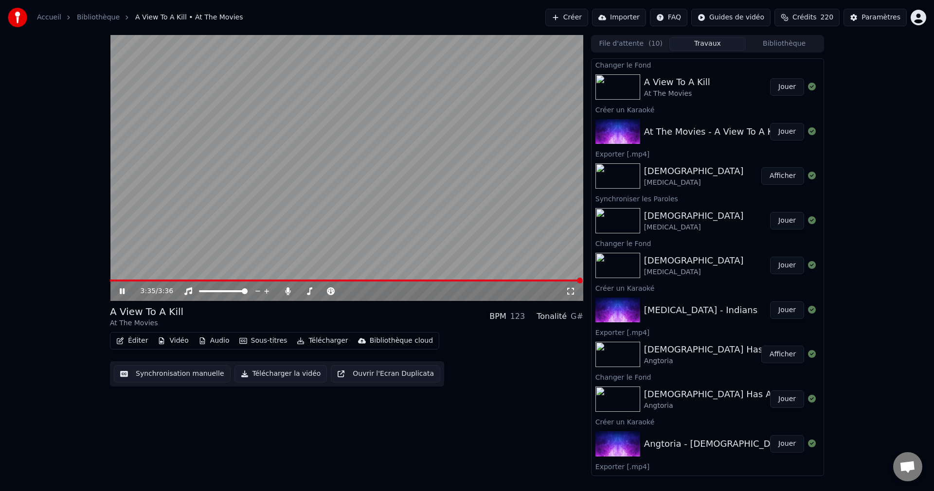
click at [317, 280] on span at bounding box center [346, 281] width 473 height 2
click at [126, 292] on icon at bounding box center [129, 292] width 23 height 8
click at [304, 291] on span at bounding box center [301, 291] width 5 height 2
click at [306, 291] on span at bounding box center [308, 292] width 6 height 6
click at [123, 288] on icon at bounding box center [129, 292] width 23 height 8
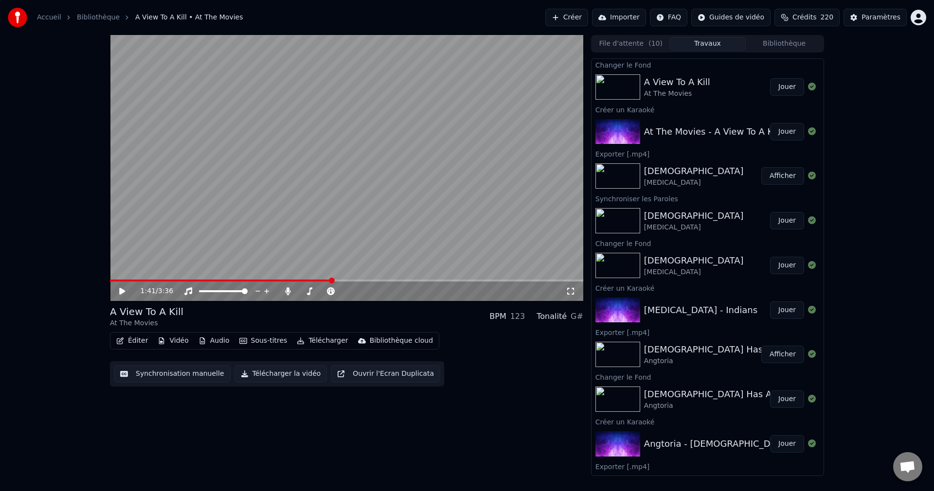
click at [270, 373] on button "Télécharger la vidéo" at bounding box center [281, 374] width 93 height 18
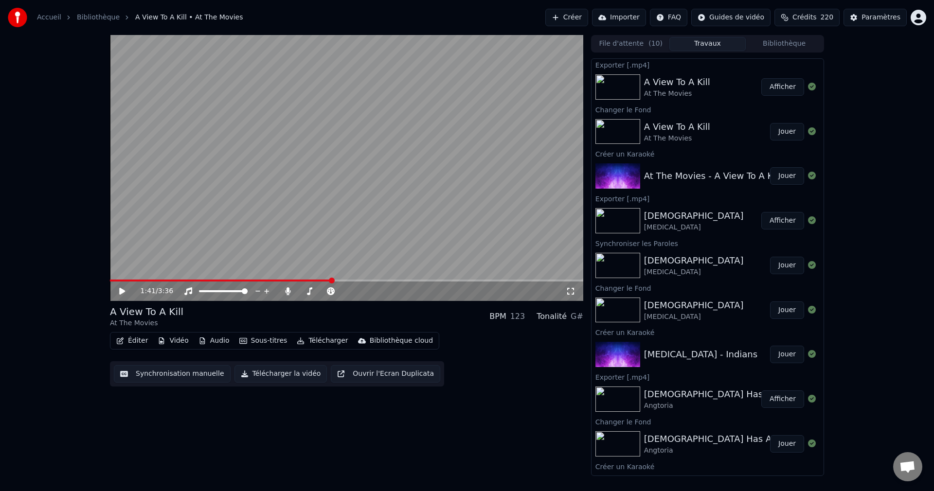
click at [569, 16] on button "Créer" at bounding box center [566, 18] width 43 height 18
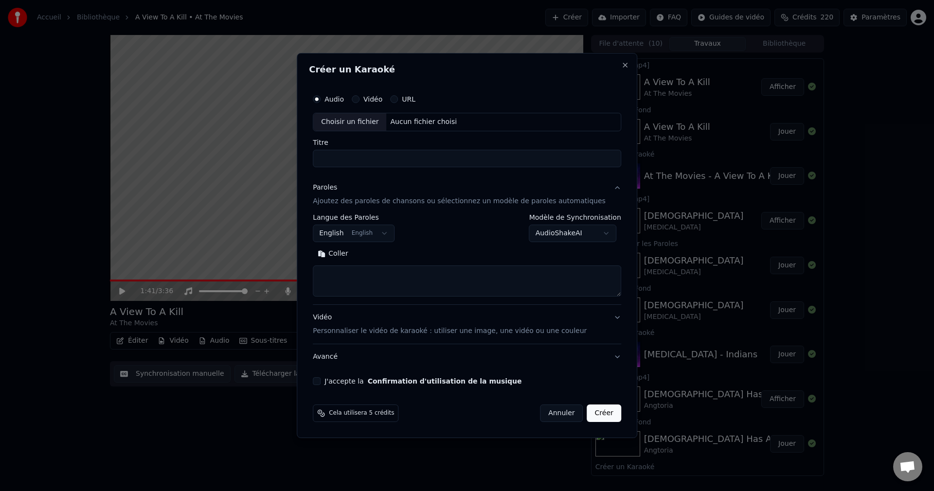
click at [351, 120] on div "Choisir un fichier" at bounding box center [349, 122] width 73 height 18
type input "**********"
click at [404, 254] on button "Rechercher" at bounding box center [382, 254] width 59 height 16
drag, startPoint x: 488, startPoint y: 161, endPoint x: 384, endPoint y: 163, distance: 103.2
click at [384, 163] on input "**********" at bounding box center [467, 159] width 308 height 18
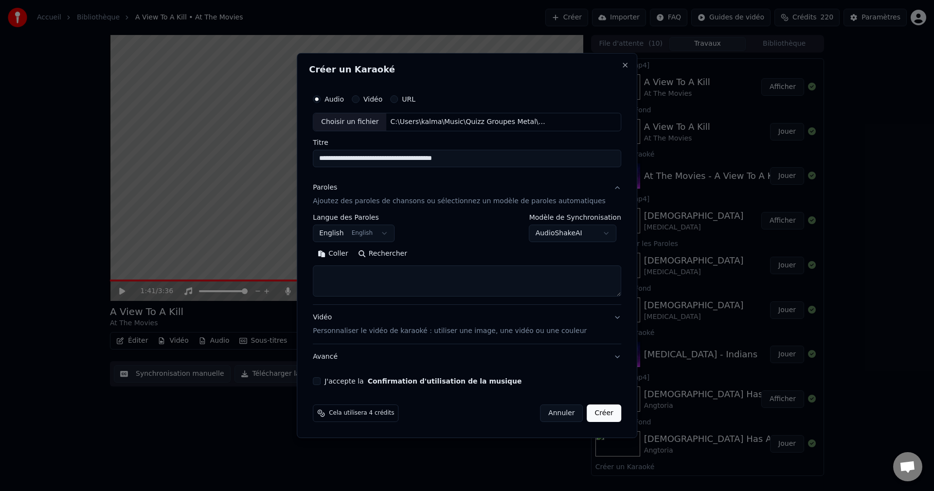
click at [405, 273] on textarea at bounding box center [467, 281] width 308 height 31
paste textarea "**********"
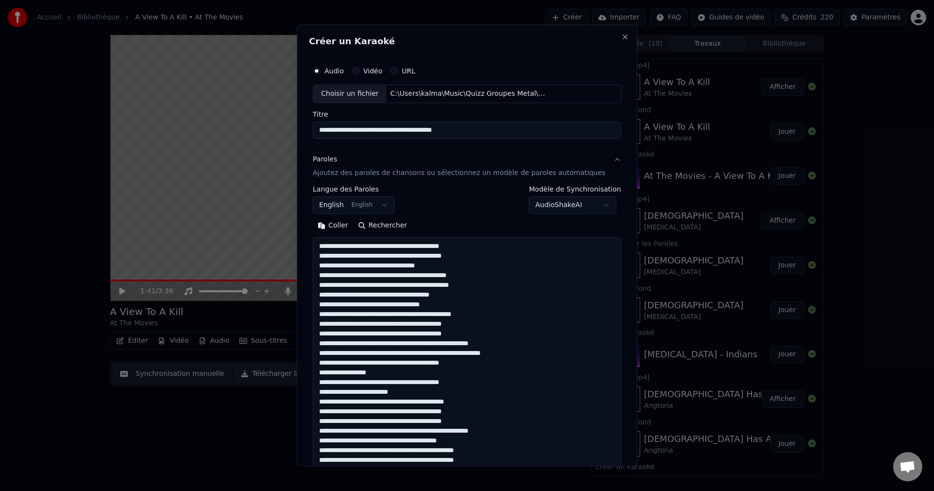
scroll to position [333, 0]
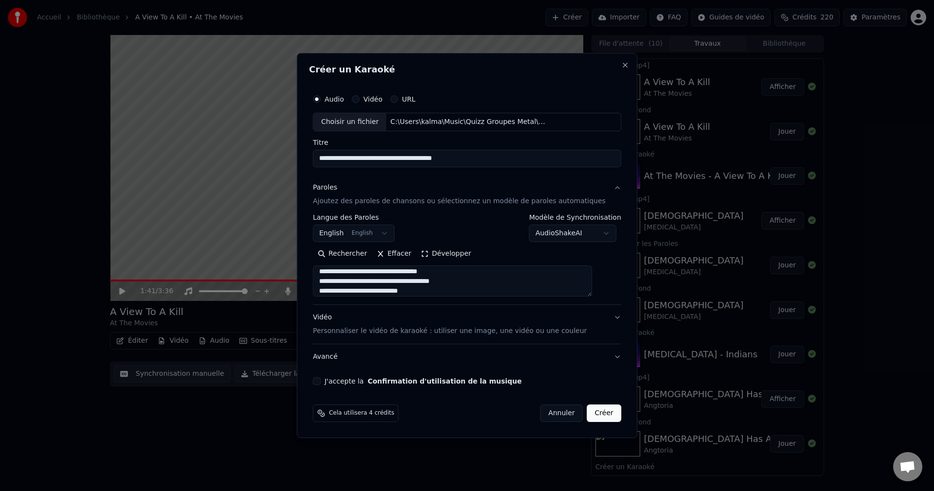
type textarea "**********"
click at [321, 381] on button "J'accepte la Confirmation d'utilisation de la musique" at bounding box center [317, 382] width 8 height 8
click at [587, 413] on button "Créer" at bounding box center [604, 414] width 34 height 18
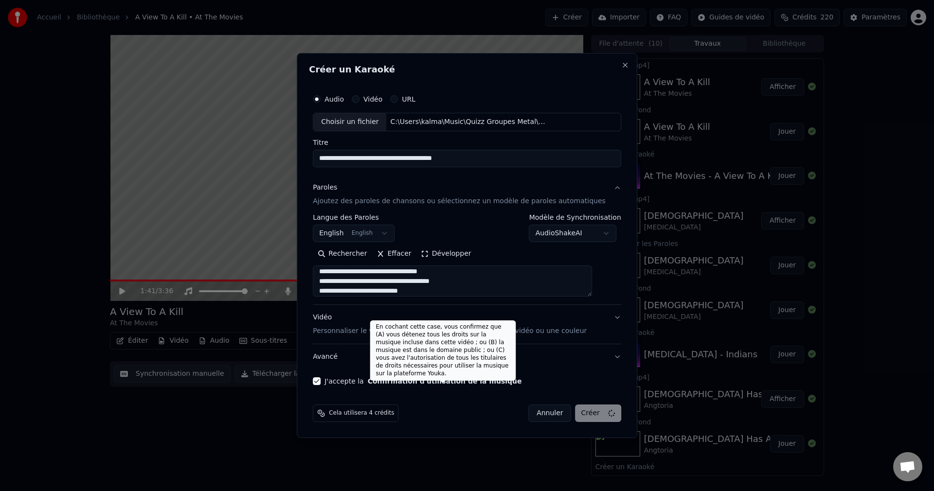
select select
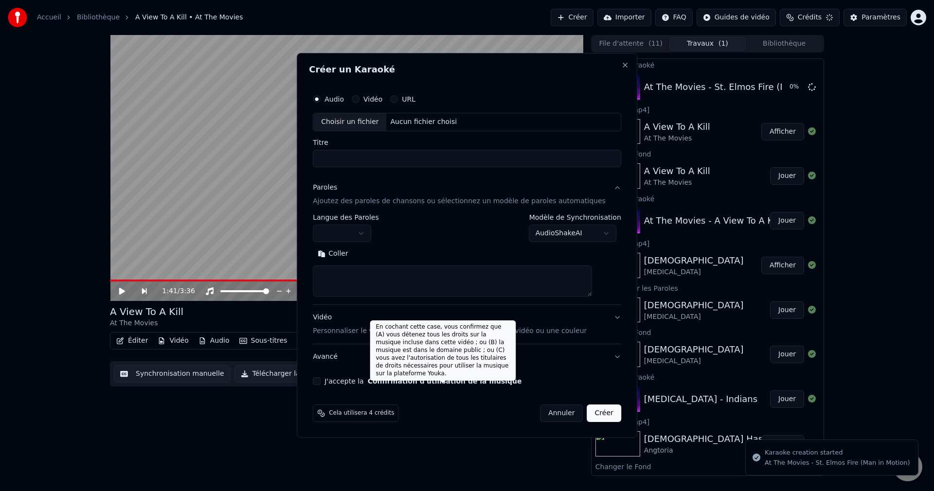
scroll to position [0, 0]
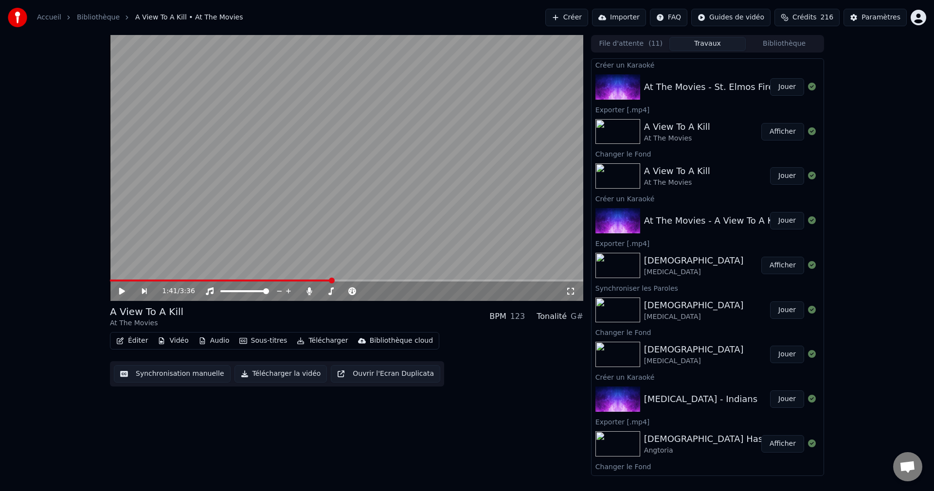
click at [776, 90] on button "Jouer" at bounding box center [787, 87] width 34 height 18
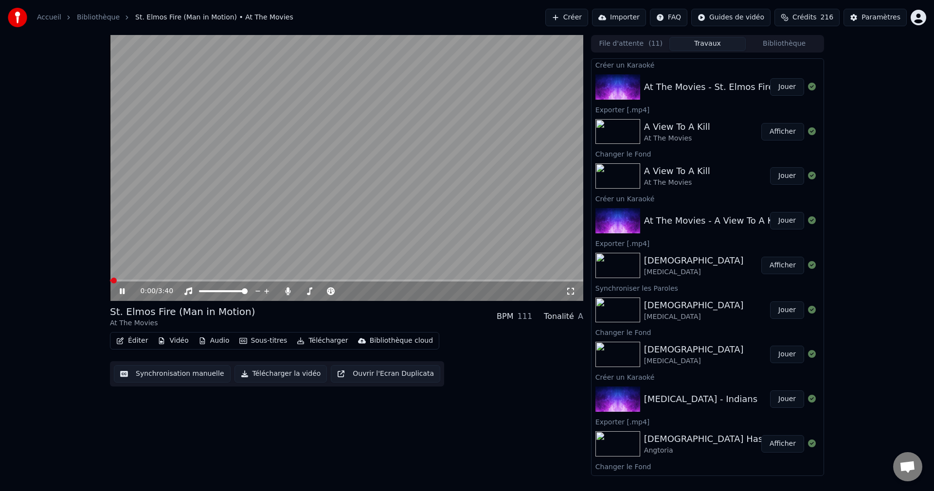
click at [121, 290] on icon at bounding box center [122, 292] width 5 height 6
click at [174, 345] on button "Vidéo" at bounding box center [173, 341] width 38 height 14
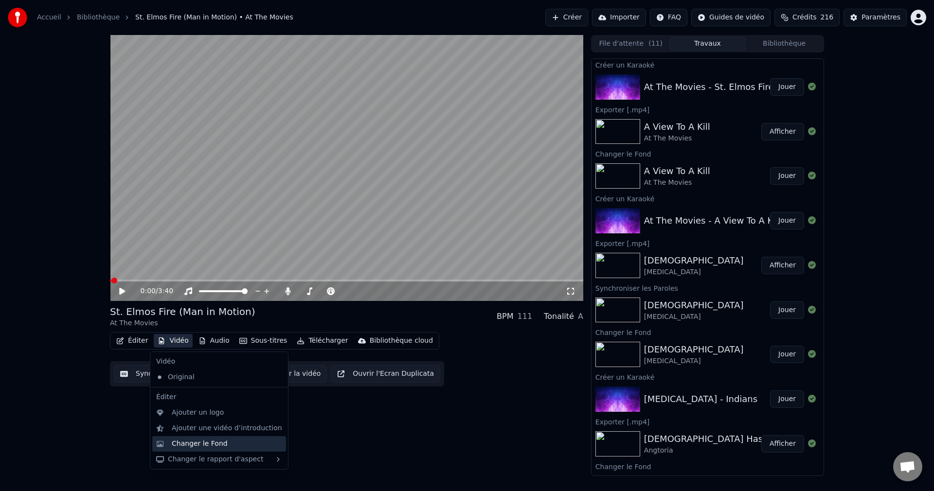
click at [186, 444] on div "Changer le Fond" at bounding box center [200, 444] width 56 height 10
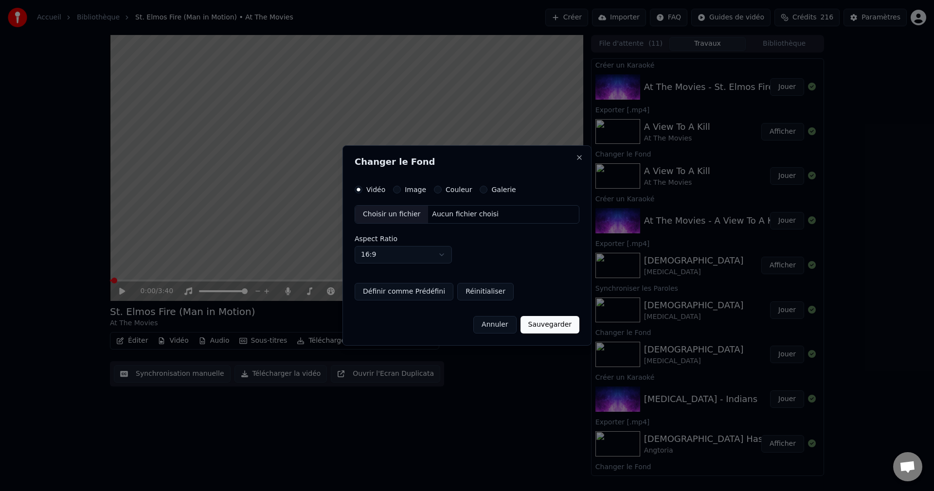
click at [382, 214] on div "Choisir un fichier" at bounding box center [391, 215] width 73 height 18
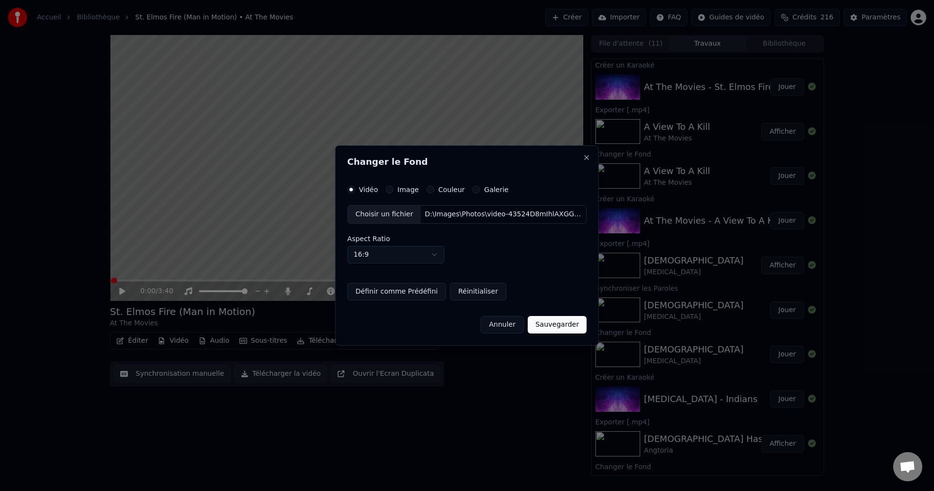
click at [562, 323] on button "Sauvegarder" at bounding box center [557, 325] width 59 height 18
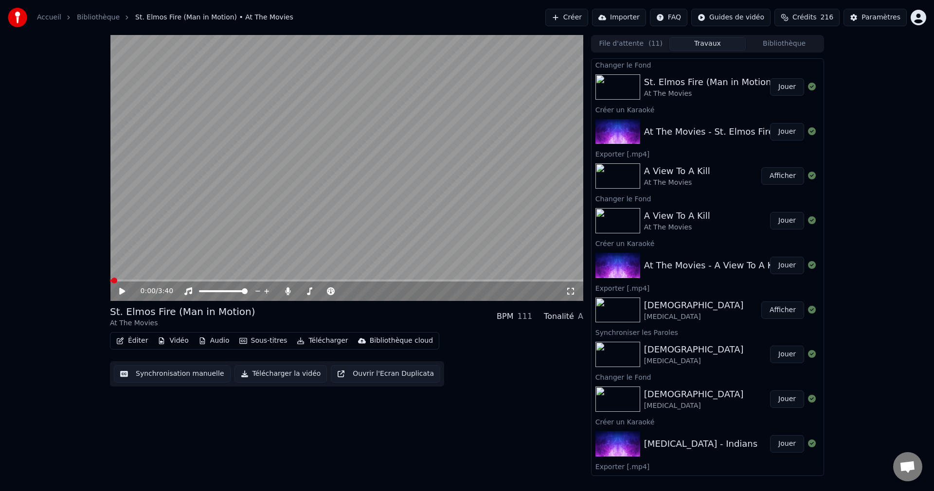
click at [777, 87] on button "Jouer" at bounding box center [787, 87] width 34 height 18
click at [347, 294] on span at bounding box center [345, 292] width 6 height 6
click at [438, 282] on span at bounding box center [346, 281] width 473 height 2
click at [453, 282] on span at bounding box center [346, 281] width 473 height 2
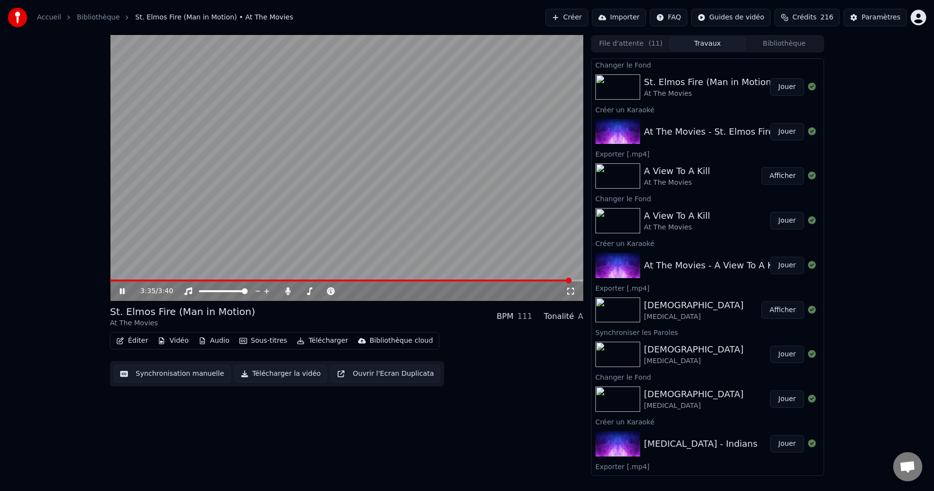
click at [124, 290] on icon at bounding box center [122, 292] width 5 height 6
click at [134, 342] on button "Éditer" at bounding box center [131, 341] width 39 height 14
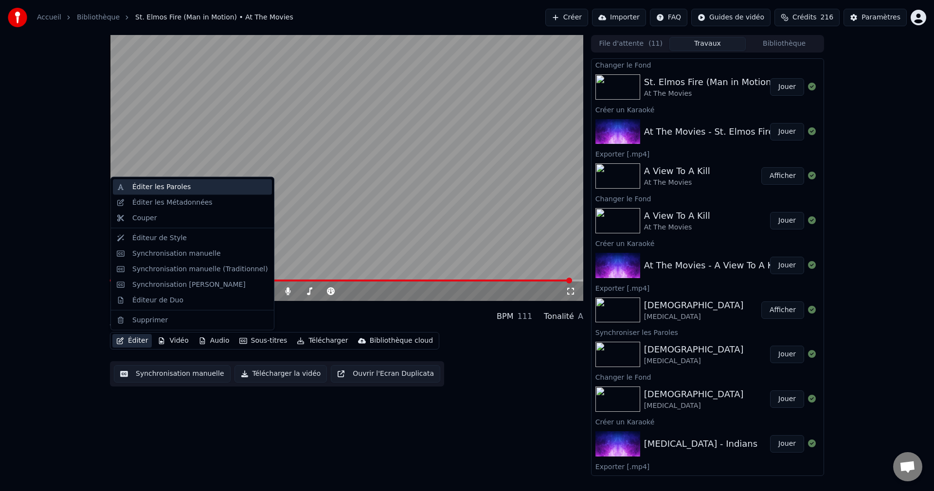
click at [174, 191] on div "Éditer les Paroles" at bounding box center [161, 187] width 58 height 10
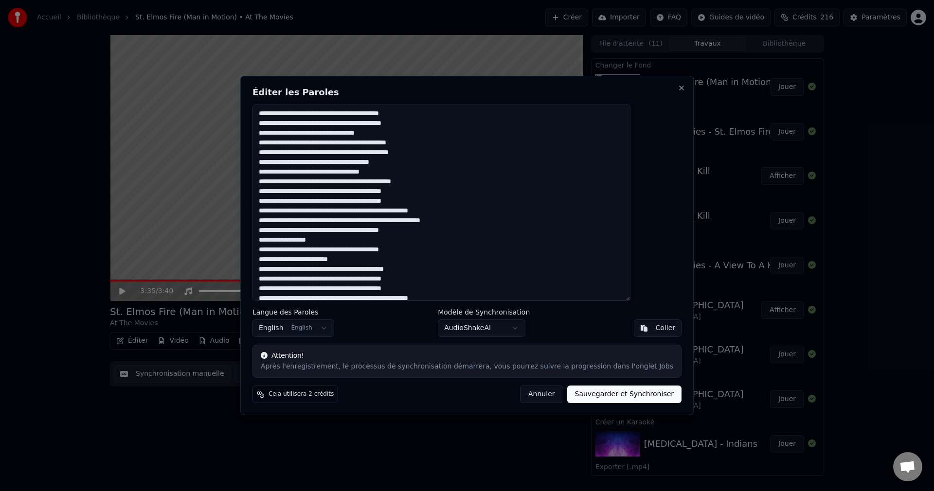
click at [438, 125] on textarea at bounding box center [442, 203] width 378 height 197
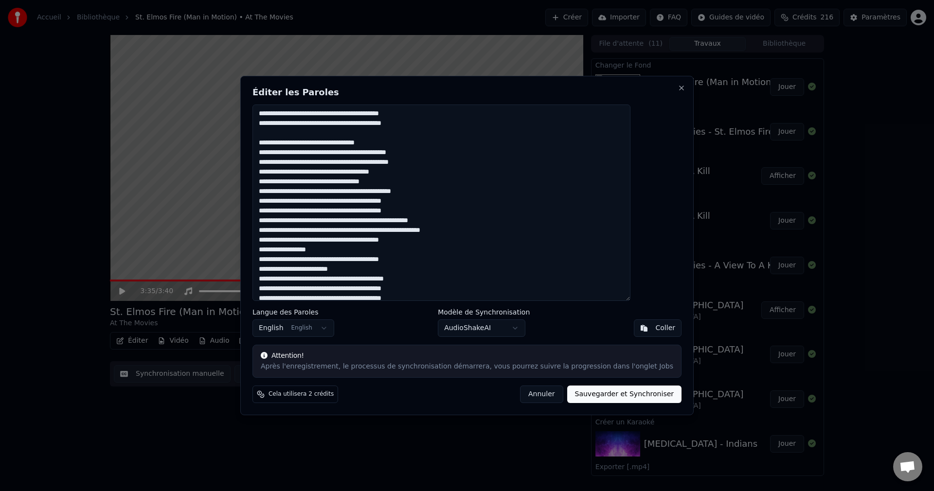
click at [442, 151] on textarea at bounding box center [442, 203] width 378 height 197
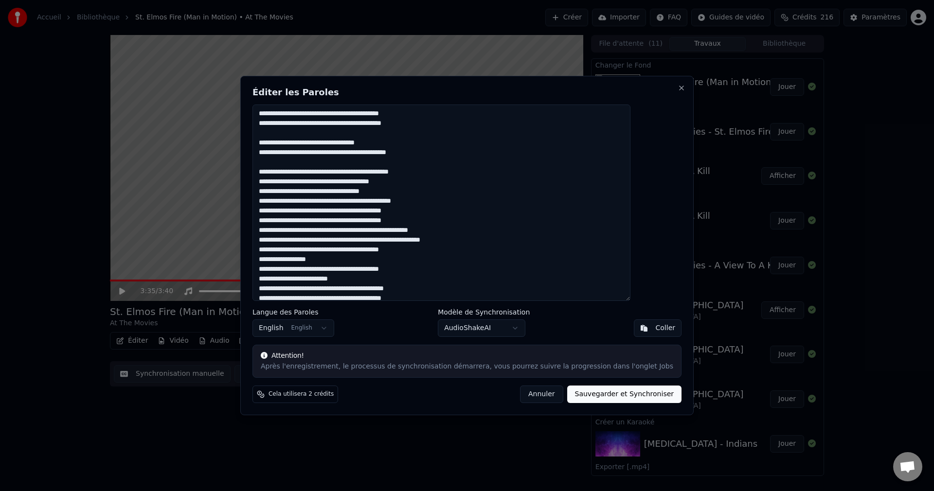
click at [432, 184] on textarea at bounding box center [442, 203] width 378 height 197
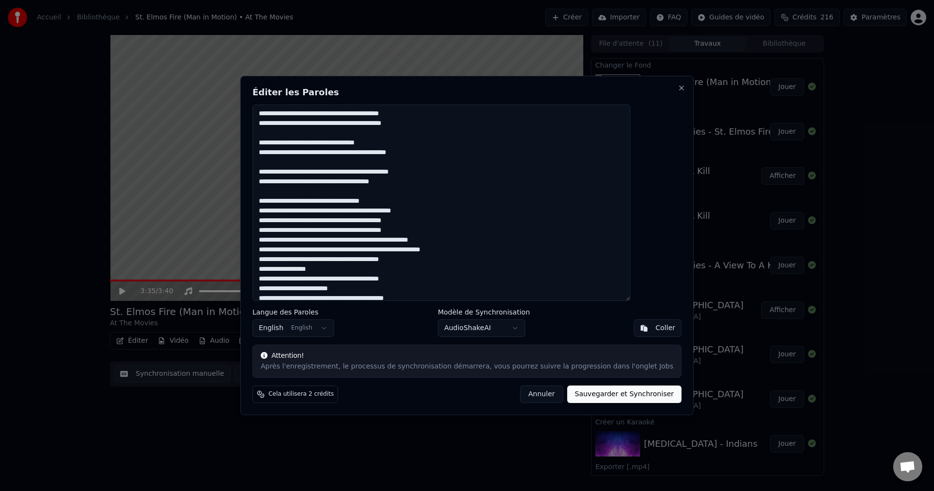
click at [451, 212] on textarea at bounding box center [442, 203] width 378 height 197
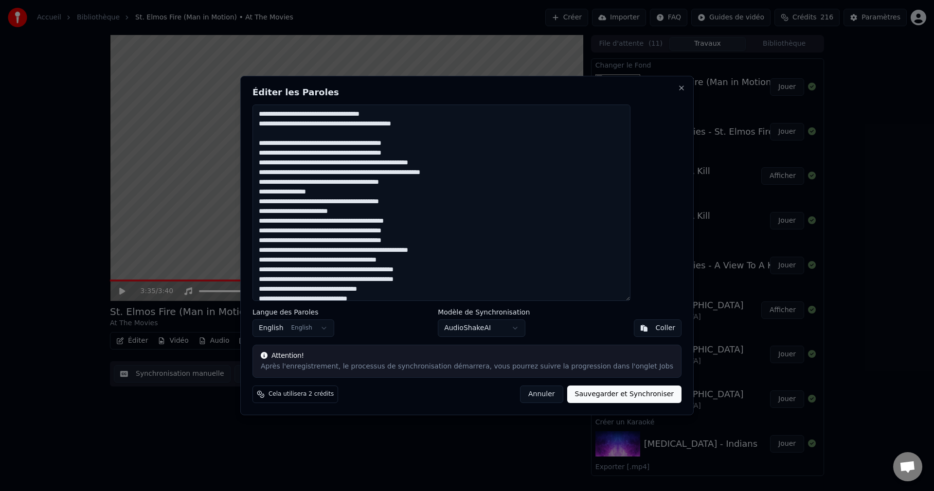
scroll to position [97, 0]
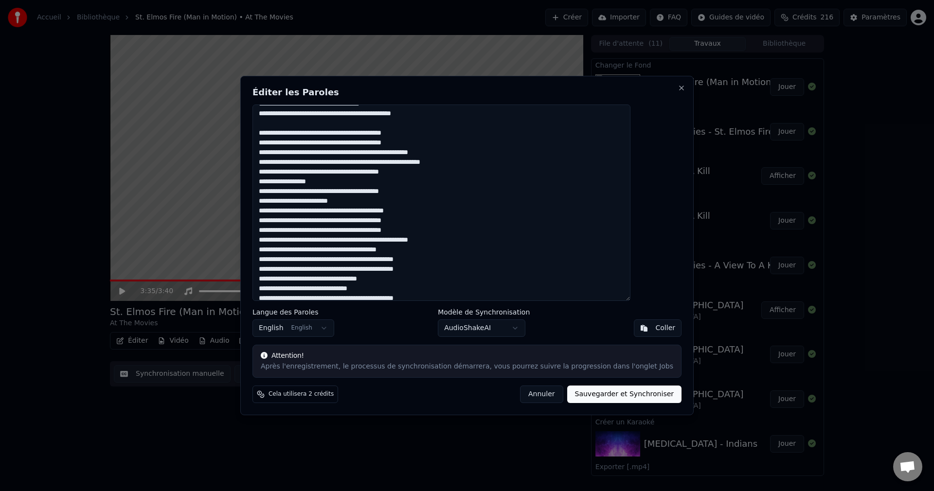
click at [424, 163] on textarea at bounding box center [442, 203] width 378 height 197
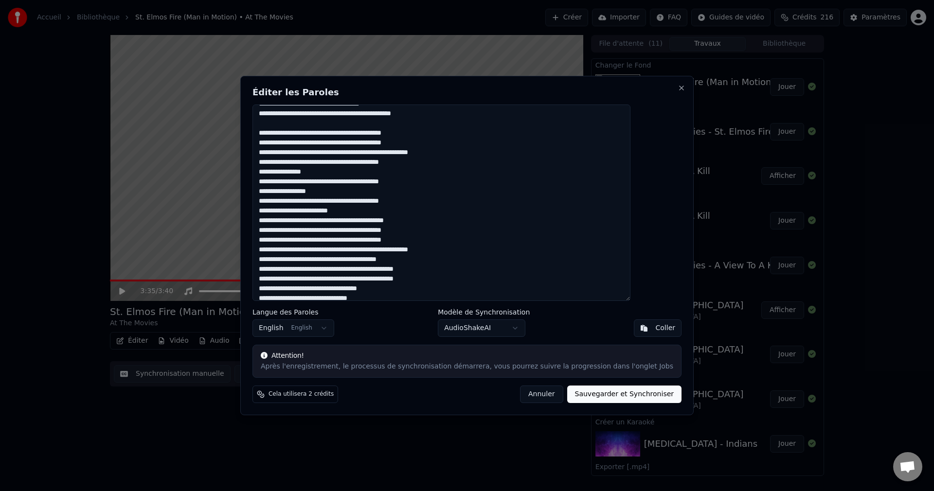
click at [357, 172] on textarea at bounding box center [442, 203] width 378 height 197
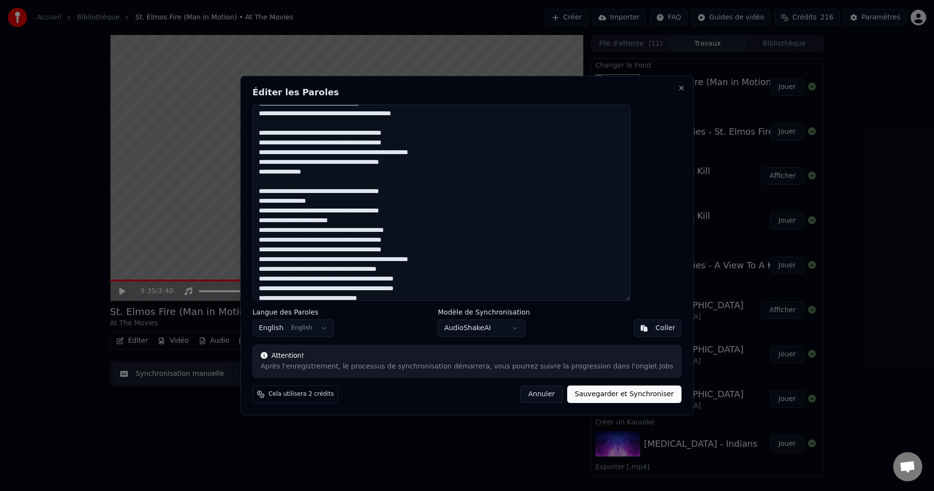
click at [446, 212] on textarea at bounding box center [442, 203] width 378 height 197
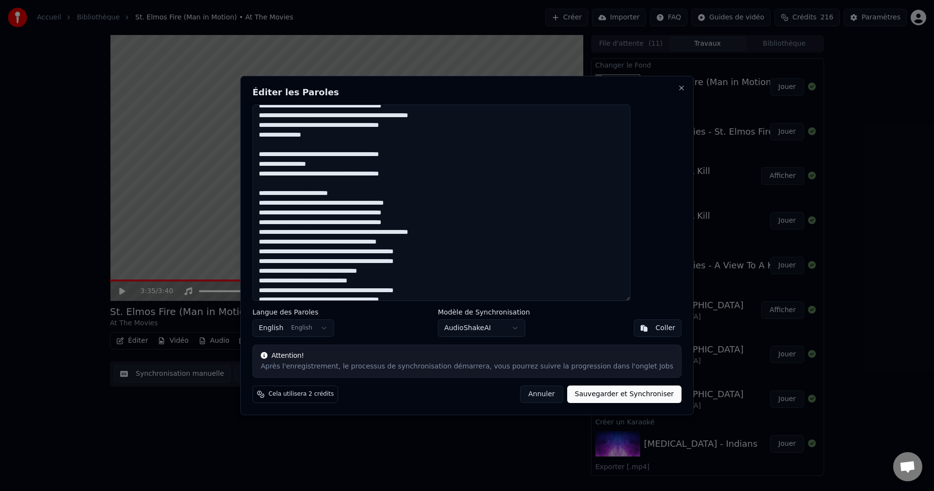
scroll to position [146, 0]
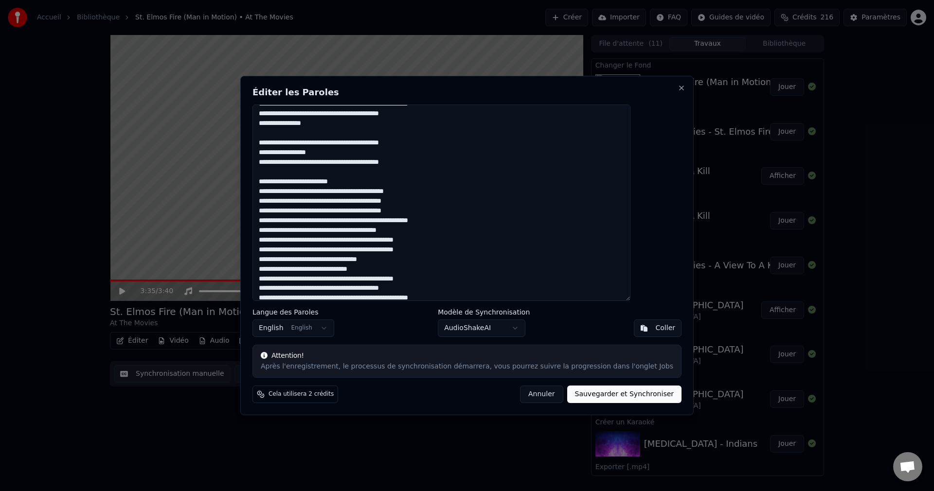
click at [453, 194] on textarea at bounding box center [442, 203] width 378 height 197
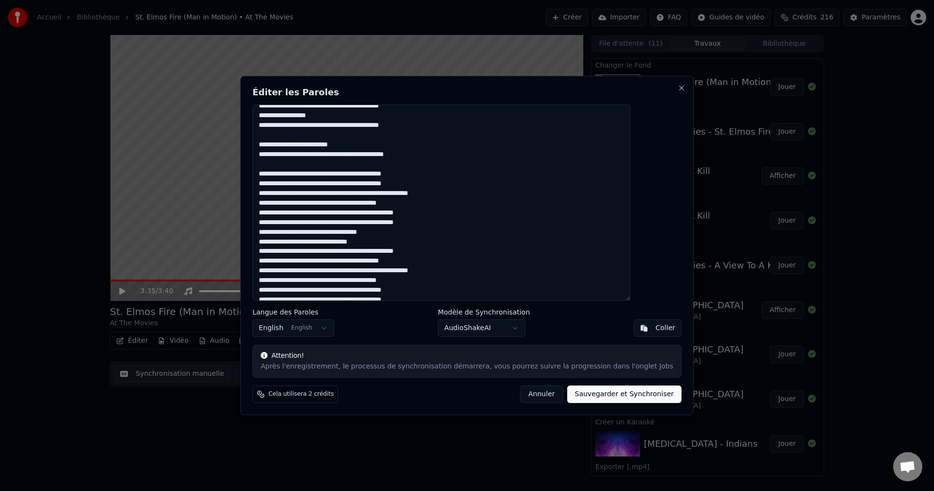
scroll to position [195, 0]
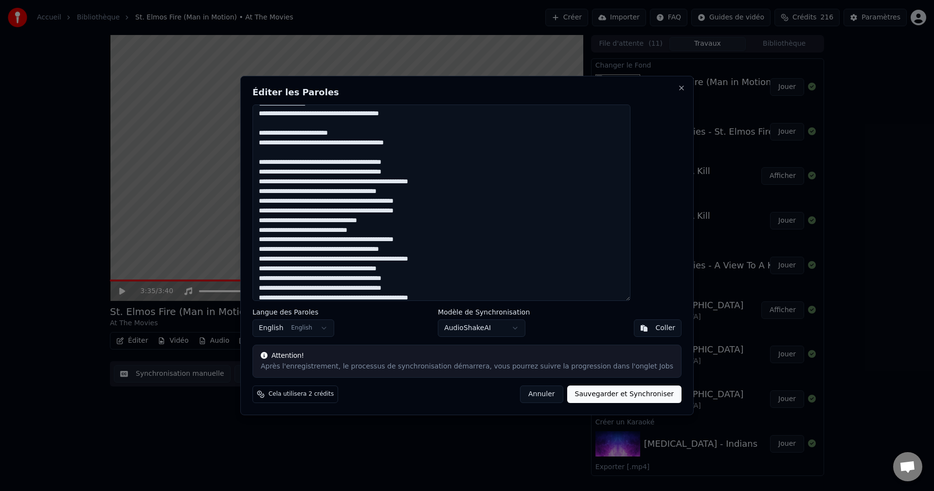
click at [432, 193] on textarea at bounding box center [442, 203] width 378 height 197
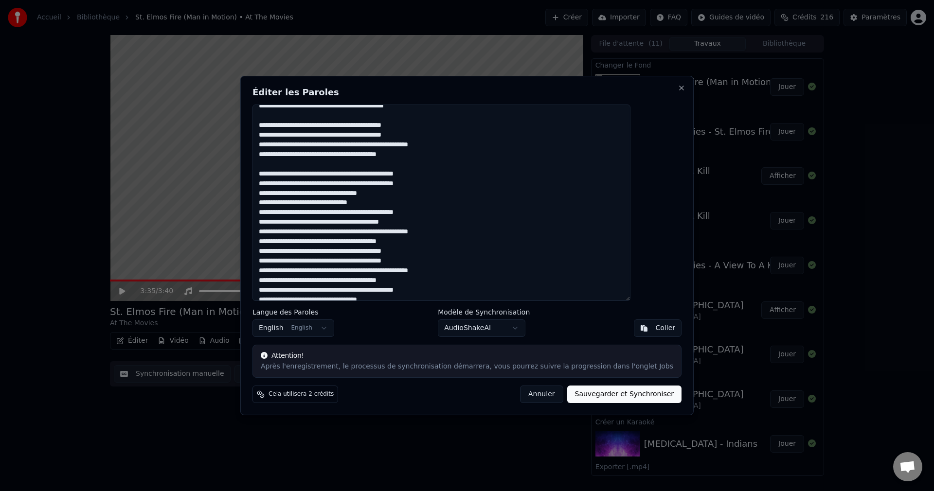
scroll to position [243, 0]
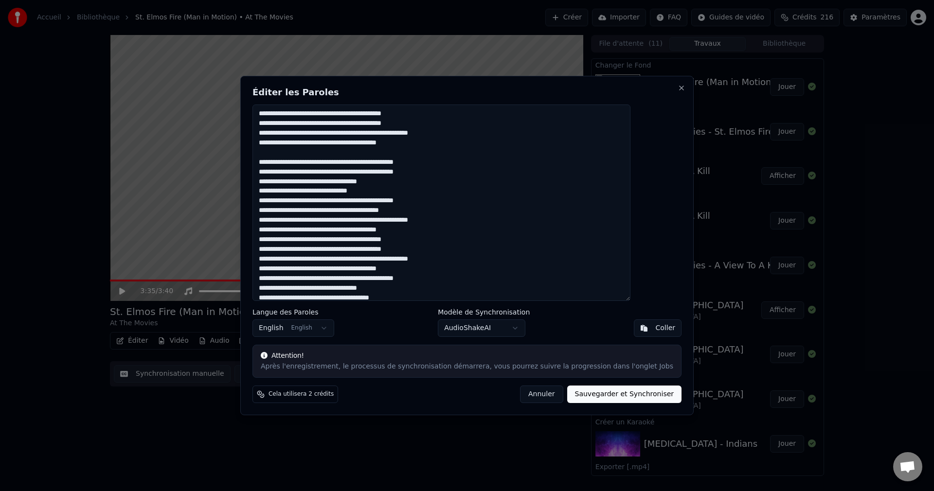
click at [448, 176] on textarea at bounding box center [442, 203] width 378 height 197
click at [412, 202] on textarea at bounding box center [442, 203] width 378 height 197
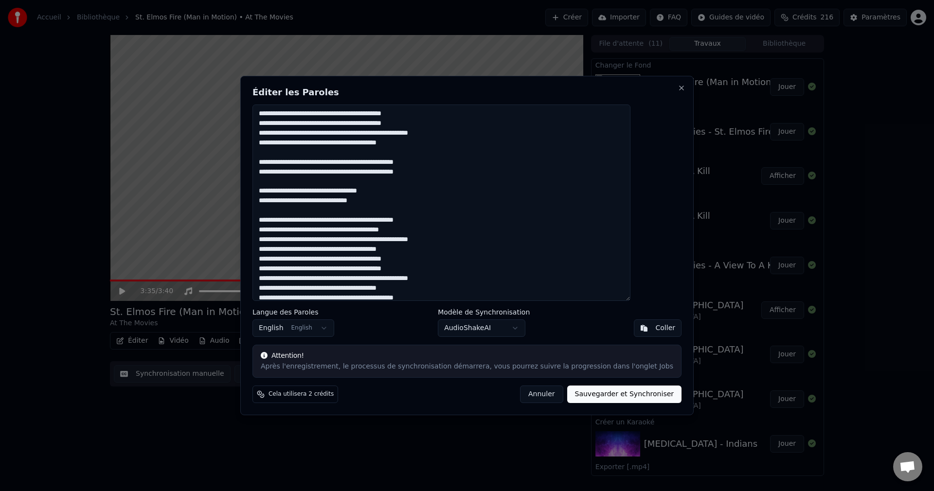
scroll to position [279, 0]
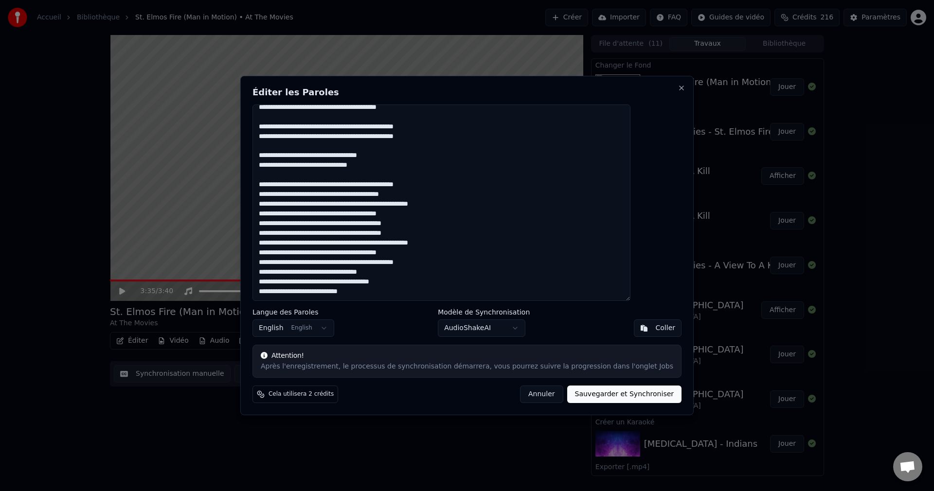
click at [440, 216] on textarea at bounding box center [442, 203] width 378 height 197
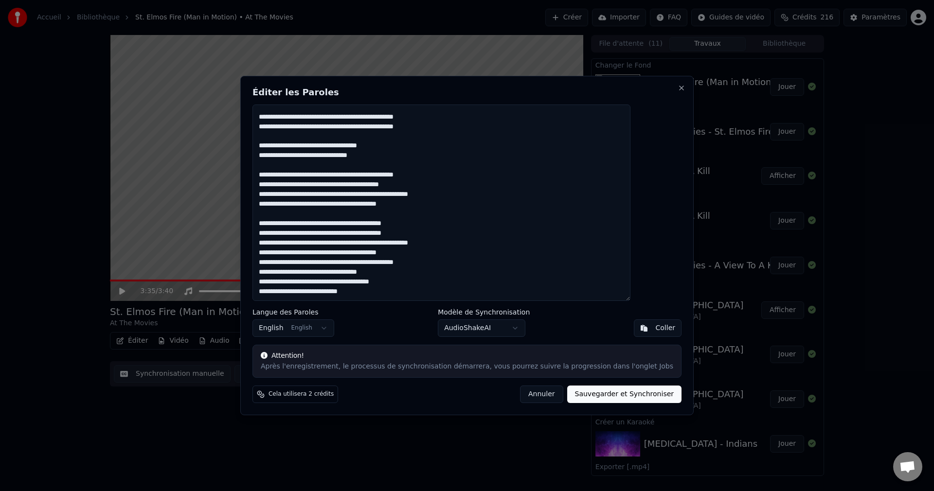
drag, startPoint x: 285, startPoint y: 244, endPoint x: 424, endPoint y: 254, distance: 139.5
click at [424, 254] on textarea at bounding box center [442, 203] width 378 height 197
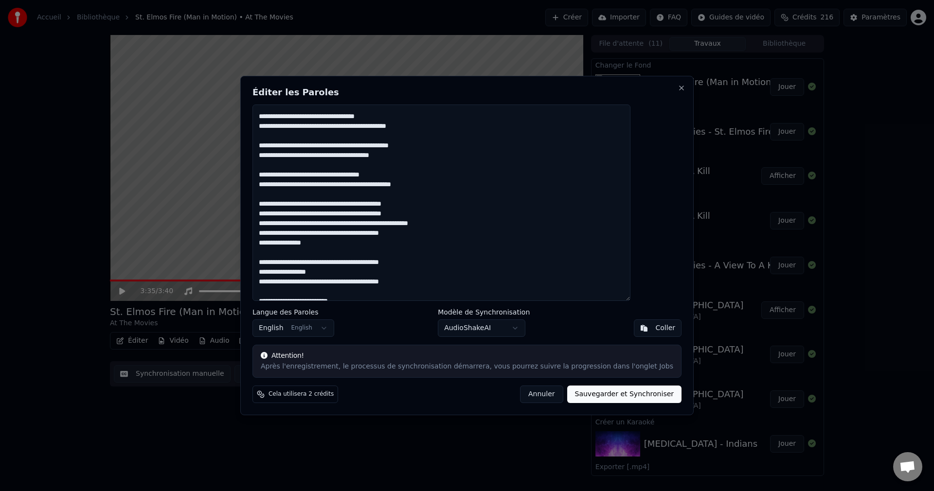
scroll to position [0, 0]
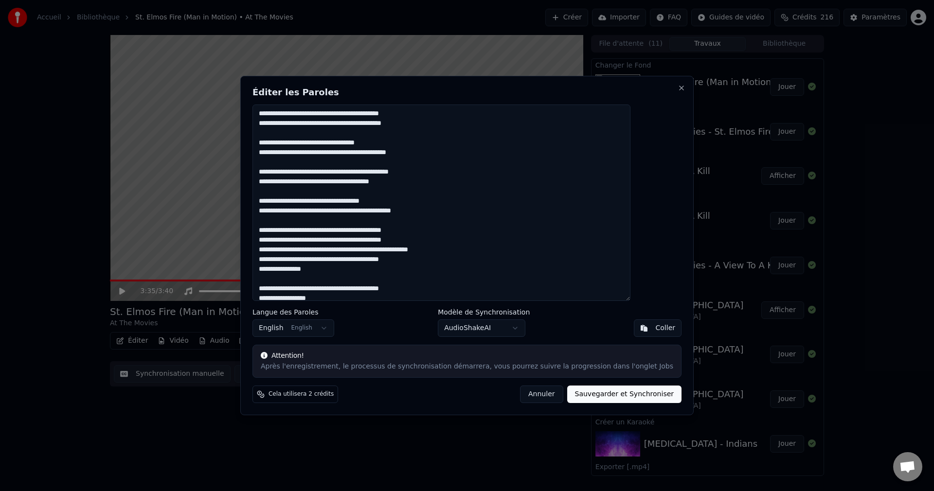
click at [353, 142] on textarea at bounding box center [442, 203] width 378 height 197
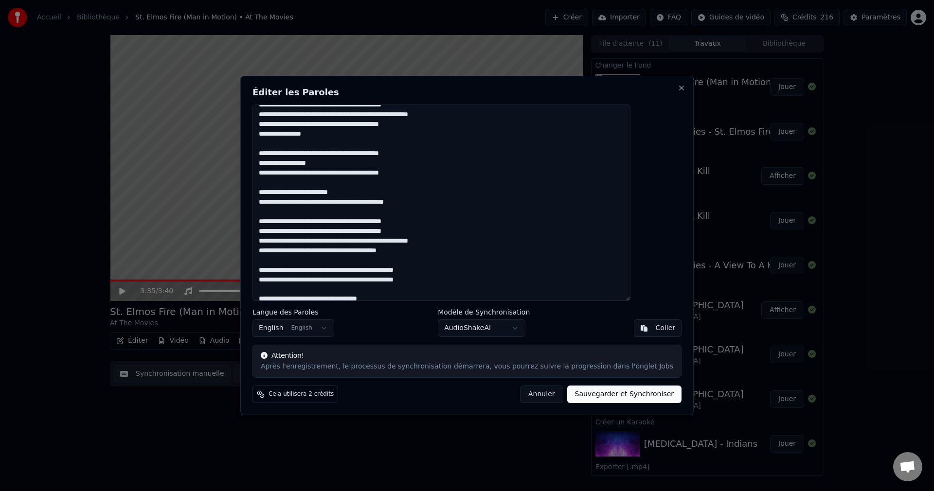
scroll to position [146, 0]
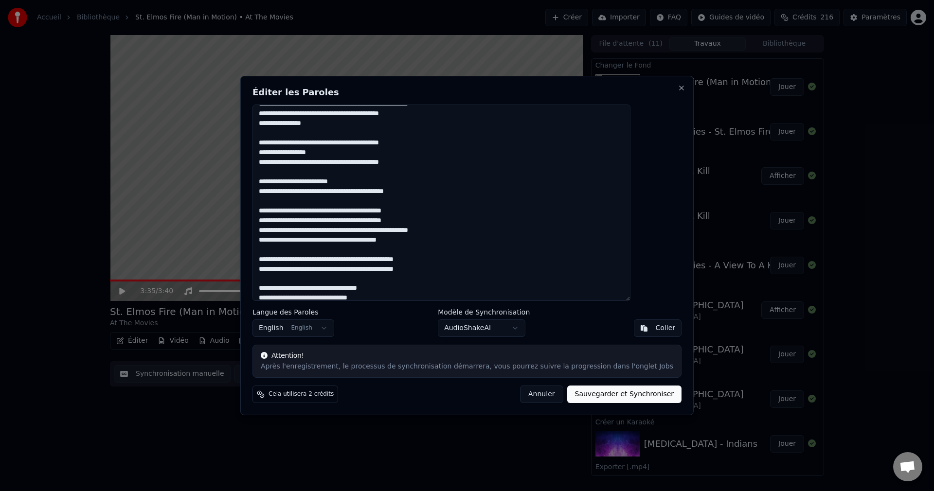
click at [429, 116] on textarea at bounding box center [442, 203] width 378 height 197
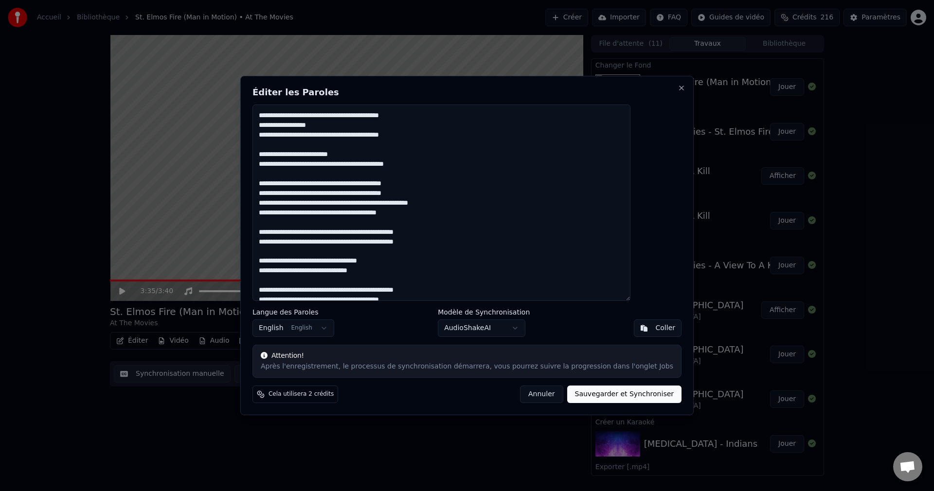
scroll to position [195, 0]
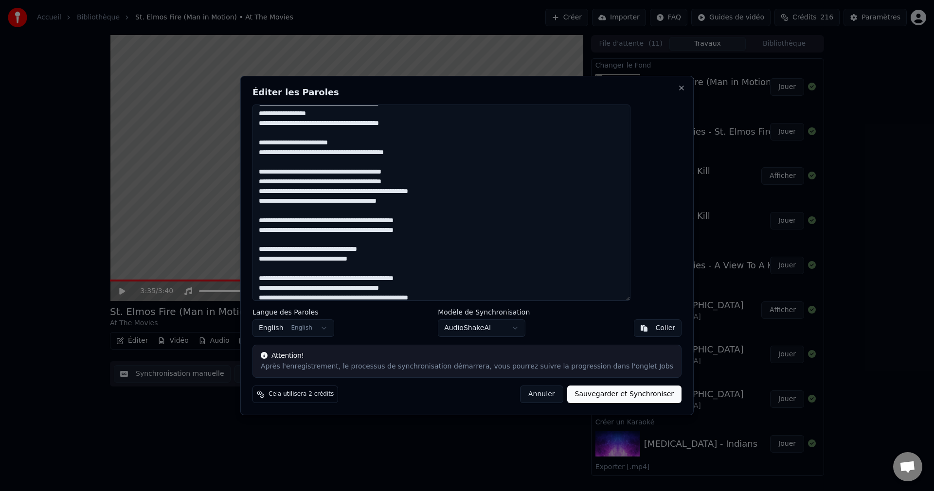
click at [287, 141] on textarea at bounding box center [442, 203] width 378 height 197
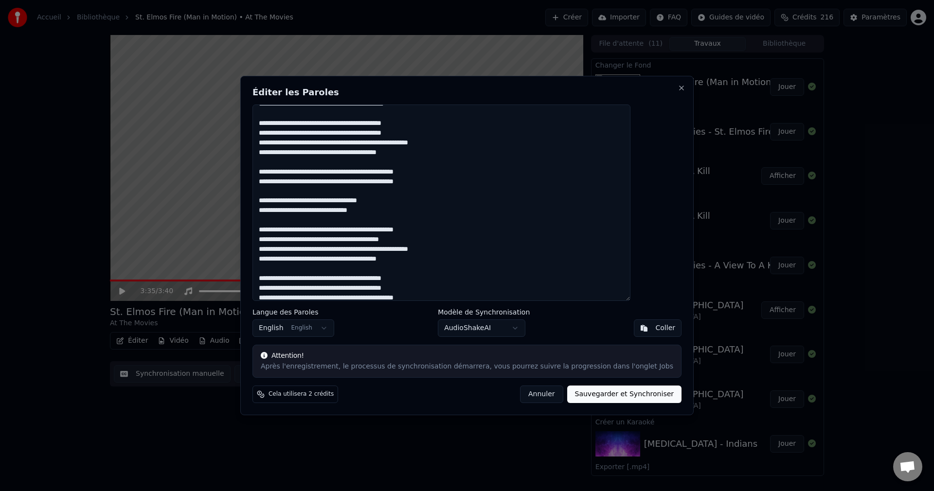
scroll to position [279, 0]
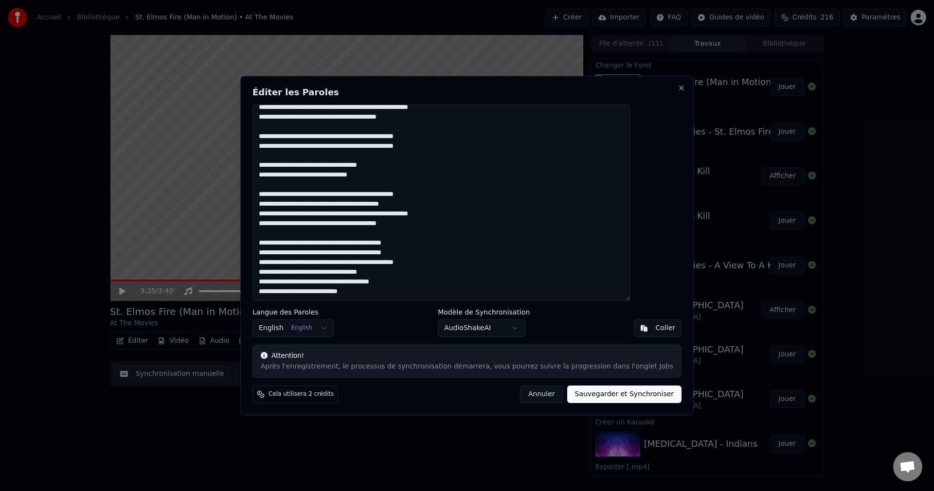
drag, startPoint x: 308, startPoint y: 283, endPoint x: 311, endPoint y: 302, distance: 19.3
click at [308, 283] on textarea at bounding box center [442, 203] width 378 height 197
click at [312, 283] on textarea at bounding box center [442, 203] width 378 height 197
drag, startPoint x: 387, startPoint y: 283, endPoint x: 324, endPoint y: 285, distance: 62.8
click at [324, 285] on textarea at bounding box center [442, 203] width 378 height 197
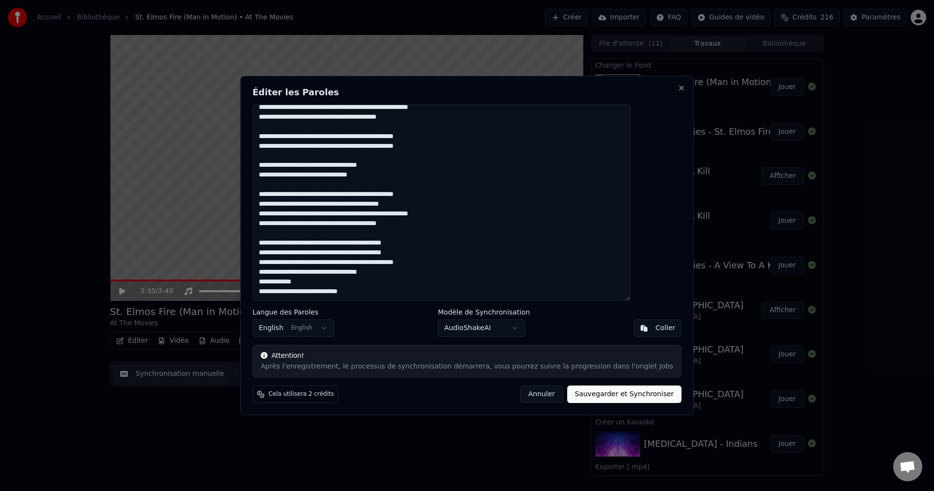
drag, startPoint x: 379, startPoint y: 292, endPoint x: 281, endPoint y: 296, distance: 97.9
click at [281, 296] on textarea at bounding box center [442, 203] width 378 height 197
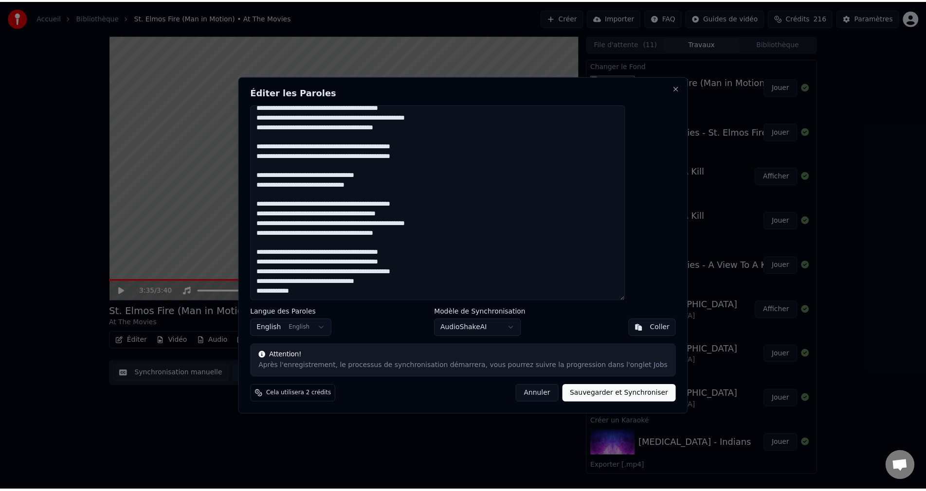
scroll to position [269, 0]
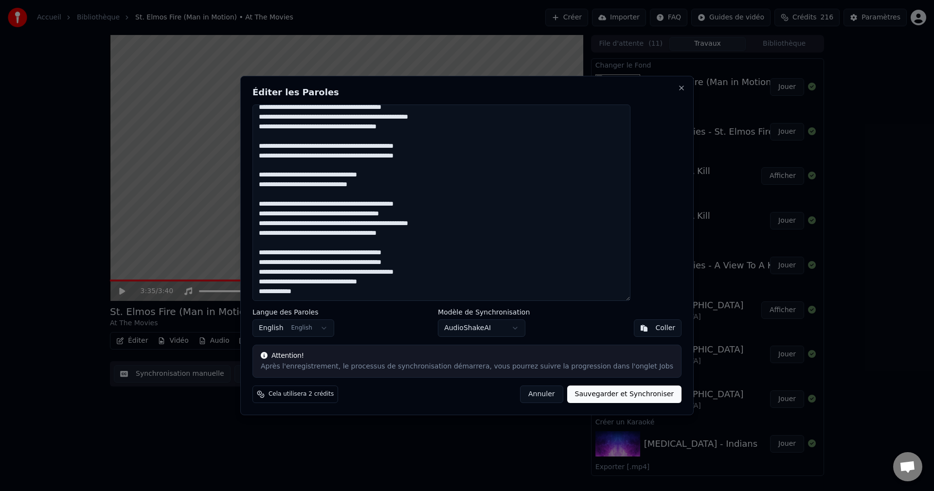
type textarea "**********"
click at [575, 397] on button "Sauvegarder et Synchroniser" at bounding box center [624, 395] width 115 height 18
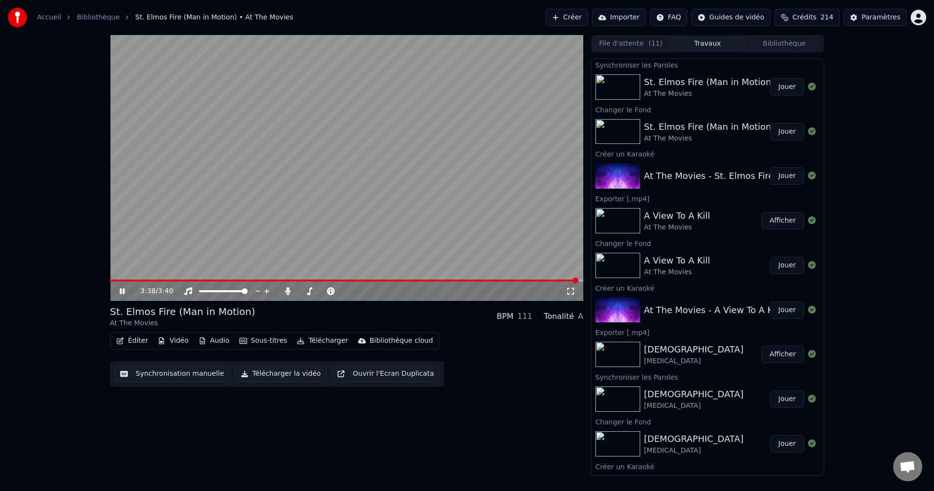
click at [124, 292] on icon at bounding box center [122, 292] width 5 height 6
click at [138, 344] on button "Éditer" at bounding box center [131, 341] width 39 height 14
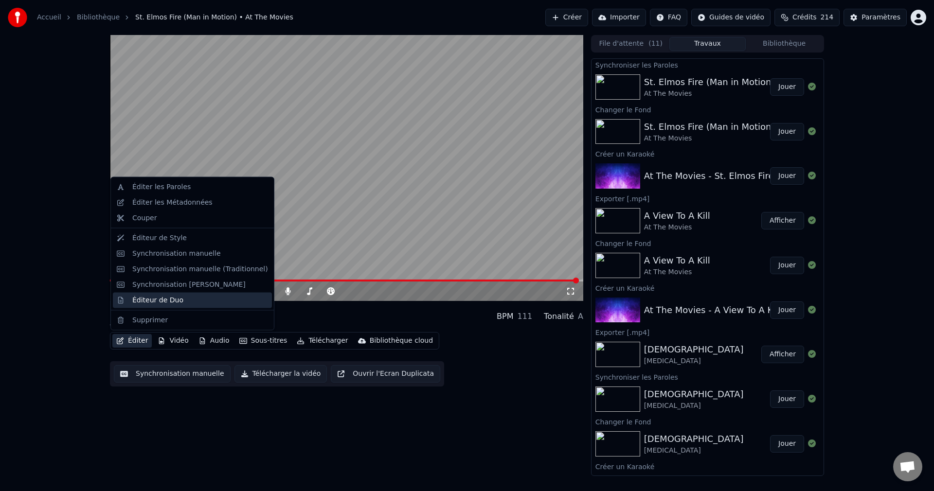
click at [151, 300] on div "Éditeur de Duo" at bounding box center [157, 300] width 51 height 10
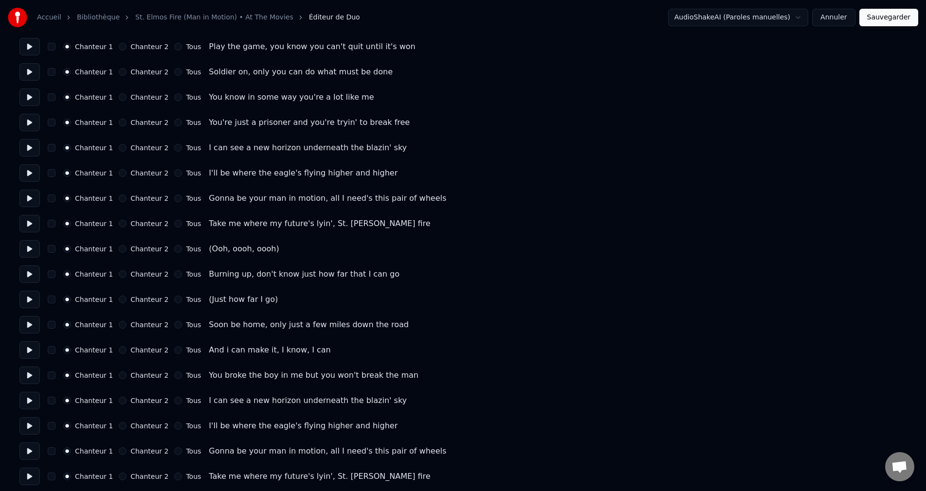
scroll to position [195, 0]
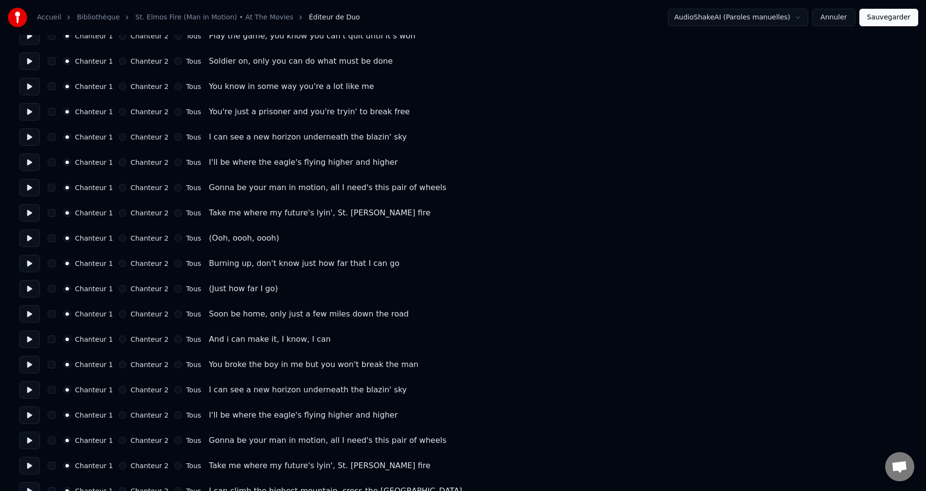
click at [120, 288] on button "Chanteur 2" at bounding box center [123, 289] width 8 height 8
click at [870, 20] on button "Sauvegarder" at bounding box center [888, 18] width 59 height 18
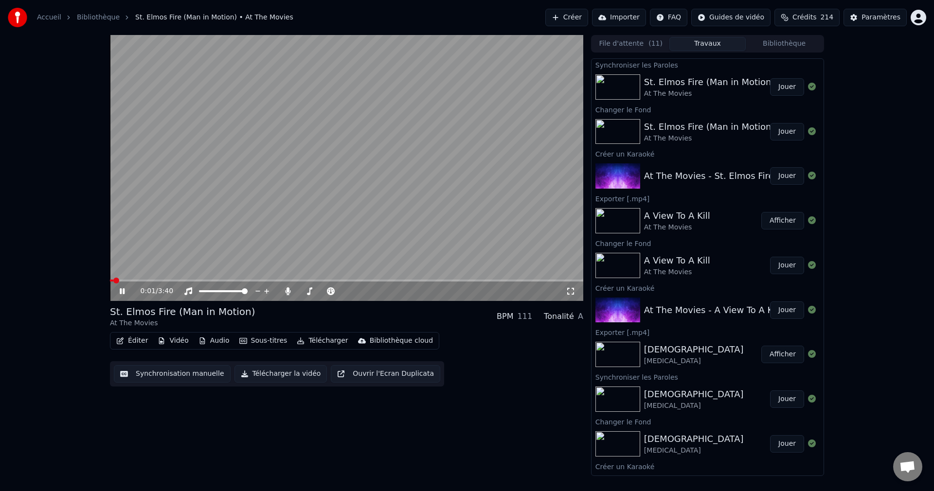
click at [125, 288] on icon at bounding box center [129, 292] width 23 height 8
click at [135, 341] on button "Éditer" at bounding box center [131, 341] width 39 height 14
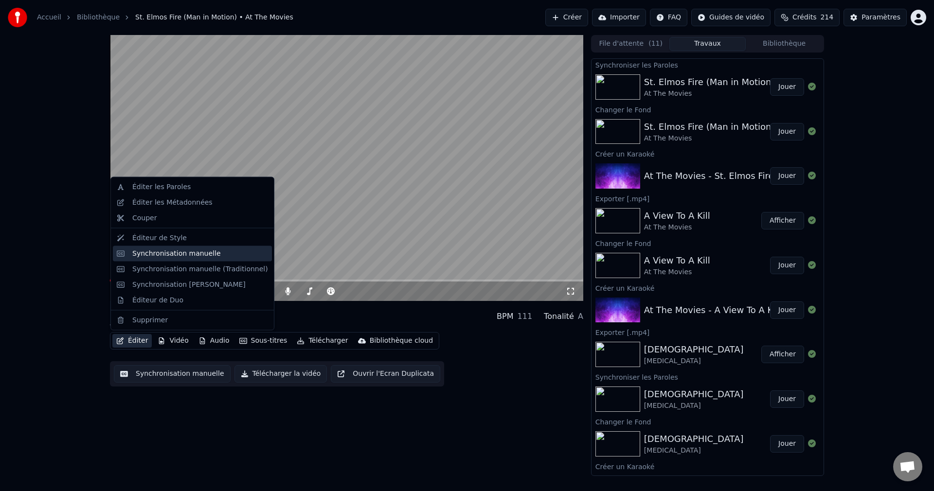
click at [175, 254] on div "Synchronisation manuelle" at bounding box center [176, 254] width 89 height 10
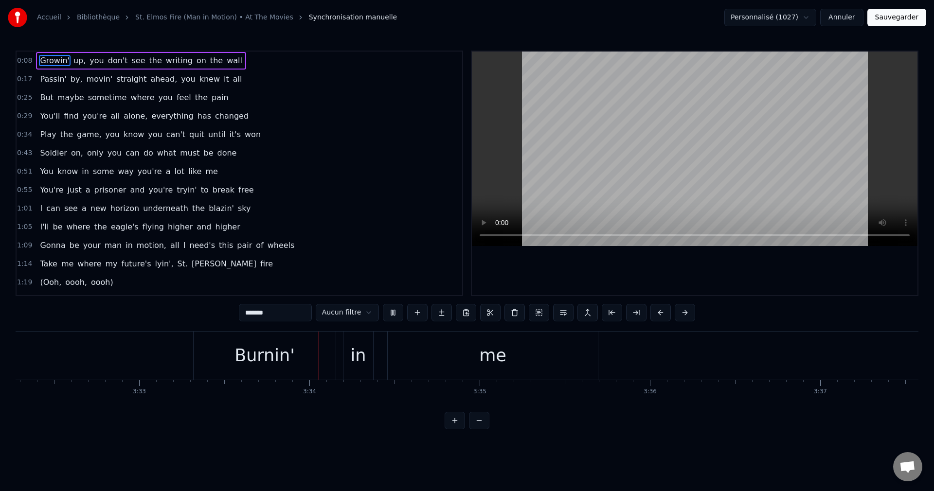
scroll to position [0, 36269]
click at [912, 23] on button "Sauvegarder" at bounding box center [897, 18] width 59 height 18
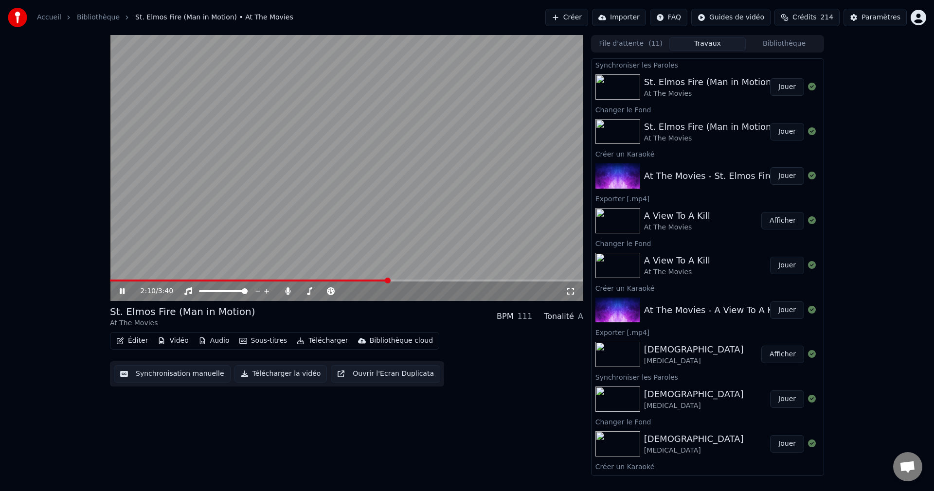
click at [389, 280] on span at bounding box center [346, 281] width 473 height 2
click at [305, 290] on div at bounding box center [332, 292] width 78 height 10
click at [305, 292] on span at bounding box center [323, 291] width 49 height 2
click at [125, 290] on icon at bounding box center [129, 292] width 23 height 8
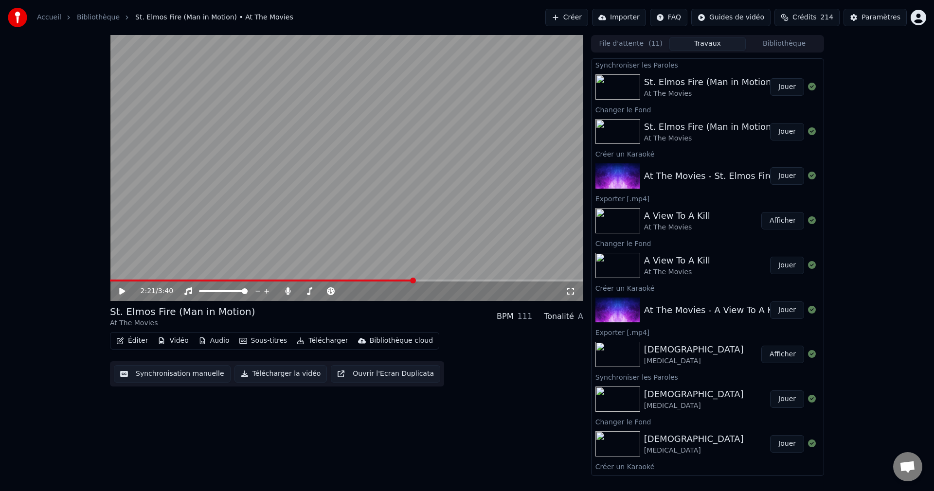
click at [275, 377] on button "Télécharger la vidéo" at bounding box center [281, 374] width 93 height 18
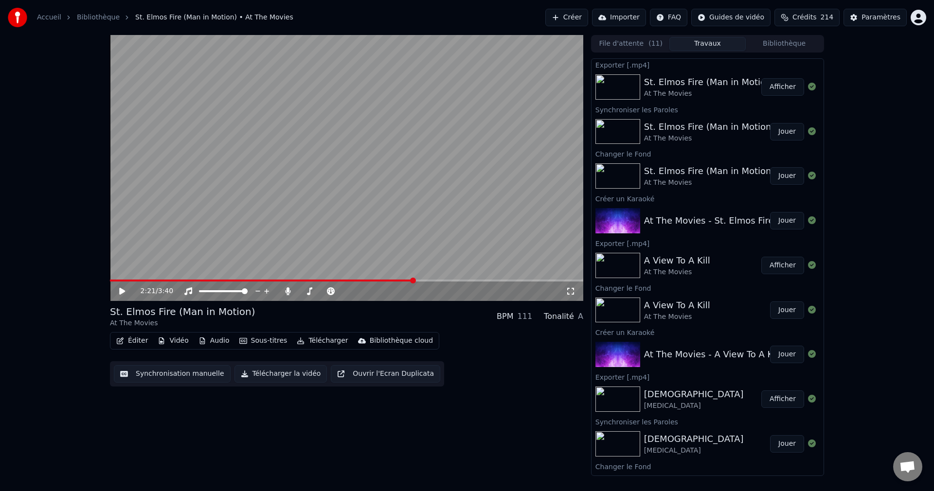
click at [574, 17] on button "Créer" at bounding box center [566, 18] width 43 height 18
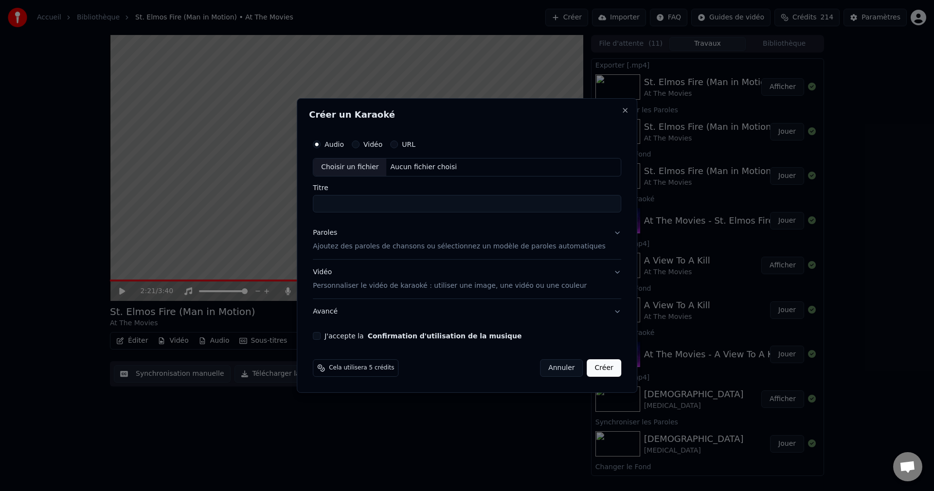
click at [372, 167] on div "Choisir un fichier" at bounding box center [349, 168] width 73 height 18
drag, startPoint x: 345, startPoint y: 206, endPoint x: 292, endPoint y: 214, distance: 53.5
click at [292, 214] on body "Accueil Bibliothèque St. Elmos Fire (Man in Motion) • At The Movies Créer Impor…" at bounding box center [467, 245] width 934 height 491
type input "**********"
click at [602, 233] on button "Paroles Ajoutez des paroles de chansons ou sélectionnez un modèle de paroles au…" at bounding box center [467, 239] width 308 height 39
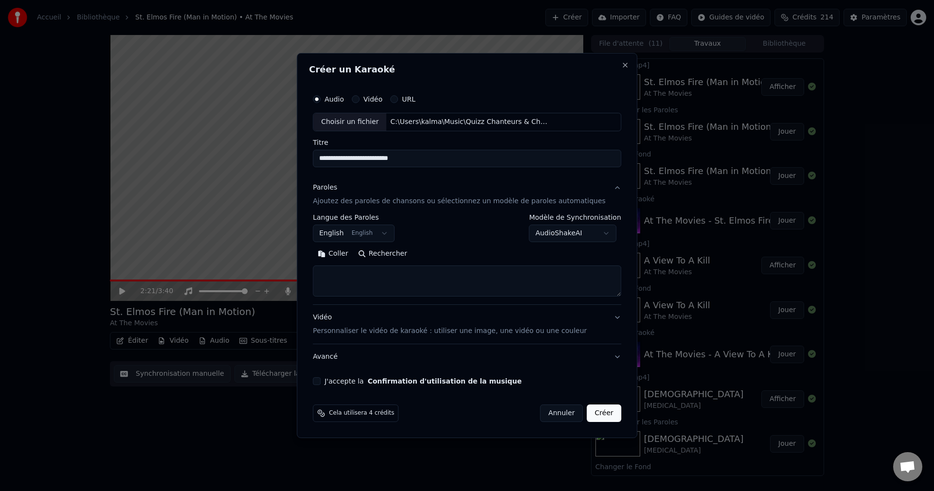
click at [409, 254] on button "Rechercher" at bounding box center [382, 254] width 59 height 16
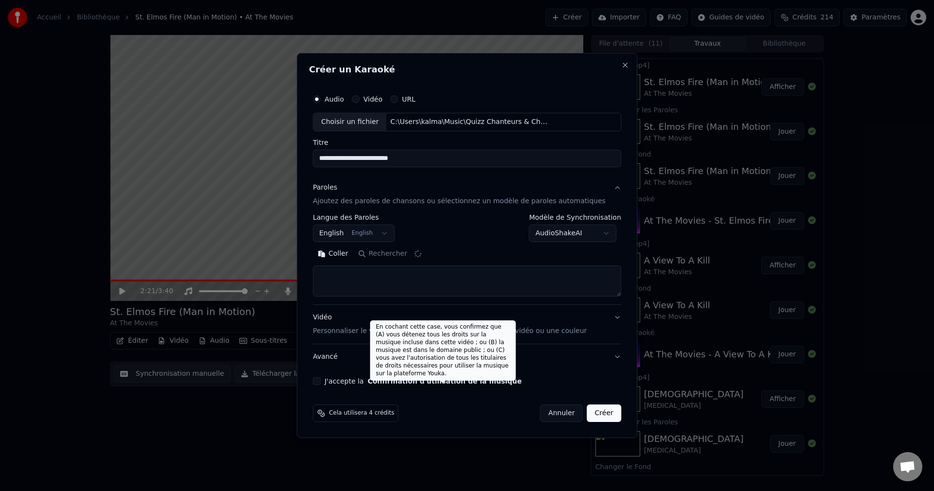
type textarea "**********"
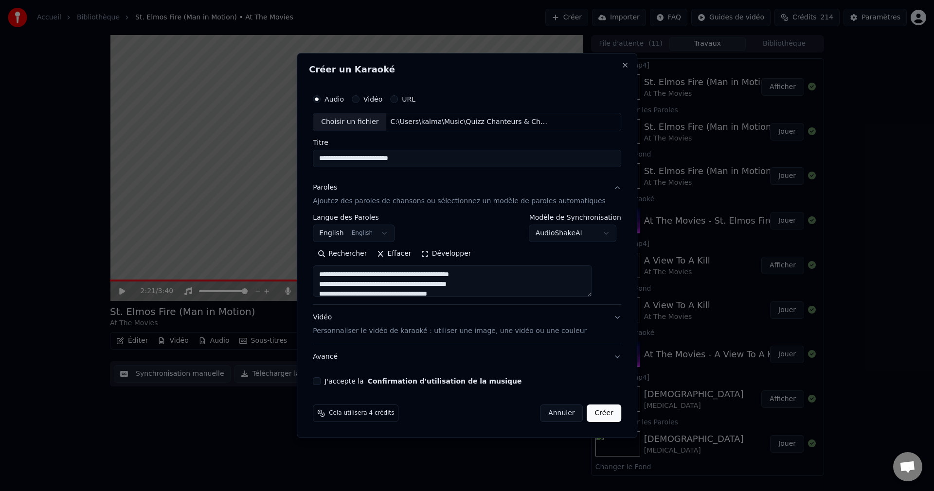
click at [321, 381] on button "J'accepte la Confirmation d'utilisation de la musique" at bounding box center [317, 382] width 8 height 8
click at [587, 415] on button "Créer" at bounding box center [604, 414] width 34 height 18
select select "**"
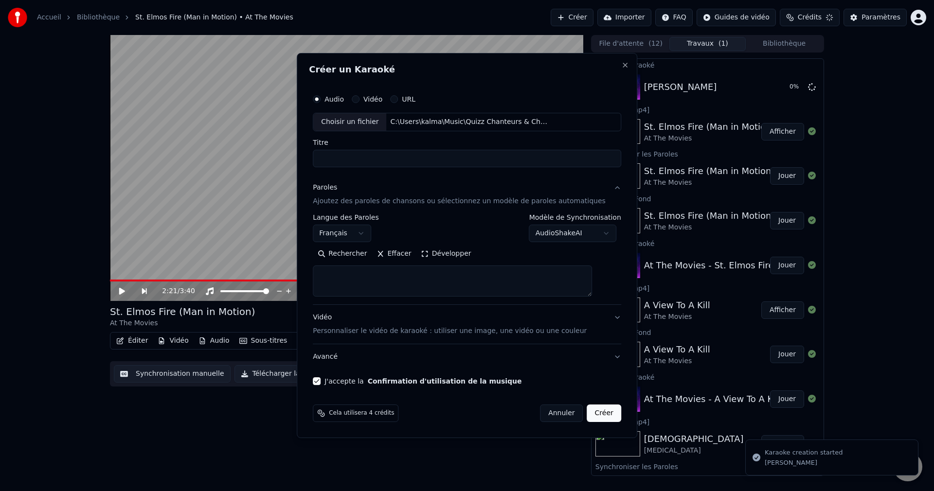
select select
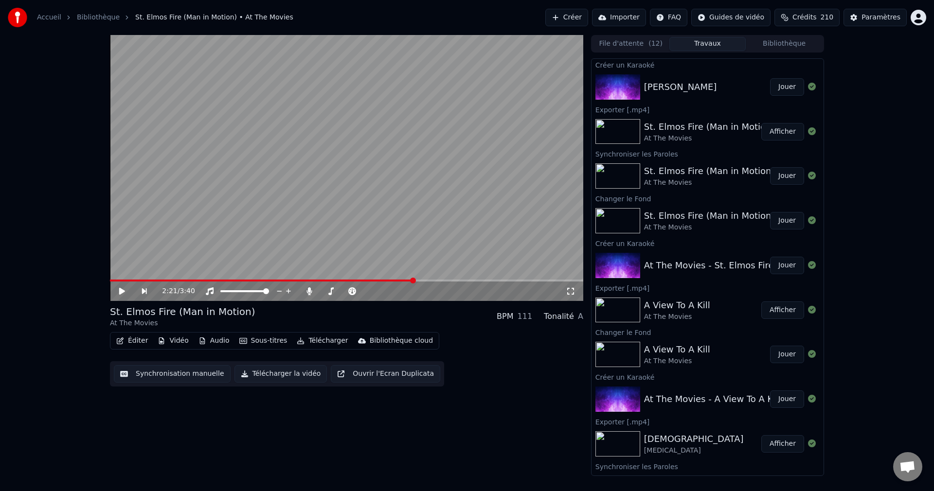
click at [779, 88] on button "Jouer" at bounding box center [787, 87] width 34 height 18
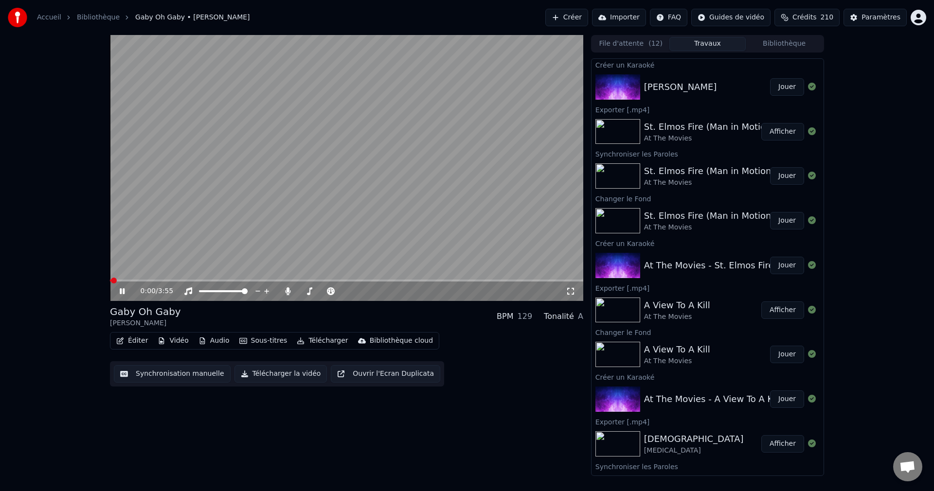
click at [121, 291] on icon at bounding box center [122, 292] width 5 height 6
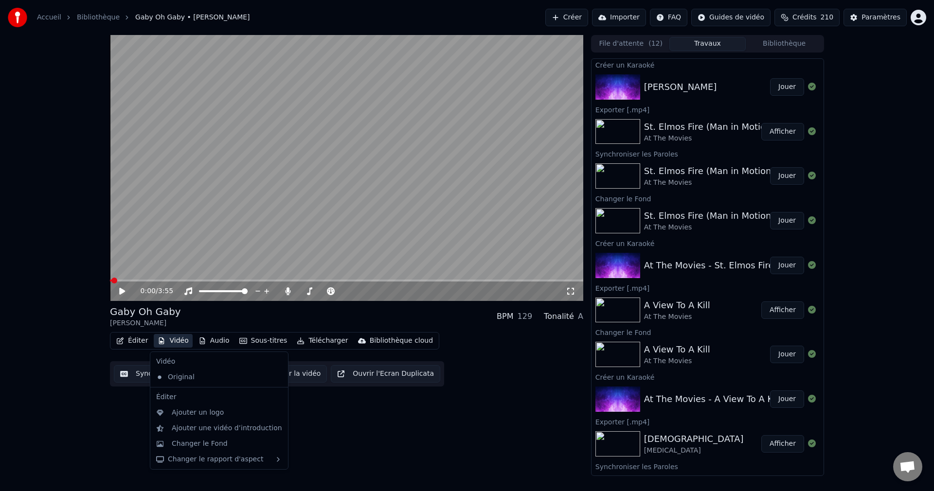
click at [171, 343] on button "Vidéo" at bounding box center [173, 341] width 38 height 14
click at [192, 443] on div "Changer le Fond" at bounding box center [200, 444] width 56 height 10
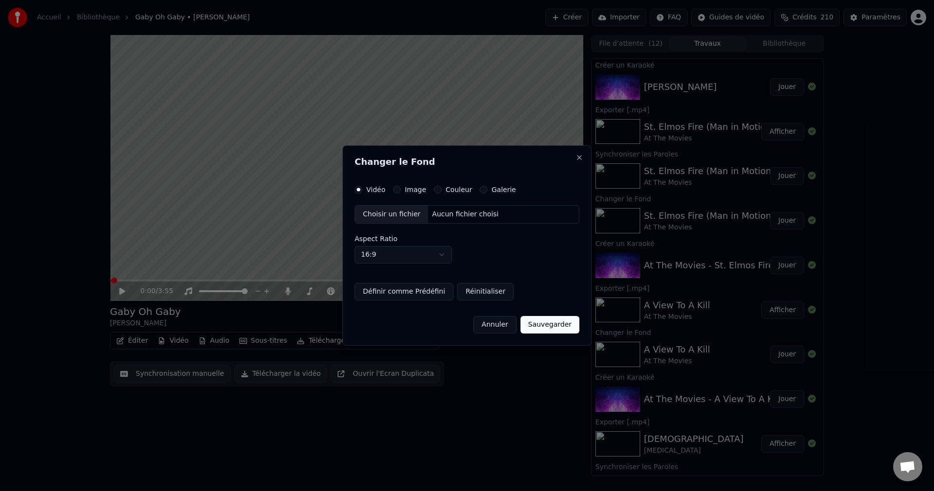
click at [380, 213] on div "Choisir un fichier" at bounding box center [391, 215] width 73 height 18
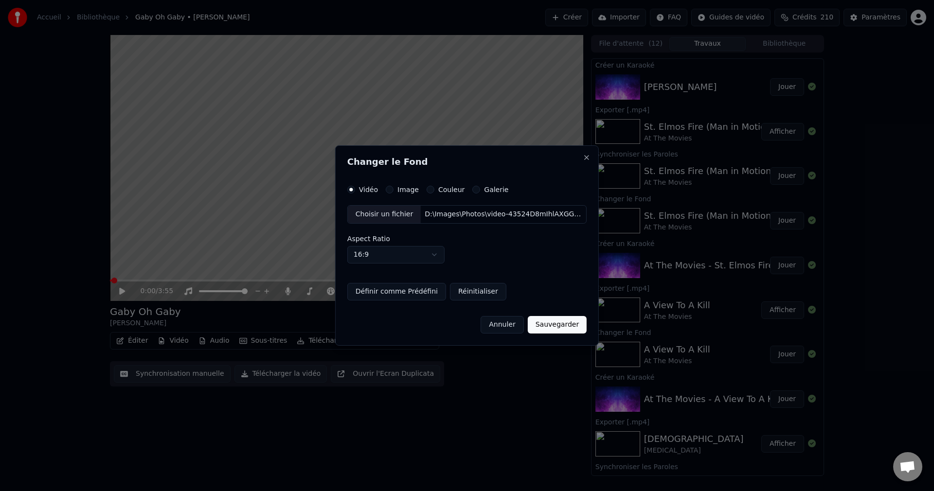
click at [559, 324] on button "Sauvegarder" at bounding box center [557, 325] width 59 height 18
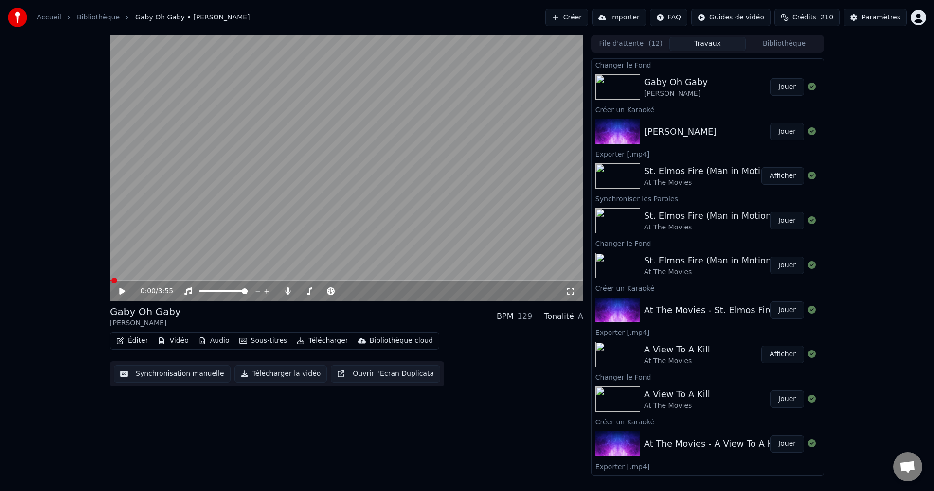
click at [779, 88] on button "Jouer" at bounding box center [787, 87] width 34 height 18
click at [347, 294] on span at bounding box center [345, 292] width 6 height 6
click at [442, 205] on video at bounding box center [346, 168] width 473 height 266
click at [128, 339] on button "Éditer" at bounding box center [131, 341] width 39 height 14
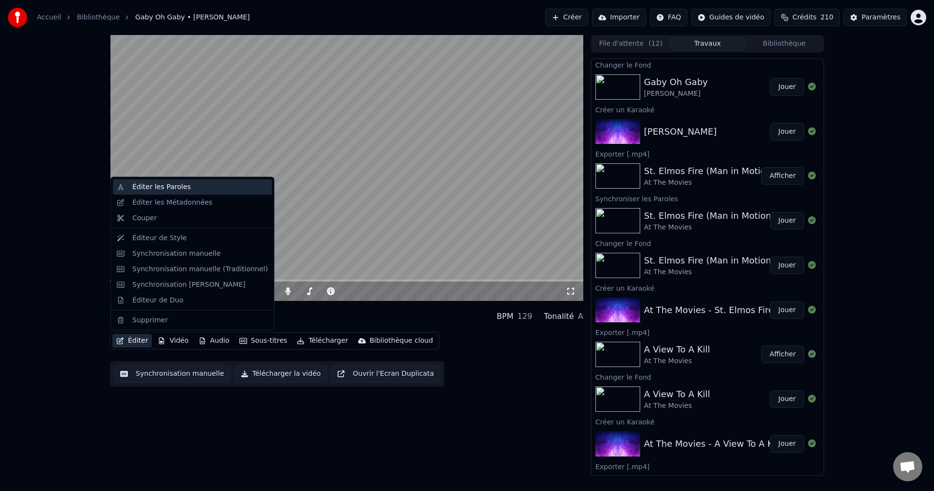
click at [172, 188] on div "Éditer les Paroles" at bounding box center [161, 187] width 58 height 10
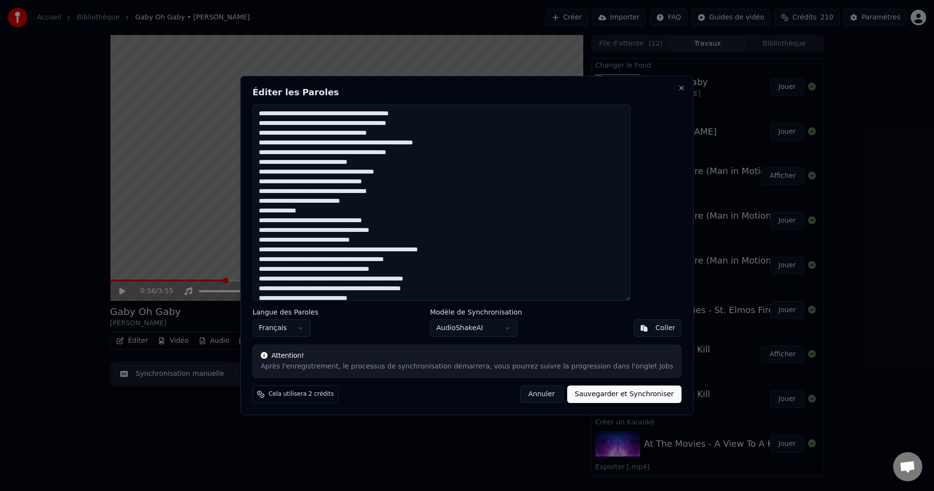
click at [419, 134] on textarea at bounding box center [442, 203] width 378 height 197
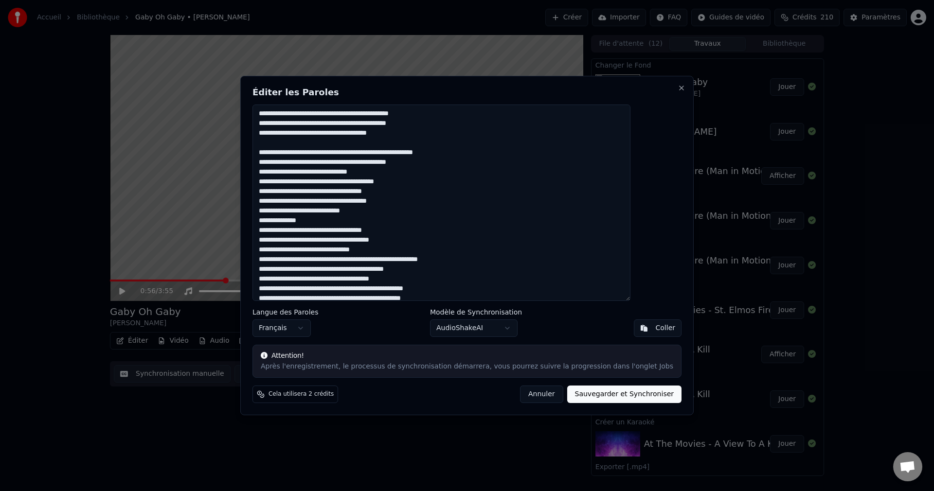
click at [392, 174] on textarea at bounding box center [442, 203] width 378 height 197
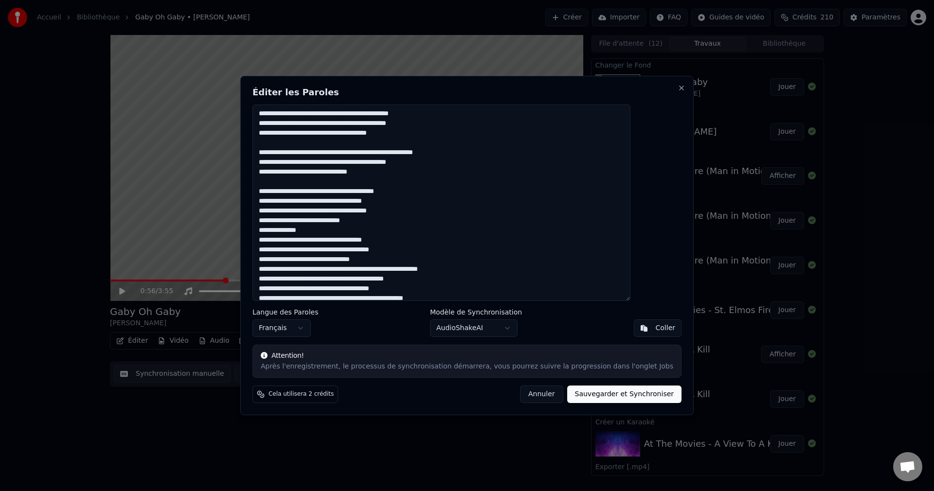
click at [314, 193] on textarea at bounding box center [442, 203] width 378 height 197
click at [285, 194] on textarea at bounding box center [442, 203] width 378 height 197
click at [336, 232] on textarea at bounding box center [442, 203] width 378 height 197
drag, startPoint x: 329, startPoint y: 191, endPoint x: 315, endPoint y: 193, distance: 14.3
click at [315, 193] on textarea at bounding box center [442, 203] width 378 height 197
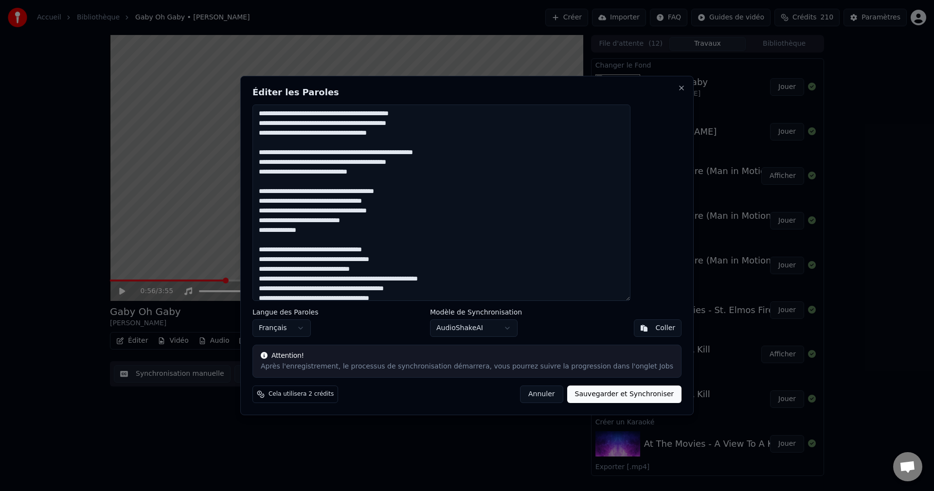
drag, startPoint x: 331, startPoint y: 193, endPoint x: 287, endPoint y: 194, distance: 44.8
click at [287, 194] on textarea at bounding box center [442, 203] width 378 height 197
drag, startPoint x: 330, startPoint y: 213, endPoint x: 286, endPoint y: 213, distance: 43.8
click at [286, 213] on textarea at bounding box center [442, 203] width 378 height 197
paste textarea
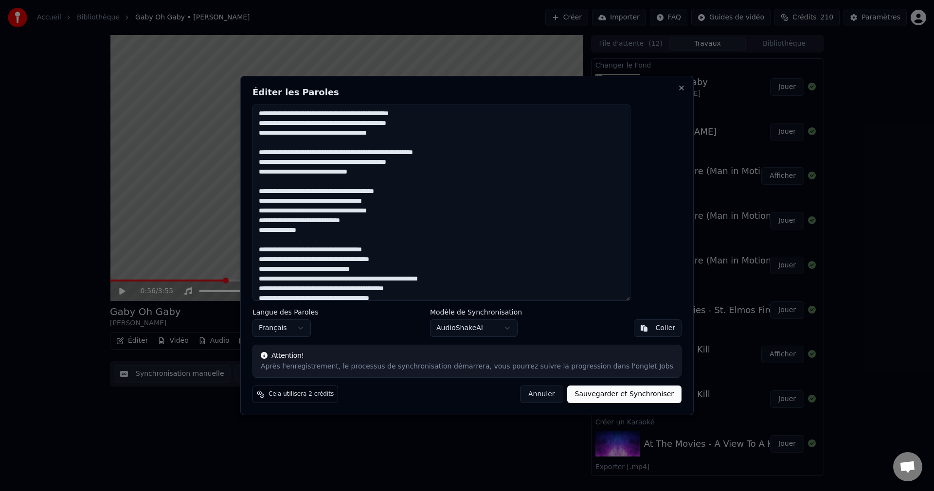
drag, startPoint x: 334, startPoint y: 220, endPoint x: 348, endPoint y: 234, distance: 19.6
click at [334, 220] on textarea at bounding box center [442, 203] width 378 height 197
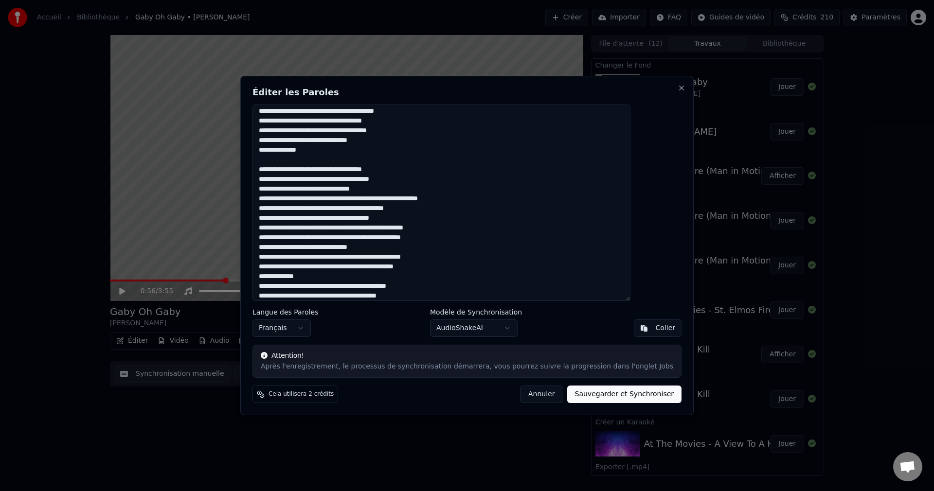
scroll to position [85, 0]
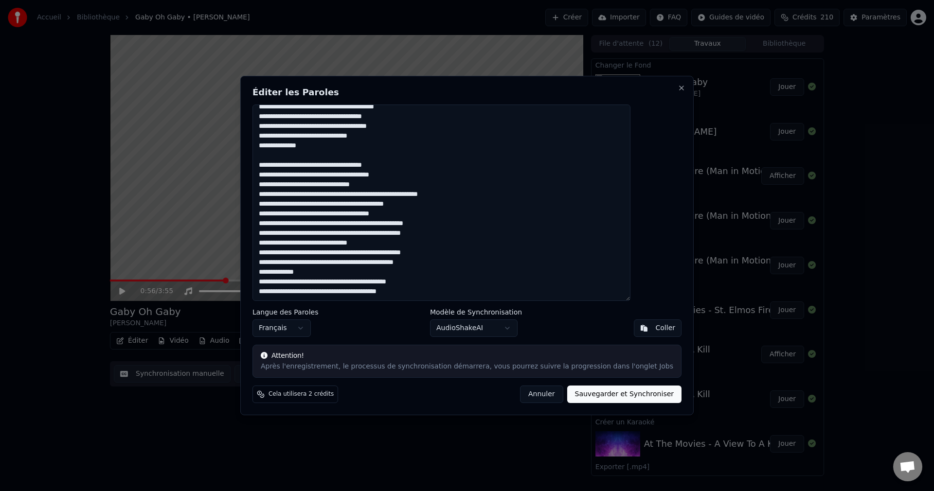
click at [396, 187] on textarea at bounding box center [442, 203] width 378 height 197
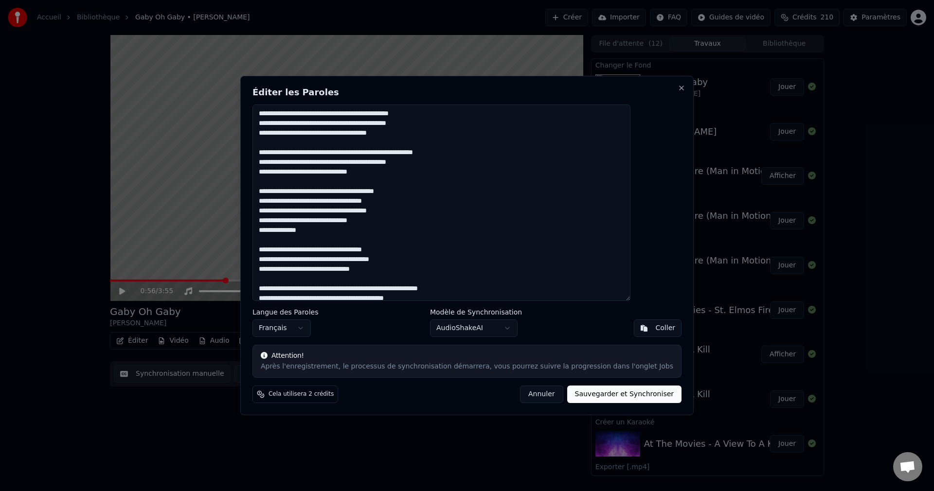
scroll to position [94, 0]
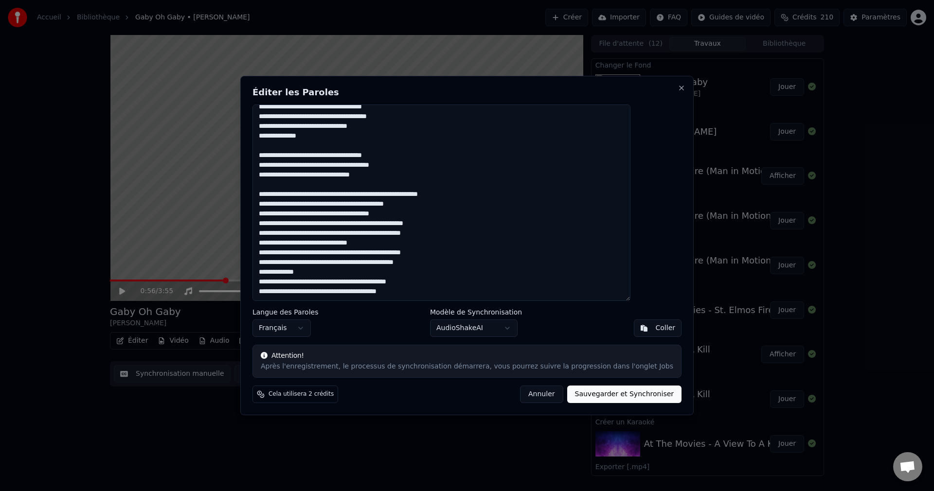
click at [436, 214] on textarea at bounding box center [442, 203] width 378 height 197
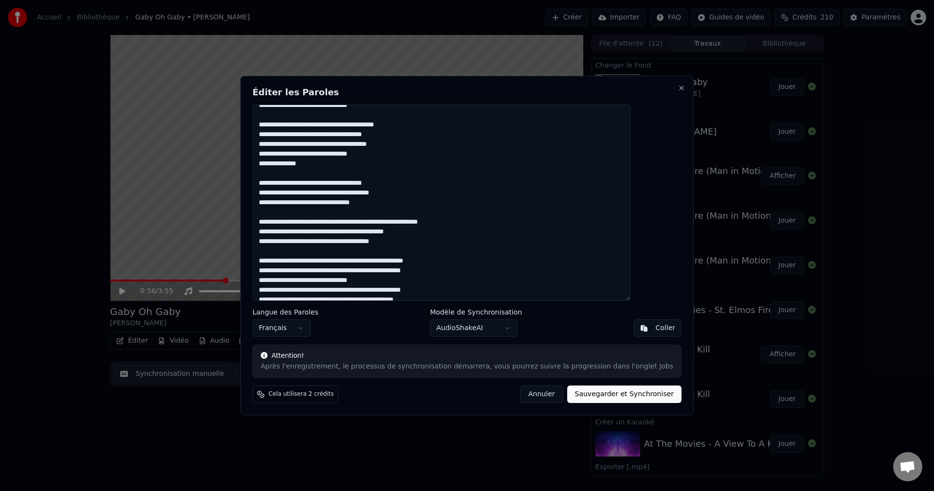
scroll to position [55, 0]
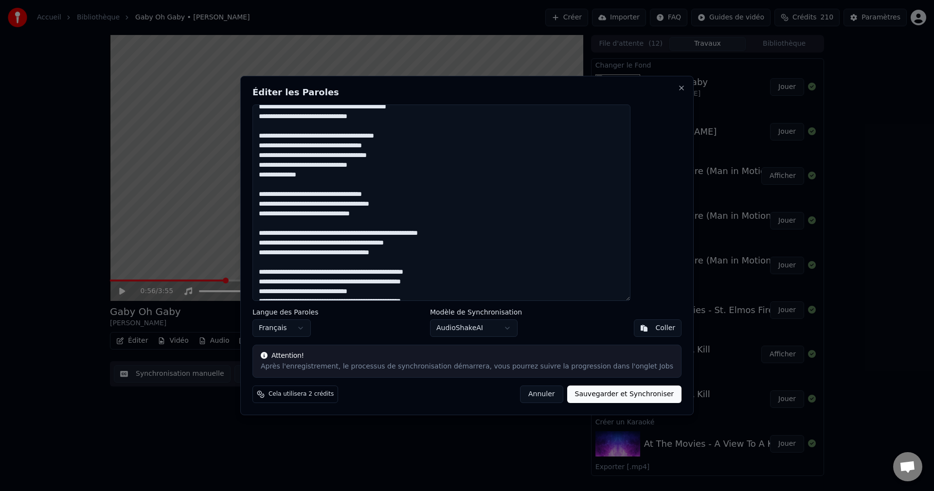
drag, startPoint x: 304, startPoint y: 146, endPoint x: 327, endPoint y: 172, distance: 34.8
click at [327, 172] on textarea at bounding box center [442, 203] width 378 height 197
click at [437, 256] on textarea at bounding box center [442, 203] width 378 height 197
paste textarea "**********"
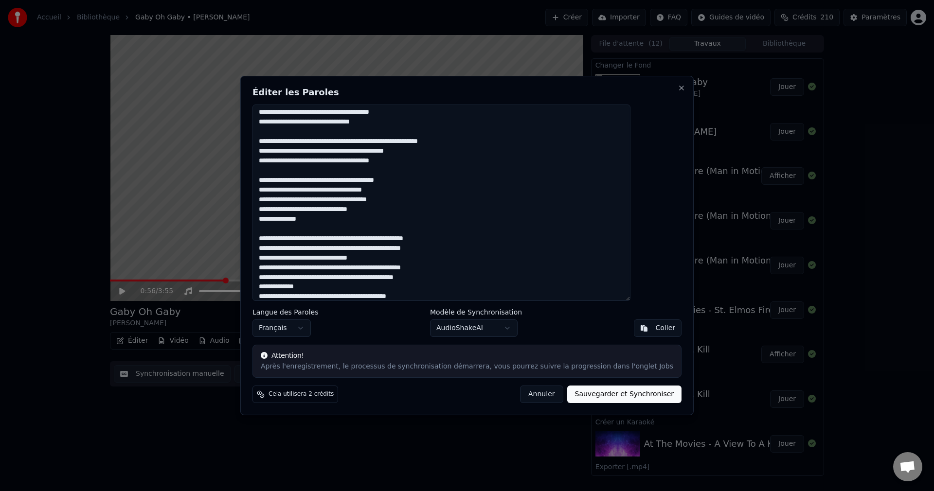
scroll to position [162, 0]
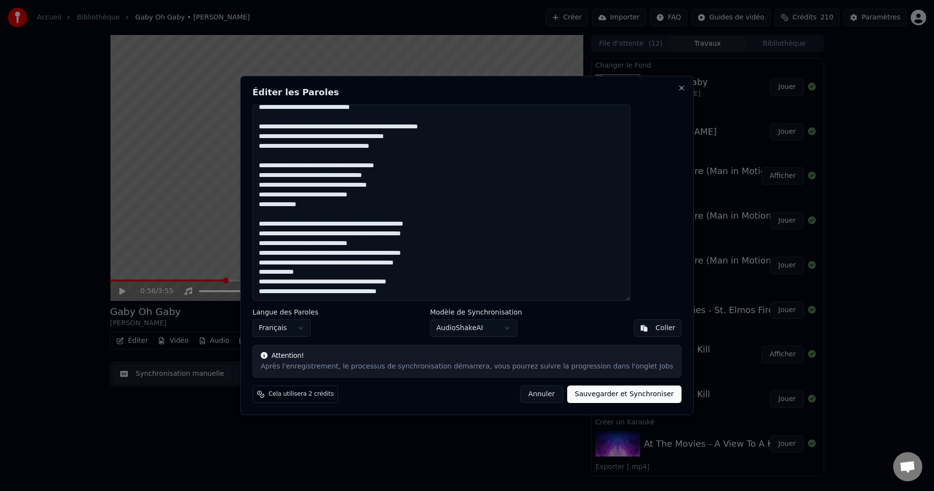
click at [397, 245] on textarea at bounding box center [442, 203] width 378 height 197
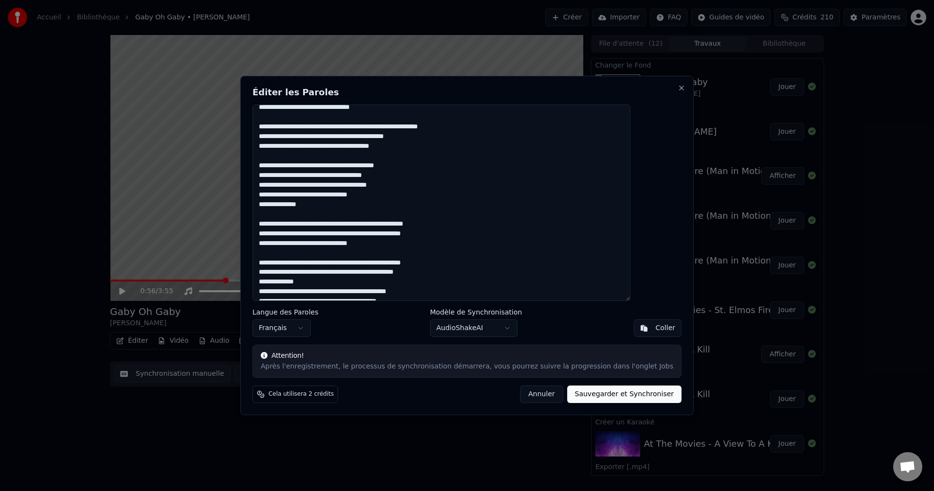
click at [339, 283] on textarea at bounding box center [442, 203] width 378 height 197
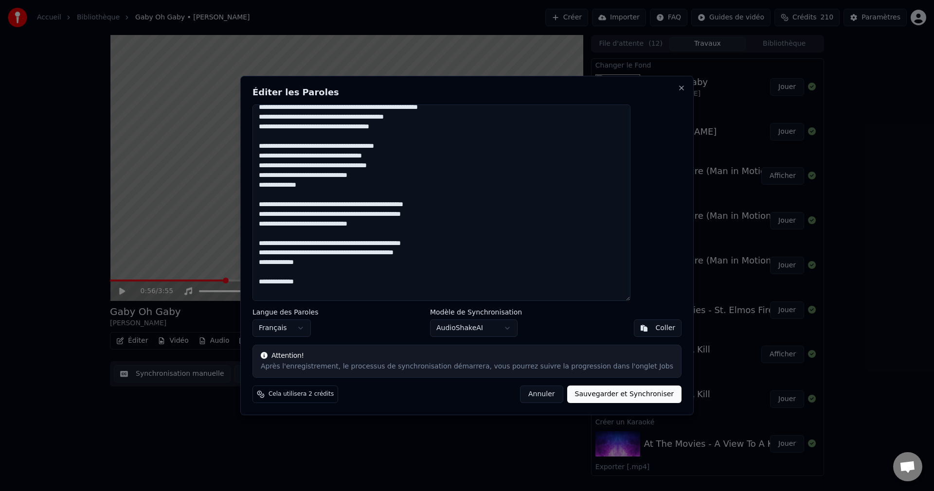
scroll to position [187, 0]
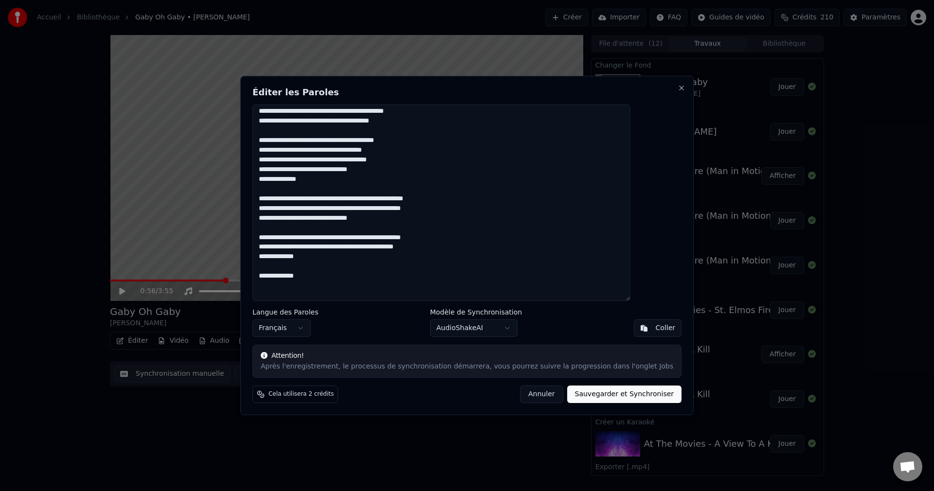
paste textarea "**********"
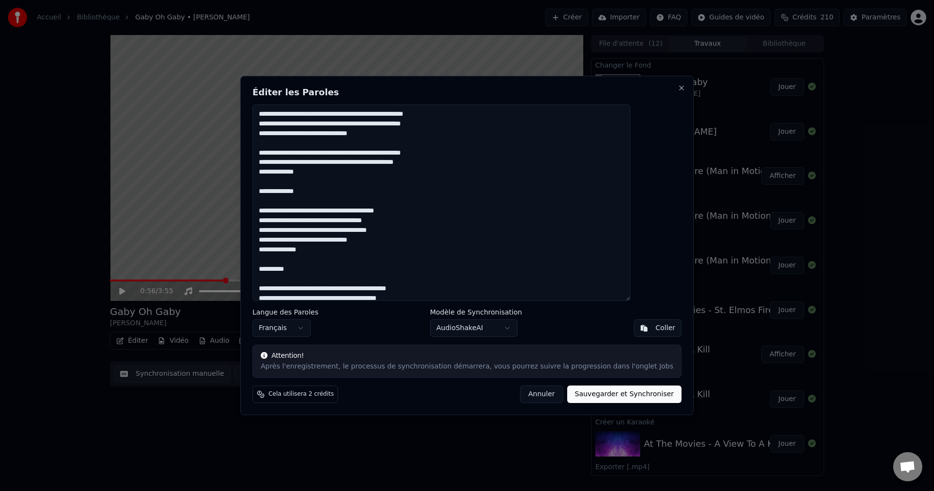
scroll to position [279, 0]
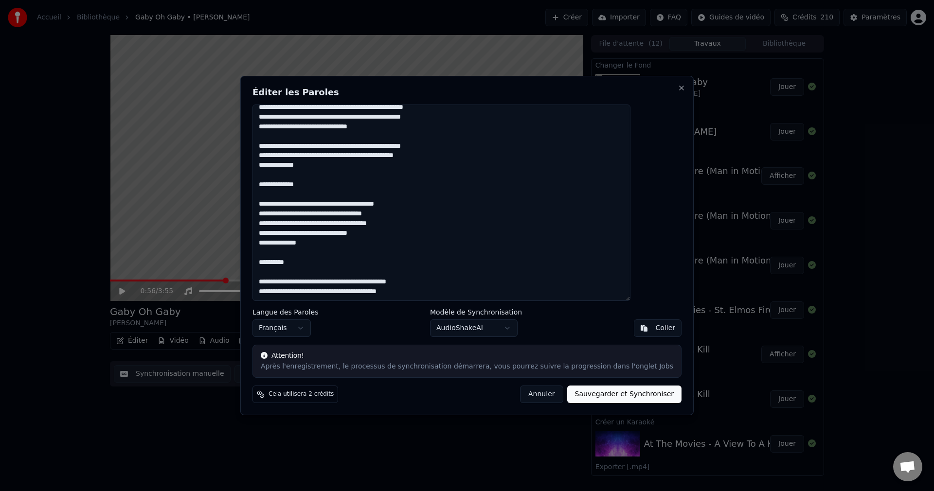
click at [439, 290] on textarea at bounding box center [442, 203] width 378 height 197
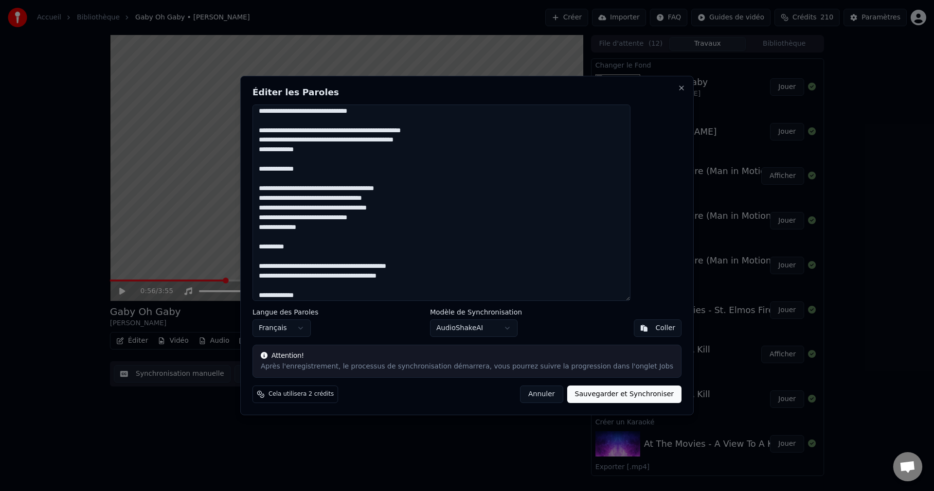
scroll to position [298, 0]
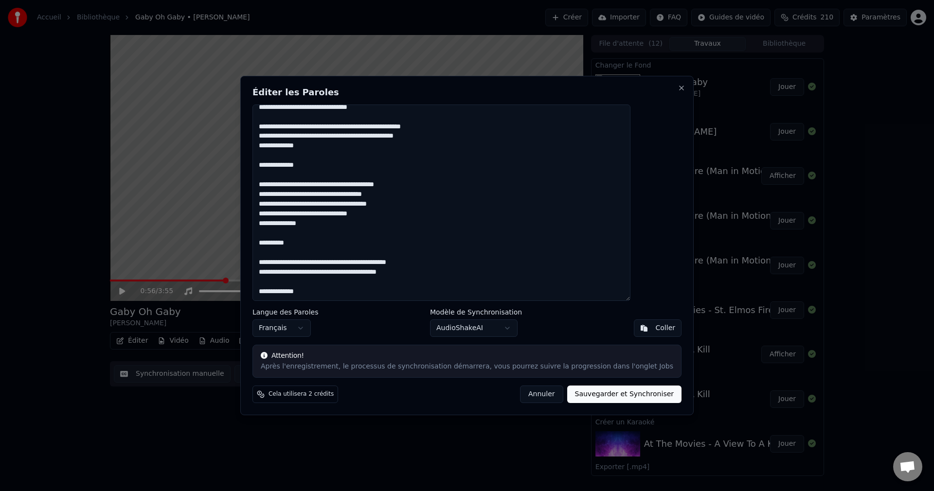
drag, startPoint x: 341, startPoint y: 296, endPoint x: 283, endPoint y: 300, distance: 57.5
click at [283, 300] on textarea at bounding box center [442, 203] width 378 height 197
click at [344, 295] on textarea at bounding box center [442, 203] width 378 height 197
paste textarea "**********"
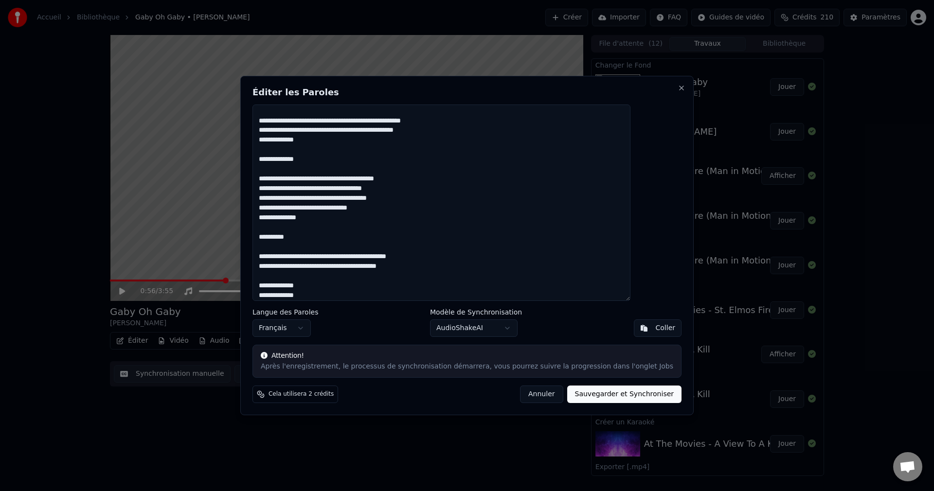
type textarea "**********"
click at [589, 392] on button "Sauvegarder et Synchroniser" at bounding box center [624, 395] width 115 height 18
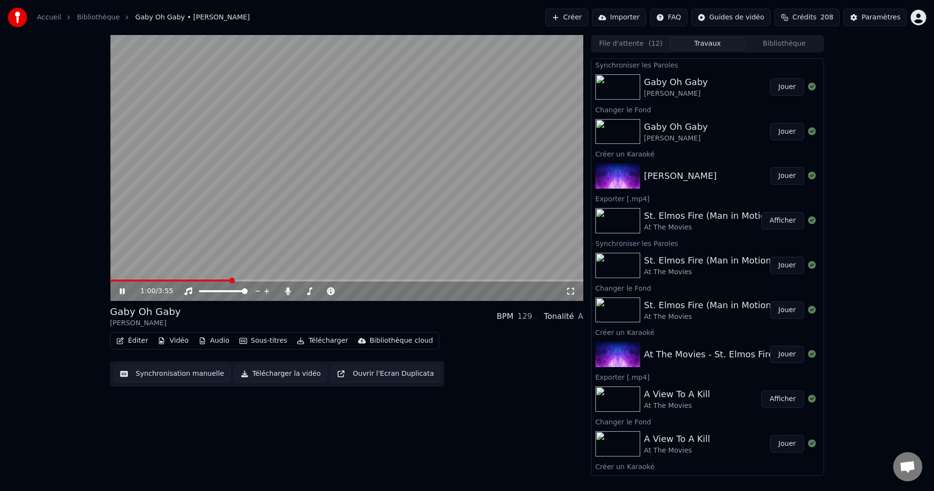
click at [122, 295] on icon at bounding box center [129, 292] width 23 height 8
click at [138, 343] on button "Éditer" at bounding box center [131, 341] width 39 height 14
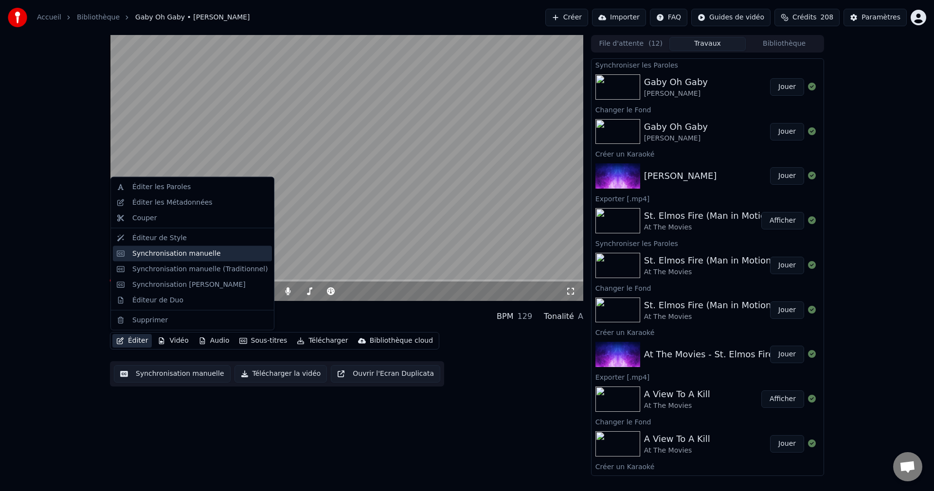
click at [161, 248] on div "Synchronisation manuelle" at bounding box center [192, 254] width 159 height 16
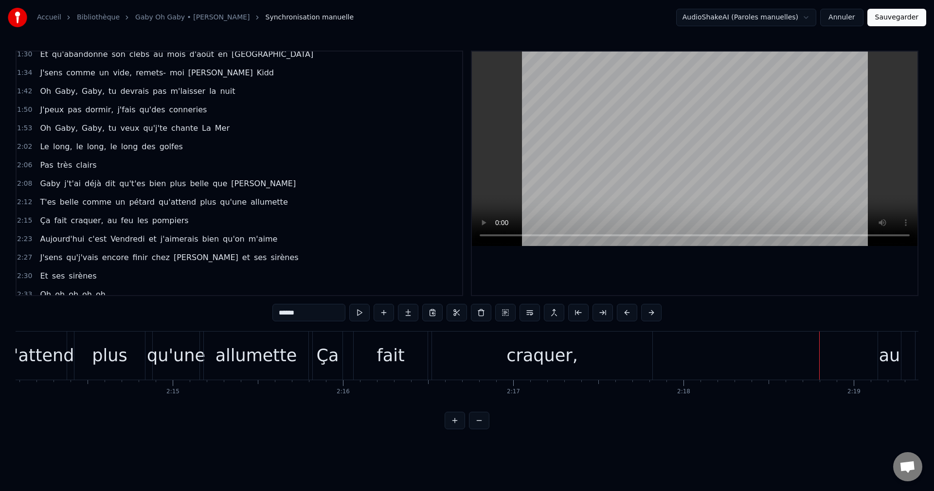
scroll to position [292, 0]
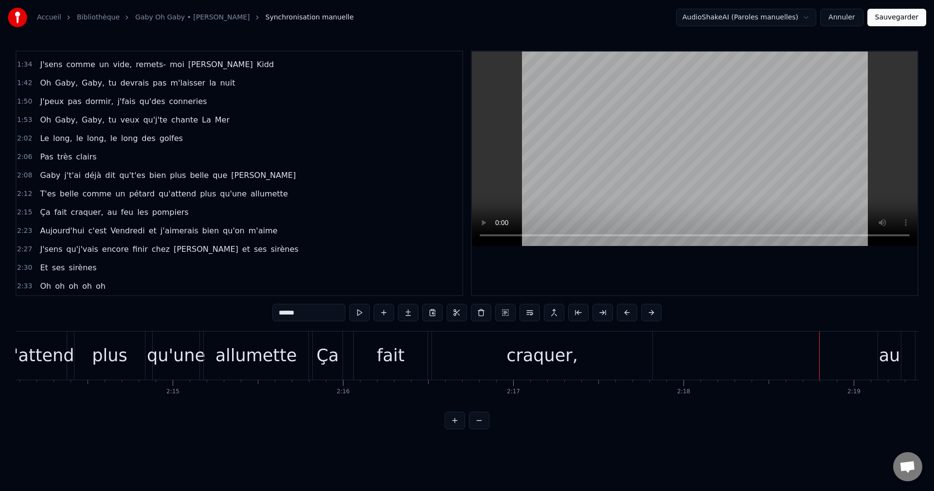
click at [44, 194] on span "T'es" at bounding box center [48, 193] width 18 height 11
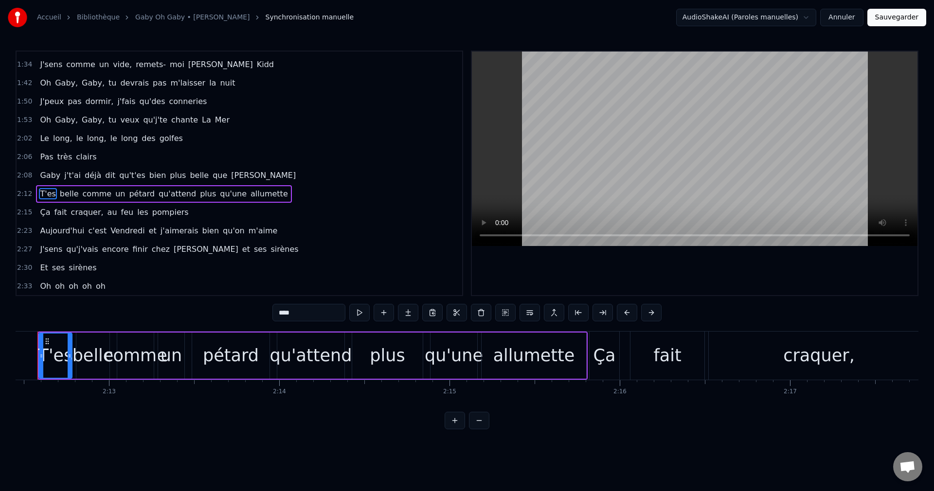
scroll to position [0, 22530]
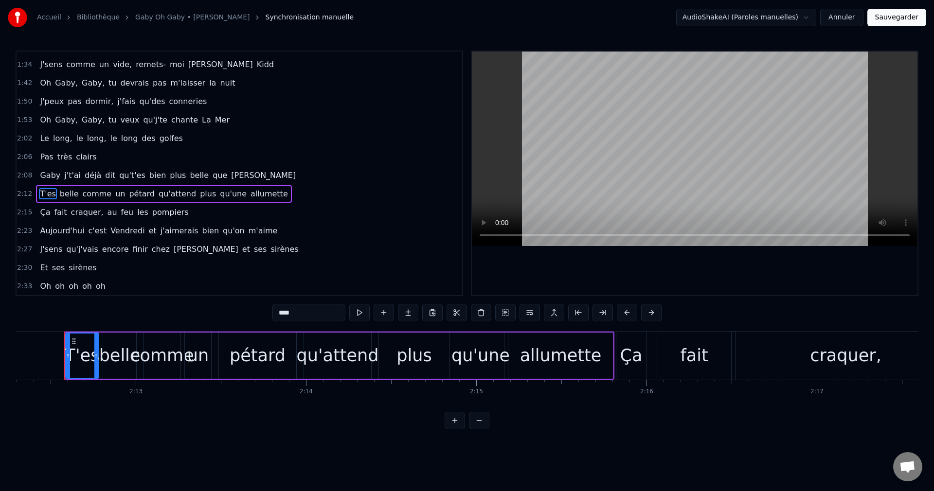
drag, startPoint x: 273, startPoint y: 314, endPoint x: 236, endPoint y: 322, distance: 38.3
click at [236, 322] on div "0:16 J'fais mon footing au milieu des algues et des coraux 0:20 Et j'fais mes p…" at bounding box center [467, 240] width 903 height 379
type input "******"
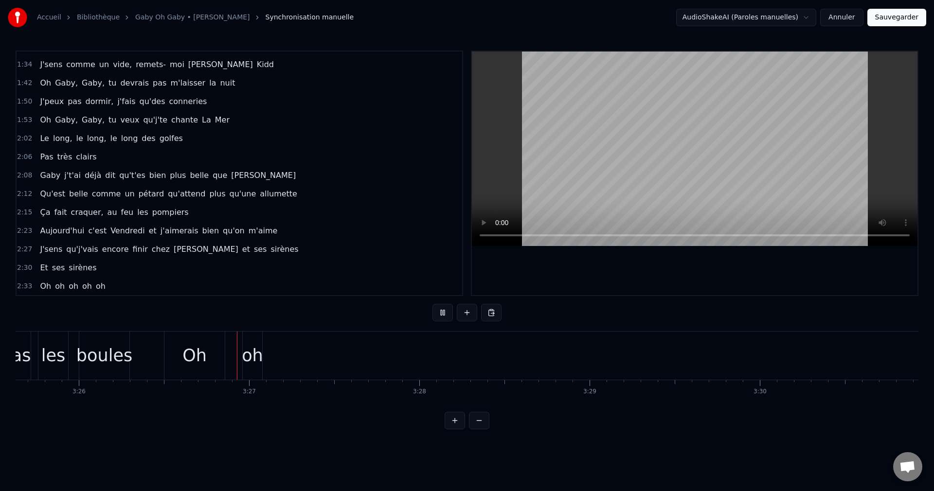
scroll to position [0, 35065]
click at [204, 359] on div "oh" at bounding box center [206, 356] width 21 height 26
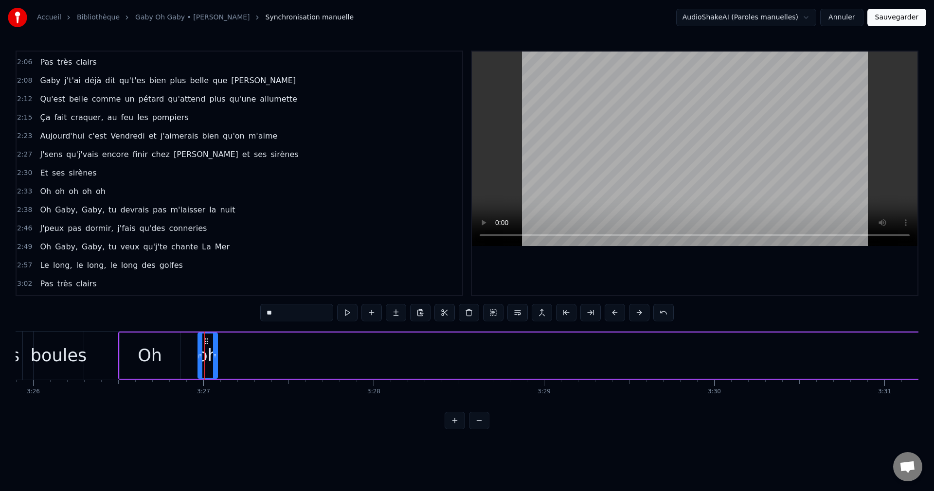
scroll to position [477, 0]
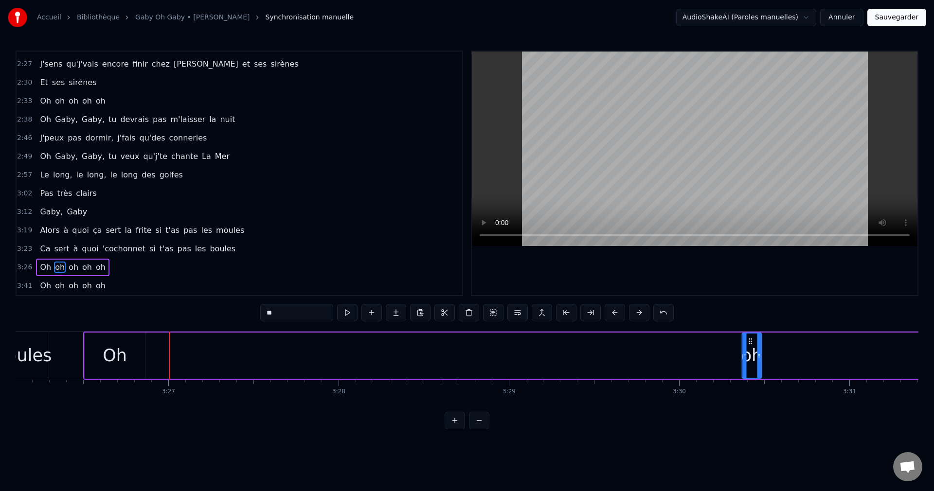
drag, startPoint x: 205, startPoint y: 340, endPoint x: 797, endPoint y: 357, distance: 591.5
click at [762, 358] on div "oh" at bounding box center [752, 356] width 18 height 44
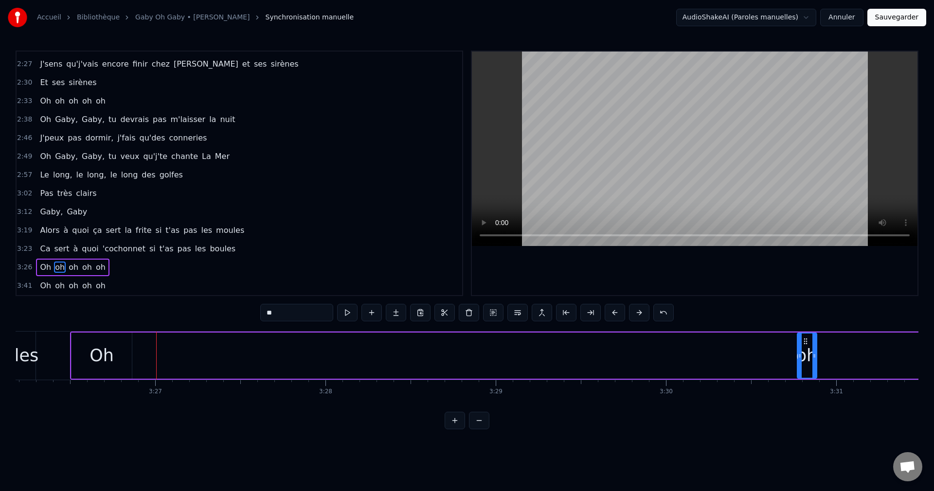
click at [114, 361] on div "Oh" at bounding box center [102, 356] width 60 height 46
drag, startPoint x: 79, startPoint y: 339, endPoint x: 743, endPoint y: 381, distance: 665.5
click at [743, 381] on div "J'fais mon footing au milieu des algues et des coraux Et j'fais mes pompes sur …" at bounding box center [467, 367] width 903 height 73
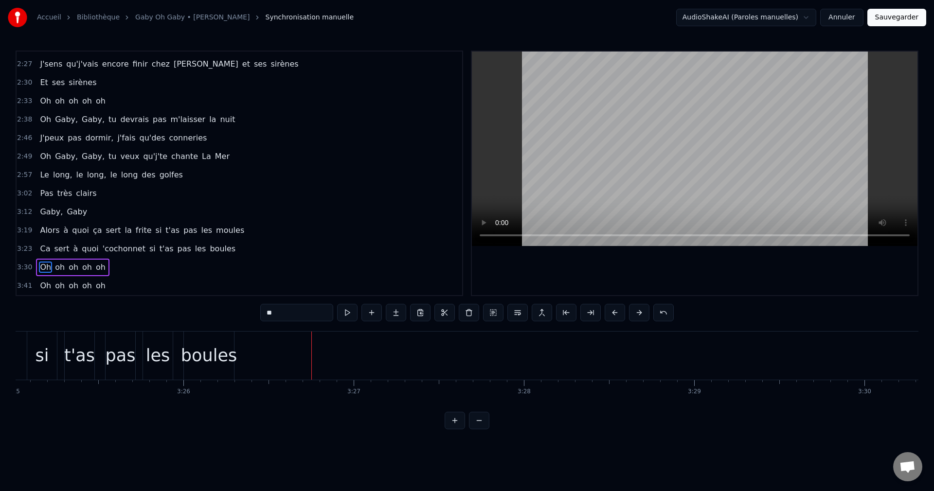
scroll to position [0, 34860]
click at [277, 356] on div "boules" at bounding box center [264, 356] width 56 height 26
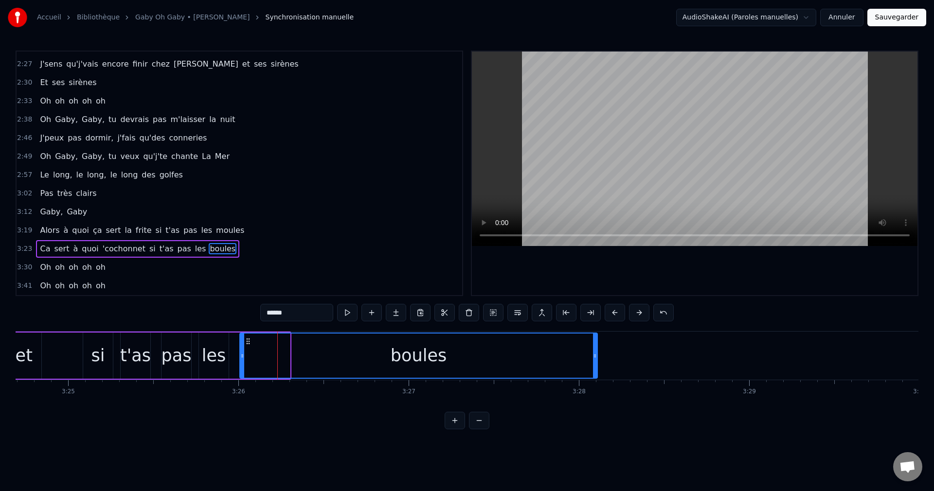
drag, startPoint x: 289, startPoint y: 356, endPoint x: 372, endPoint y: 371, distance: 84.7
click at [596, 370] on div at bounding box center [595, 356] width 4 height 44
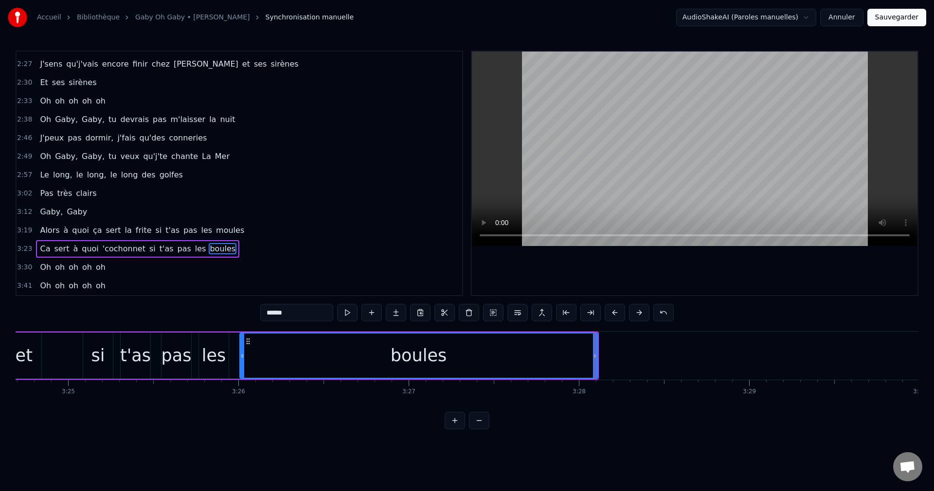
click at [217, 353] on div "les" at bounding box center [214, 356] width 24 height 26
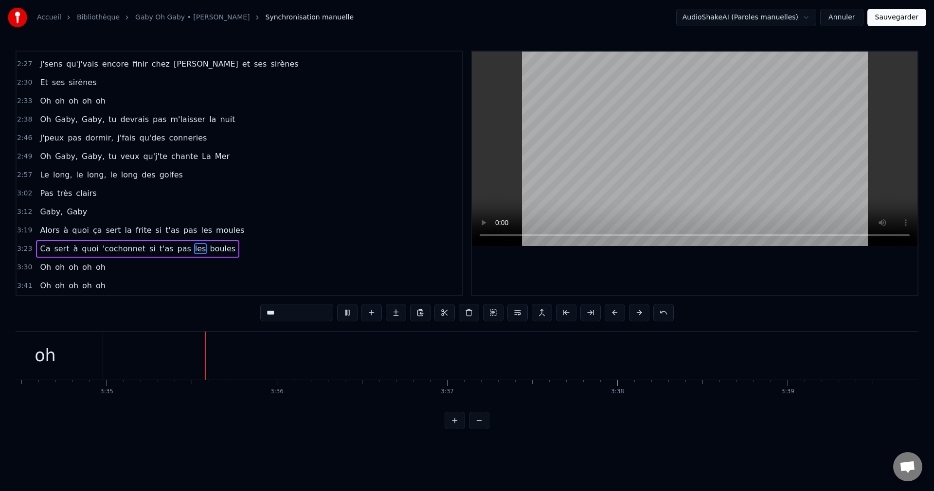
scroll to position [0, 36533]
click at [47, 269] on span "Oh" at bounding box center [45, 267] width 13 height 11
type input "**"
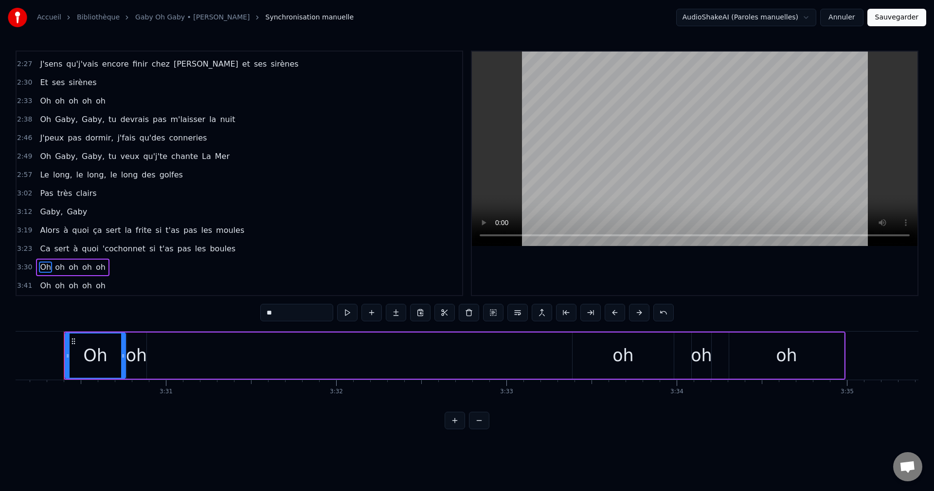
scroll to position [0, 35783]
click at [487, 317] on button at bounding box center [493, 313] width 20 height 18
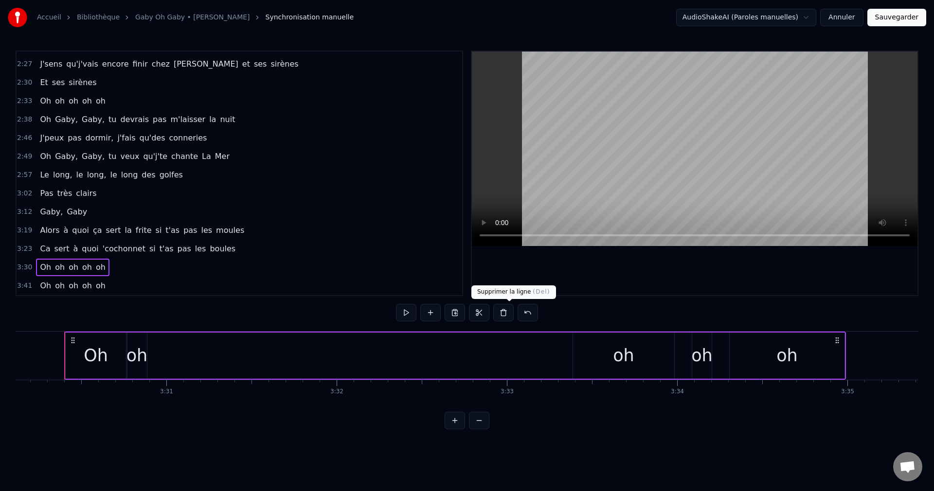
click at [506, 315] on button at bounding box center [503, 313] width 20 height 18
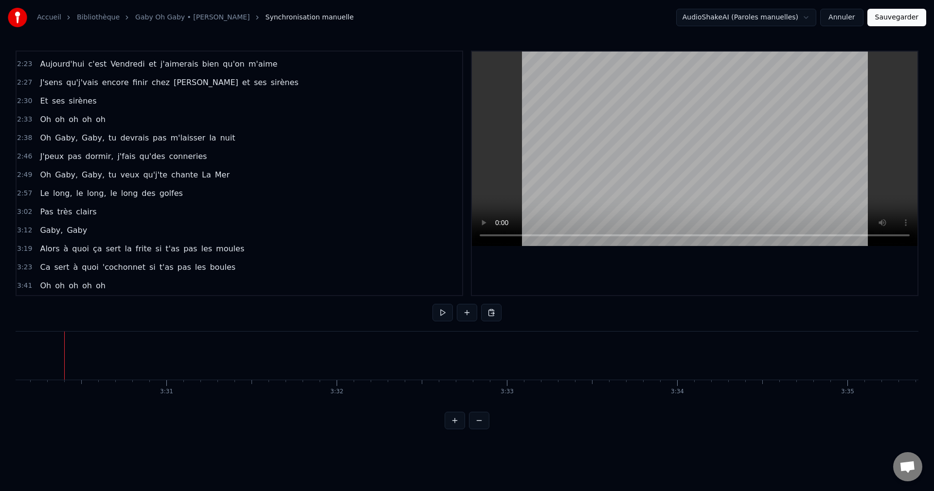
scroll to position [459, 0]
click at [42, 283] on span "Oh" at bounding box center [45, 285] width 13 height 11
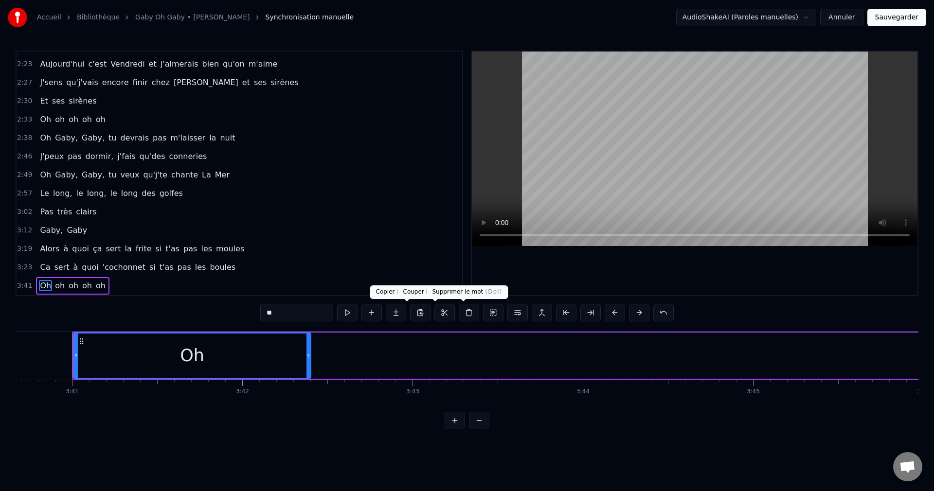
scroll to position [0, 37589]
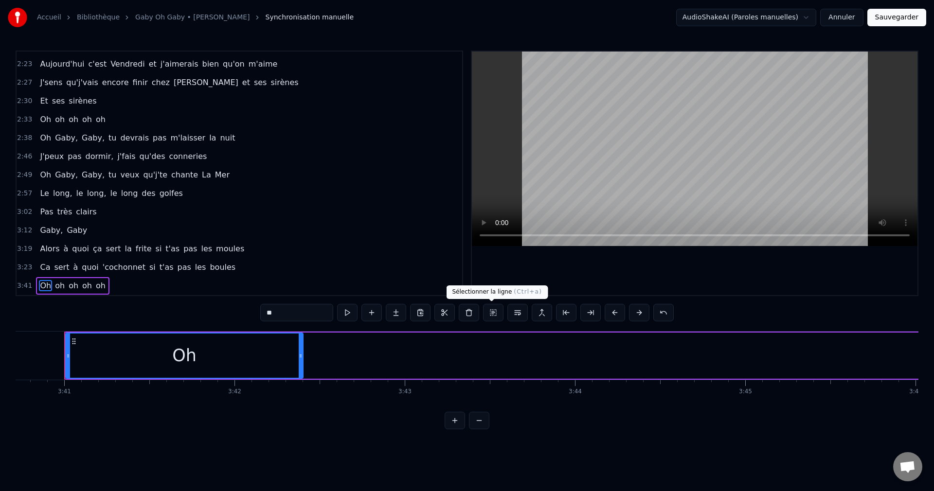
click at [490, 315] on button at bounding box center [493, 313] width 20 height 18
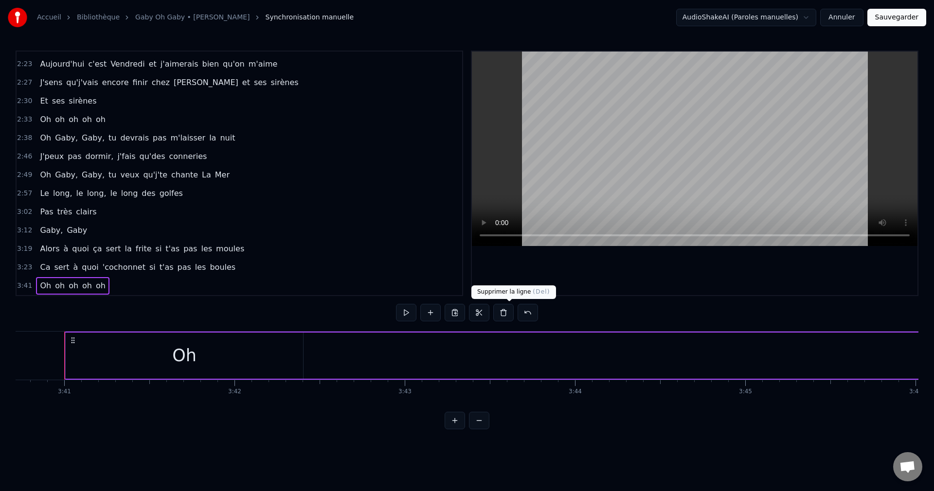
click at [508, 312] on button at bounding box center [503, 313] width 20 height 18
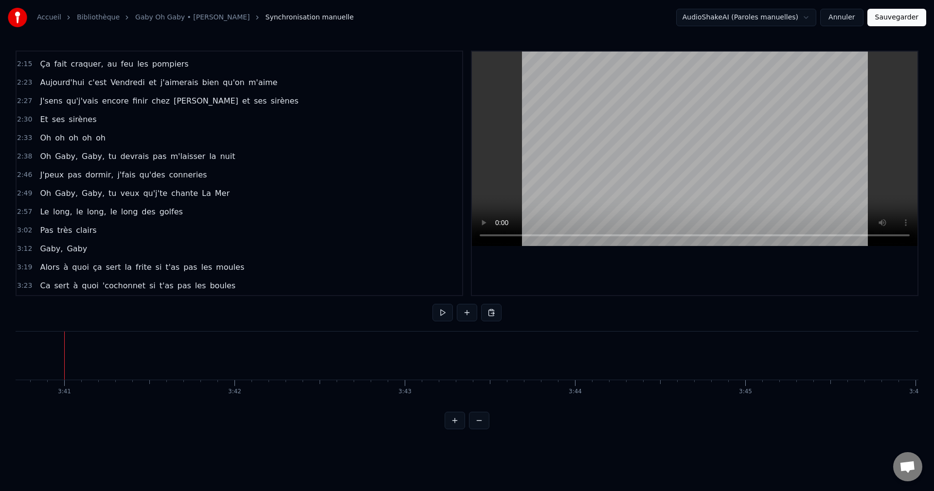
scroll to position [440, 0]
click at [42, 139] on span "Oh" at bounding box center [45, 137] width 13 height 11
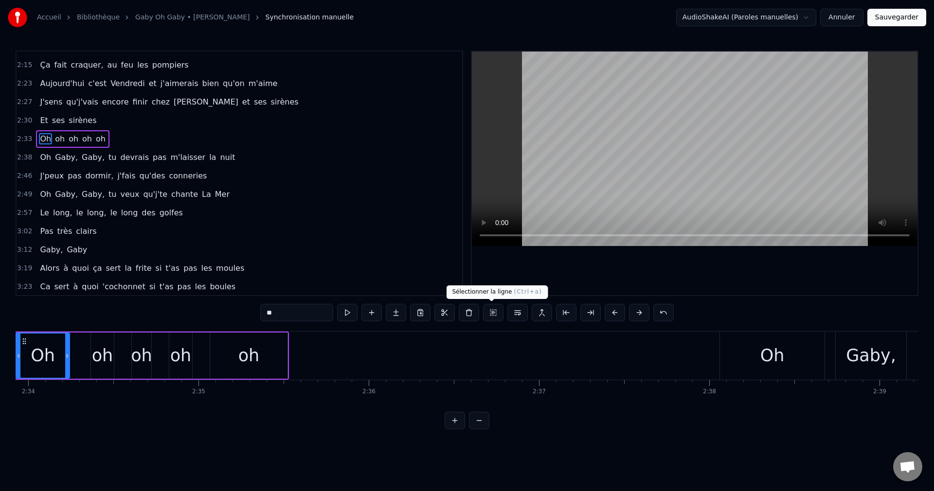
scroll to position [0, 26165]
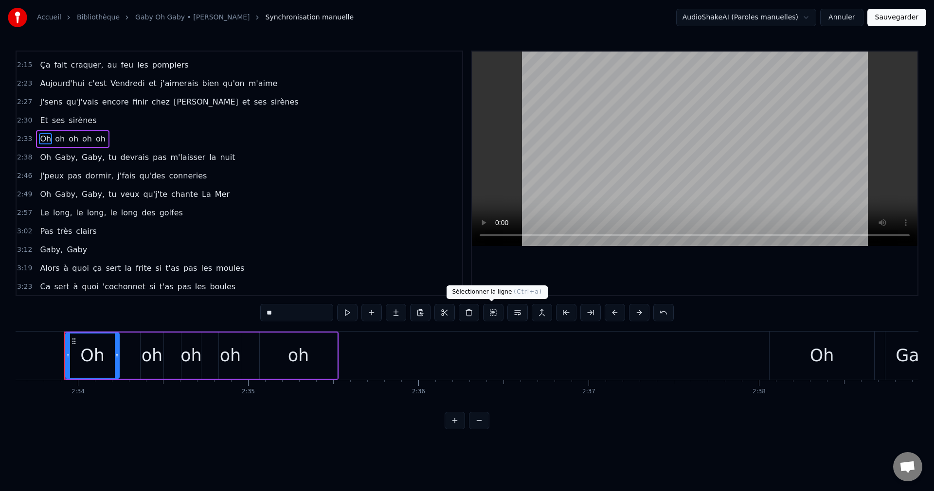
click at [489, 314] on button at bounding box center [493, 313] width 20 height 18
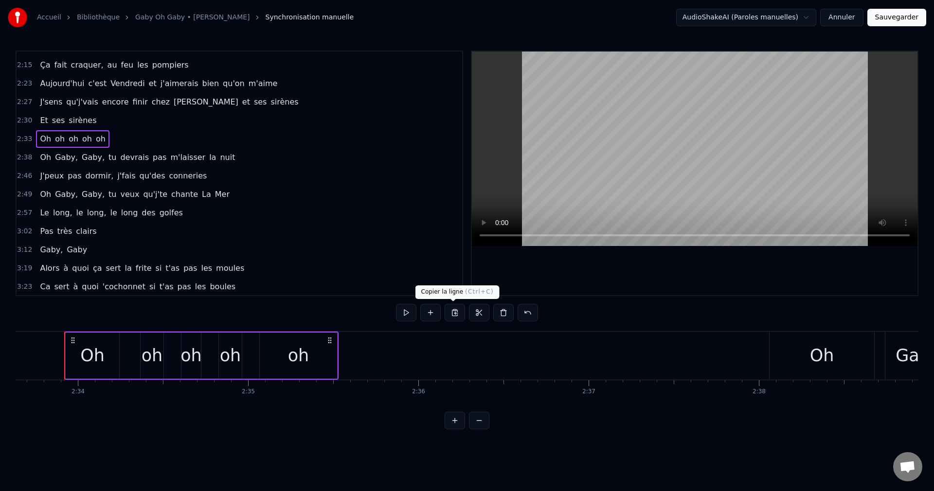
click at [450, 314] on button at bounding box center [455, 313] width 20 height 18
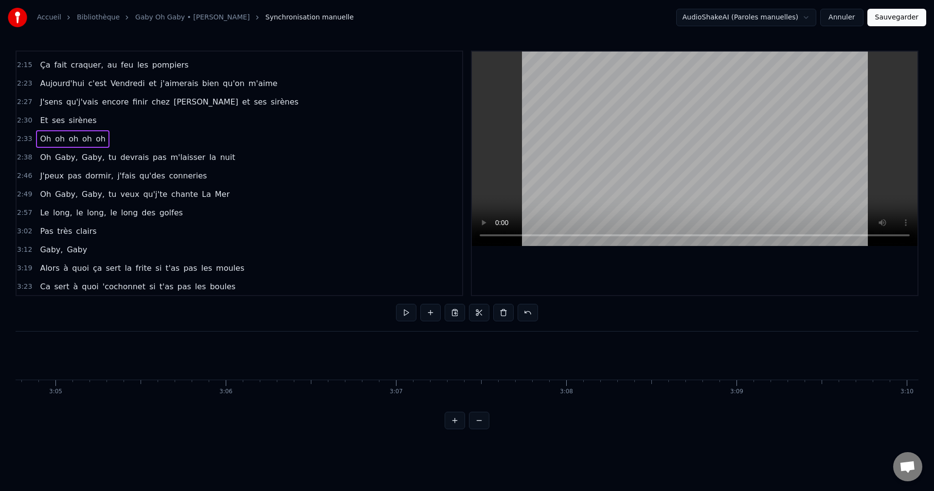
scroll to position [440, 0]
click at [213, 286] on span "boules" at bounding box center [223, 285] width 28 height 11
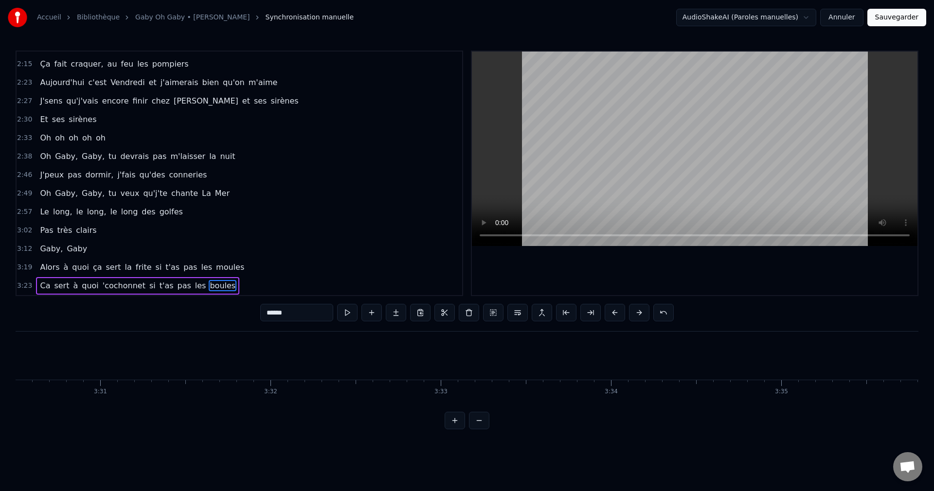
scroll to position [0, 35894]
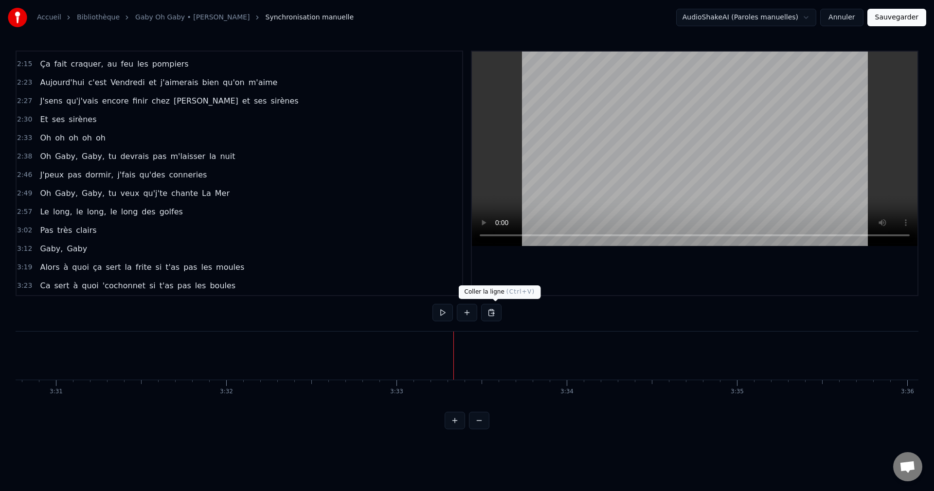
click at [498, 314] on button at bounding box center [491, 313] width 20 height 18
click at [500, 313] on button at bounding box center [491, 313] width 20 height 18
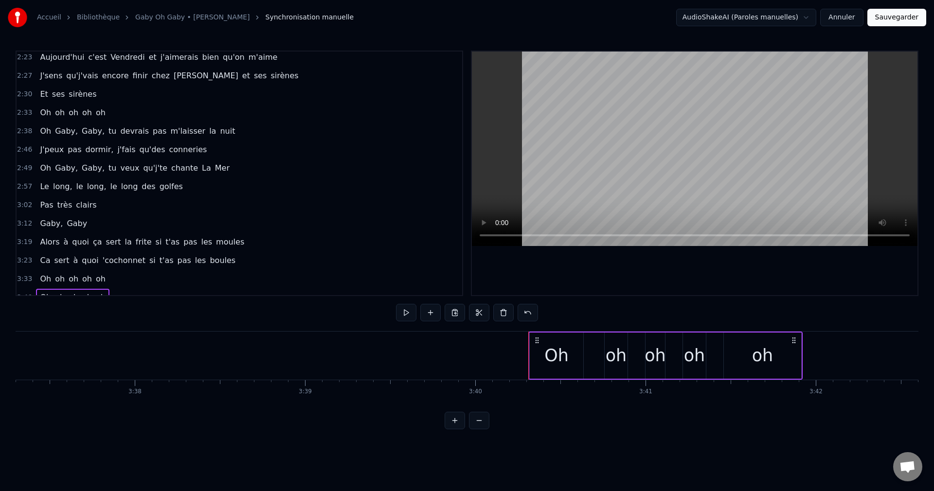
scroll to position [477, 0]
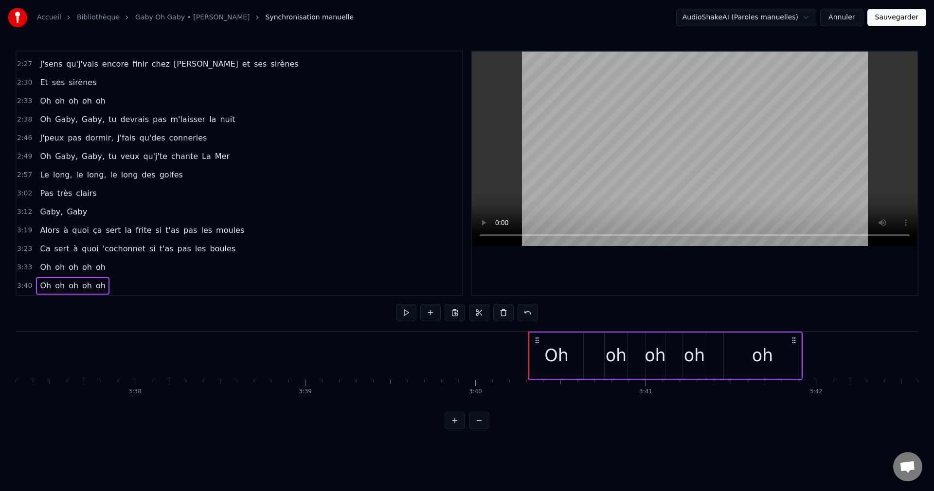
click at [41, 251] on span "Ca" at bounding box center [45, 248] width 12 height 11
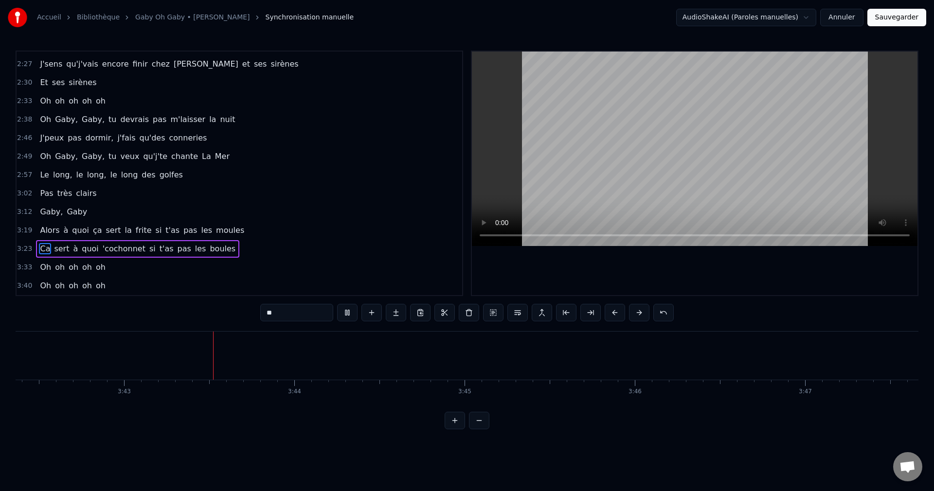
scroll to position [0, 37893]
click at [889, 17] on button "Sauvegarder" at bounding box center [897, 18] width 59 height 18
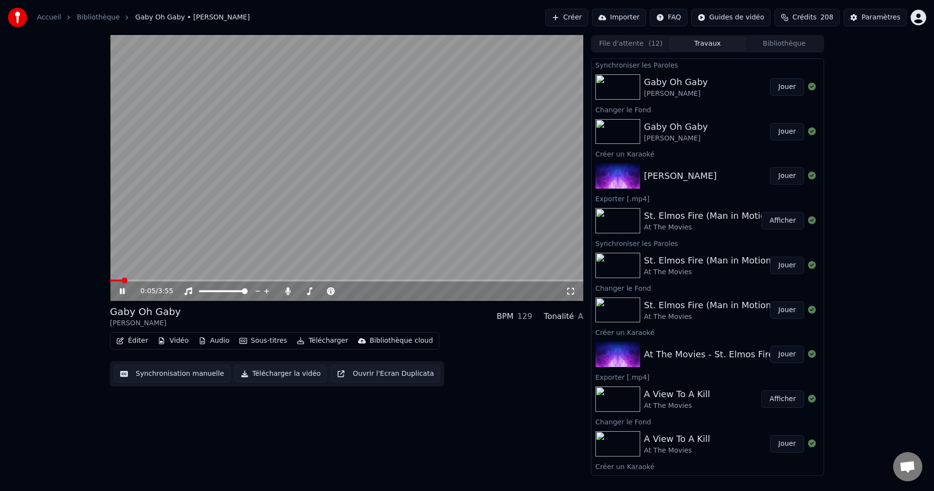
click at [512, 281] on span at bounding box center [346, 281] width 473 height 2
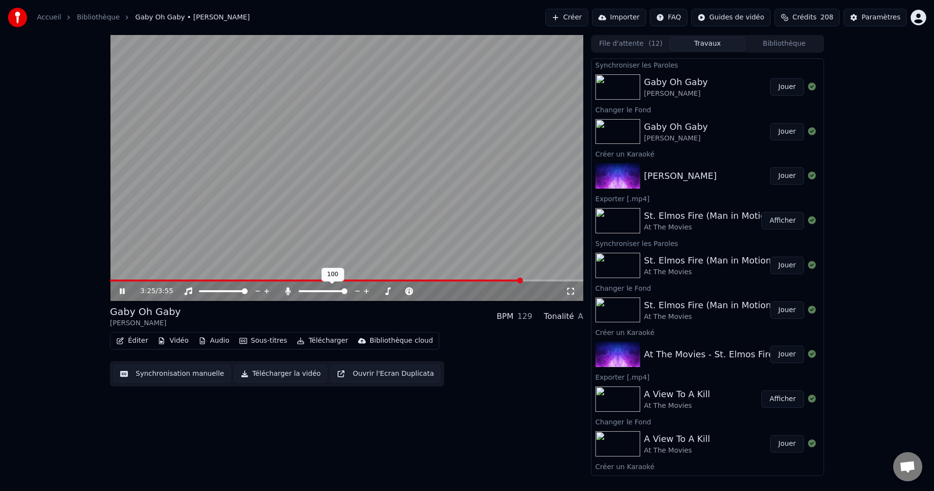
click at [310, 291] on span at bounding box center [323, 291] width 49 height 2
click at [304, 291] on span at bounding box center [306, 292] width 6 height 6
click at [125, 294] on icon at bounding box center [122, 292] width 5 height 6
click at [278, 375] on button "Télécharger la vidéo" at bounding box center [281, 374] width 93 height 18
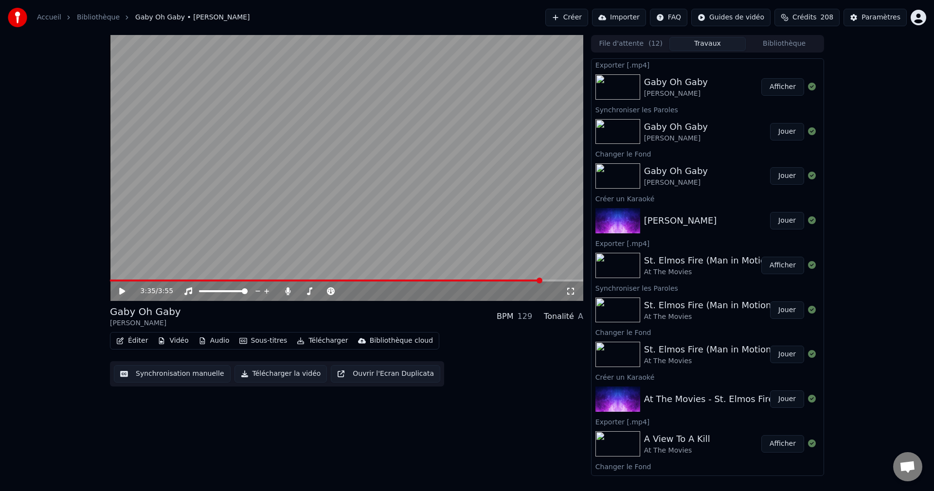
click at [568, 18] on button "Créer" at bounding box center [566, 18] width 43 height 18
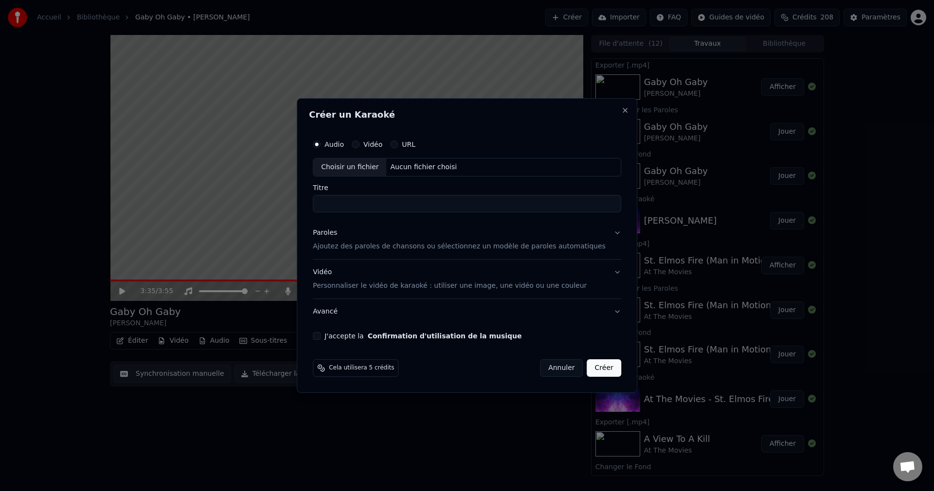
click at [349, 166] on div "Choisir un fichier" at bounding box center [349, 168] width 73 height 18
drag, startPoint x: 343, startPoint y: 201, endPoint x: 327, endPoint y: 208, distance: 16.8
click at [327, 208] on div "**********" at bounding box center [467, 237] width 316 height 213
type input "**********"
click at [603, 234] on button "Paroles Ajoutez des paroles de chansons ou sélectionnez un modèle de paroles au…" at bounding box center [467, 239] width 308 height 39
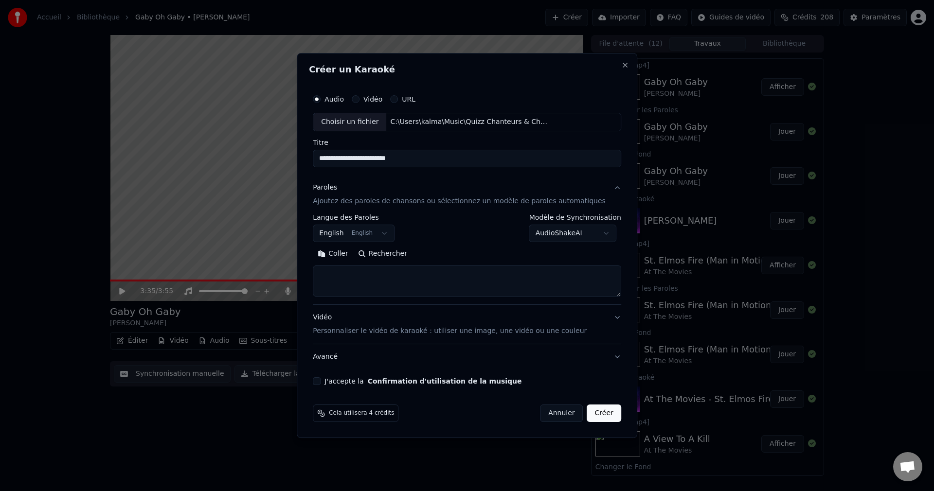
click at [412, 256] on button "Rechercher" at bounding box center [382, 254] width 59 height 16
type textarea "**********"
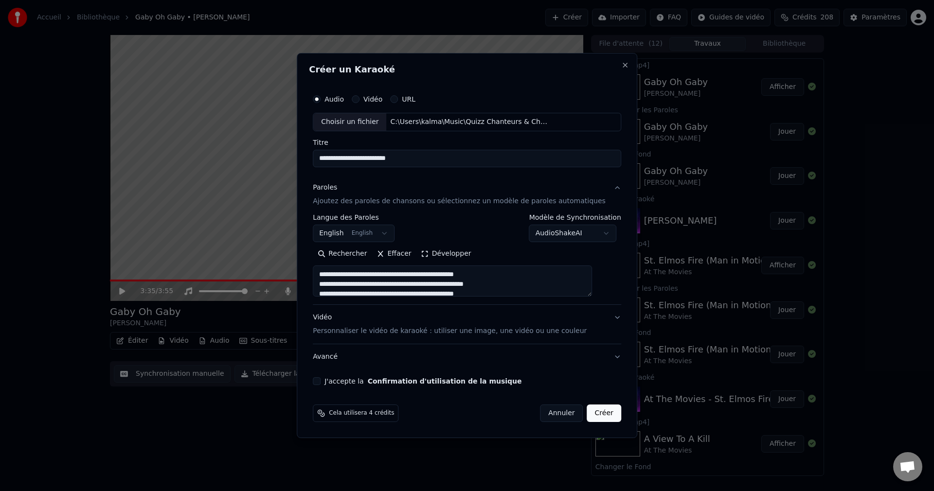
click at [335, 381] on div "J'accepte la Confirmation d'utilisation de la musique" at bounding box center [467, 382] width 308 height 8
click at [321, 383] on button "J'accepte la Confirmation d'utilisation de la musique" at bounding box center [317, 382] width 8 height 8
click at [587, 413] on button "Créer" at bounding box center [604, 414] width 34 height 18
select select "**"
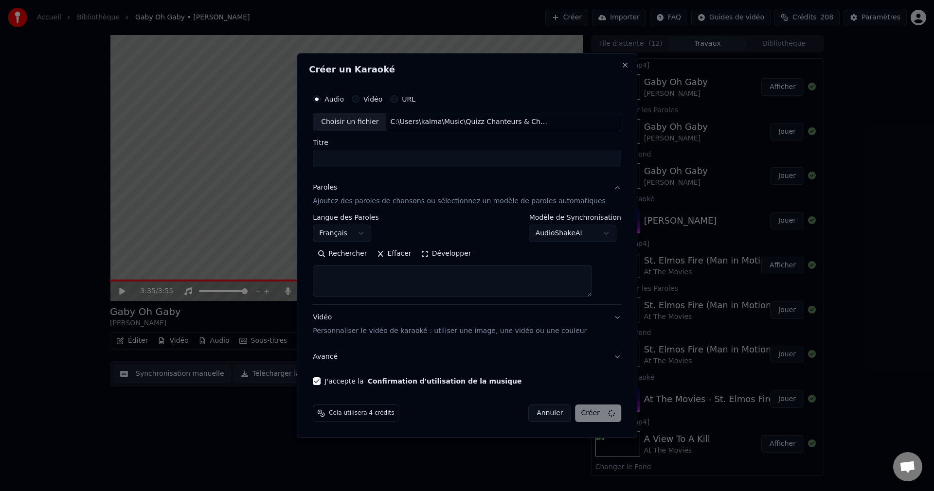
select select
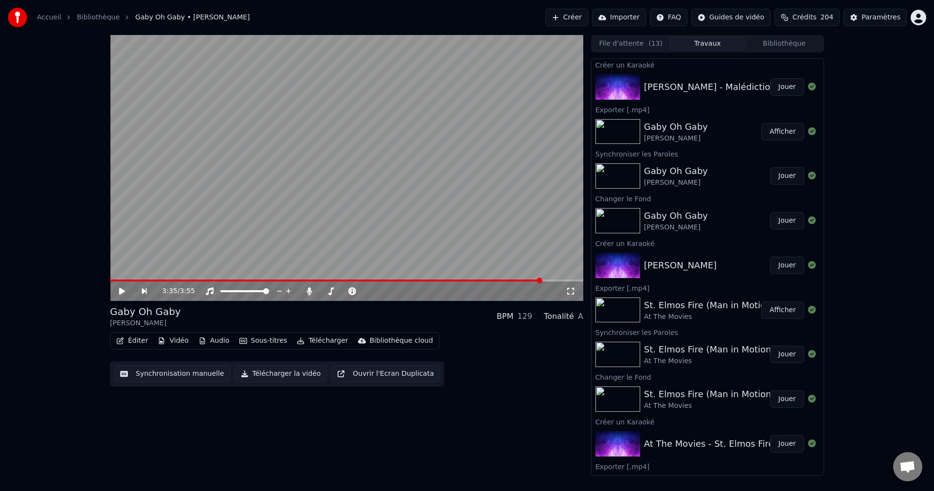
click at [777, 87] on button "Jouer" at bounding box center [787, 87] width 34 height 18
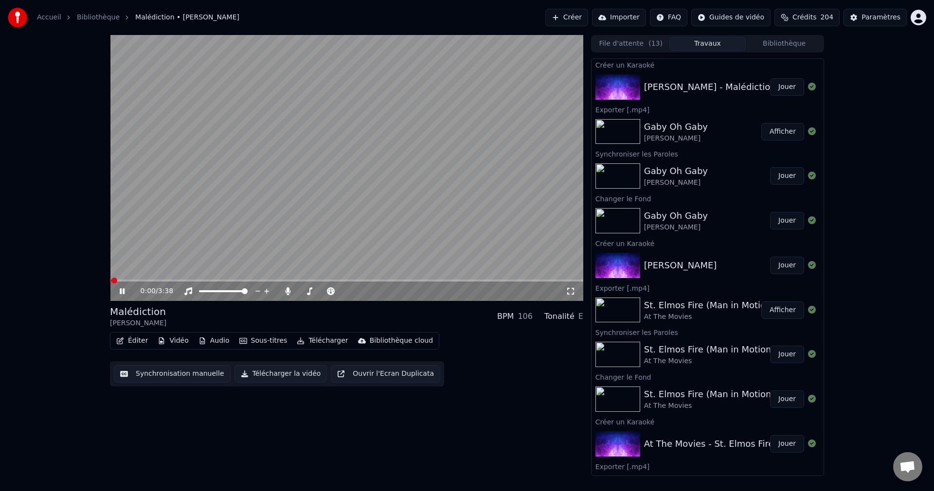
click at [120, 290] on icon at bounding box center [122, 292] width 5 height 6
click at [175, 344] on button "Vidéo" at bounding box center [173, 341] width 38 height 14
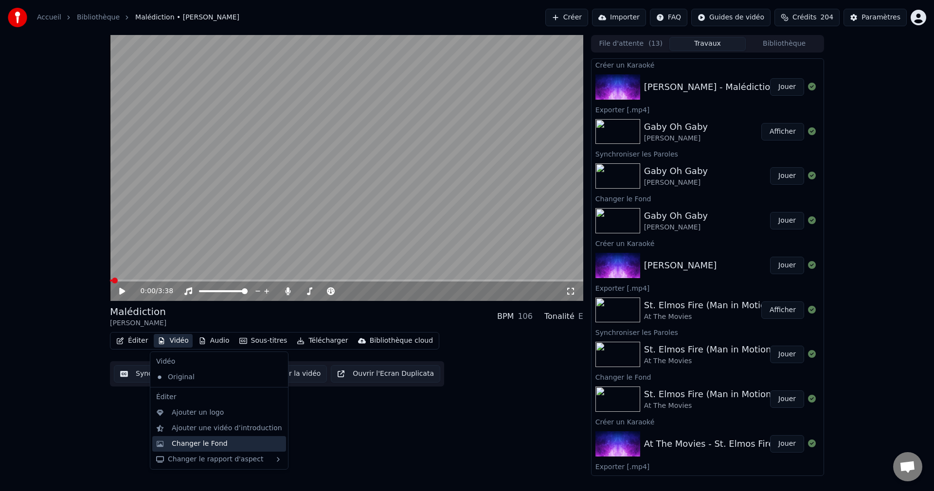
click at [181, 447] on div "Changer le Fond" at bounding box center [200, 444] width 56 height 10
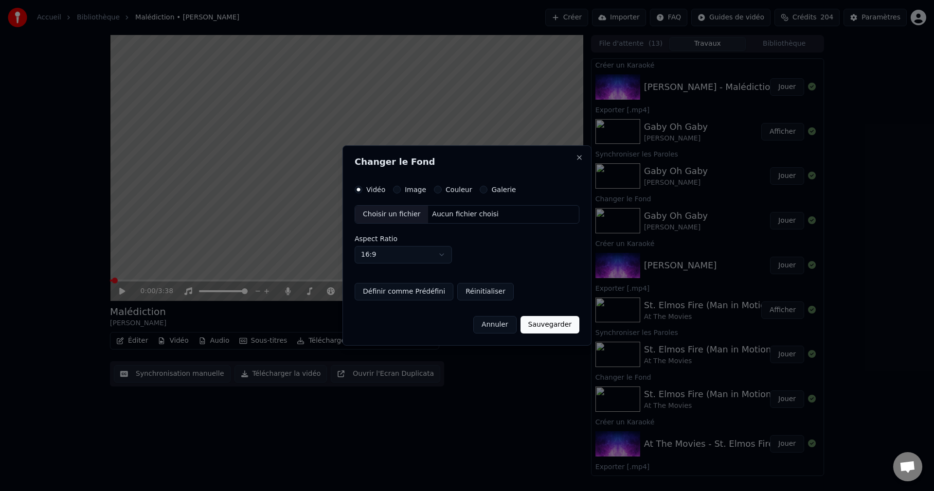
click at [379, 219] on div "Choisir un fichier" at bounding box center [391, 215] width 73 height 18
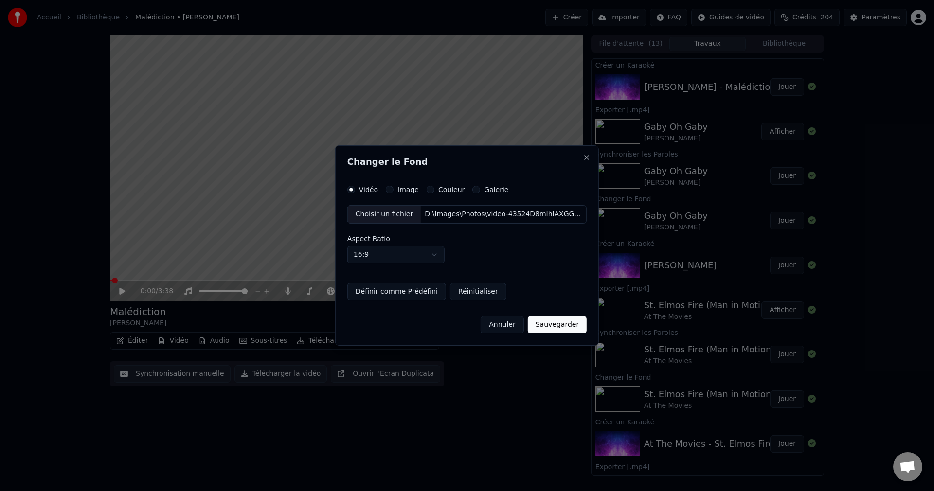
click at [561, 326] on button "Sauvegarder" at bounding box center [557, 325] width 59 height 18
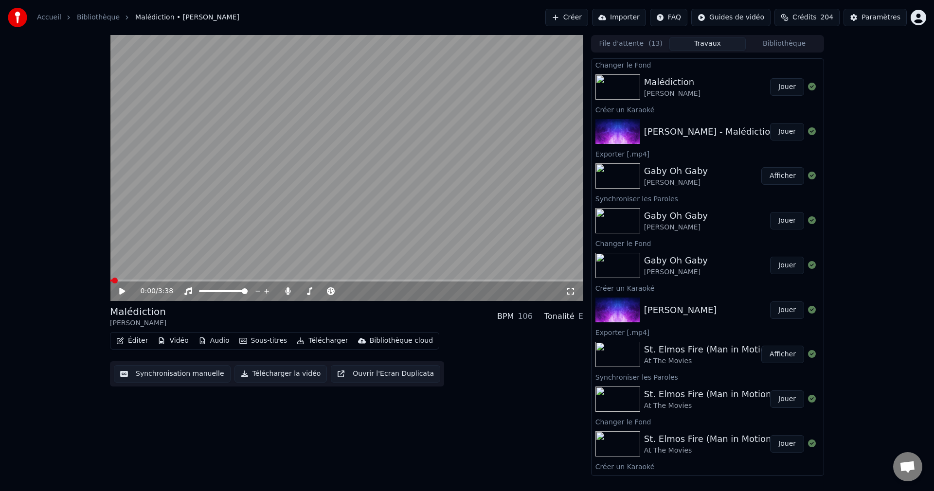
click at [780, 90] on button "Jouer" at bounding box center [787, 87] width 34 height 18
click at [347, 294] on span at bounding box center [345, 292] width 6 height 6
click at [122, 288] on icon at bounding box center [129, 292] width 23 height 8
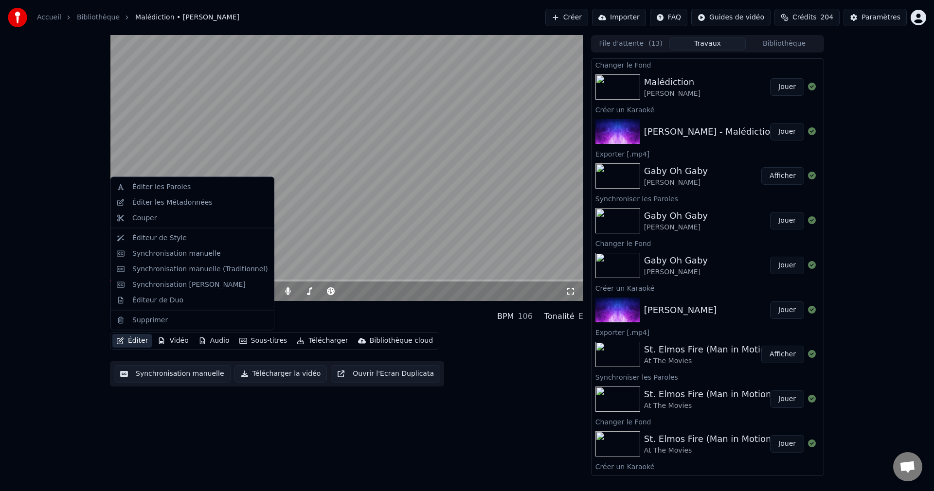
click at [139, 339] on button "Éditer" at bounding box center [131, 341] width 39 height 14
click at [179, 187] on div "Éditer les Paroles" at bounding box center [161, 187] width 58 height 10
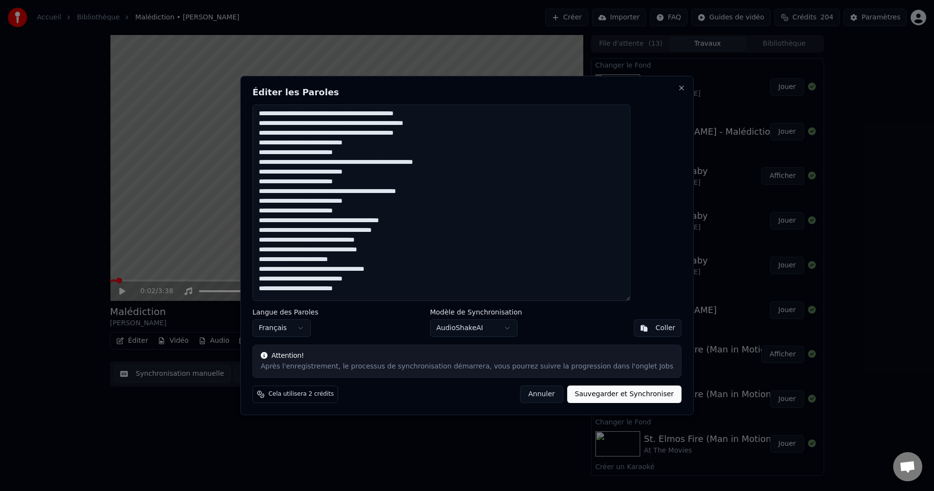
click at [446, 136] on textarea "**********" at bounding box center [442, 203] width 378 height 197
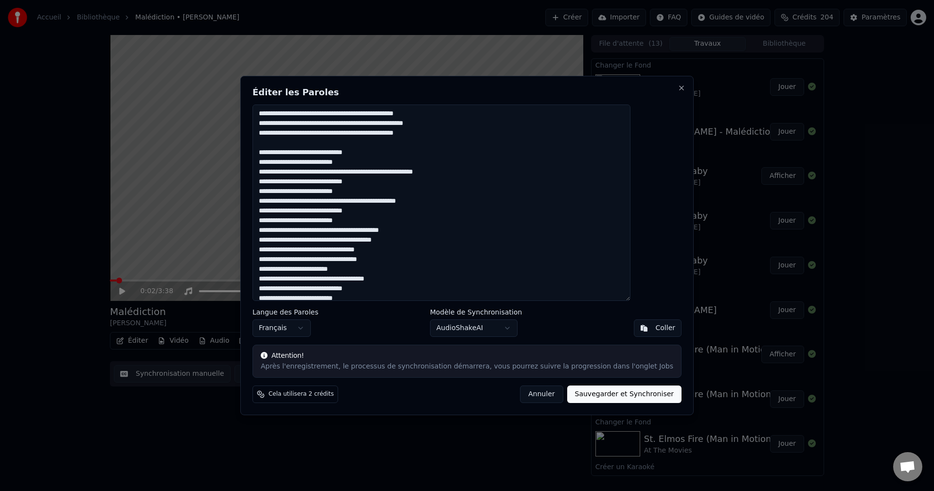
click at [391, 165] on textarea "**********" at bounding box center [442, 203] width 378 height 197
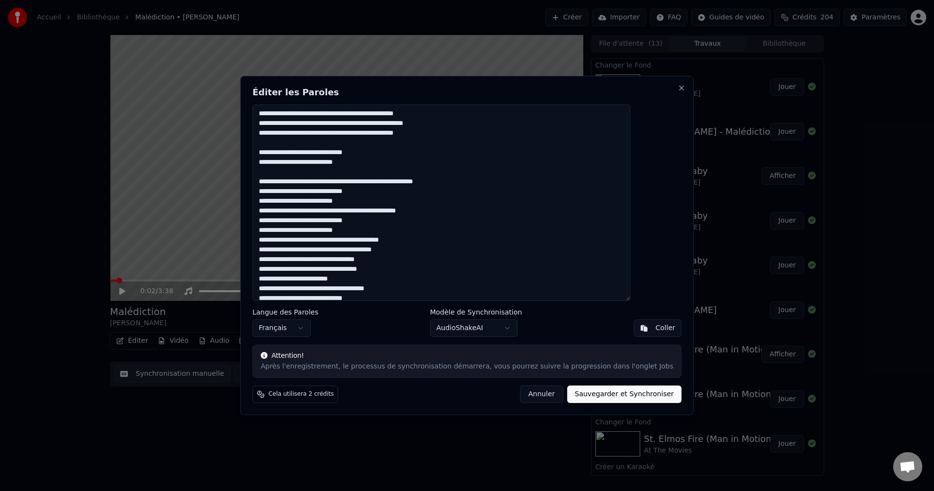
click at [381, 206] on textarea "**********" at bounding box center [442, 203] width 378 height 197
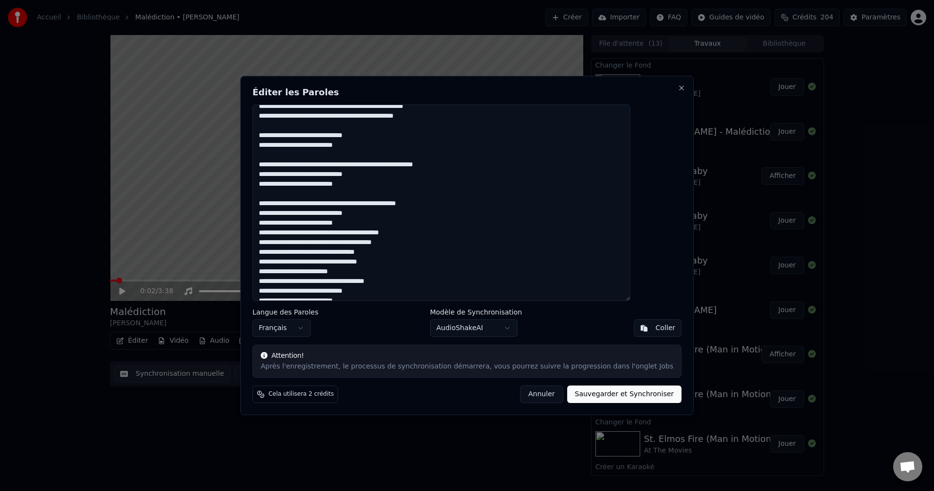
scroll to position [26, 0]
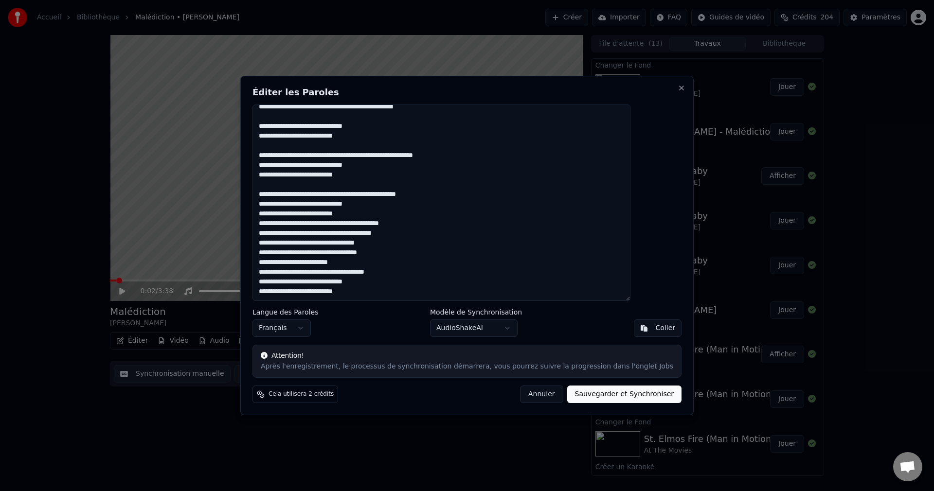
click at [282, 194] on textarea "**********" at bounding box center [442, 203] width 378 height 197
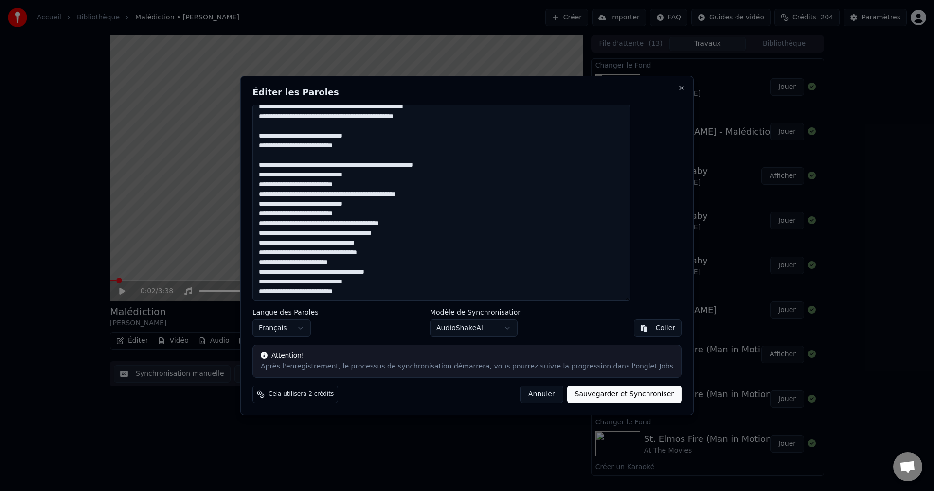
scroll to position [17, 0]
click at [459, 196] on textarea "**********" at bounding box center [442, 203] width 378 height 197
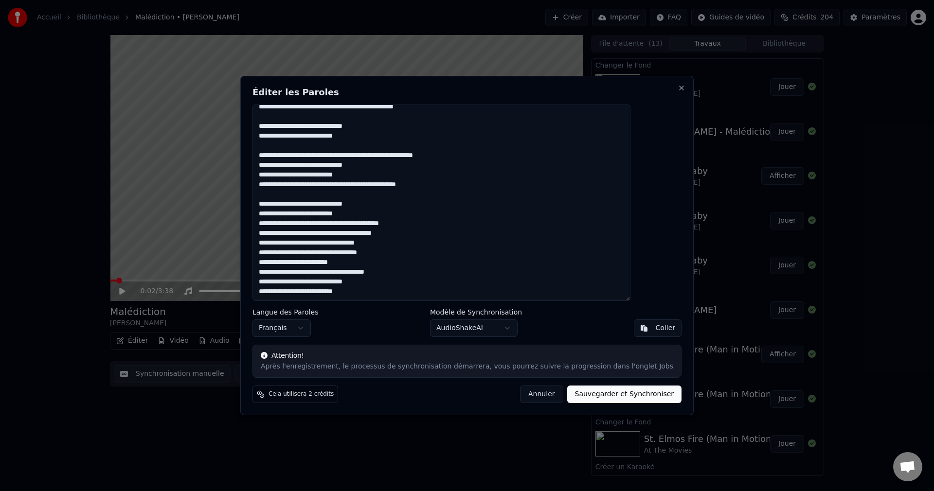
click at [389, 215] on textarea "**********" at bounding box center [442, 203] width 378 height 197
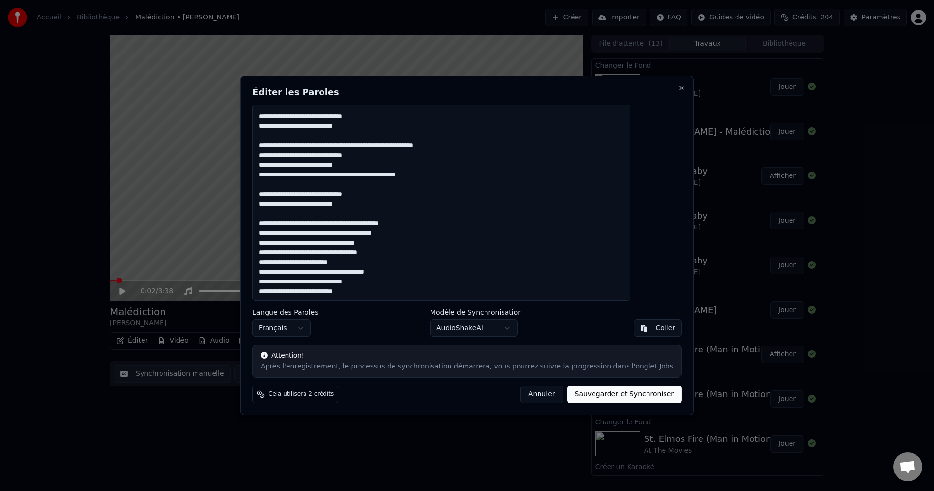
click at [427, 223] on textarea "**********" at bounding box center [442, 203] width 378 height 197
click at [419, 237] on textarea "**********" at bounding box center [442, 203] width 378 height 197
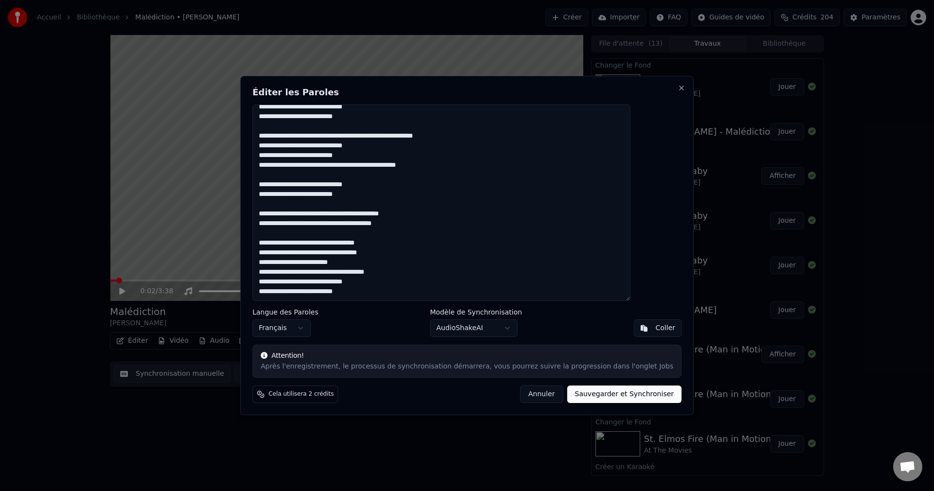
drag, startPoint x: 360, startPoint y: 243, endPoint x: 325, endPoint y: 246, distance: 35.6
click at [325, 246] on textarea "**********" at bounding box center [442, 203] width 378 height 197
click at [361, 246] on textarea "**********" at bounding box center [442, 203] width 378 height 197
paste textarea "**********"
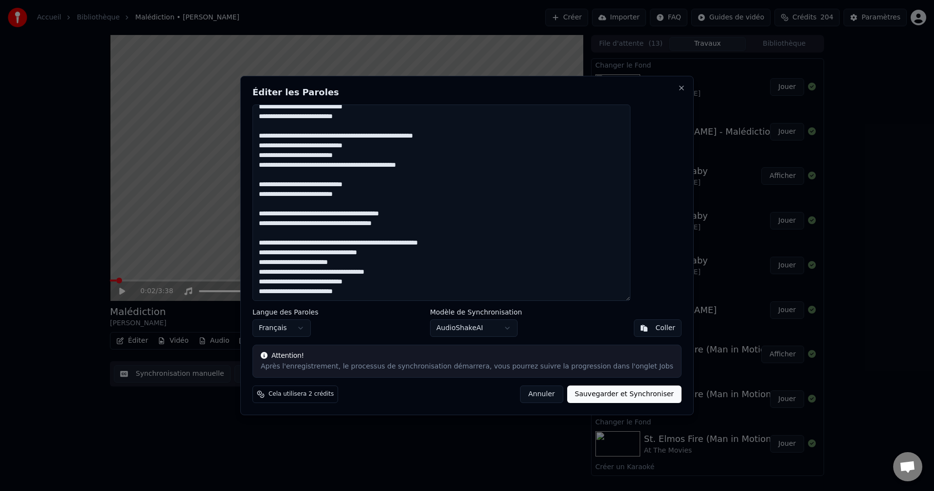
click at [504, 247] on textarea "**********" at bounding box center [442, 203] width 378 height 197
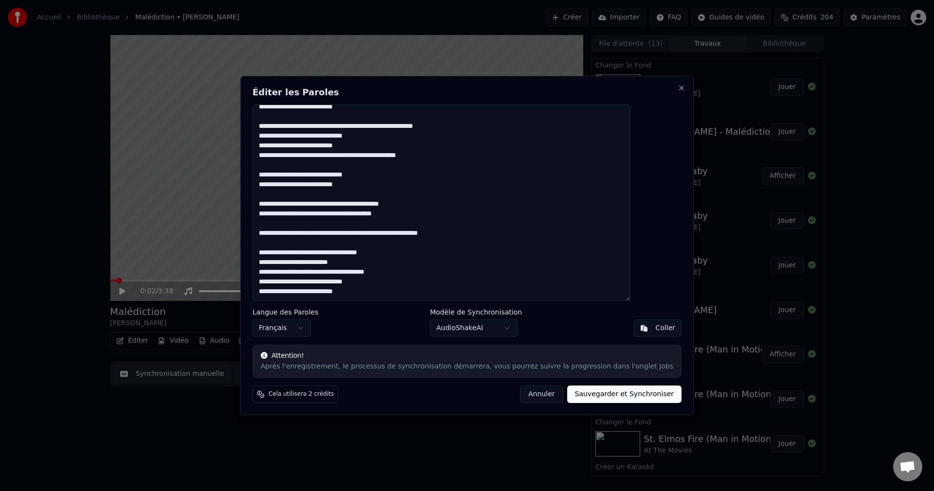
drag, startPoint x: 426, startPoint y: 274, endPoint x: 431, endPoint y: 276, distance: 5.1
click at [426, 274] on textarea "**********" at bounding box center [442, 203] width 378 height 197
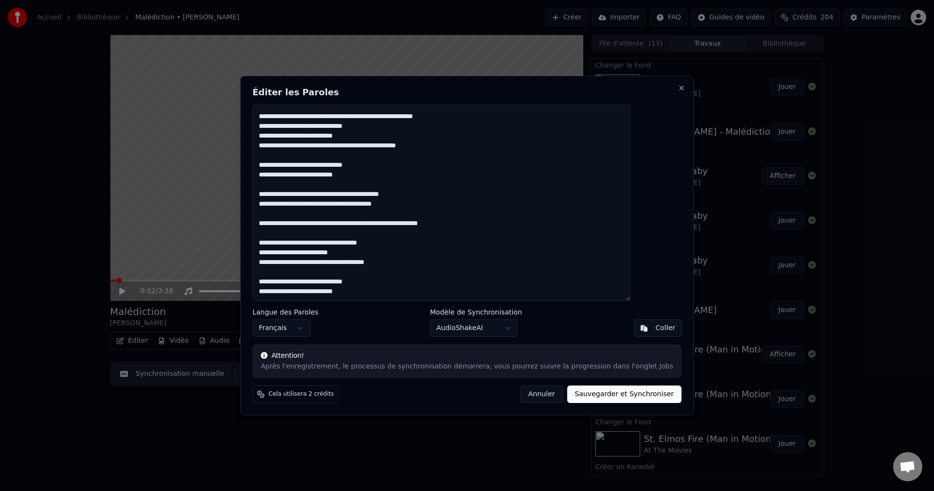
drag, startPoint x: 284, startPoint y: 194, endPoint x: 484, endPoint y: 228, distance: 202.8
click at [484, 228] on textarea "**********" at bounding box center [442, 203] width 378 height 197
click at [388, 297] on textarea "**********" at bounding box center [442, 203] width 378 height 197
paste textarea "**********"
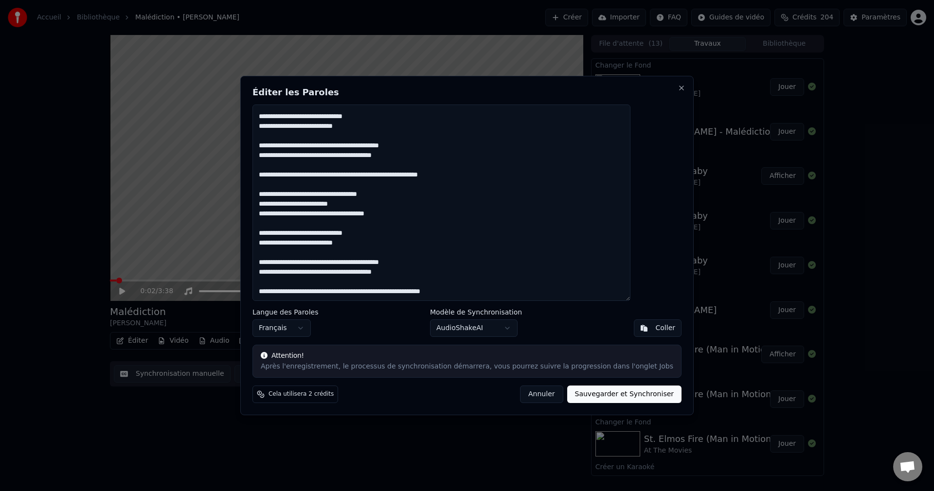
scroll to position [0, 0]
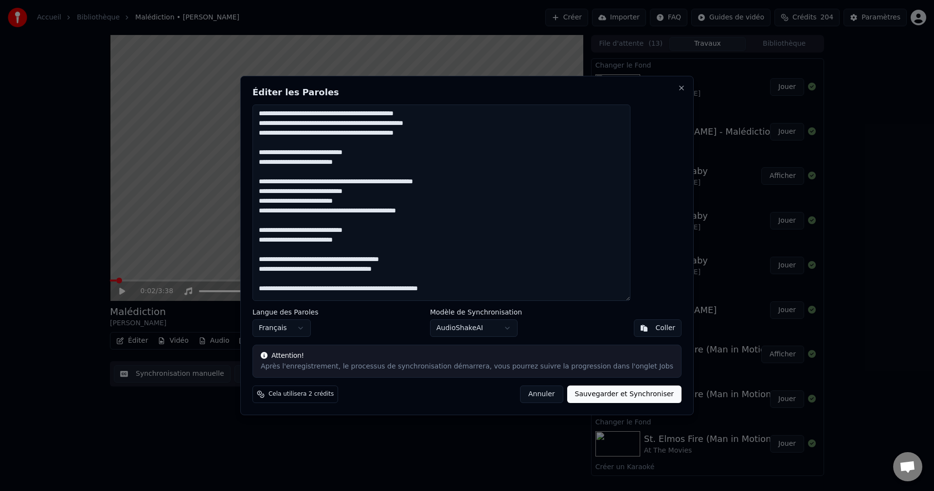
drag, startPoint x: 283, startPoint y: 113, endPoint x: 442, endPoint y: 134, distance: 160.0
click at [442, 134] on textarea "**********" at bounding box center [442, 203] width 378 height 197
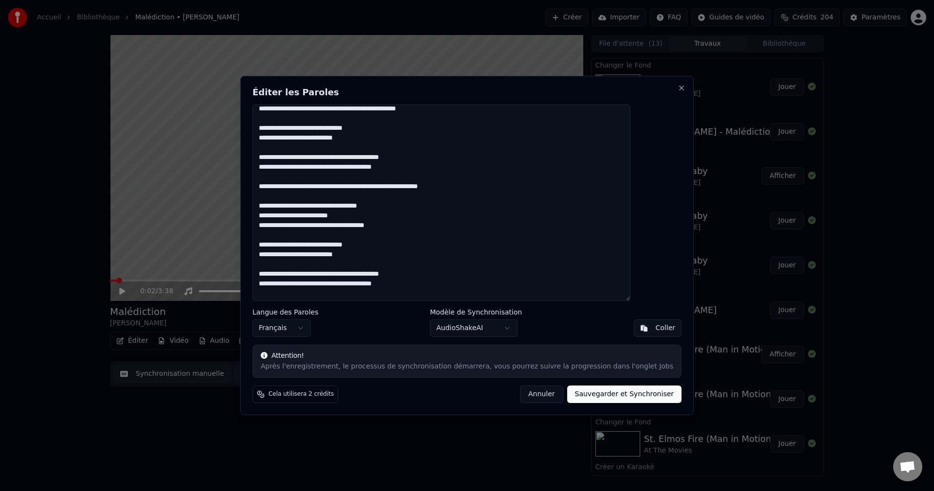
scroll to position [124, 0]
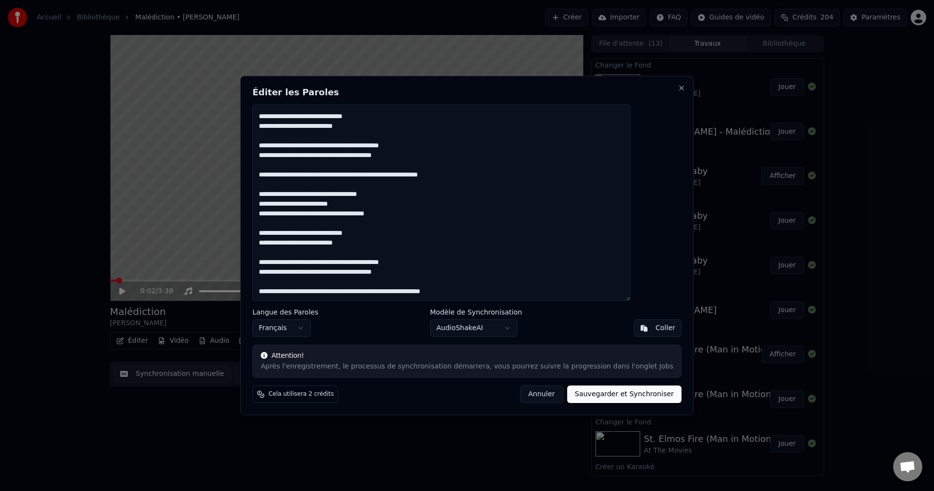
click at [506, 278] on textarea "**********" at bounding box center [442, 203] width 378 height 197
paste textarea "**********"
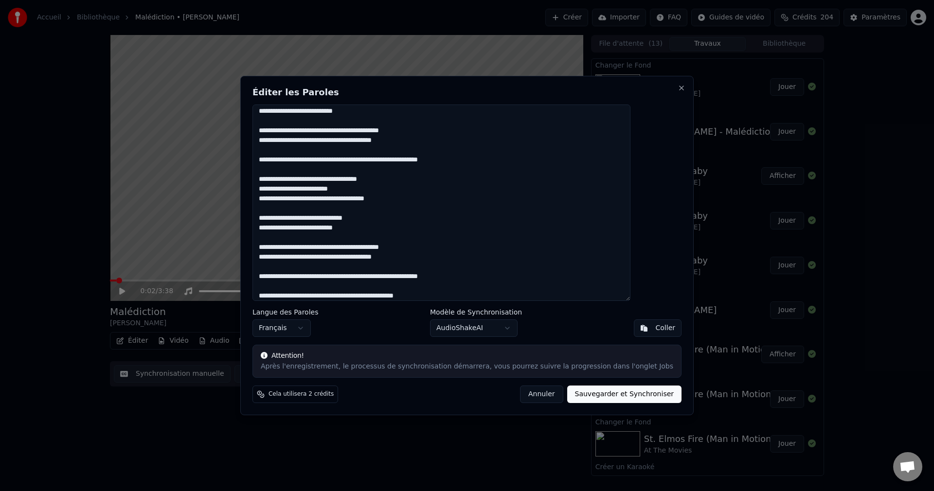
scroll to position [148, 0]
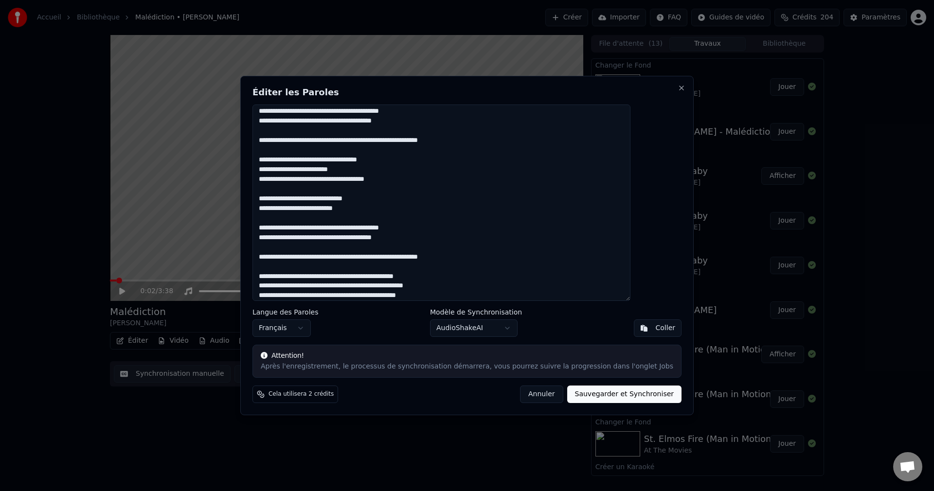
drag, startPoint x: 284, startPoint y: 288, endPoint x: 468, endPoint y: 289, distance: 183.9
click at [468, 289] on textarea at bounding box center [442, 203] width 378 height 197
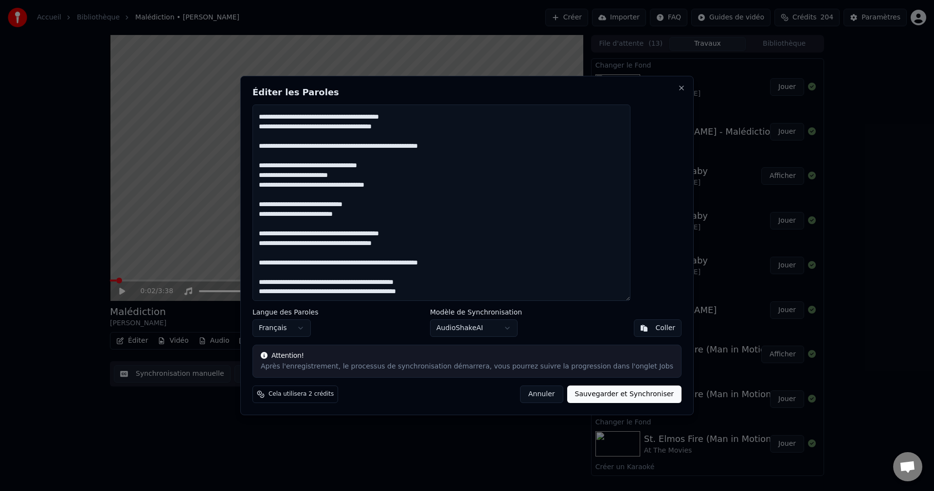
drag, startPoint x: 284, startPoint y: 201, endPoint x: 391, endPoint y: 199, distance: 107.5
click at [391, 199] on textarea at bounding box center [442, 203] width 378 height 197
click at [448, 289] on textarea at bounding box center [442, 203] width 378 height 197
paste textarea "**********"
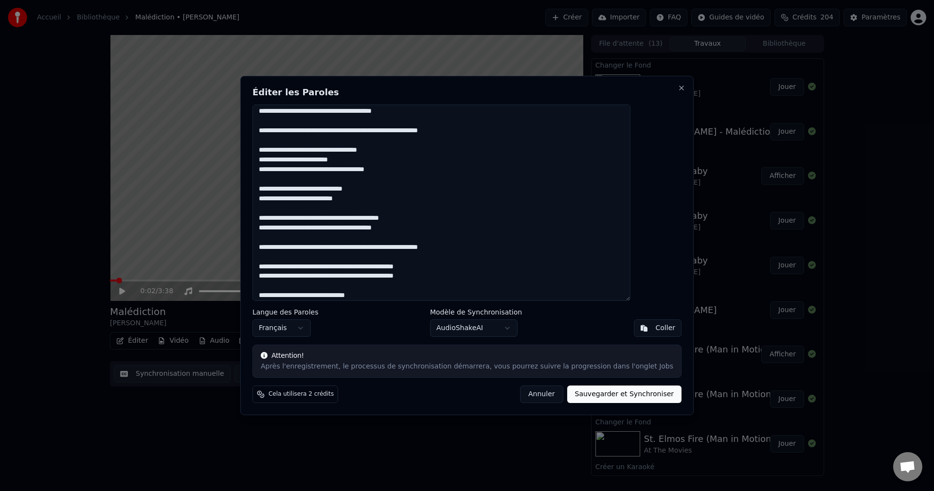
click at [356, 277] on textarea at bounding box center [442, 203] width 378 height 197
click at [575, 394] on button "Sauvegarder et Synchroniser" at bounding box center [624, 395] width 115 height 18
type textarea "**********"
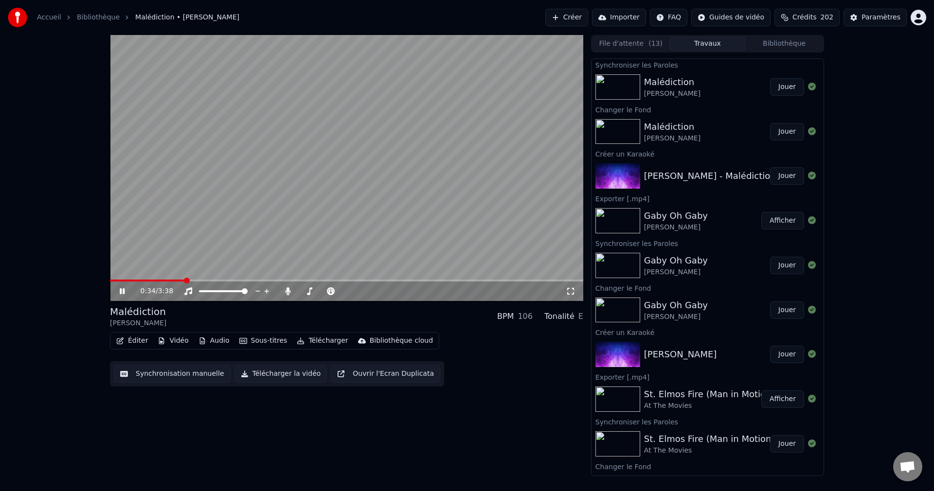
click at [124, 291] on icon at bounding box center [122, 292] width 5 height 6
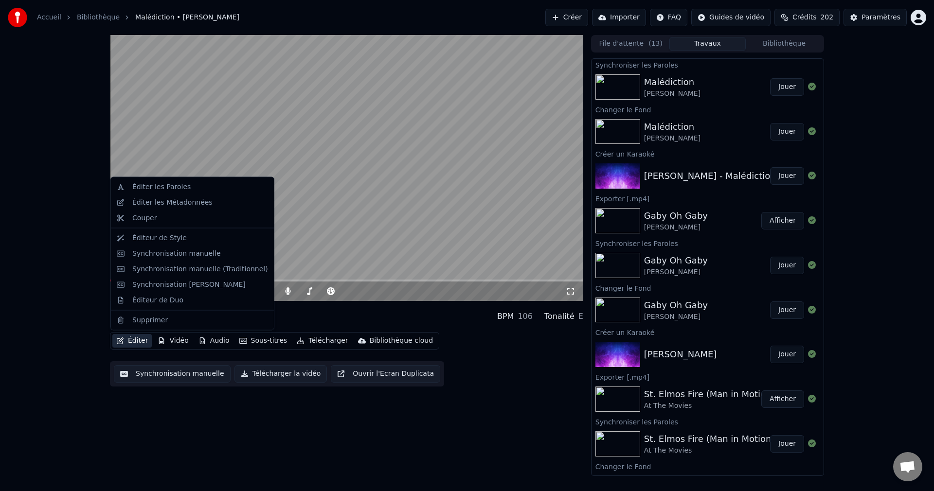
click at [134, 339] on button "Éditer" at bounding box center [131, 341] width 39 height 14
click at [163, 189] on div "Éditer les Paroles" at bounding box center [161, 187] width 58 height 10
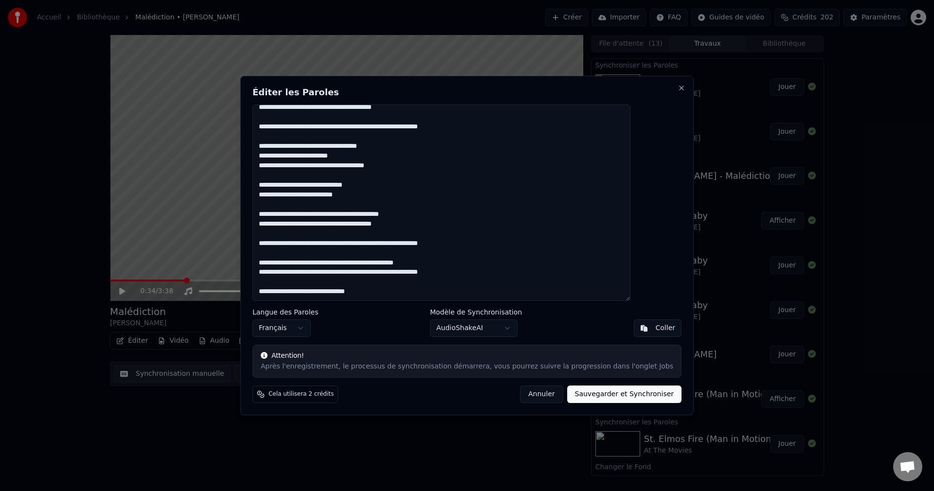
scroll to position [172, 0]
drag, startPoint x: 284, startPoint y: 264, endPoint x: 469, endPoint y: 263, distance: 184.9
click at [469, 263] on textarea at bounding box center [442, 203] width 378 height 197
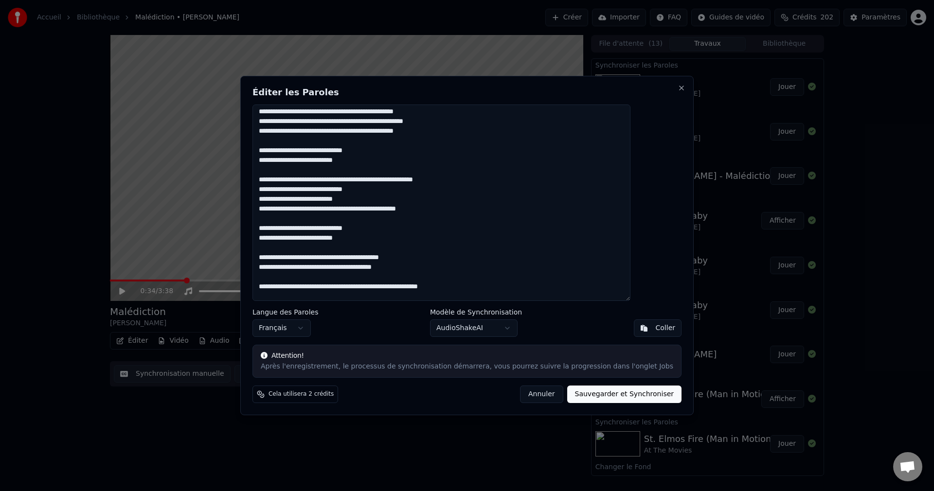
scroll to position [0, 0]
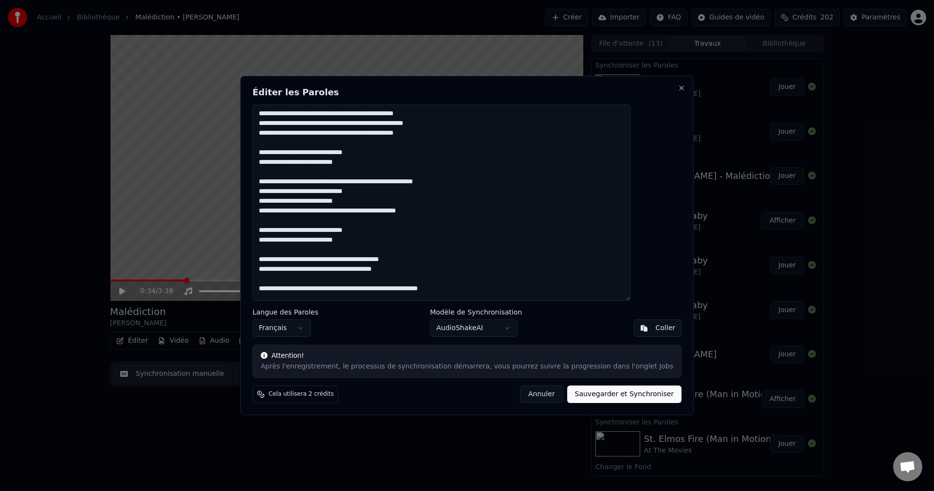
drag, startPoint x: 439, startPoint y: 136, endPoint x: 284, endPoint y: 136, distance: 155.2
click at [284, 136] on textarea at bounding box center [442, 203] width 378 height 197
click at [581, 396] on button "Sauvegarder et Synchroniser" at bounding box center [624, 395] width 115 height 18
type textarea "**********"
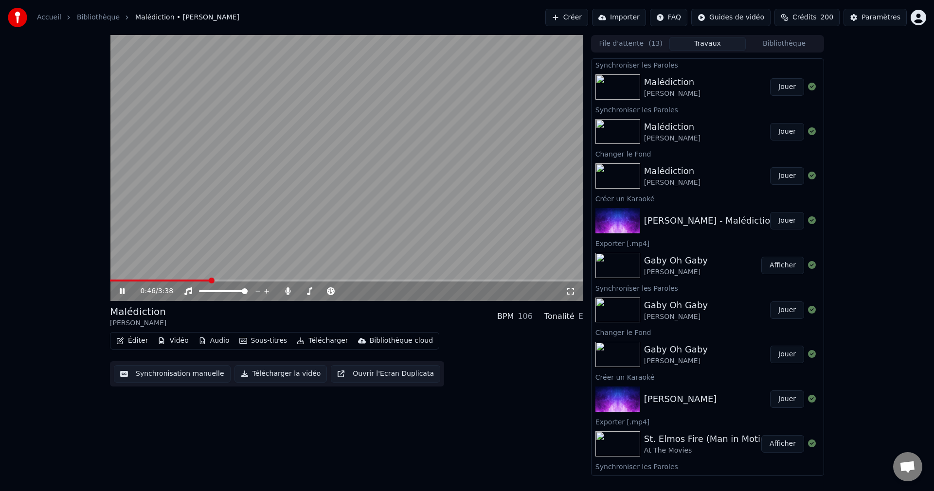
click at [154, 281] on span at bounding box center [160, 281] width 100 height 2
click at [121, 290] on icon at bounding box center [122, 292] width 5 height 6
click at [135, 340] on button "Éditer" at bounding box center [131, 341] width 39 height 14
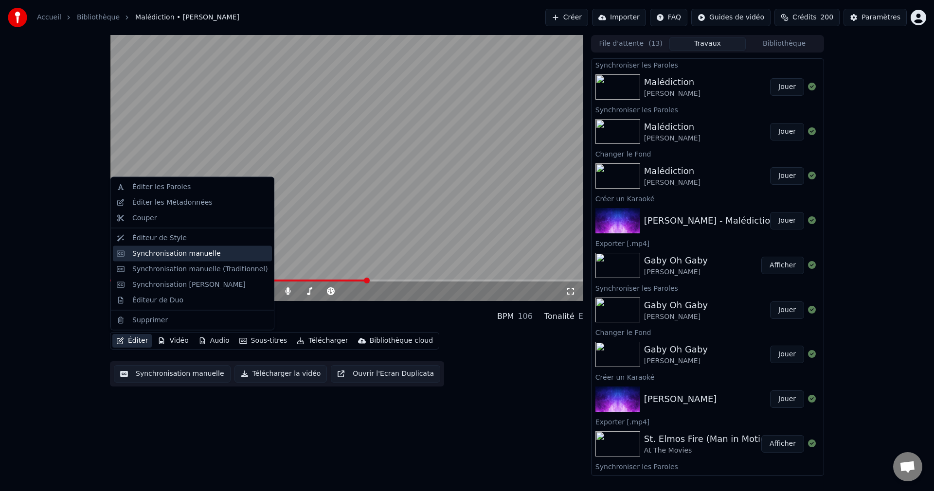
click at [169, 254] on div "Synchronisation manuelle" at bounding box center [176, 254] width 89 height 10
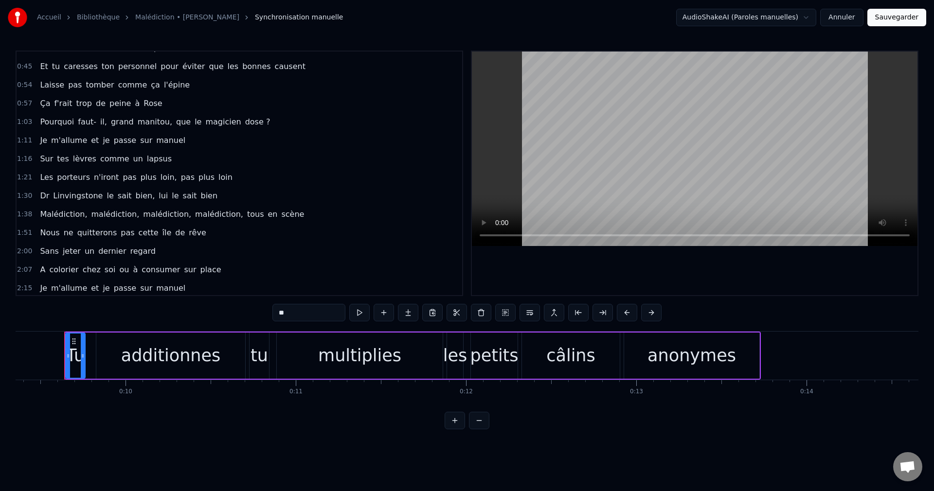
scroll to position [97, 0]
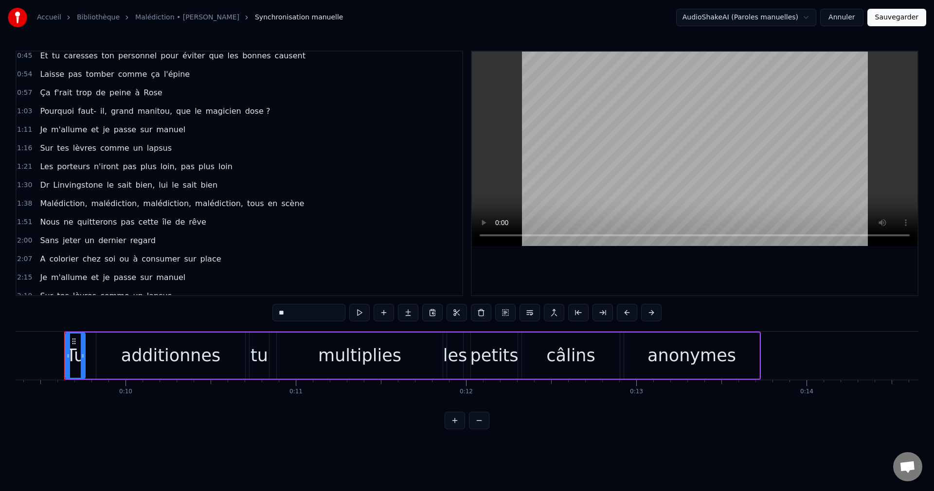
click at [39, 203] on span "Malédiction," at bounding box center [63, 203] width 49 height 11
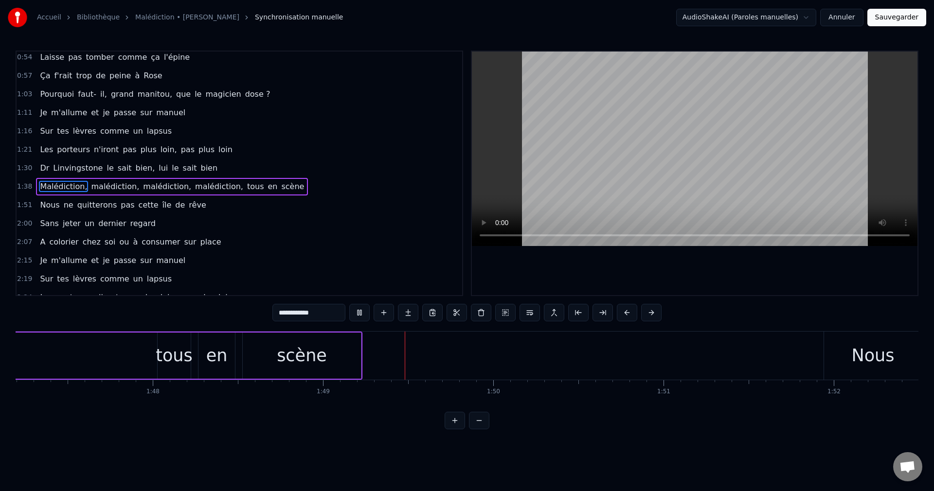
scroll to position [0, 18482]
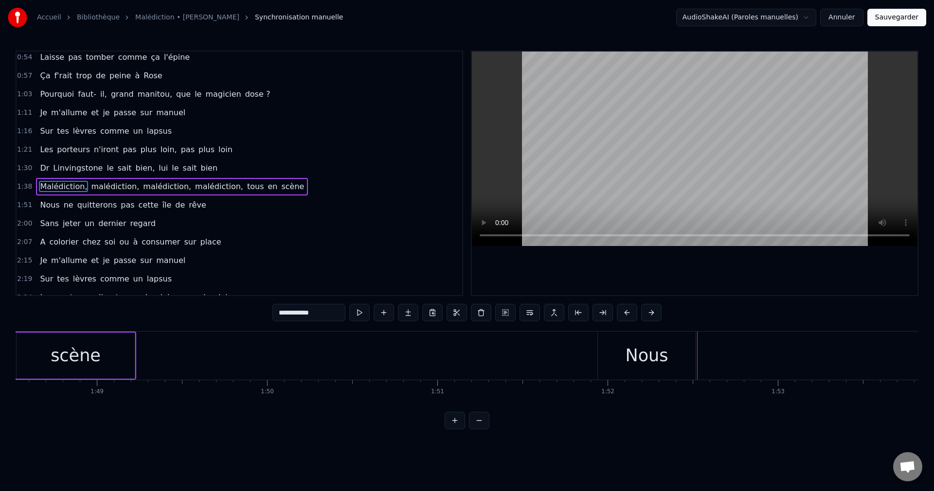
click at [632, 371] on div "Nous" at bounding box center [647, 356] width 98 height 48
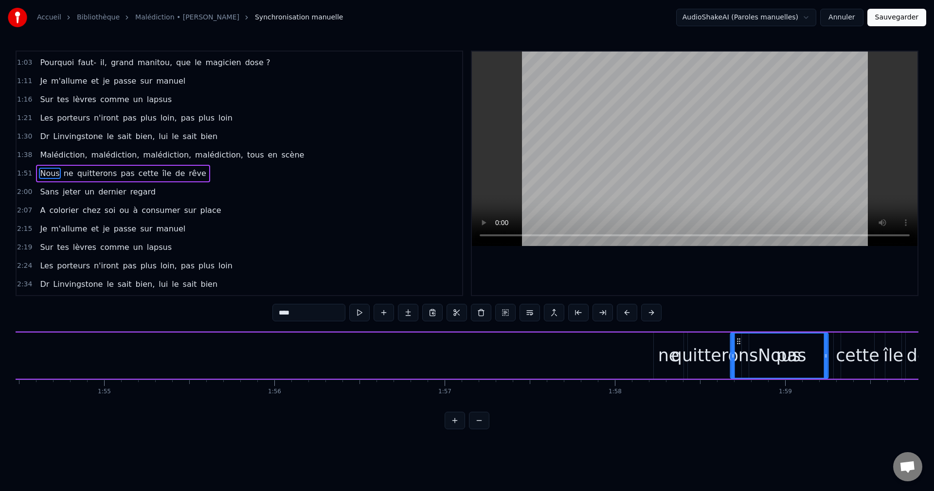
scroll to position [0, 19496]
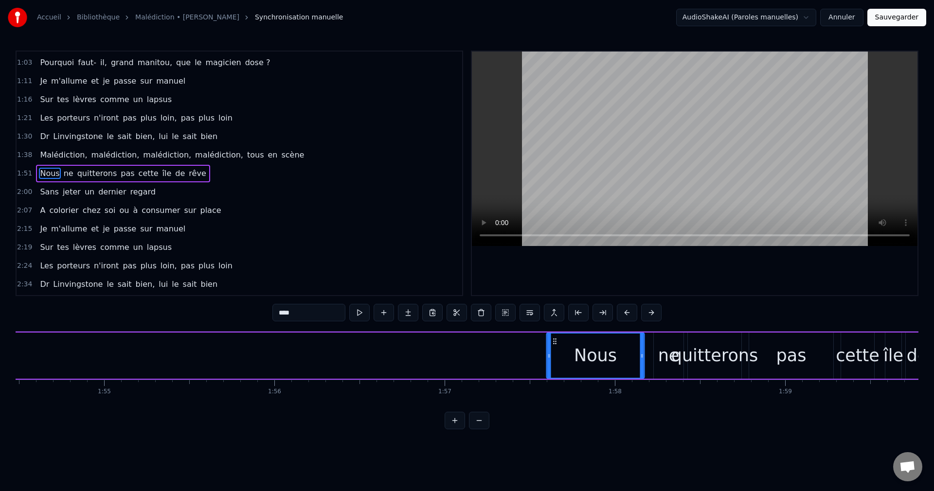
drag, startPoint x: 605, startPoint y: 338, endPoint x: 553, endPoint y: 356, distance: 54.9
click at [553, 356] on div "Nous" at bounding box center [595, 356] width 97 height 44
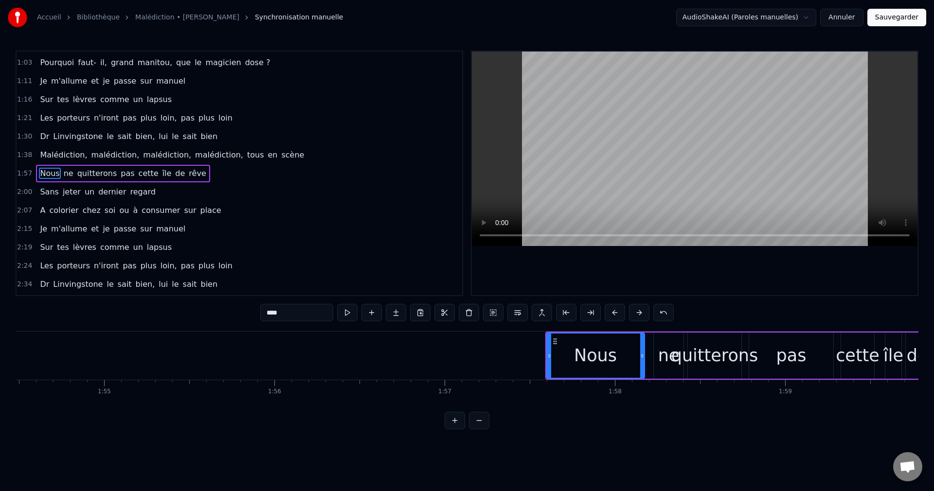
click at [774, 359] on div "pas" at bounding box center [791, 356] width 84 height 46
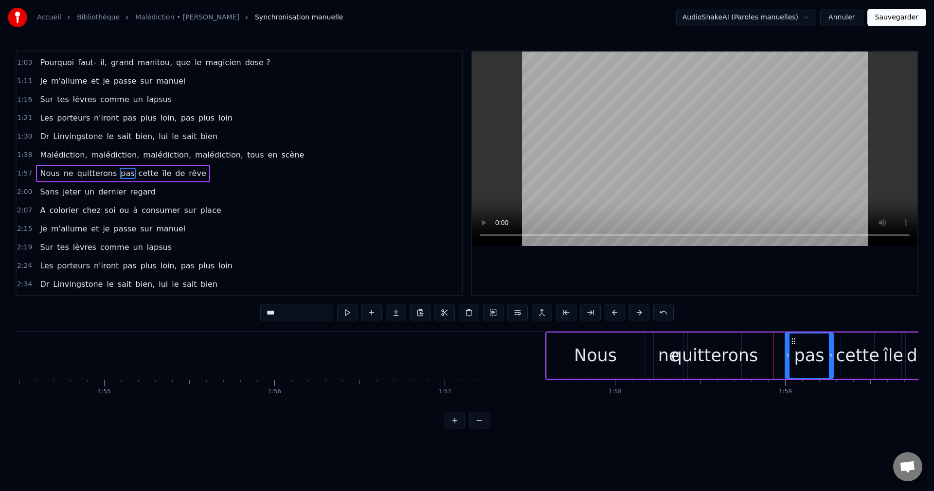
drag, startPoint x: 750, startPoint y: 359, endPoint x: 786, endPoint y: 363, distance: 36.3
click at [786, 363] on div at bounding box center [788, 356] width 4 height 44
click at [730, 358] on div "quitterons" at bounding box center [714, 356] width 87 height 26
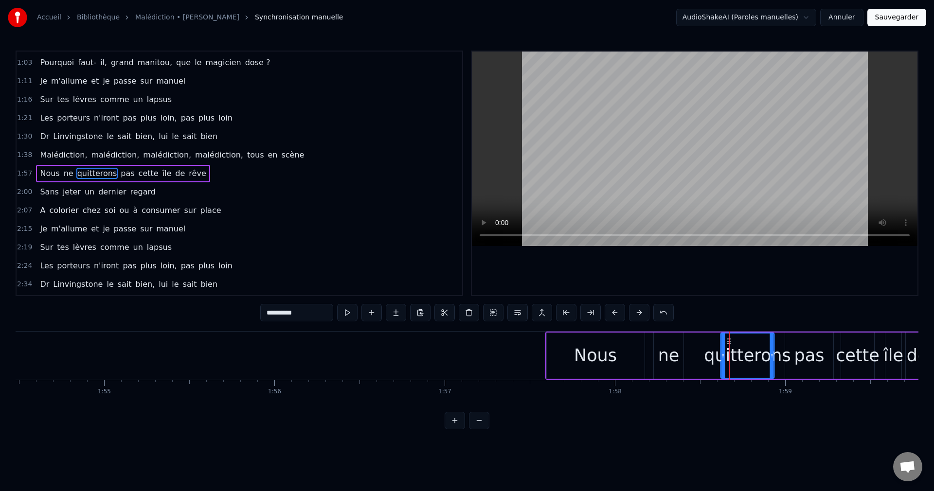
drag, startPoint x: 696, startPoint y: 339, endPoint x: 728, endPoint y: 342, distance: 32.7
click at [728, 342] on icon at bounding box center [729, 342] width 8 height 8
click at [669, 354] on div "ne" at bounding box center [668, 356] width 21 height 26
type input "**"
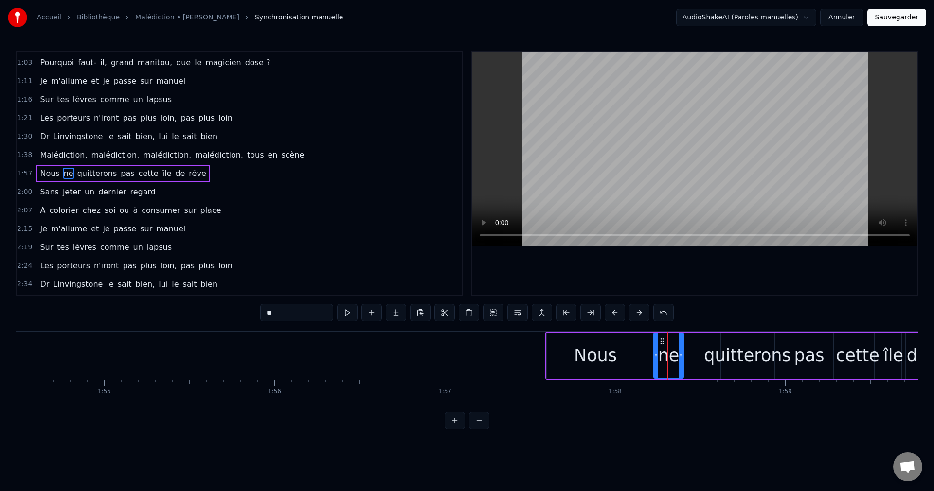
drag, startPoint x: 662, startPoint y: 337, endPoint x: 690, endPoint y: 345, distance: 29.6
click at [690, 345] on div "Nous ne quitterons pas cette île de rêve" at bounding box center [785, 356] width 481 height 48
click at [664, 342] on div "ne" at bounding box center [669, 356] width 30 height 46
drag, startPoint x: 662, startPoint y: 341, endPoint x: 697, endPoint y: 350, distance: 36.6
click at [697, 350] on div "ne" at bounding box center [704, 356] width 29 height 44
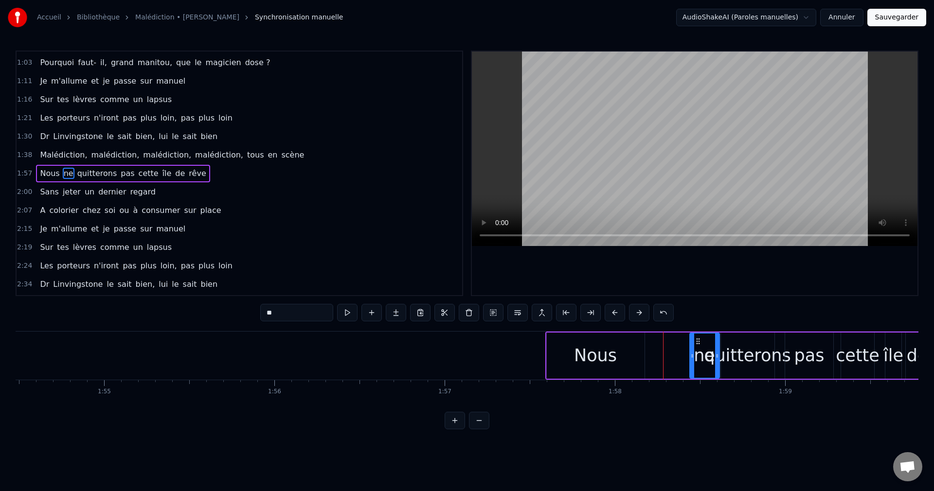
click at [620, 360] on div "Nous" at bounding box center [596, 356] width 98 height 46
type input "****"
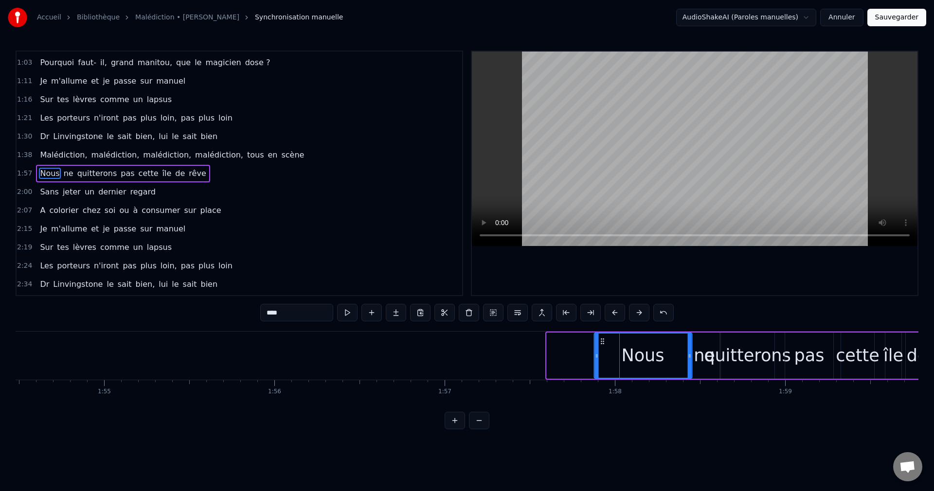
drag, startPoint x: 553, startPoint y: 338, endPoint x: 600, endPoint y: 348, distance: 48.3
click at [600, 348] on div "Nous" at bounding box center [643, 356] width 97 height 44
drag, startPoint x: 597, startPoint y: 360, endPoint x: 654, endPoint y: 363, distance: 57.5
click at [654, 363] on div at bounding box center [654, 356] width 4 height 44
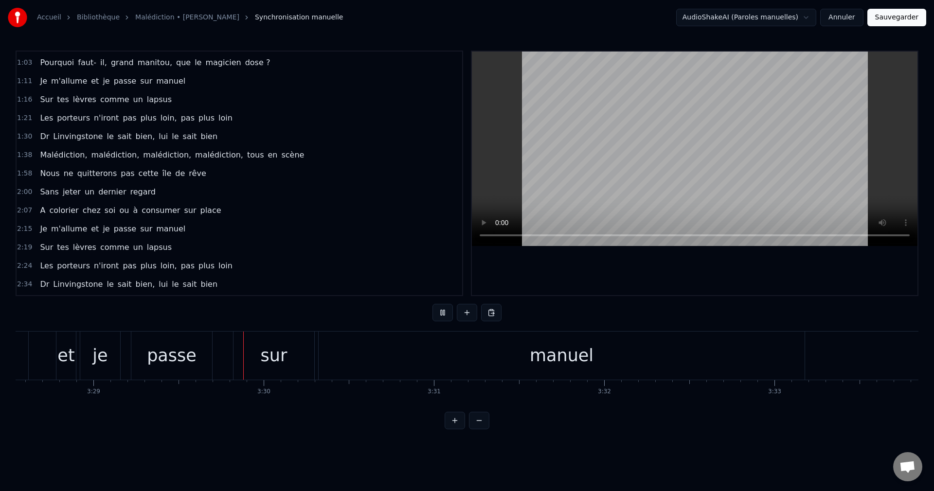
scroll to position [0, 35551]
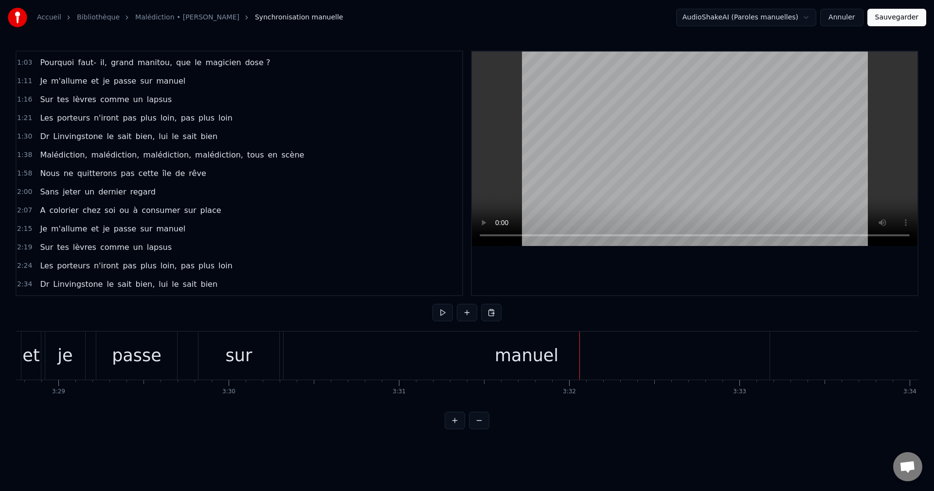
click at [507, 362] on div "manuel" at bounding box center [527, 356] width 64 height 26
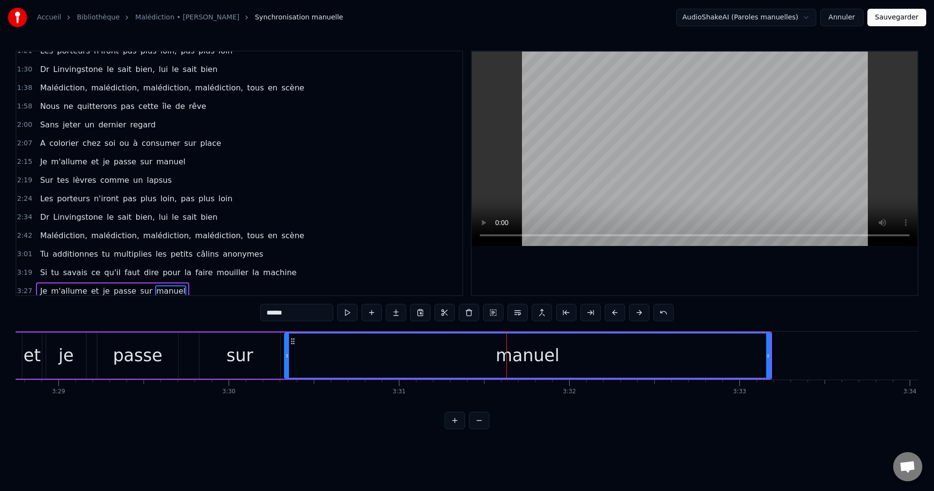
scroll to position [218, 0]
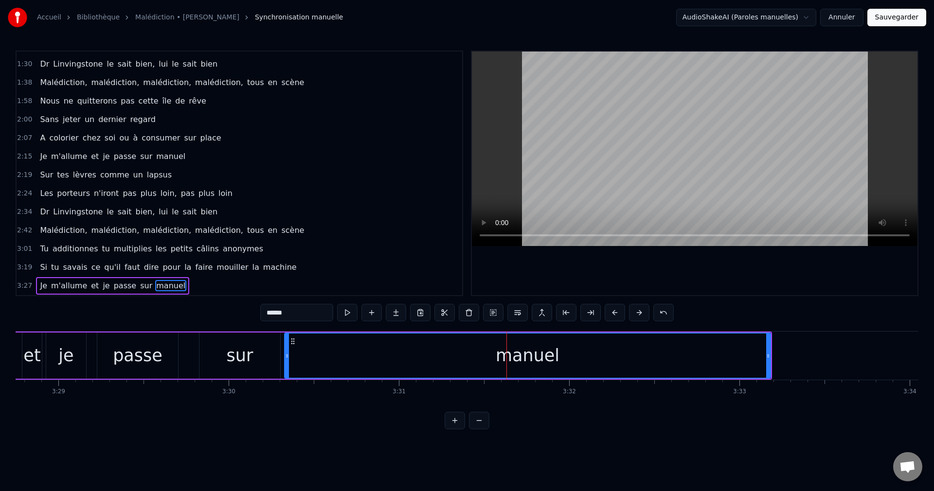
drag, startPoint x: 770, startPoint y: 357, endPoint x: 635, endPoint y: 378, distance: 136.4
click at [635, 378] on div "manuel" at bounding box center [527, 356] width 487 height 46
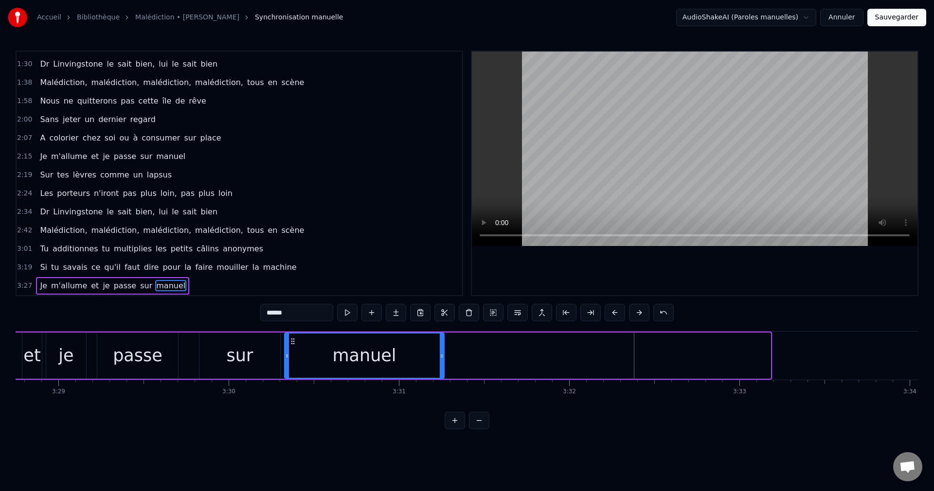
drag, startPoint x: 768, startPoint y: 356, endPoint x: 442, endPoint y: 376, distance: 327.1
click at [442, 376] on div at bounding box center [442, 356] width 4 height 44
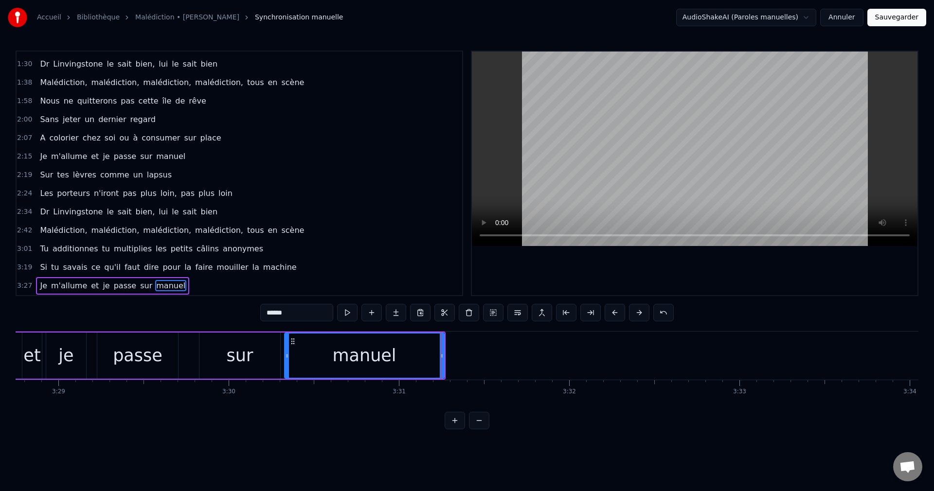
click at [236, 367] on div "sur" at bounding box center [240, 356] width 27 height 26
type input "***"
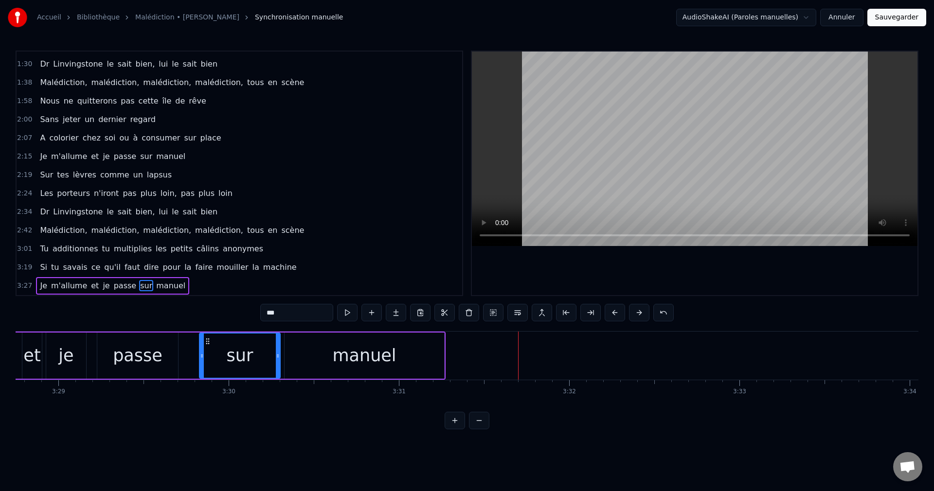
click at [882, 22] on button "Sauvegarder" at bounding box center [897, 18] width 59 height 18
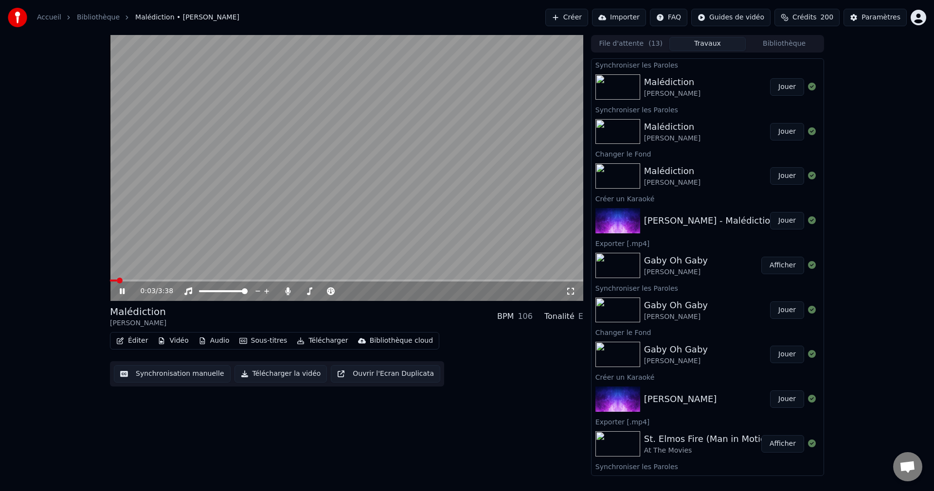
click at [221, 280] on span at bounding box center [346, 281] width 473 height 2
click at [307, 292] on span at bounding box center [303, 291] width 8 height 2
click at [304, 292] on span at bounding box center [307, 292] width 6 height 6
click at [125, 290] on icon at bounding box center [122, 292] width 5 height 6
click at [272, 372] on button "Télécharger la vidéo" at bounding box center [281, 374] width 93 height 18
